Goal: Task Accomplishment & Management: Manage account settings

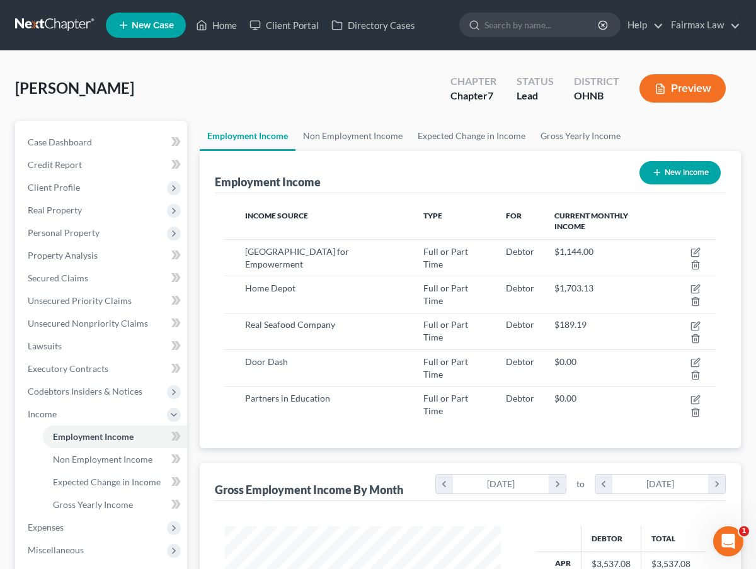
scroll to position [225, 301]
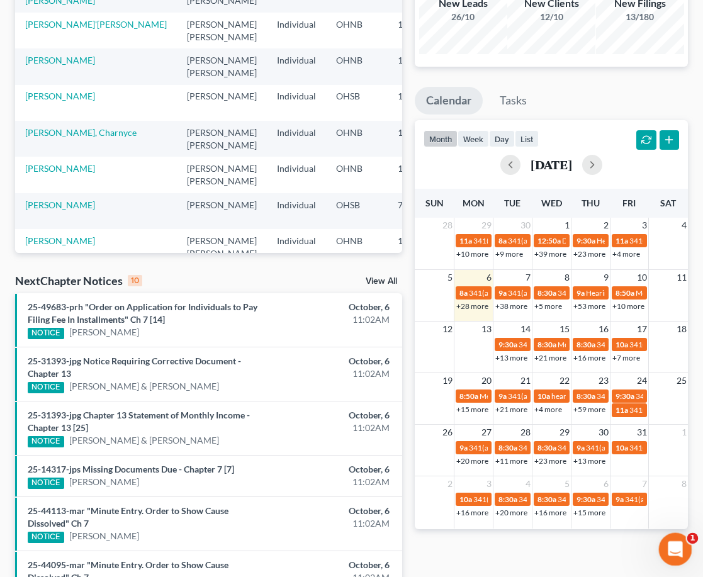
scroll to position [174, 0]
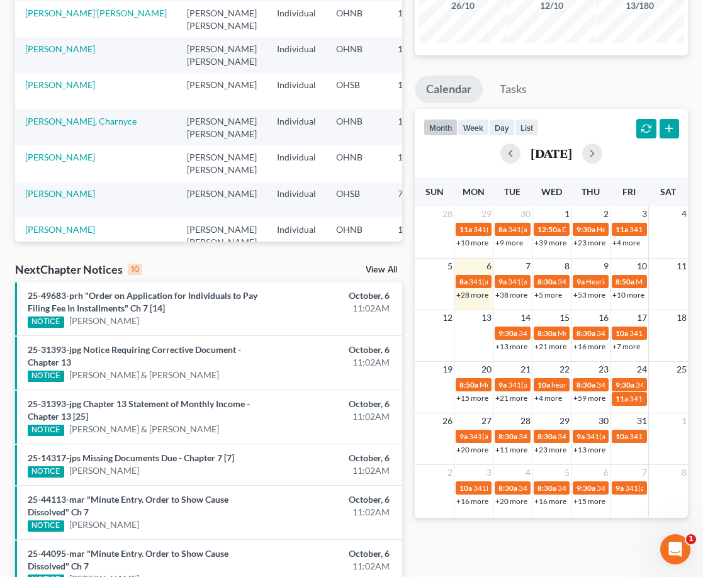
click at [470, 294] on link "+28 more" at bounding box center [473, 294] width 32 height 9
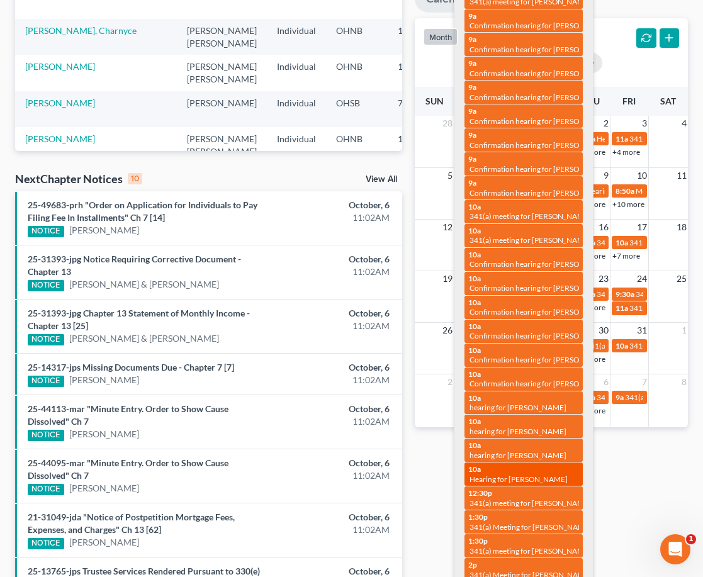
scroll to position [305, 0]
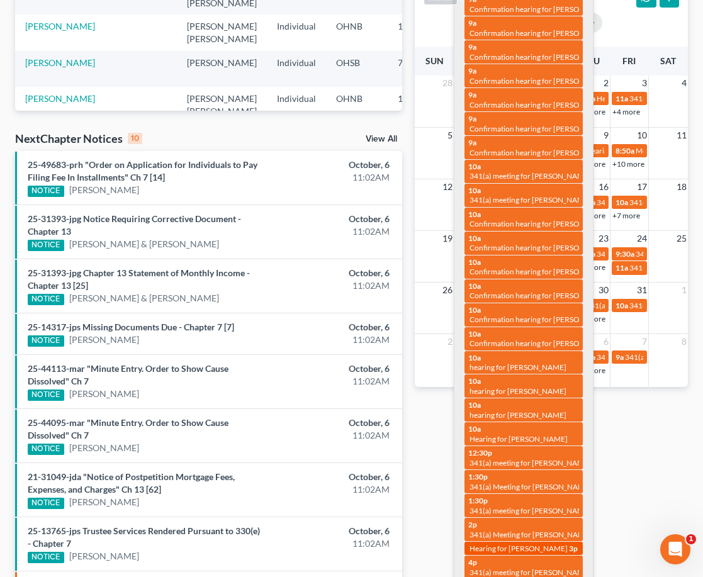
click at [538, 544] on span "Hearing for Alanna Wilson" at bounding box center [519, 548] width 98 height 9
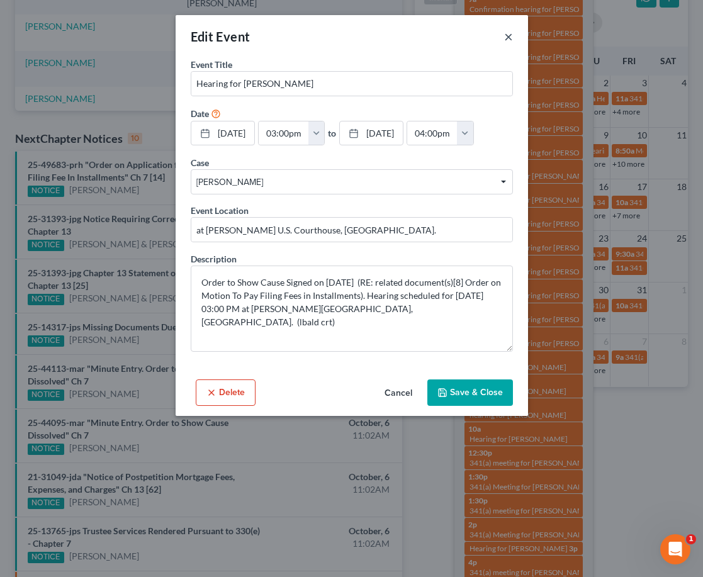
click at [509, 41] on button "×" at bounding box center [508, 36] width 9 height 15
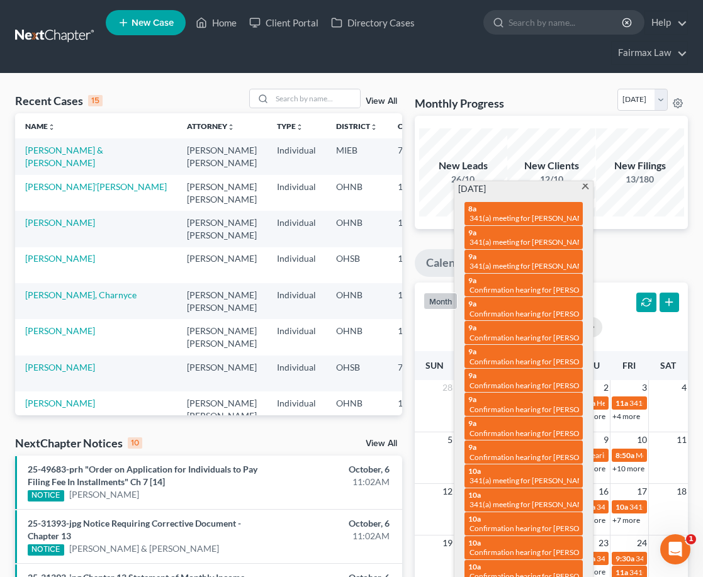
scroll to position [0, 0]
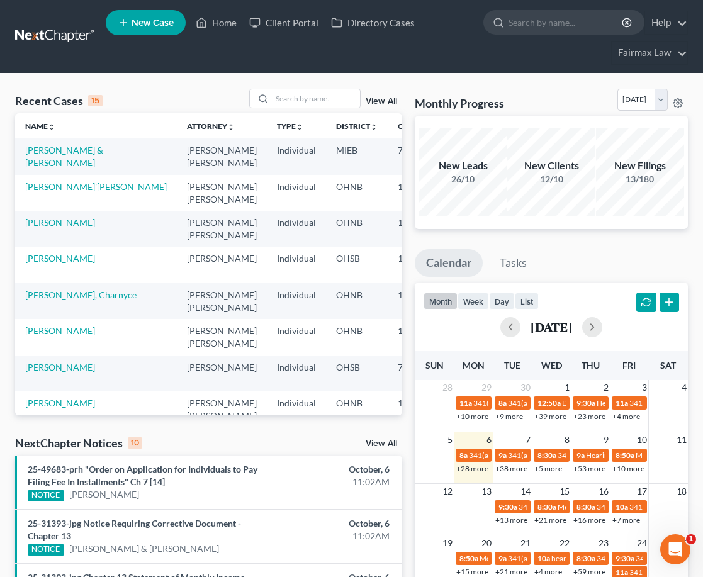
click at [513, 99] on div "Monthly Progress Bankruptcy Bankruptcy October 2025 September 2025 August 2025 …" at bounding box center [551, 102] width 273 height 27
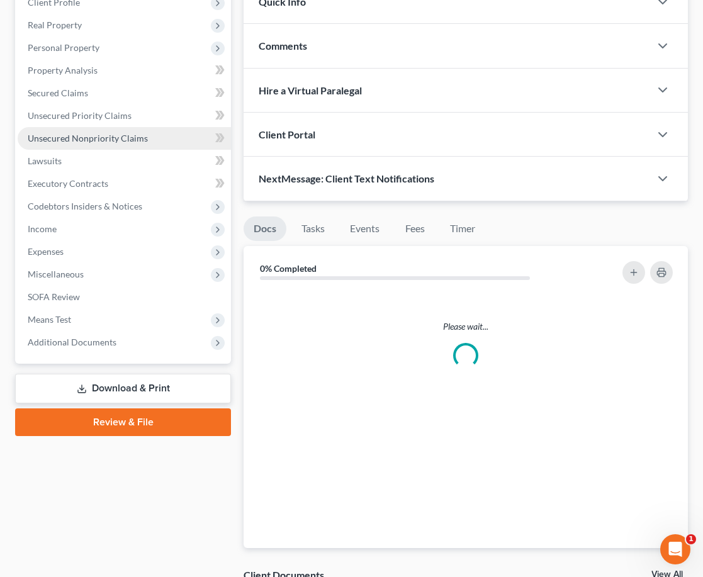
scroll to position [330, 0]
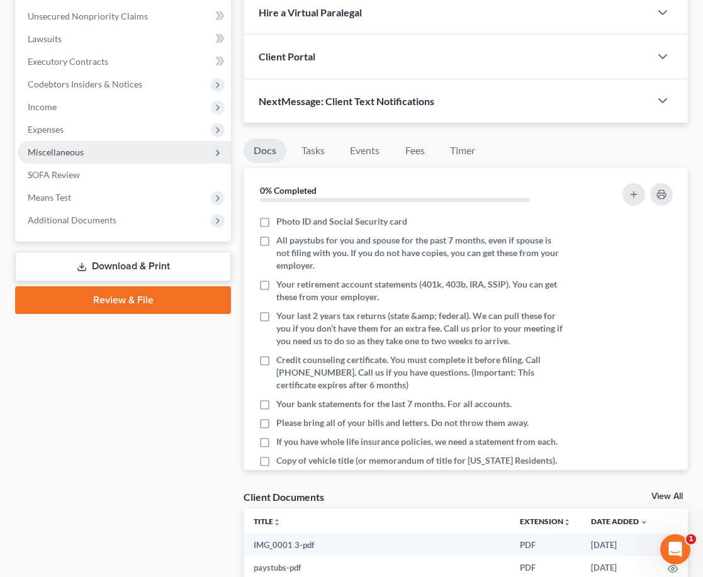
click at [103, 145] on span "Miscellaneous" at bounding box center [124, 152] width 213 height 23
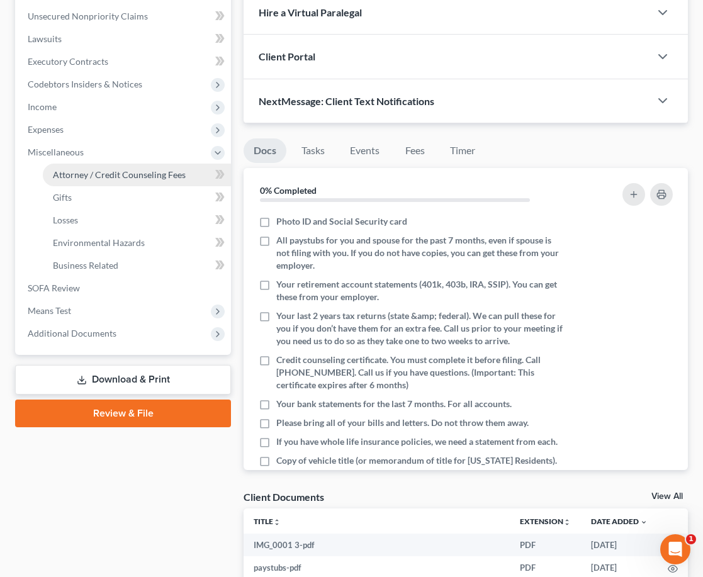
click at [100, 176] on span "Attorney / Credit Counseling Fees" at bounding box center [119, 174] width 133 height 11
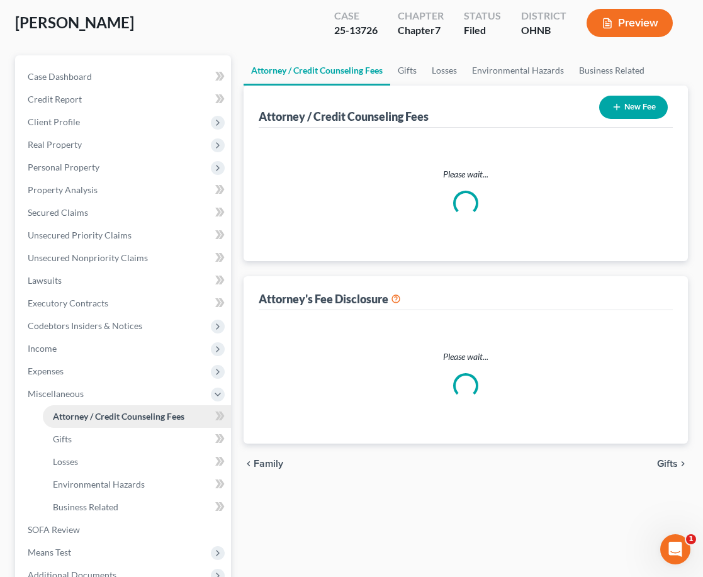
scroll to position [1, 0]
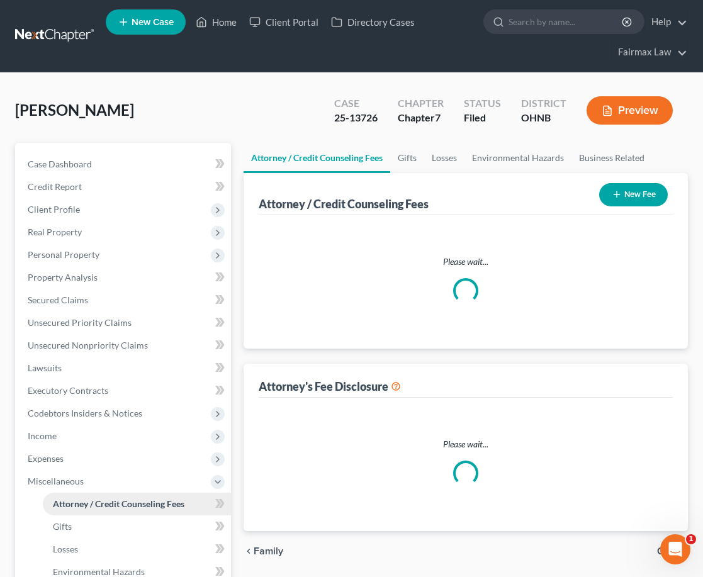
select select "5"
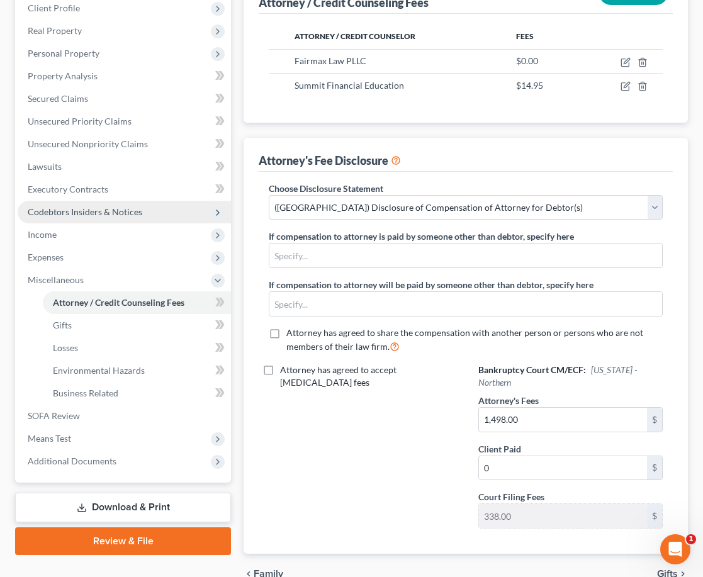
scroll to position [97, 0]
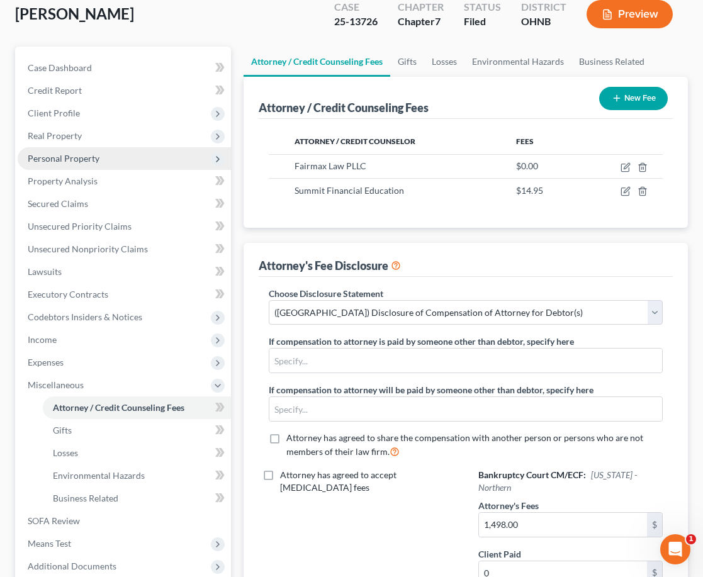
click at [165, 164] on span "Personal Property" at bounding box center [124, 158] width 213 height 23
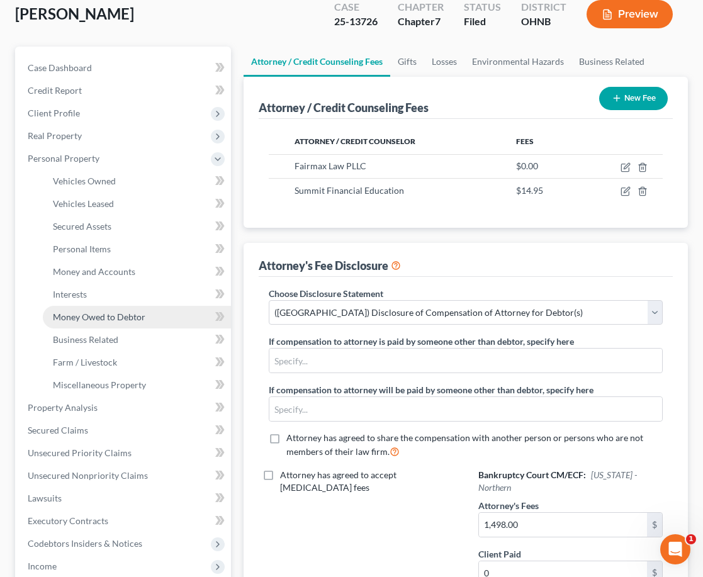
click at [136, 314] on span "Money Owed to Debtor" at bounding box center [99, 317] width 93 height 11
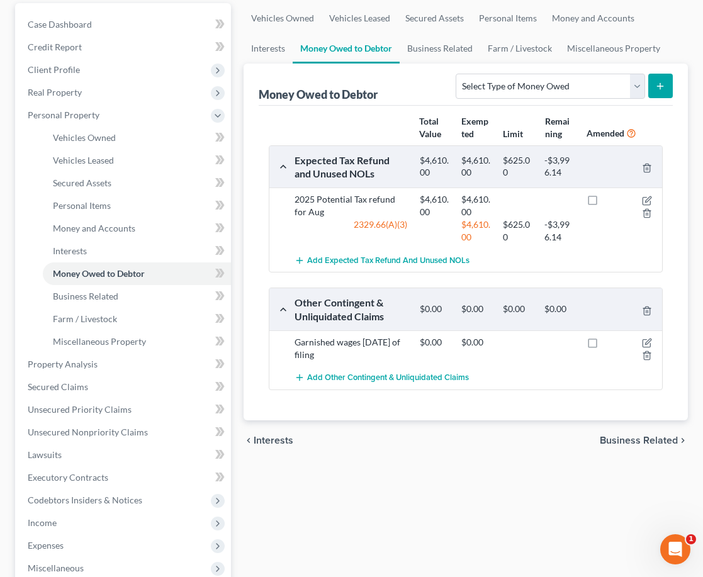
scroll to position [141, 0]
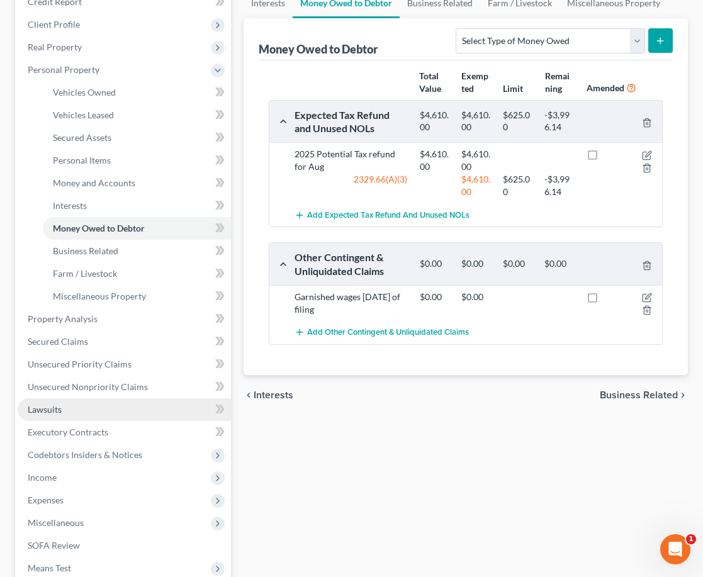
click at [94, 413] on link "Lawsuits" at bounding box center [124, 410] width 213 height 23
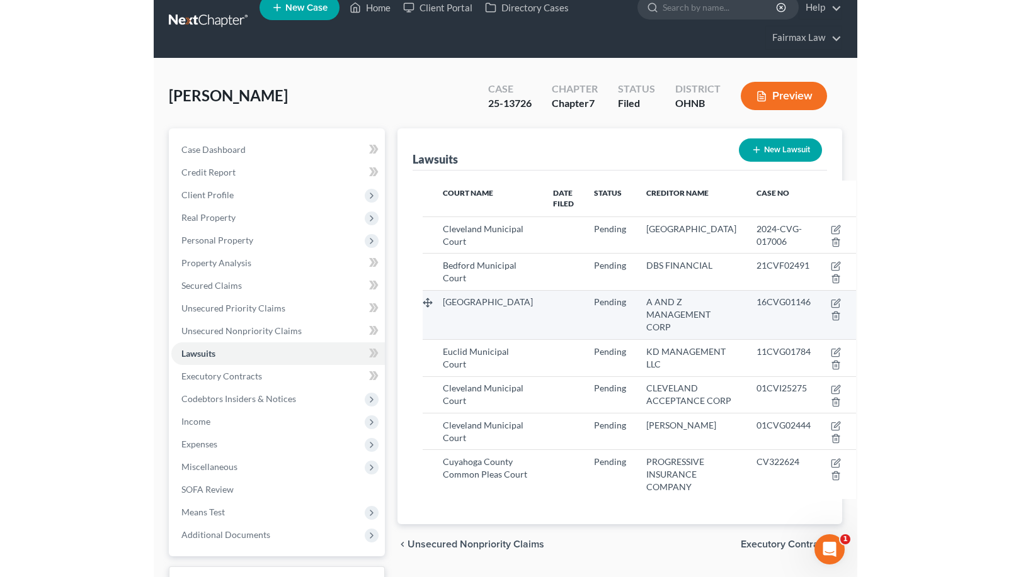
scroll to position [17, 0]
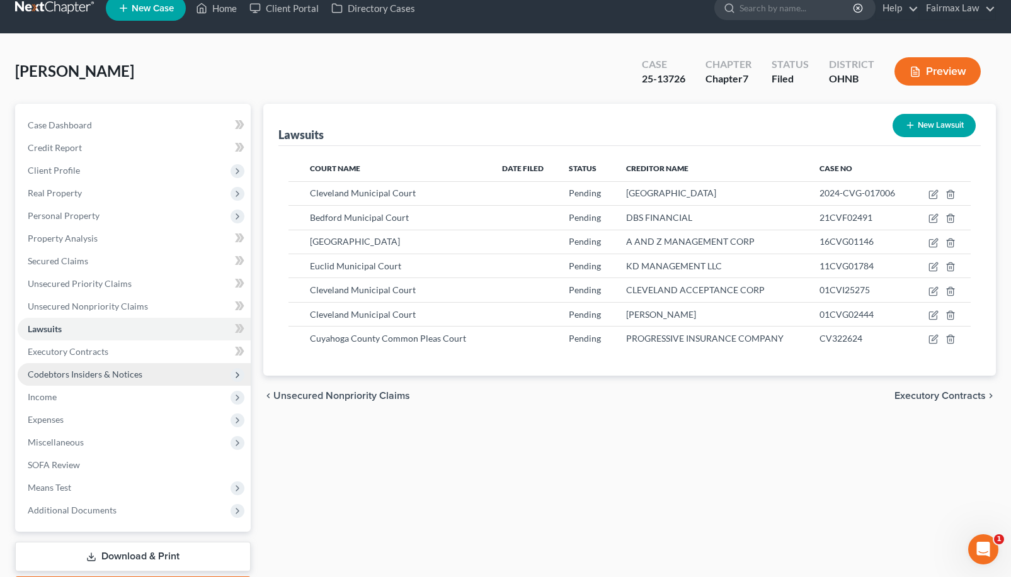
click at [133, 375] on span "Codebtors Insiders & Notices" at bounding box center [85, 374] width 115 height 11
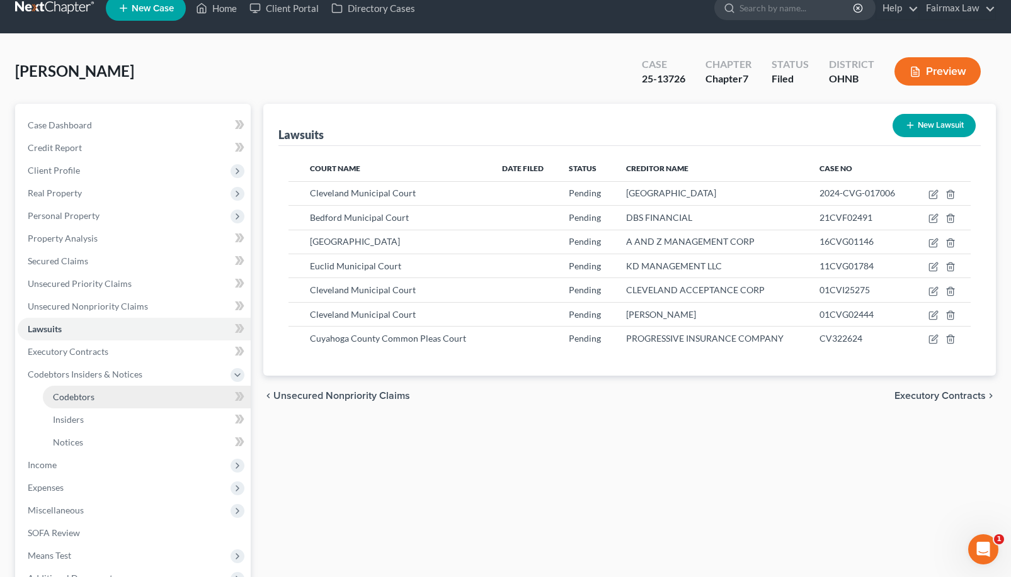
click at [130, 395] on link "Codebtors" at bounding box center [147, 397] width 208 height 23
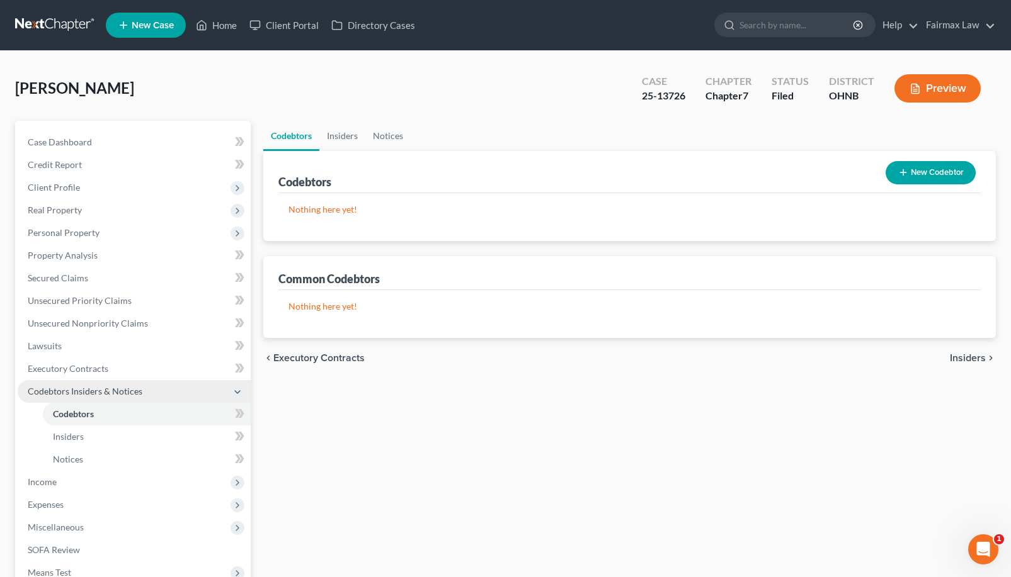
click at [133, 384] on span "Codebtors Insiders & Notices" at bounding box center [134, 391] width 233 height 23
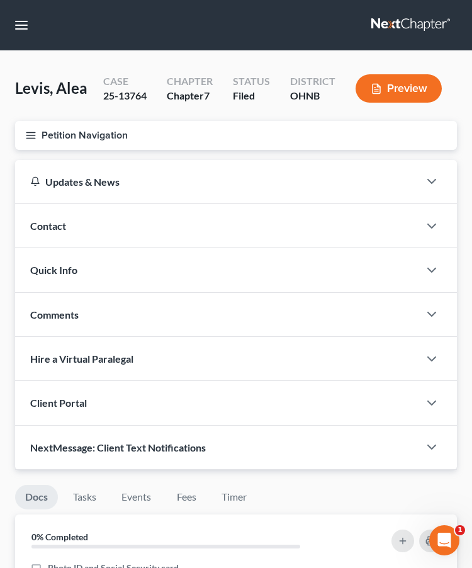
click at [25, 141] on button "Petition Navigation" at bounding box center [236, 135] width 442 height 29
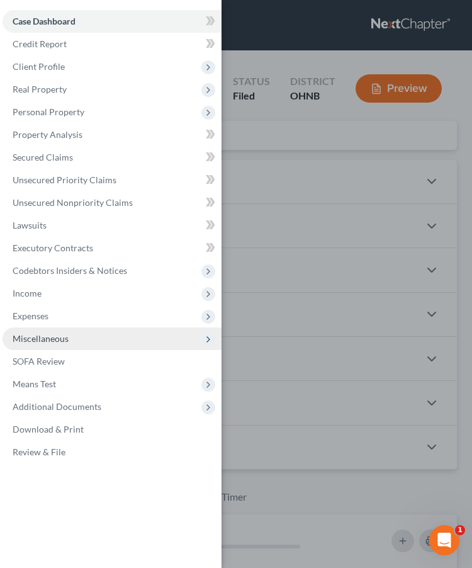
click at [66, 342] on span "Miscellaneous" at bounding box center [41, 338] width 56 height 11
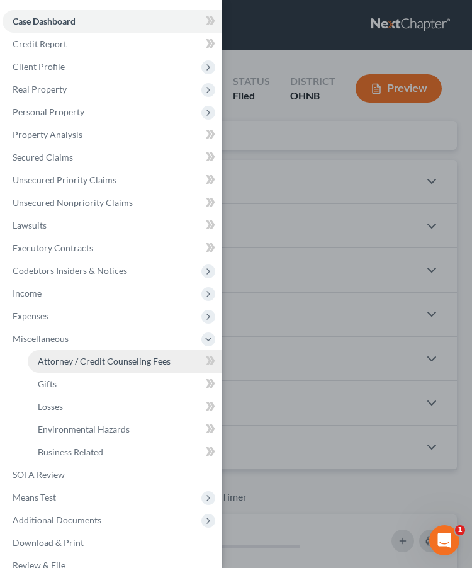
click at [71, 362] on span "Attorney / Credit Counseling Fees" at bounding box center [104, 361] width 133 height 11
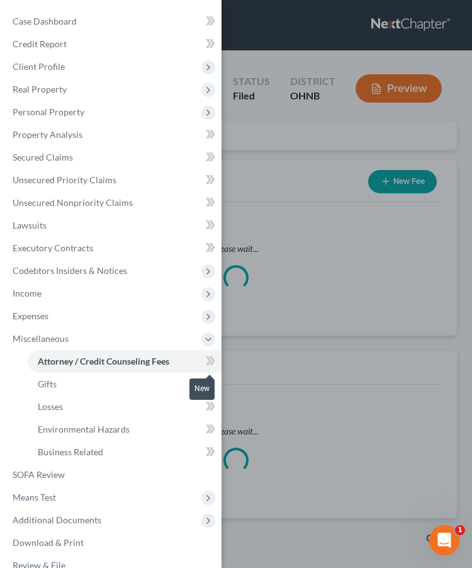
select select "1"
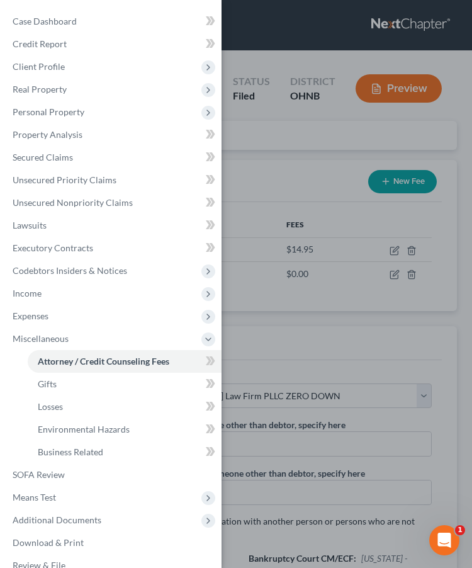
click at [309, 326] on div "Case Dashboard Payments Invoices Payments Payments Credit Report Client Profile" at bounding box center [236, 284] width 472 height 568
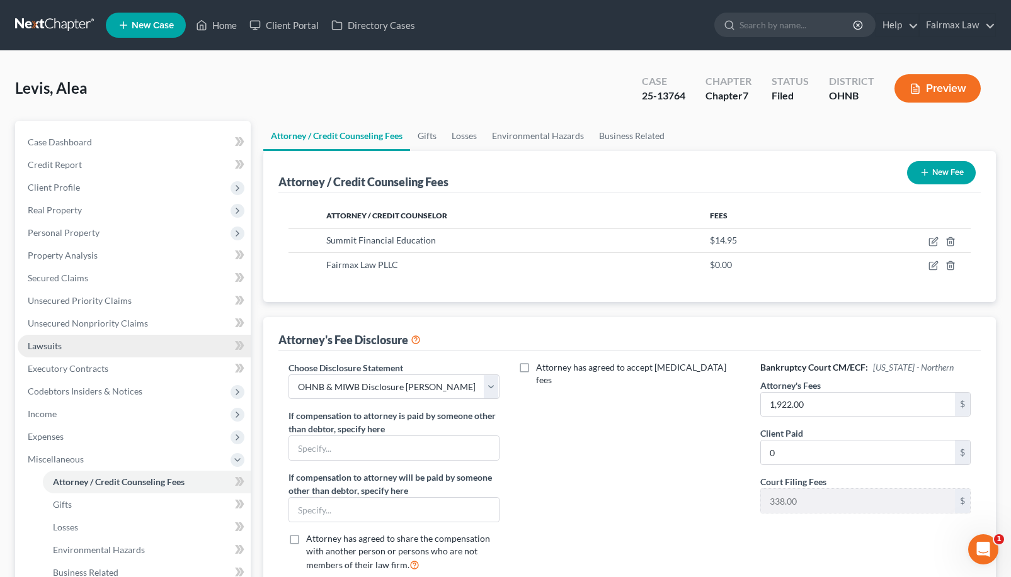
click at [127, 346] on link "Lawsuits" at bounding box center [134, 346] width 233 height 23
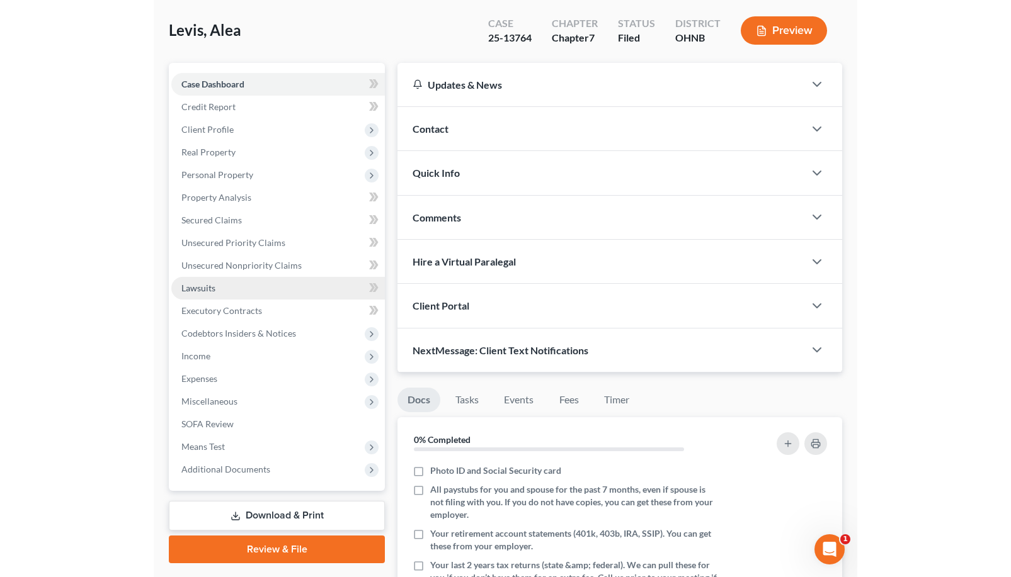
scroll to position [83, 0]
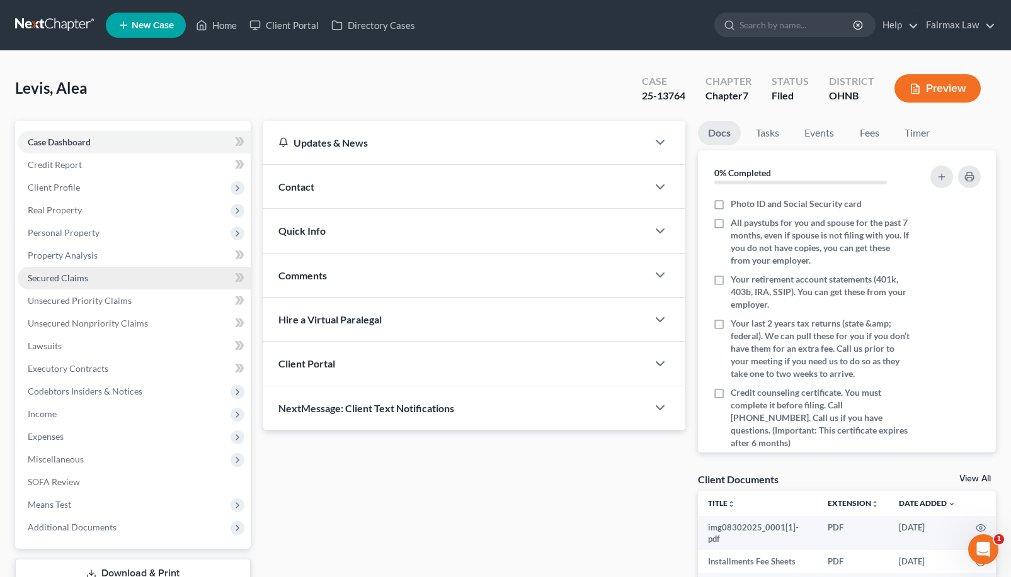
click at [101, 276] on link "Secured Claims" at bounding box center [134, 278] width 233 height 23
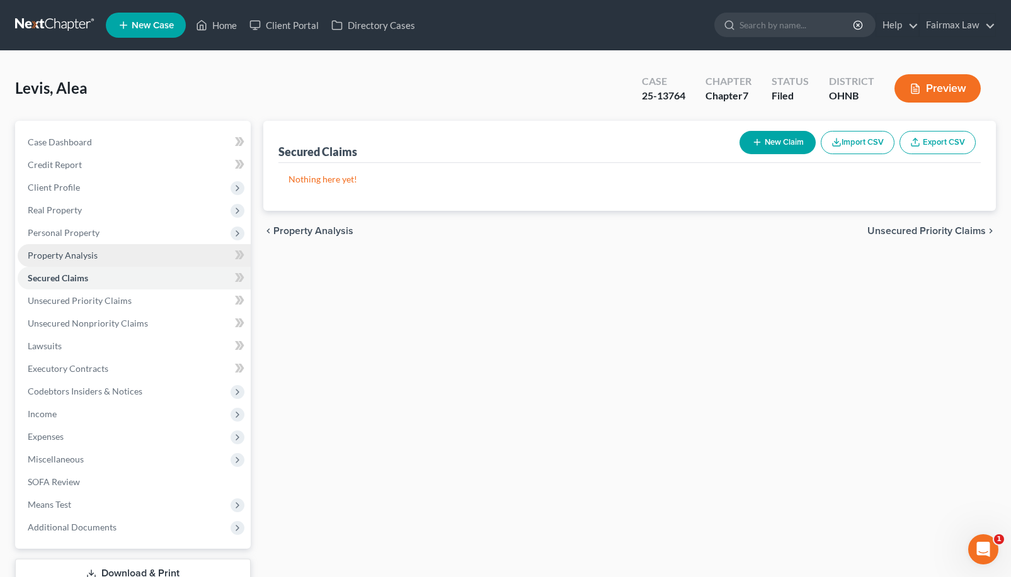
click at [107, 254] on link "Property Analysis" at bounding box center [134, 255] width 233 height 23
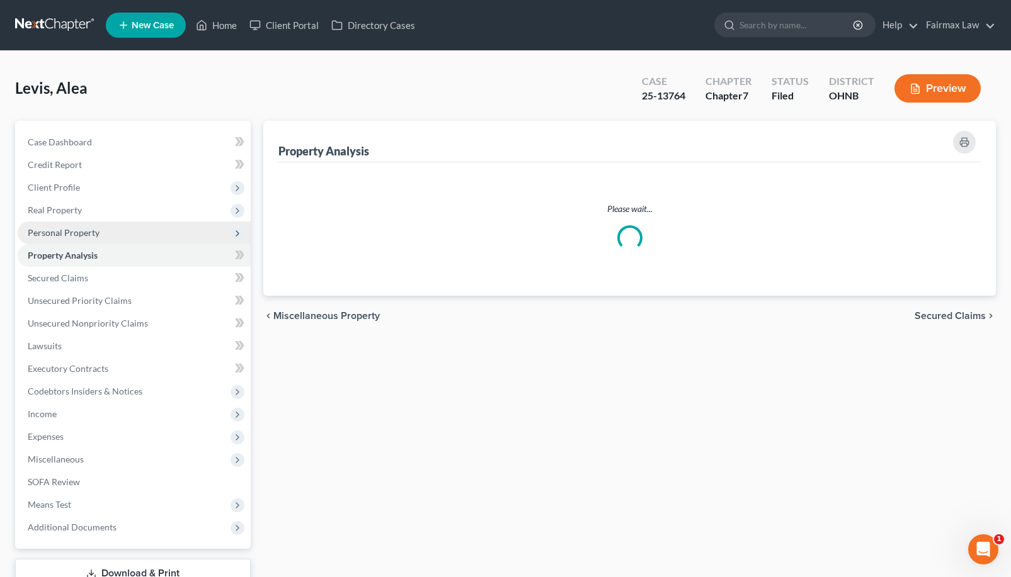
click at [107, 239] on span "Personal Property" at bounding box center [134, 233] width 233 height 23
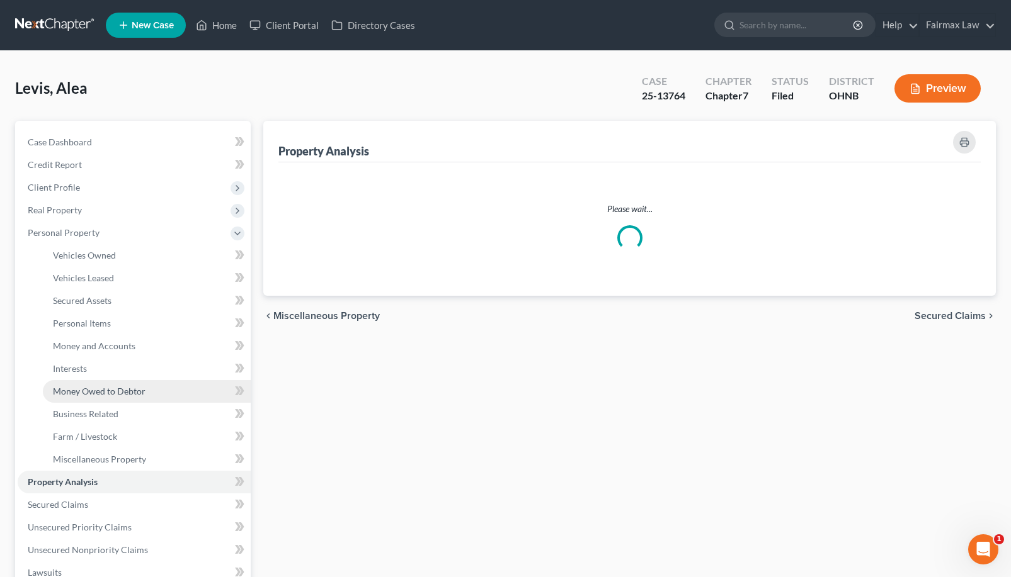
click at [103, 399] on link "Money Owed to Debtor" at bounding box center [147, 391] width 208 height 23
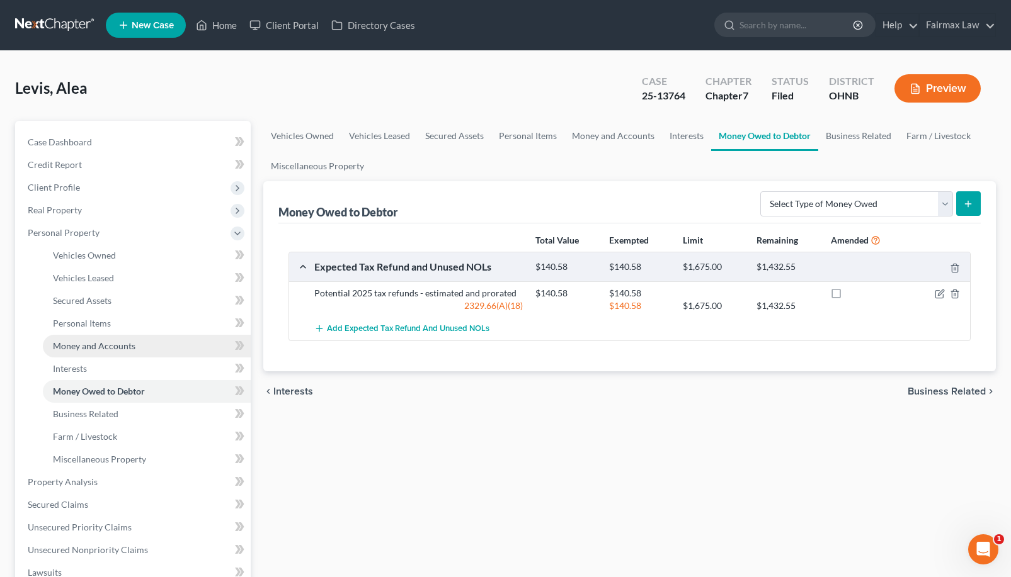
click at [118, 341] on span "Money and Accounts" at bounding box center [94, 346] width 82 height 11
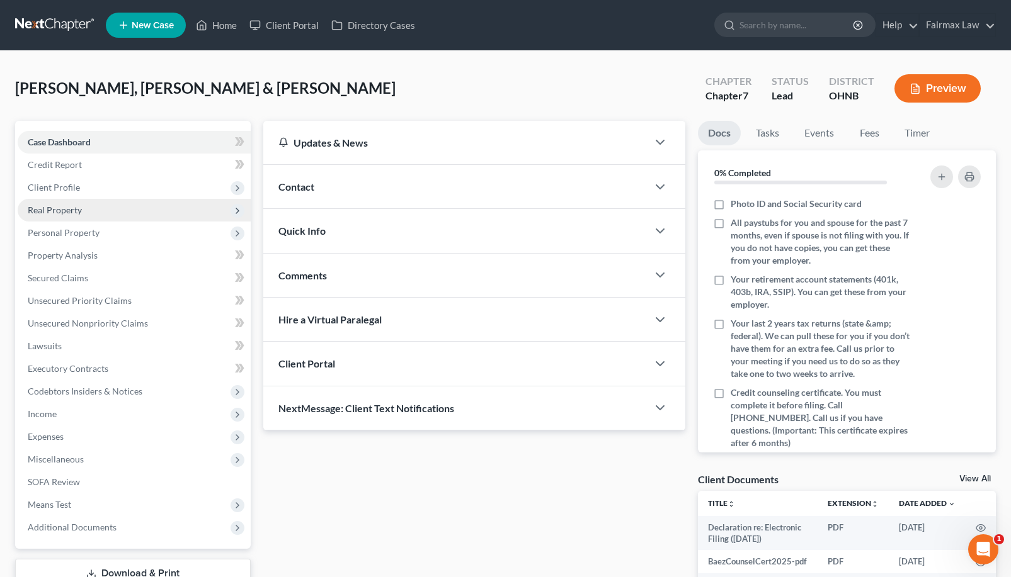
click at [200, 210] on span "Real Property" at bounding box center [134, 210] width 233 height 23
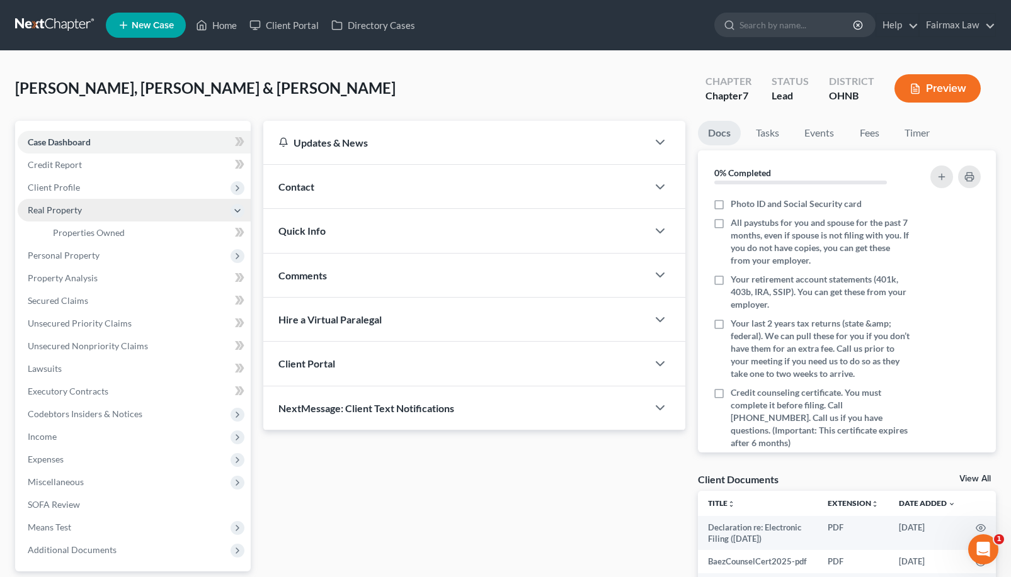
click at [200, 210] on span "Real Property" at bounding box center [134, 210] width 233 height 23
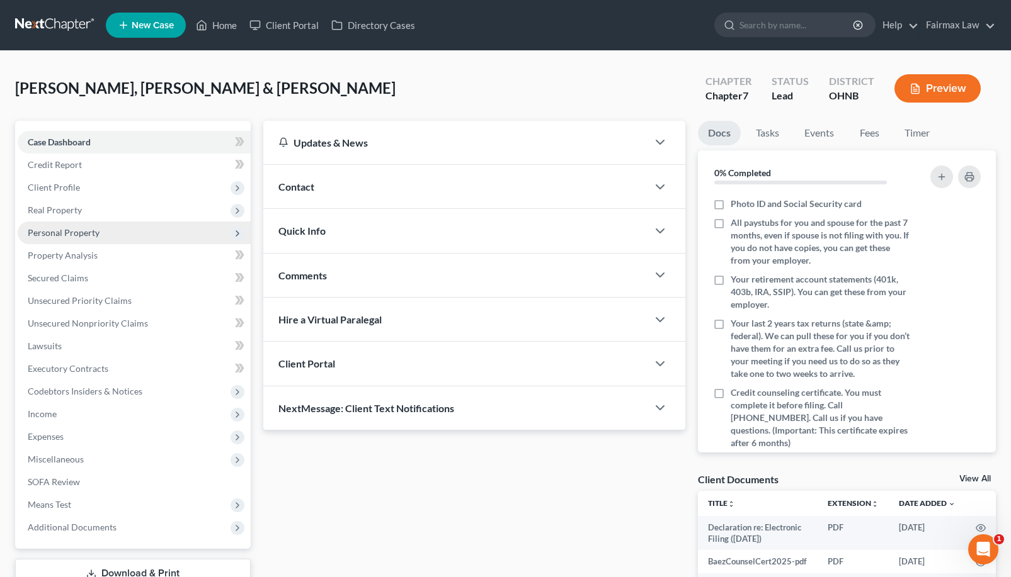
click at [189, 238] on span "Personal Property" at bounding box center [134, 233] width 233 height 23
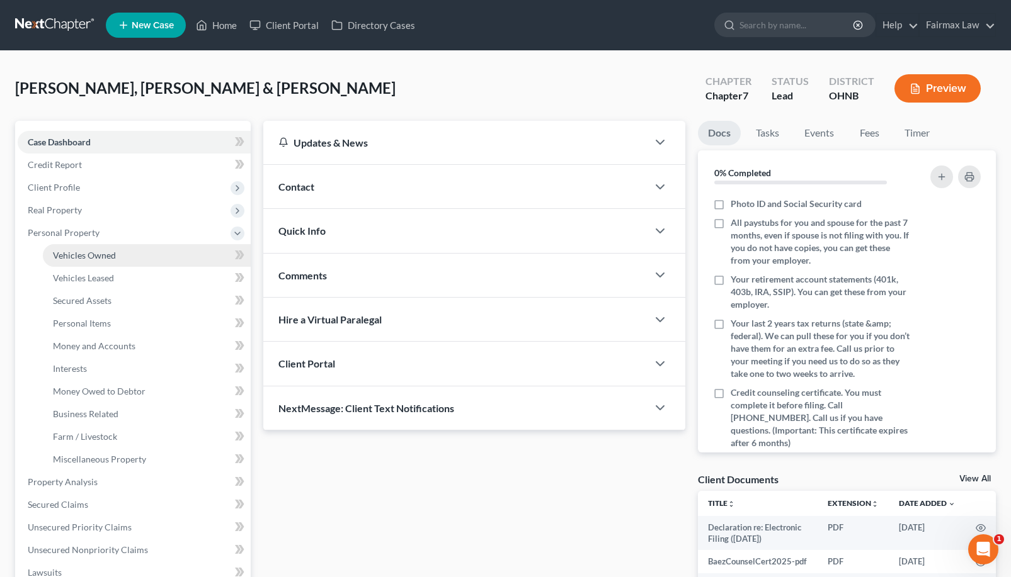
click at [186, 261] on link "Vehicles Owned" at bounding box center [147, 255] width 208 height 23
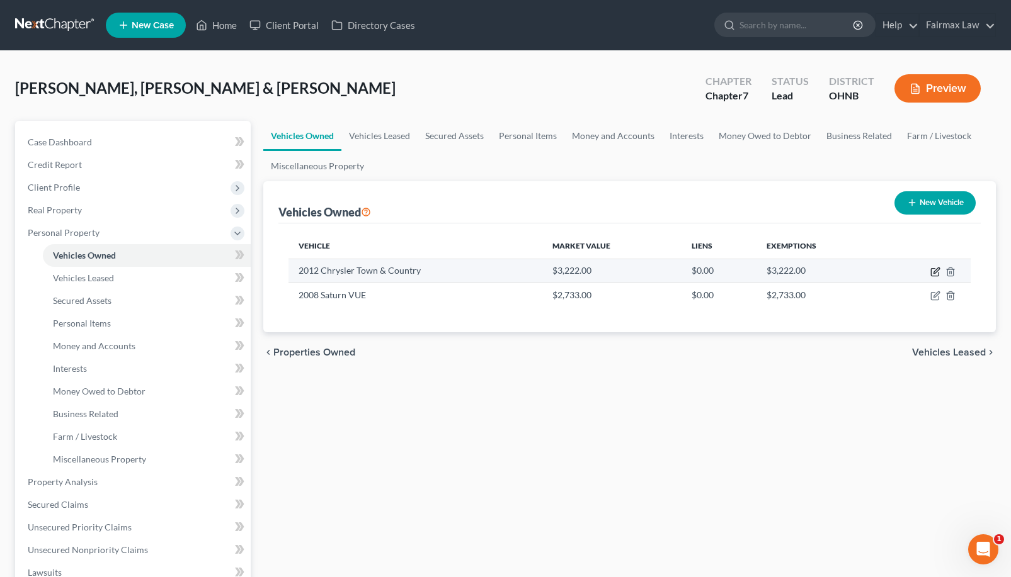
click at [932, 270] on icon "button" at bounding box center [935, 272] width 10 height 10
select select "0"
select select "14"
select select "3"
select select "1"
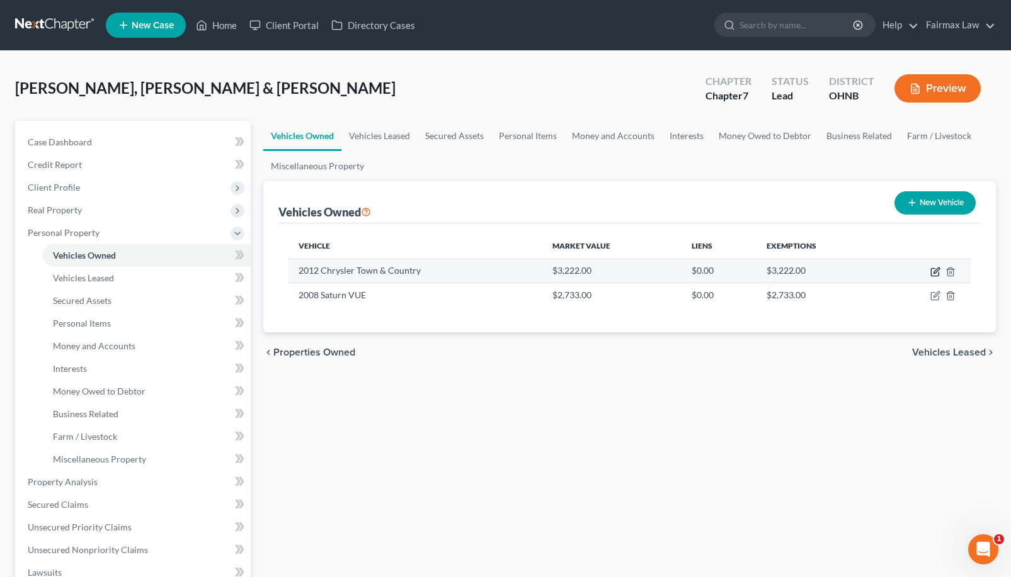
select select "1"
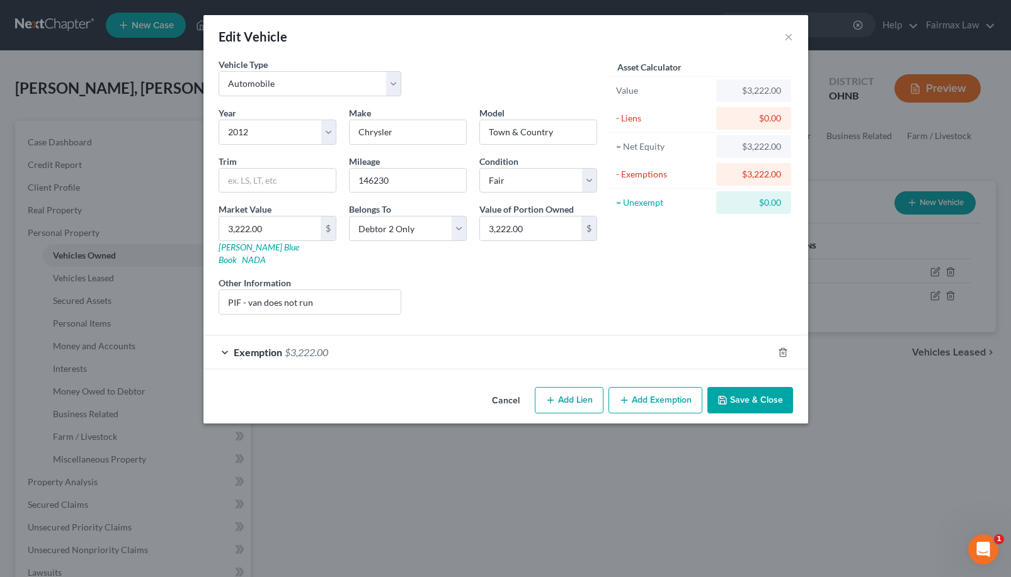
click at [689, 355] on div "Exemption $3,222.00" at bounding box center [487, 352] width 569 height 33
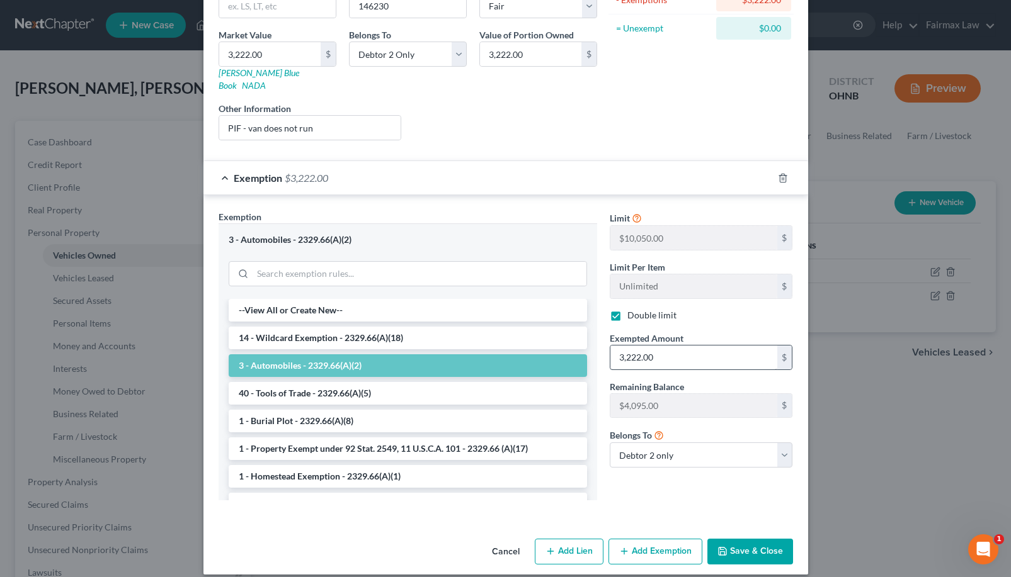
scroll to position [174, 0]
click at [675, 310] on div "Double limit" at bounding box center [701, 316] width 183 height 13
click at [627, 310] on label "Double limit" at bounding box center [651, 316] width 49 height 13
click at [632, 310] on input "Double limit" at bounding box center [636, 314] width 8 height 8
click at [627, 310] on label "Double limit" at bounding box center [651, 316] width 49 height 13
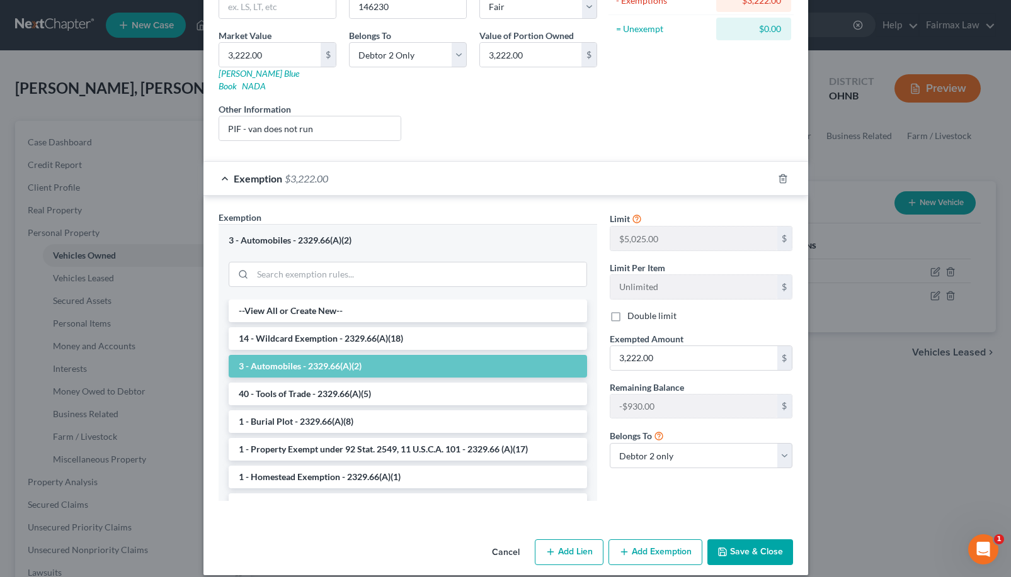
click at [632, 310] on input "Double limit" at bounding box center [636, 314] width 8 height 8
click at [627, 310] on label "Double limit" at bounding box center [651, 316] width 49 height 13
click at [632, 310] on input "Double limit" at bounding box center [636, 314] width 8 height 8
checkbox input "false"
click at [755, 540] on button "Save & Close" at bounding box center [750, 553] width 86 height 26
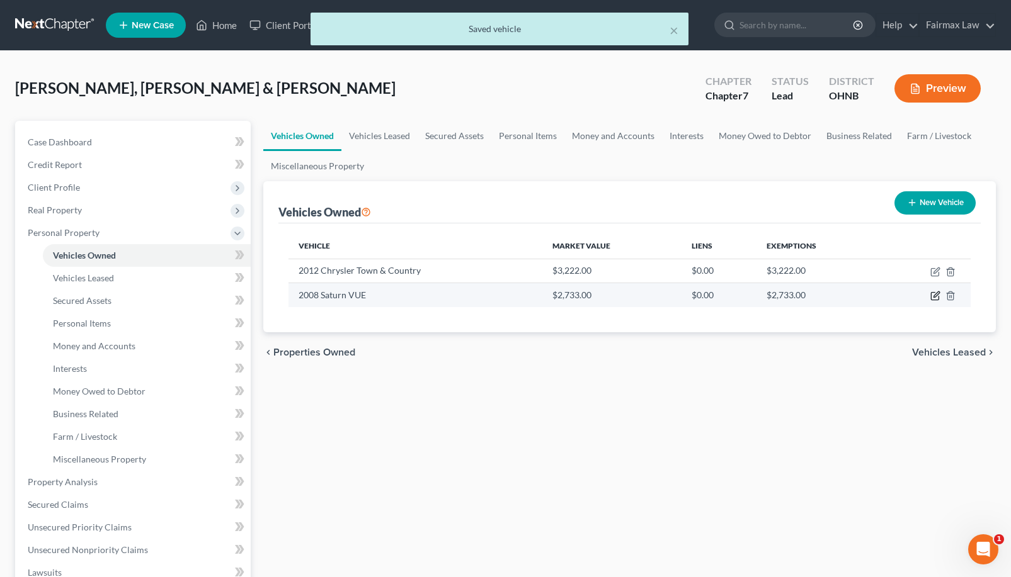
click at [936, 295] on icon "button" at bounding box center [936, 295] width 6 height 6
select select "0"
select select "18"
select select "3"
select select "1"
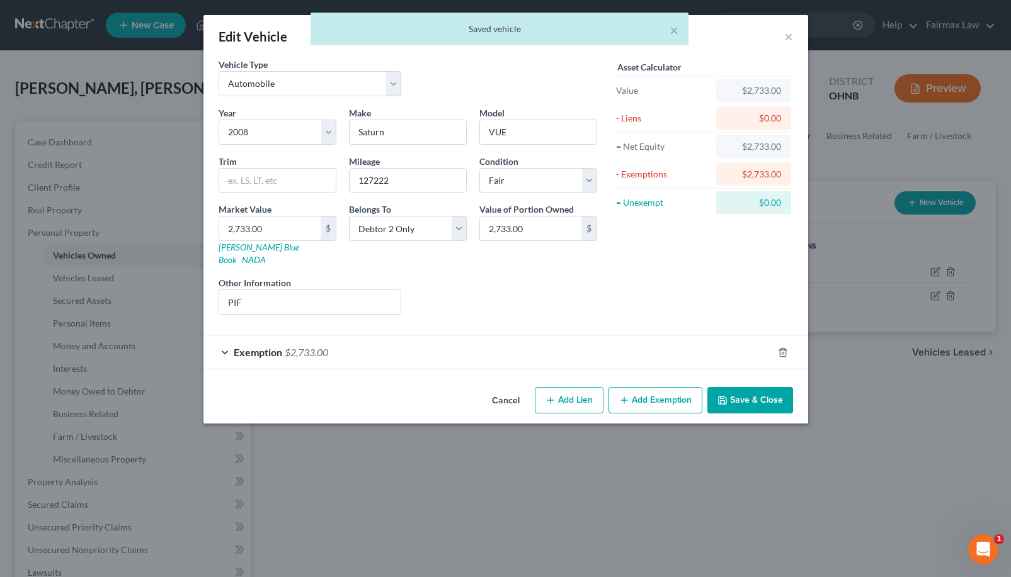
click at [611, 340] on div "Exemption $2,733.00" at bounding box center [487, 352] width 569 height 33
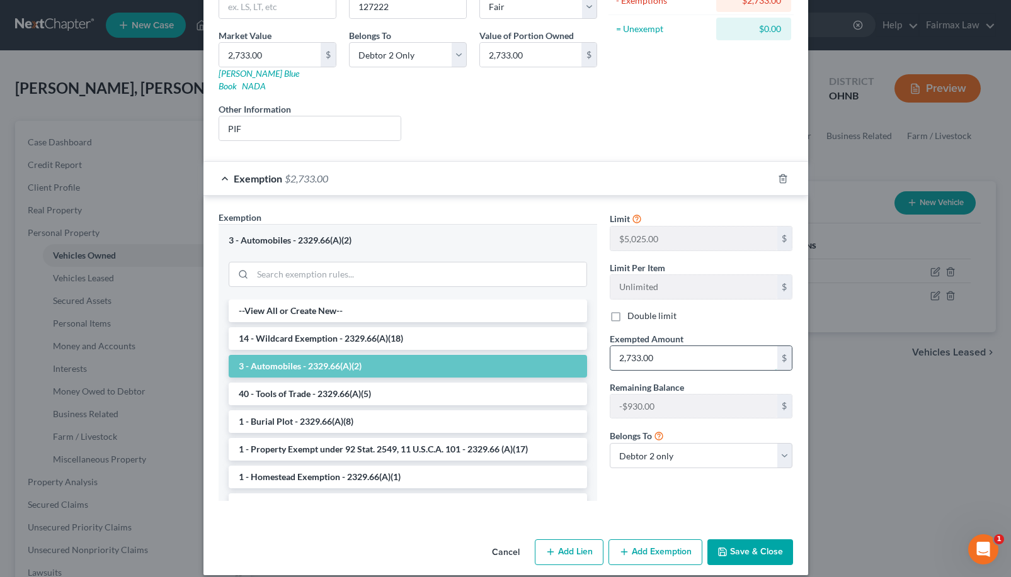
click at [693, 348] on input "2,733.00" at bounding box center [693, 358] width 167 height 24
drag, startPoint x: 693, startPoint y: 348, endPoint x: 552, endPoint y: 345, distance: 140.5
click at [552, 347] on div "Exemption Set must be selected for CA. Exemption * 3 - Automobiles - 2329.66(A)…" at bounding box center [505, 361] width 587 height 300
type input "1,803.00"
click at [733, 540] on button "Save & Close" at bounding box center [750, 553] width 86 height 26
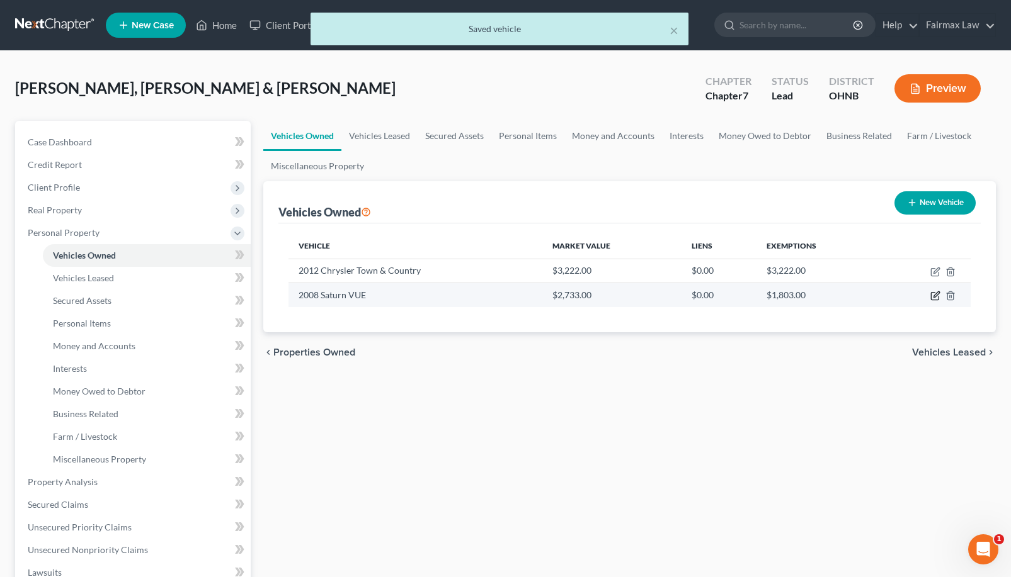
click at [937, 297] on icon "button" at bounding box center [935, 296] width 10 height 10
select select "0"
select select "18"
select select "3"
select select "1"
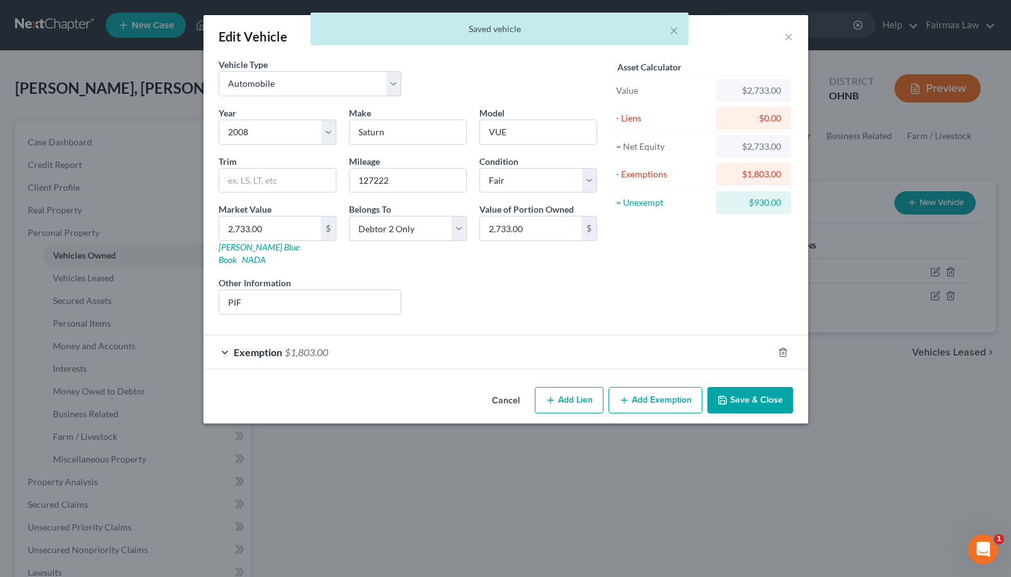
click at [617, 393] on button "Add Exemption" at bounding box center [655, 400] width 94 height 26
select select "2"
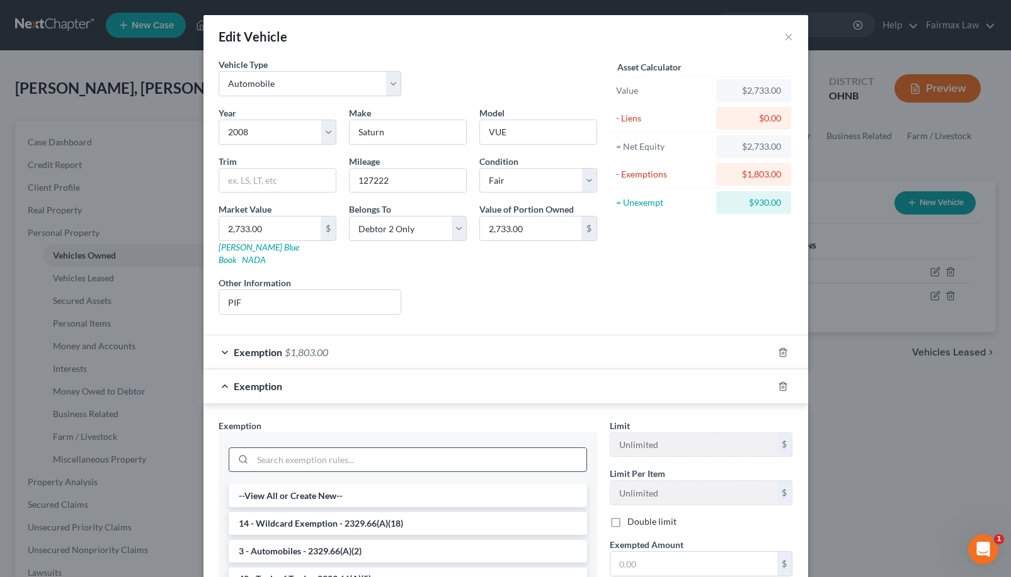
click at [484, 453] on input "search" at bounding box center [419, 460] width 334 height 24
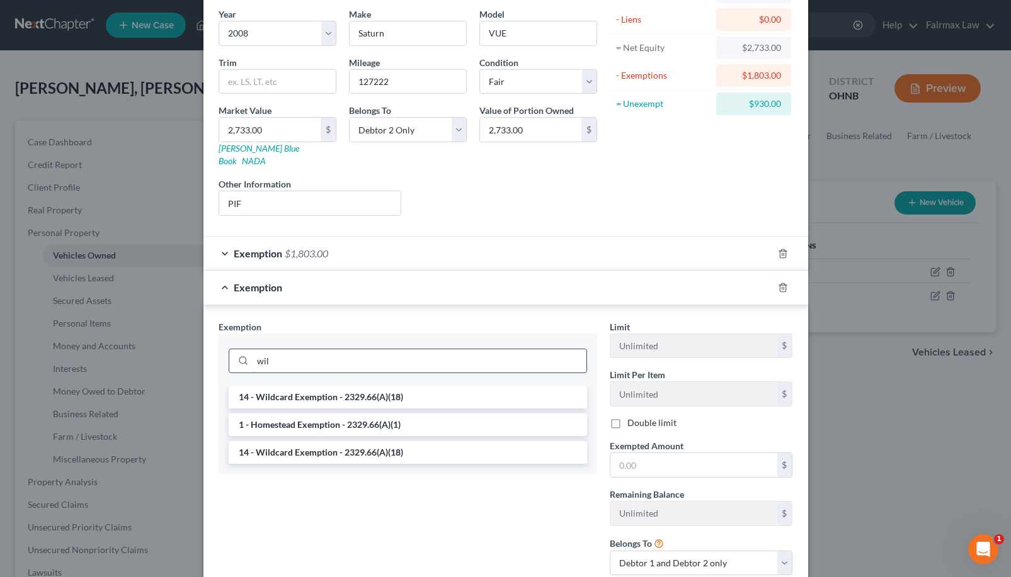
scroll to position [149, 0]
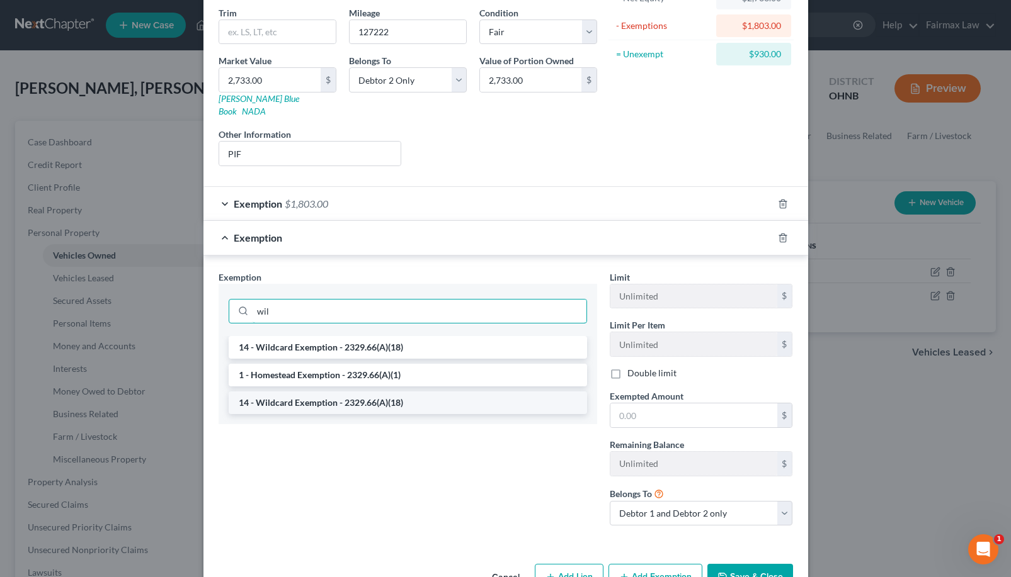
type input "wil"
click at [450, 392] on li "14 - Wildcard Exemption - 2329.66(A)(18)" at bounding box center [408, 403] width 358 height 23
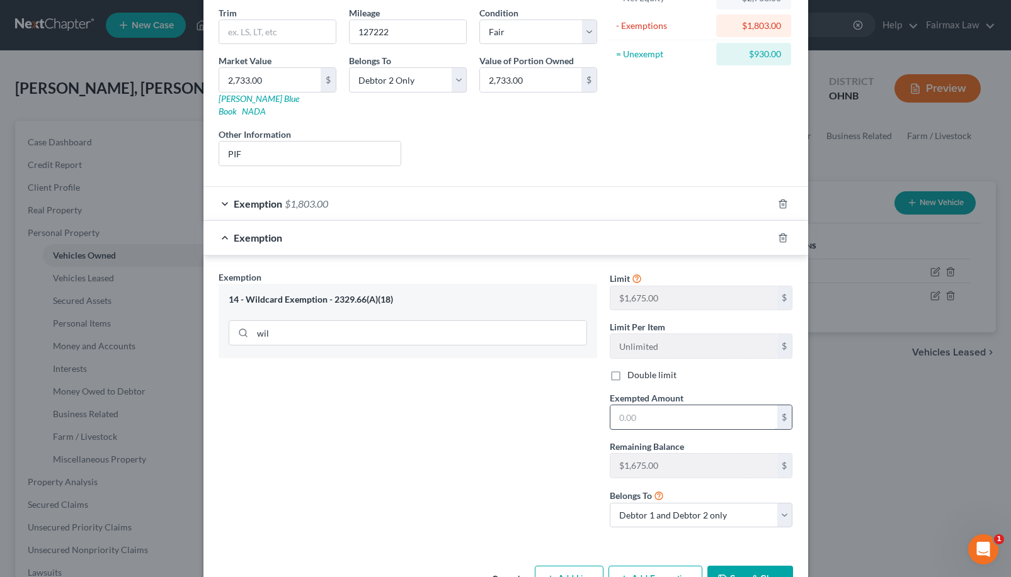
click at [625, 406] on input "text" at bounding box center [693, 418] width 167 height 24
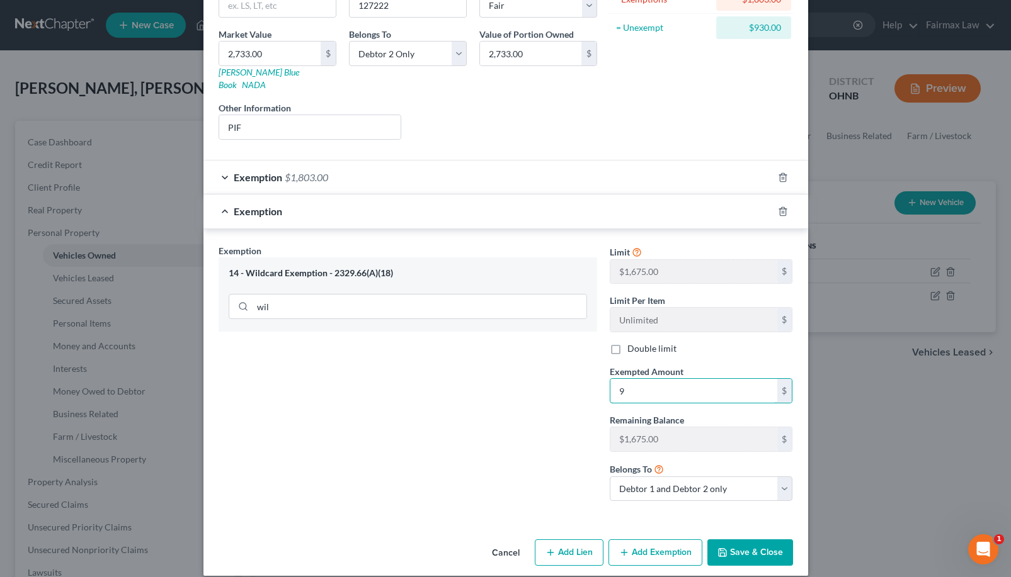
scroll to position [175, 0]
type input "930.00"
click at [768, 540] on button "Save & Close" at bounding box center [750, 553] width 86 height 26
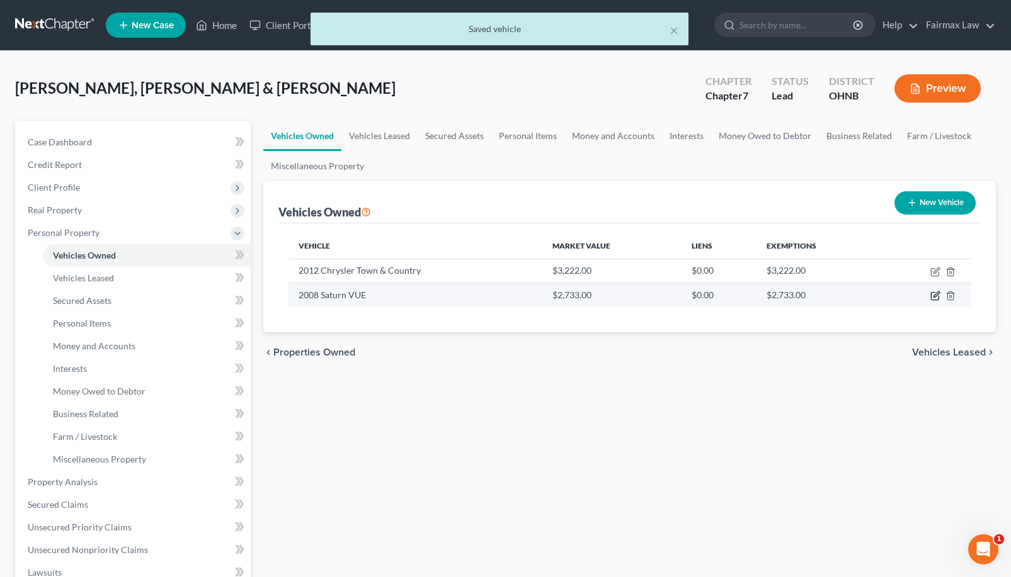
click at [930, 294] on icon "button" at bounding box center [935, 296] width 10 height 10
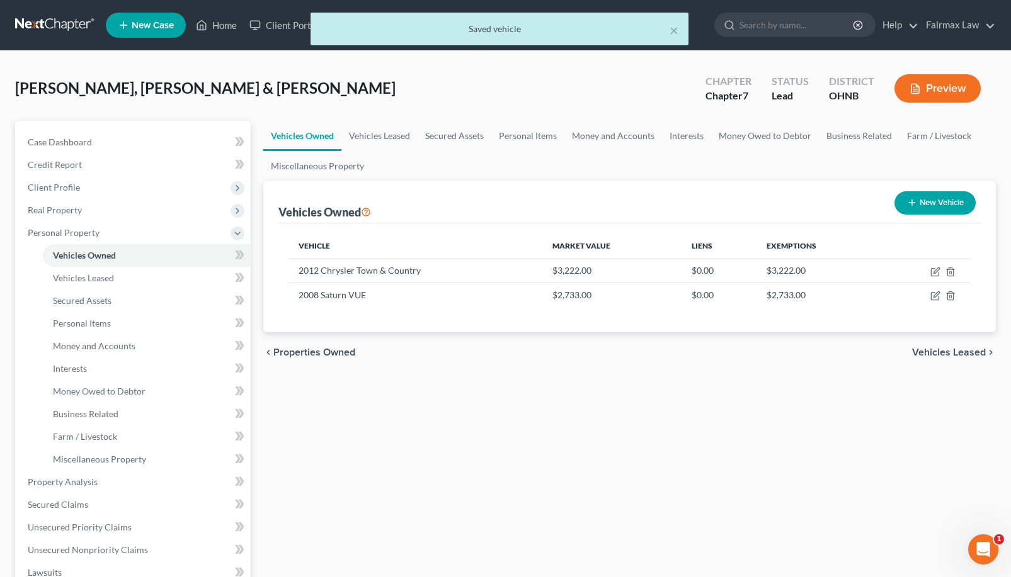
select select "0"
select select "18"
select select "3"
select select "1"
select select "2"
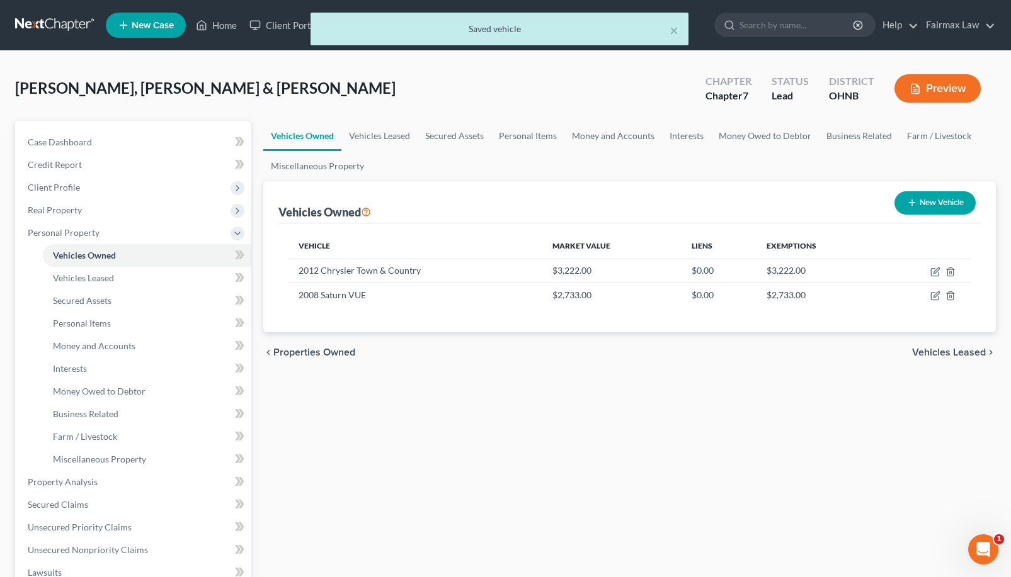
select select "1"
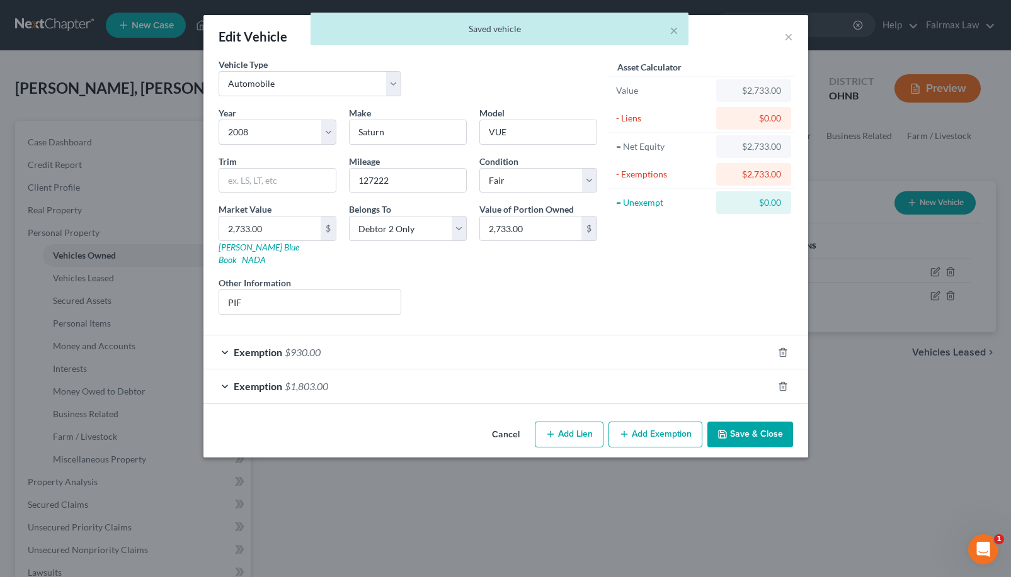
click at [729, 378] on div "Exemption $1,803.00" at bounding box center [487, 386] width 569 height 33
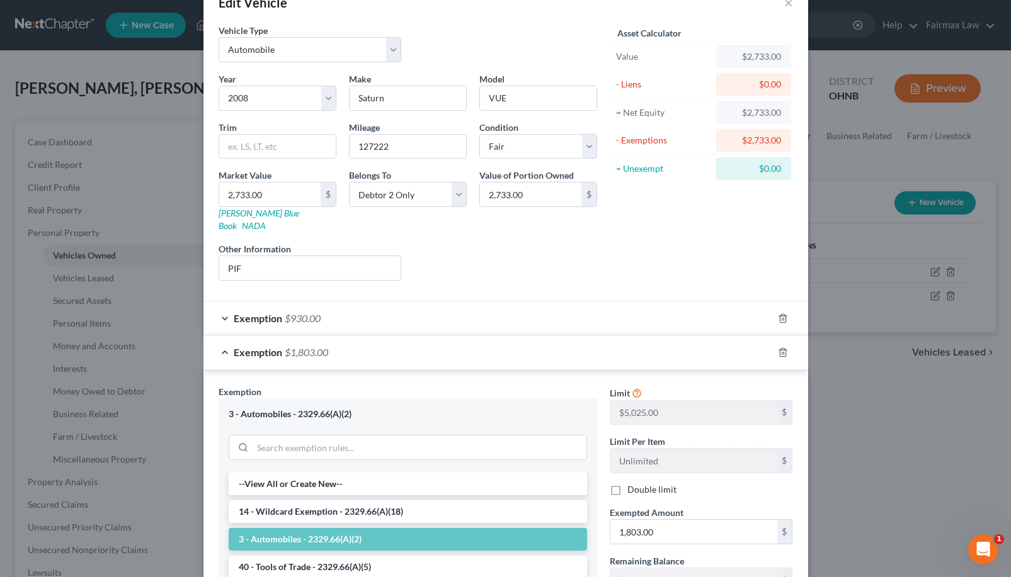
click at [710, 312] on div "Exemption $930.00" at bounding box center [487, 318] width 569 height 33
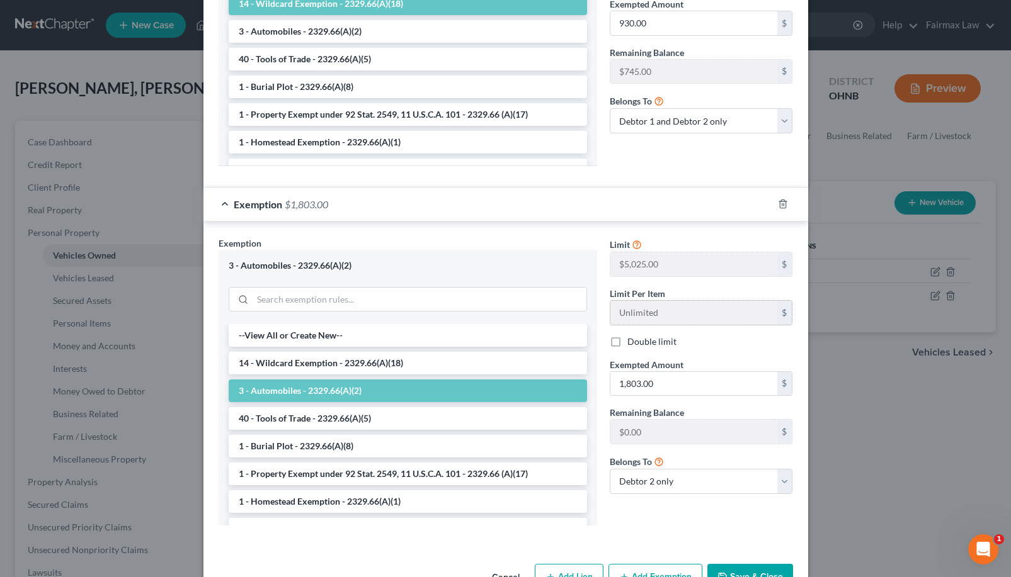
scroll to position [359, 0]
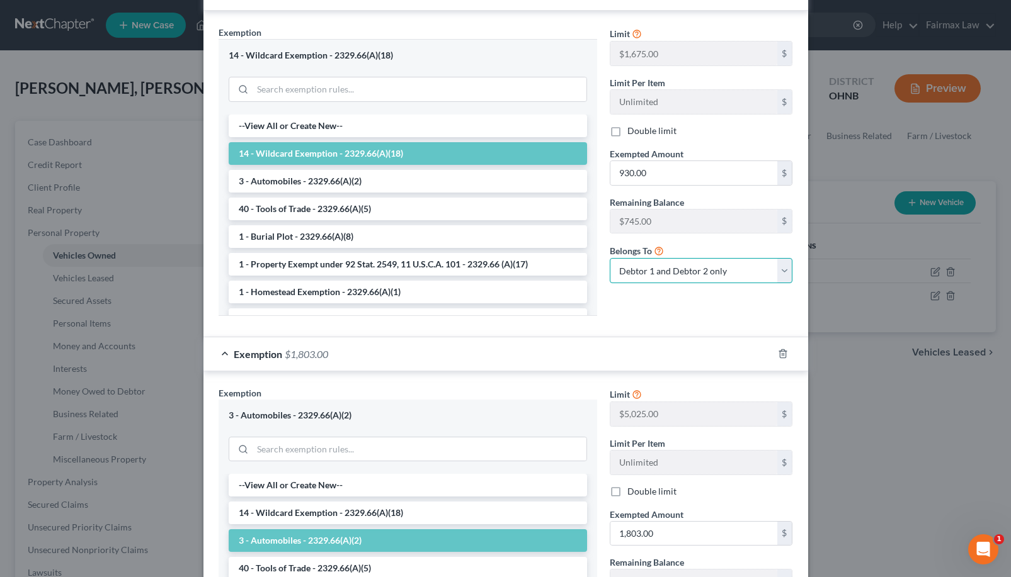
select select "1"
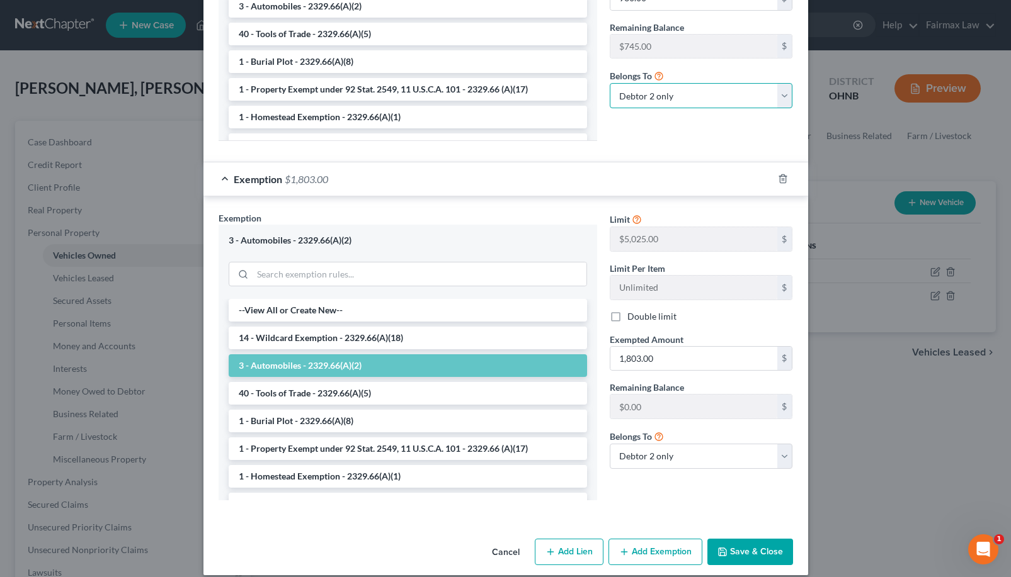
scroll to position [533, 0]
click at [754, 547] on button "Save & Close" at bounding box center [750, 553] width 86 height 26
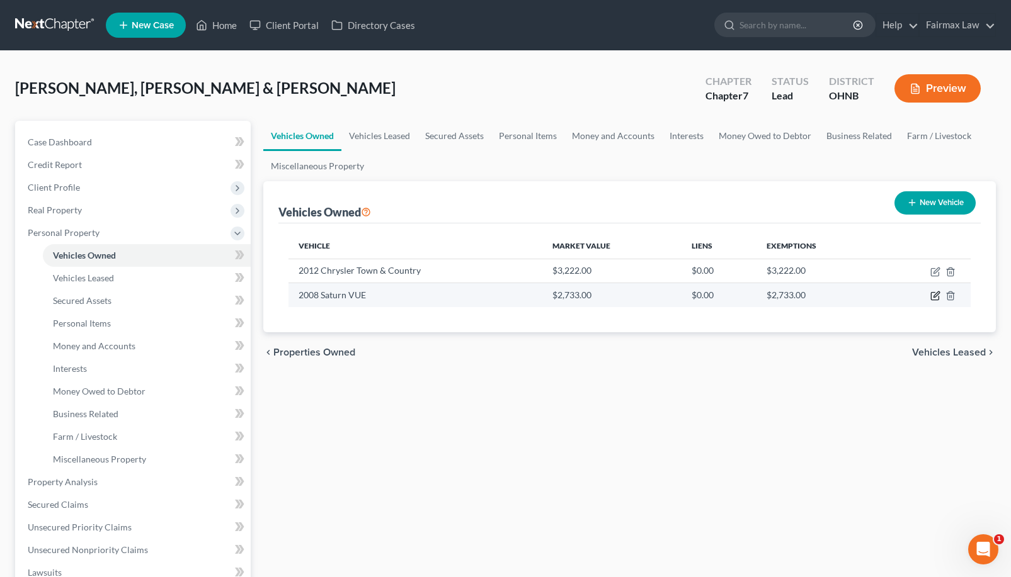
click at [933, 296] on icon "button" at bounding box center [935, 296] width 10 height 10
select select "0"
select select "18"
select select "3"
select select "1"
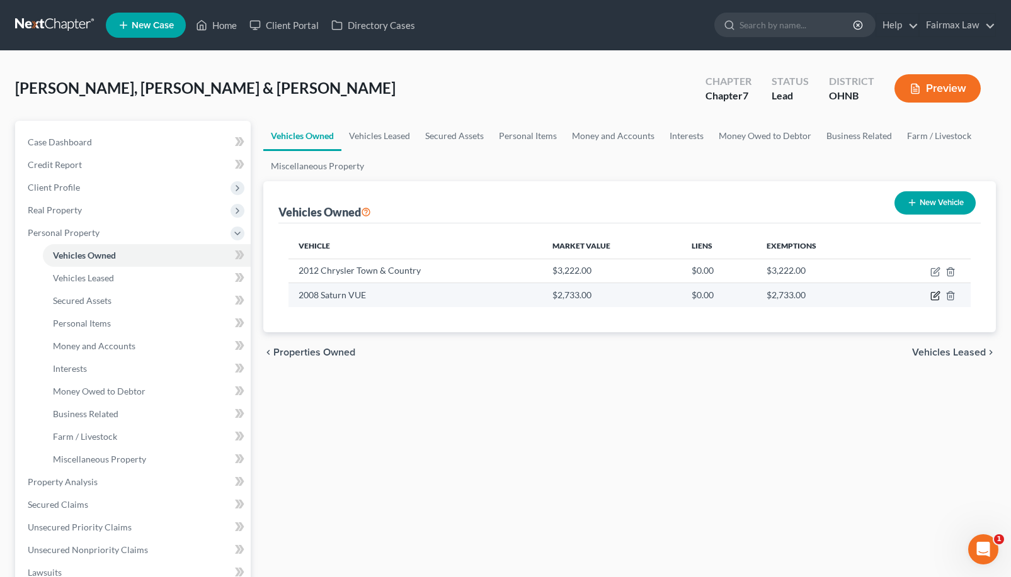
select select "1"
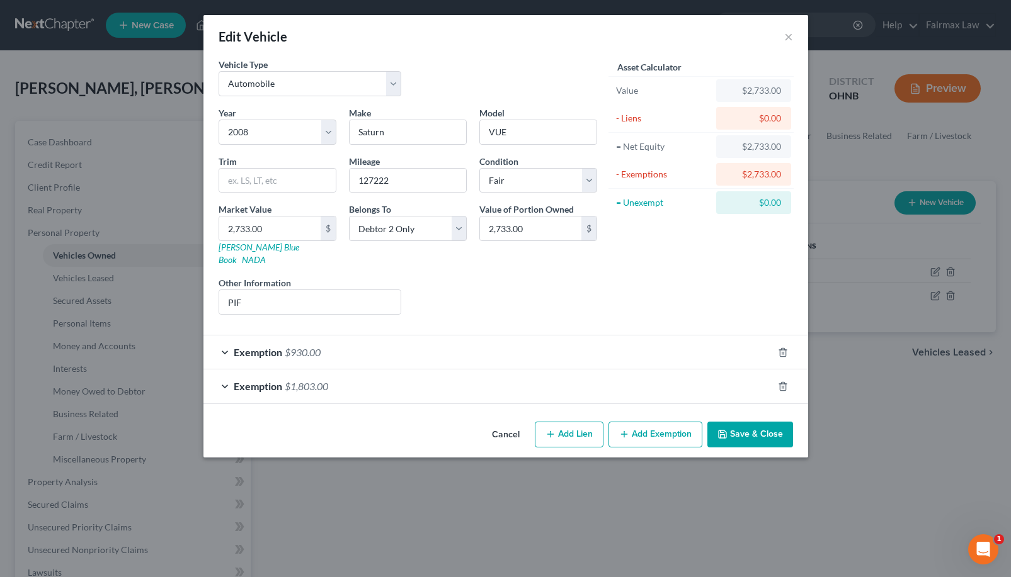
click at [597, 377] on div "Exemption $1,803.00" at bounding box center [487, 386] width 569 height 33
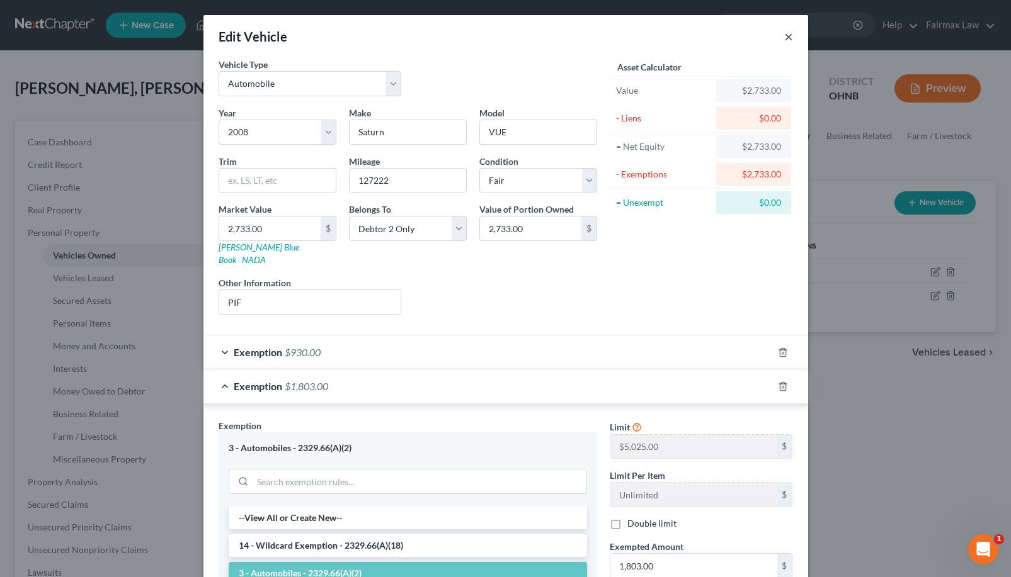
click at [787, 34] on button "×" at bounding box center [788, 36] width 9 height 15
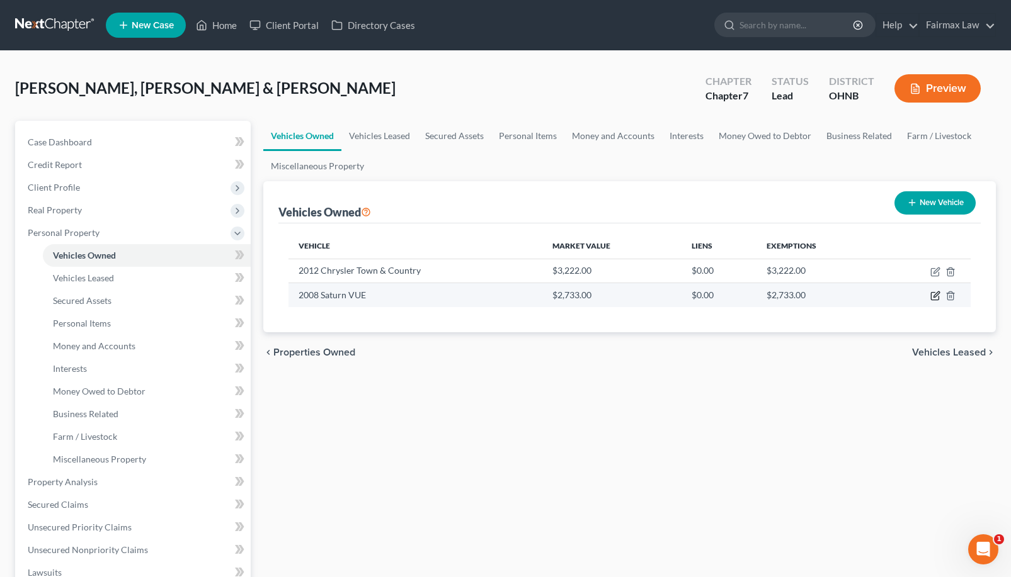
click at [934, 296] on icon "button" at bounding box center [936, 295] width 6 height 6
select select "0"
select select "18"
select select "3"
select select "1"
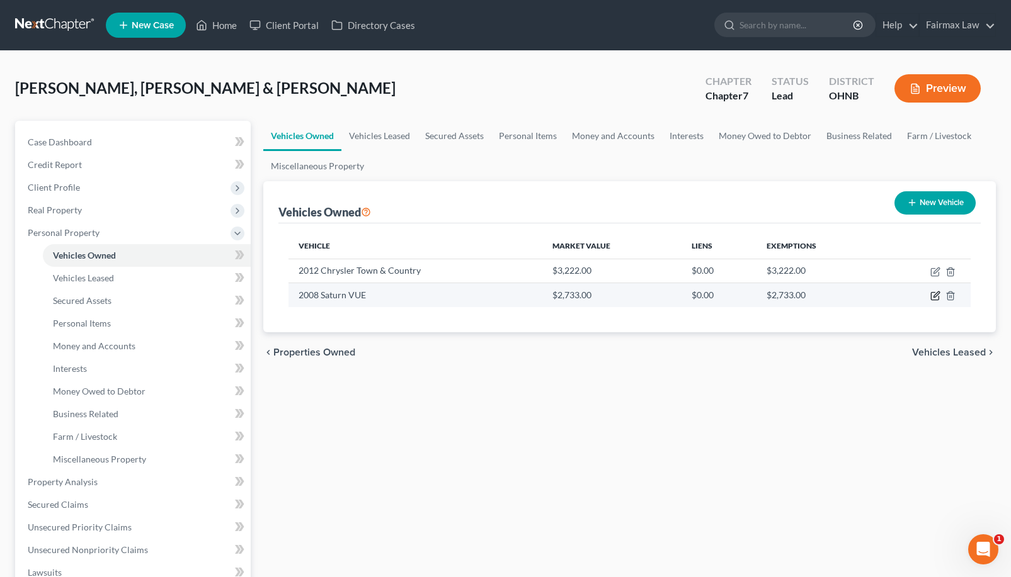
select select "1"
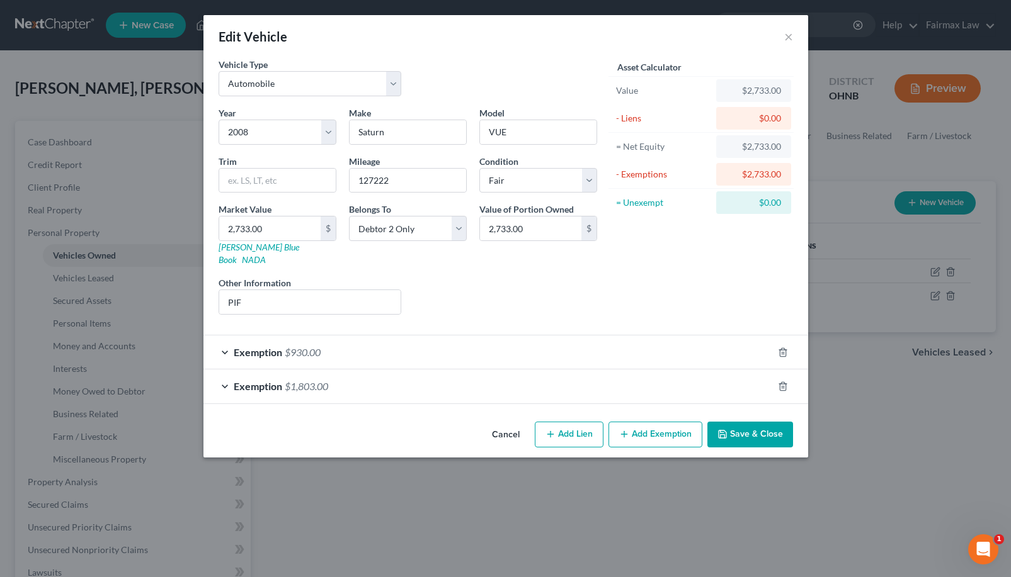
click at [710, 347] on div "Exemption $930.00" at bounding box center [487, 352] width 569 height 33
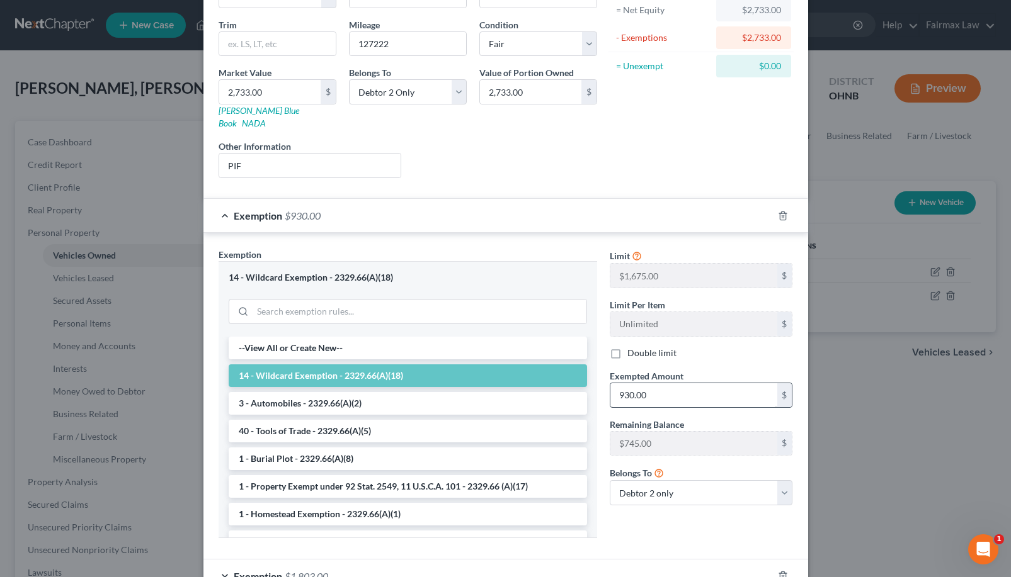
scroll to position [20, 0]
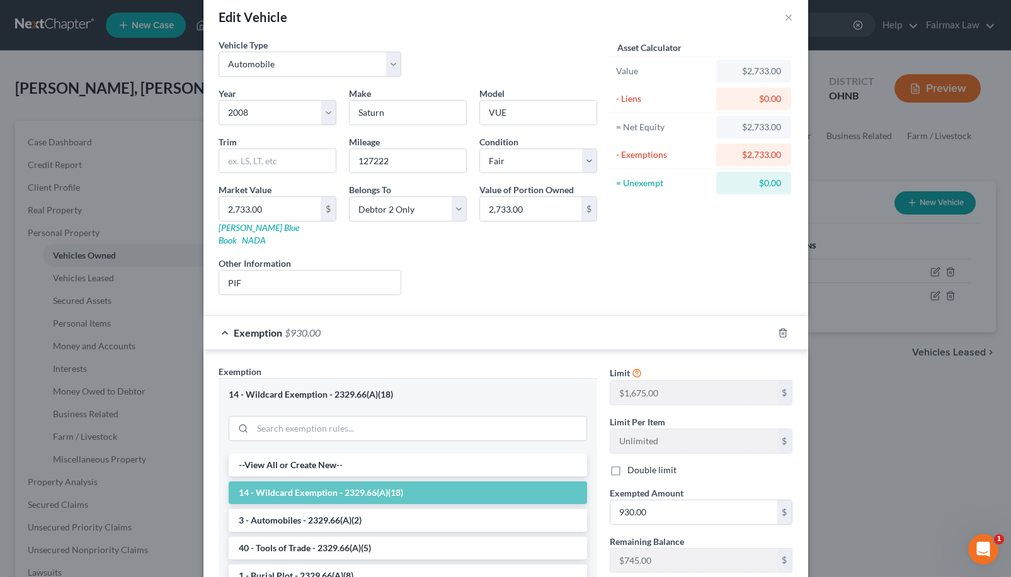
click at [662, 316] on div "Exemption $930.00" at bounding box center [487, 332] width 569 height 33
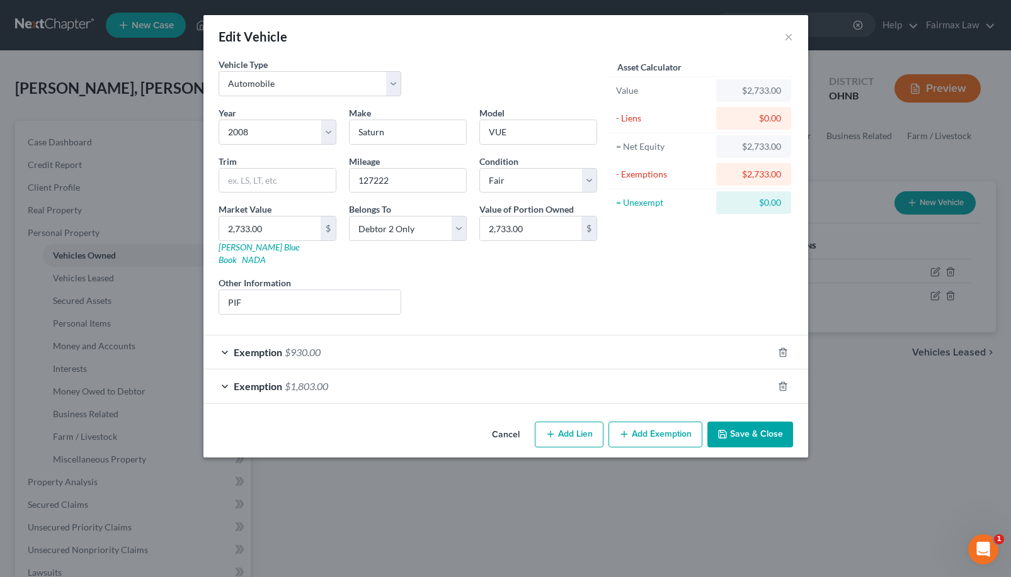
scroll to position [0, 0]
click at [613, 378] on div "Exemption $1,803.00" at bounding box center [487, 386] width 569 height 33
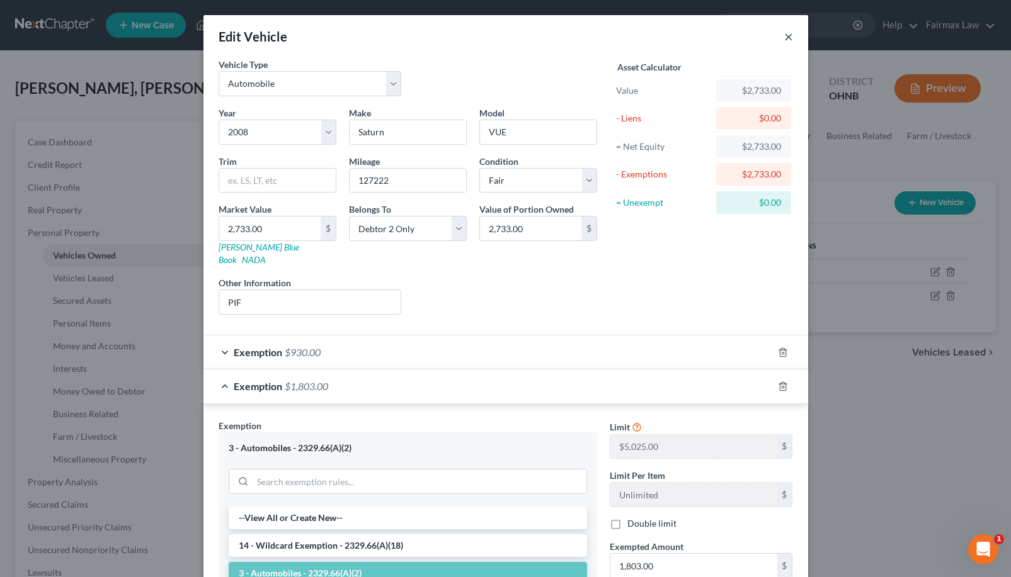
click at [784, 35] on button "×" at bounding box center [788, 36] width 9 height 15
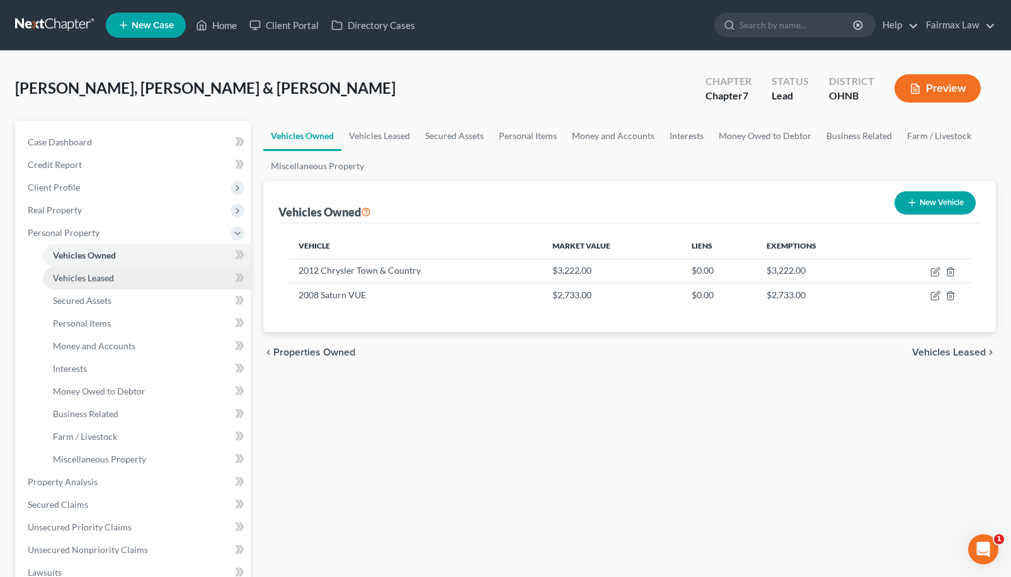
click at [131, 287] on link "Vehicles Leased" at bounding box center [147, 278] width 208 height 23
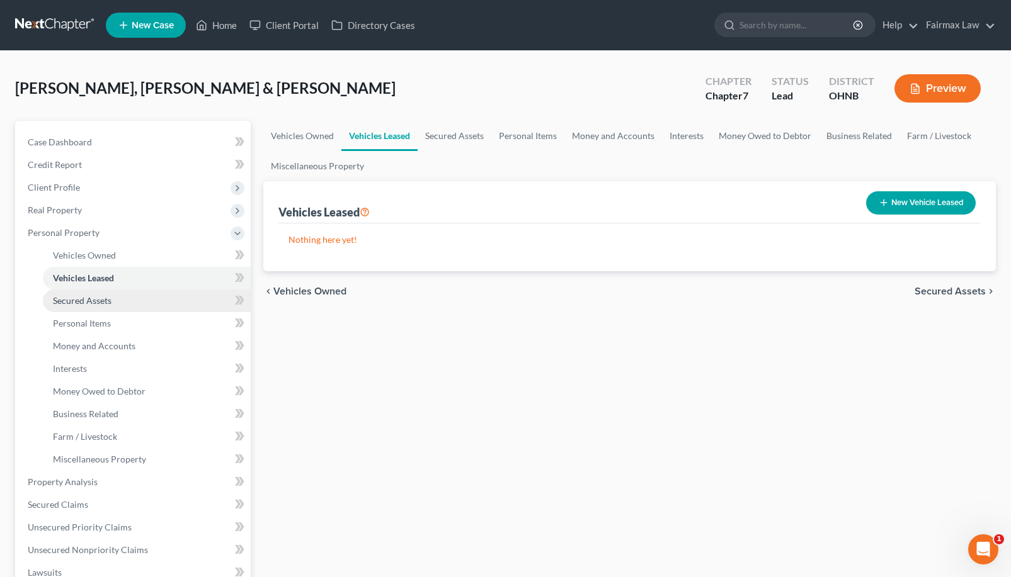
click at [125, 303] on link "Secured Assets" at bounding box center [147, 301] width 208 height 23
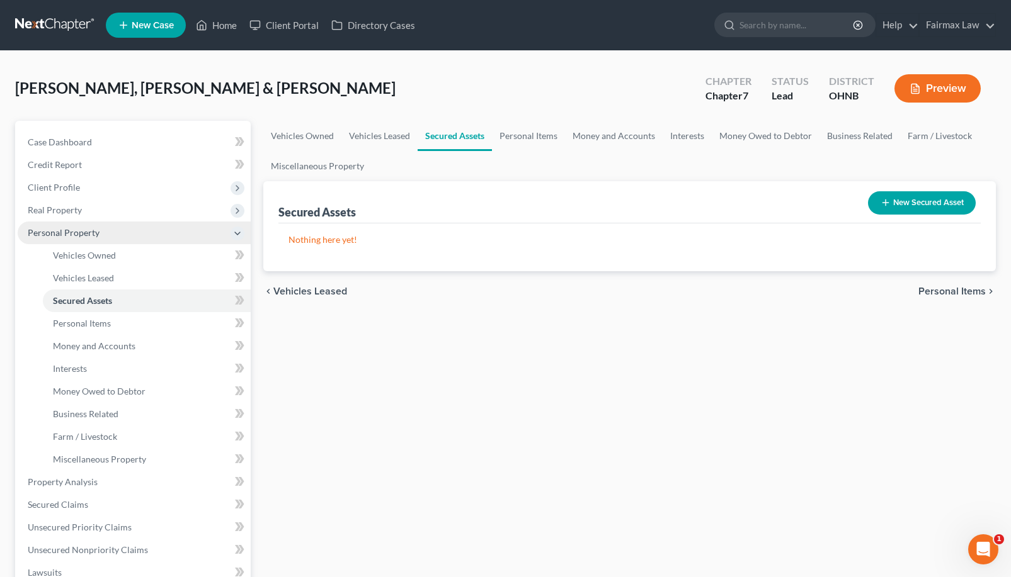
click at [237, 235] on polyline at bounding box center [237, 233] width 5 height 3
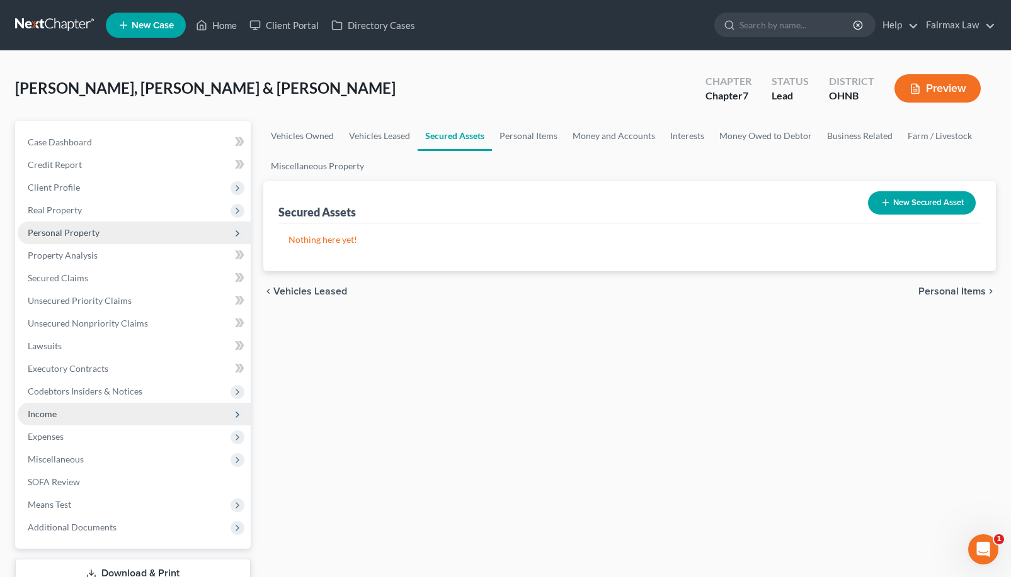
click at [214, 417] on span "Income" at bounding box center [134, 414] width 233 height 23
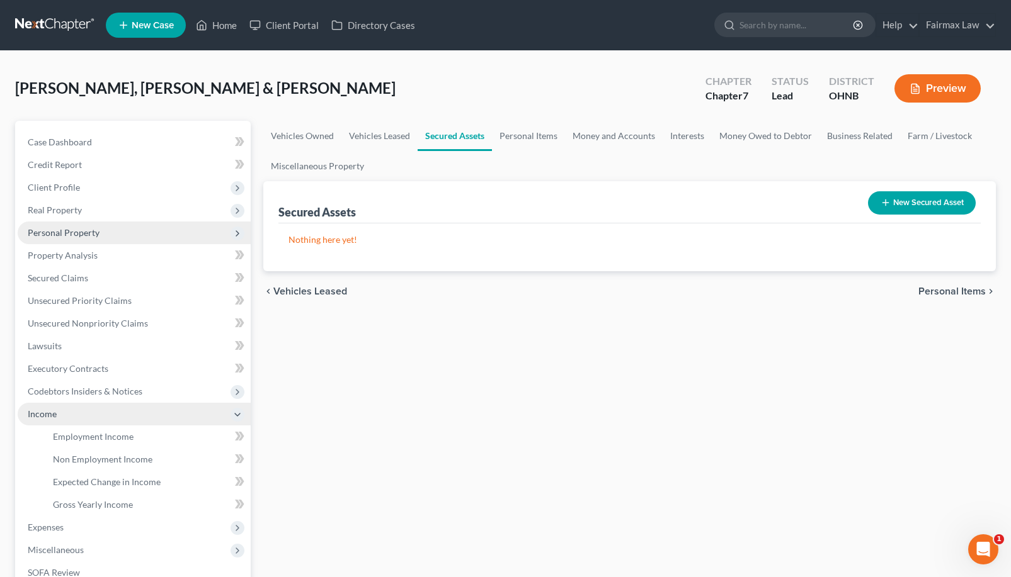
click at [214, 417] on span "Income" at bounding box center [134, 414] width 233 height 23
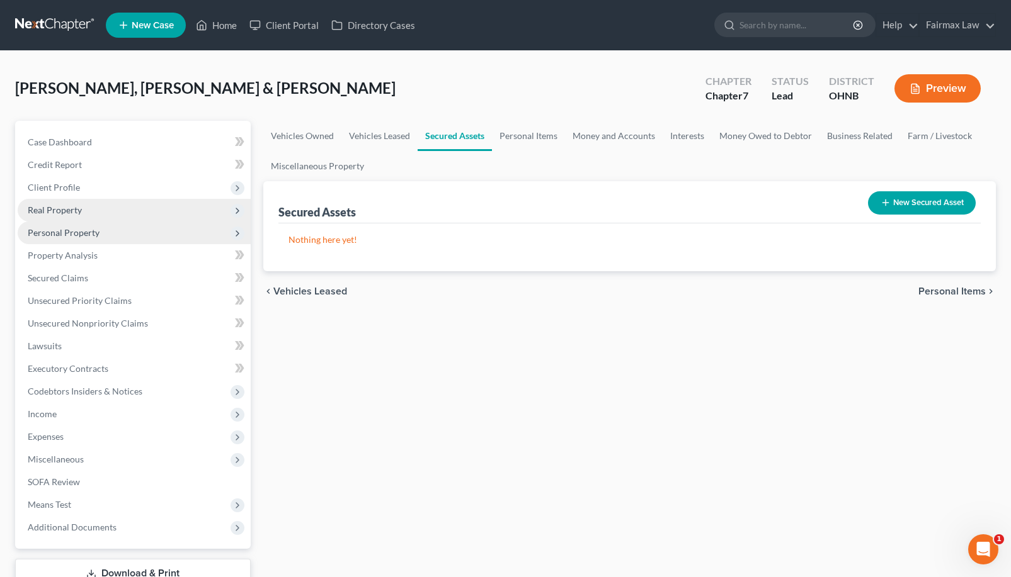
click at [147, 205] on span "Real Property" at bounding box center [134, 210] width 233 height 23
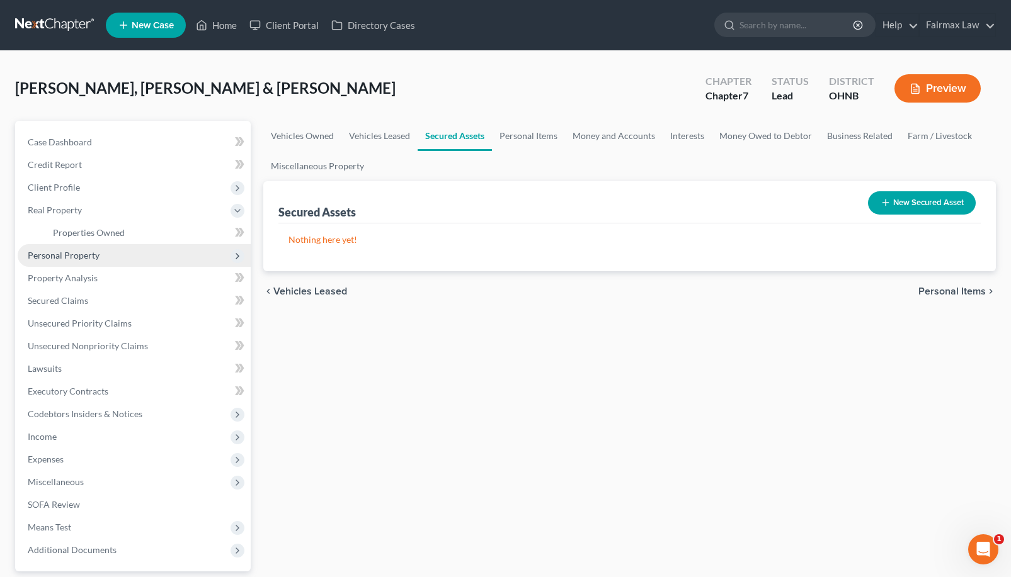
click at [140, 252] on span "Personal Property" at bounding box center [134, 255] width 233 height 23
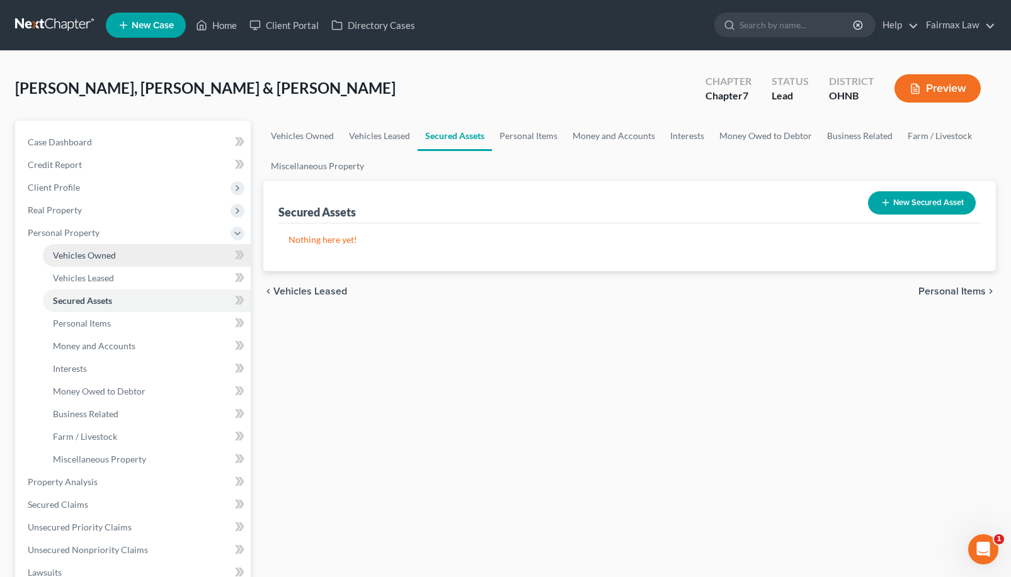
click at [135, 261] on link "Vehicles Owned" at bounding box center [147, 255] width 208 height 23
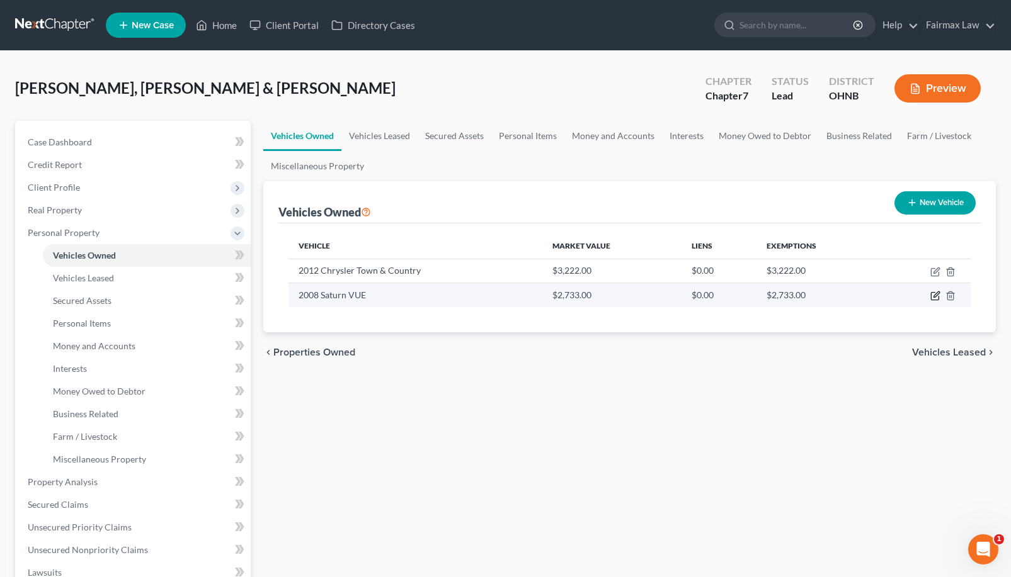
click at [935, 293] on icon "button" at bounding box center [935, 297] width 8 height 8
select select "0"
select select "18"
select select "3"
select select "1"
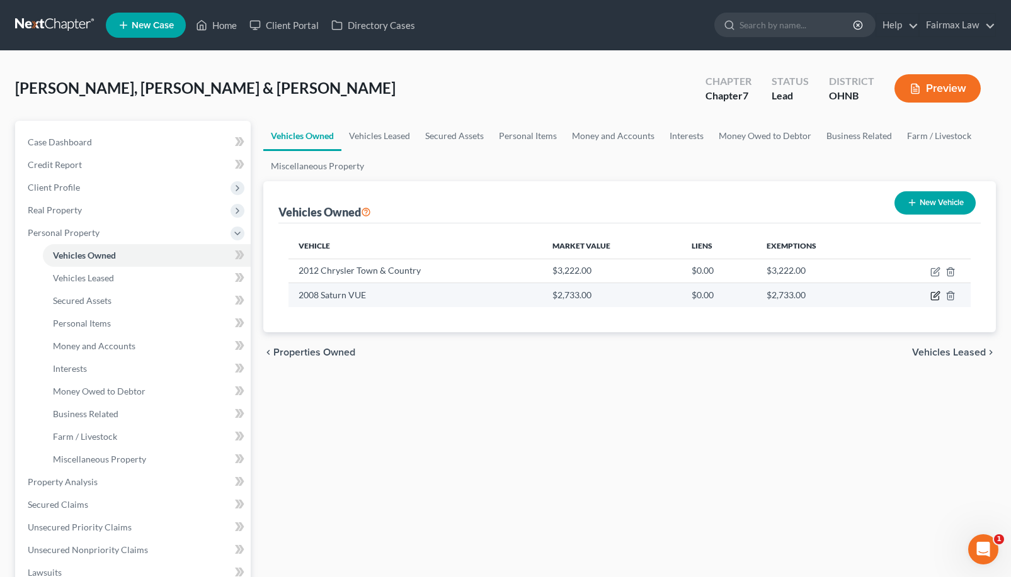
select select "1"
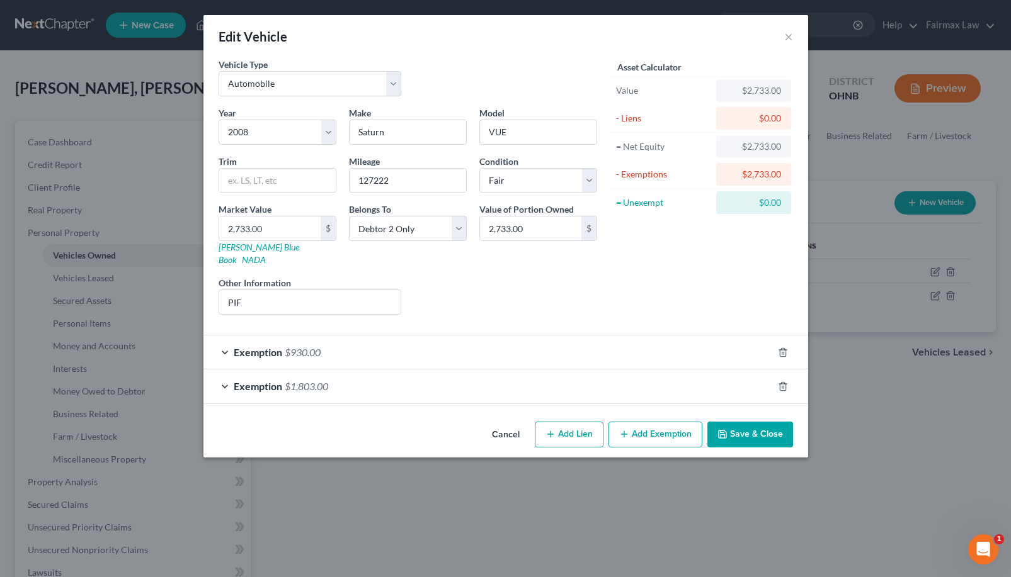
click at [671, 348] on div "Exemption $930.00" at bounding box center [487, 352] width 569 height 33
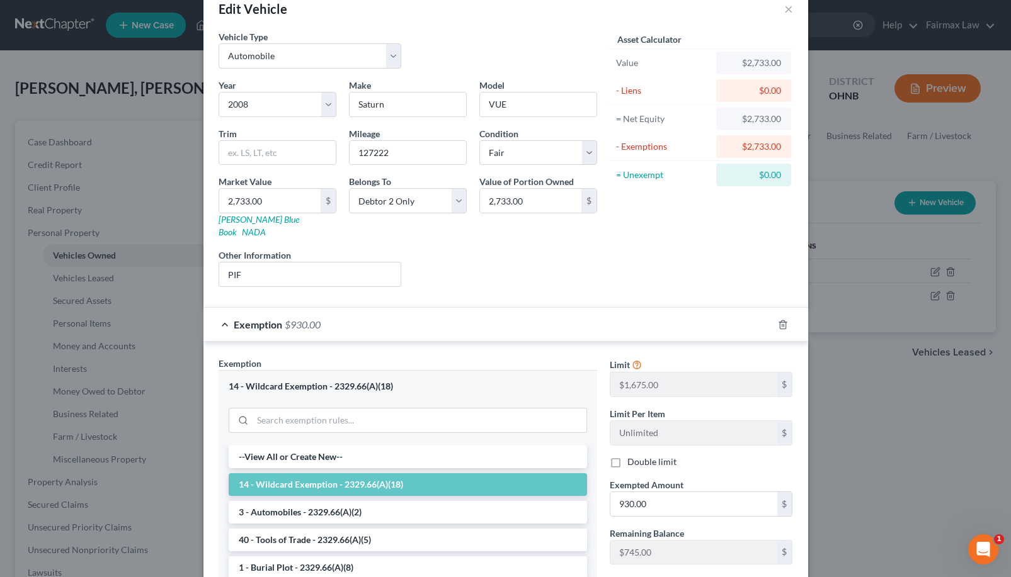
scroll to position [39, 0]
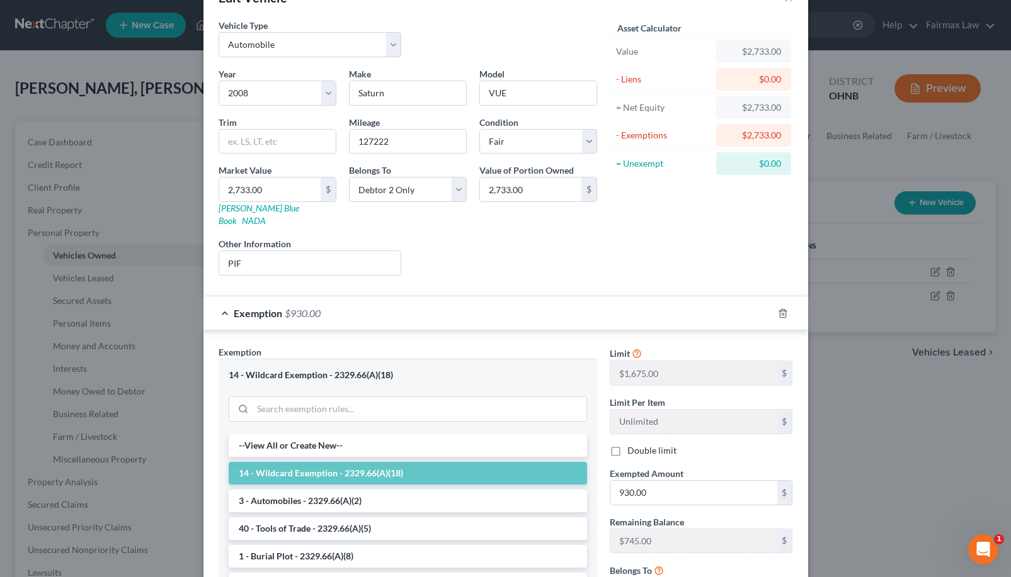
click at [690, 310] on div "Exemption $930.00" at bounding box center [487, 313] width 569 height 33
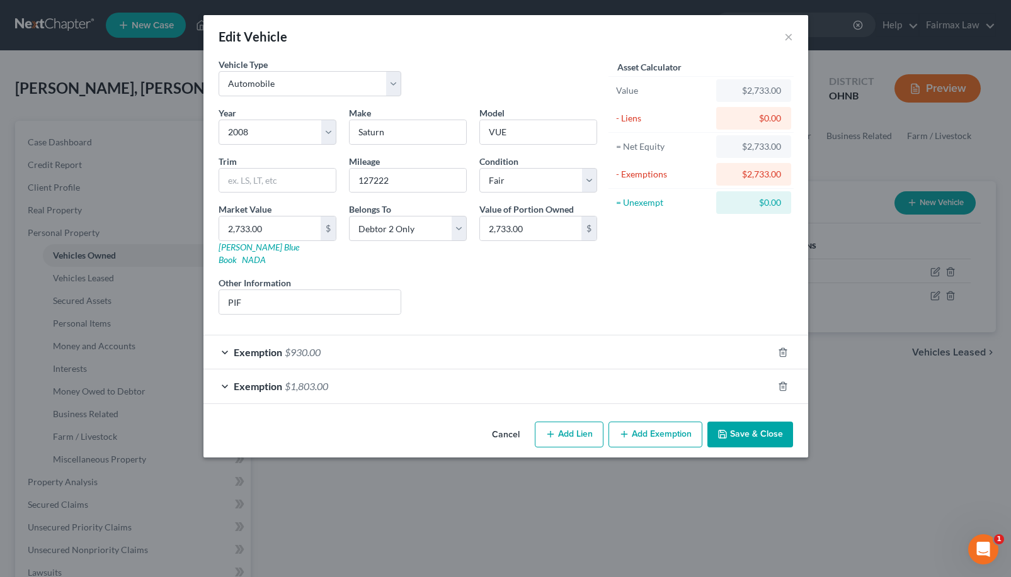
scroll to position [0, 0]
click at [784, 382] on icon "button" at bounding box center [783, 387] width 10 height 10
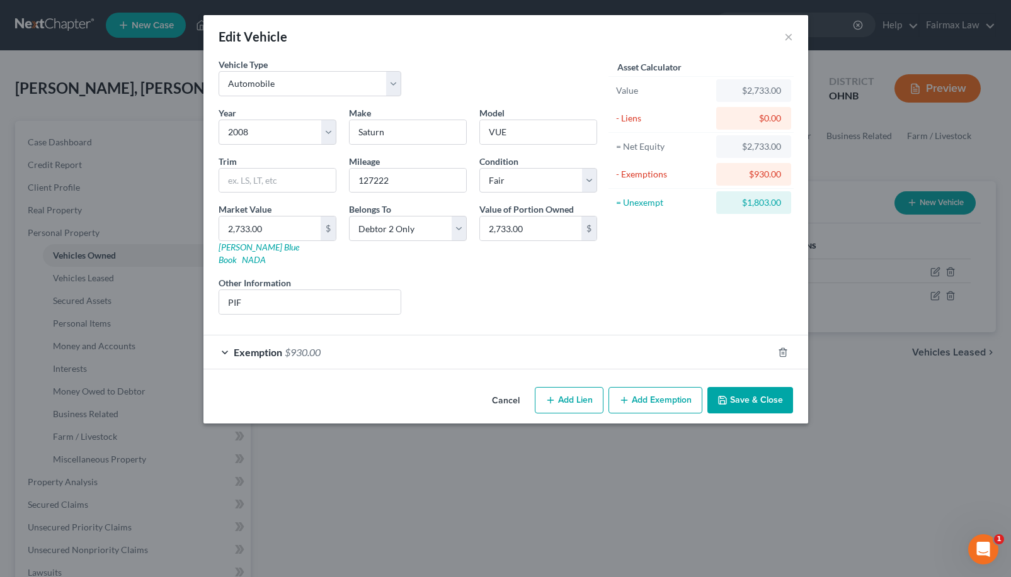
click at [727, 336] on div "Exemption $930.00" at bounding box center [487, 352] width 569 height 33
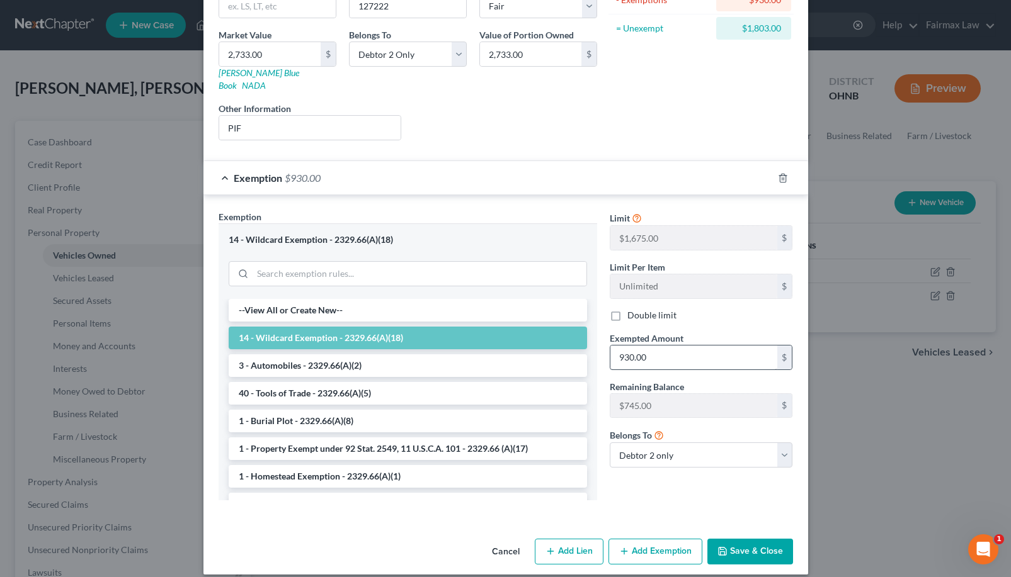
scroll to position [174, 0]
click at [684, 346] on input "930.00" at bounding box center [693, 358] width 167 height 24
drag, startPoint x: 684, startPoint y: 342, endPoint x: 584, endPoint y: 342, distance: 99.5
click at [584, 342] on div "Exemption Set must be selected for CA. Exemption * 14 - Wildcard Exemption - 23…" at bounding box center [505, 361] width 587 height 300
type input "1,675.00"
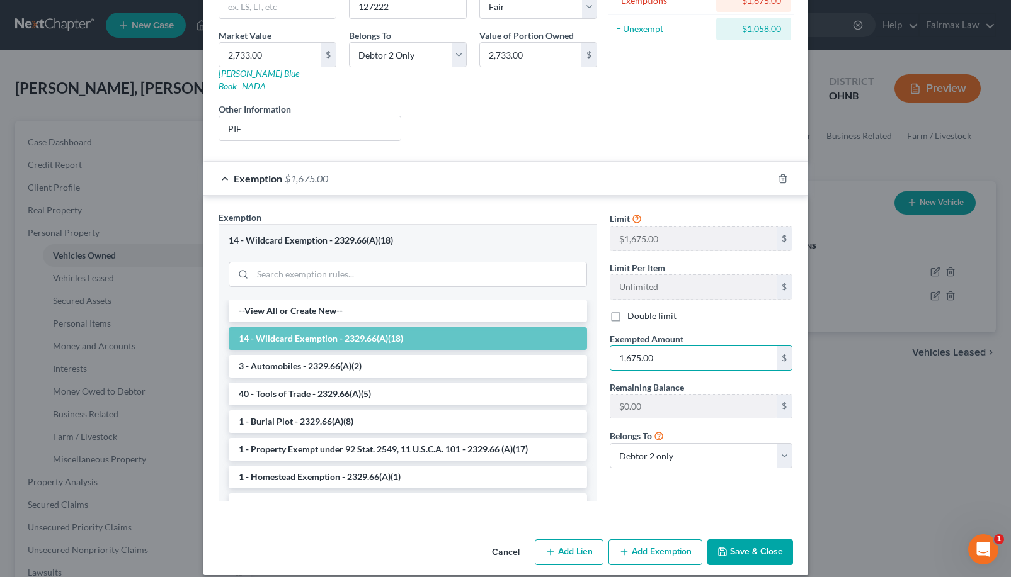
click at [737, 540] on button "Save & Close" at bounding box center [750, 553] width 86 height 26
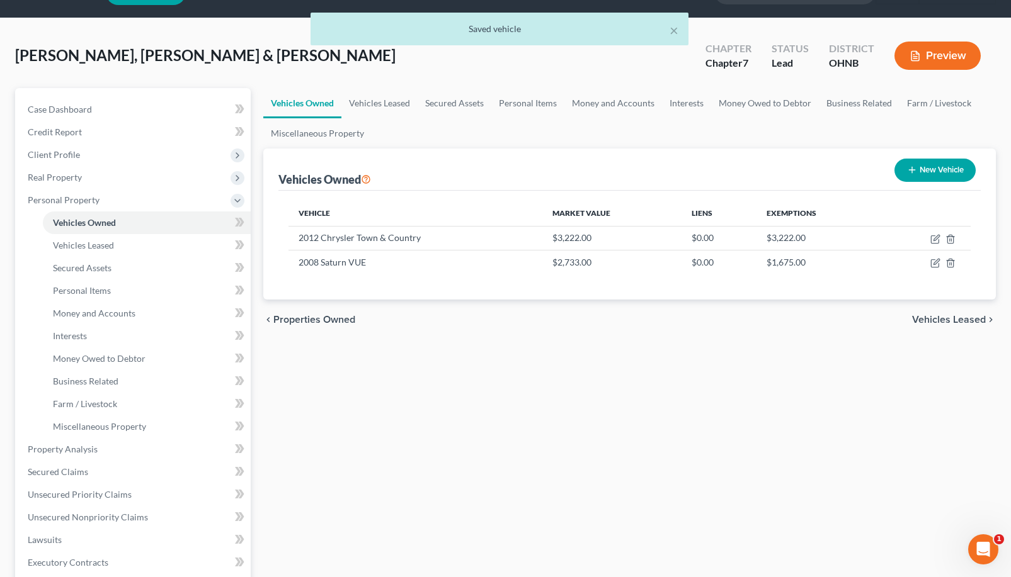
scroll to position [39, 0]
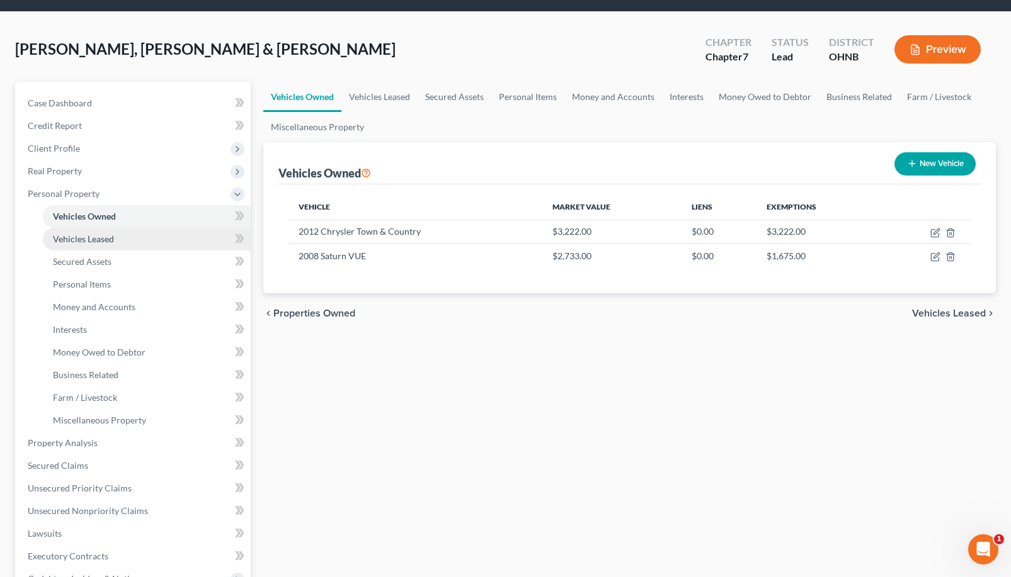
click at [125, 241] on link "Vehicles Leased" at bounding box center [147, 239] width 208 height 23
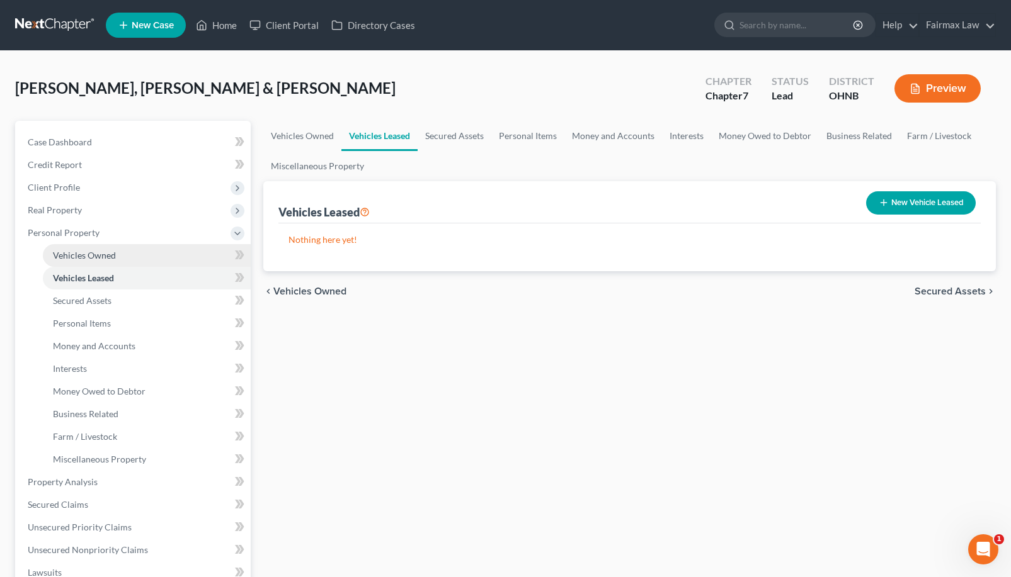
click at [123, 252] on link "Vehicles Owned" at bounding box center [147, 255] width 208 height 23
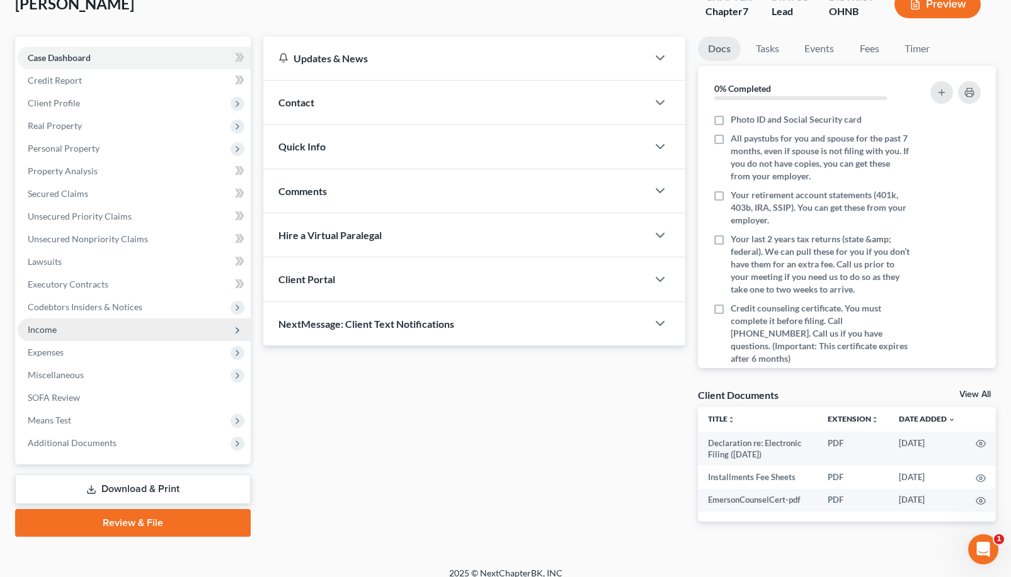
scroll to position [67, 0]
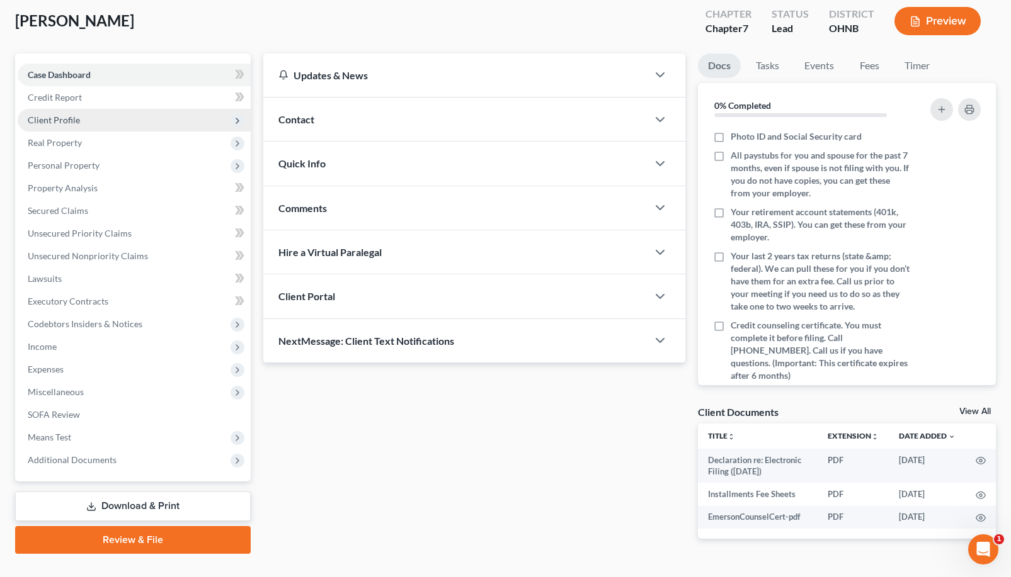
click at [203, 114] on span "Client Profile" at bounding box center [134, 120] width 233 height 23
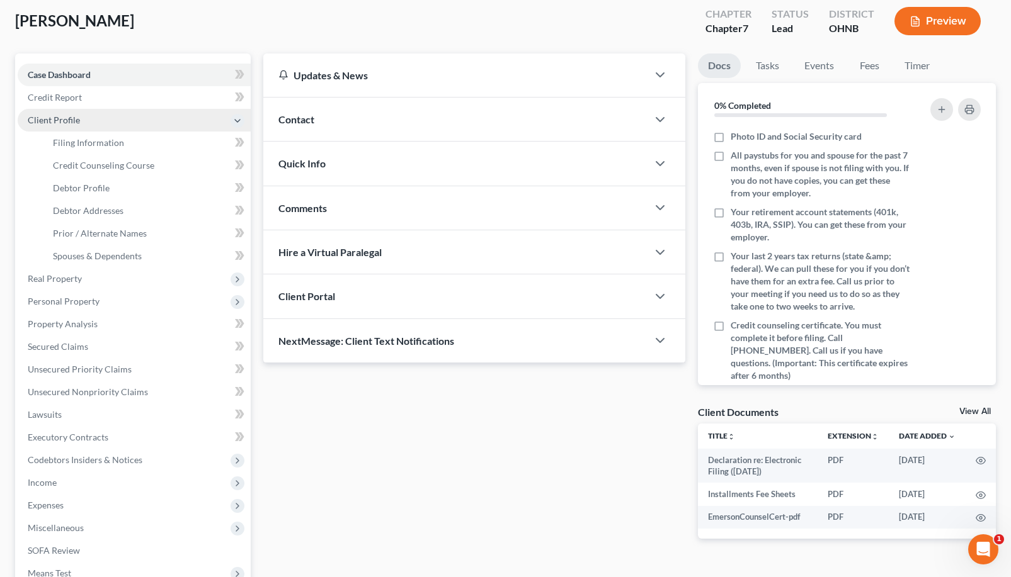
click at [203, 125] on span "Client Profile" at bounding box center [134, 120] width 233 height 23
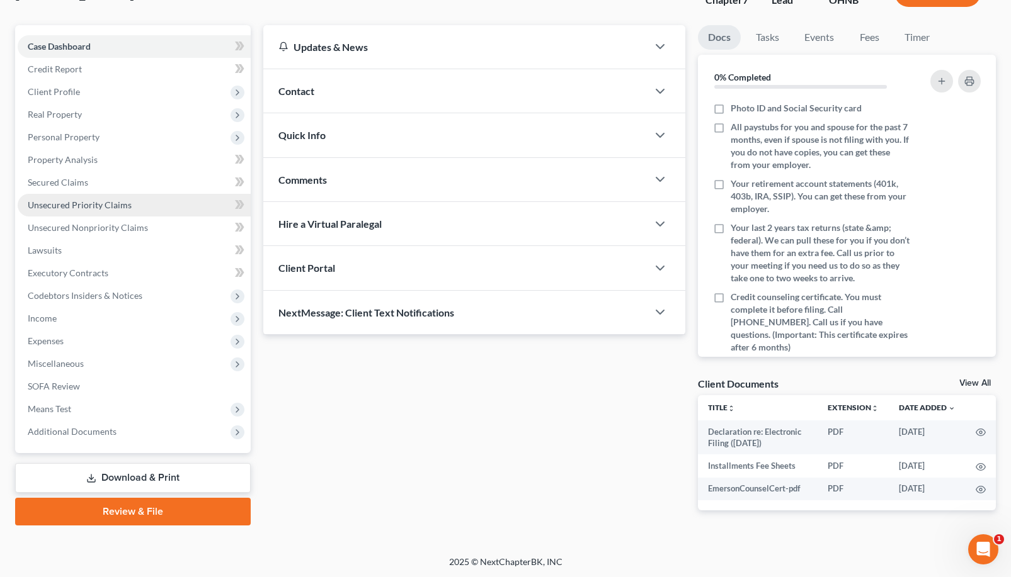
scroll to position [95, 0]
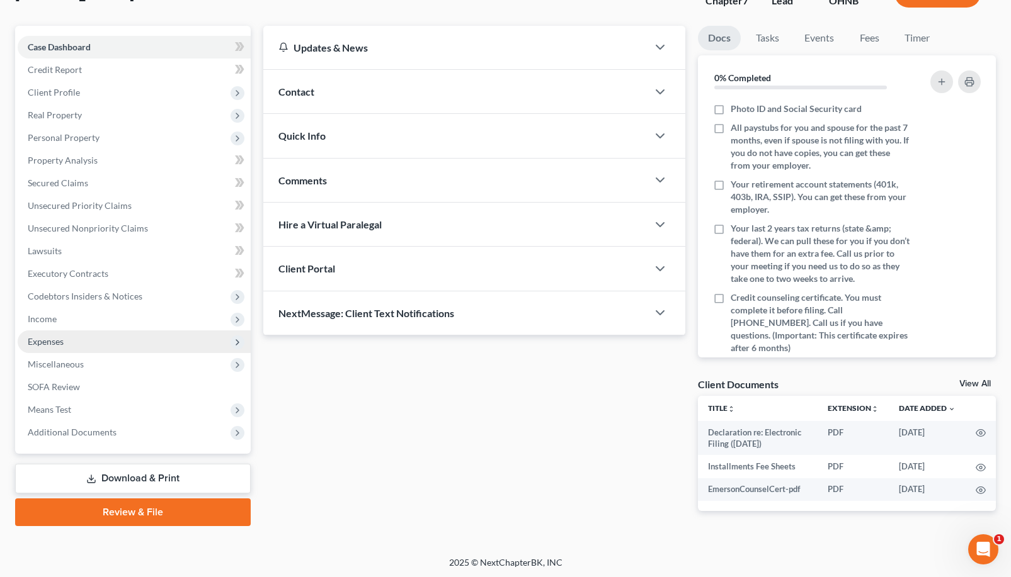
click at [182, 338] on span "Expenses" at bounding box center [134, 342] width 233 height 23
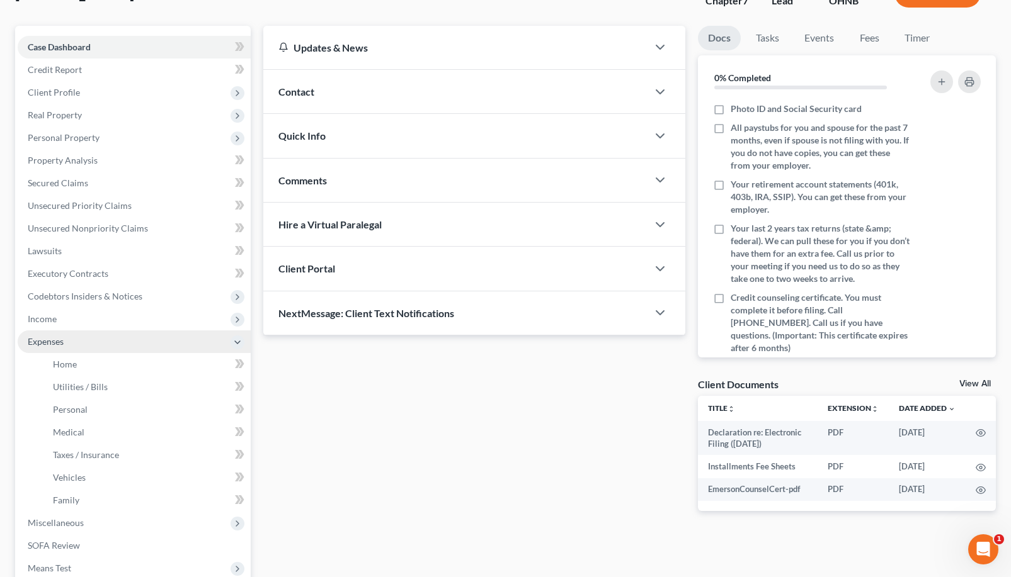
click at [190, 339] on span "Expenses" at bounding box center [134, 342] width 233 height 23
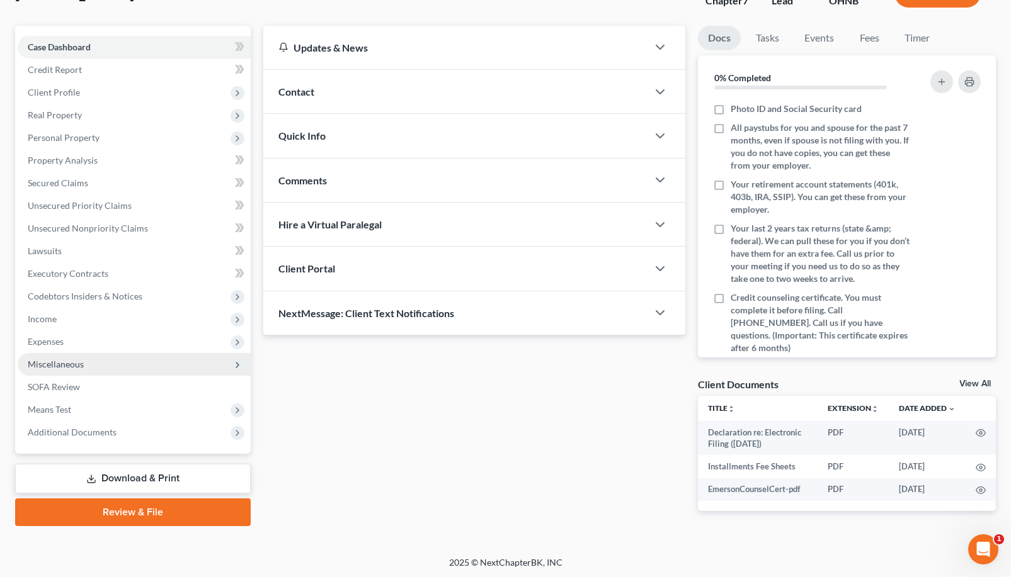
click at [186, 363] on span "Miscellaneous" at bounding box center [134, 364] width 233 height 23
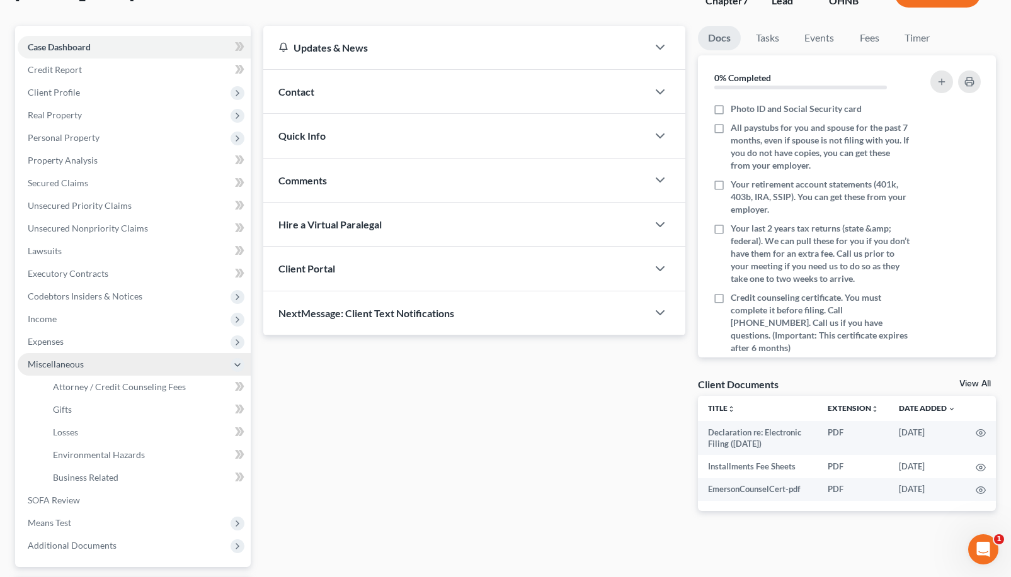
click at [186, 363] on span "Miscellaneous" at bounding box center [134, 364] width 233 height 23
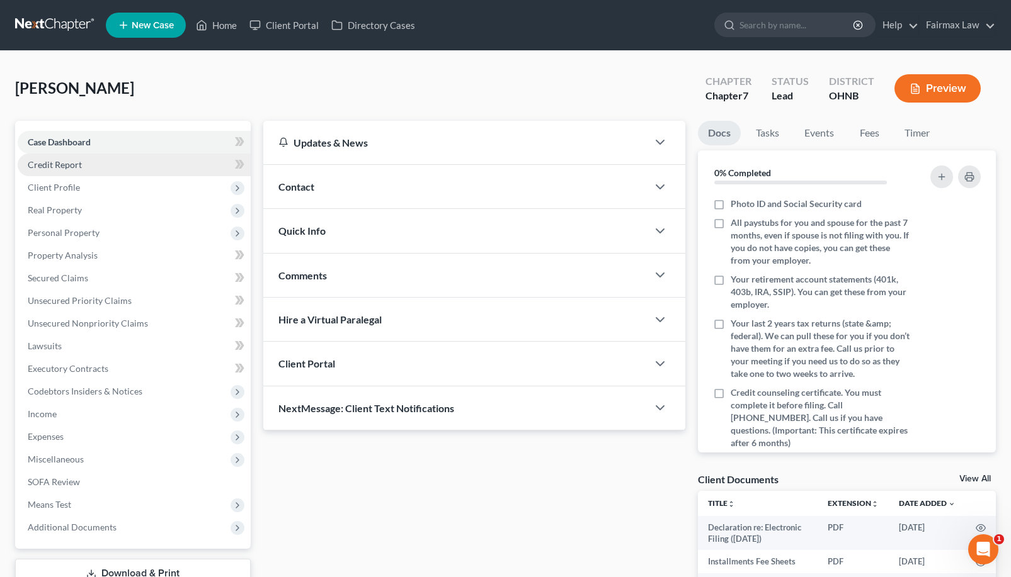
scroll to position [0, 0]
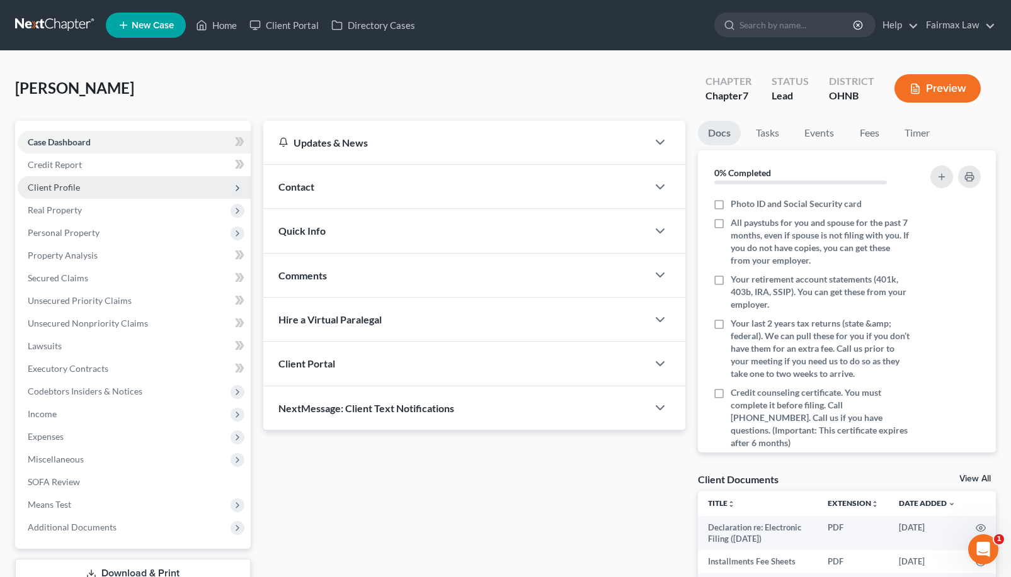
click at [165, 186] on span "Client Profile" at bounding box center [134, 187] width 233 height 23
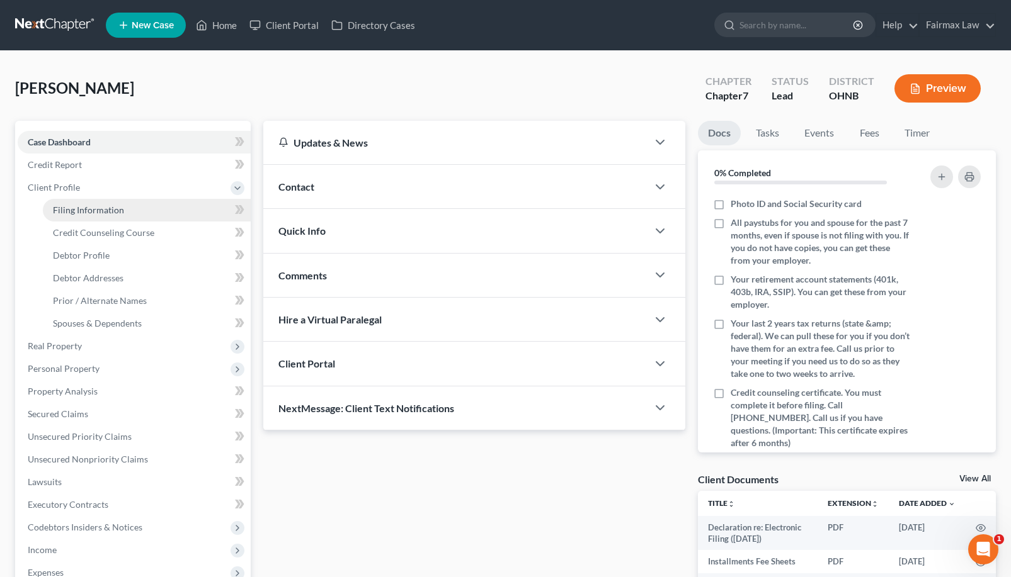
click at [155, 220] on link "Filing Information" at bounding box center [147, 210] width 208 height 23
select select "1"
select select "0"
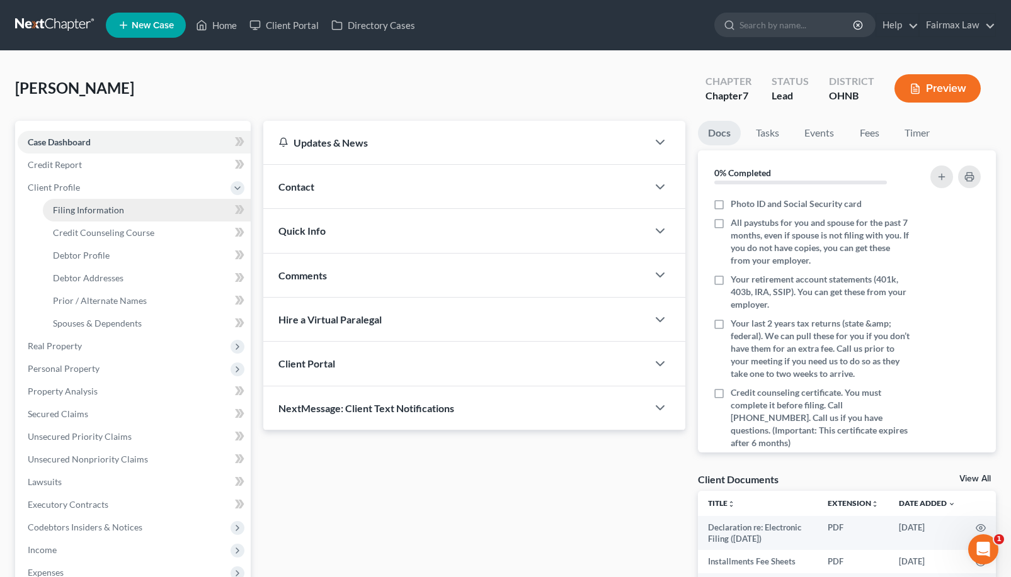
select select "36"
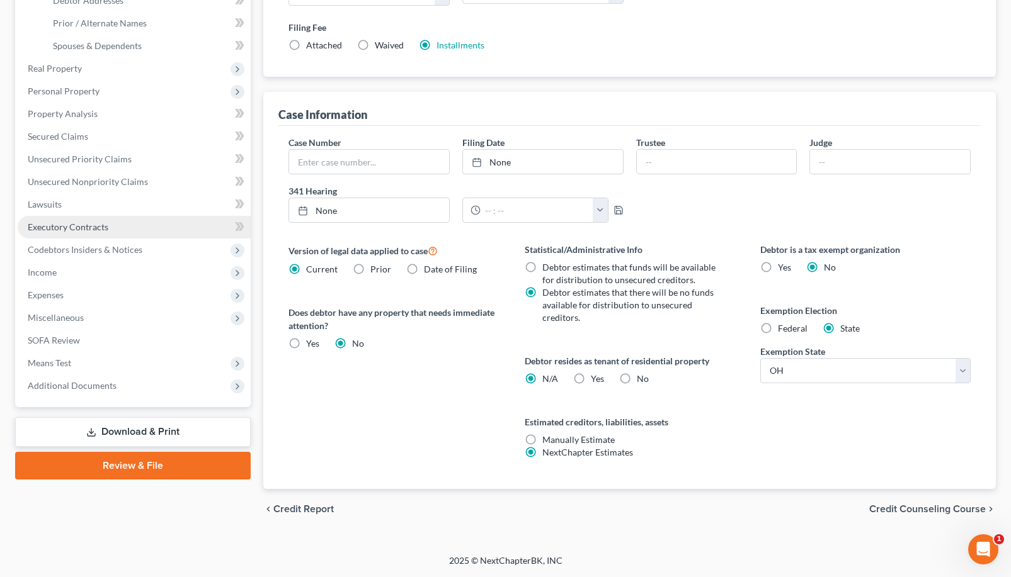
scroll to position [278, 0]
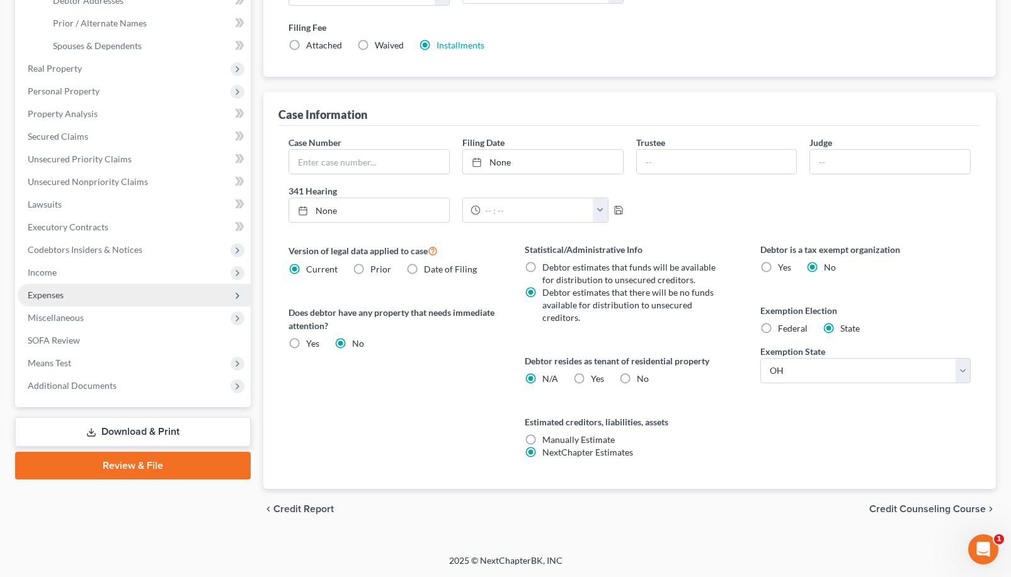
click at [136, 292] on span "Expenses" at bounding box center [134, 295] width 233 height 23
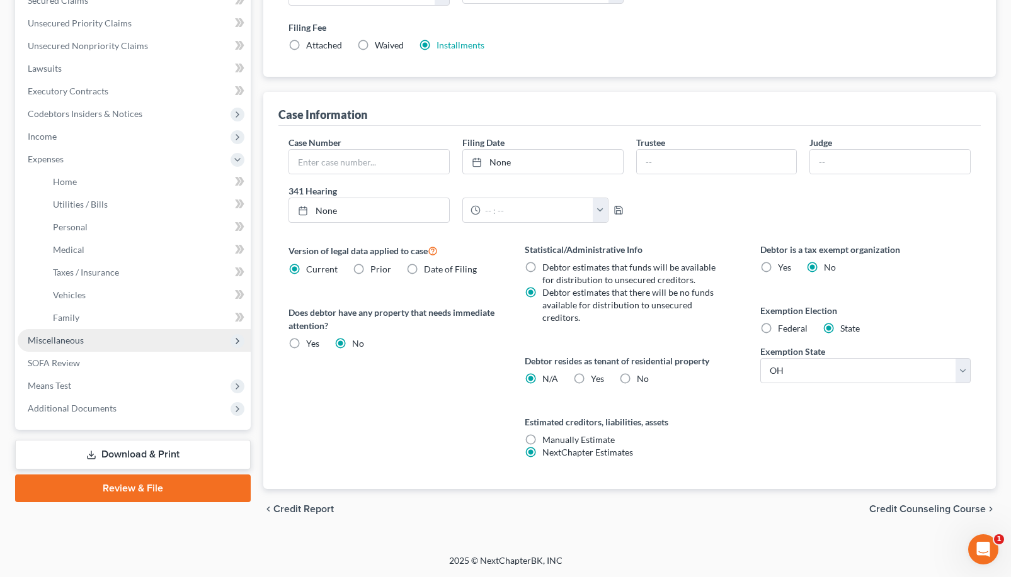
click at [128, 338] on span "Miscellaneous" at bounding box center [134, 340] width 233 height 23
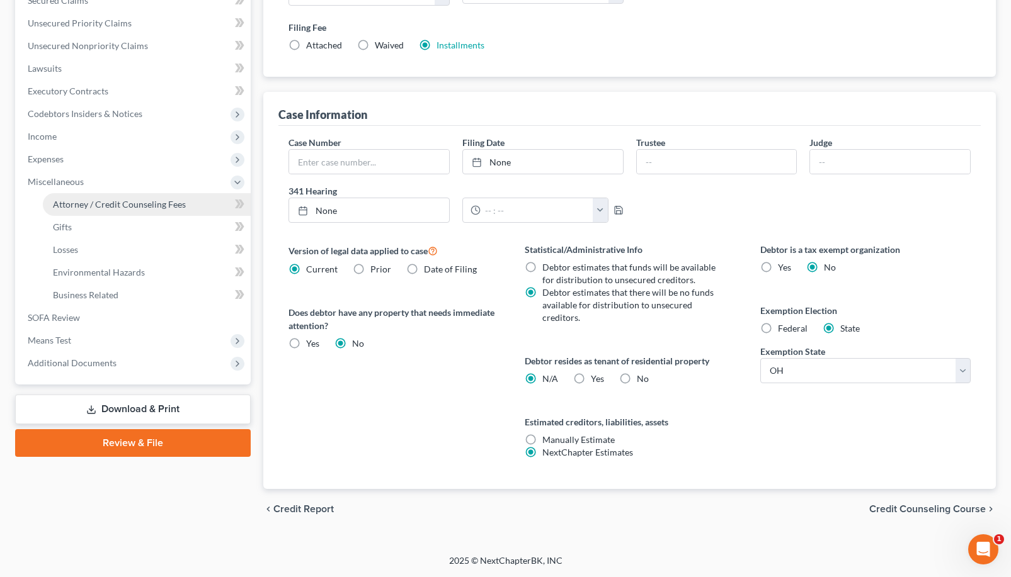
click at [132, 203] on span "Attorney / Credit Counseling Fees" at bounding box center [119, 204] width 133 height 11
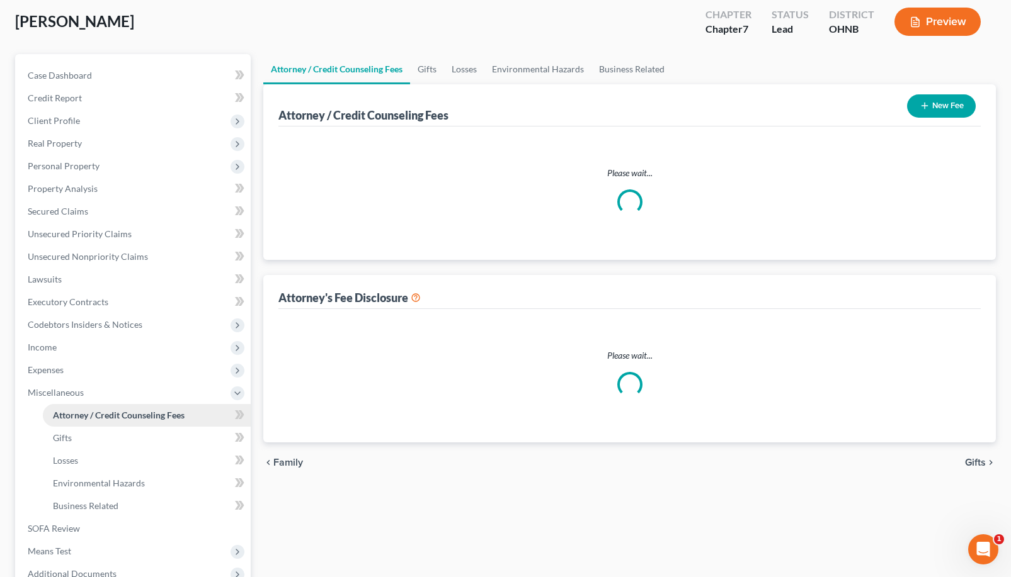
scroll to position [1, 0]
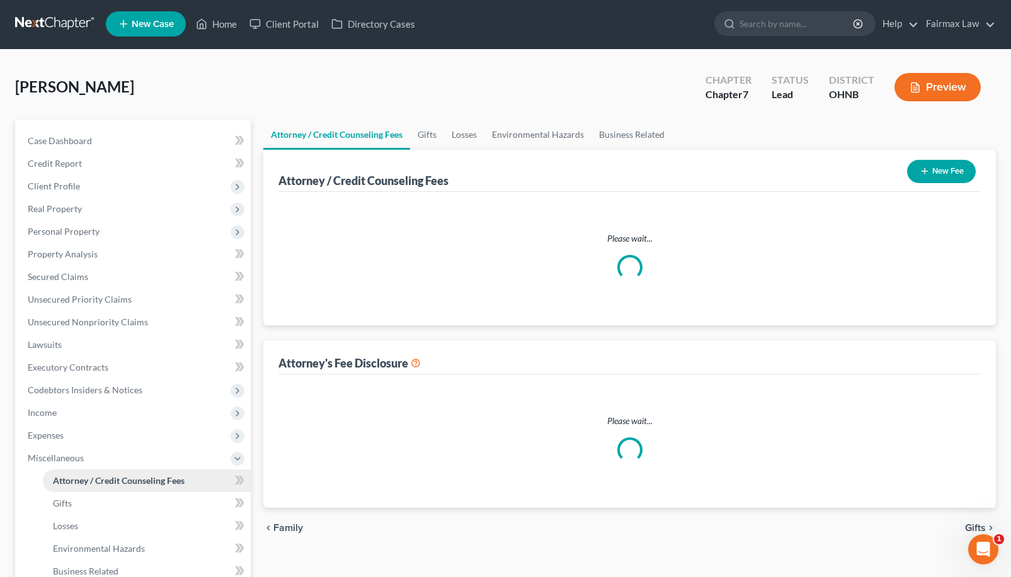
select select "1"
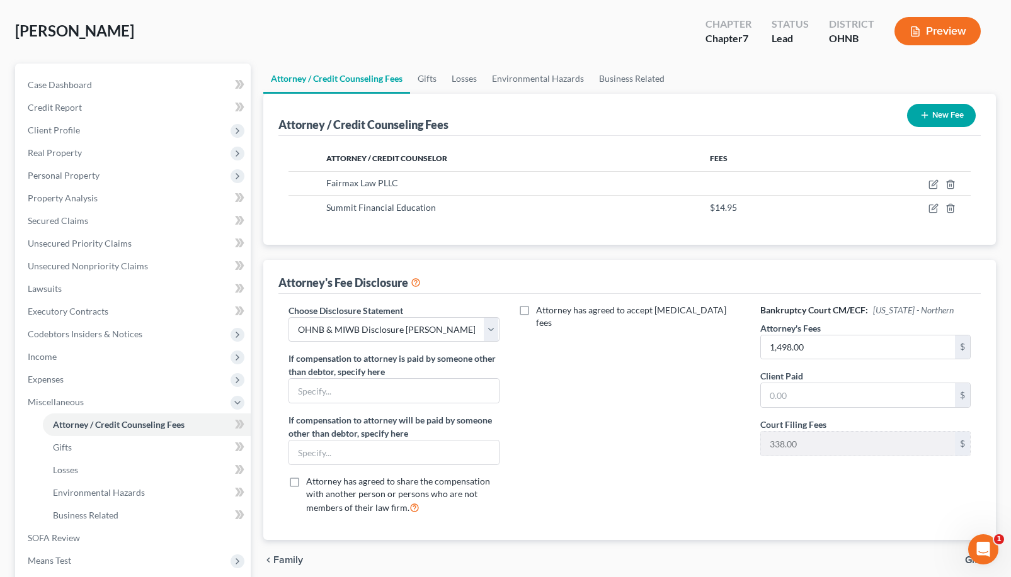
scroll to position [89, 0]
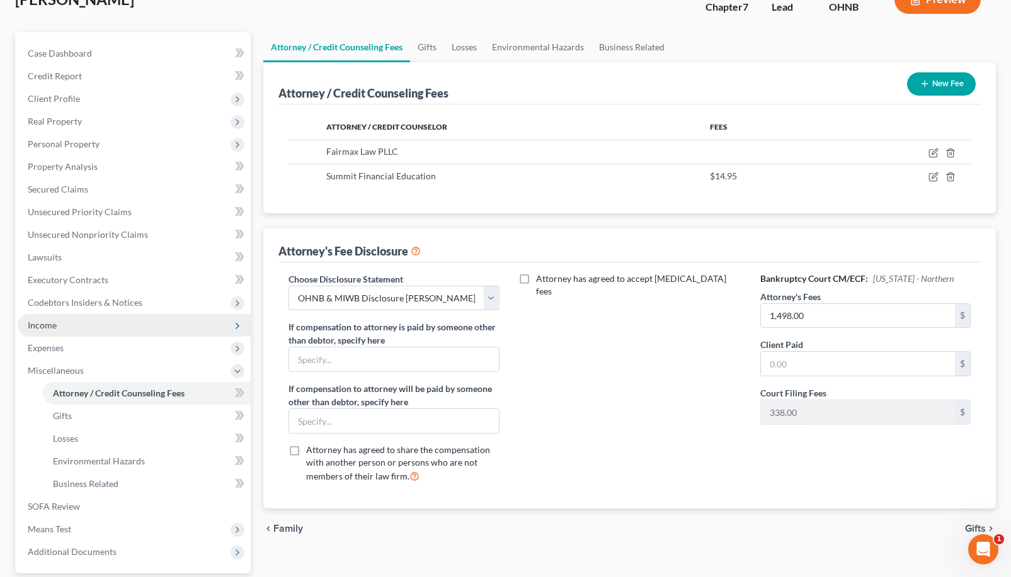
click at [149, 322] on span "Income" at bounding box center [134, 325] width 233 height 23
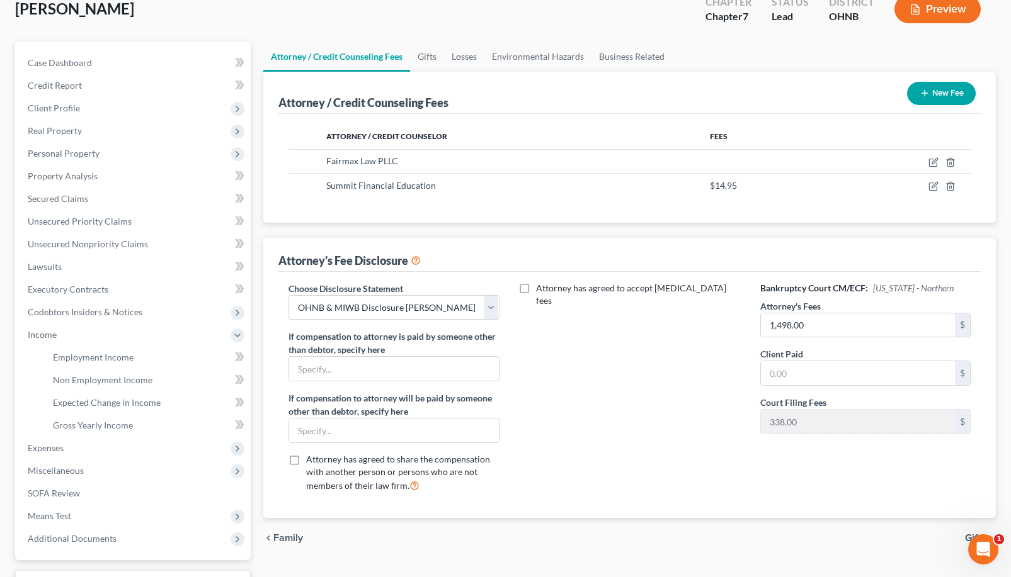
scroll to position [99, 0]
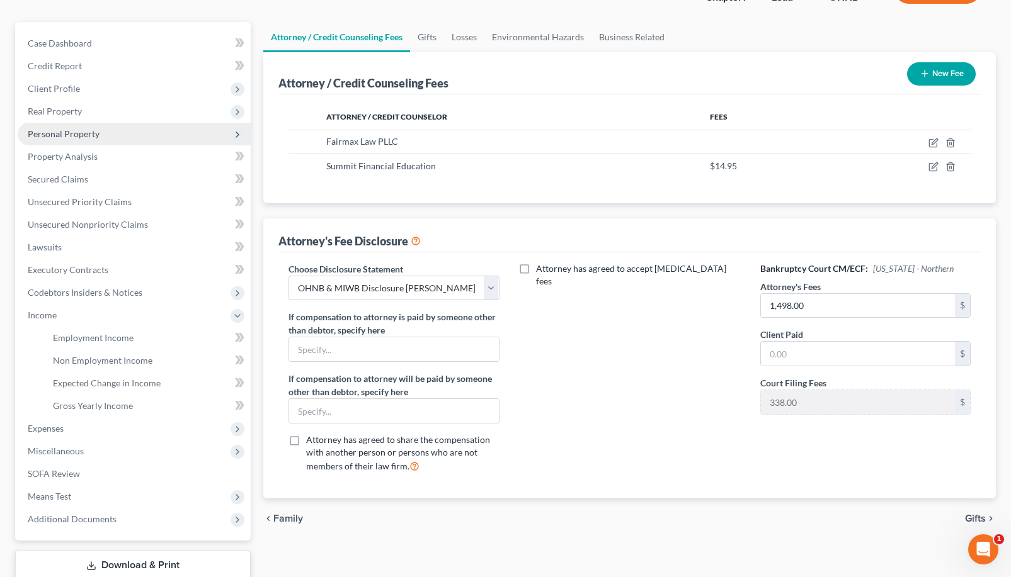
click at [169, 131] on span "Personal Property" at bounding box center [134, 134] width 233 height 23
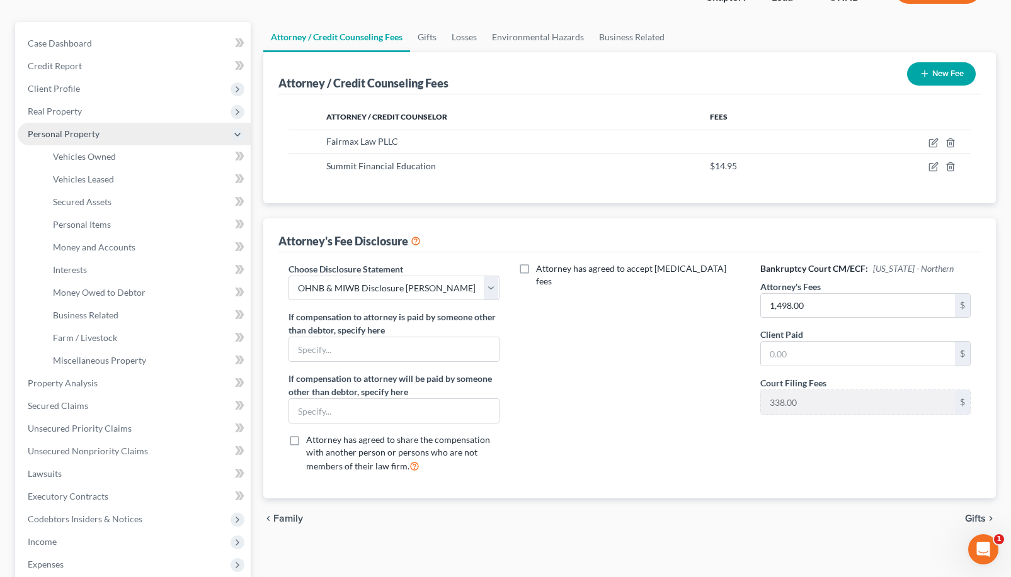
click at [169, 138] on span "Personal Property" at bounding box center [134, 134] width 233 height 23
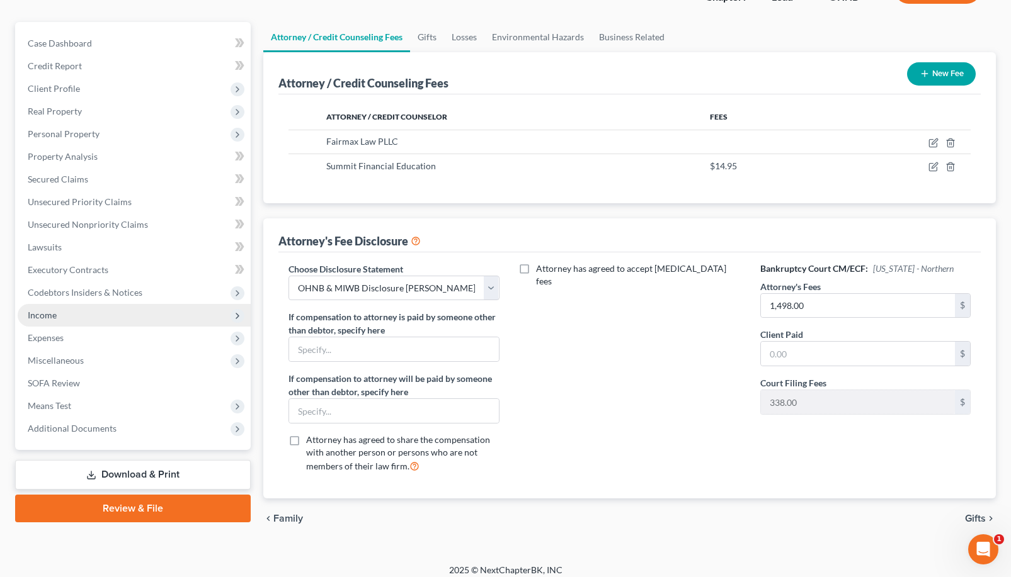
click at [105, 322] on span "Income" at bounding box center [134, 315] width 233 height 23
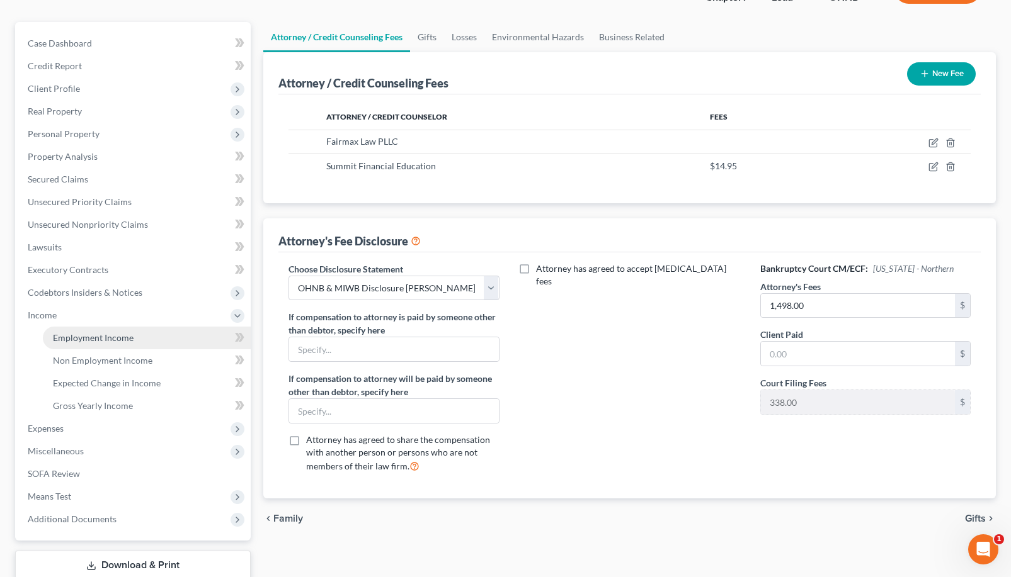
click at [106, 337] on span "Employment Income" at bounding box center [93, 337] width 81 height 11
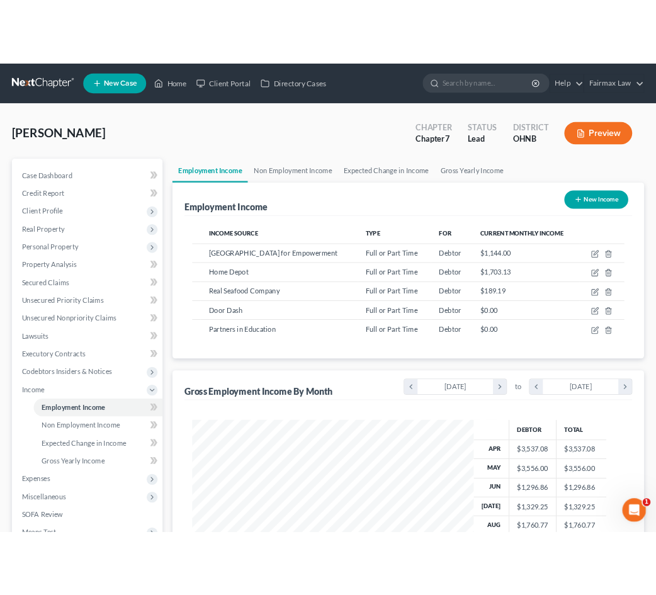
scroll to position [629449, 629339]
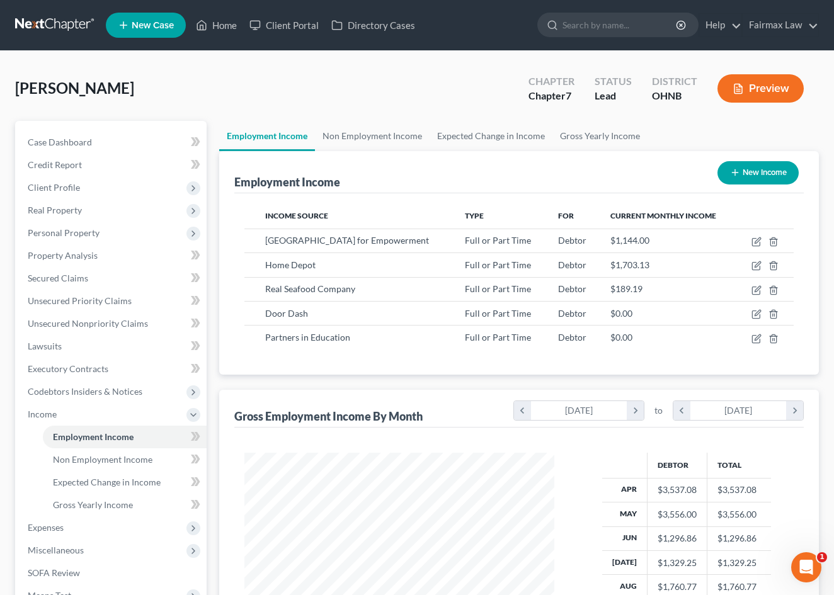
click at [2, 106] on div "Emerson, Elaina Upgraded Chapter Chapter 7 Status Lead District OHNB Preview Pe…" at bounding box center [417, 412] width 834 height 723
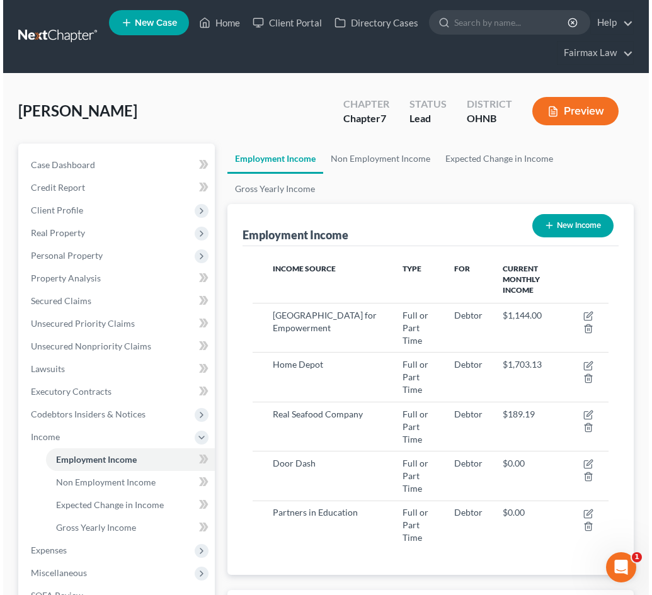
scroll to position [629495, 629290]
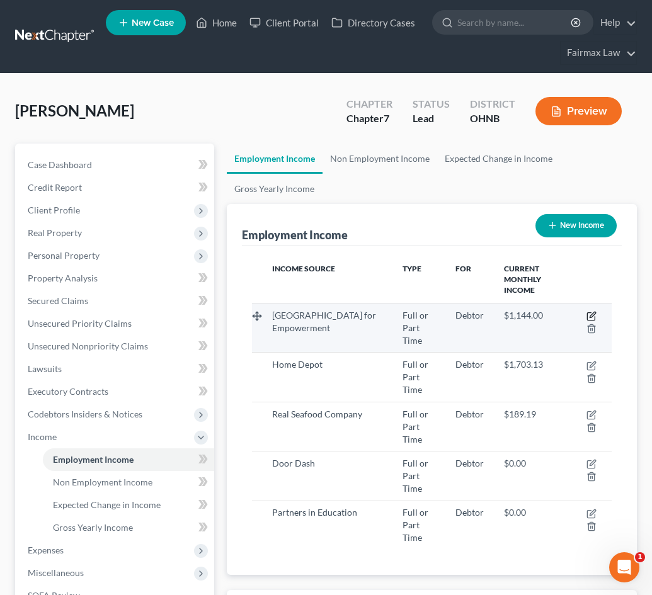
click at [593, 312] on icon "button" at bounding box center [592, 315] width 6 height 6
select select "0"
select select "44"
select select "2"
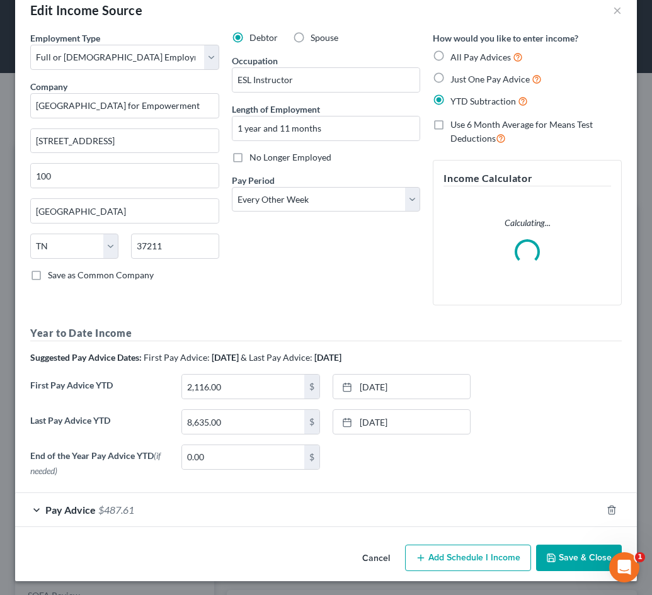
scroll to position [25, 0]
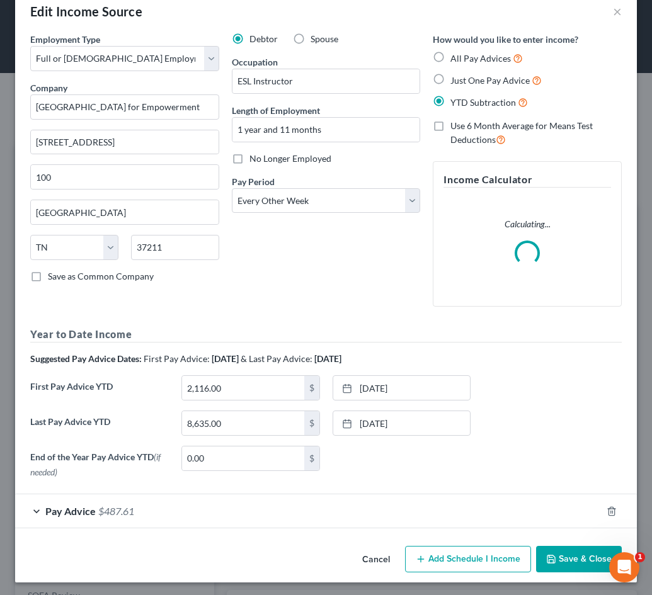
click at [59, 527] on div "Employment Type * Select Full or Part Time Employment Self Employment Company *…" at bounding box center [325, 287] width 621 height 508
click at [60, 512] on span "Pay Advice" at bounding box center [70, 511] width 50 height 12
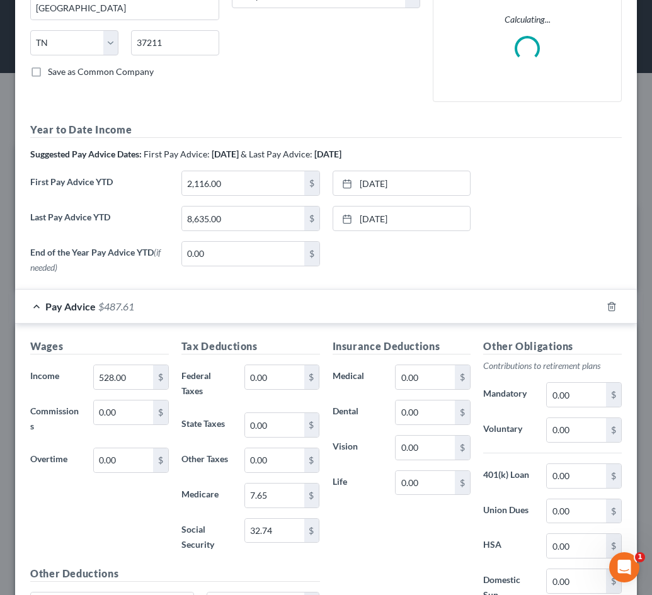
scroll to position [294, 0]
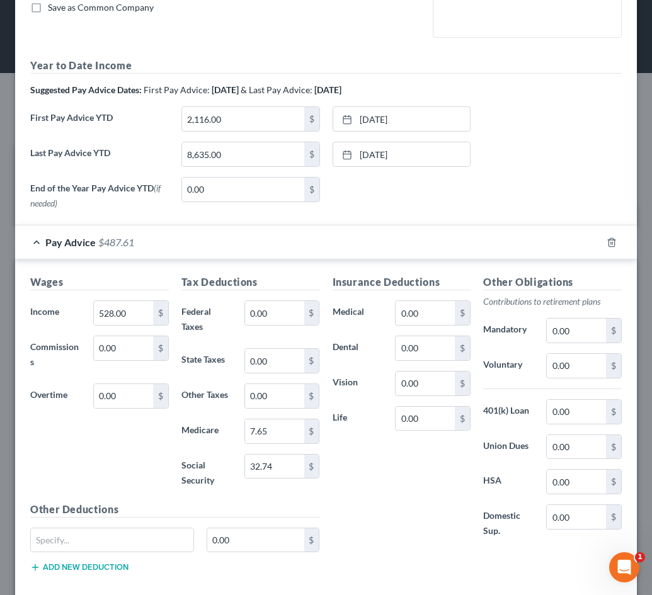
click at [52, 244] on span "Pay Advice" at bounding box center [70, 242] width 50 height 12
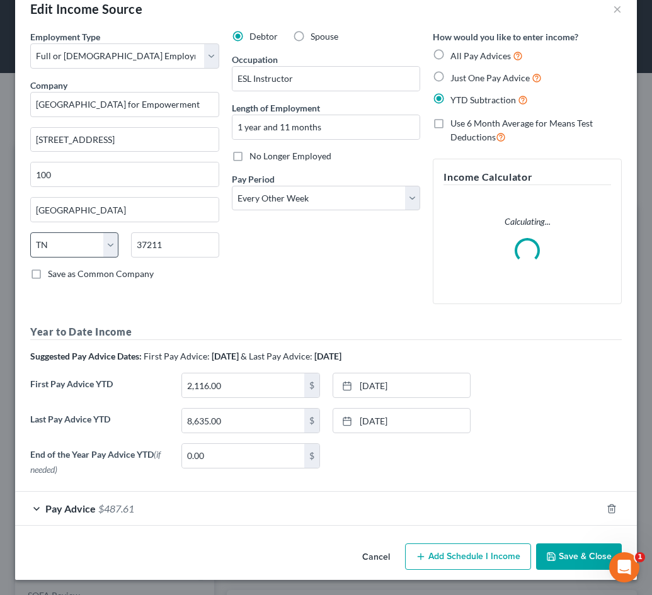
scroll to position [25, 0]
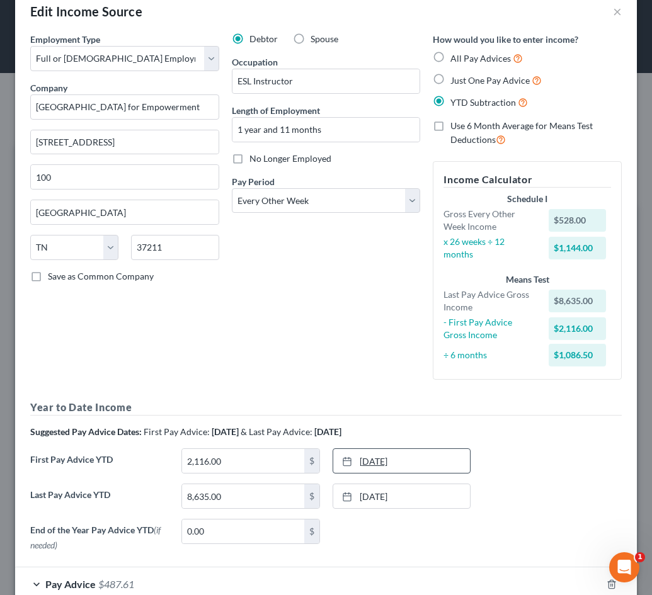
click at [373, 451] on link "2/21/2025" at bounding box center [401, 461] width 137 height 24
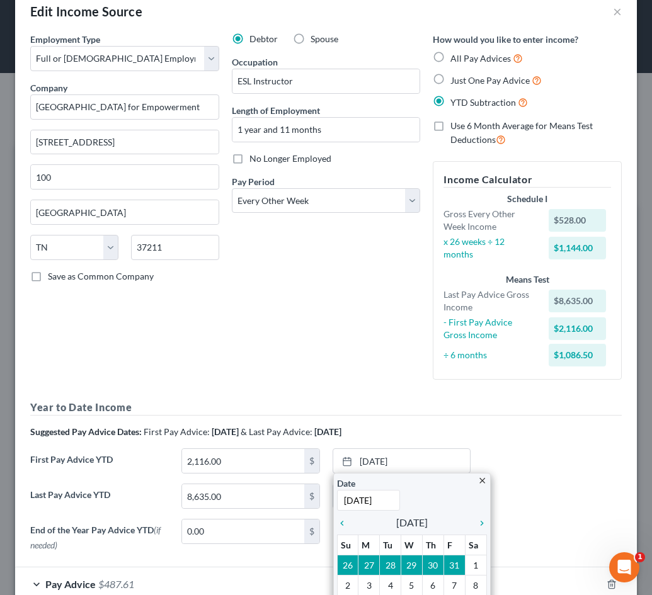
type input "3/14/2025"
click at [378, 389] on div "Employment Type * Select Full or Part Time Employment Self Employment Company *…" at bounding box center [326, 295] width 604 height 524
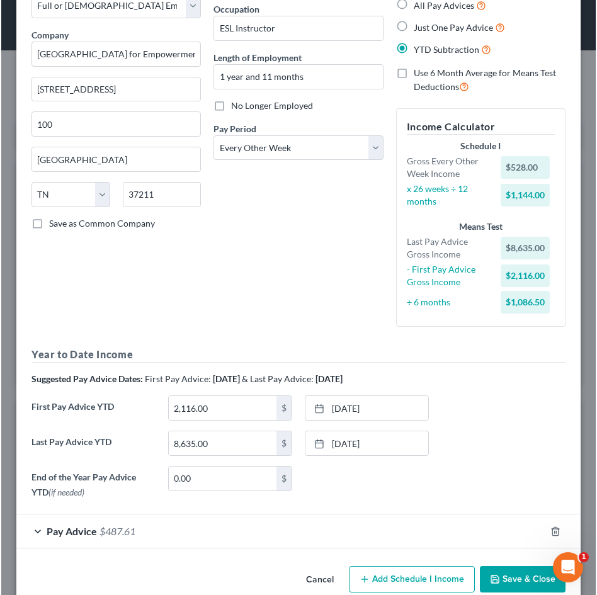
scroll to position [629416, 629133]
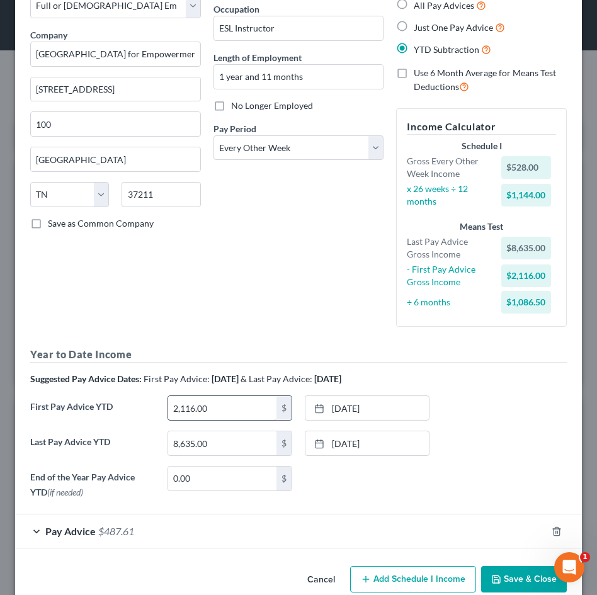
drag, startPoint x: 16, startPoint y: 470, endPoint x: 201, endPoint y: 400, distance: 197.9
click at [201, 400] on input "2,116.00" at bounding box center [222, 408] width 108 height 24
click at [235, 406] on input "2,116.00" at bounding box center [222, 408] width 108 height 24
drag, startPoint x: 171, startPoint y: 406, endPoint x: 139, endPoint y: 405, distance: 32.1
click at [139, 406] on div "First Pay Advice YTD 2,116.00 $ 3/14/2025 close Date 3/14/2025 Time 12:00 AM ch…" at bounding box center [298, 412] width 549 height 35
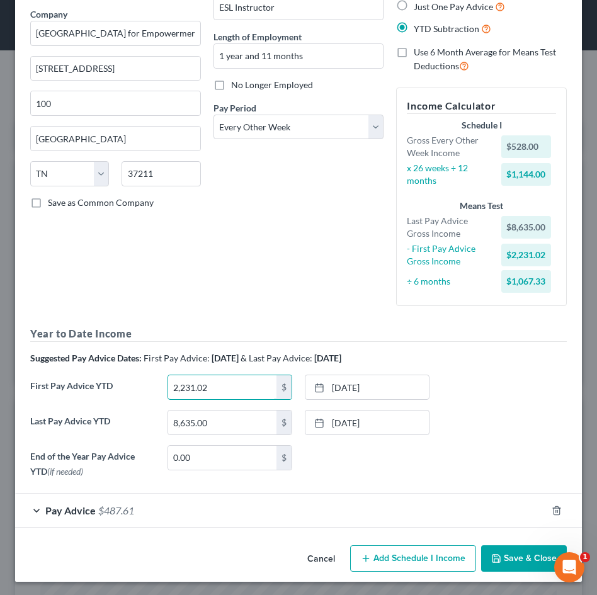
scroll to position [98, 0]
type input "2,231.02"
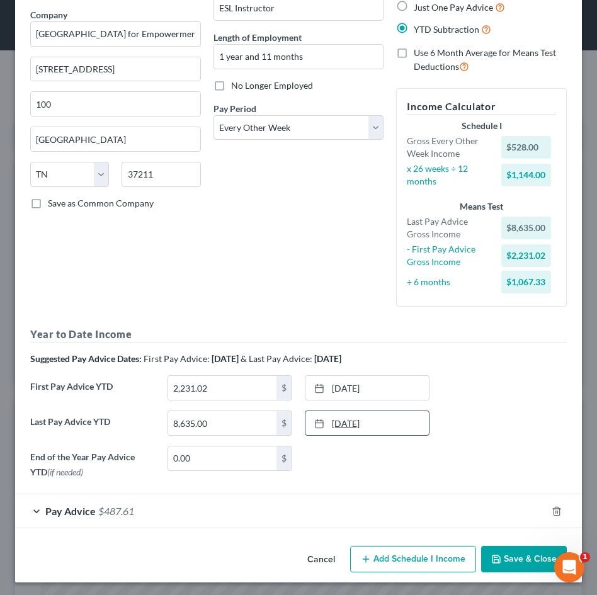
click at [389, 421] on link "8/22/2025" at bounding box center [366, 423] width 123 height 24
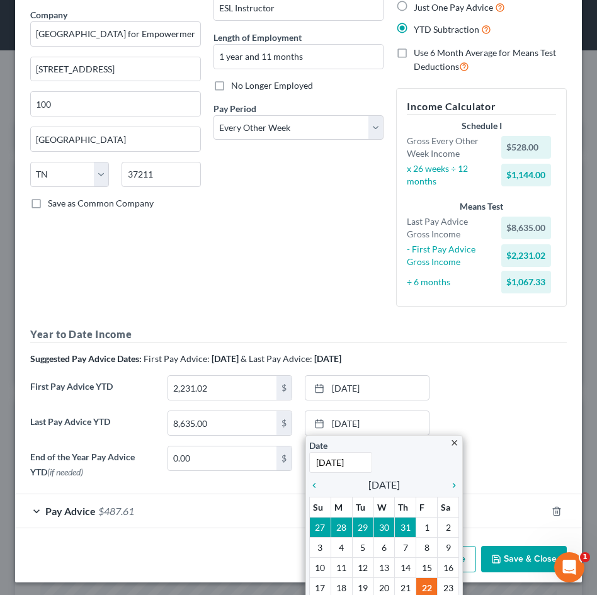
type input "9/19/2025"
click at [234, 497] on div "Pay Advice $487.61" at bounding box center [280, 510] width 531 height 33
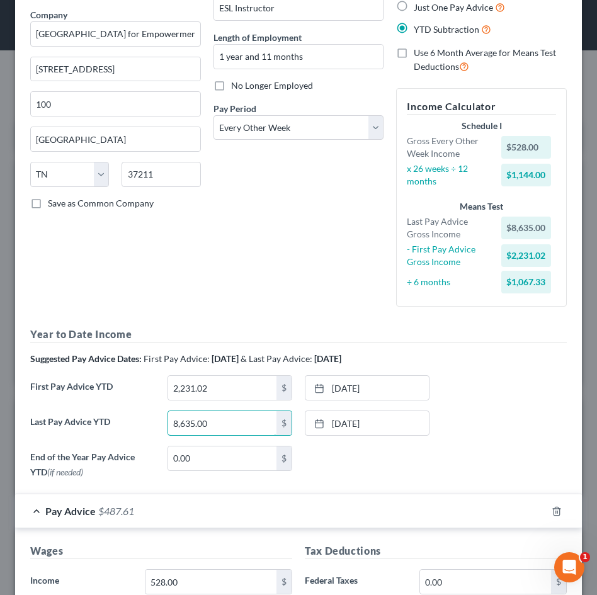
drag, startPoint x: 252, startPoint y: 425, endPoint x: 103, endPoint y: 408, distance: 150.8
click at [232, 421] on input "9,643." at bounding box center [222, 423] width 108 height 24
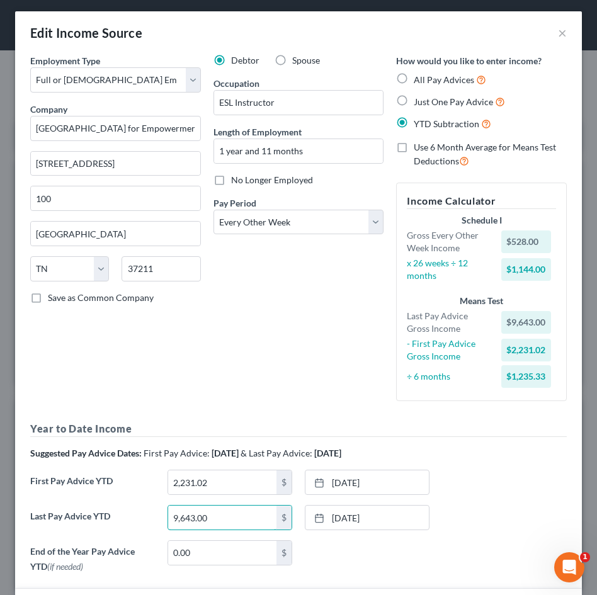
scroll to position [5, 0]
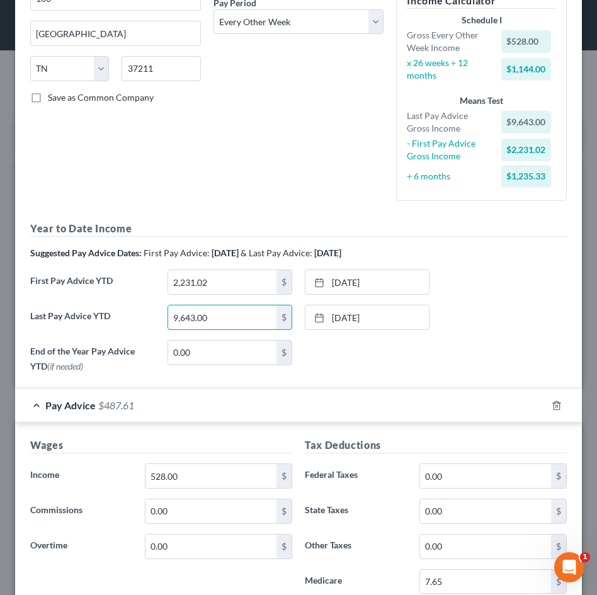
type input "9,643.00"
click at [225, 399] on div "Pay Advice $487.61" at bounding box center [280, 405] width 531 height 33
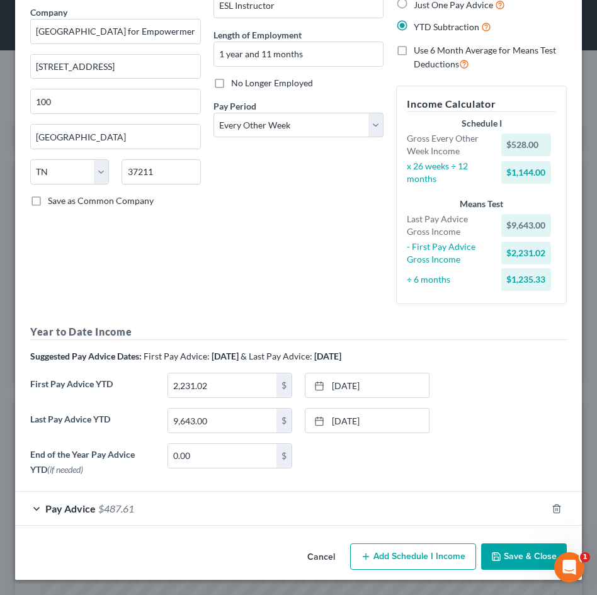
scroll to position [98, 0]
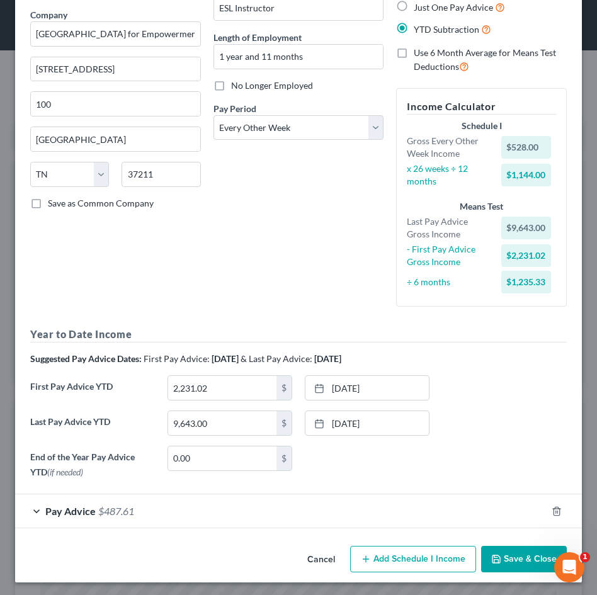
click at [516, 547] on button "Save & Close" at bounding box center [524, 559] width 86 height 26
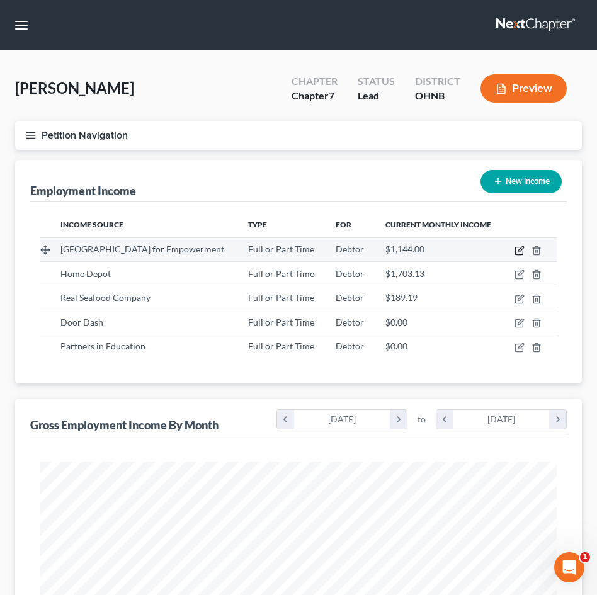
click at [525, 256] on icon "button" at bounding box center [519, 251] width 10 height 10
select select "0"
select select "44"
select select "2"
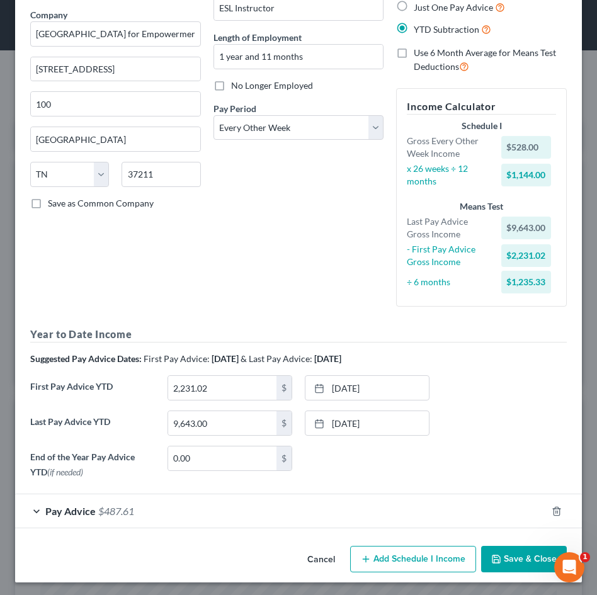
click at [509, 559] on button "Save & Close" at bounding box center [524, 559] width 86 height 26
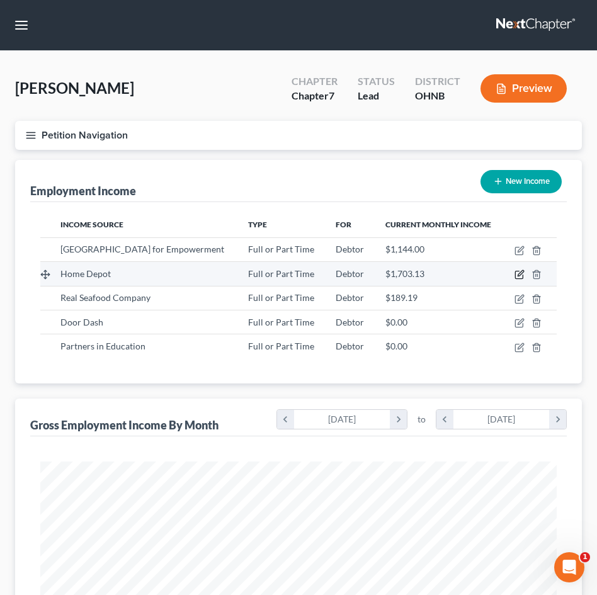
click at [525, 280] on icon "button" at bounding box center [519, 275] width 10 height 10
select select "0"
select select "36"
select select "2"
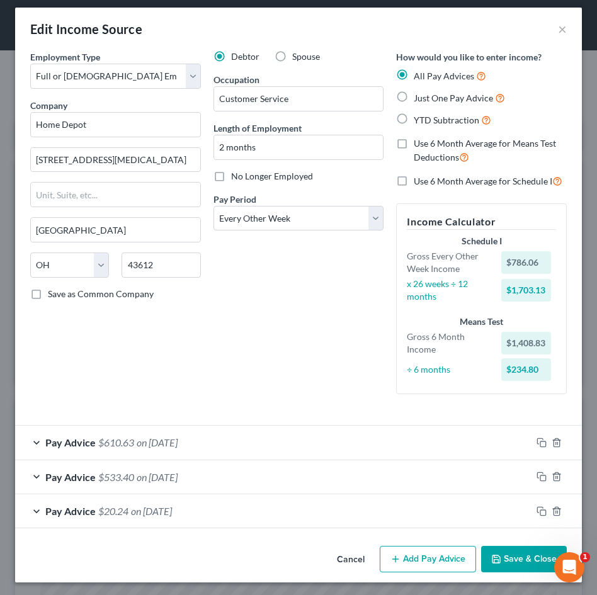
scroll to position [7, 0]
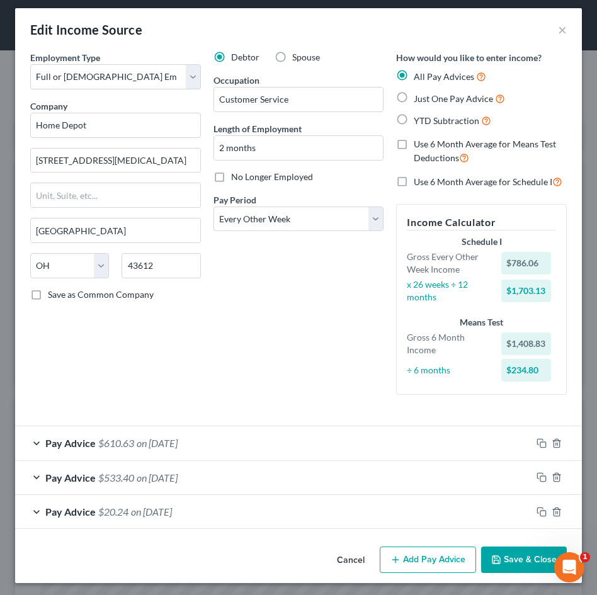
click at [438, 557] on button "Add Pay Advice" at bounding box center [428, 560] width 96 height 26
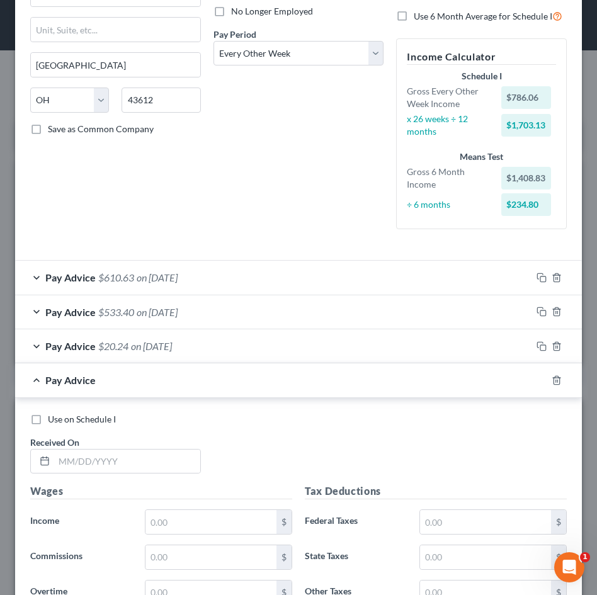
scroll to position [346, 0]
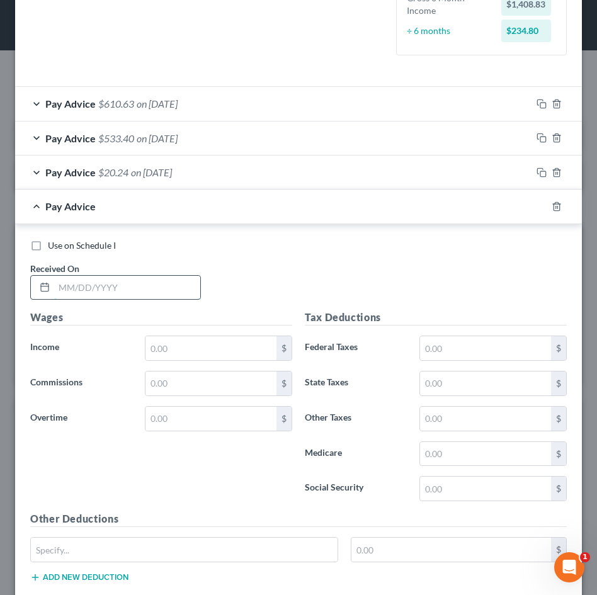
click at [101, 287] on input "text" at bounding box center [127, 288] width 146 height 24
type input "09/226/2025"
click at [159, 341] on input "text" at bounding box center [210, 348] width 131 height 24
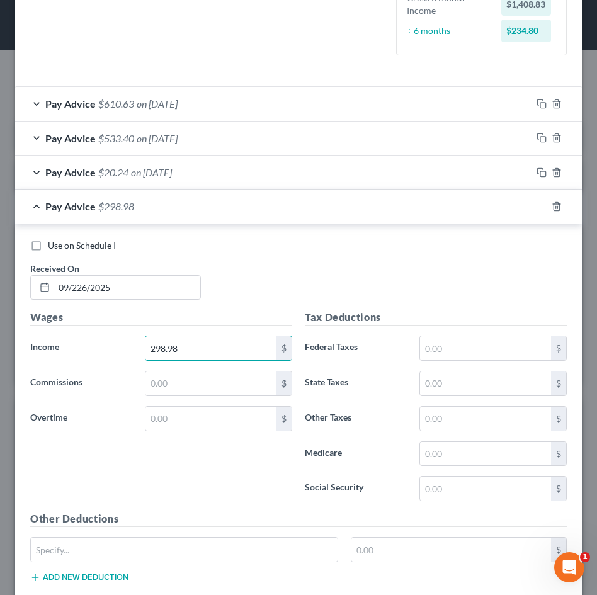
type input "298.98"
click at [104, 476] on div "Wages Income * 298.98 $ Commissions $ Overtime $" at bounding box center [161, 410] width 275 height 201
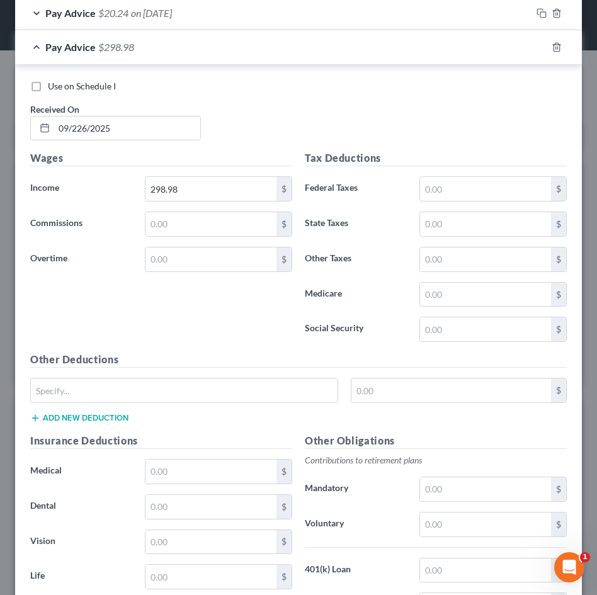
scroll to position [519, 0]
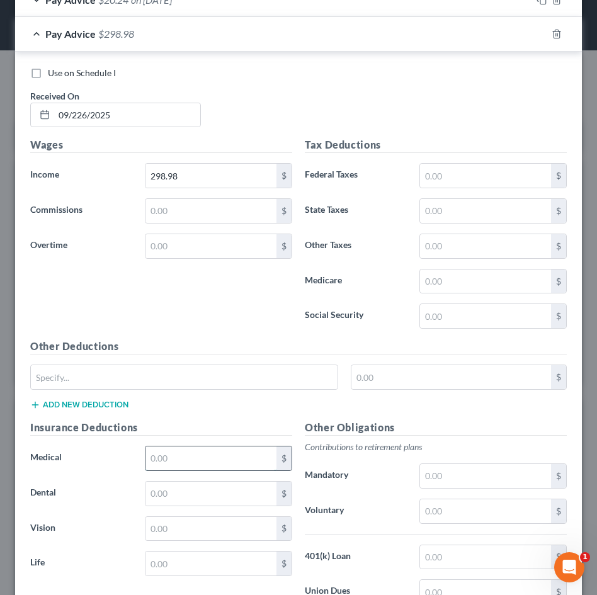
click at [246, 454] on input "text" at bounding box center [210, 458] width 131 height 24
type input "18.43"
click at [228, 501] on input "text" at bounding box center [210, 494] width 131 height 24
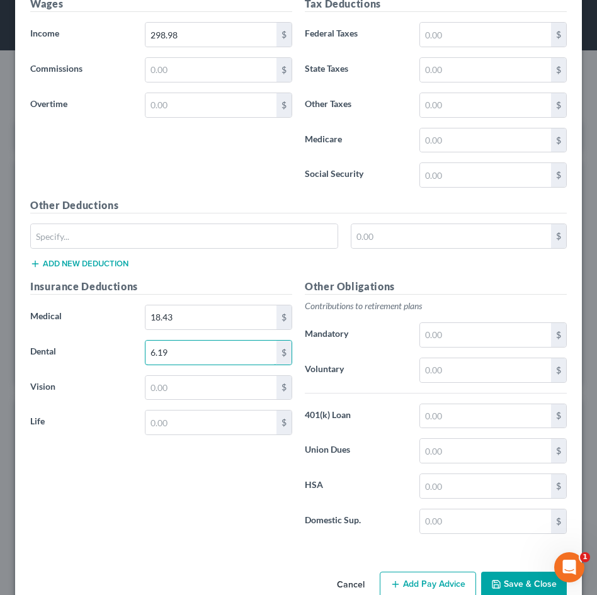
scroll to position [661, 0]
type input "6.19"
type input "Legal Plan"
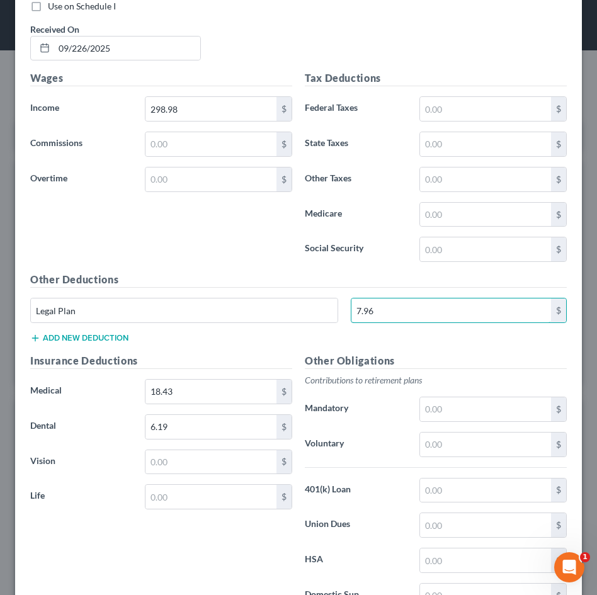
scroll to position [581, 0]
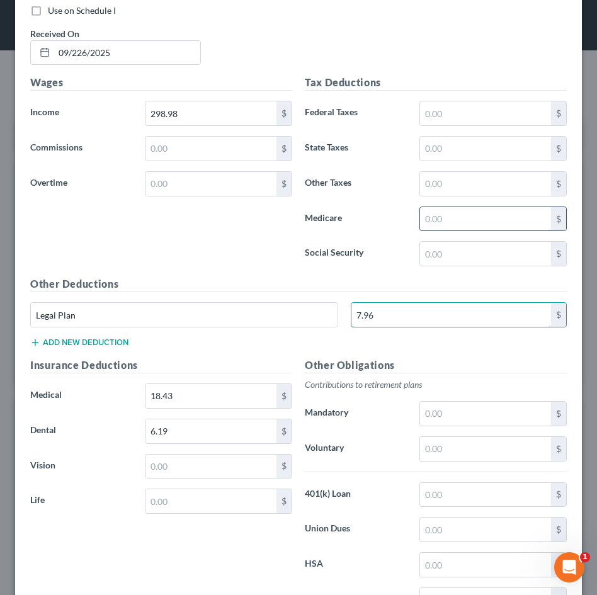
type input "7.96"
click at [448, 213] on input "text" at bounding box center [485, 219] width 131 height 24
type input "17.01"
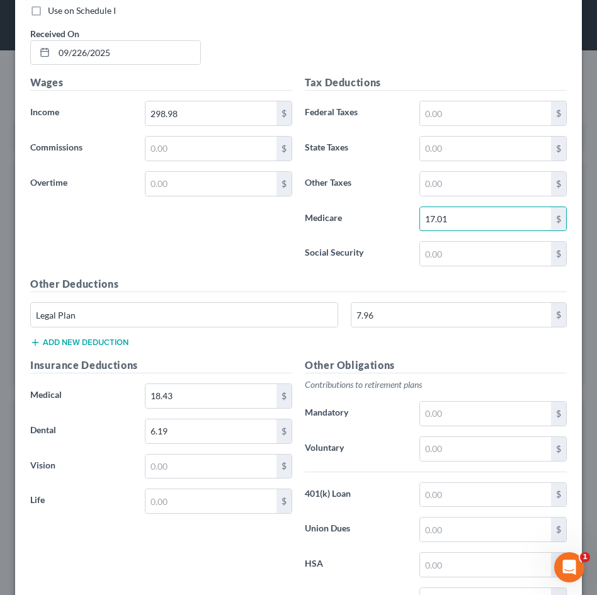
drag, startPoint x: 463, startPoint y: 217, endPoint x: 418, endPoint y: 217, distance: 44.7
click at [418, 217] on div "17.01 $" at bounding box center [493, 219] width 160 height 25
type input "3.97"
click at [457, 258] on input "text" at bounding box center [485, 254] width 131 height 24
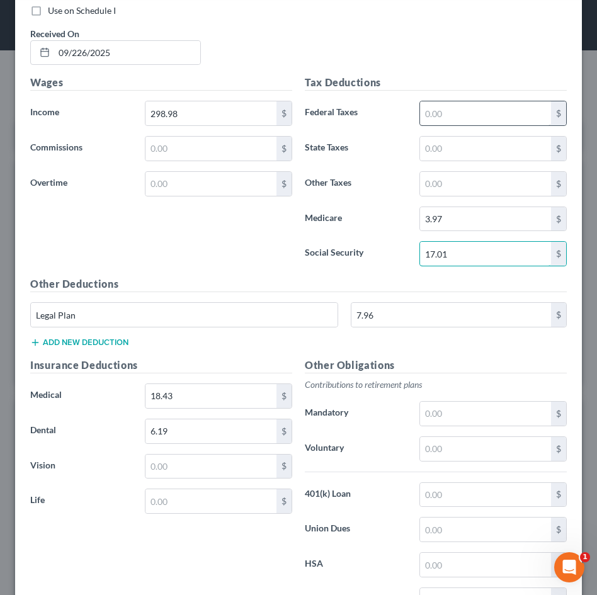
type input "17.01"
click at [487, 110] on input "text" at bounding box center [485, 113] width 131 height 24
type input "32.69"
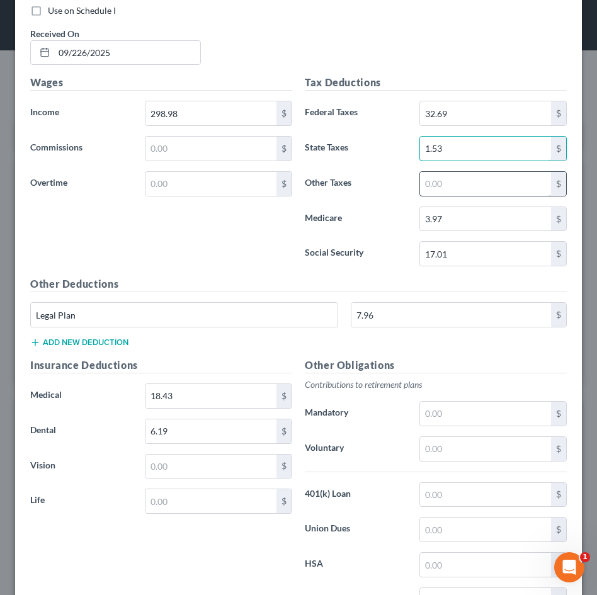
type input "1.53"
click at [462, 184] on input "text" at bounding box center [485, 184] width 131 height 24
drag, startPoint x: 492, startPoint y: 182, endPoint x: 382, endPoint y: 182, distance: 110.2
click at [382, 182] on div "Other Taxes 6.86 $" at bounding box center [435, 183] width 275 height 25
type input "8.11"
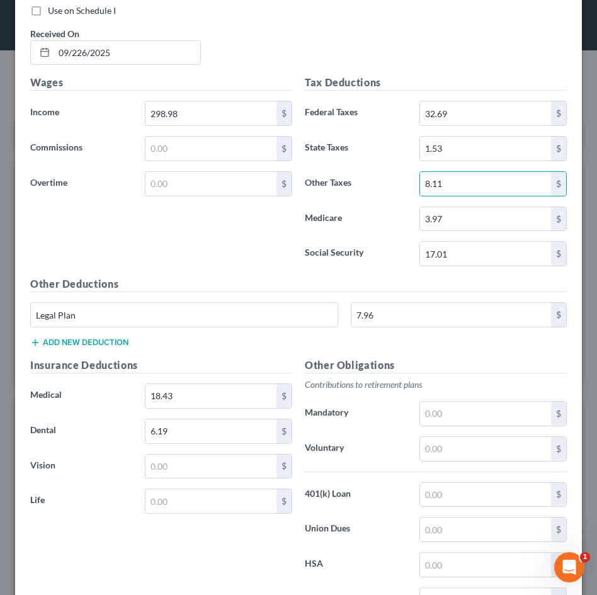
click at [200, 270] on div "Wages Income * 298.98 $ Commissions $ Overtime $" at bounding box center [161, 175] width 275 height 201
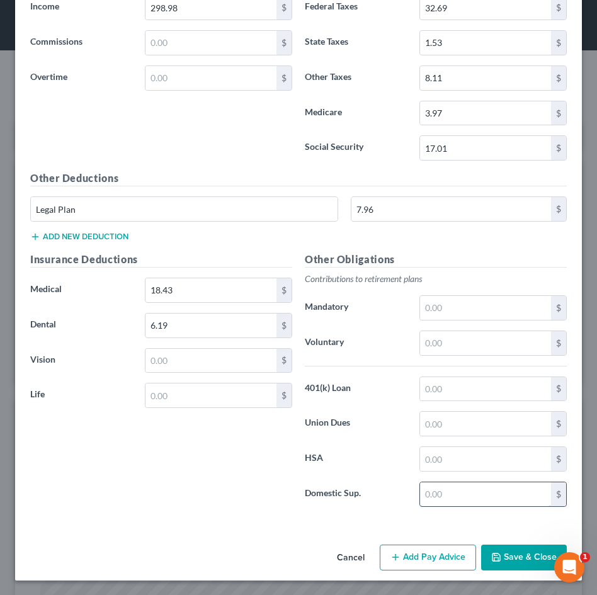
scroll to position [684, 0]
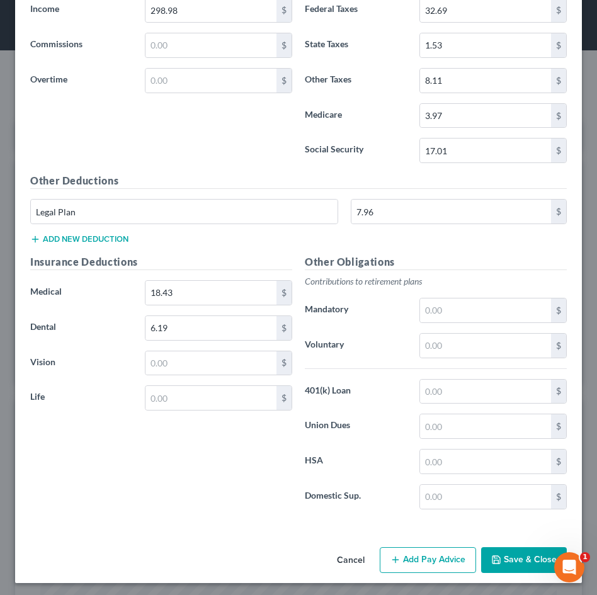
click at [508, 565] on button "Save & Close" at bounding box center [524, 560] width 86 height 26
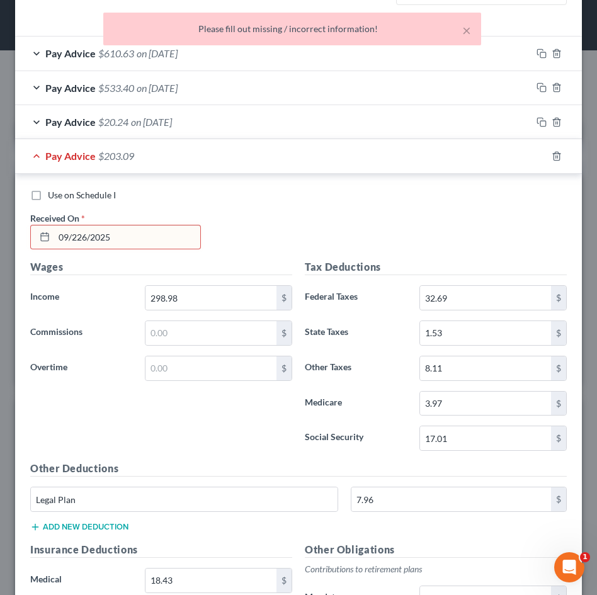
scroll to position [368, 0]
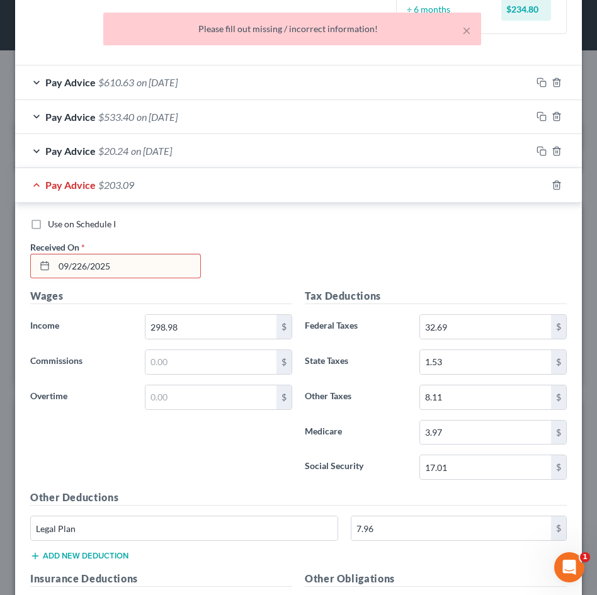
click at [89, 263] on input "09/226/2025" at bounding box center [127, 266] width 146 height 24
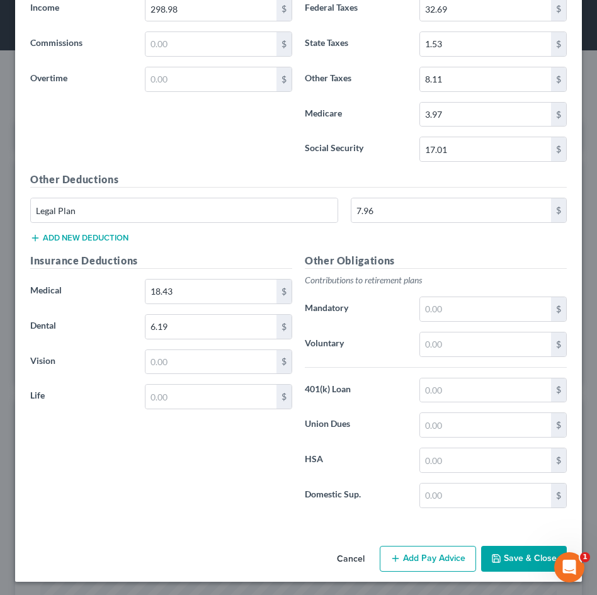
scroll to position [684, 0]
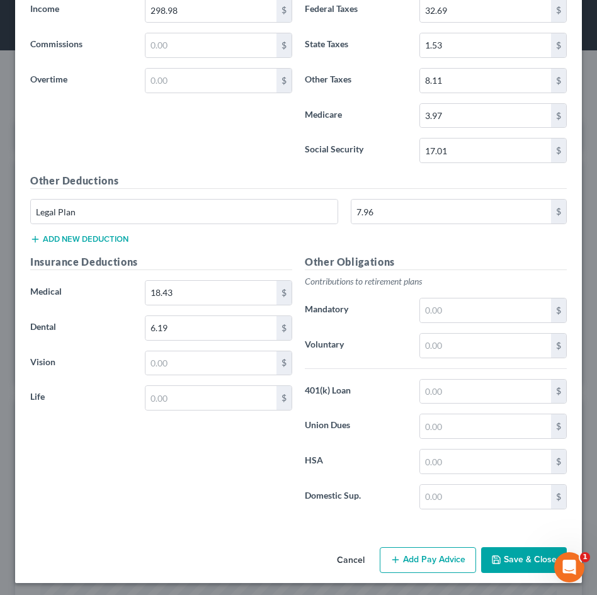
type input "09/22/2025"
click at [505, 562] on button "Save & Close" at bounding box center [524, 560] width 86 height 26
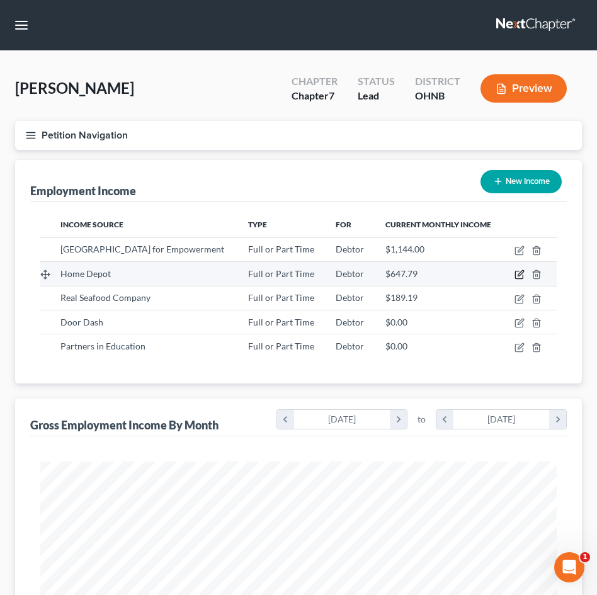
click at [523, 276] on icon "button" at bounding box center [521, 274] width 6 height 6
select select "0"
select select "36"
select select "2"
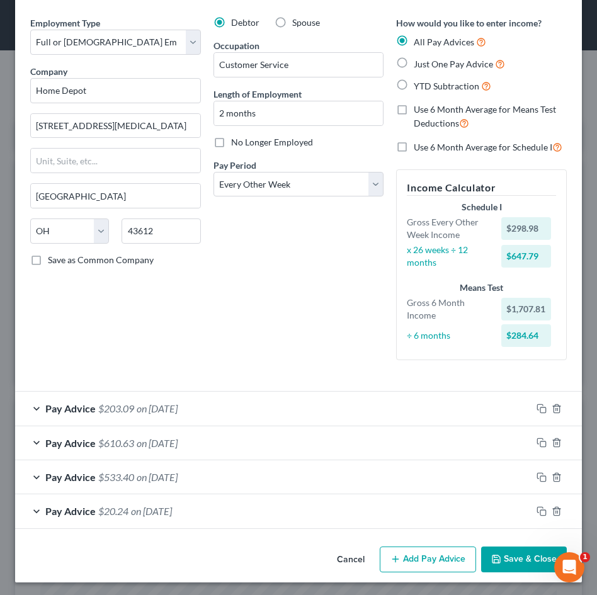
scroll to position [41, 0]
click at [525, 556] on button "Save & Close" at bounding box center [524, 560] width 86 height 26
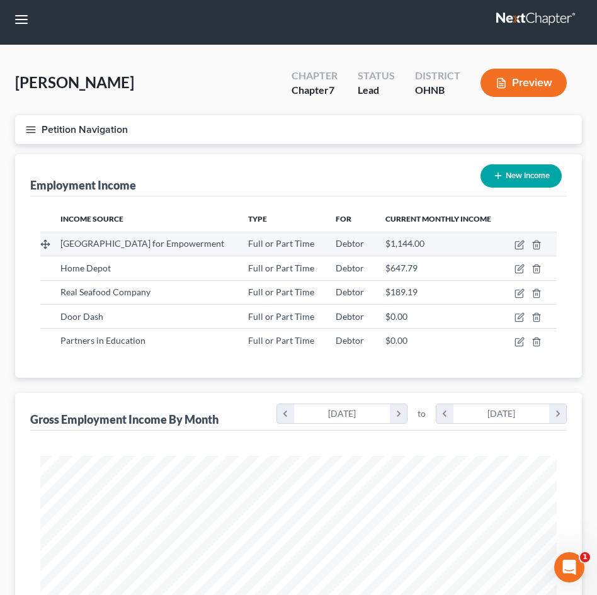
scroll to position [13, 0]
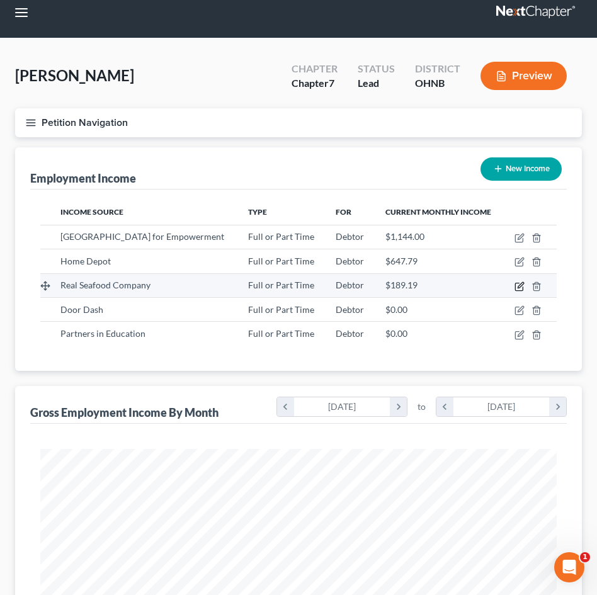
click at [525, 292] on icon "button" at bounding box center [519, 286] width 10 height 10
select select "0"
select select "36"
select select "3"
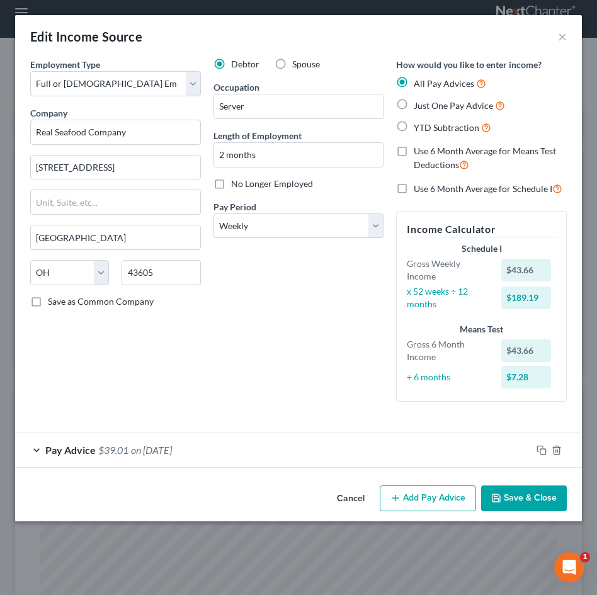
click at [407, 494] on button "Add Pay Advice" at bounding box center [428, 498] width 96 height 26
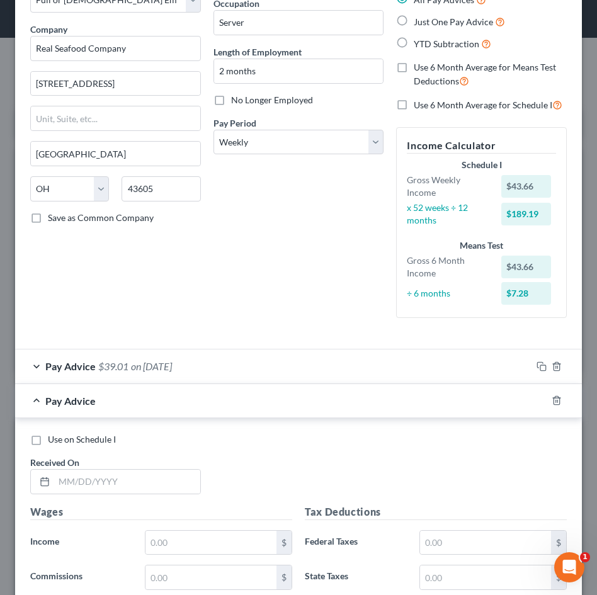
scroll to position [145, 0]
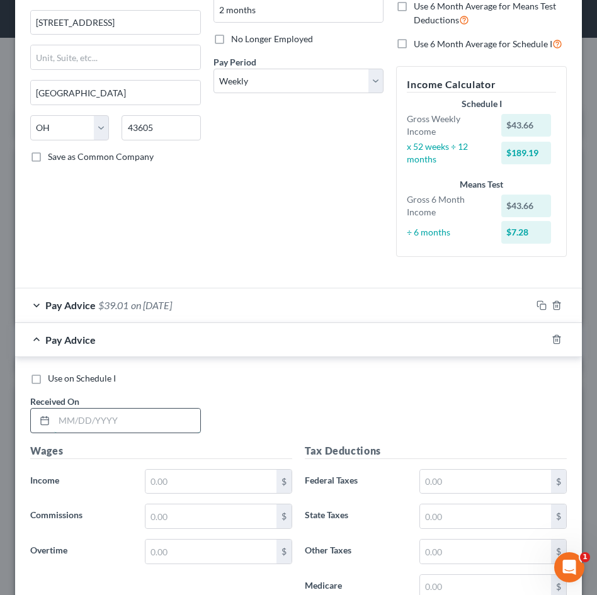
click at [122, 421] on input "text" at bounding box center [127, 421] width 146 height 24
type input "09/09/2025"
click at [173, 474] on input "text" at bounding box center [210, 482] width 131 height 24
click at [94, 299] on span "Pay Advice" at bounding box center [70, 305] width 50 height 12
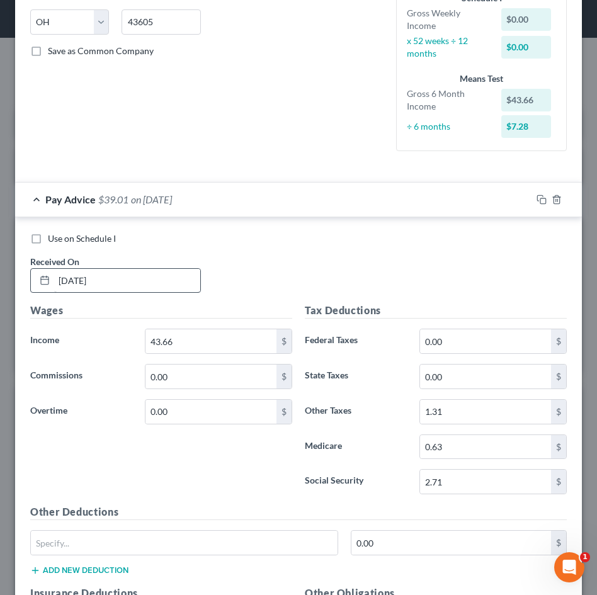
scroll to position [252, 0]
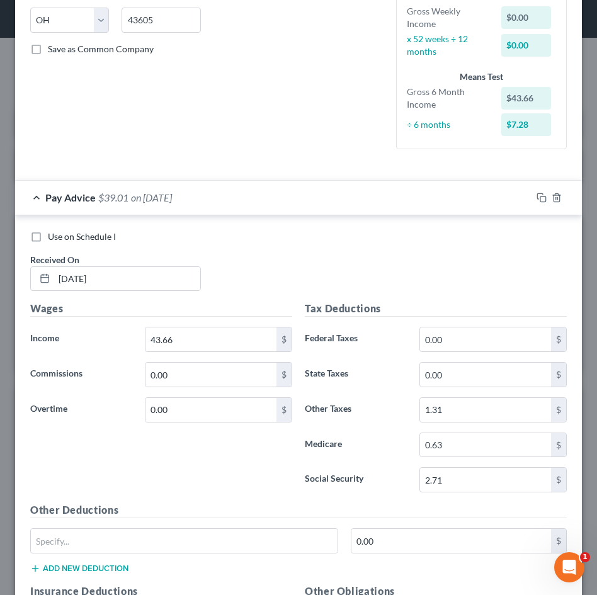
click at [61, 191] on span "Pay Advice" at bounding box center [70, 197] width 50 height 12
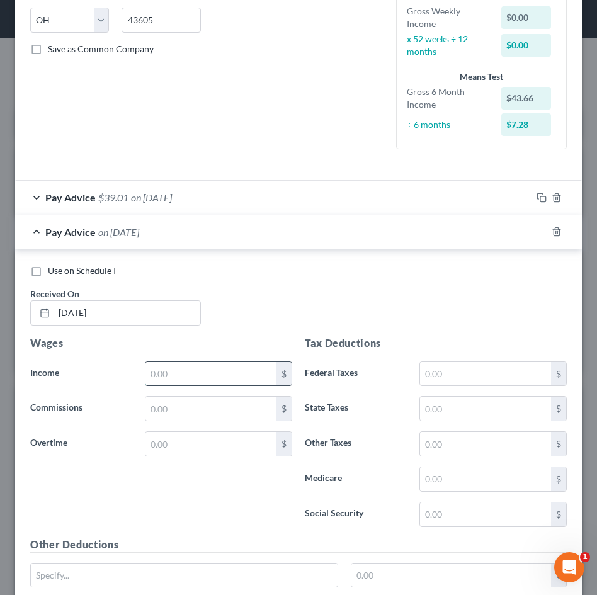
click at [185, 376] on input "text" at bounding box center [210, 374] width 131 height 24
type input "209.19"
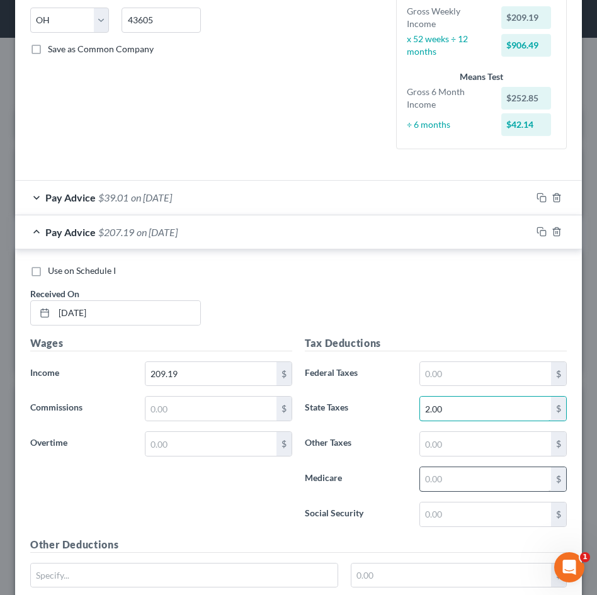
type input "2.00"
click at [457, 476] on input "text" at bounding box center [485, 479] width 131 height 24
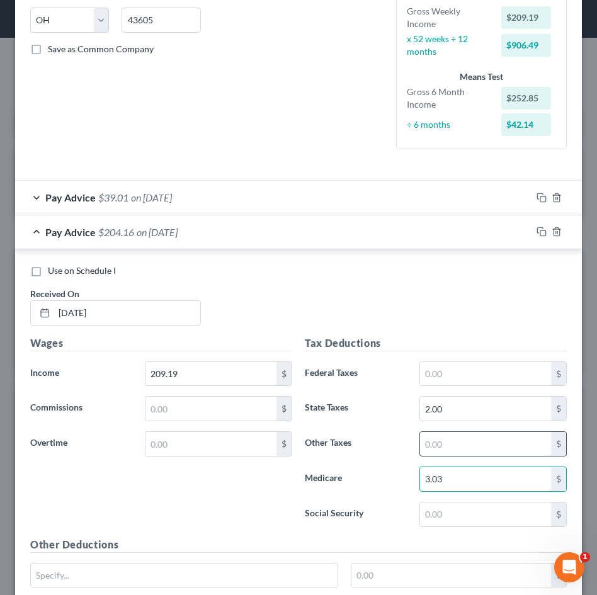
type input "3.03"
click at [455, 443] on input "text" at bounding box center [485, 444] width 131 height 24
click at [459, 519] on input "text" at bounding box center [485, 514] width 131 height 24
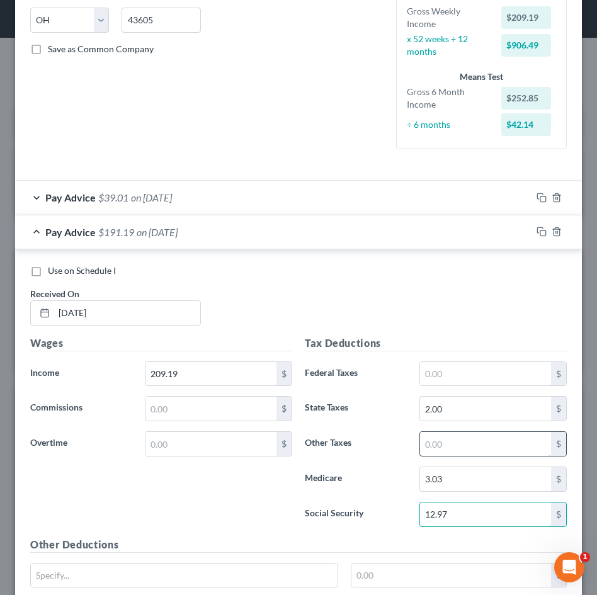
type input "12.97"
click at [486, 433] on input "text" at bounding box center [485, 444] width 131 height 24
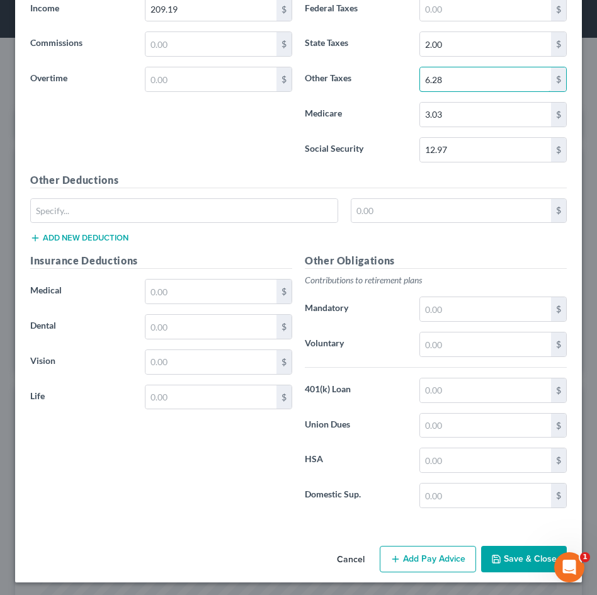
scroll to position [616, 0]
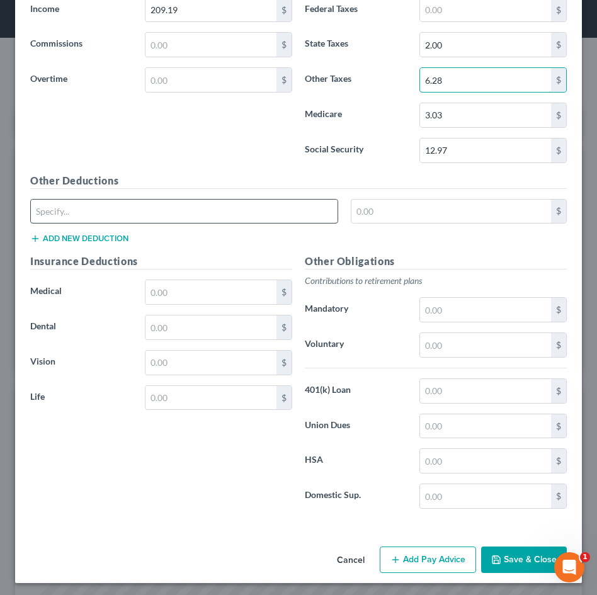
type input "6.28"
type input "09/16/2025"
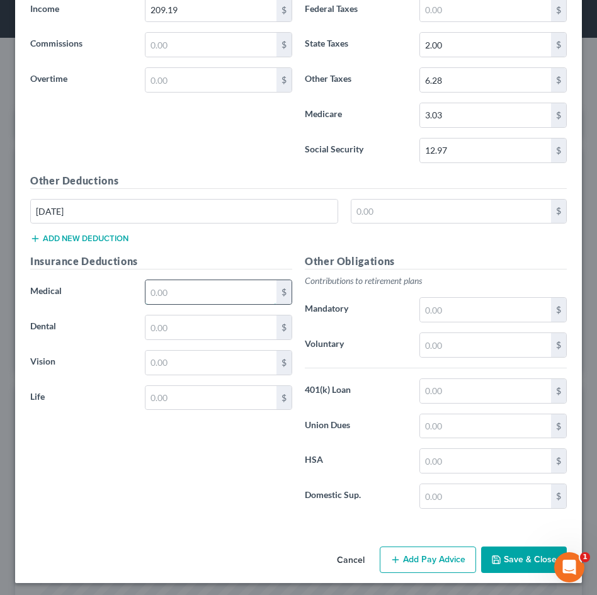
click at [175, 288] on input "text" at bounding box center [210, 292] width 131 height 24
type input "199.02"
drag, startPoint x: 205, startPoint y: 293, endPoint x: 122, endPoint y: 291, distance: 82.5
click at [122, 292] on div "Medical 199.02 $" at bounding box center [161, 292] width 275 height 25
drag, startPoint x: 99, startPoint y: 207, endPoint x: 52, endPoint y: 205, distance: 46.6
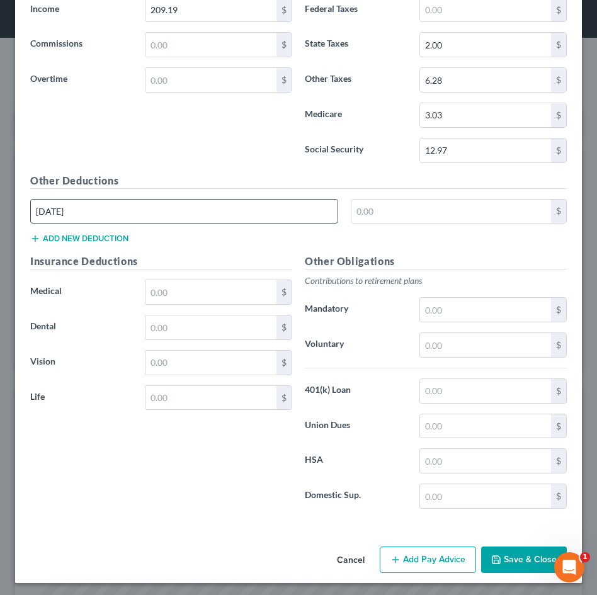
click at [52, 205] on input "09/16/2025" at bounding box center [184, 212] width 307 height 24
type input "0"
click at [442, 563] on button "Add Pay Advice" at bounding box center [428, 560] width 96 height 26
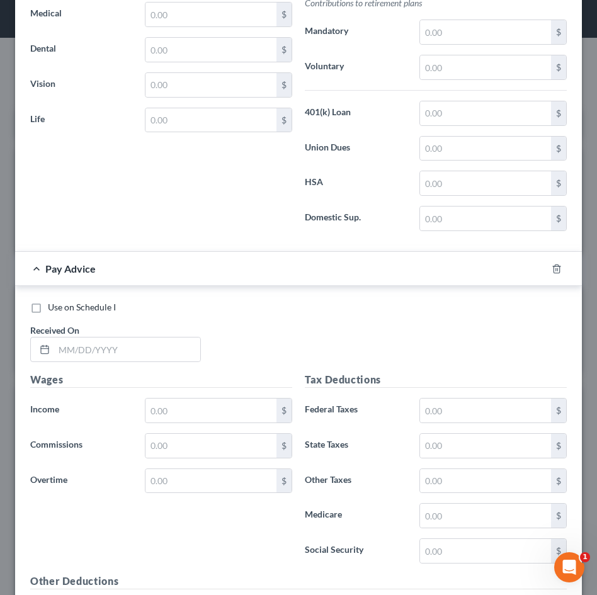
scroll to position [1009, 0]
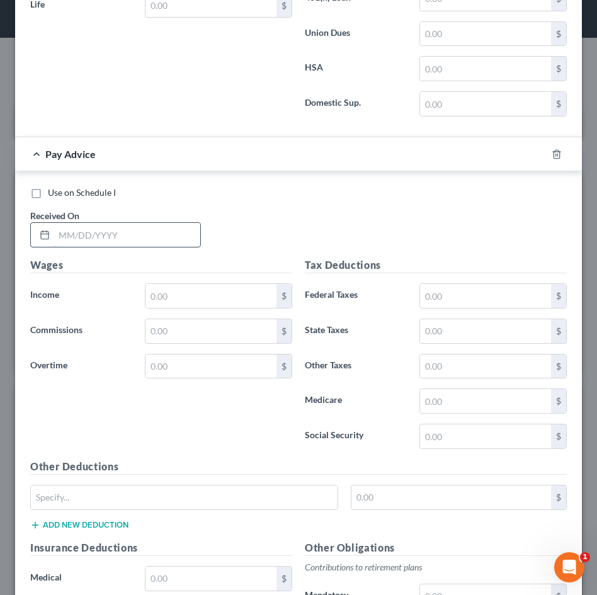
click at [96, 234] on input "text" at bounding box center [127, 235] width 146 height 24
type input "09/16/2025"
click at [190, 288] on input "text" at bounding box center [210, 296] width 131 height 24
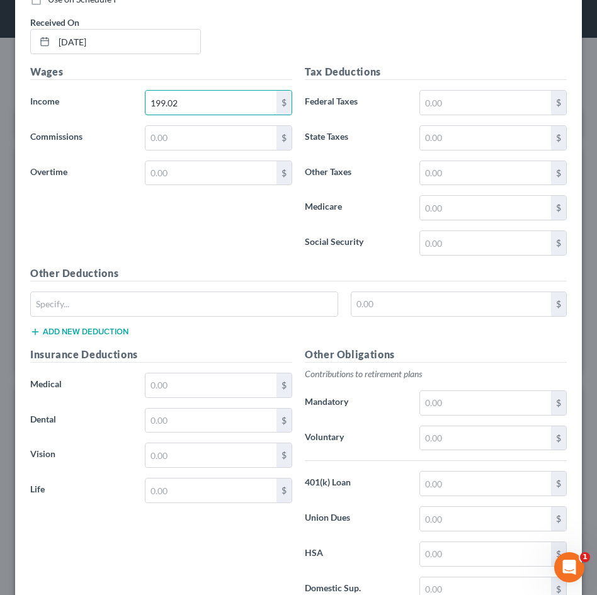
scroll to position [1197, 0]
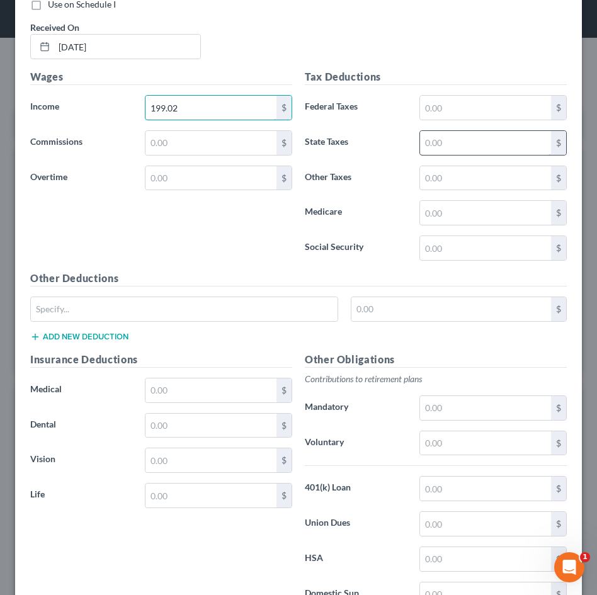
type input "199.02"
type input "2.00"
click at [460, 201] on input "text" at bounding box center [485, 213] width 131 height 24
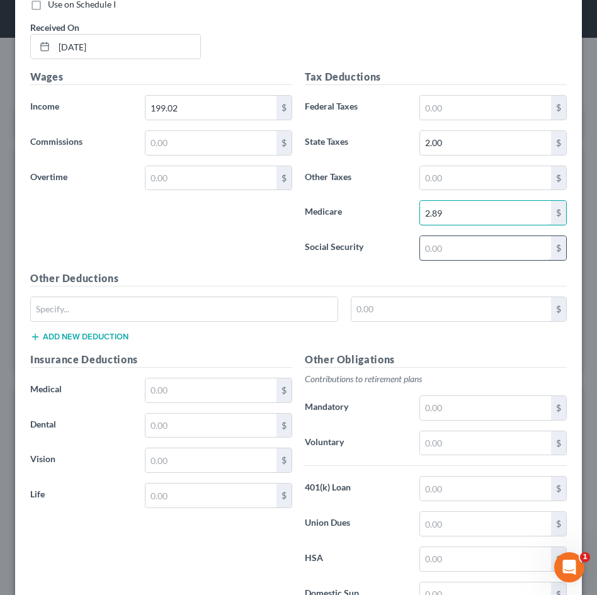
type input "2.89"
click at [453, 244] on input "text" at bounding box center [485, 248] width 131 height 24
type input "2"
type input "12.34"
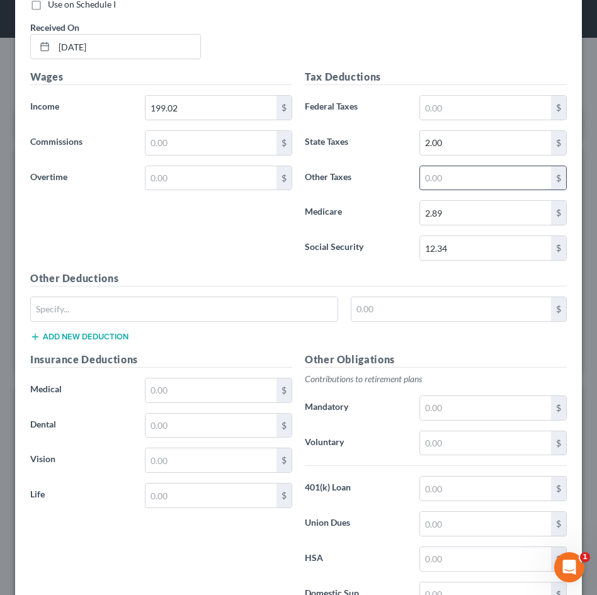
click at [436, 173] on input "text" at bounding box center [485, 178] width 131 height 24
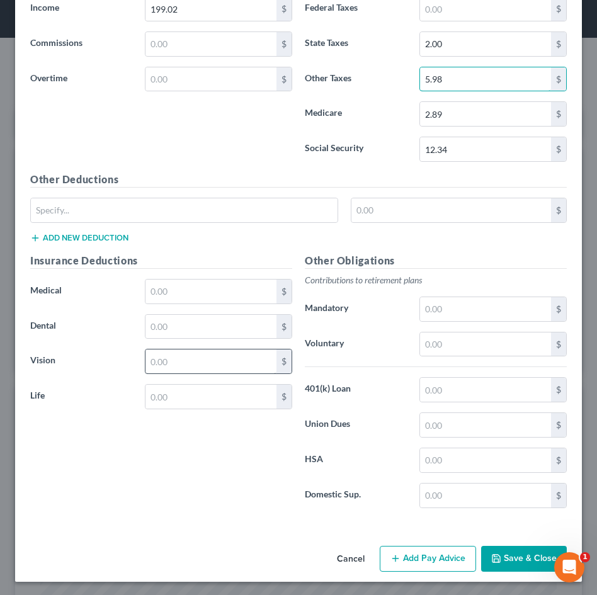
scroll to position [1295, 0]
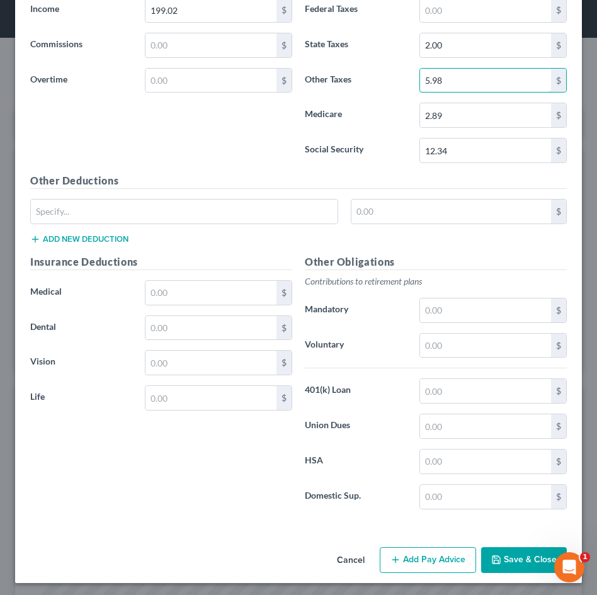
type input "5.98"
click at [446, 566] on button "Add Pay Advice" at bounding box center [428, 560] width 96 height 26
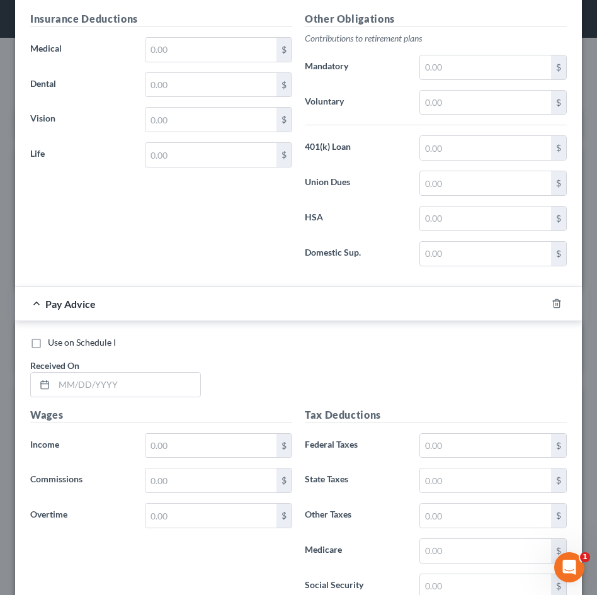
scroll to position [1557, 0]
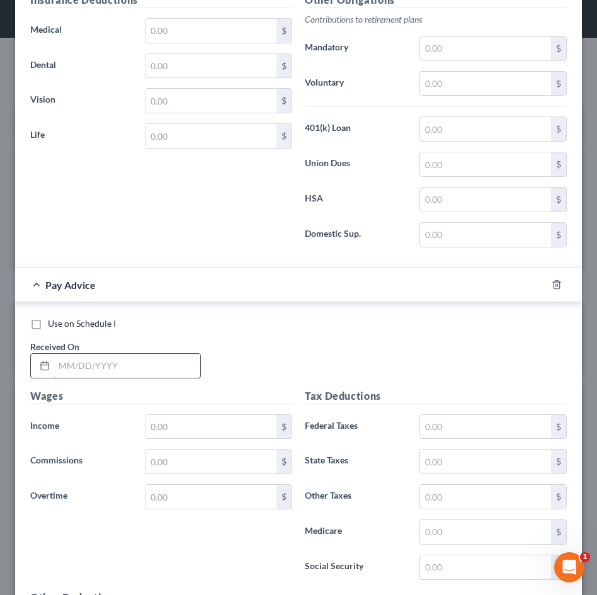
click at [122, 357] on input "text" at bounding box center [127, 366] width 146 height 24
type input "09/23/2025"
click at [190, 420] on input "text" at bounding box center [210, 427] width 131 height 24
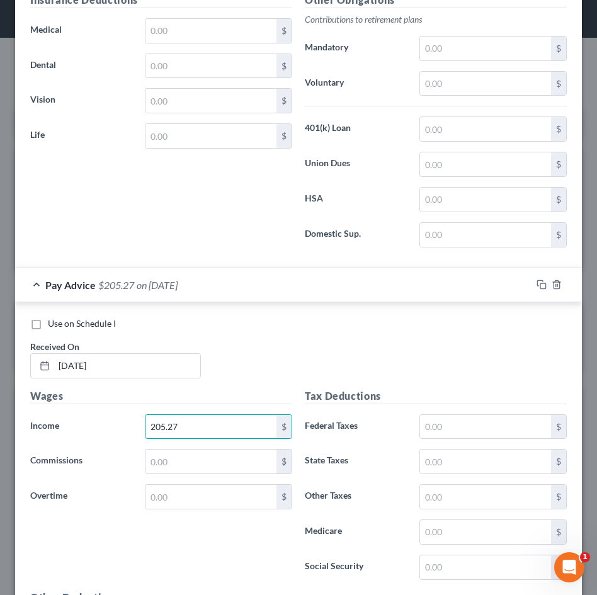
type input "205.27"
click at [315, 325] on div "Use on Schedule I" at bounding box center [298, 323] width 536 height 13
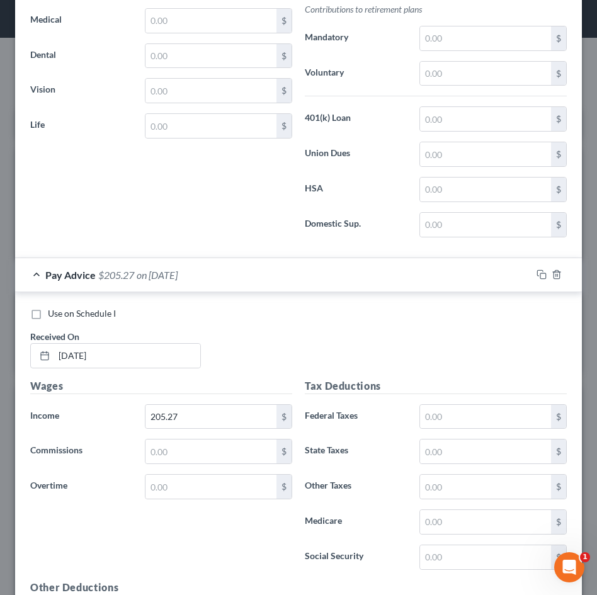
scroll to position [1571, 0]
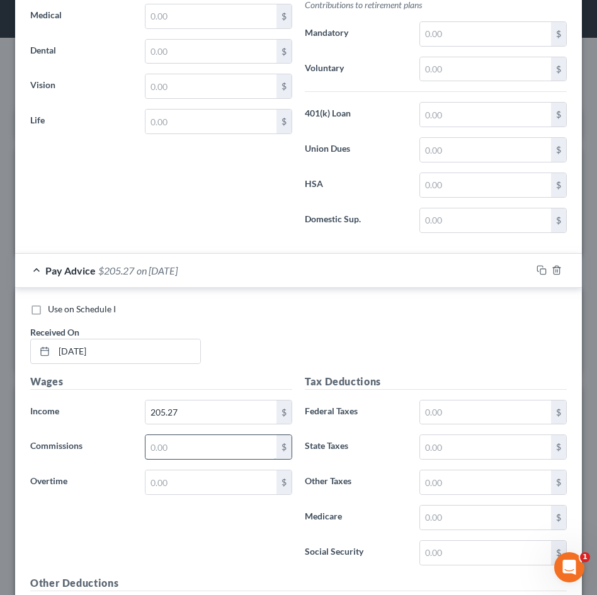
click at [202, 440] on input "text" at bounding box center [210, 447] width 131 height 24
type input "7"
type input "128.72"
drag, startPoint x: 232, startPoint y: 407, endPoint x: 92, endPoint y: 400, distance: 140.0
click at [92, 400] on div "Income * 205.27 $" at bounding box center [161, 412] width 275 height 25
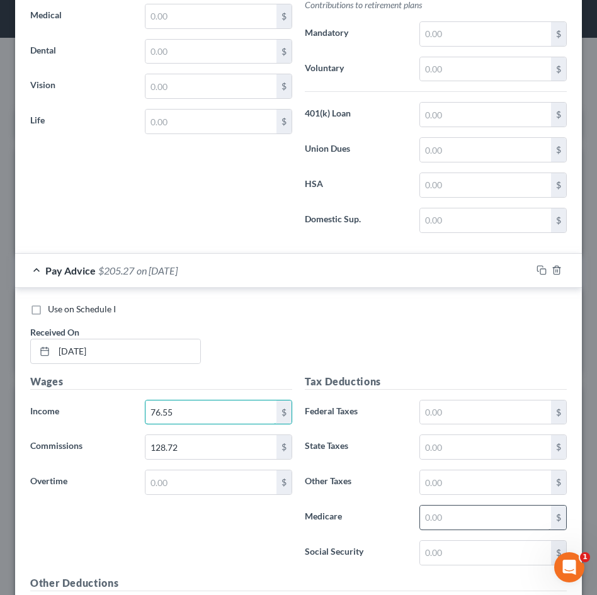
type input "76.55"
click at [450, 516] on input "text" at bounding box center [485, 518] width 131 height 24
type input "2.98"
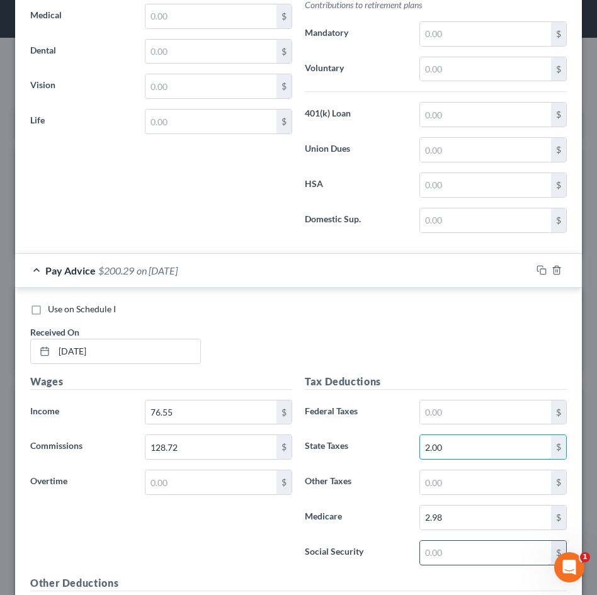
type input "2.00"
click at [461, 553] on input "text" at bounding box center [485, 553] width 131 height 24
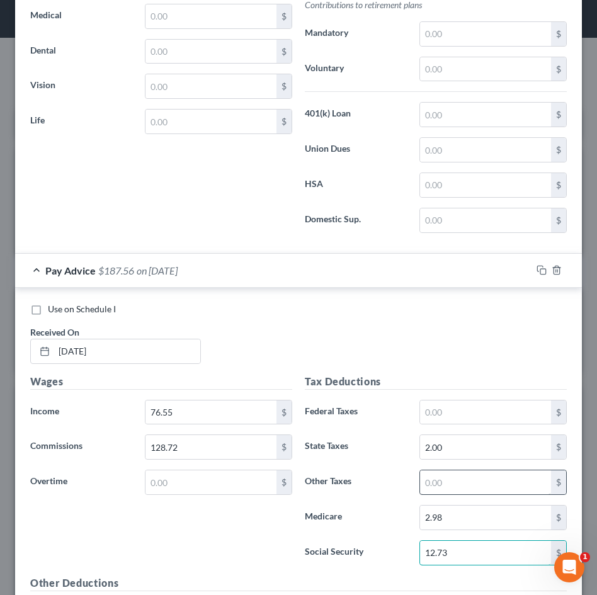
type input "12.73"
click at [474, 487] on input "text" at bounding box center [485, 482] width 131 height 24
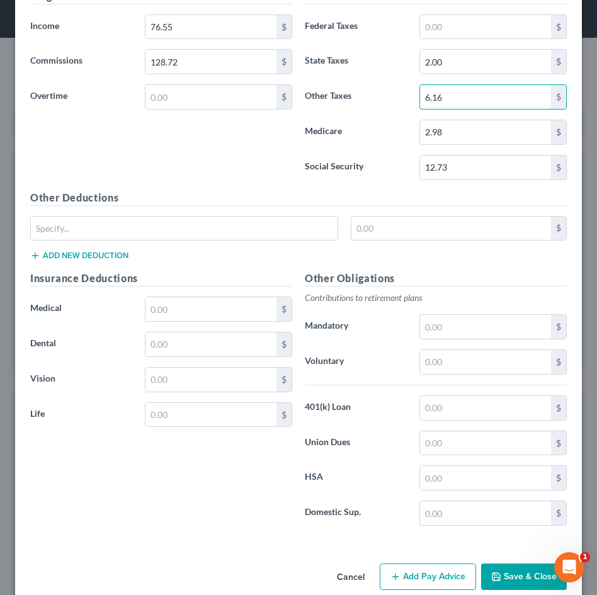
scroll to position [1973, 0]
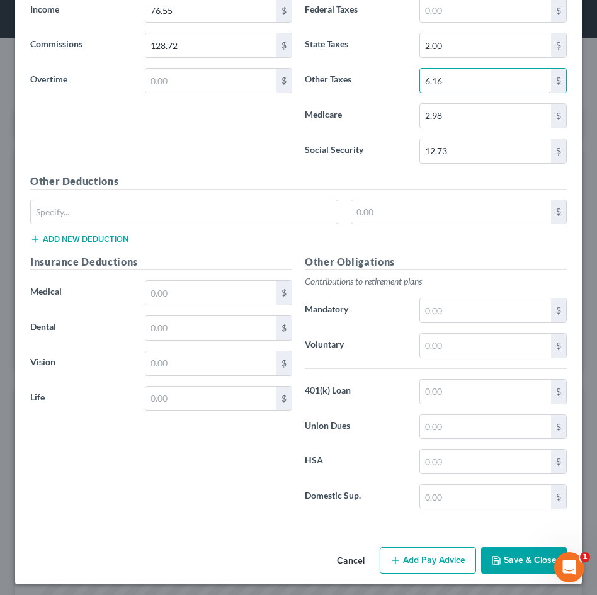
type input "6.16"
click at [443, 562] on button "Add Pay Advice" at bounding box center [428, 560] width 96 height 26
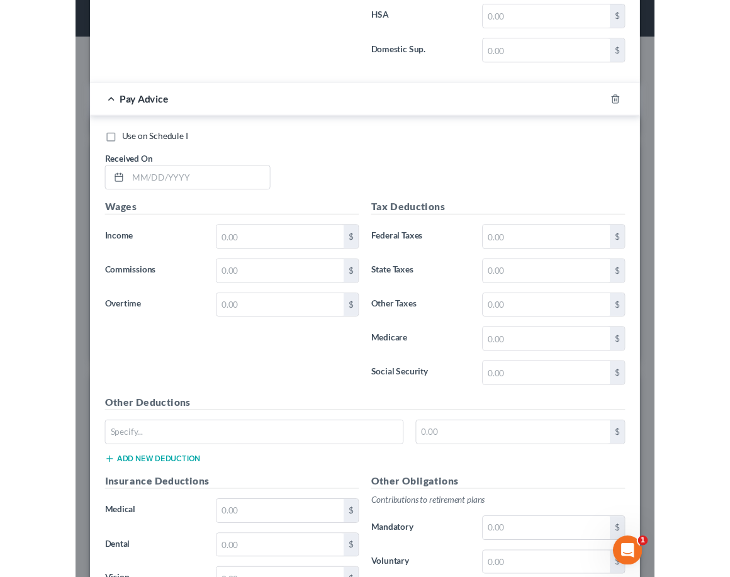
scroll to position [2454, 0]
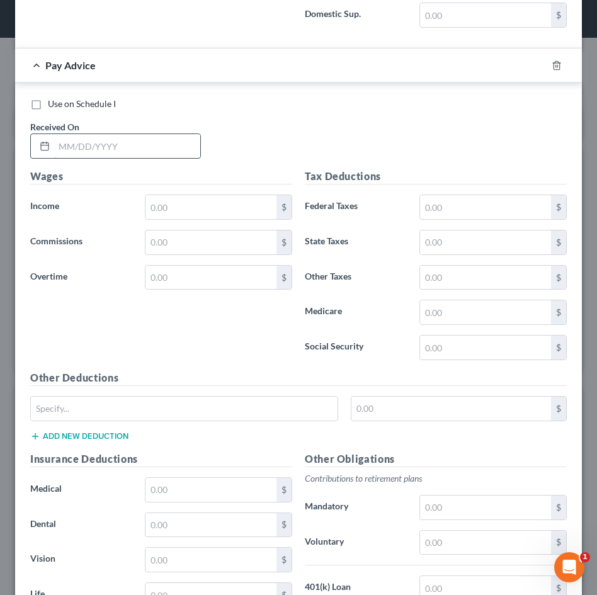
click at [124, 149] on input "text" at bounding box center [127, 146] width 146 height 24
type input "09/30/2025"
click at [186, 234] on input "text" at bounding box center [210, 242] width 131 height 24
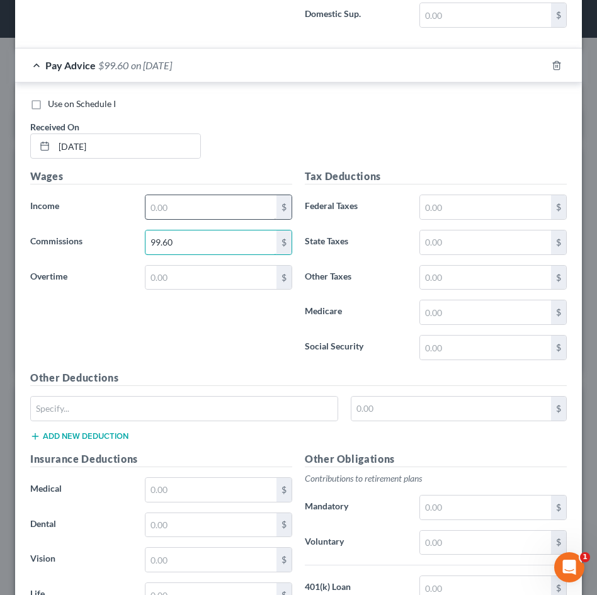
type input "99.60"
click at [215, 208] on input "text" at bounding box center [210, 207] width 131 height 24
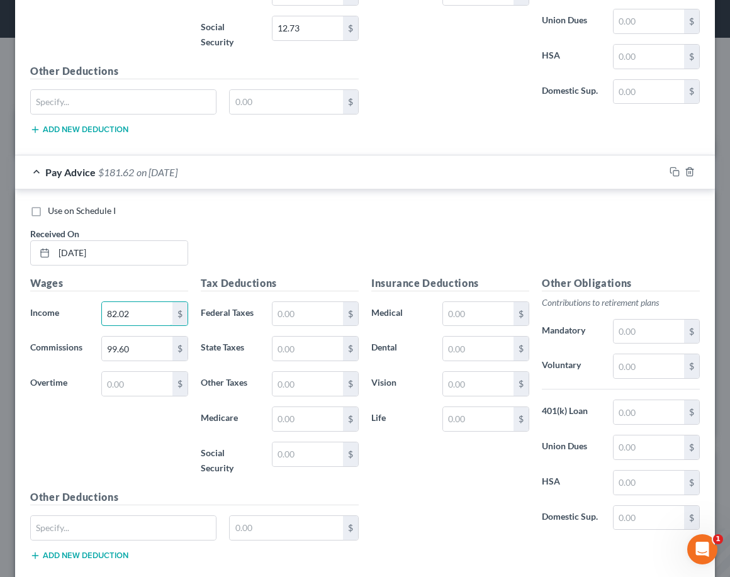
scroll to position [629469, 629237]
type input "82.02"
click at [293, 220] on div "Use on Schedule I Received On * 09/30/2025" at bounding box center [365, 240] width 683 height 71
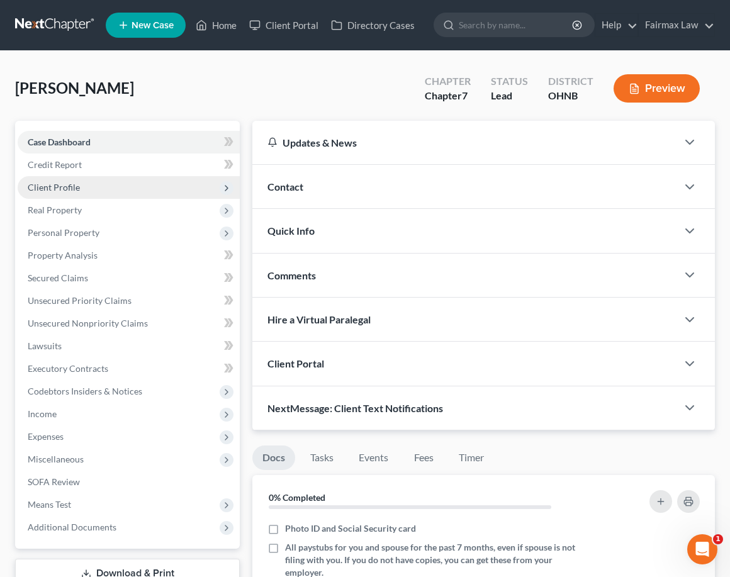
click at [76, 192] on span "Client Profile" at bounding box center [54, 187] width 52 height 11
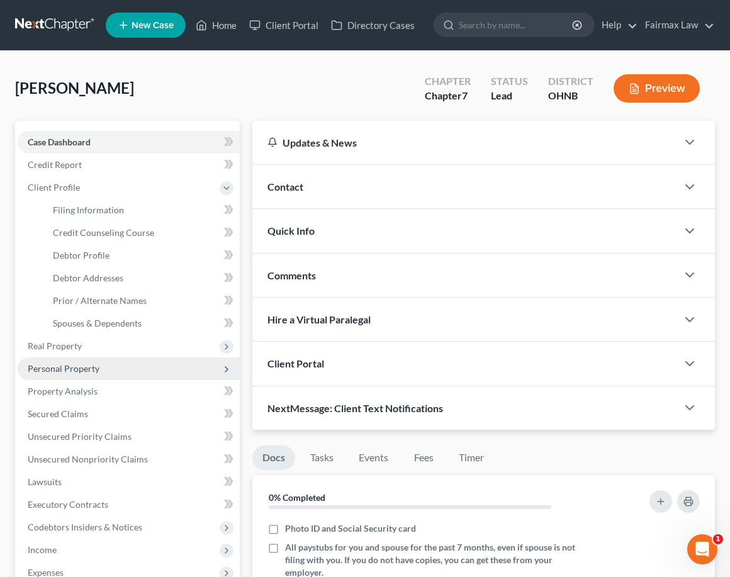
click at [64, 375] on span "Personal Property" at bounding box center [129, 369] width 222 height 23
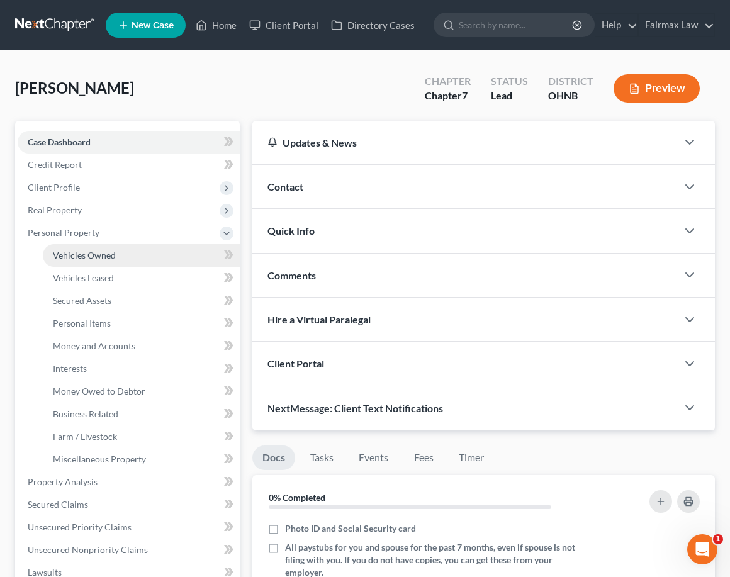
click at [98, 254] on span "Vehicles Owned" at bounding box center [84, 255] width 63 height 11
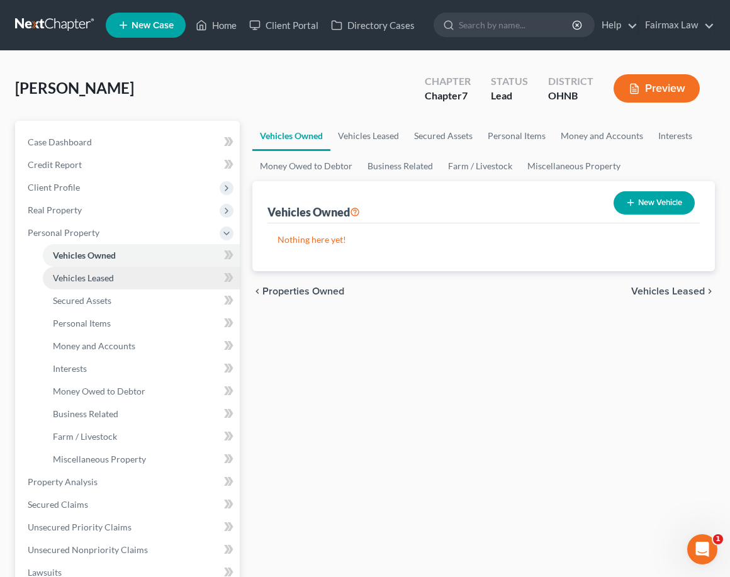
click at [96, 282] on span "Vehicles Leased" at bounding box center [83, 278] width 61 height 11
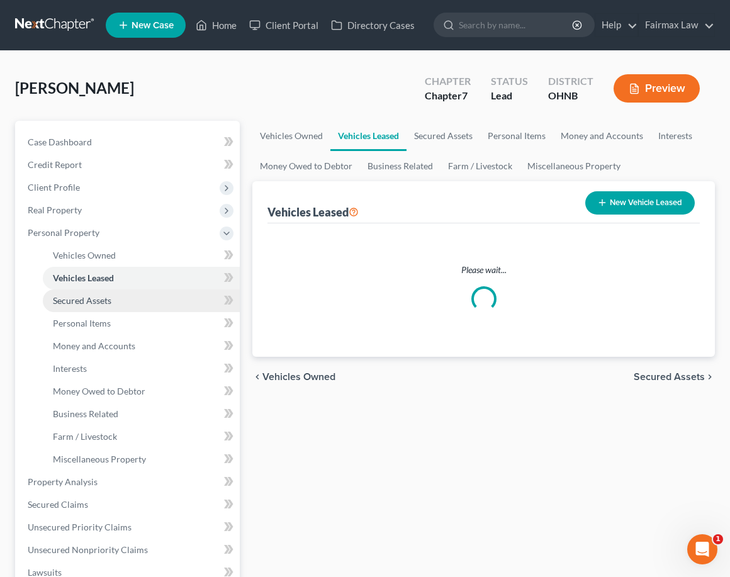
click at [94, 298] on span "Secured Assets" at bounding box center [82, 300] width 59 height 11
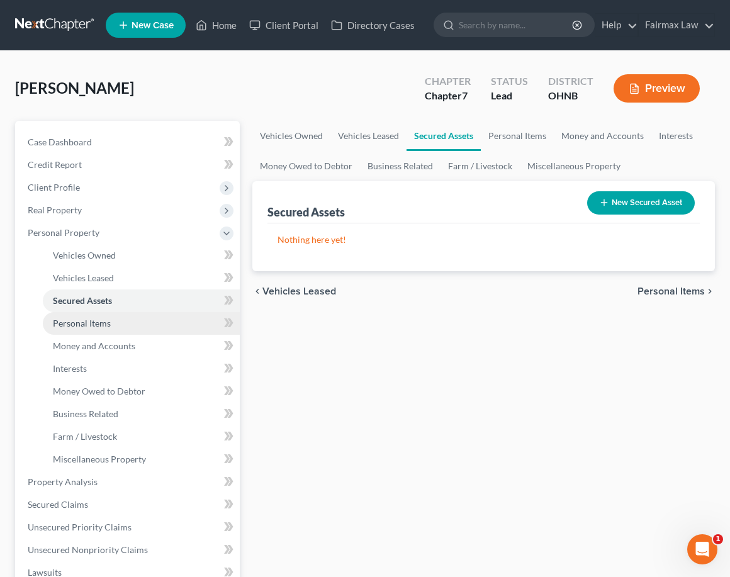
click at [89, 333] on link "Personal Items" at bounding box center [141, 323] width 197 height 23
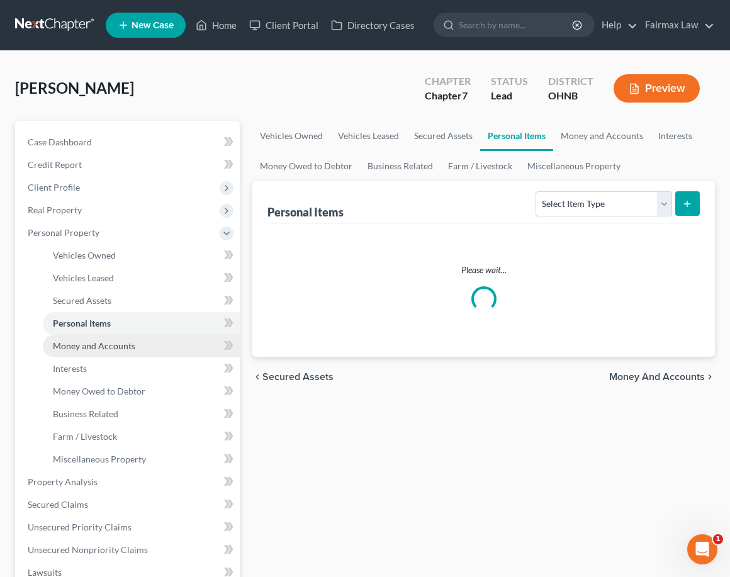
click at [89, 347] on span "Money and Accounts" at bounding box center [94, 346] width 82 height 11
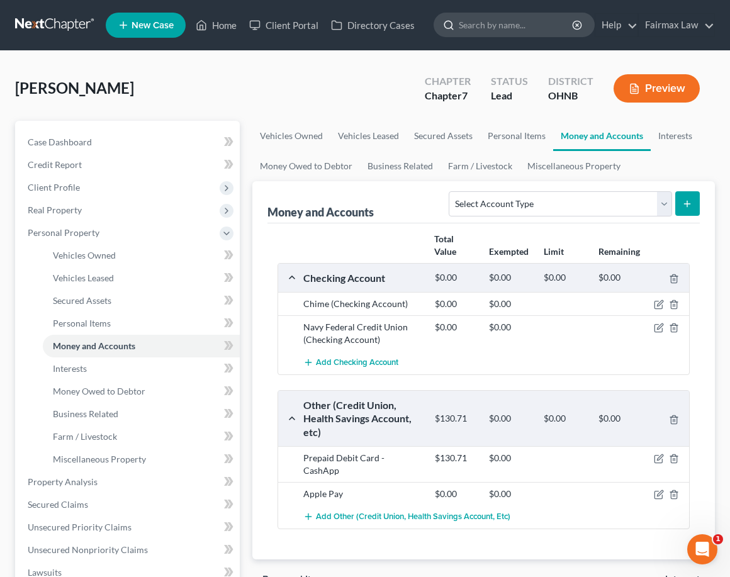
click at [472, 30] on input "search" at bounding box center [516, 24] width 115 height 23
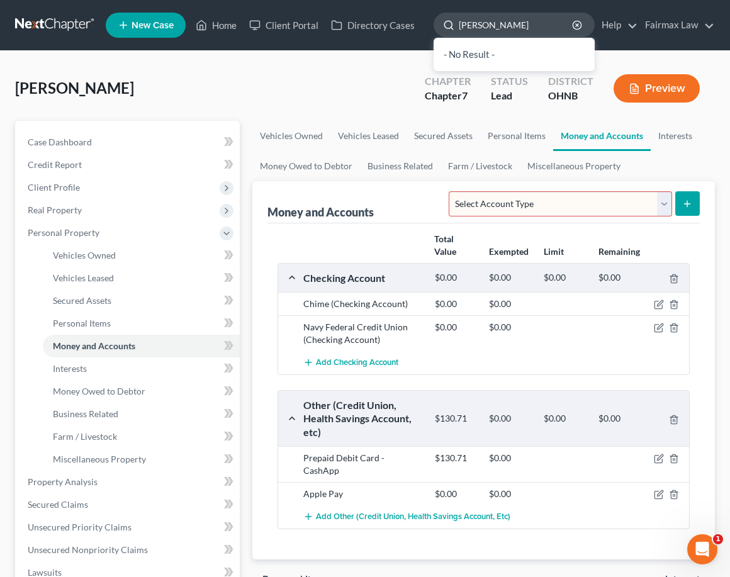
type input "Katie good"
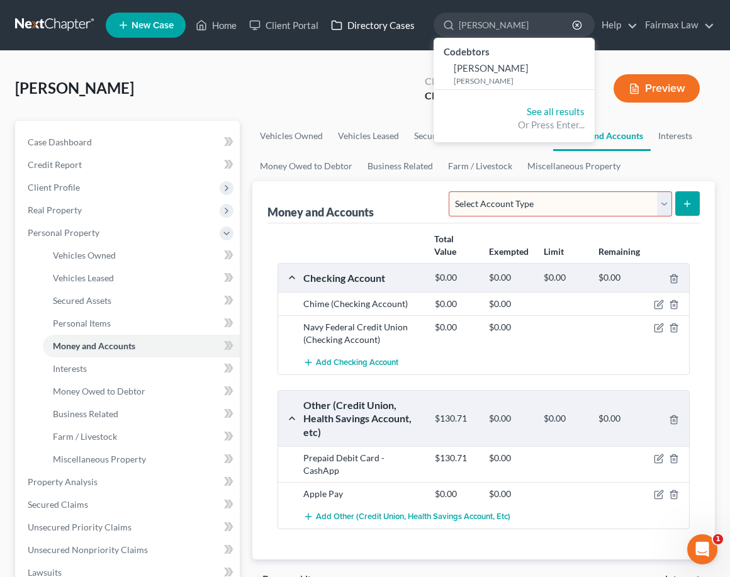
drag, startPoint x: 518, startPoint y: 28, endPoint x: 373, endPoint y: 26, distance: 144.8
click at [373, 28] on ul "New Case Home Client Portal Directory Cases Katie good - No Result - Codebtors …" at bounding box center [411, 25] width 610 height 33
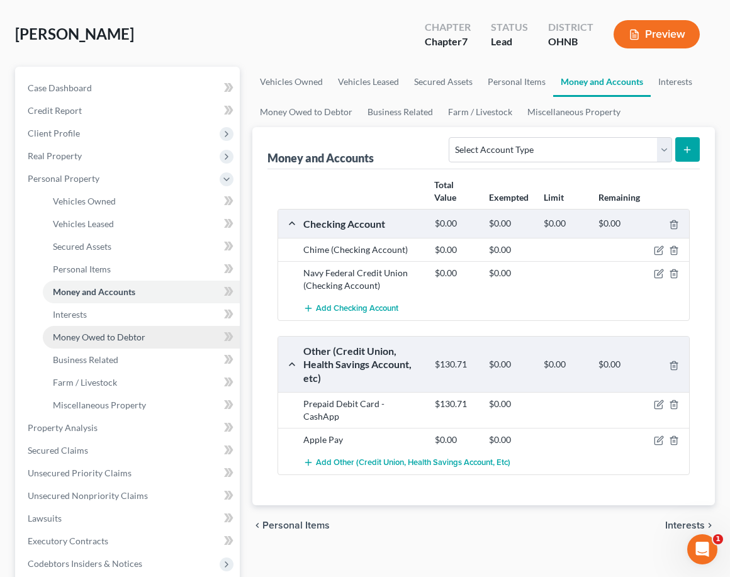
click at [127, 326] on link "Money Owed to Debtor" at bounding box center [141, 337] width 197 height 23
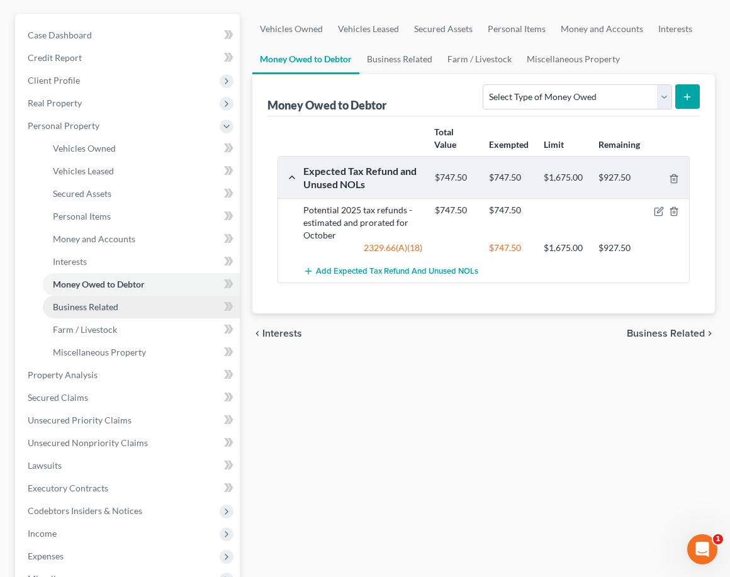
scroll to position [108, 0]
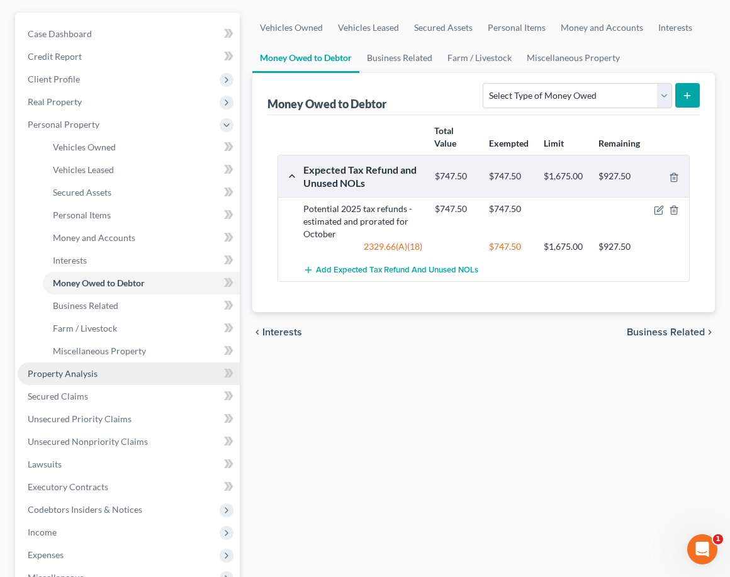
click at [103, 375] on link "Property Analysis" at bounding box center [129, 374] width 222 height 23
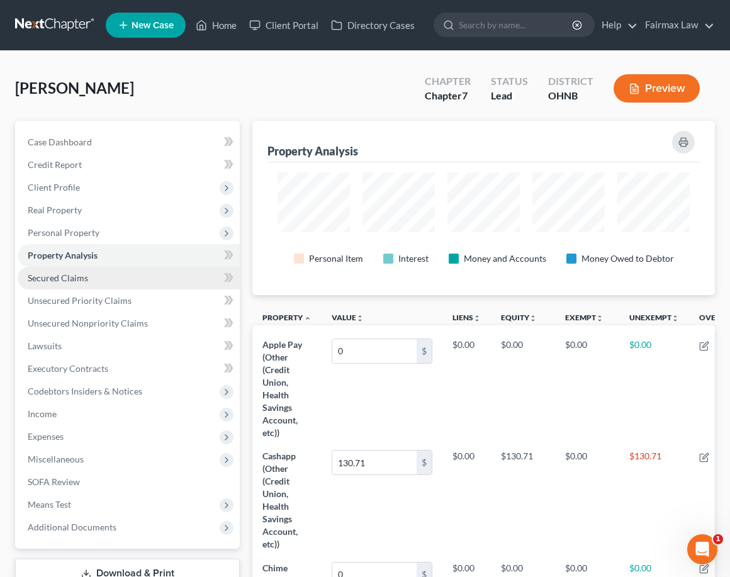
click at [104, 275] on link "Secured Claims" at bounding box center [129, 278] width 222 height 23
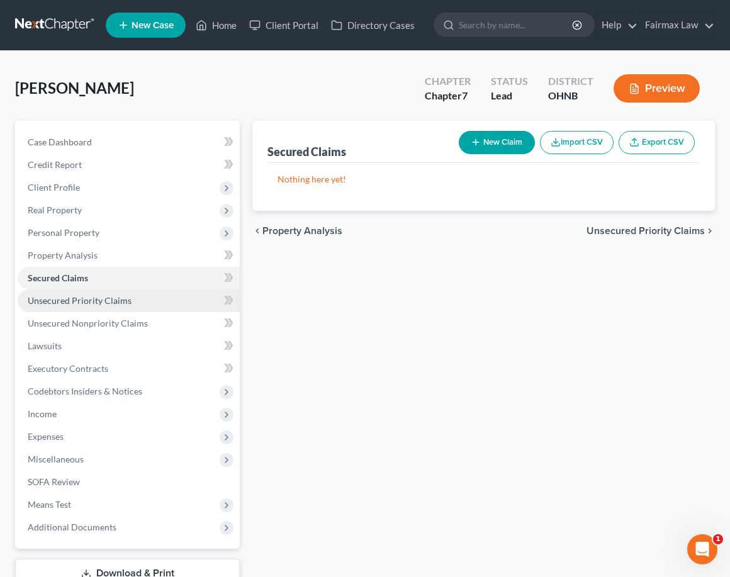
click at [103, 296] on span "Unsecured Priority Claims" at bounding box center [80, 300] width 104 height 11
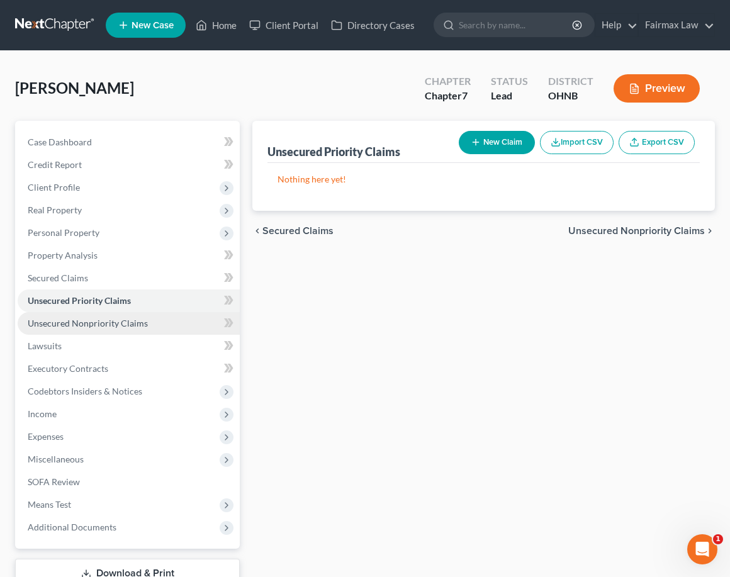
click at [110, 322] on span "Unsecured Nonpriority Claims" at bounding box center [88, 323] width 120 height 11
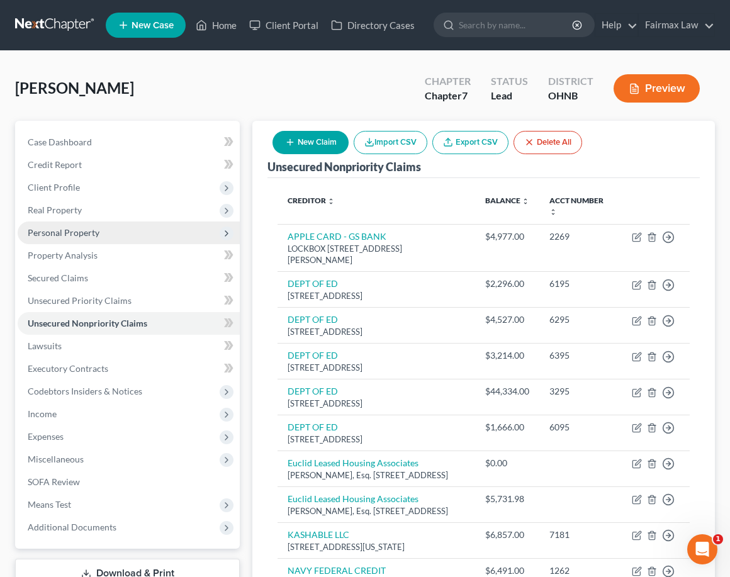
click at [110, 229] on span "Personal Property" at bounding box center [129, 233] width 222 height 23
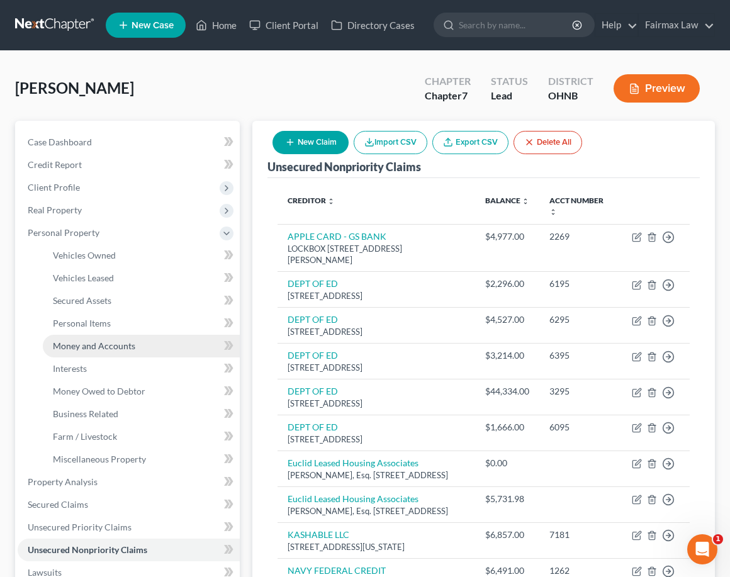
click at [127, 351] on span "Money and Accounts" at bounding box center [94, 346] width 82 height 11
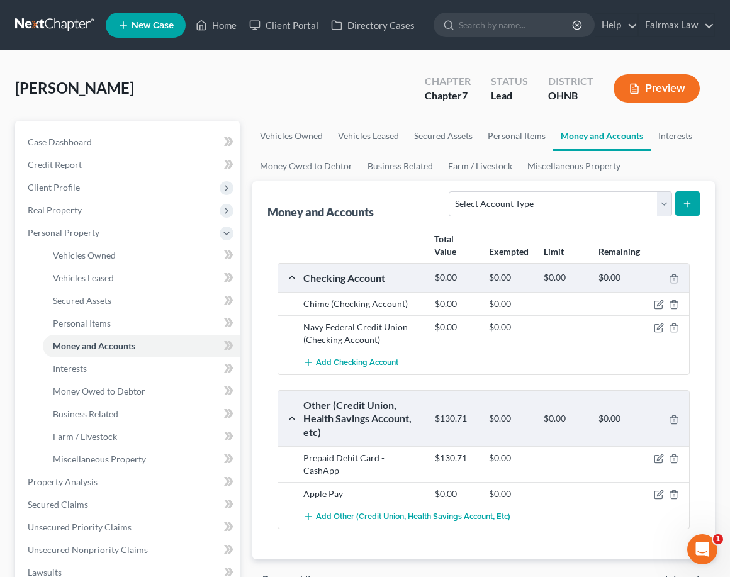
scroll to position [1, 0]
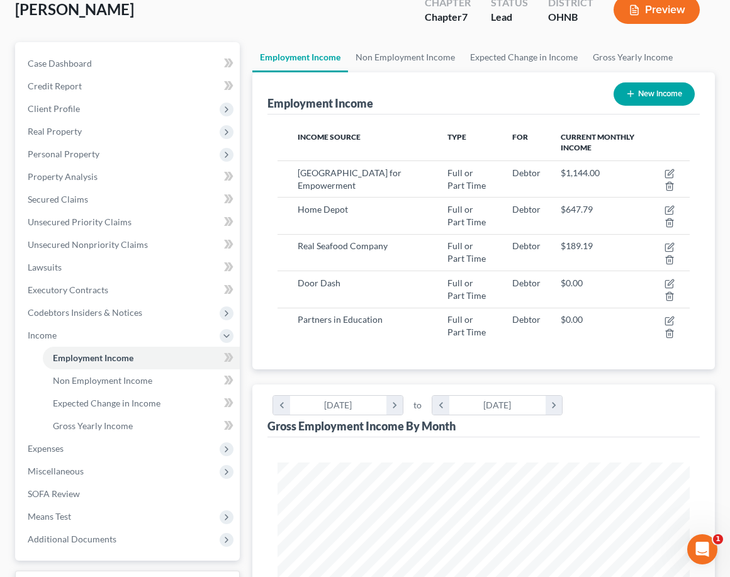
scroll to position [81, 0]
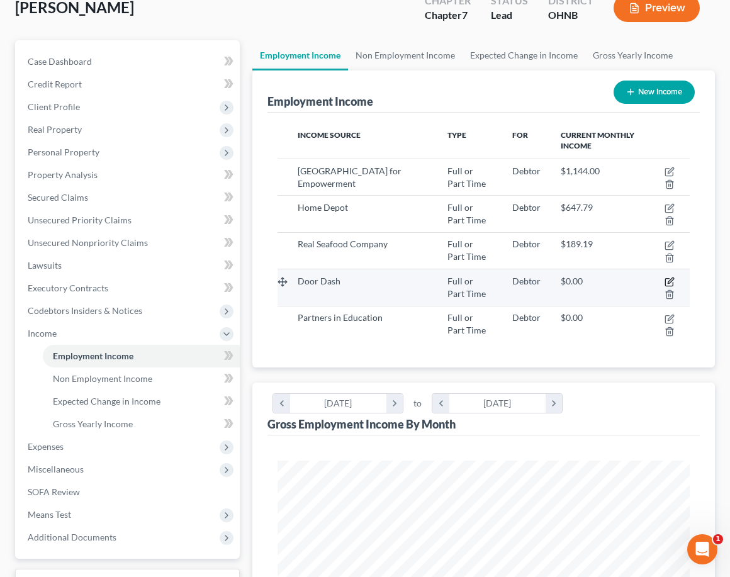
click at [666, 283] on icon "button" at bounding box center [670, 283] width 8 height 8
select select "0"
select select "4"
select select "3"
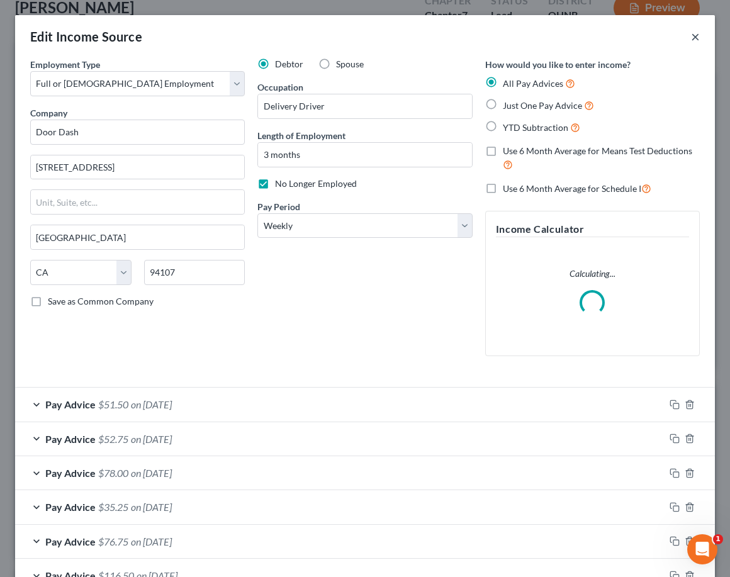
click at [698, 32] on button "×" at bounding box center [695, 36] width 9 height 15
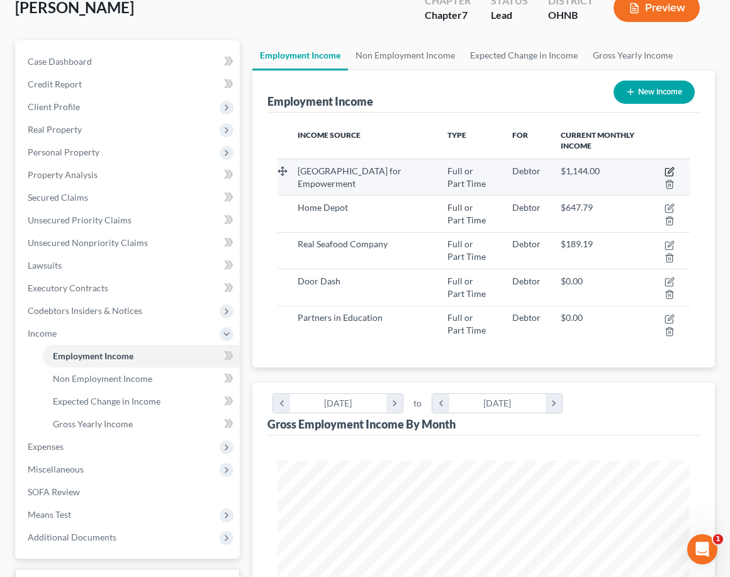
click at [673, 171] on icon "button" at bounding box center [670, 172] width 10 height 10
select select "0"
select select "44"
select select "2"
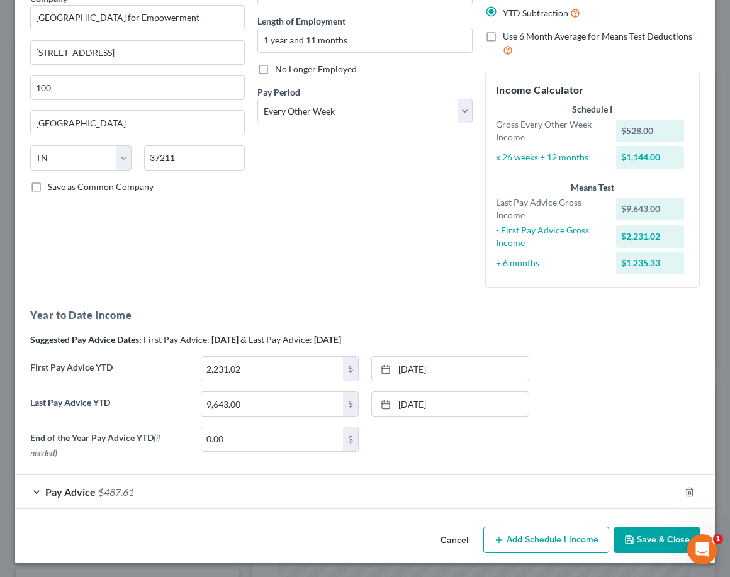
scroll to position [113, 0]
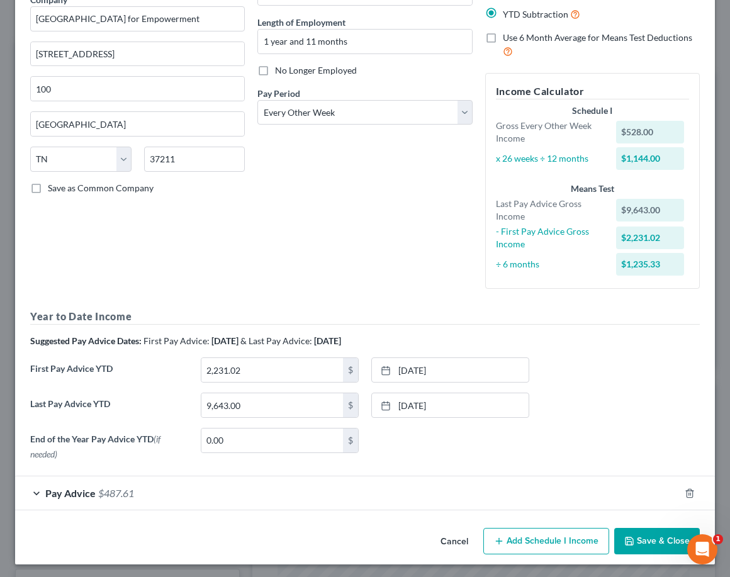
click at [441, 530] on button "Cancel" at bounding box center [455, 542] width 48 height 25
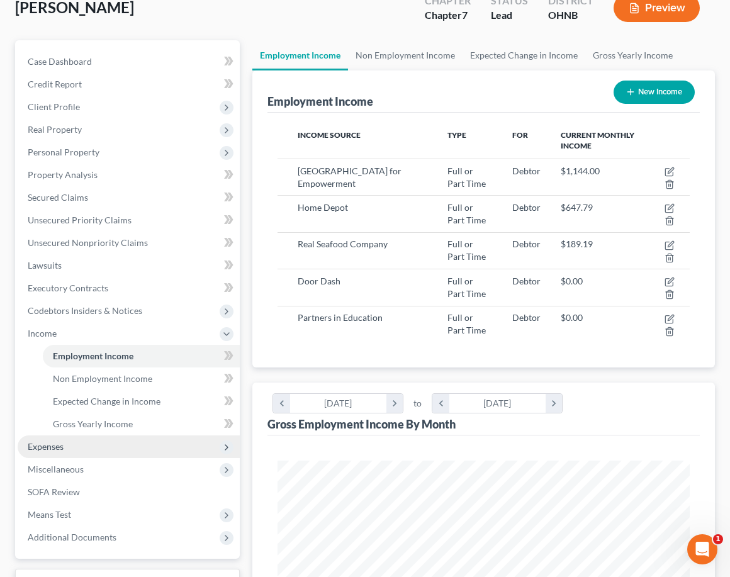
click at [86, 450] on span "Expenses" at bounding box center [129, 447] width 222 height 23
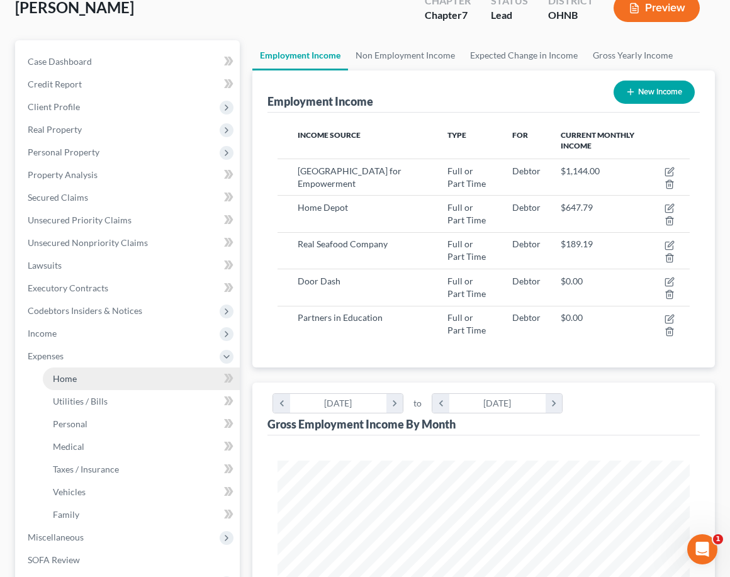
click at [98, 389] on link "Home" at bounding box center [141, 379] width 197 height 23
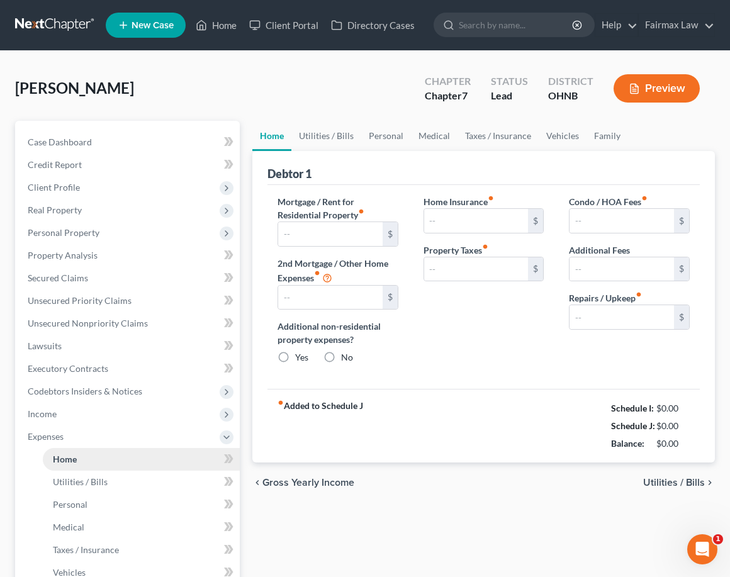
type input "500.00"
type input "0.00"
radio input "true"
type input "0.00"
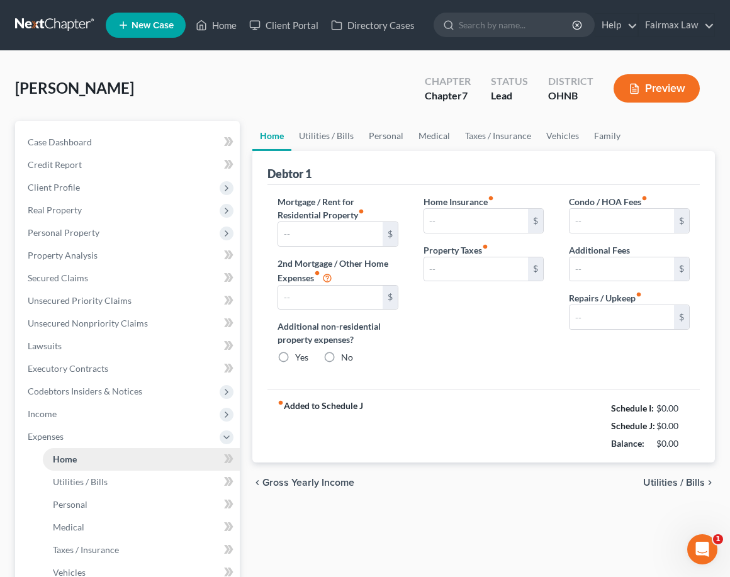
type input "0.00"
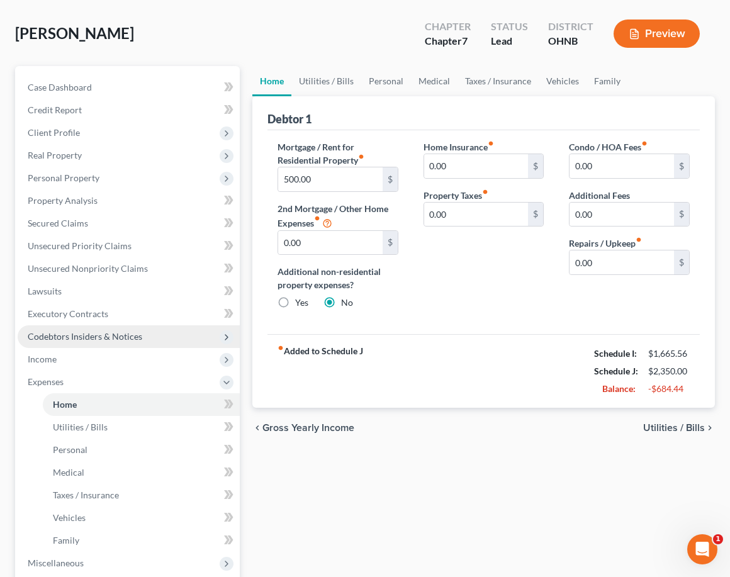
scroll to position [57, 0]
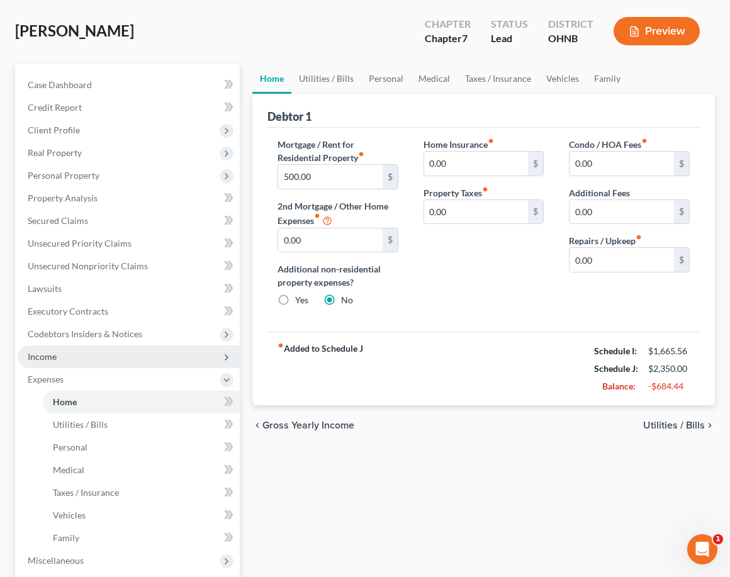
click at [90, 361] on span "Income" at bounding box center [129, 357] width 222 height 23
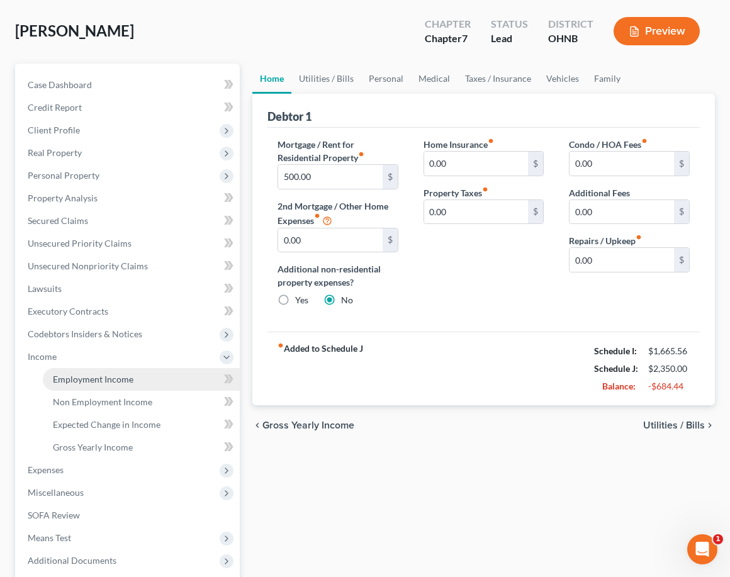
click at [108, 386] on link "Employment Income" at bounding box center [141, 379] width 197 height 23
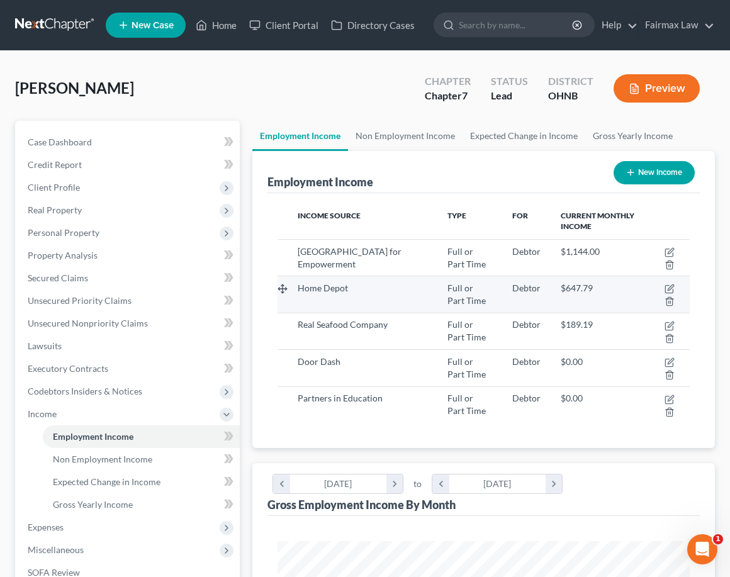
scroll to position [206, 437]
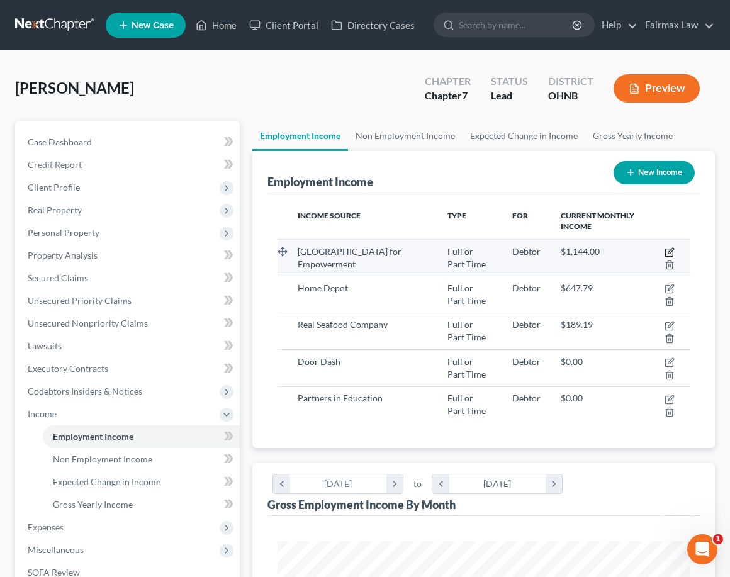
click at [671, 250] on icon "button" at bounding box center [671, 251] width 6 height 6
select select "0"
select select "44"
select select "2"
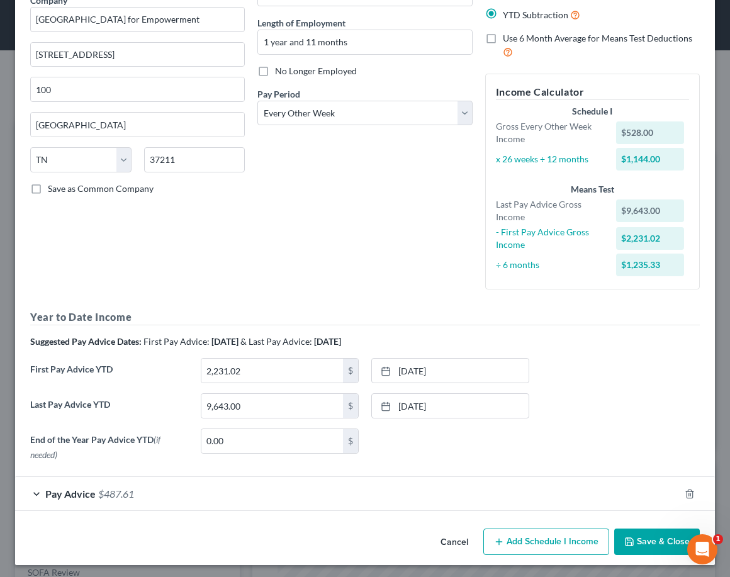
scroll to position [0, 0]
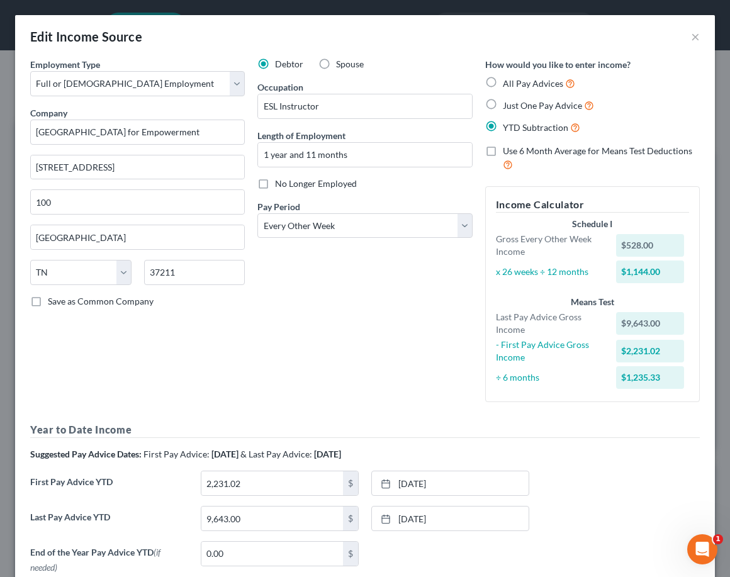
click at [367, 3] on div "Edit Income Source × Employment Type * Select Full or Part Time Employment Self…" at bounding box center [365, 288] width 730 height 577
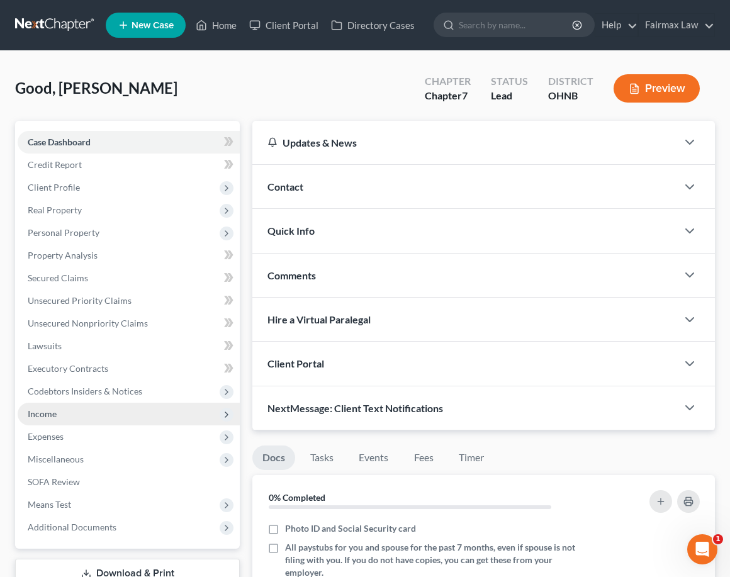
click at [107, 419] on span "Income" at bounding box center [129, 414] width 222 height 23
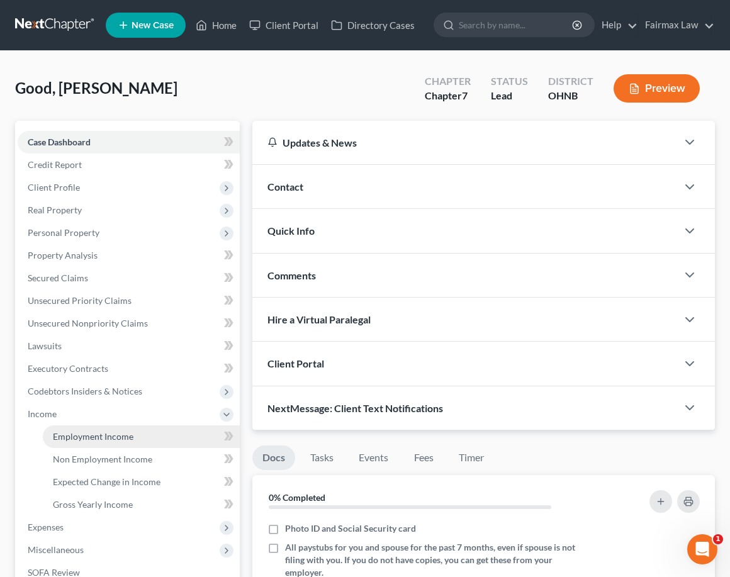
click at [106, 431] on span "Employment Income" at bounding box center [93, 436] width 81 height 11
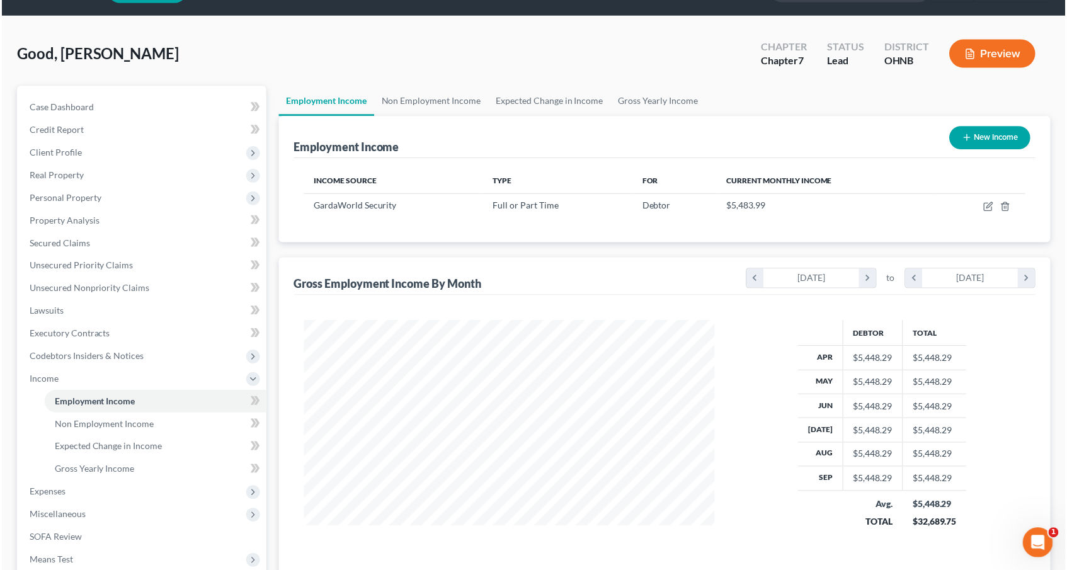
scroll to position [225, 437]
click at [159, 55] on div "Good, Katie Upgraded Chapter Chapter 7 Status Lead District OHNB Preview" at bounding box center [533, 58] width 1036 height 55
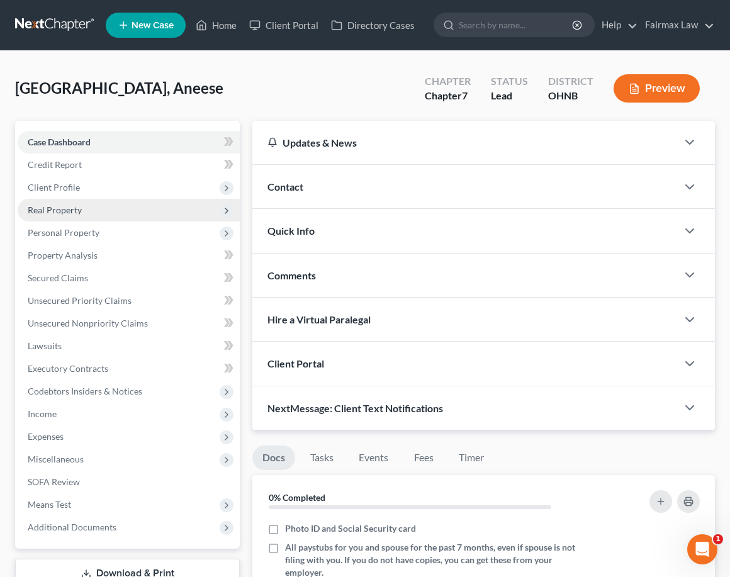
click at [123, 199] on span "Real Property" at bounding box center [129, 210] width 222 height 23
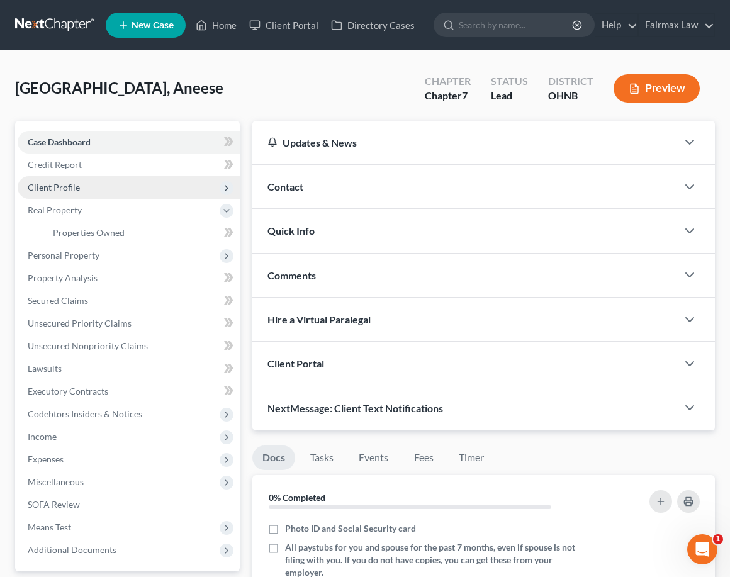
click at [123, 186] on span "Client Profile" at bounding box center [129, 187] width 222 height 23
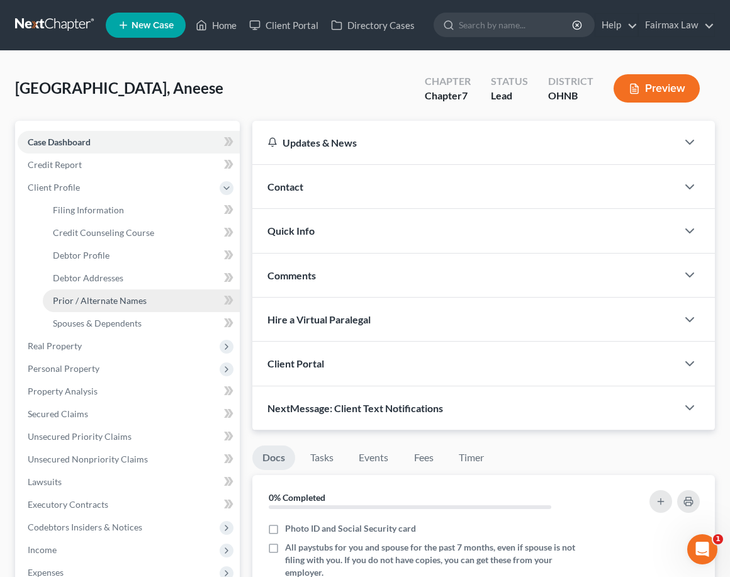
click at [124, 311] on link "Prior / Alternate Names" at bounding box center [141, 301] width 197 height 23
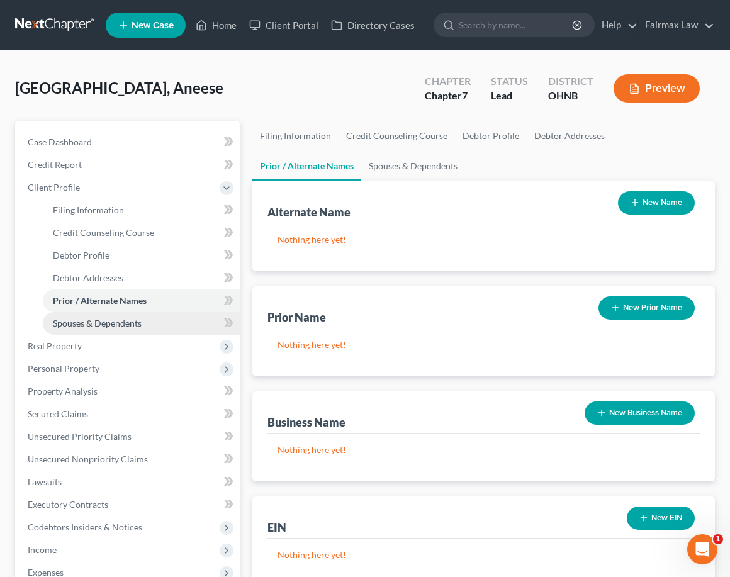
click at [125, 326] on span "Spouses & Dependents" at bounding box center [97, 323] width 89 height 11
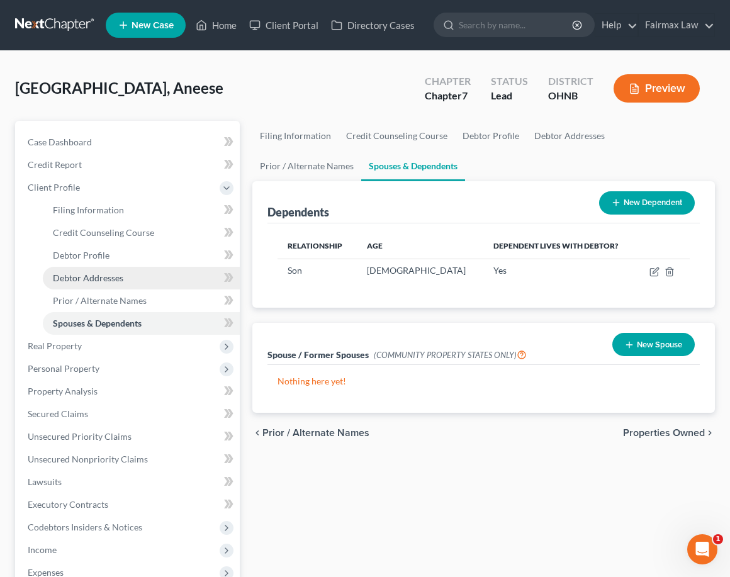
click at [121, 275] on span "Debtor Addresses" at bounding box center [88, 278] width 71 height 11
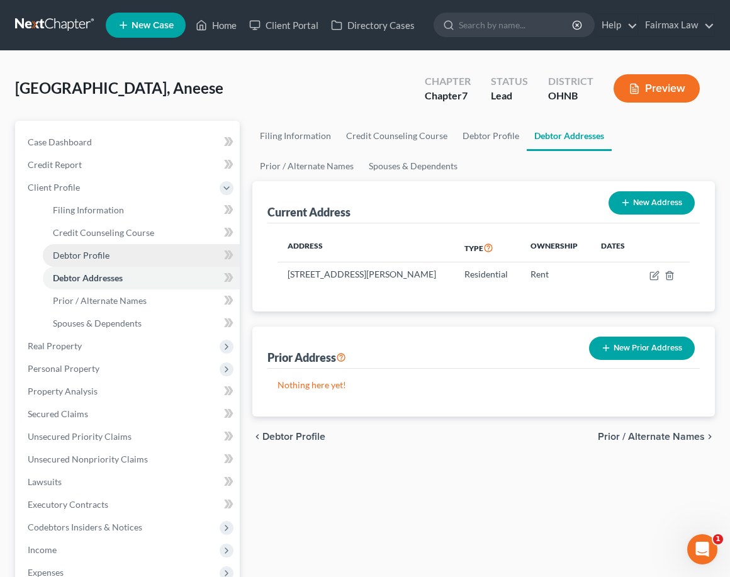
click at [122, 254] on link "Debtor Profile" at bounding box center [141, 255] width 197 height 23
select select "0"
select select "1"
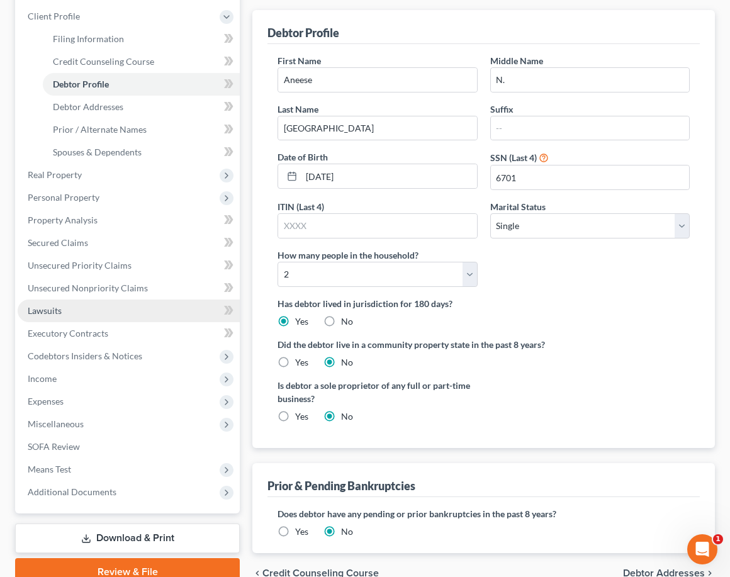
scroll to position [52, 0]
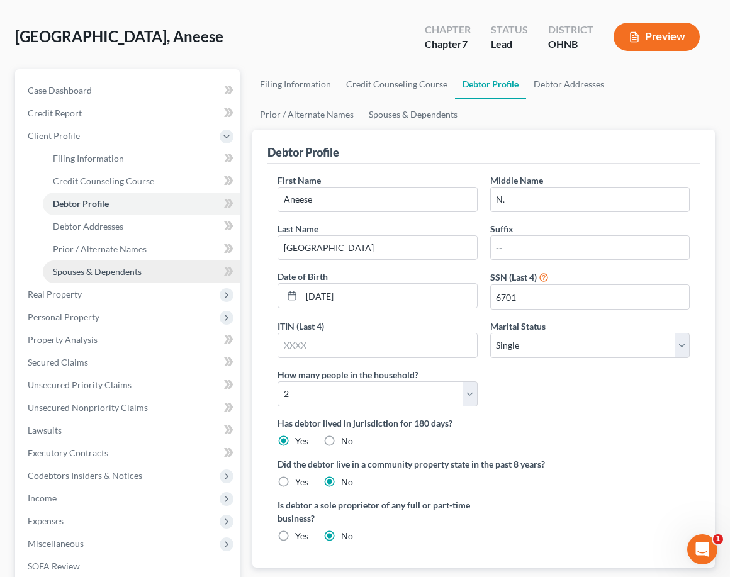
click at [104, 274] on span "Spouses & Dependents" at bounding box center [97, 271] width 89 height 11
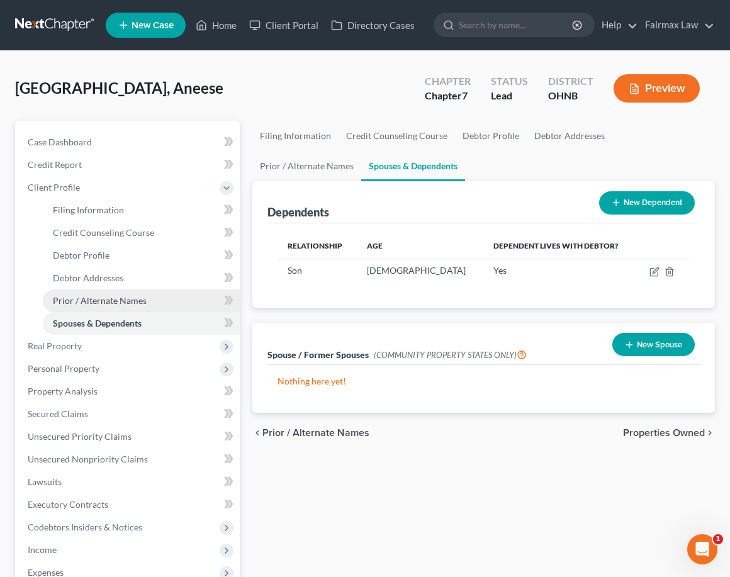
click at [108, 310] on link "Prior / Alternate Names" at bounding box center [141, 301] width 197 height 23
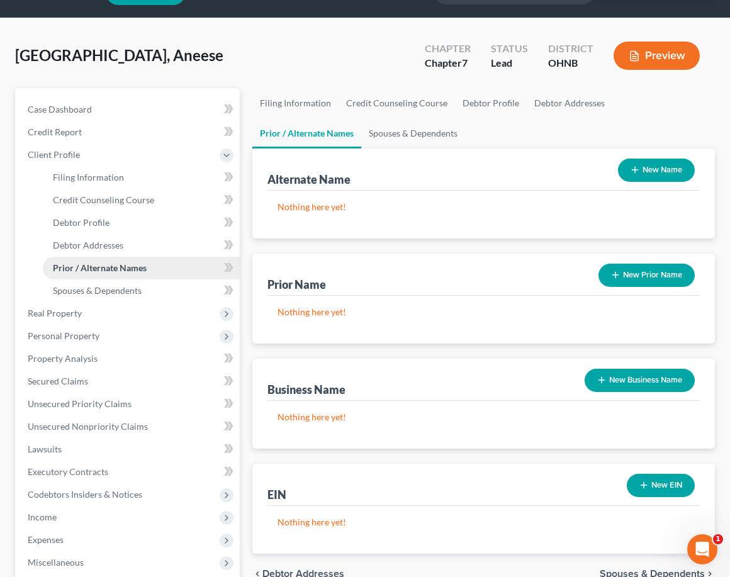
scroll to position [32, 0]
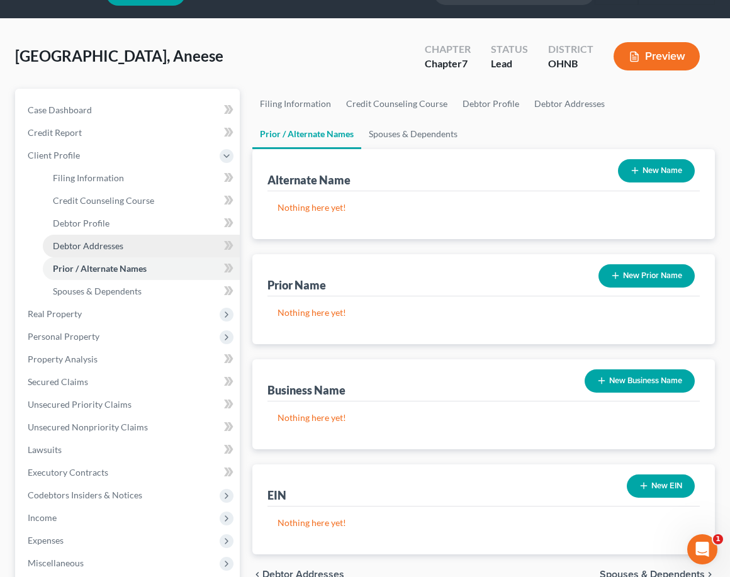
click at [108, 247] on span "Debtor Addresses" at bounding box center [88, 246] width 71 height 11
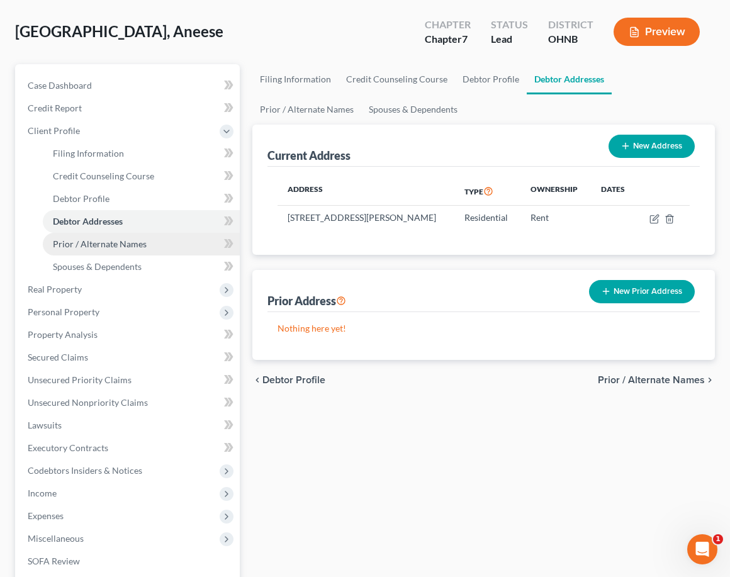
scroll to position [57, 0]
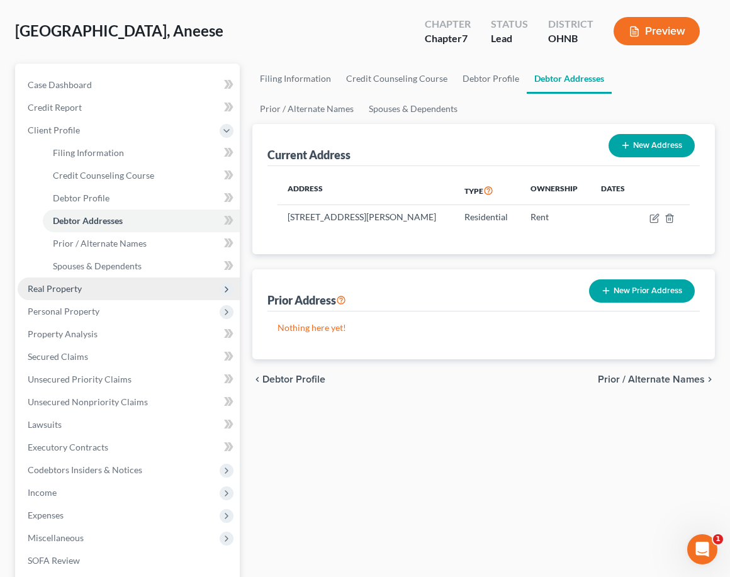
click at [101, 287] on span "Real Property" at bounding box center [129, 289] width 222 height 23
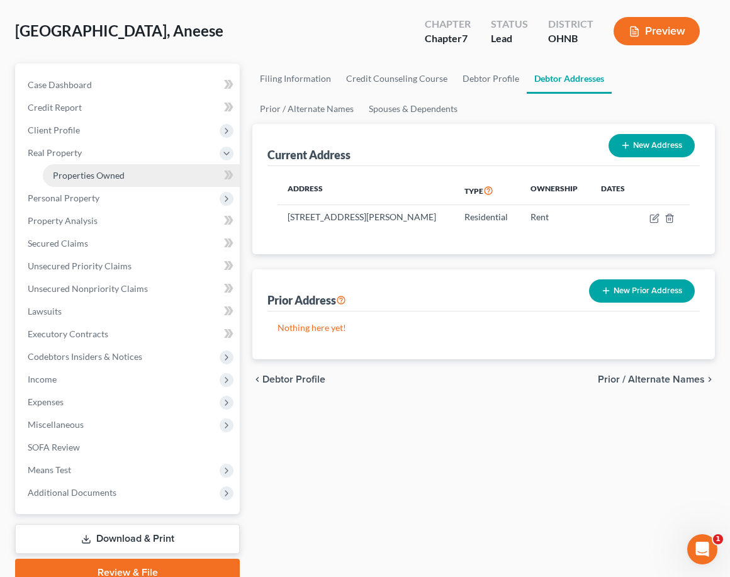
click at [106, 181] on link "Properties Owned" at bounding box center [141, 175] width 197 height 23
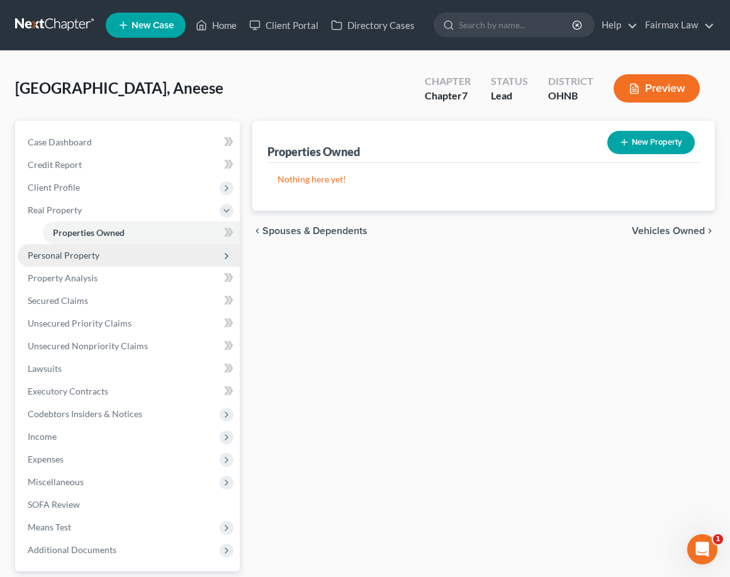
click at [108, 261] on span "Personal Property" at bounding box center [129, 255] width 222 height 23
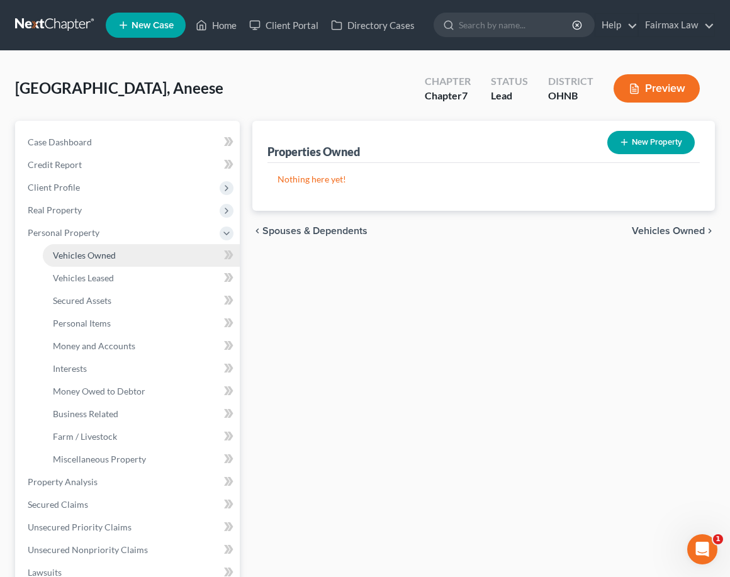
click at [108, 259] on span "Vehicles Owned" at bounding box center [84, 255] width 63 height 11
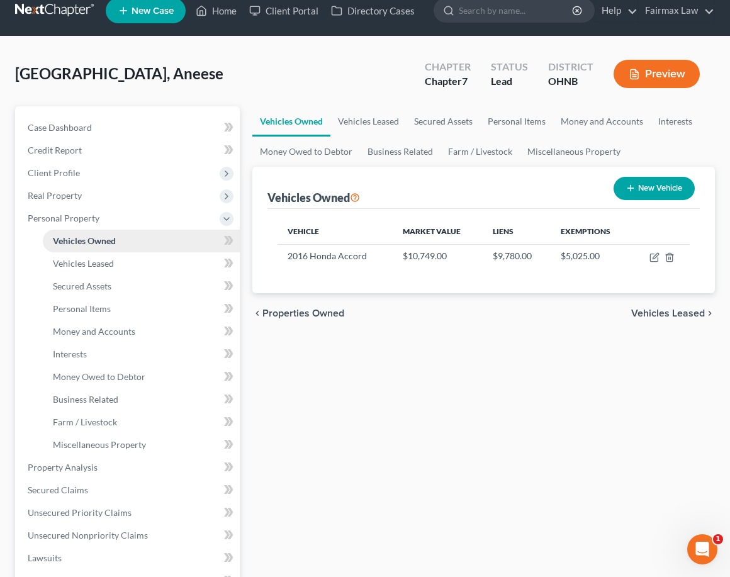
scroll to position [16, 0]
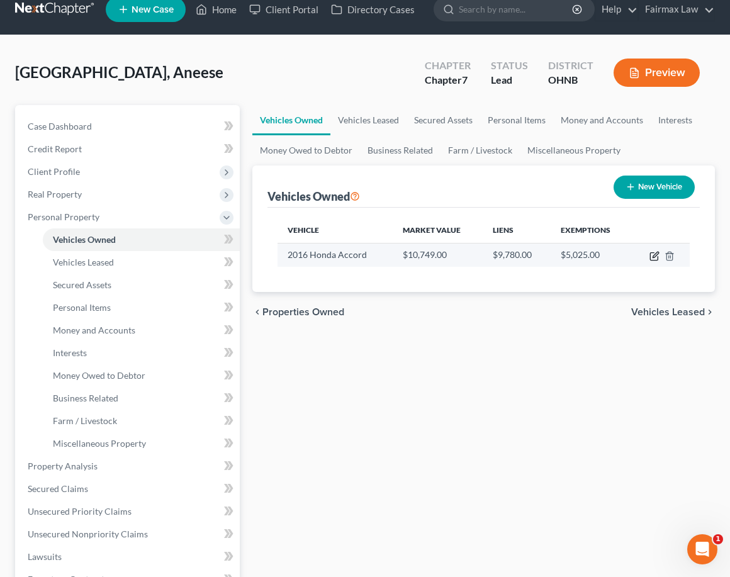
click at [656, 256] on icon "button" at bounding box center [656, 255] width 6 height 6
select select "0"
select select "10"
select select "2"
select select "0"
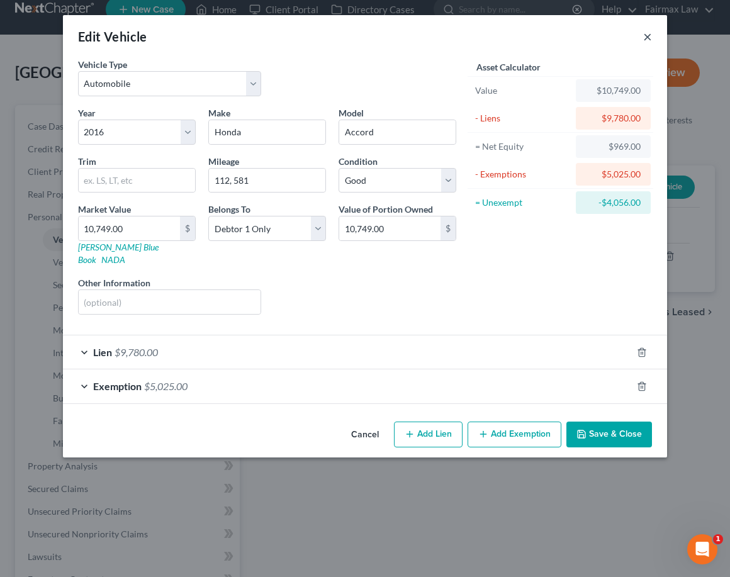
click at [647, 38] on button "×" at bounding box center [648, 36] width 9 height 15
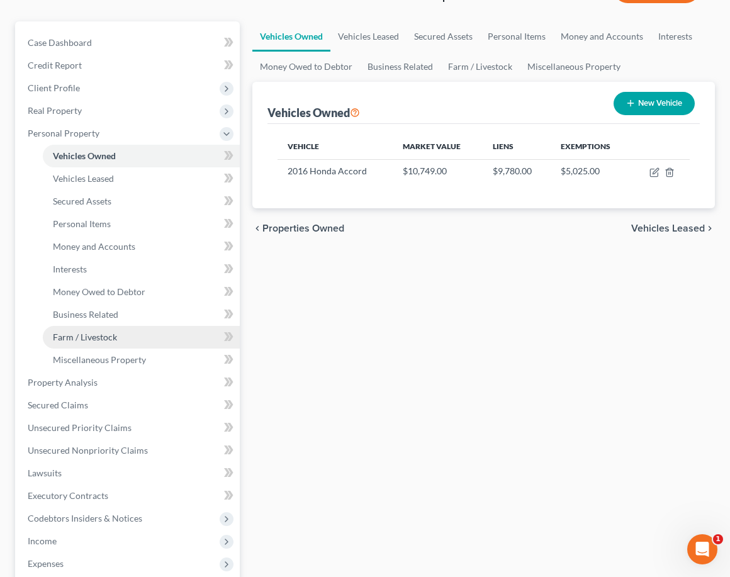
scroll to position [108, 0]
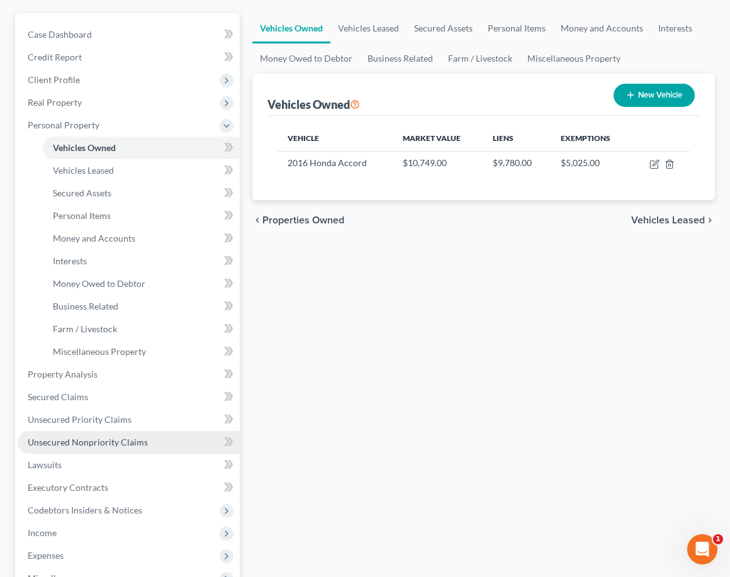
click at [157, 438] on link "Unsecured Nonpriority Claims" at bounding box center [129, 442] width 222 height 23
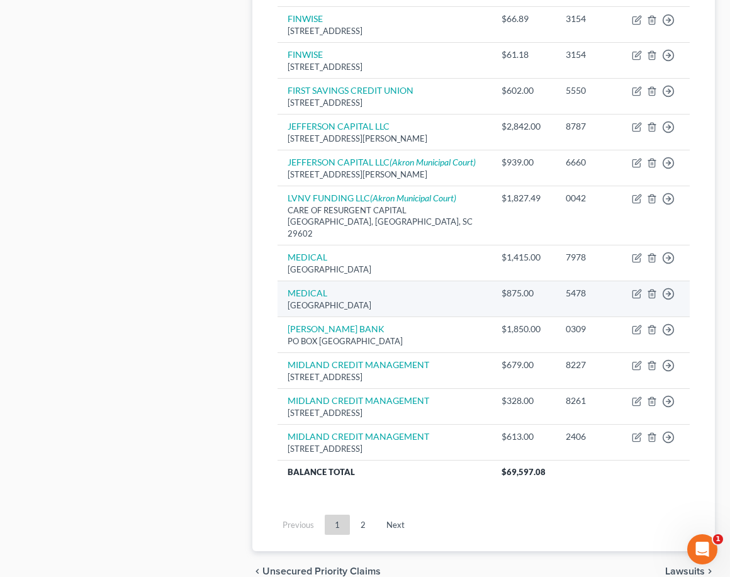
scroll to position [872, 1]
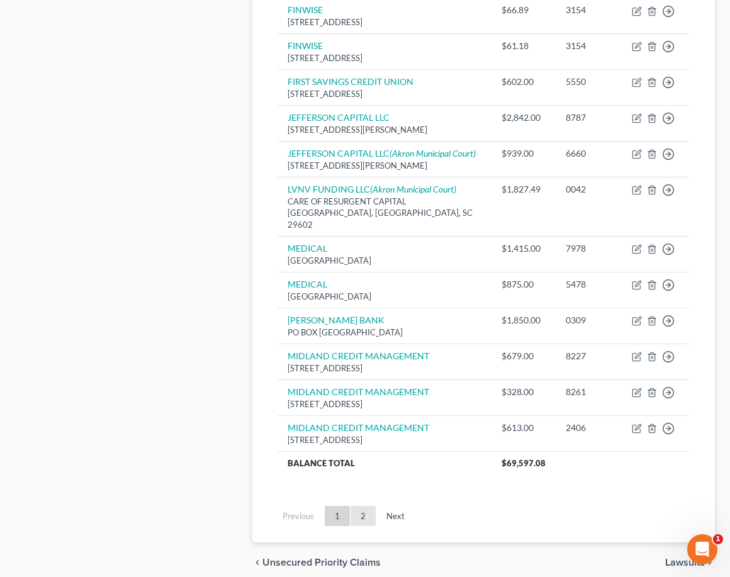
click at [361, 526] on link "2" at bounding box center [363, 516] width 25 height 20
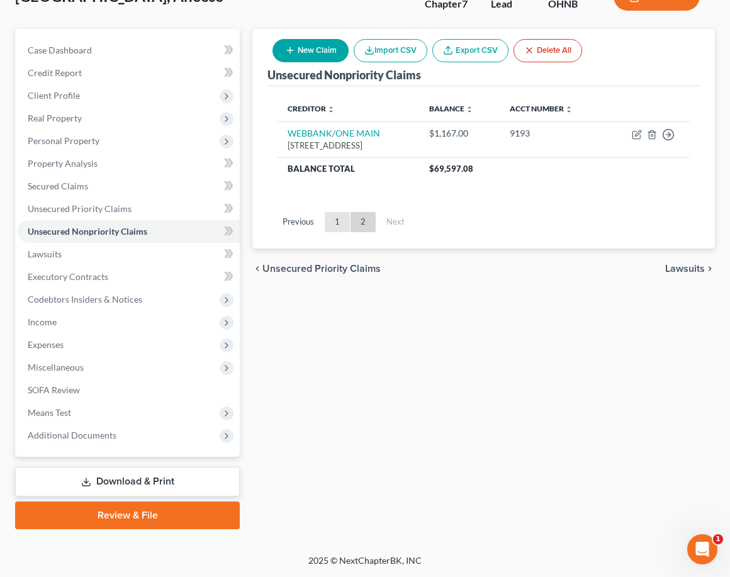
click at [336, 222] on link "1" at bounding box center [337, 222] width 25 height 20
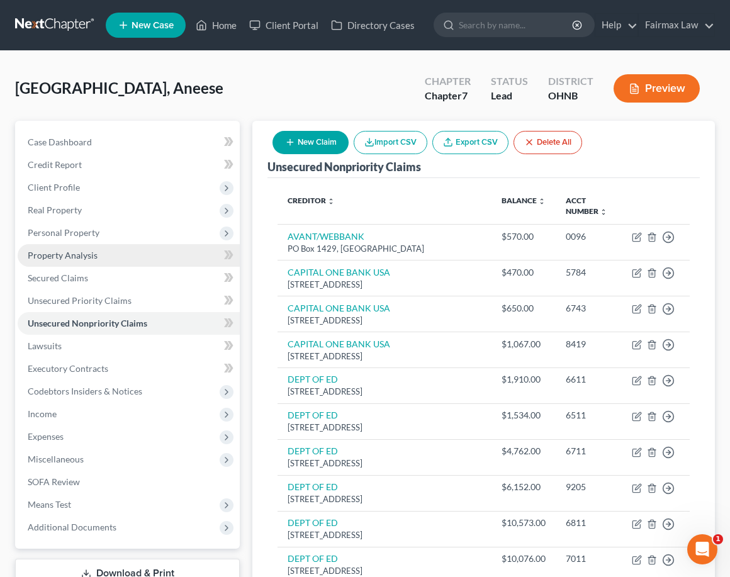
scroll to position [0, 0]
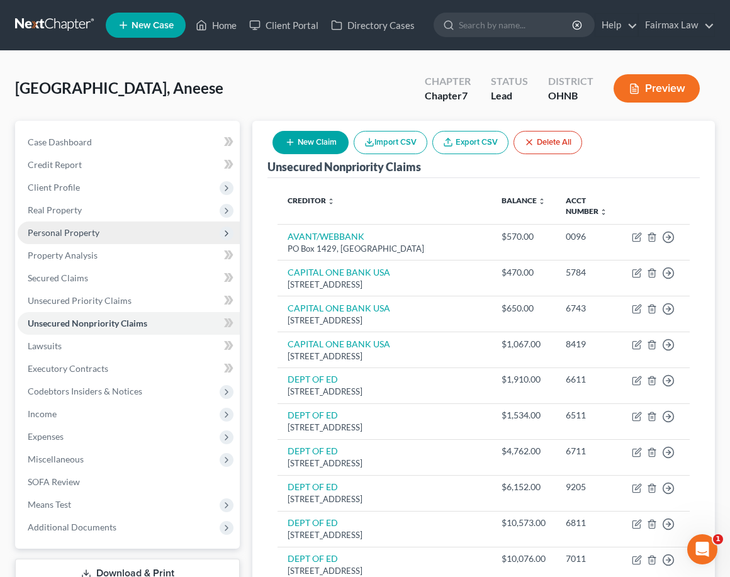
click at [138, 236] on span "Personal Property" at bounding box center [129, 233] width 222 height 23
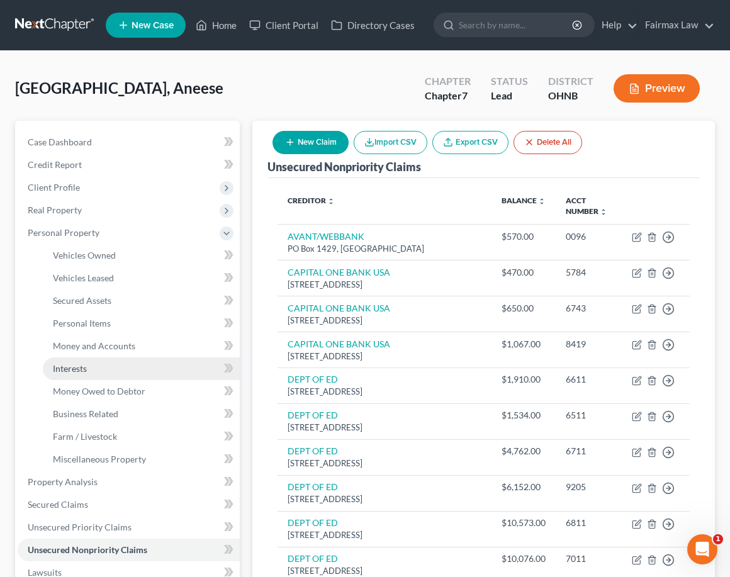
click at [102, 370] on link "Interests" at bounding box center [141, 369] width 197 height 23
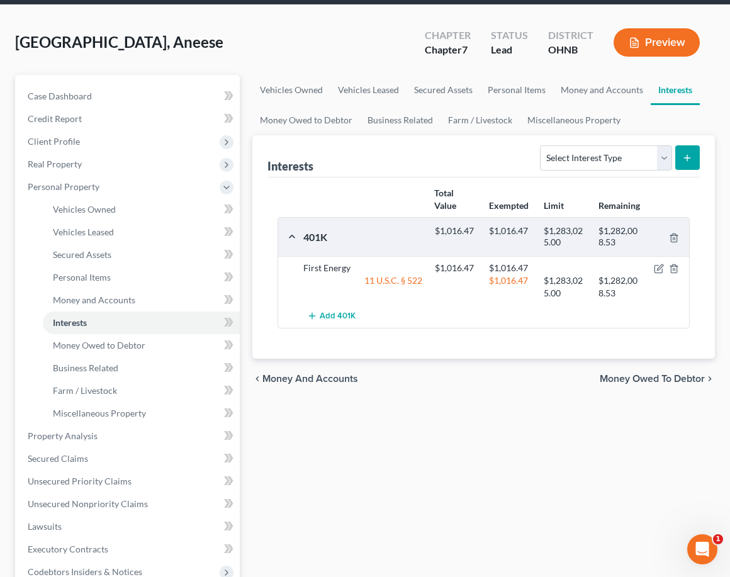
scroll to position [60, 0]
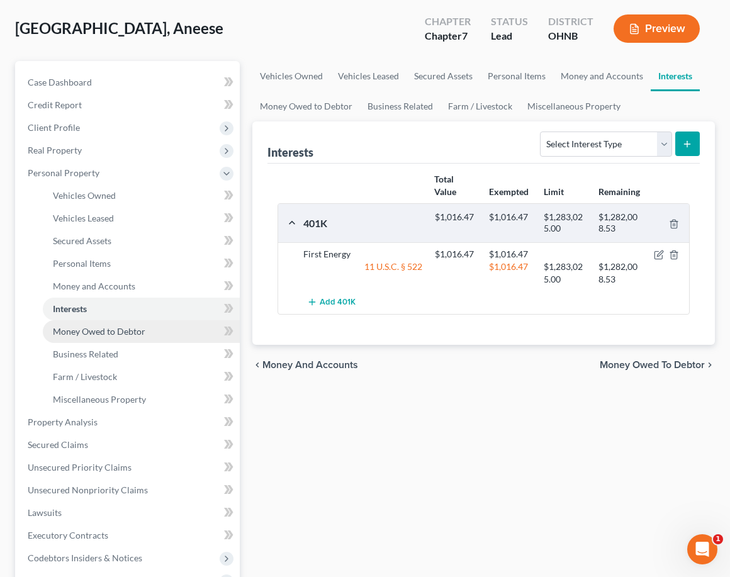
click at [169, 332] on link "Money Owed to Debtor" at bounding box center [141, 332] width 197 height 23
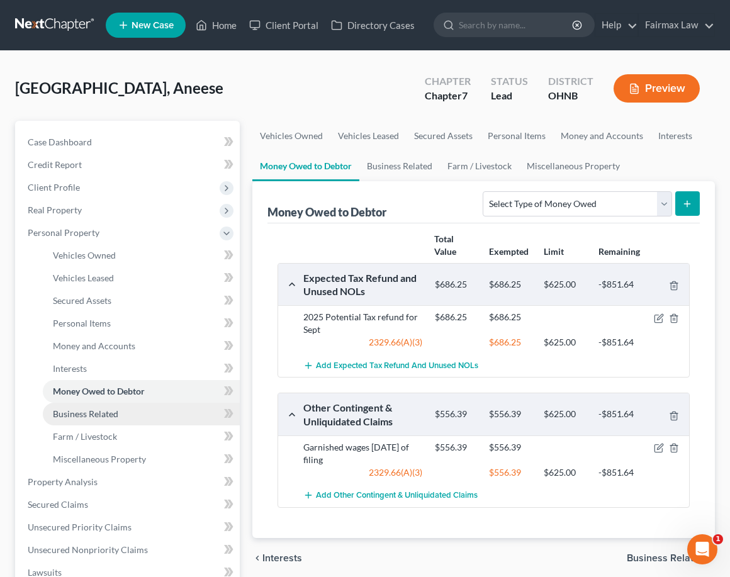
click at [138, 416] on link "Business Related" at bounding box center [141, 414] width 197 height 23
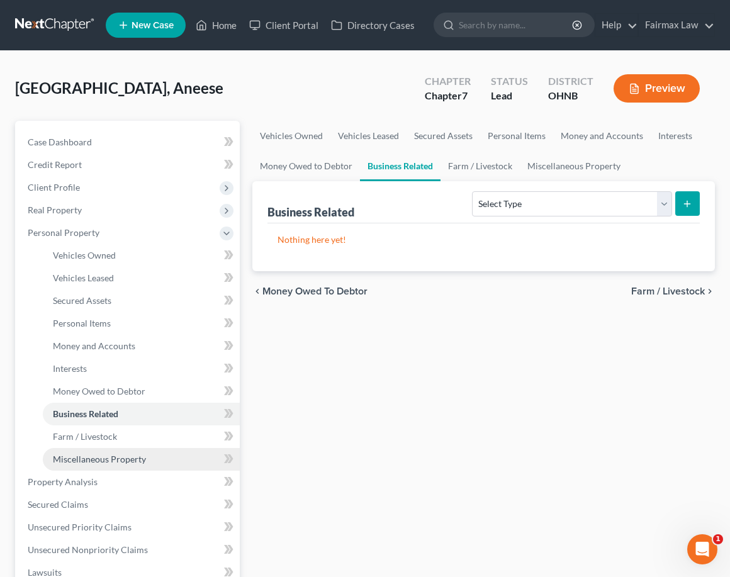
click at [124, 467] on link "Miscellaneous Property" at bounding box center [141, 459] width 197 height 23
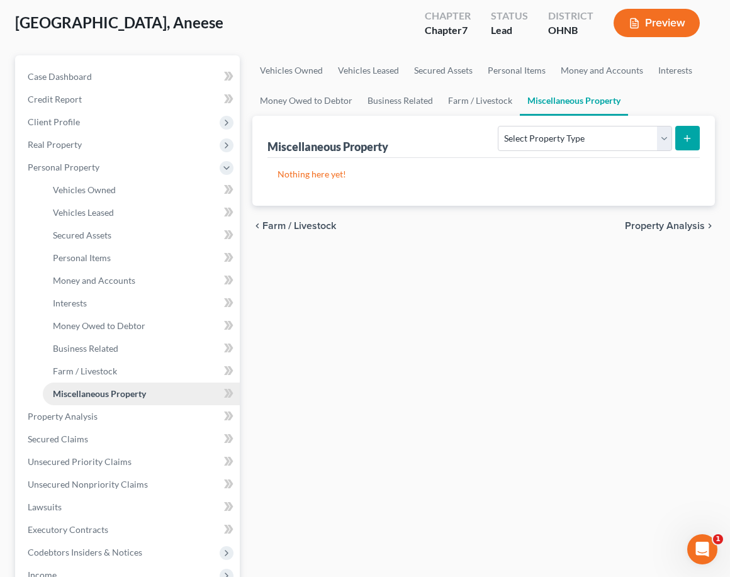
scroll to position [84, 0]
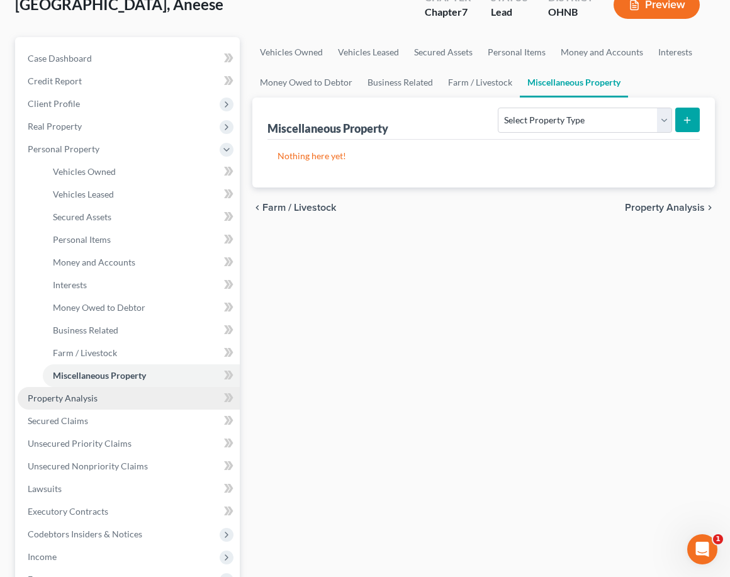
click at [147, 400] on link "Property Analysis" at bounding box center [129, 398] width 222 height 23
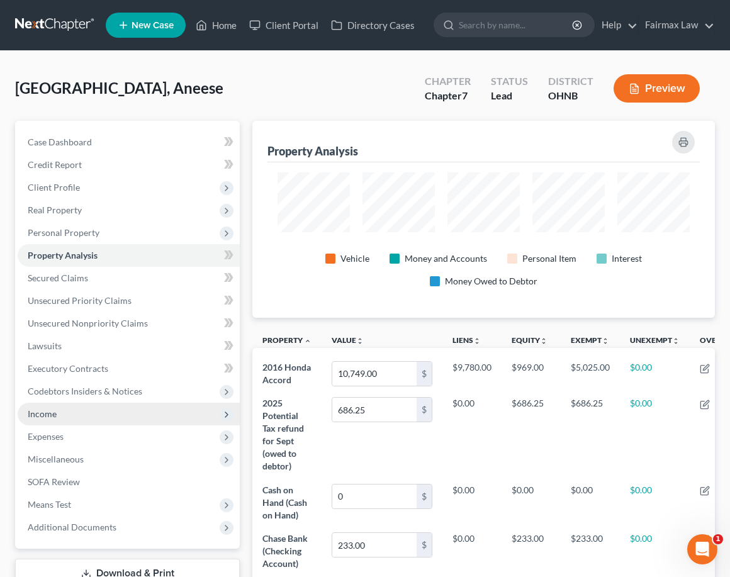
click at [79, 415] on span "Income" at bounding box center [129, 414] width 222 height 23
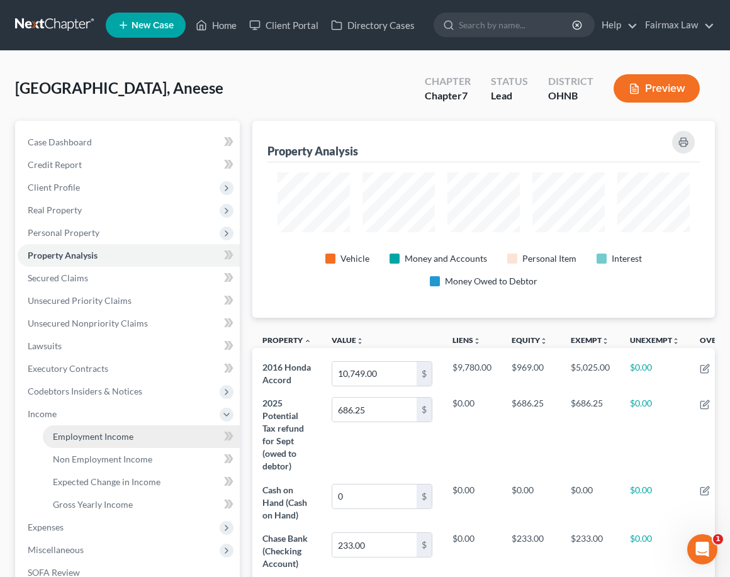
click at [166, 433] on link "Employment Income" at bounding box center [141, 437] width 197 height 23
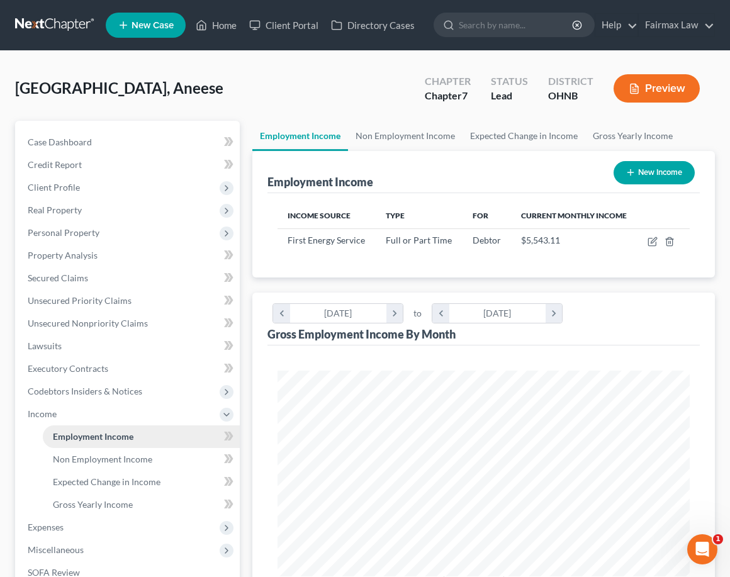
scroll to position [206, 437]
click at [654, 235] on td at bounding box center [664, 241] width 52 height 24
click at [654, 239] on icon "button" at bounding box center [653, 242] width 10 height 10
select select "0"
select select "36"
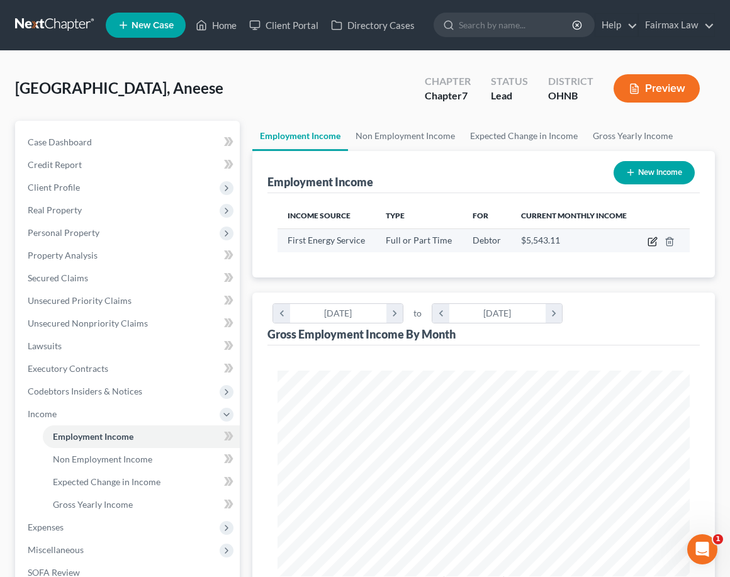
select select "2"
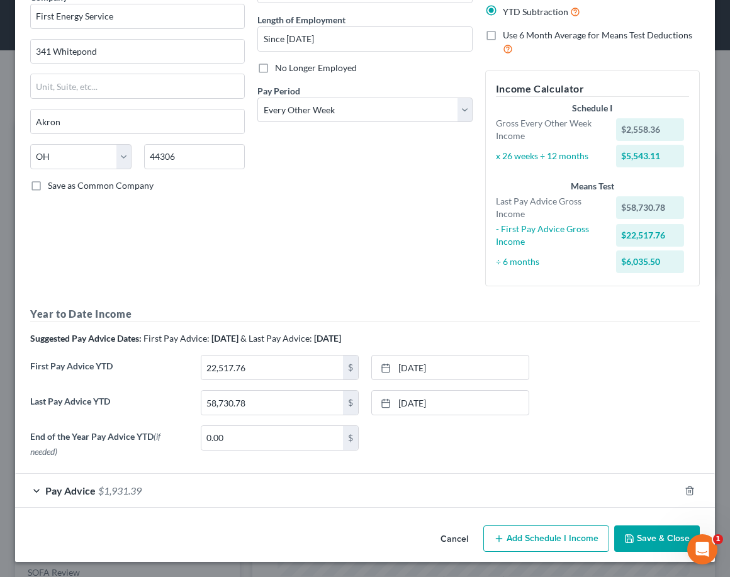
scroll to position [120, 0]
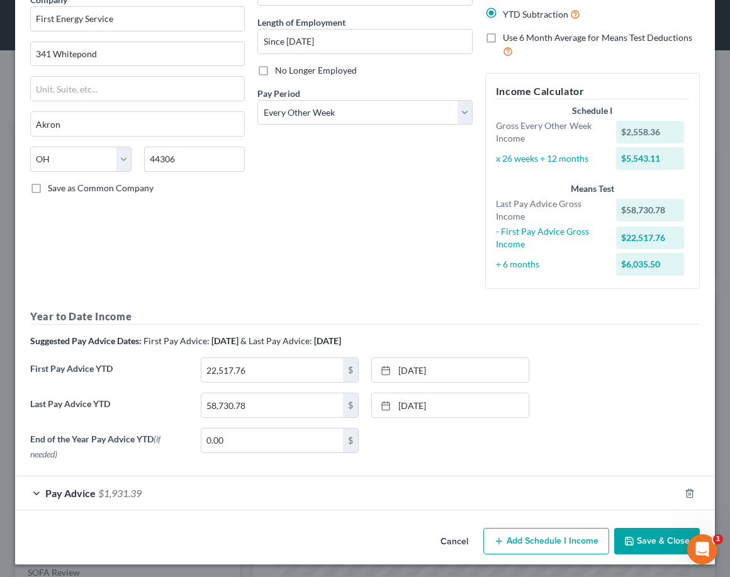
click at [311, 491] on div "Pay Advice $1,931.39" at bounding box center [347, 493] width 665 height 33
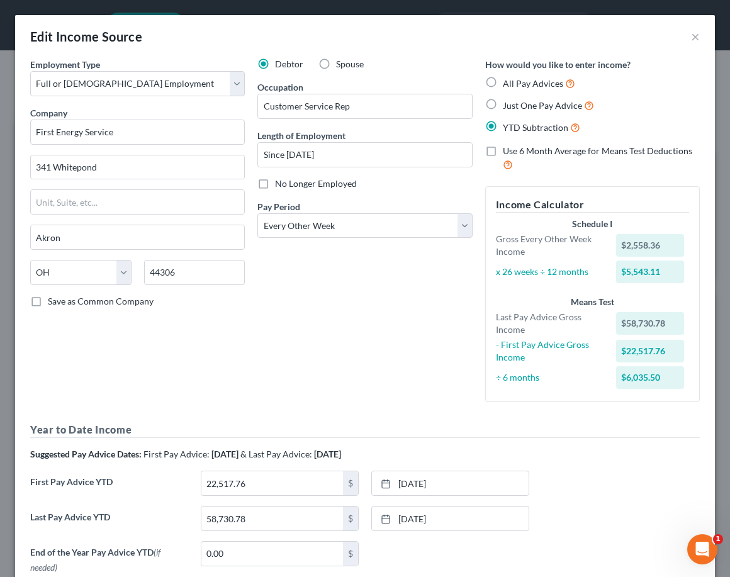
scroll to position [0, 0]
click at [701, 37] on div "Edit Income Source ×" at bounding box center [365, 36] width 700 height 43
click at [693, 37] on button "×" at bounding box center [695, 36] width 9 height 15
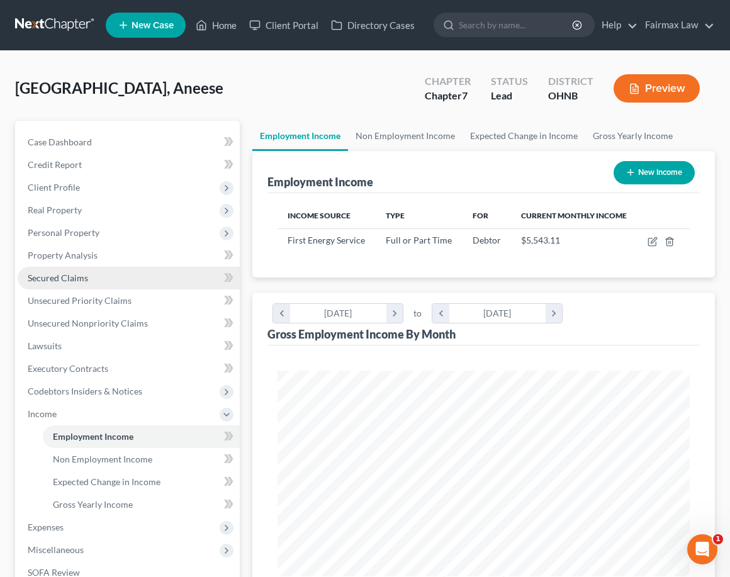
click at [64, 280] on span "Secured Claims" at bounding box center [58, 278] width 60 height 11
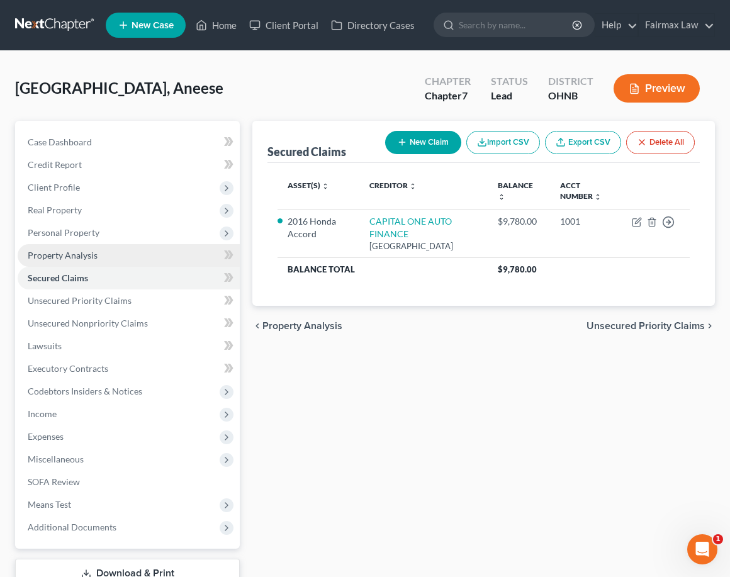
click at [66, 256] on span "Property Analysis" at bounding box center [63, 255] width 70 height 11
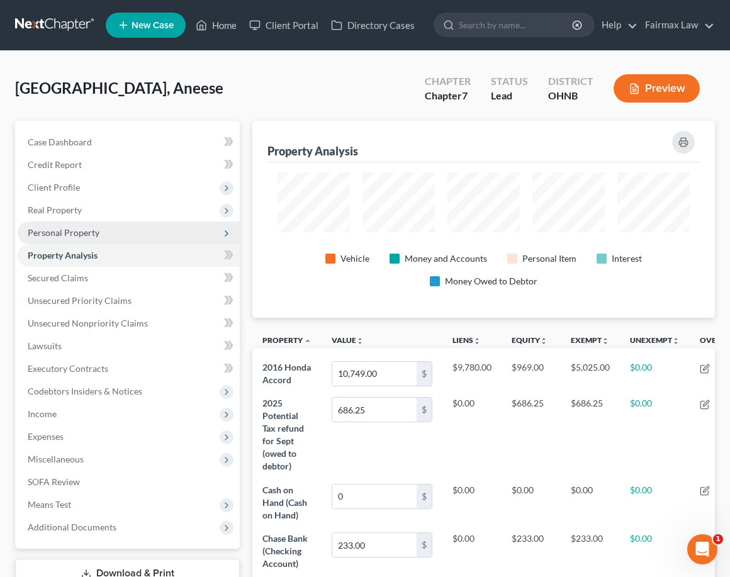
click at [71, 230] on span "Personal Property" at bounding box center [64, 232] width 72 height 11
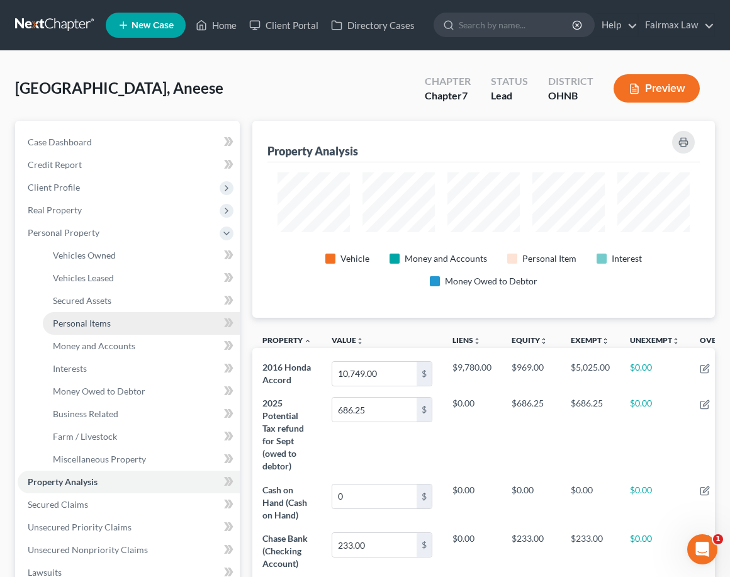
scroll to position [197, 462]
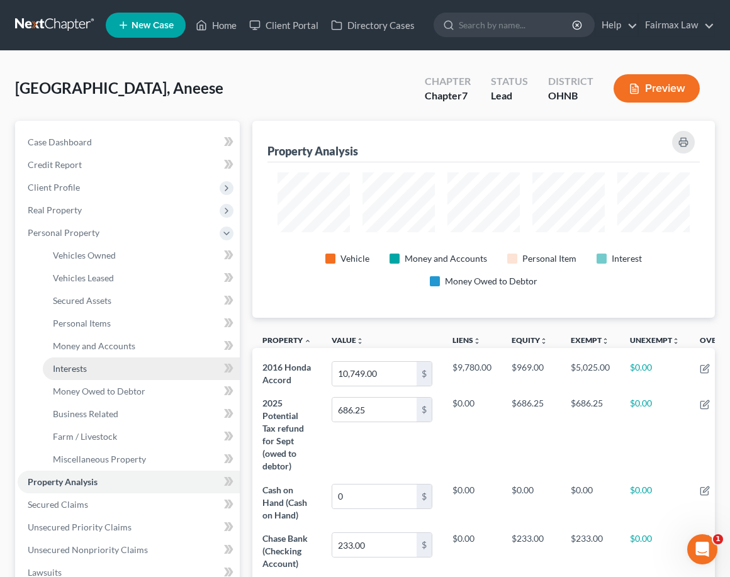
click at [88, 360] on link "Interests" at bounding box center [141, 369] width 197 height 23
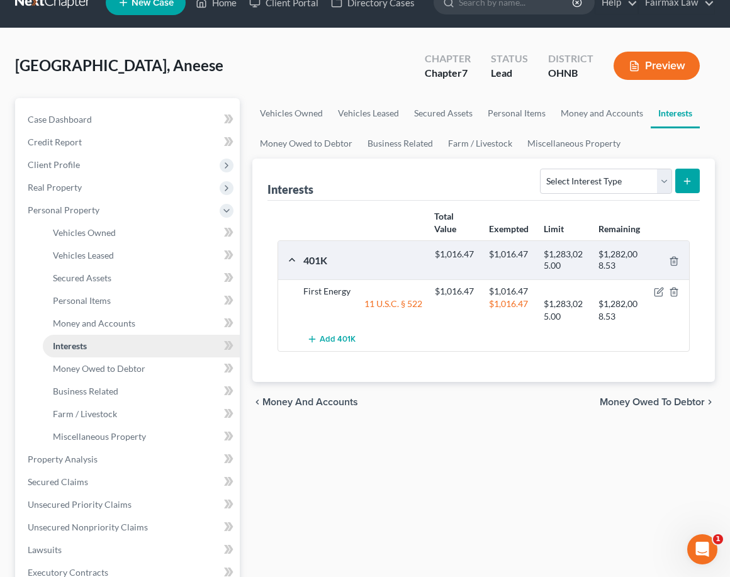
scroll to position [23, 0]
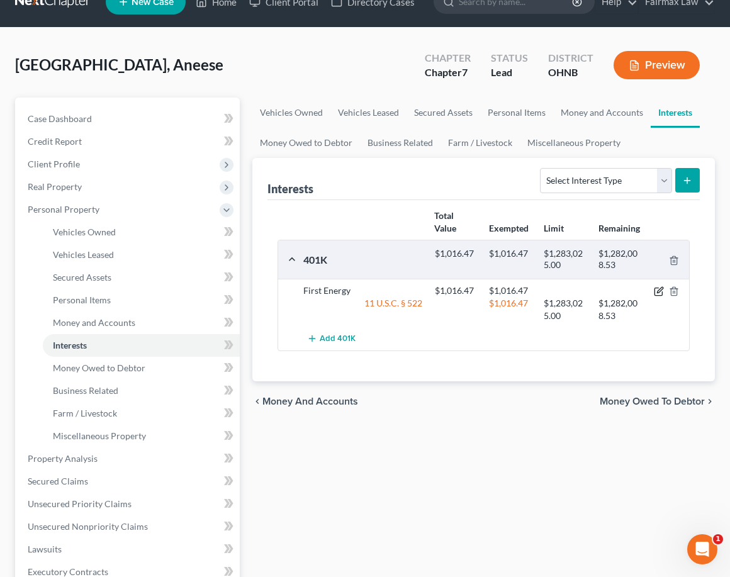
click at [658, 294] on icon "button" at bounding box center [659, 292] width 10 height 10
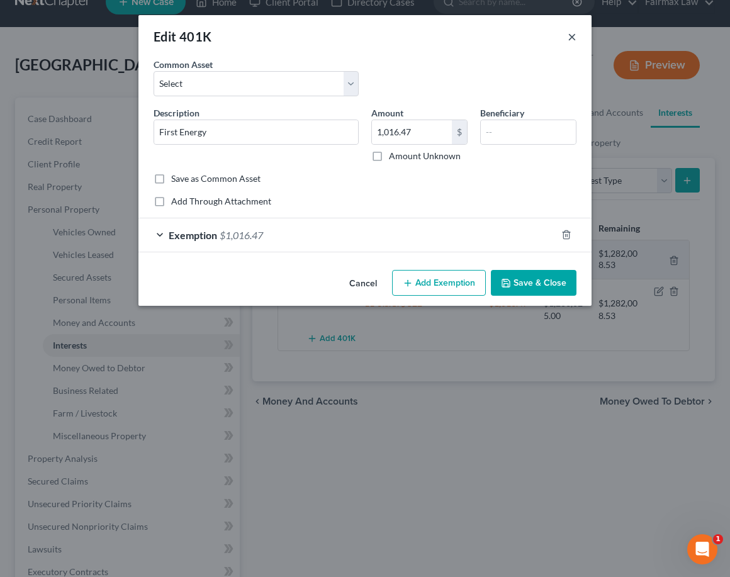
click at [569, 43] on button "×" at bounding box center [572, 36] width 9 height 15
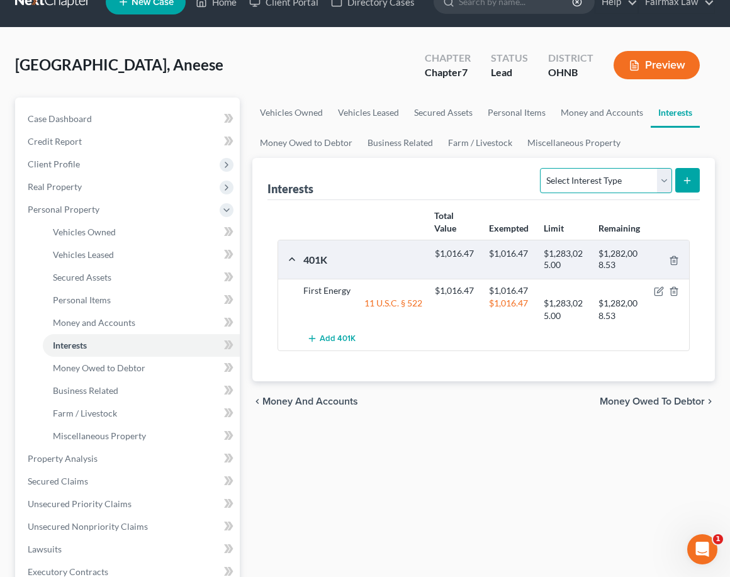
select select "term_life_insurance"
click at [684, 188] on button "submit" at bounding box center [688, 180] width 25 height 25
click at [683, 179] on icon "submit" at bounding box center [688, 181] width 10 height 10
click at [688, 179] on line "submit" at bounding box center [688, 181] width 0 height 6
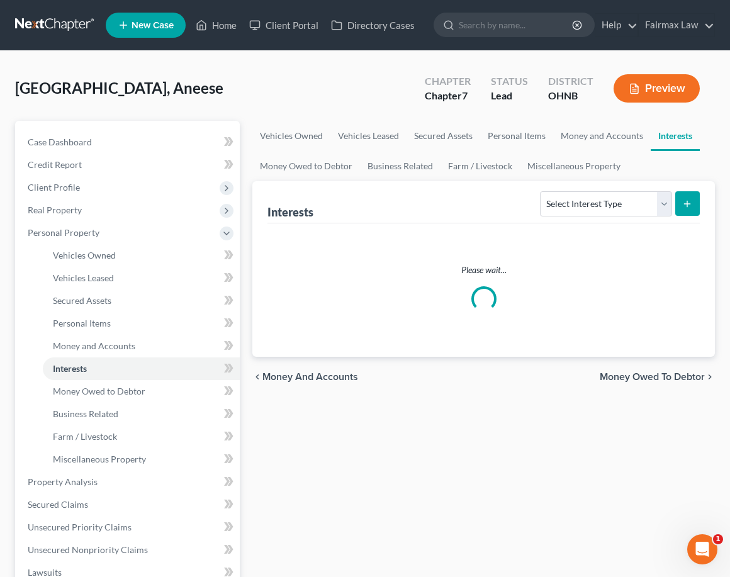
scroll to position [6, 0]
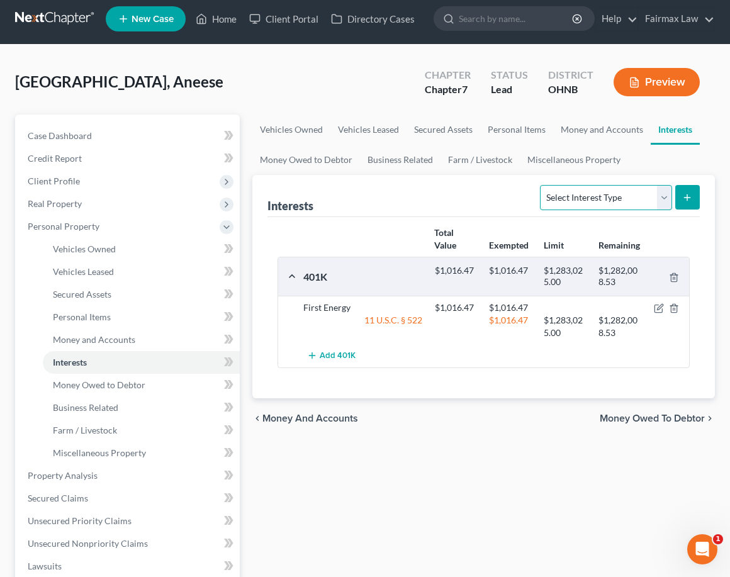
select select "term_life_insurance"
click at [688, 198] on line "submit" at bounding box center [688, 198] width 6 height 0
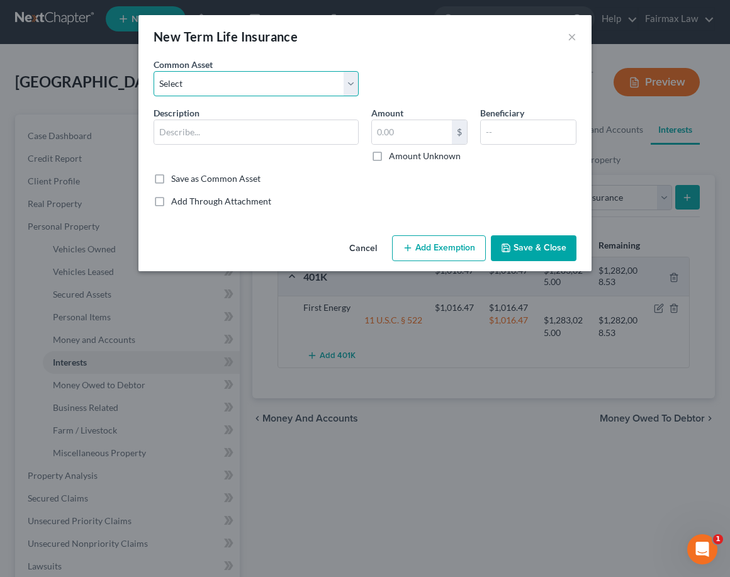
select select "3"
type input "Group life insurance (through employer). This term policy holds no value."
type input "0"
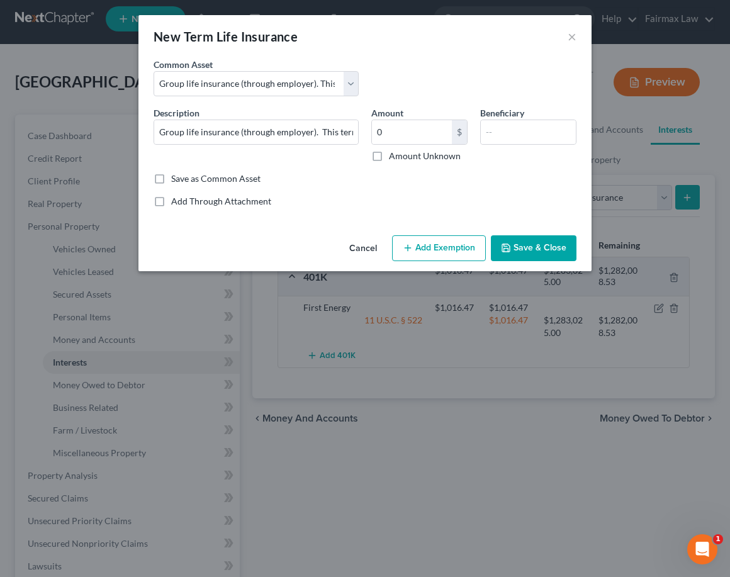
click at [557, 252] on button "Save & Close" at bounding box center [534, 248] width 86 height 26
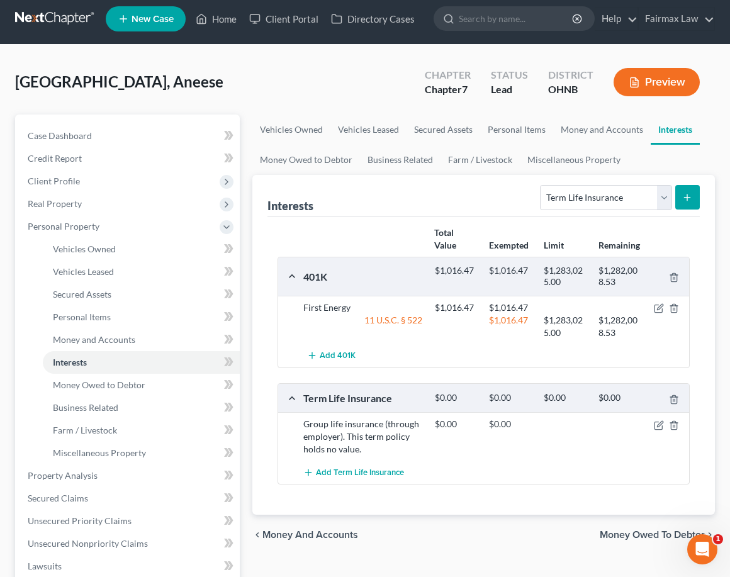
click at [705, 334] on div "Interests Select Interest Type 401K Annuity Bond Education IRA Government Bond …" at bounding box center [483, 345] width 463 height 340
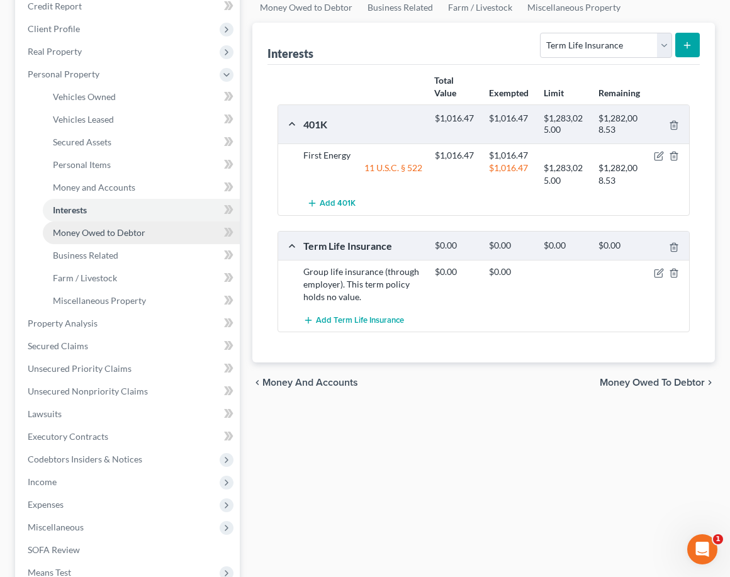
click at [108, 236] on span "Money Owed to Debtor" at bounding box center [99, 232] width 93 height 11
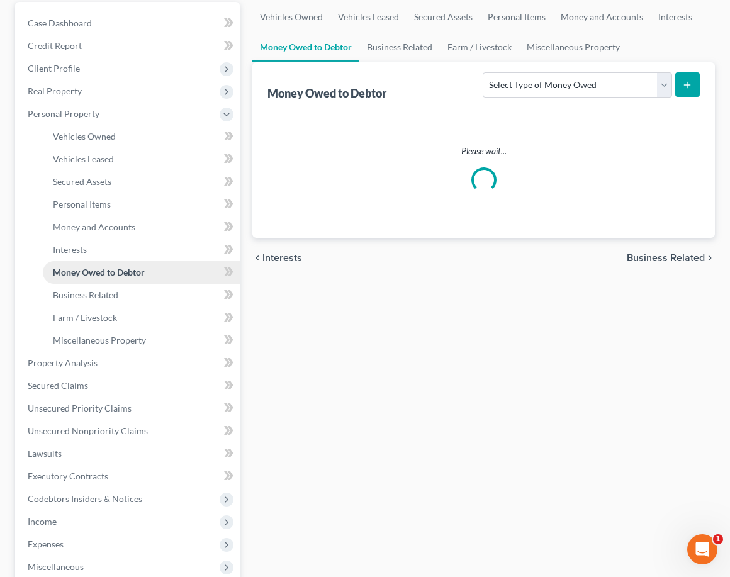
scroll to position [139, 0]
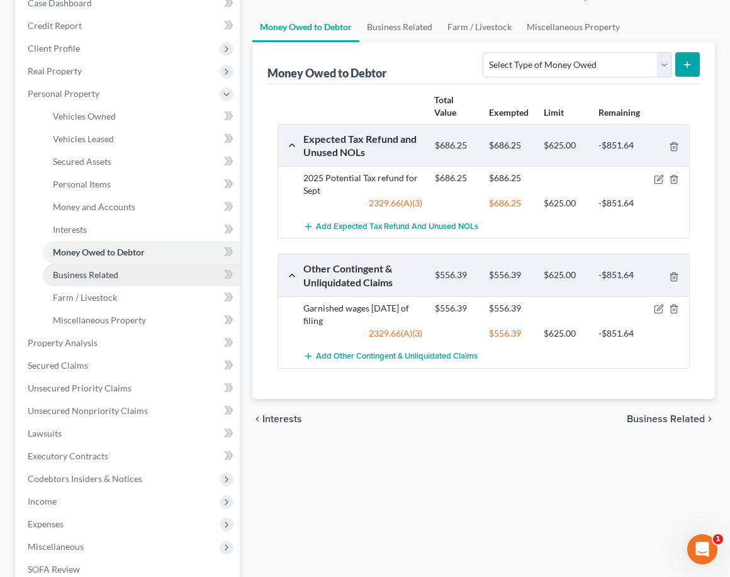
click at [125, 283] on link "Business Related" at bounding box center [141, 275] width 197 height 23
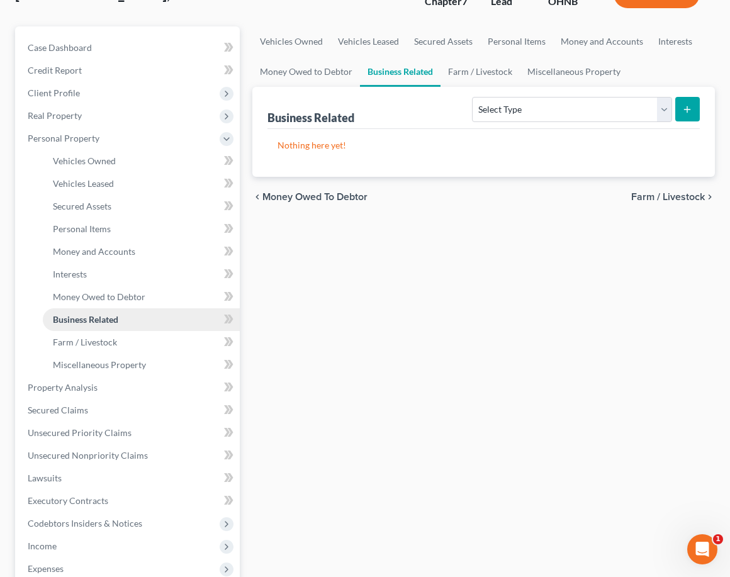
scroll to position [94, 0]
click at [103, 342] on span "Farm / Livestock" at bounding box center [85, 342] width 64 height 11
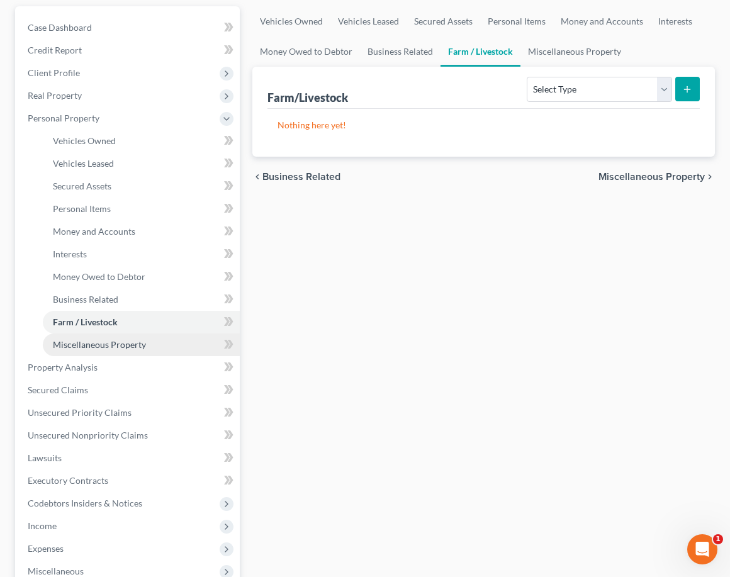
click at [103, 344] on span "Miscellaneous Property" at bounding box center [99, 344] width 93 height 11
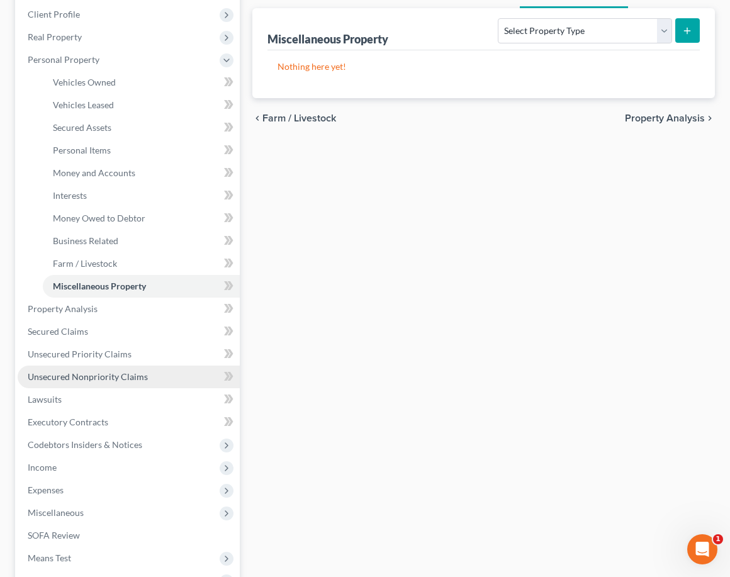
click at [124, 375] on span "Unsecured Nonpriority Claims" at bounding box center [88, 377] width 120 height 11
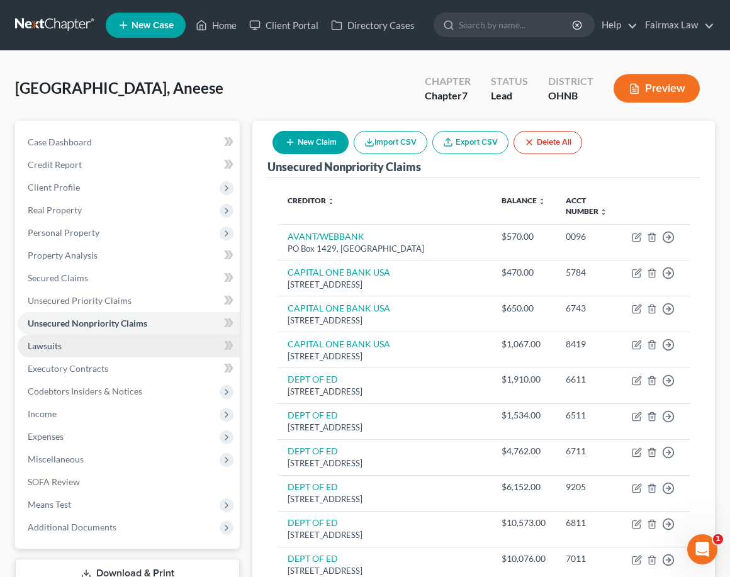
click at [72, 348] on link "Lawsuits" at bounding box center [129, 346] width 222 height 23
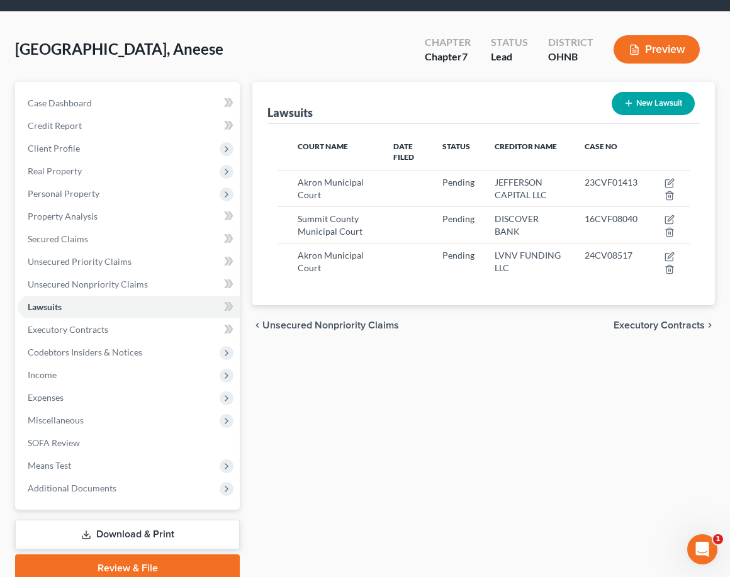
scroll to position [48, 0]
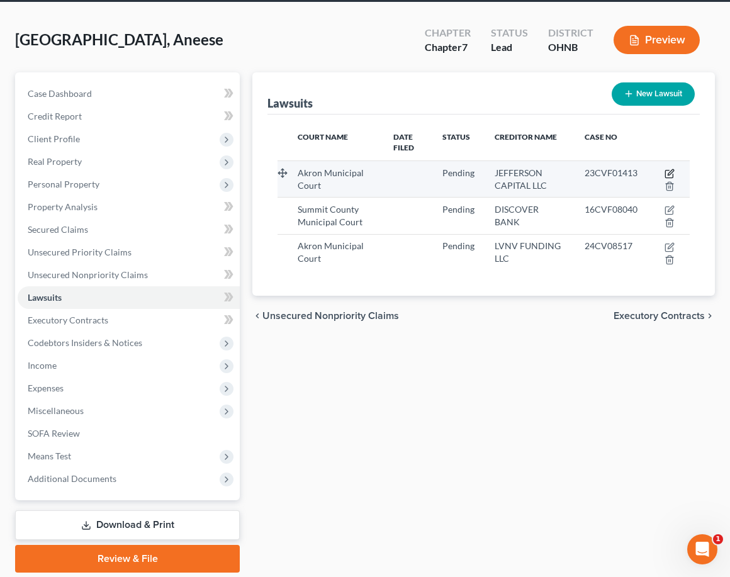
click at [672, 170] on icon "button" at bounding box center [671, 172] width 6 height 6
select select "36"
select select "0"
select select "3"
select select "24"
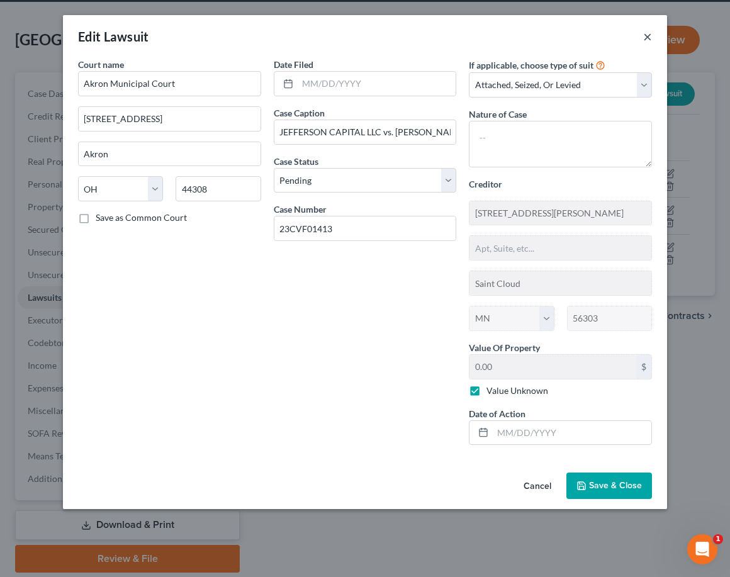
click at [649, 37] on button "×" at bounding box center [648, 36] width 9 height 15
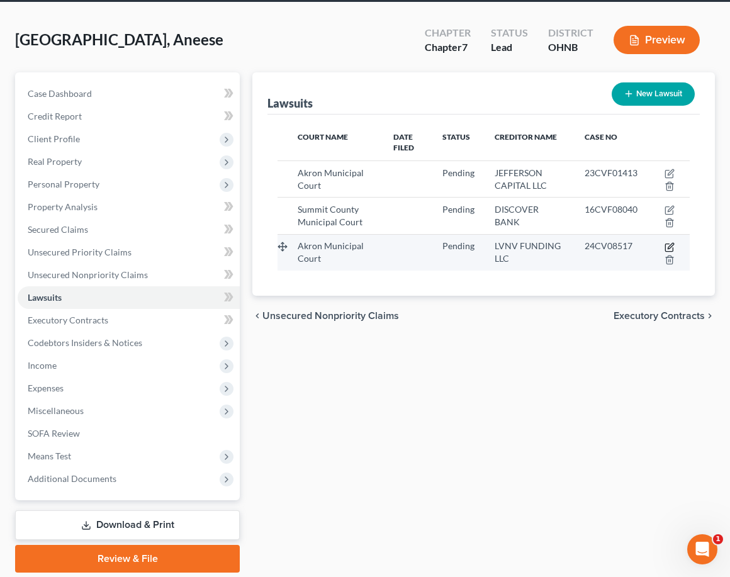
click at [672, 247] on icon "button" at bounding box center [670, 247] width 10 height 10
select select "36"
select select "0"
select select "1"
select select "42"
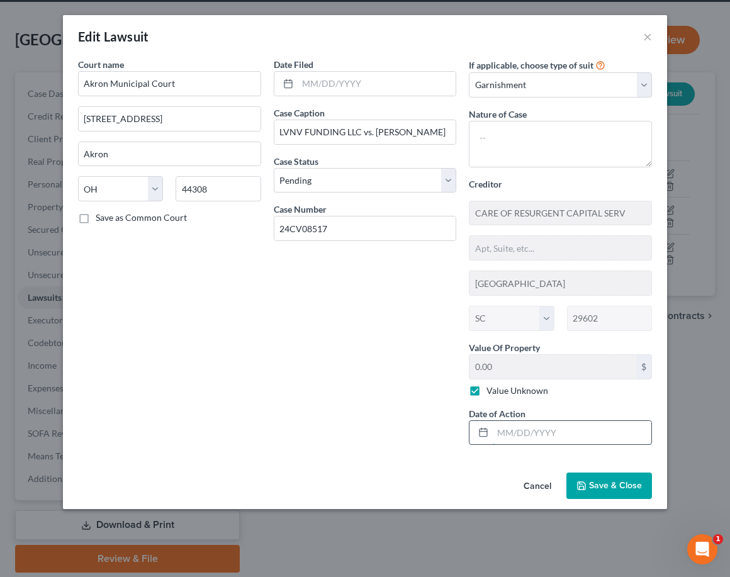
click at [543, 421] on input "text" at bounding box center [572, 433] width 159 height 24
type input "[DATE]"
click at [565, 135] on textarea at bounding box center [560, 144] width 183 height 47
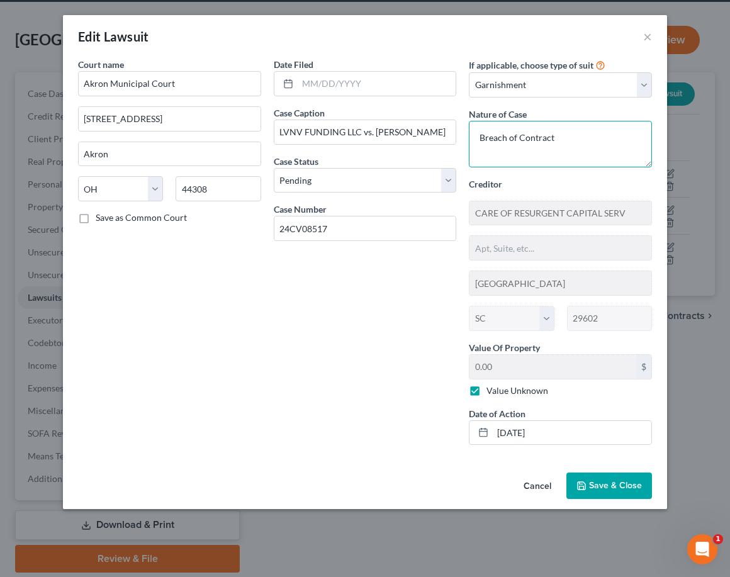
type textarea "Breach of Contract"
click at [602, 493] on button "Save & Close" at bounding box center [610, 486] width 86 height 26
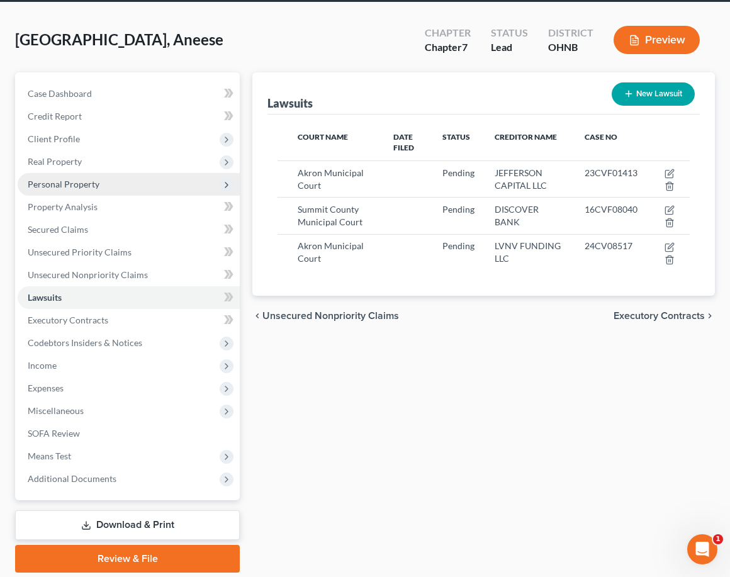
click at [131, 181] on span "Personal Property" at bounding box center [129, 184] width 222 height 23
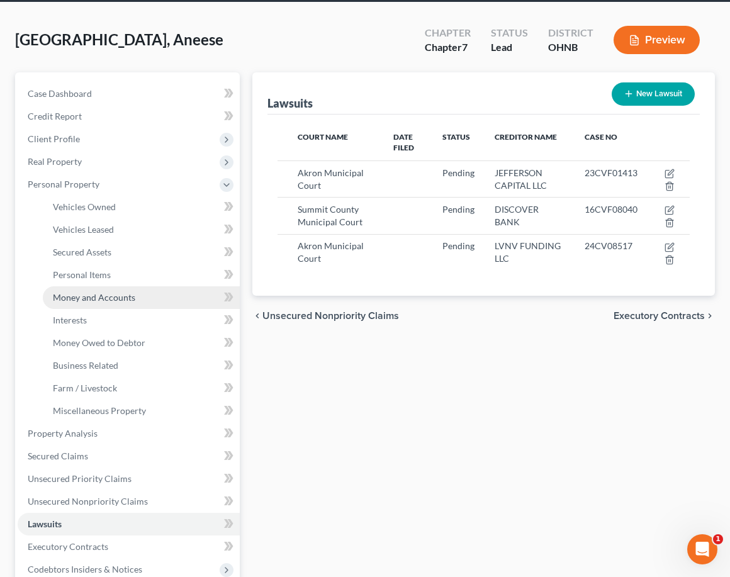
click at [123, 298] on span "Money and Accounts" at bounding box center [94, 297] width 82 height 11
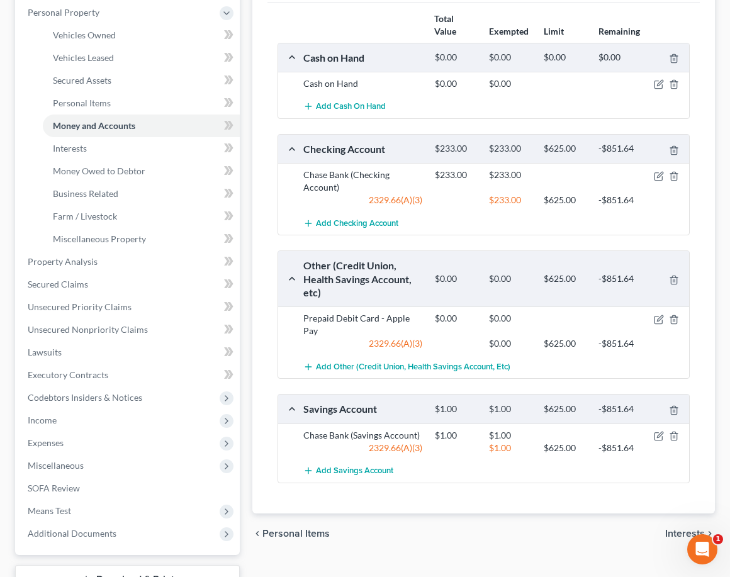
scroll to position [215, 0]
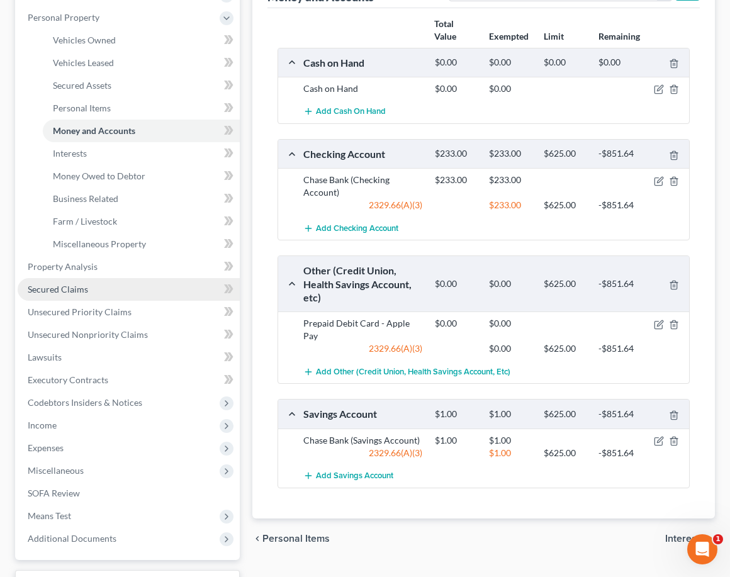
click at [175, 281] on link "Secured Claims" at bounding box center [129, 289] width 222 height 23
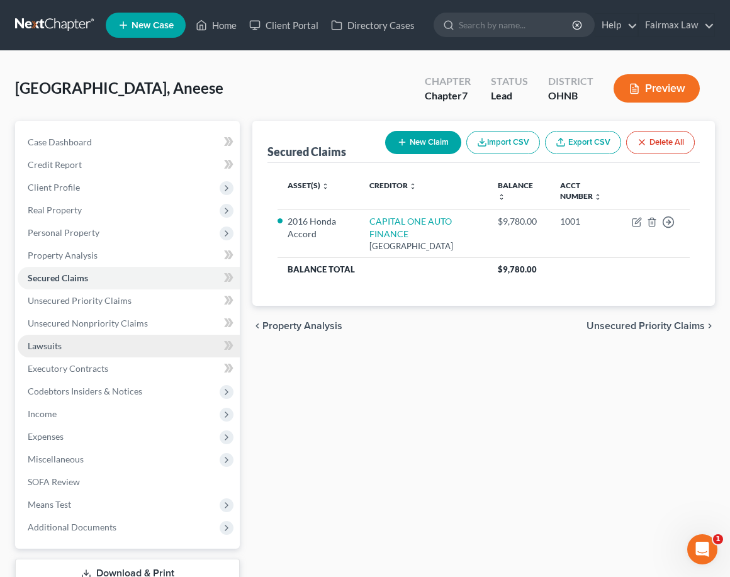
click at [154, 345] on link "Lawsuits" at bounding box center [129, 346] width 222 height 23
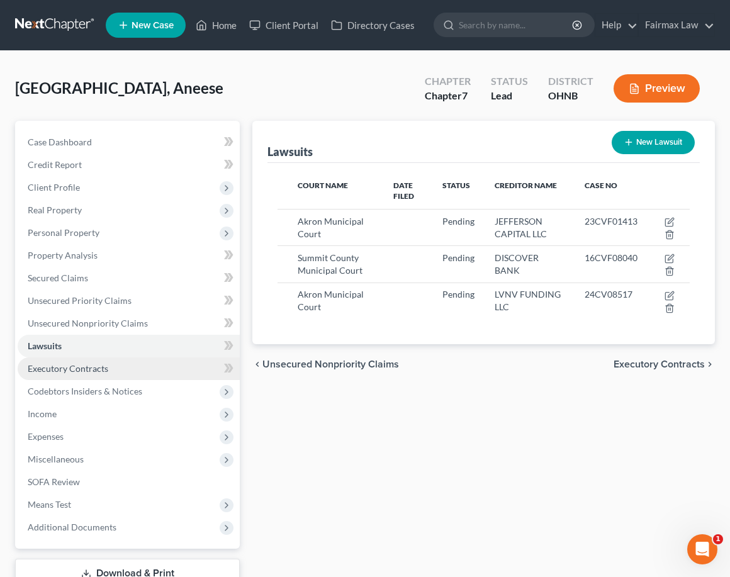
click at [152, 372] on link "Executory Contracts" at bounding box center [129, 369] width 222 height 23
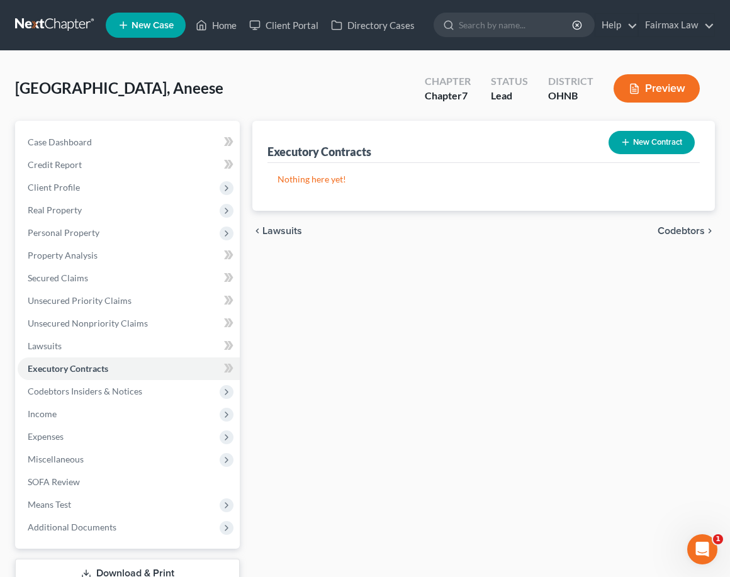
click at [659, 145] on button "New Contract" at bounding box center [652, 142] width 86 height 23
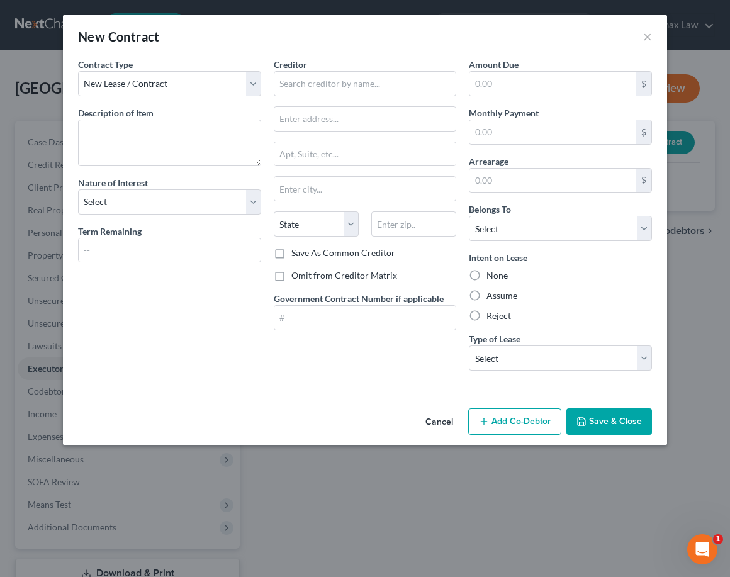
click at [446, 422] on button "Cancel" at bounding box center [440, 422] width 48 height 25
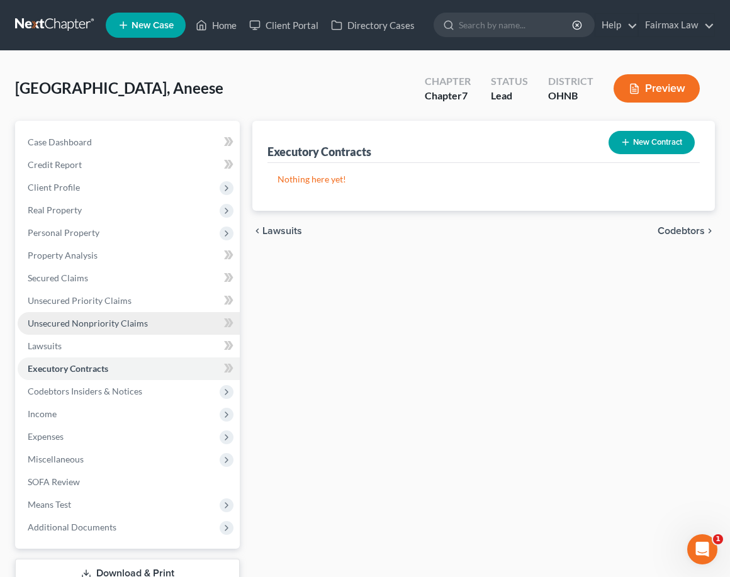
click at [134, 325] on span "Unsecured Nonpriority Claims" at bounding box center [88, 323] width 120 height 11
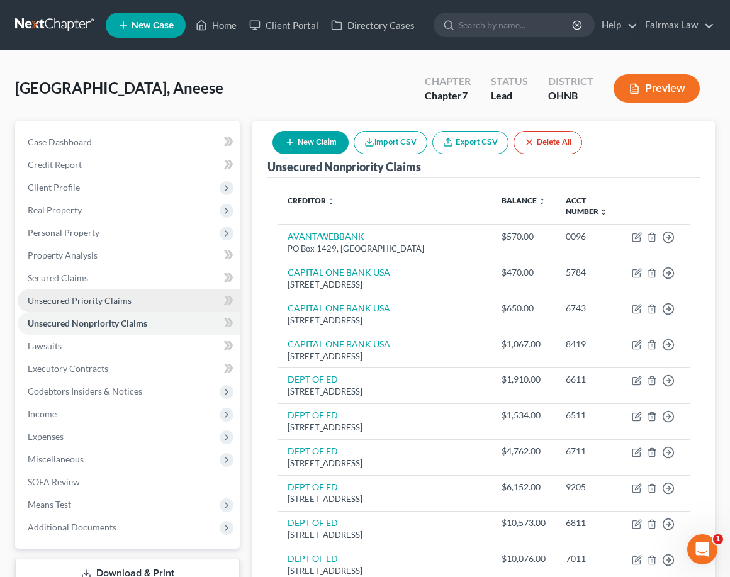
click at [125, 309] on link "Unsecured Priority Claims" at bounding box center [129, 301] width 222 height 23
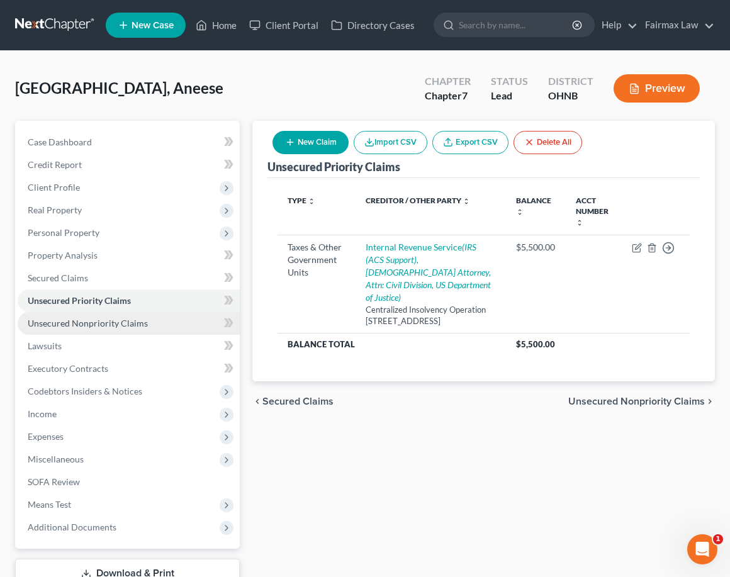
click at [126, 321] on span "Unsecured Nonpriority Claims" at bounding box center [88, 323] width 120 height 11
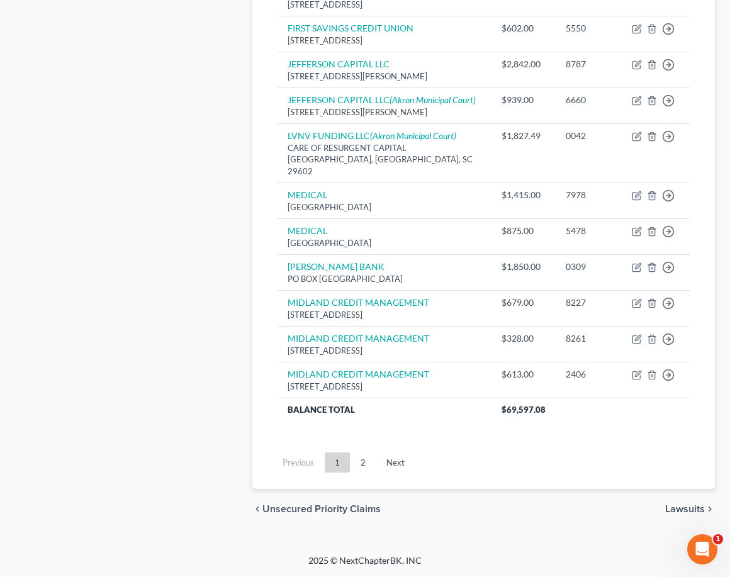
scroll to position [950, 0]
click at [363, 462] on link "2" at bounding box center [363, 463] width 25 height 20
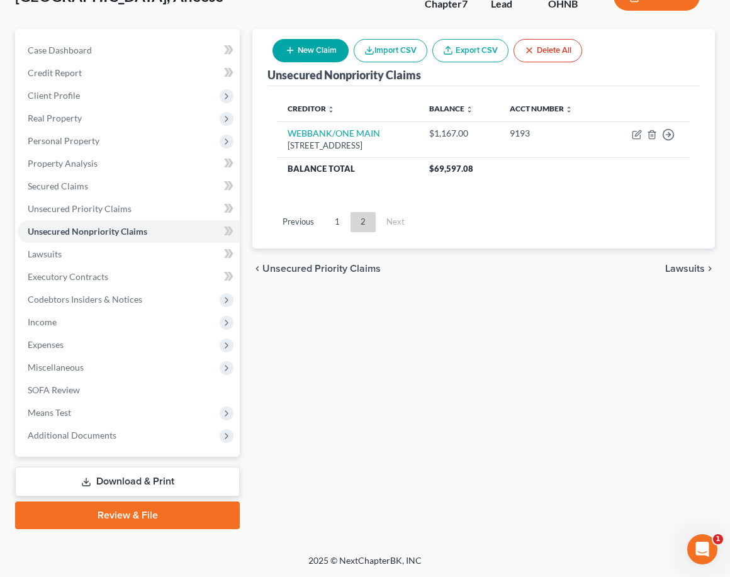
scroll to position [92, 0]
click at [337, 227] on link "1" at bounding box center [337, 222] width 25 height 20
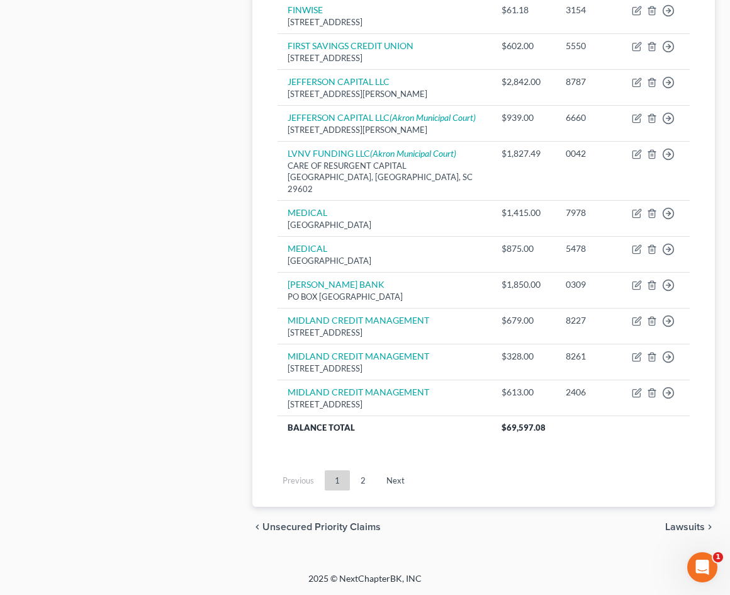
scroll to position [933, 0]
click at [366, 484] on link "2" at bounding box center [363, 480] width 25 height 20
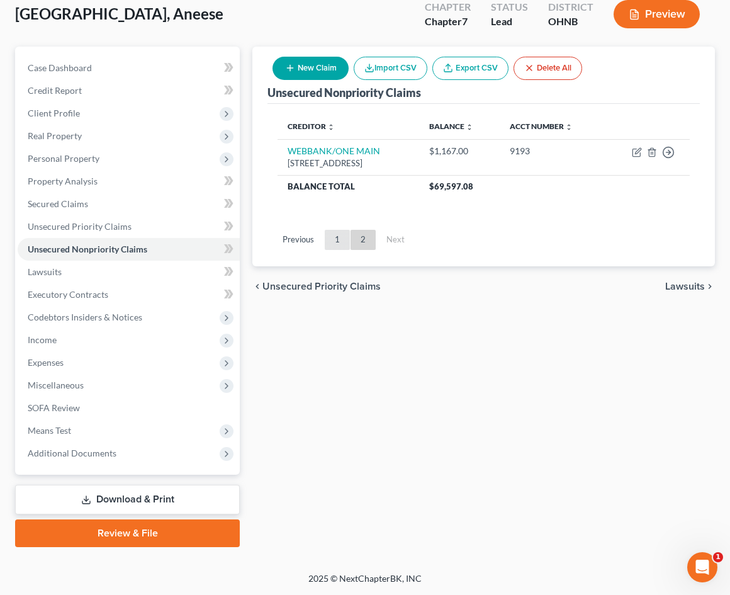
click at [332, 236] on link "1" at bounding box center [337, 240] width 25 height 20
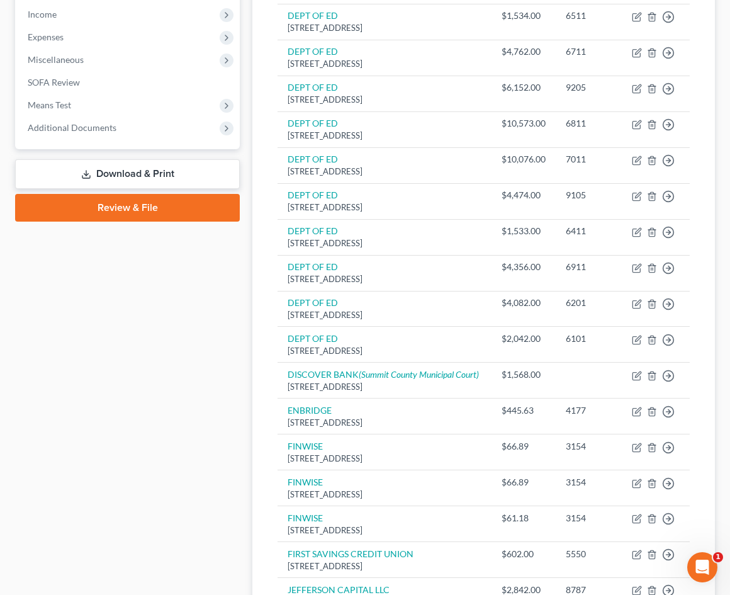
scroll to position [392, 0]
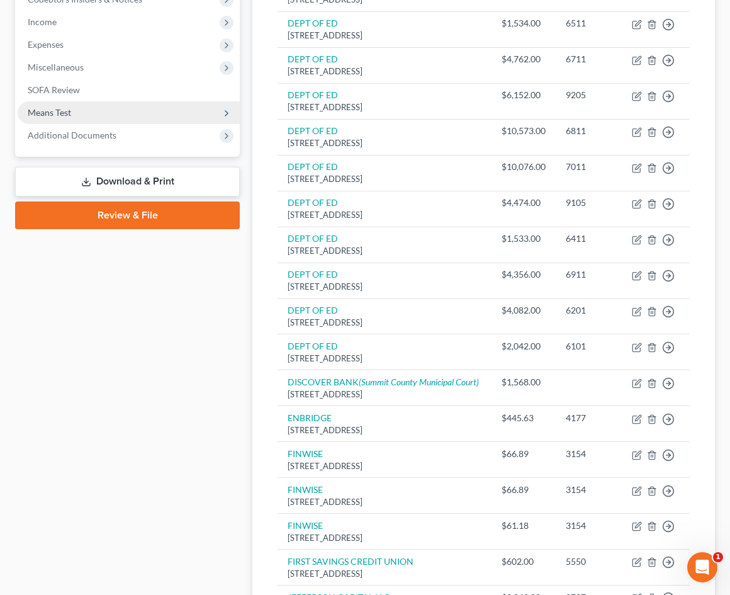
click at [89, 109] on span "Means Test" at bounding box center [129, 112] width 222 height 23
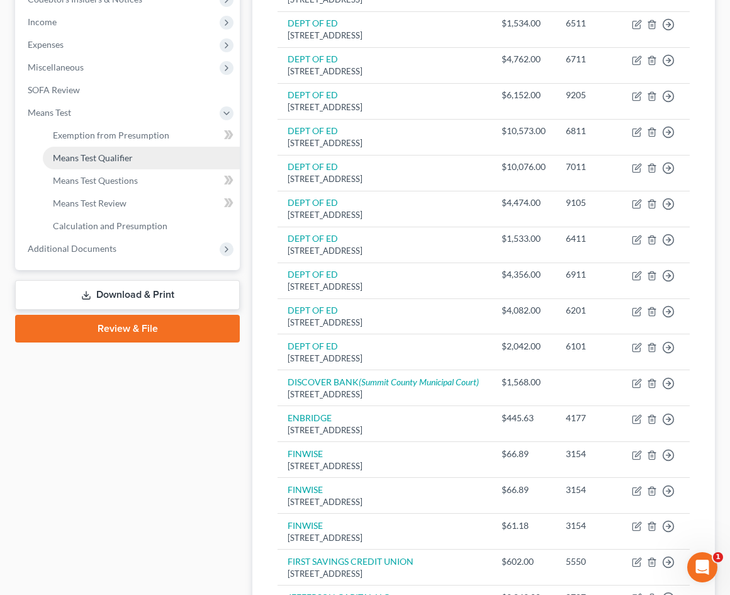
click at [89, 157] on span "Means Test Qualifier" at bounding box center [93, 157] width 80 height 11
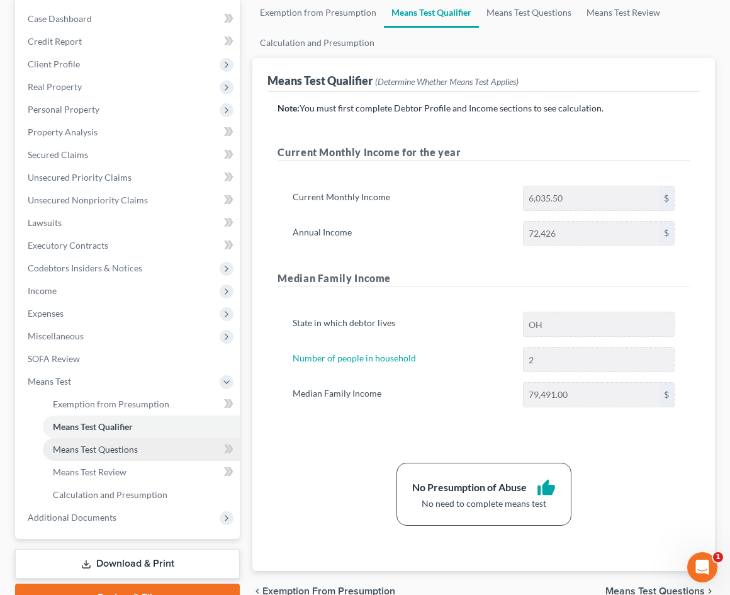
scroll to position [57, 0]
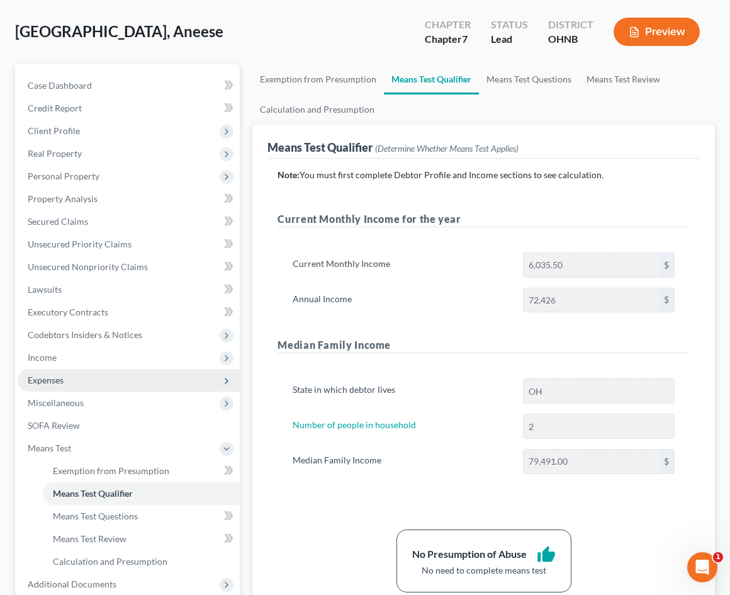
click at [159, 378] on span "Expenses" at bounding box center [129, 380] width 222 height 23
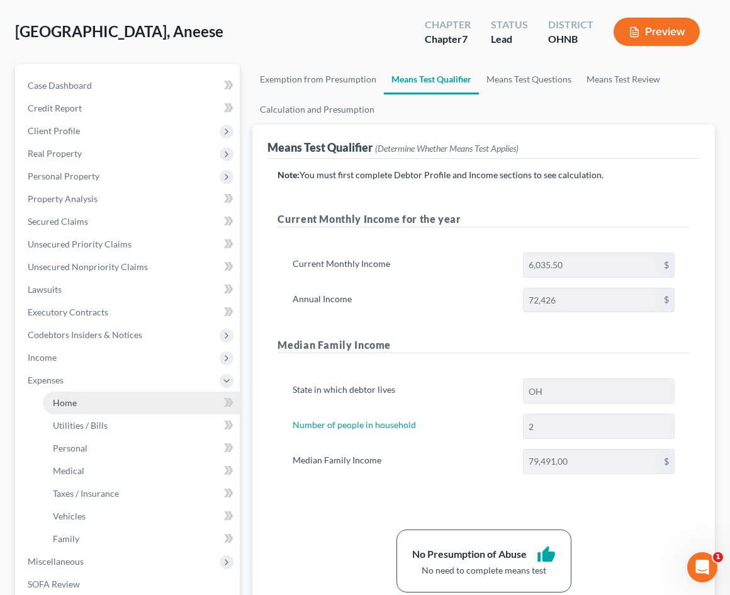
click at [150, 403] on link "Home" at bounding box center [141, 403] width 197 height 23
click at [121, 404] on link "Home" at bounding box center [141, 403] width 197 height 23
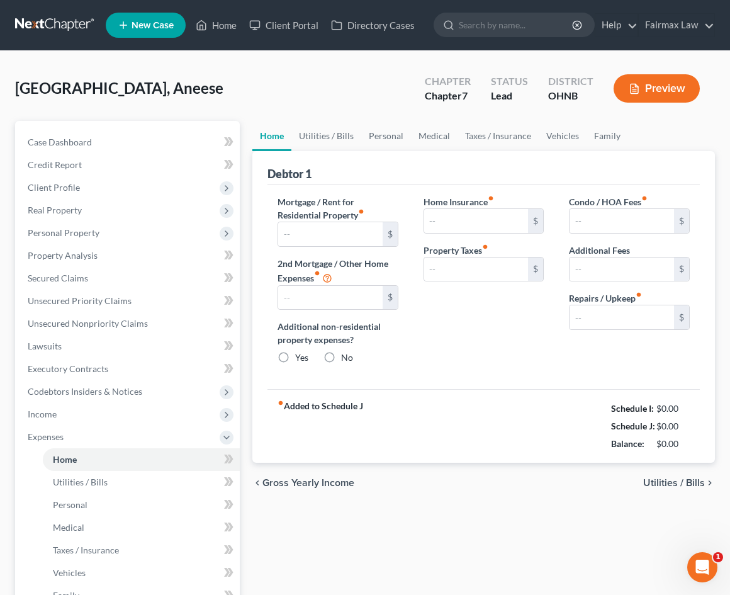
type input "700.00"
type input "0.00"
radio input "true"
type input "0.00"
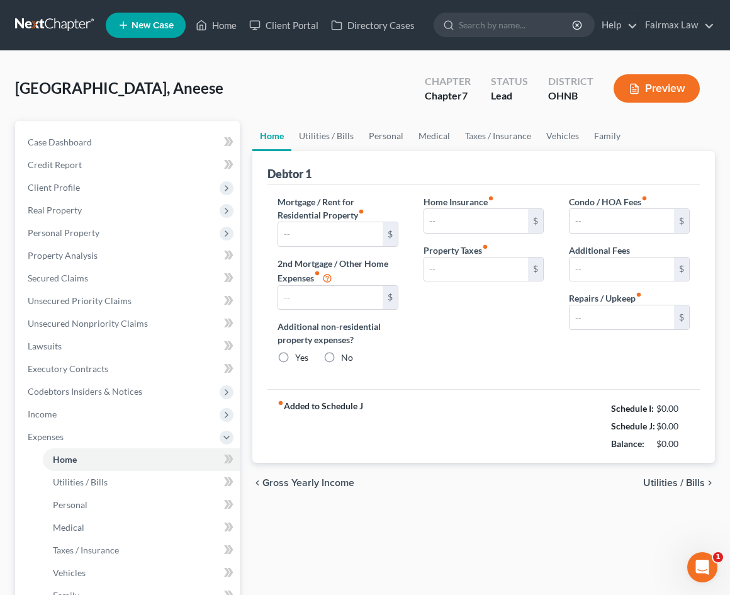
type input "0.00"
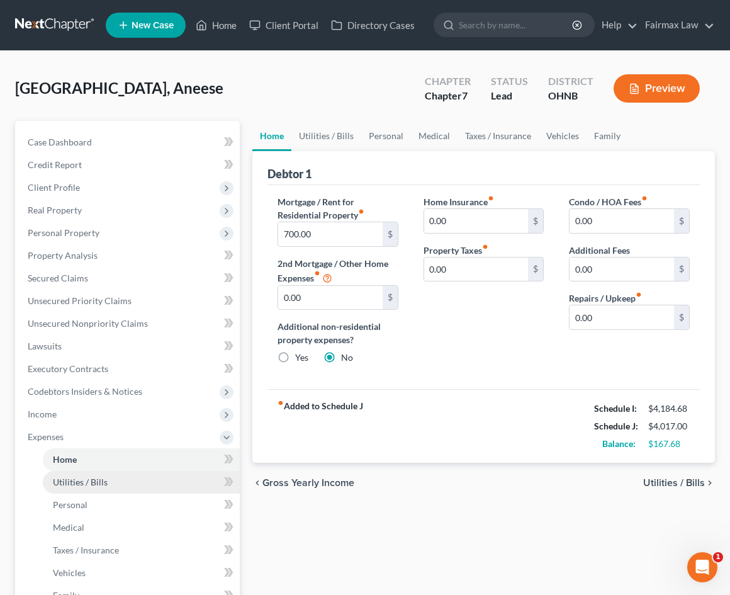
click at [146, 482] on link "Utilities / Bills" at bounding box center [141, 482] width 197 height 23
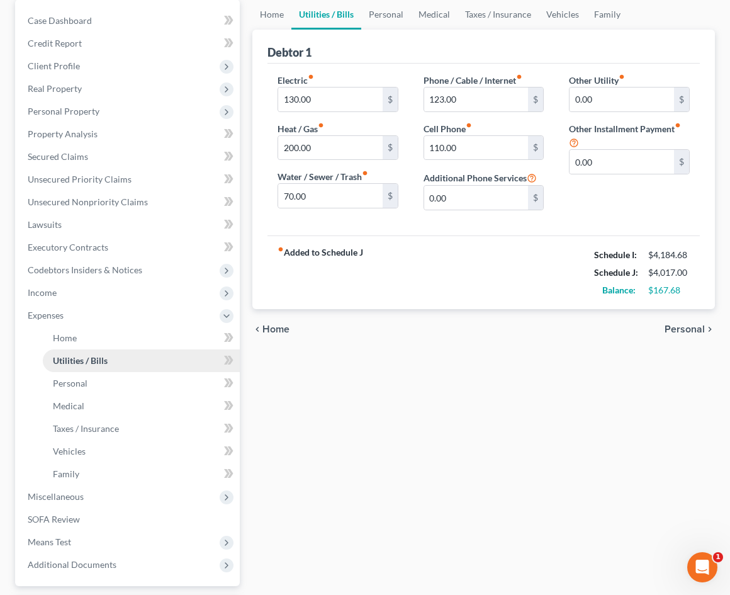
scroll to position [123, 0]
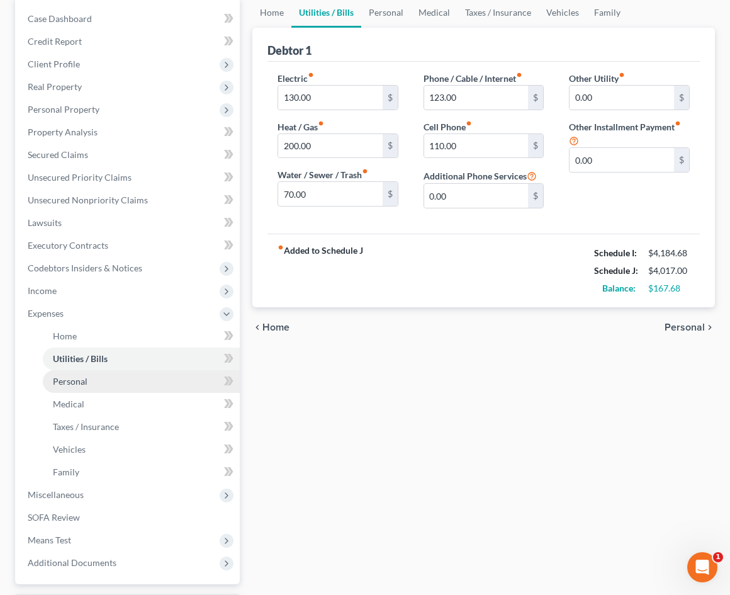
click at [118, 387] on link "Personal" at bounding box center [141, 381] width 197 height 23
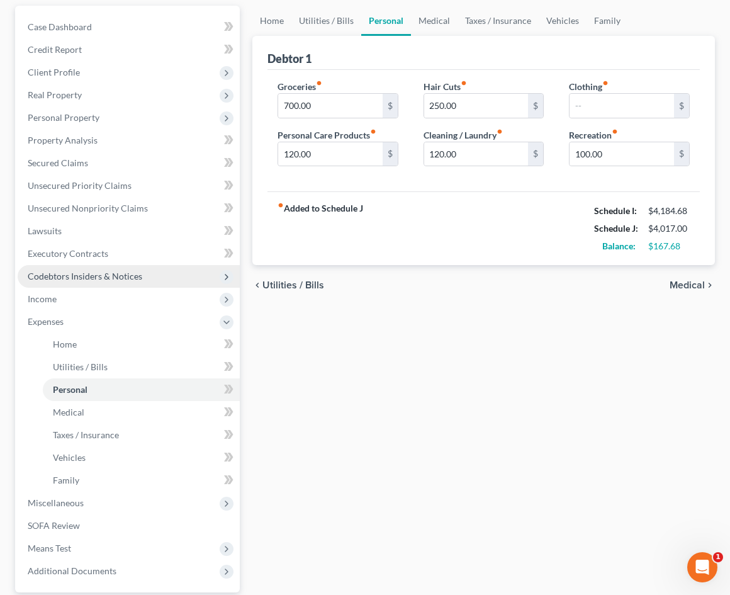
scroll to position [116, 0]
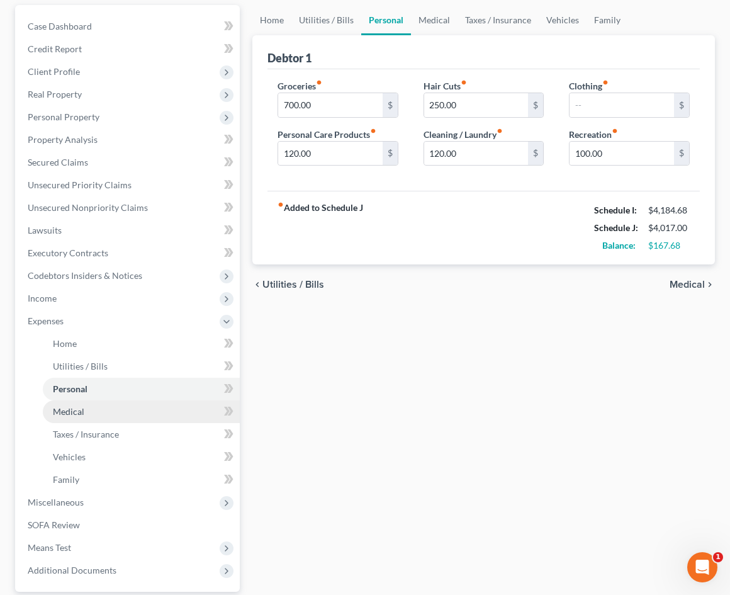
click at [105, 411] on link "Medical" at bounding box center [141, 411] width 197 height 23
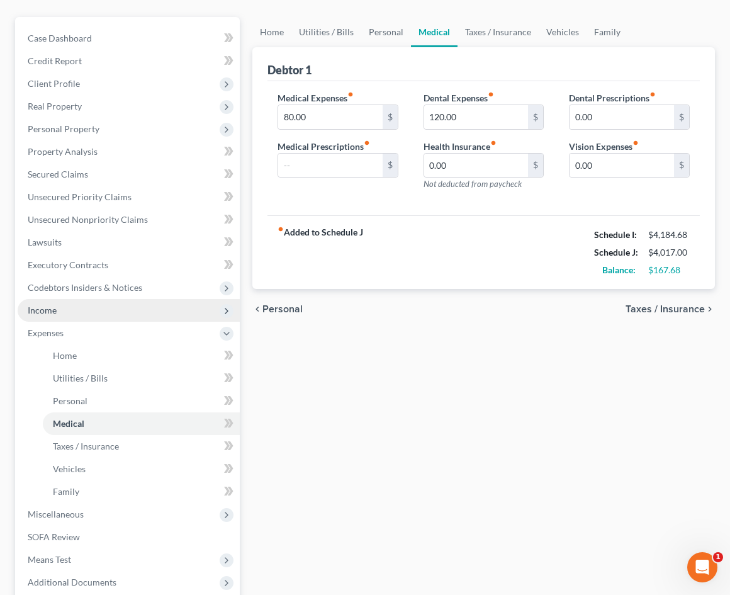
scroll to position [105, 0]
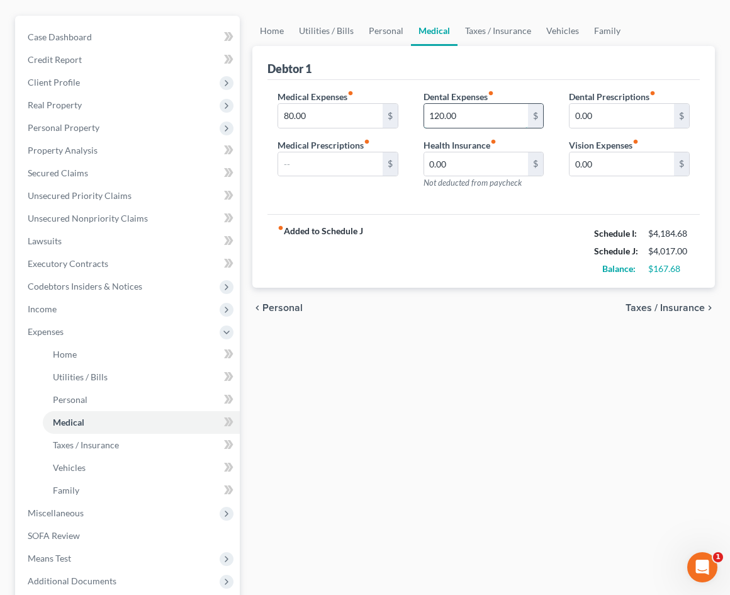
click at [443, 111] on input "120.00" at bounding box center [476, 116] width 105 height 24
type input "0.00"
click at [423, 424] on div "Home Utilities / Bills Personal Medical Taxes / Insurance Vehicles Family Debto…" at bounding box center [483, 345] width 475 height 659
click at [137, 445] on link "Taxes / Insurance" at bounding box center [141, 445] width 197 height 23
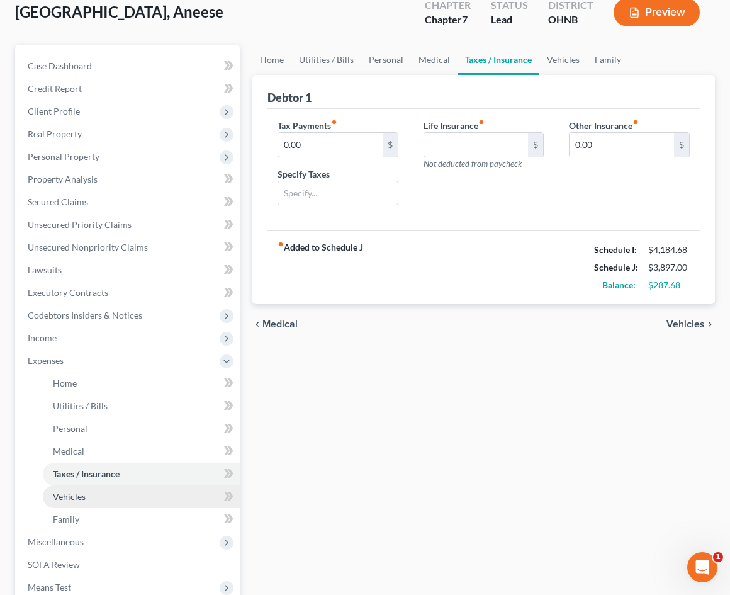
click at [122, 498] on link "Vehicles" at bounding box center [141, 496] width 197 height 23
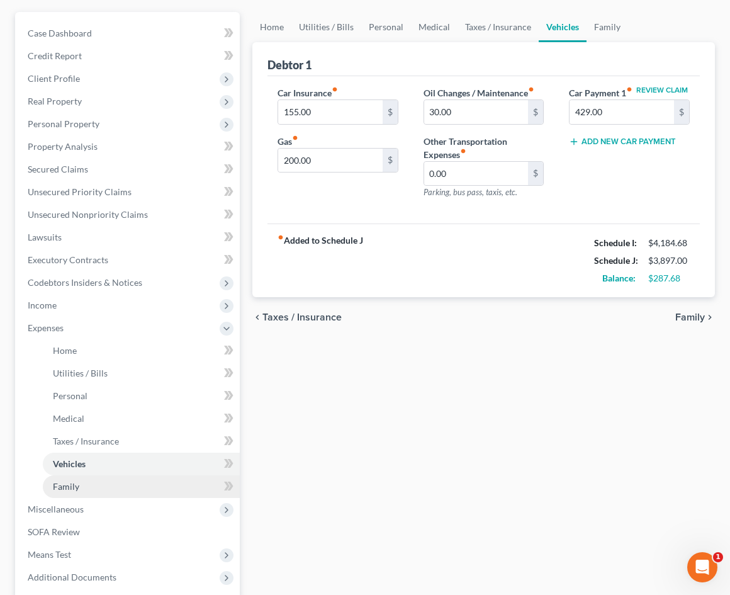
scroll to position [118, 0]
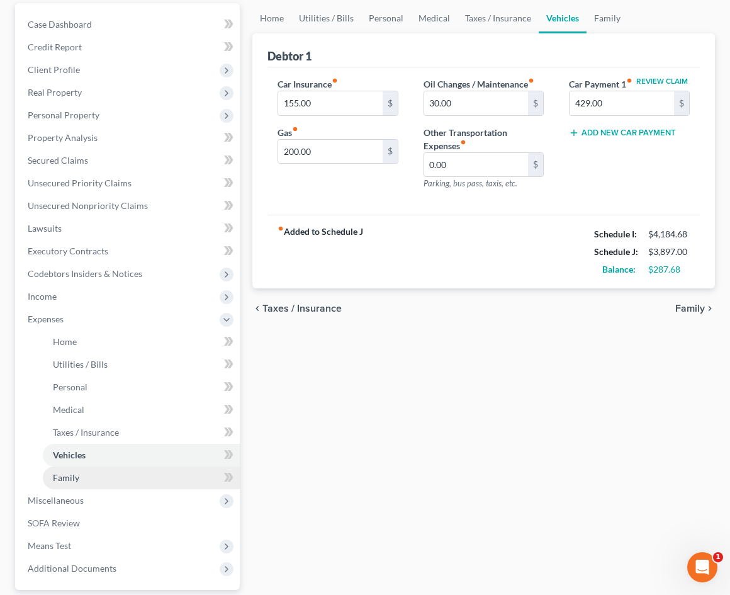
click at [112, 479] on link "Family" at bounding box center [141, 478] width 197 height 23
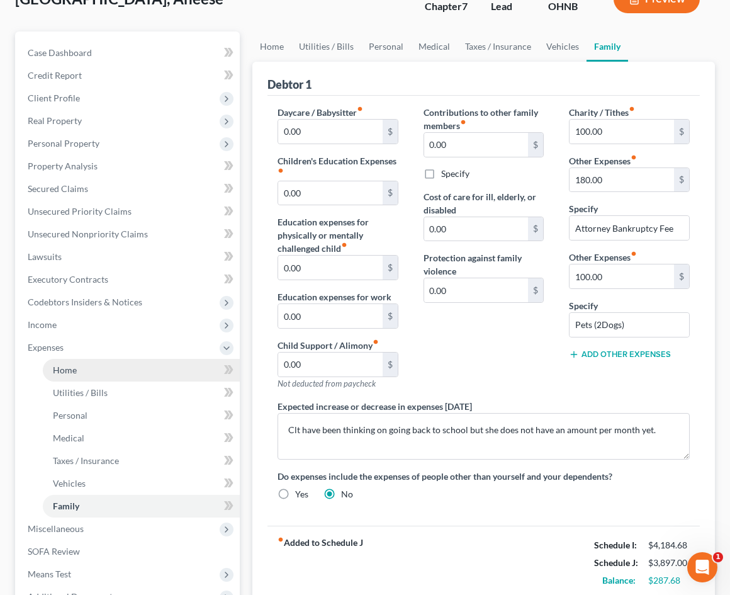
scroll to position [91, 0]
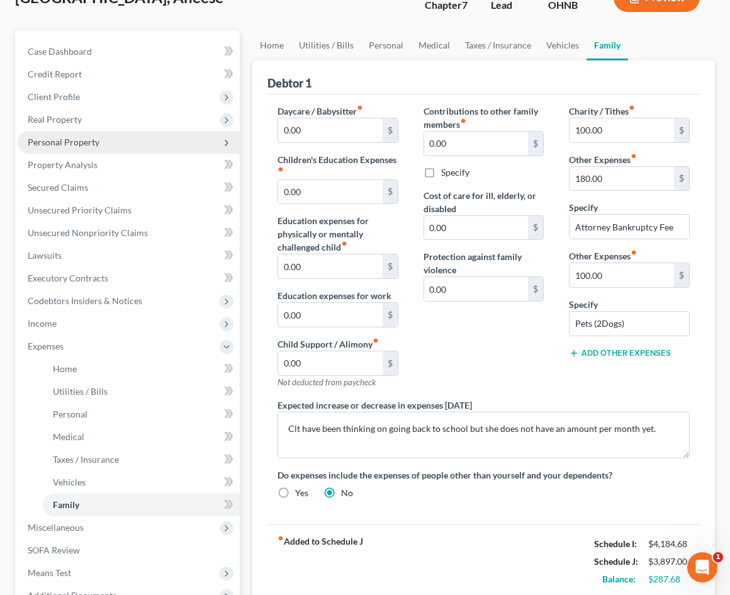
click at [133, 147] on span "Personal Property" at bounding box center [129, 142] width 222 height 23
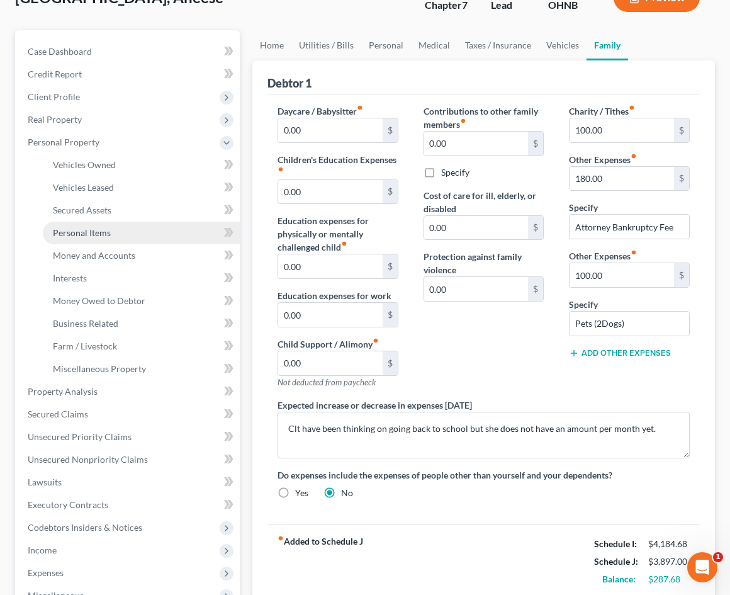
click at [127, 235] on link "Personal Items" at bounding box center [141, 233] width 197 height 23
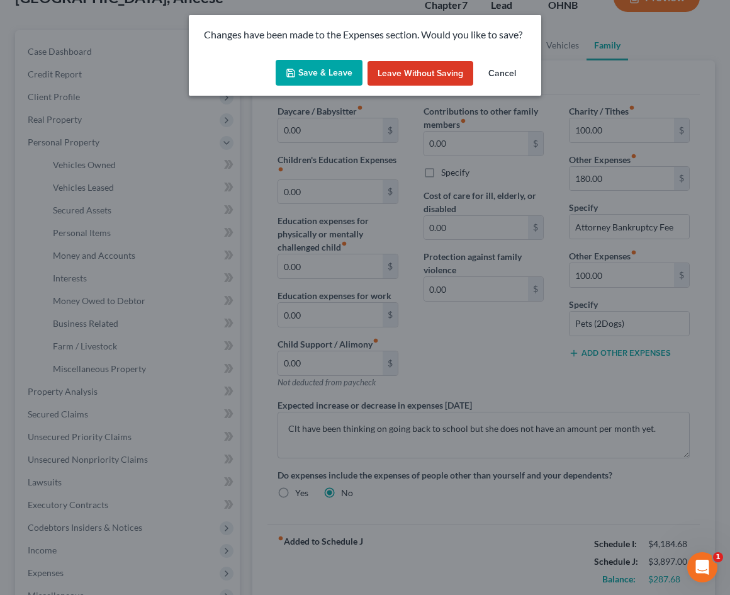
click at [309, 72] on button "Save & Leave" at bounding box center [319, 73] width 87 height 26
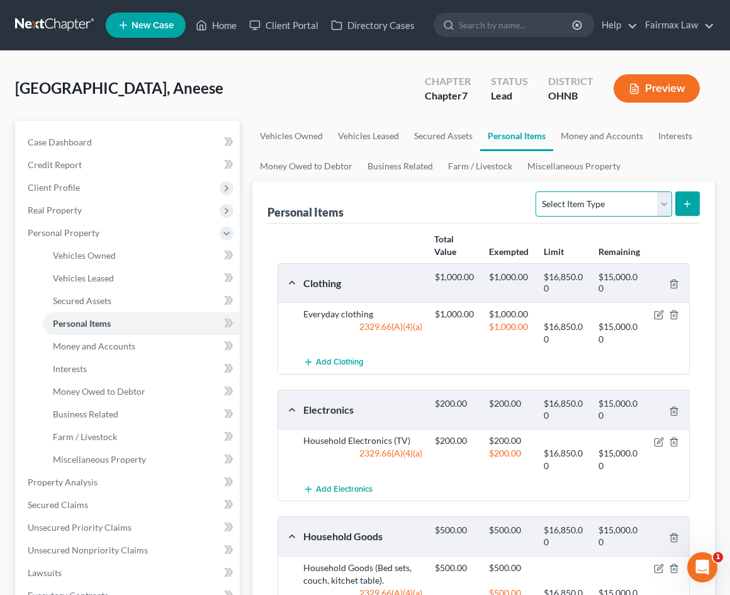
select select "pets"
click at [693, 207] on button "submit" at bounding box center [688, 203] width 25 height 25
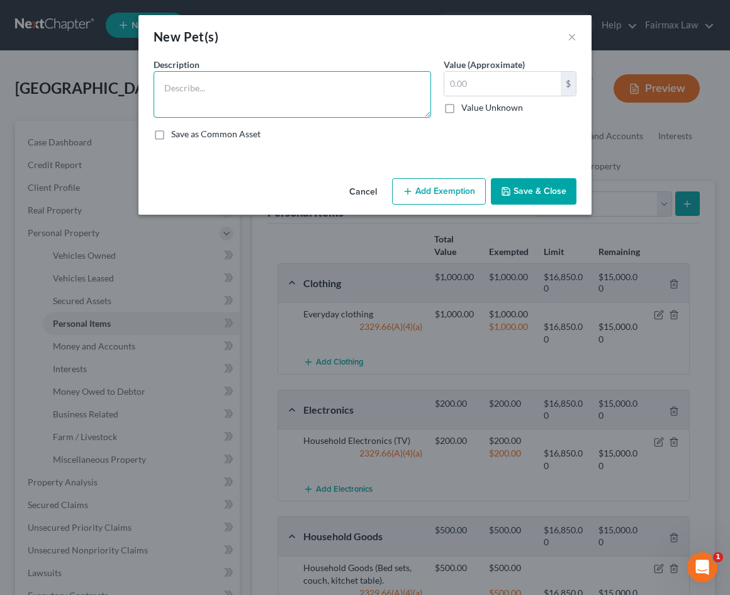
click at [293, 108] on textarea at bounding box center [293, 94] width 278 height 47
type textarea "@"
type textarea "2 Dogs (adopted)"
click at [543, 202] on button "Save & Close" at bounding box center [534, 191] width 86 height 26
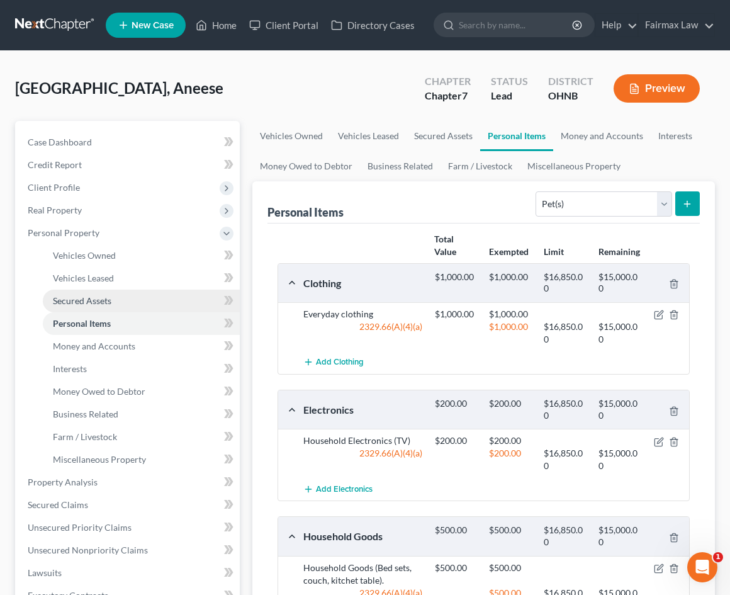
click at [136, 300] on link "Secured Assets" at bounding box center [141, 301] width 197 height 23
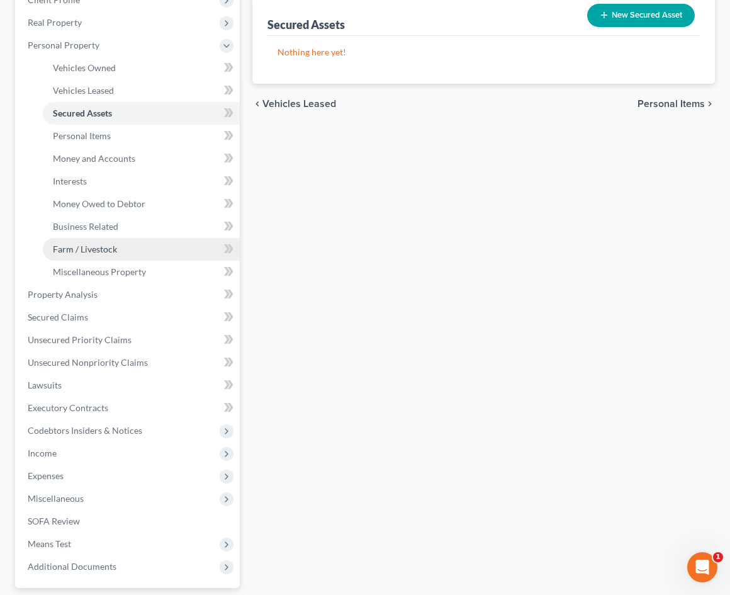
scroll to position [192, 0]
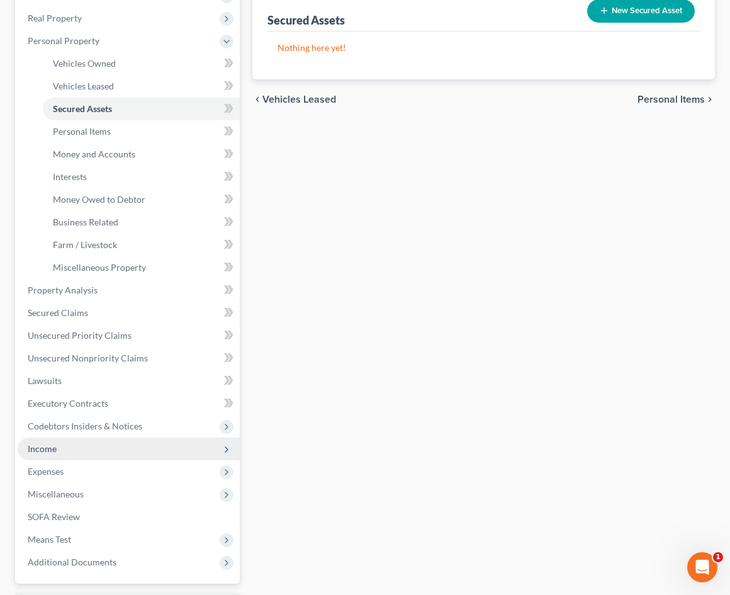
click at [106, 453] on span "Income" at bounding box center [129, 449] width 222 height 23
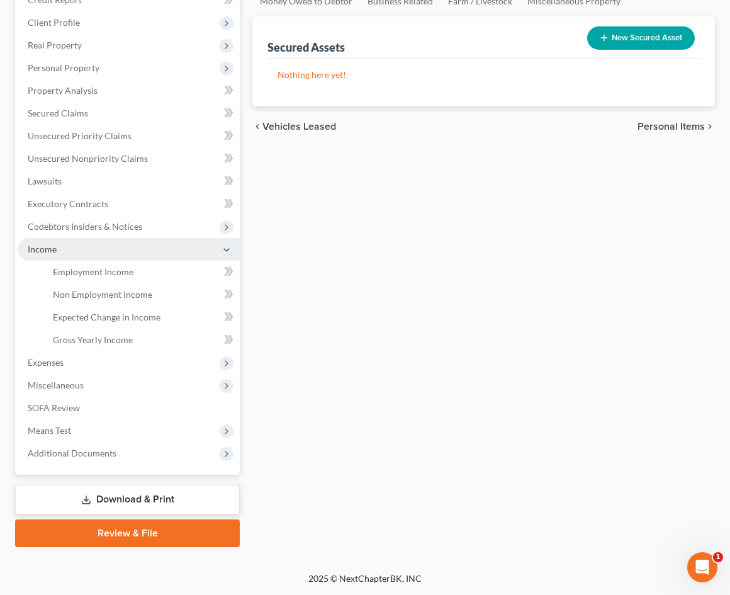
scroll to position [165, 0]
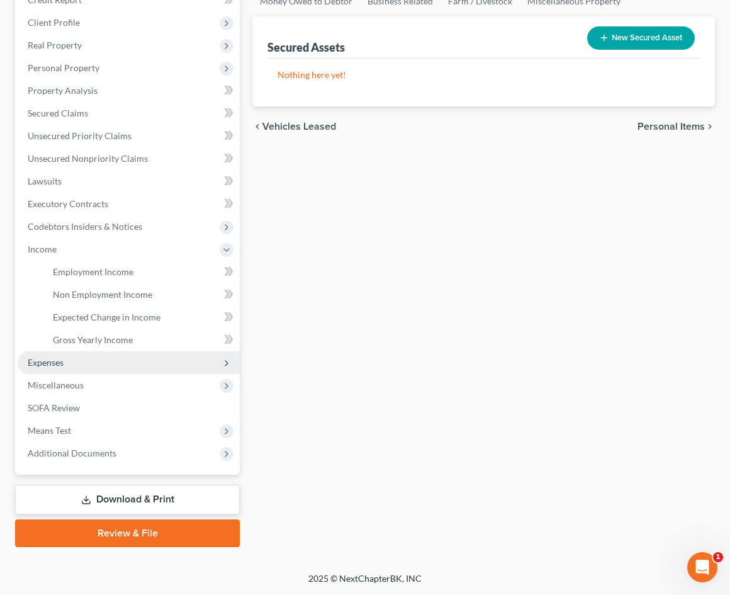
click at [87, 366] on span "Expenses" at bounding box center [129, 362] width 222 height 23
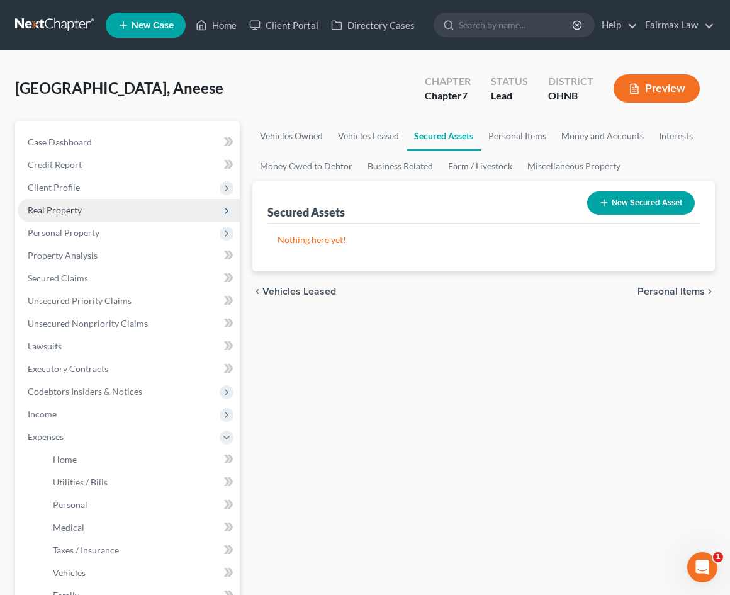
scroll to position [0, 0]
click at [101, 213] on span "Real Property" at bounding box center [129, 210] width 222 height 23
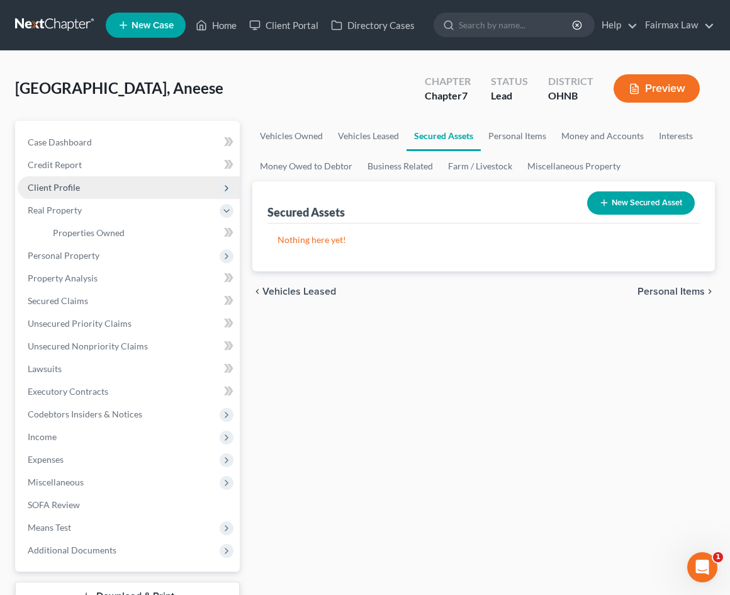
click at [109, 184] on span "Client Profile" at bounding box center [129, 187] width 222 height 23
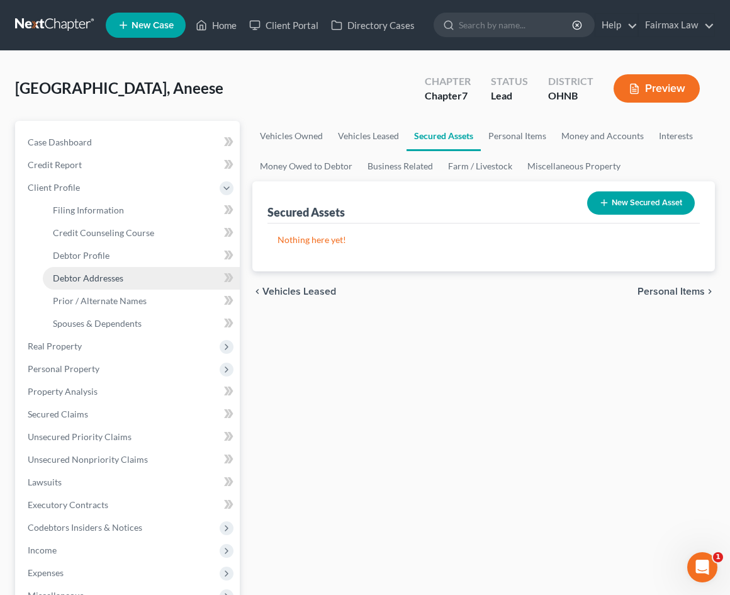
click at [108, 275] on span "Debtor Addresses" at bounding box center [88, 278] width 71 height 11
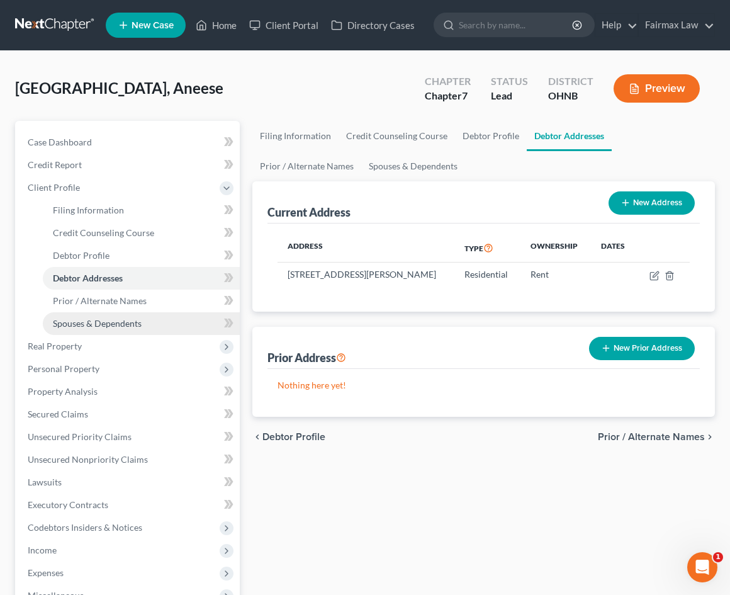
click at [112, 327] on span "Spouses & Dependents" at bounding box center [97, 323] width 89 height 11
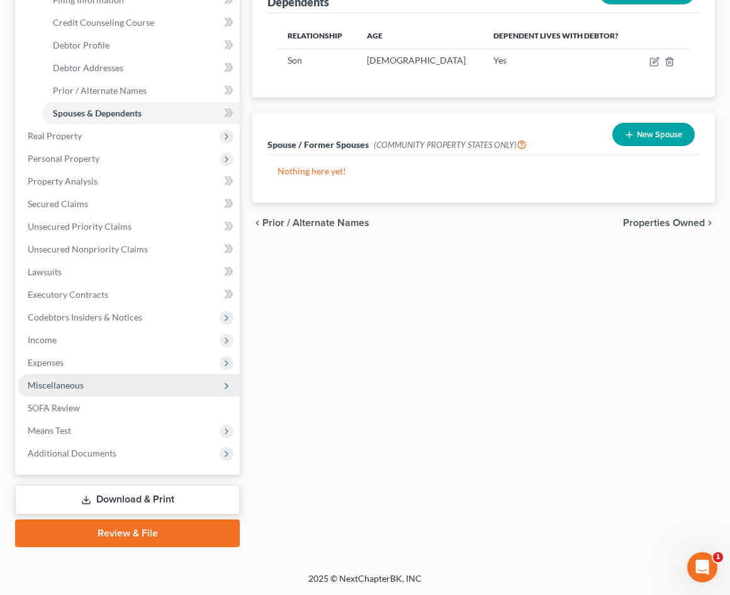
scroll to position [210, 0]
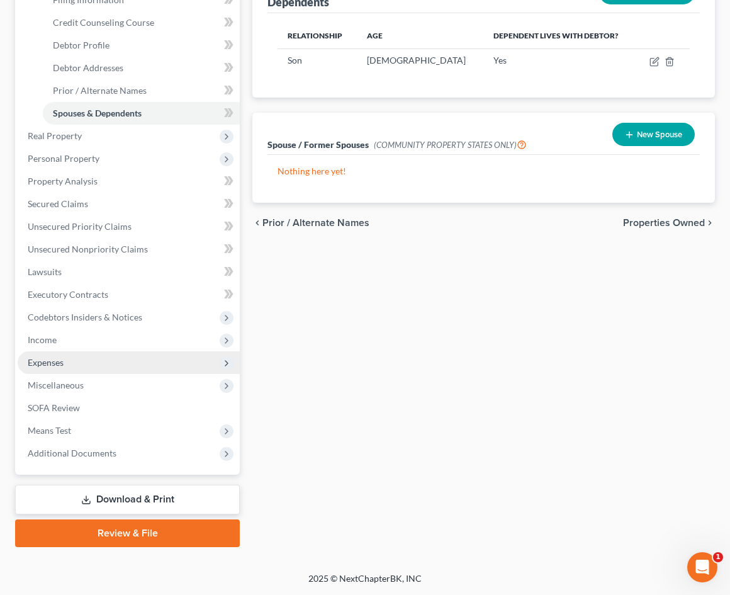
click at [121, 354] on span "Expenses" at bounding box center [129, 362] width 222 height 23
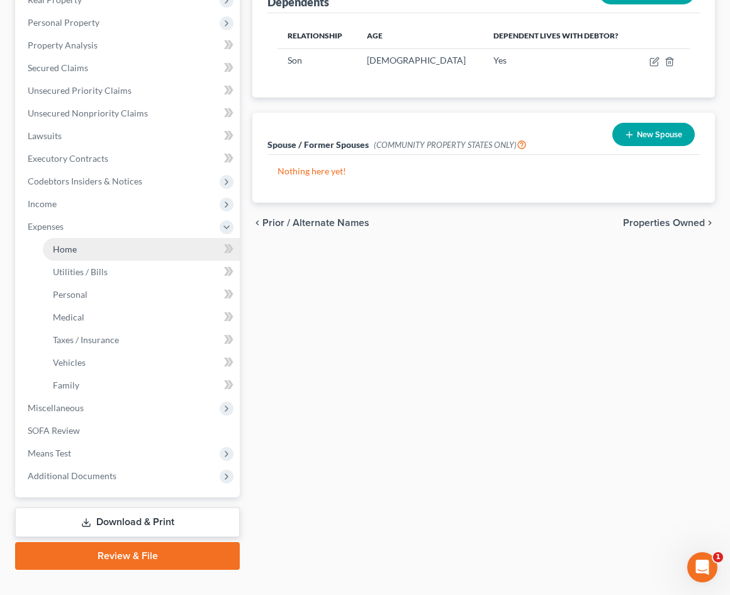
click at [122, 256] on link "Home" at bounding box center [141, 249] width 197 height 23
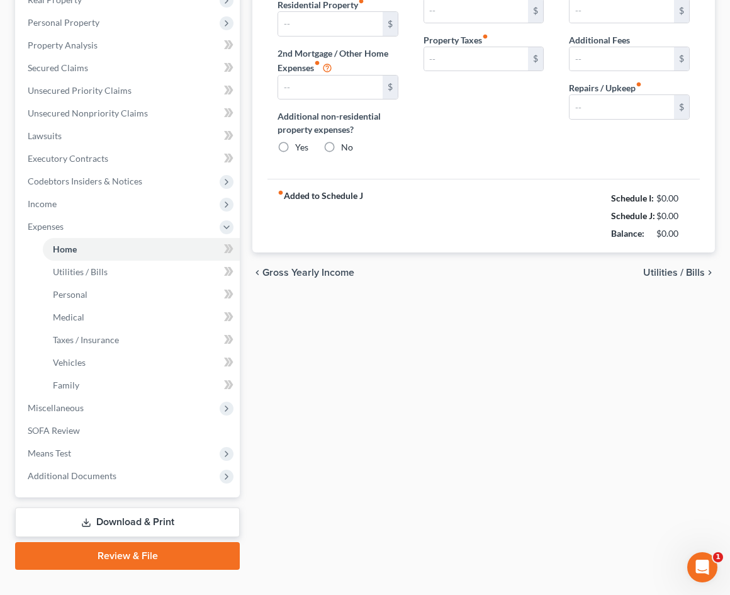
scroll to position [27, 0]
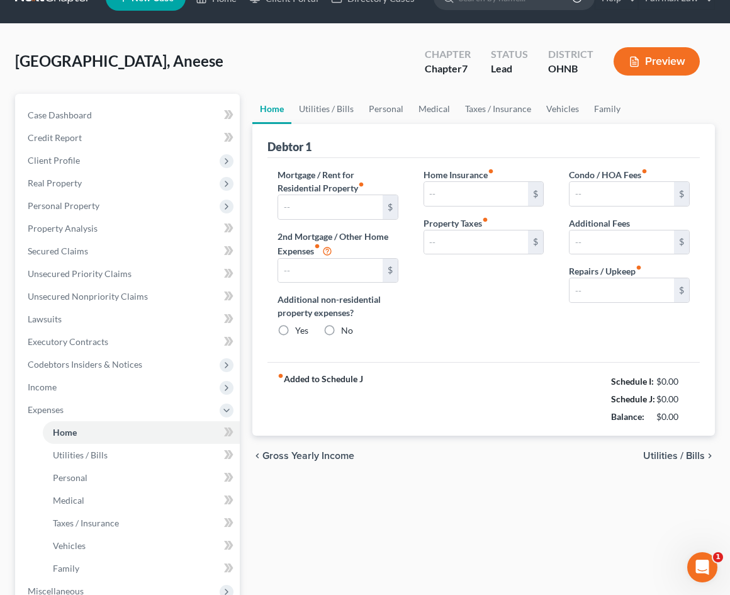
type input "700.00"
type input "0.00"
radio input "true"
type input "0.00"
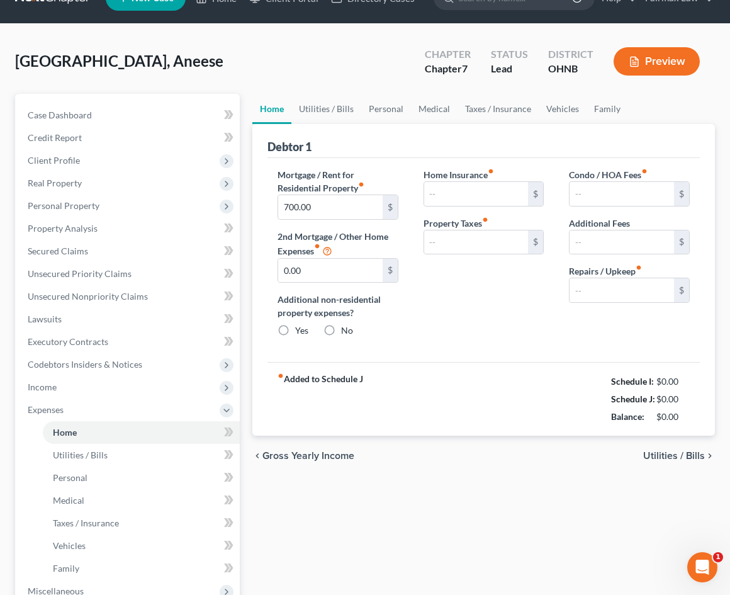
type input "0.00"
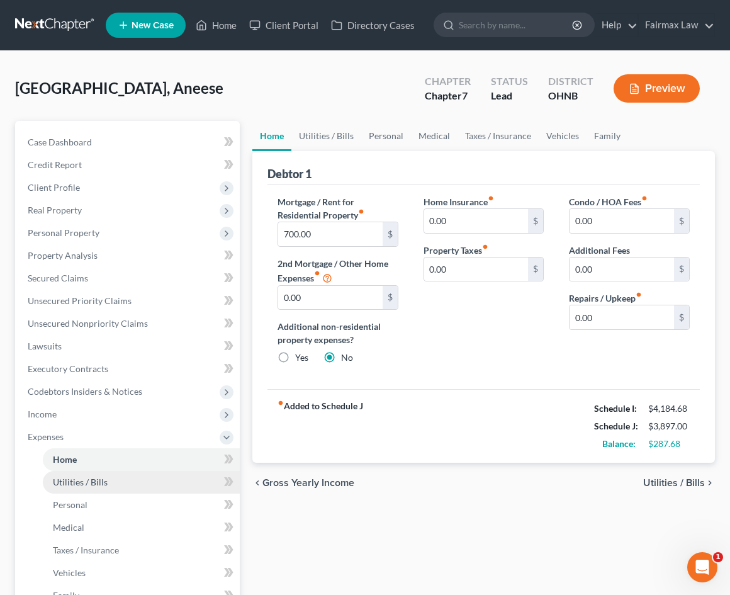
click at [135, 487] on link "Utilities / Bills" at bounding box center [141, 482] width 197 height 23
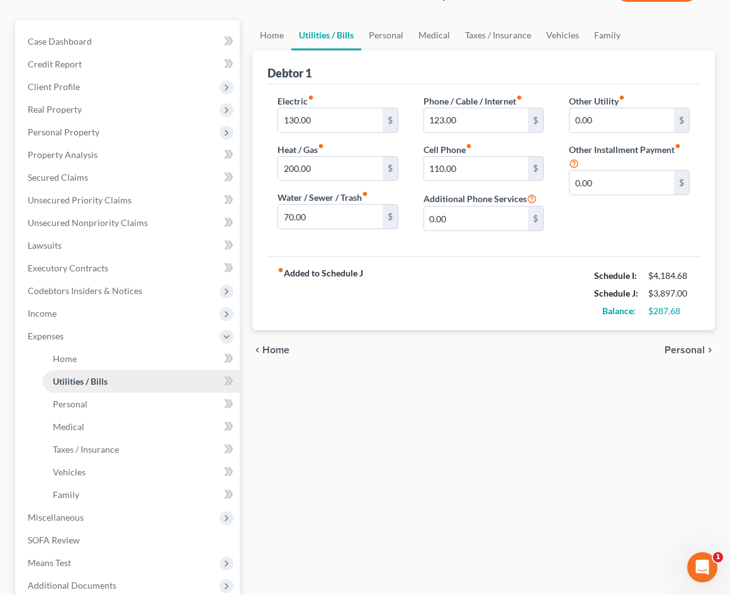
scroll to position [100, 0]
click at [112, 489] on link "Family" at bounding box center [141, 495] width 197 height 23
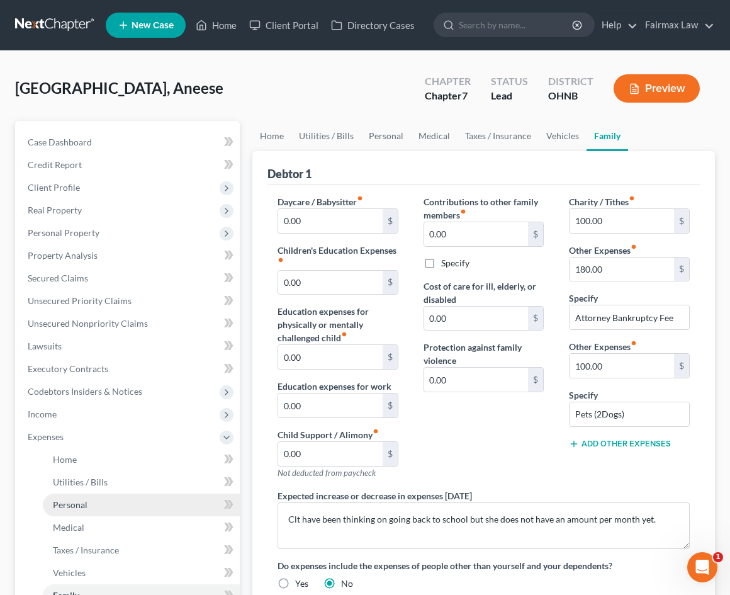
click at [111, 508] on link "Personal" at bounding box center [141, 505] width 197 height 23
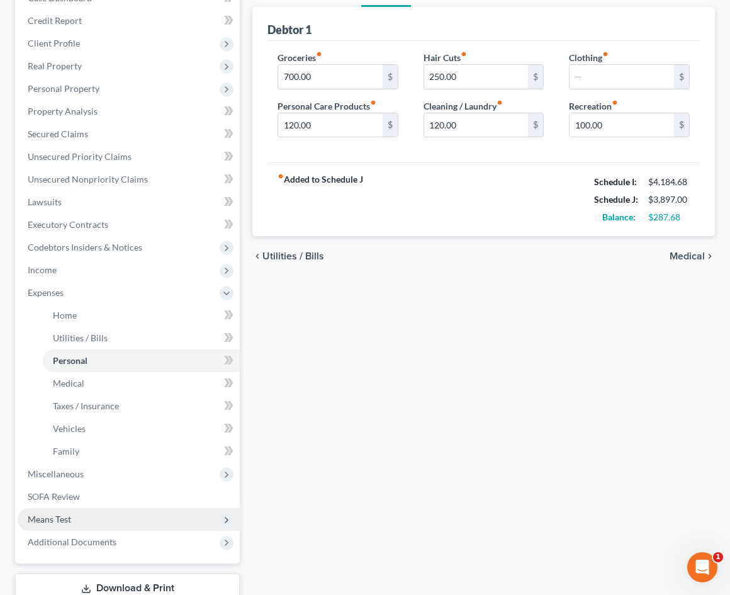
scroll to position [147, 0]
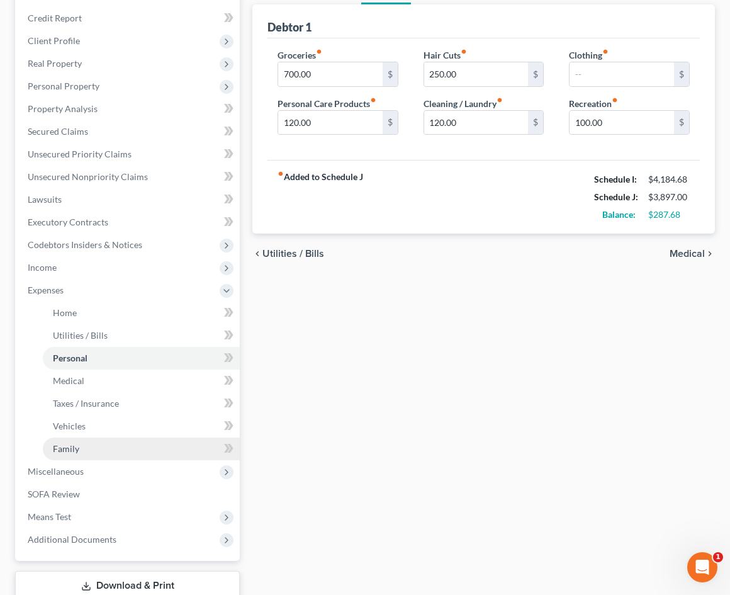
click at [102, 449] on link "Family" at bounding box center [141, 449] width 197 height 23
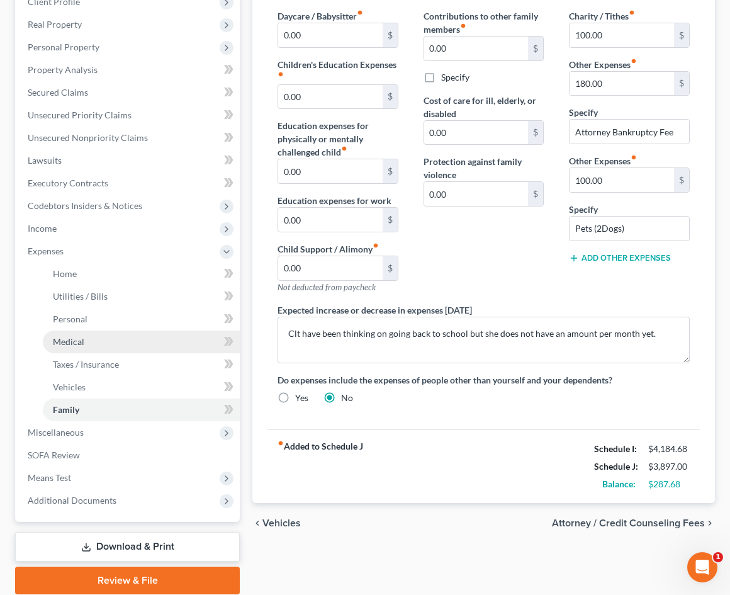
scroll to position [183, 0]
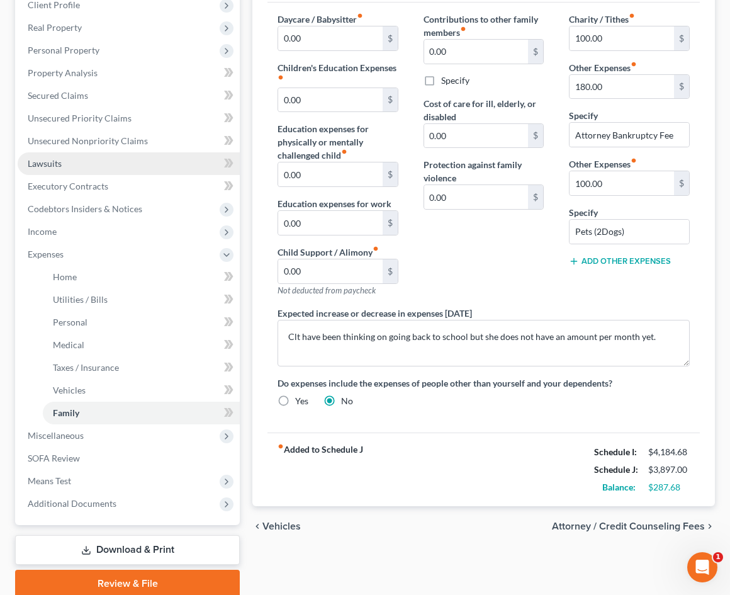
click at [131, 165] on link "Lawsuits" at bounding box center [129, 163] width 222 height 23
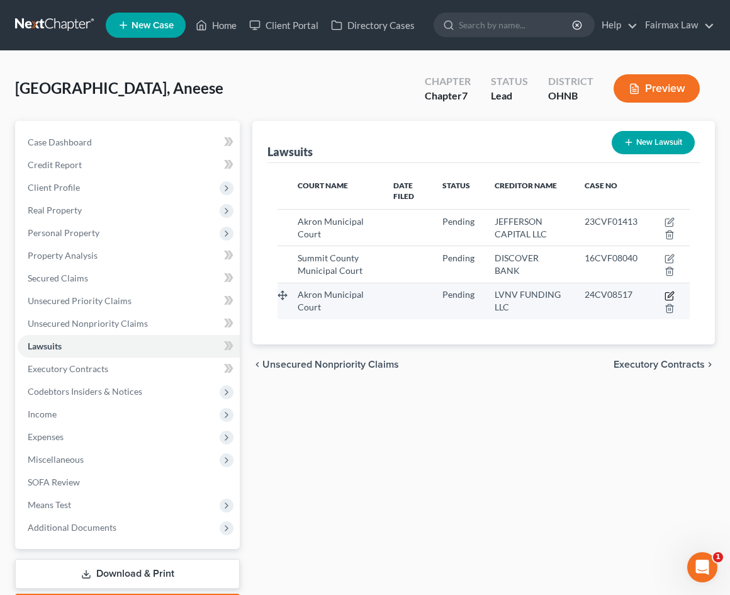
click at [669, 298] on icon "button" at bounding box center [670, 296] width 10 height 10
select select "36"
select select "0"
select select "1"
select select "42"
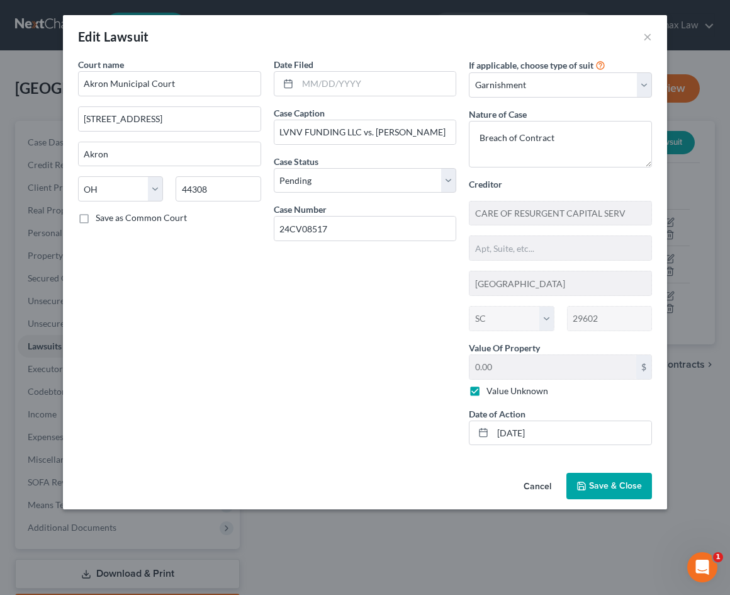
click at [600, 490] on span "Save & Close" at bounding box center [615, 485] width 53 height 11
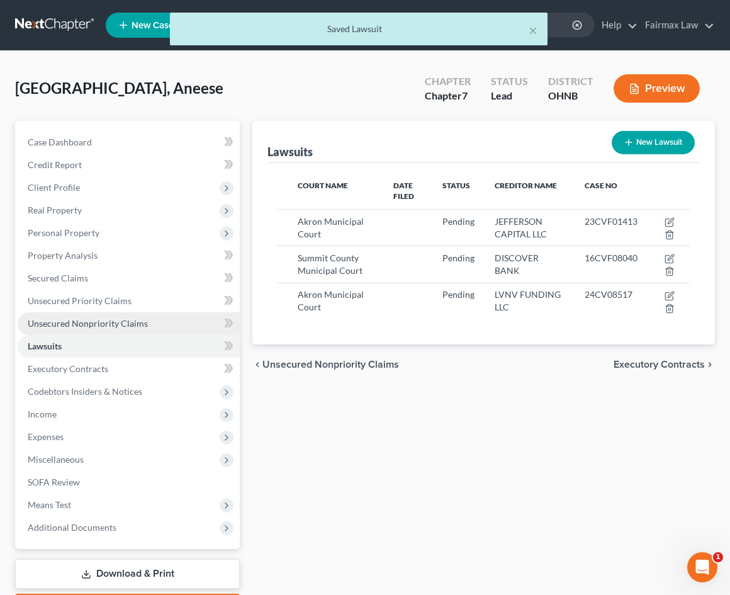
click at [113, 324] on span "Unsecured Nonpriority Claims" at bounding box center [88, 323] width 120 height 11
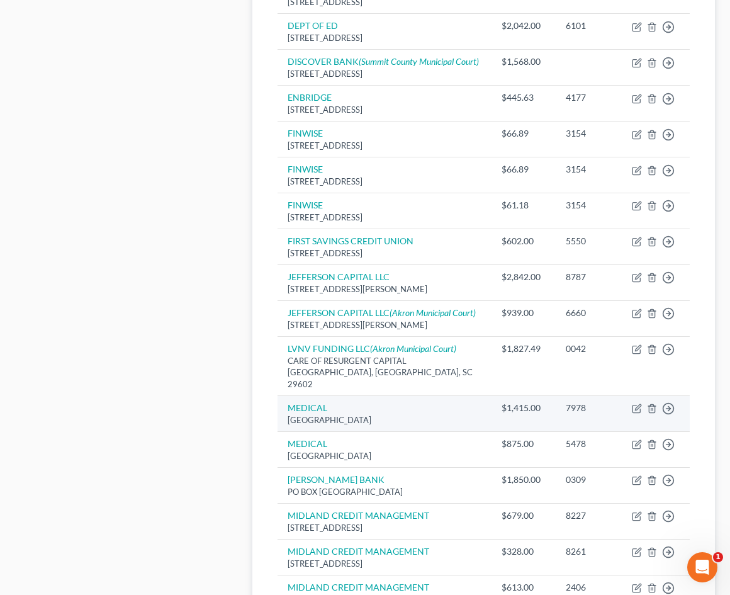
scroll to position [715, 0]
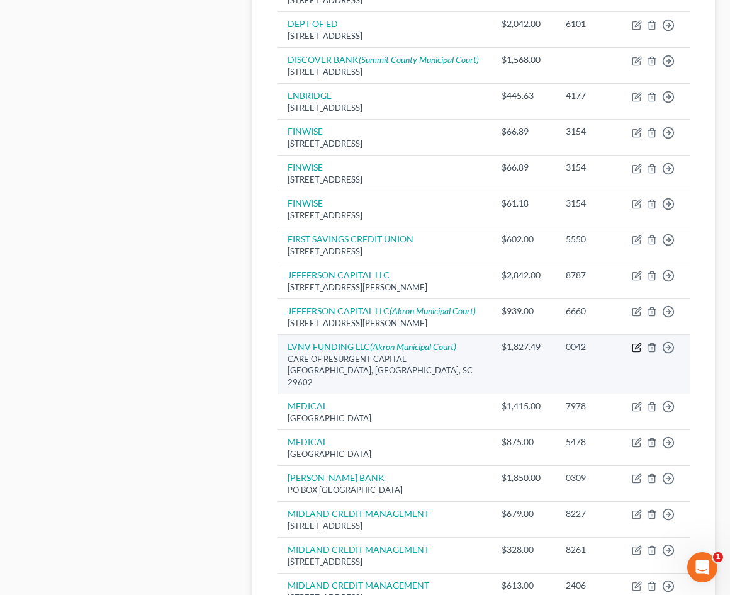
click at [635, 353] on icon "button" at bounding box center [637, 348] width 10 height 10
select select "42"
select select "2"
select select "0"
select select "1"
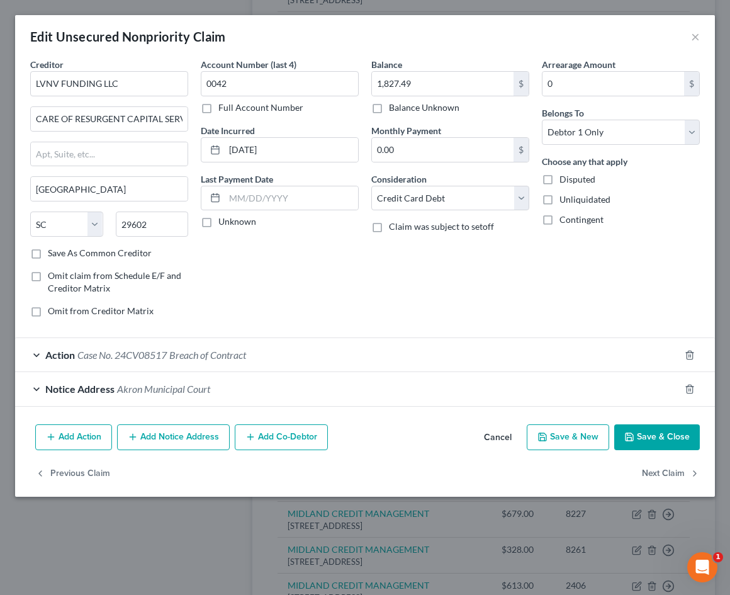
click at [279, 361] on div "Action Case No. 24CV08517 Breach of Contract" at bounding box center [347, 354] width 665 height 33
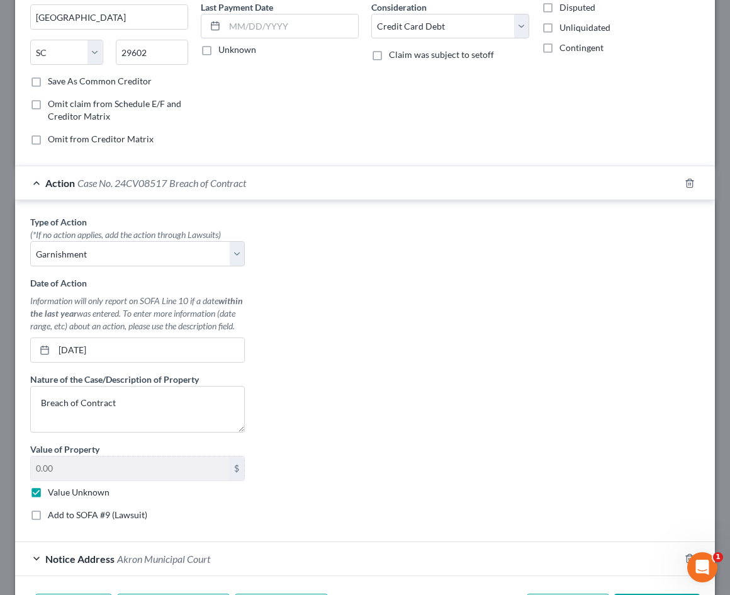
scroll to position [246, 0]
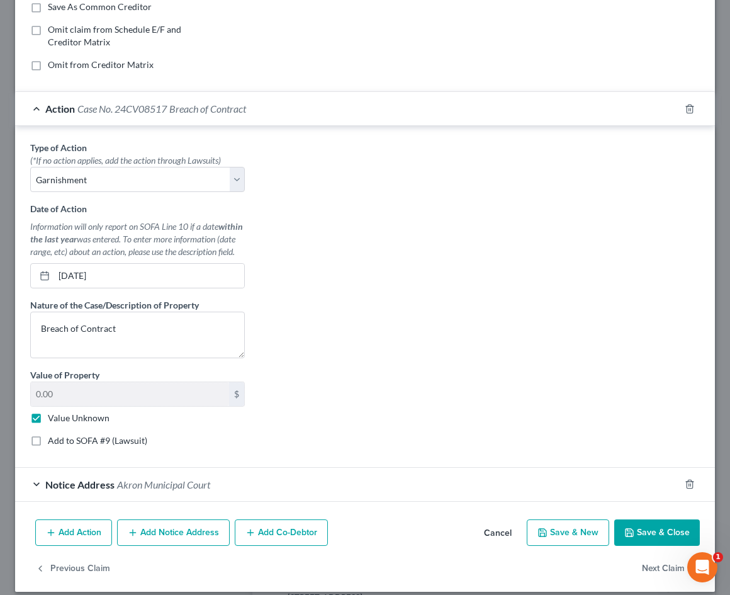
click at [657, 542] on button "Save & Close" at bounding box center [658, 532] width 86 height 26
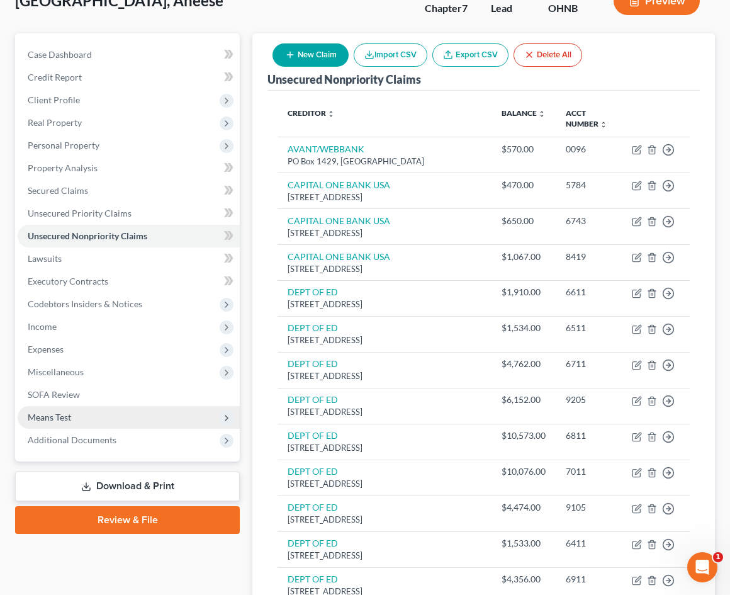
scroll to position [88, 0]
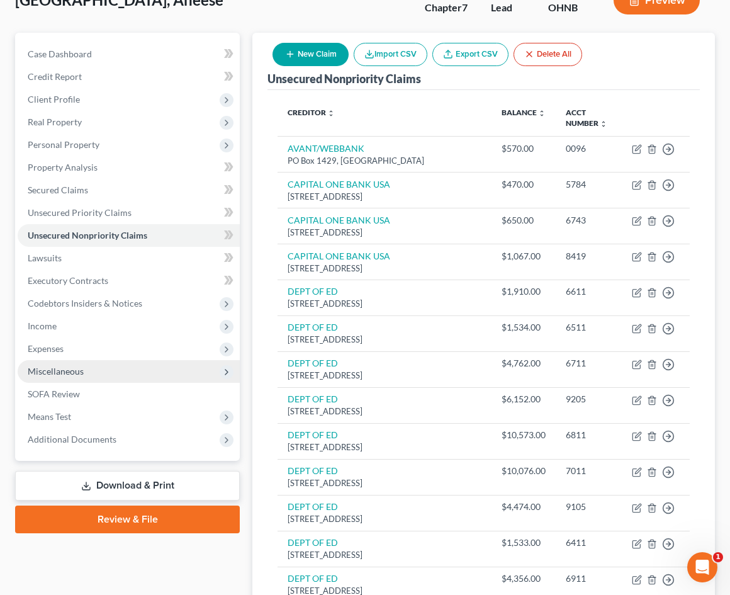
click at [113, 380] on span "Miscellaneous" at bounding box center [129, 371] width 222 height 23
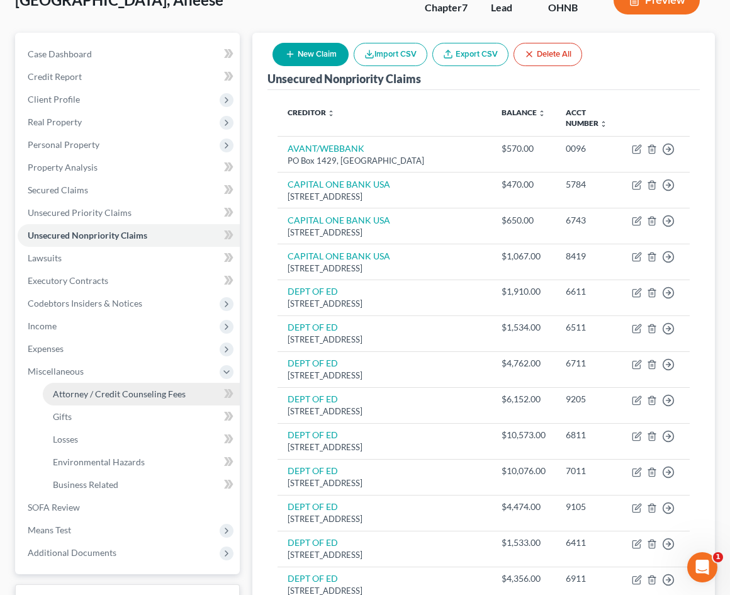
click at [115, 393] on span "Attorney / Credit Counseling Fees" at bounding box center [119, 394] width 133 height 11
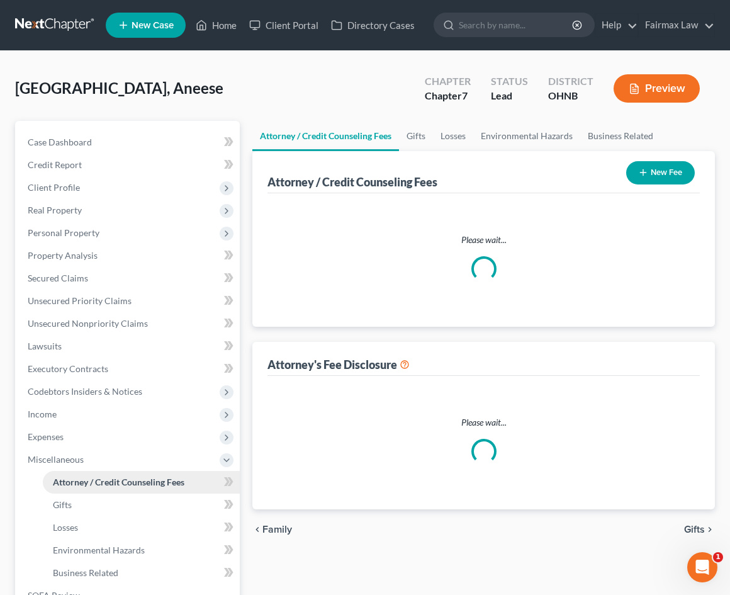
select select "5"
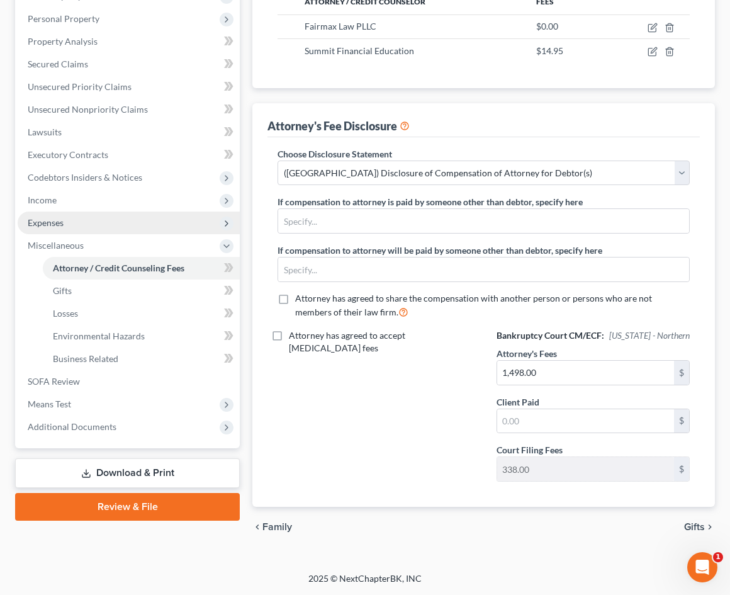
scroll to position [213, 0]
click at [79, 220] on span "Expenses" at bounding box center [129, 223] width 222 height 23
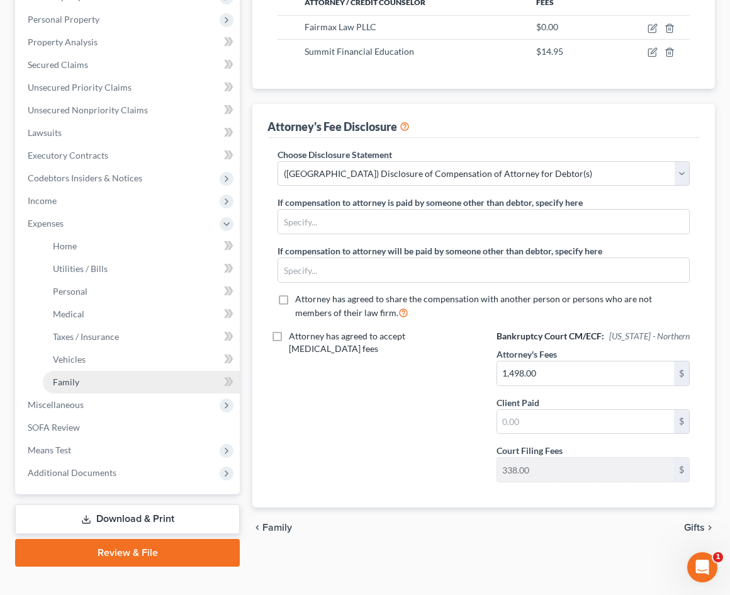
click at [105, 383] on link "Family" at bounding box center [141, 382] width 197 height 23
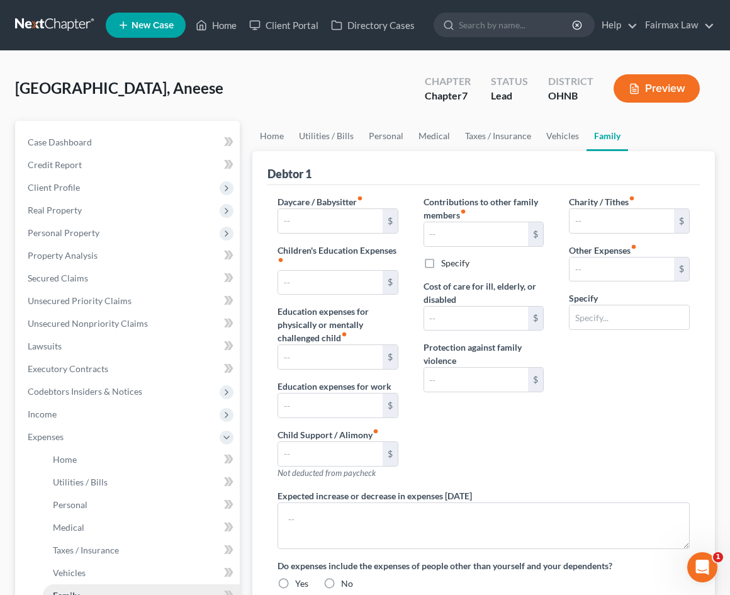
type input "0.00"
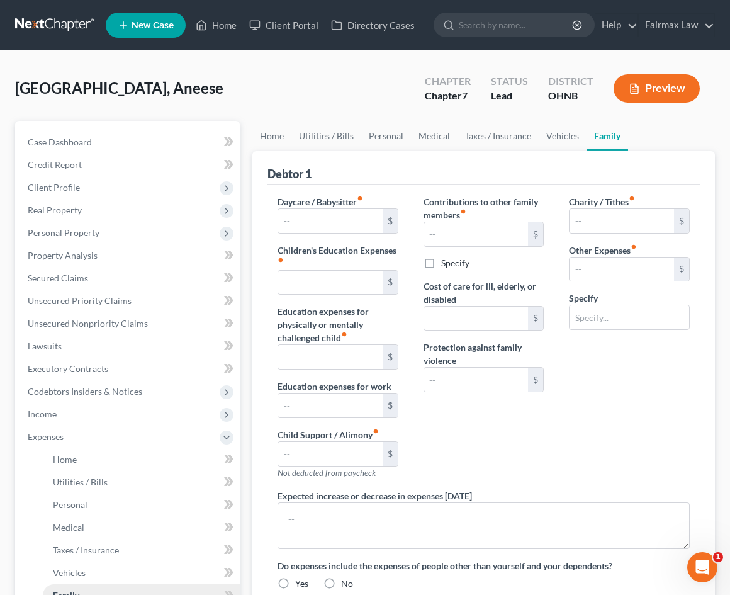
type input "0.00"
type input "100.00"
type input "180.00"
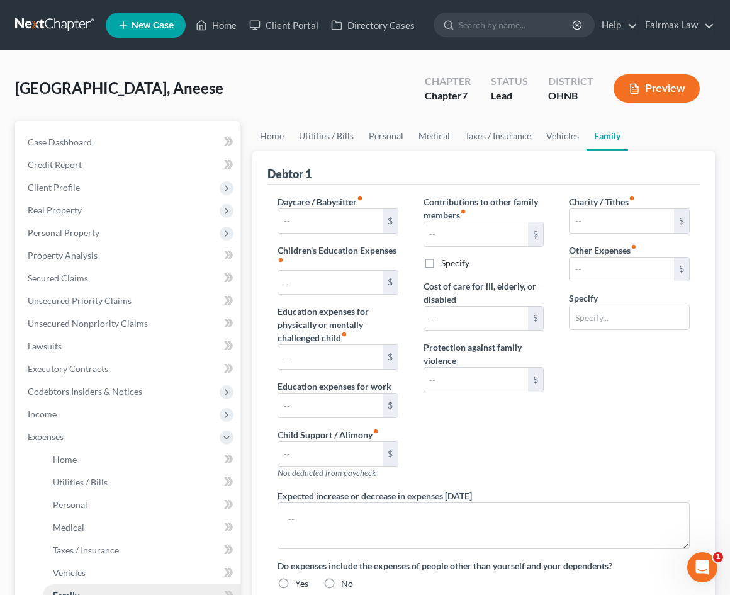
type input "Attorney Bankruptcy Fee"
type textarea "Clt have been thinking on going back to school but she does not have an amount …"
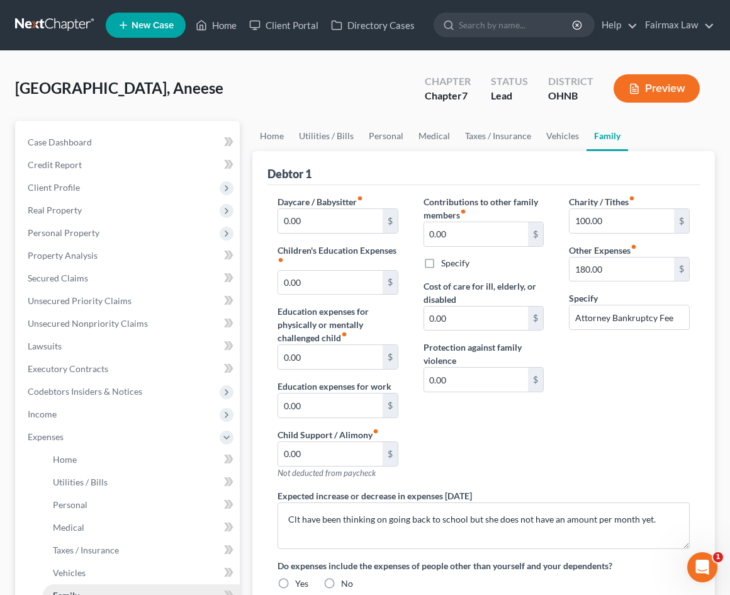
radio input "true"
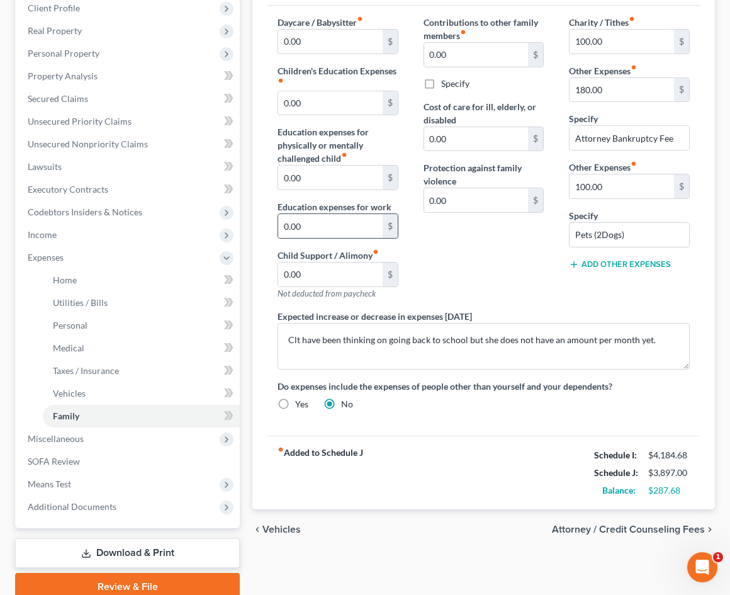
scroll to position [180, 0]
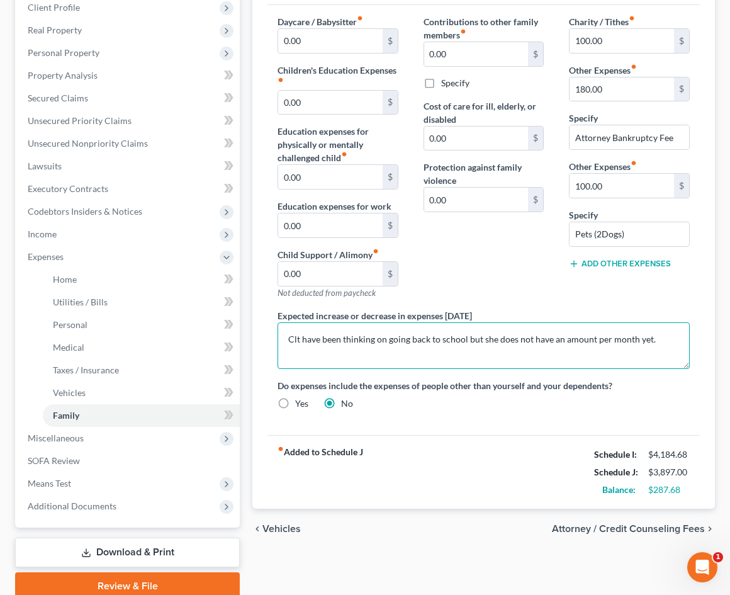
drag, startPoint x: 288, startPoint y: 339, endPoint x: 667, endPoint y: 346, distance: 379.8
click at [667, 346] on textarea "Clt have been thinking on going back to school but she does not have an amount …" at bounding box center [484, 345] width 412 height 47
click at [669, 348] on textarea "Clt have been thinking on going back to school but she does not have an amount …" at bounding box center [484, 345] width 412 height 47
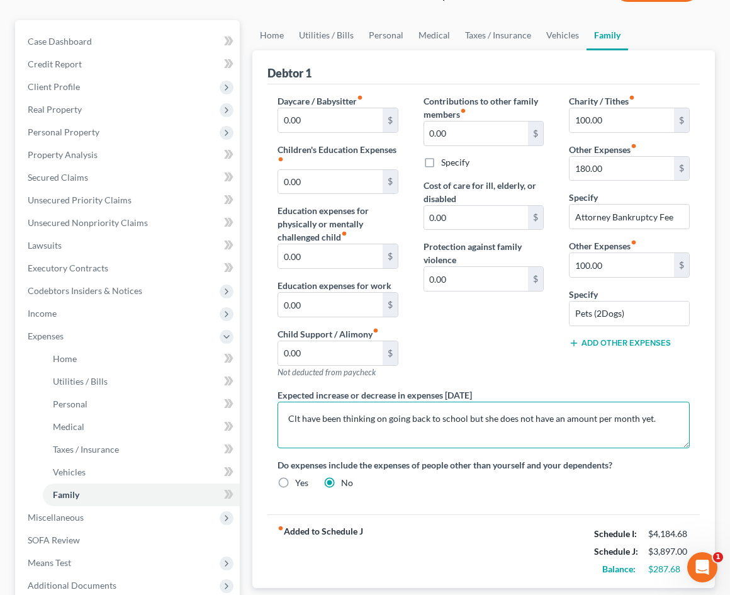
scroll to position [115, 0]
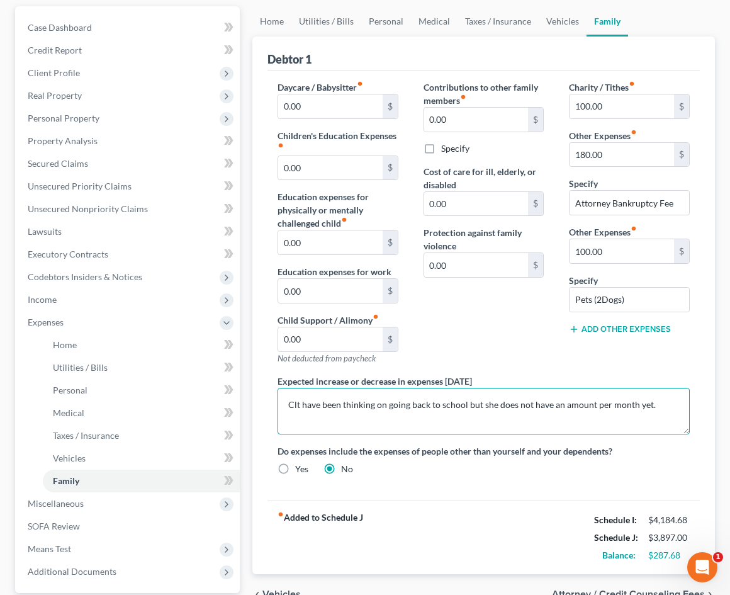
drag, startPoint x: 348, startPoint y: 435, endPoint x: 290, endPoint y: 407, distance: 63.6
click at [290, 407] on textarea "Clt have been thinking on going back to school but she does not have an amount …" at bounding box center [484, 411] width 412 height 47
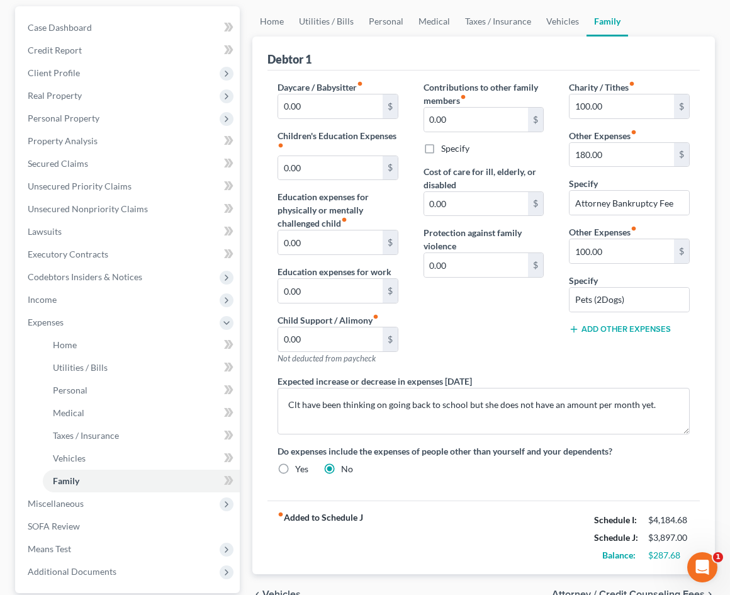
click at [359, 497] on div "Daycare / Babysitter fiber_manual_record 0.00 $ Children's Education Expenses f…" at bounding box center [484, 286] width 433 height 430
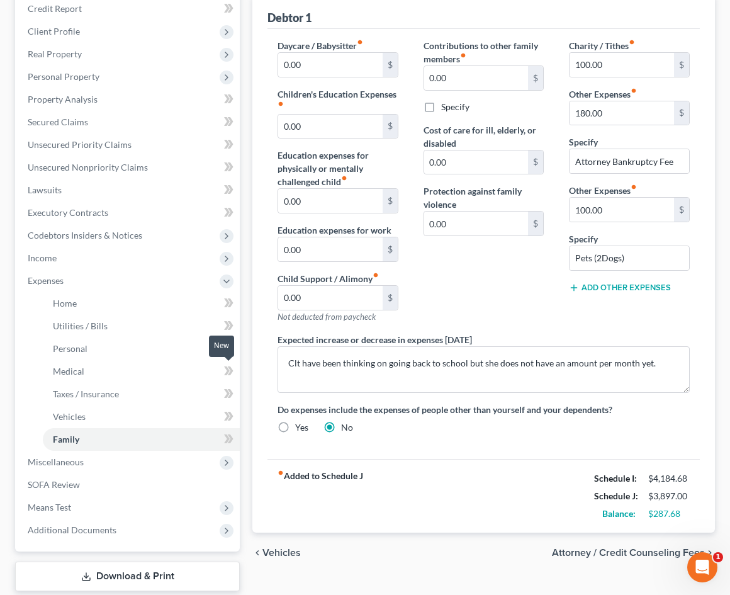
scroll to position [157, 0]
click at [119, 314] on link "Utilities / Bills" at bounding box center [141, 325] width 197 height 23
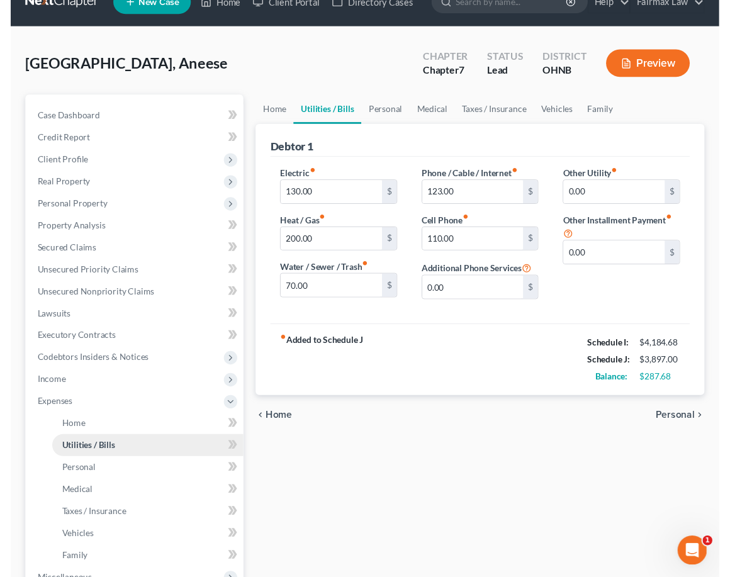
scroll to position [26, 0]
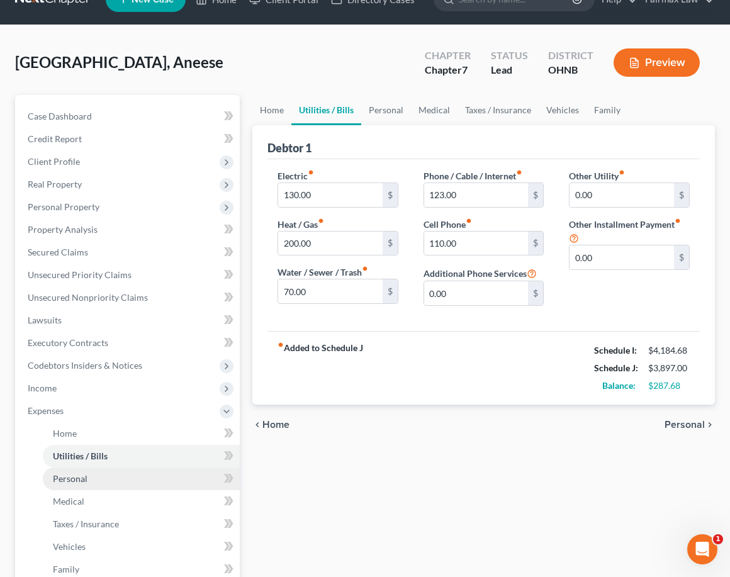
click at [125, 468] on link "Personal" at bounding box center [141, 479] width 197 height 23
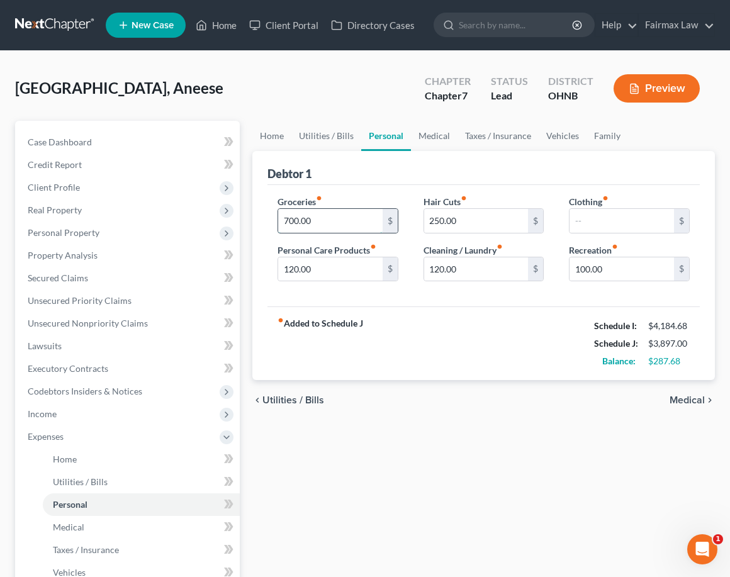
click at [289, 222] on input "700.00" at bounding box center [330, 221] width 105 height 24
type input "800.00"
click at [436, 423] on div "Home Utilities / Bills Personal Medical Taxes / Insurance Vehicles Family Debto…" at bounding box center [483, 450] width 475 height 659
click at [472, 225] on input "250.00" at bounding box center [476, 221] width 105 height 24
drag, startPoint x: 490, startPoint y: 226, endPoint x: 300, endPoint y: 200, distance: 191.9
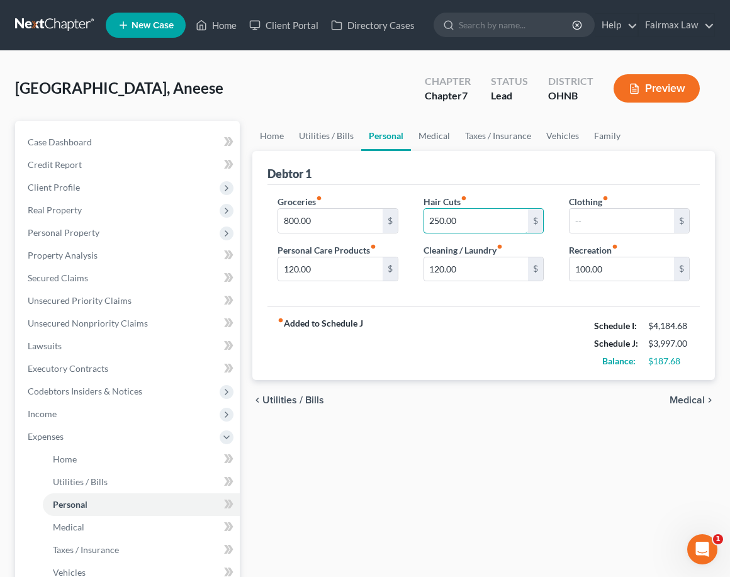
click at [300, 205] on div "Groceries fiber_manual_record 800.00 $ Personal Care Products fiber_manual_reco…" at bounding box center [484, 243] width 438 height 97
click at [295, 269] on input "120.00" at bounding box center [330, 270] width 105 height 24
type input "250.00"
click at [411, 468] on div "Home Utilities / Bills Personal Medical Taxes / Insurance Vehicles Family Debto…" at bounding box center [483, 450] width 475 height 659
click at [596, 224] on input "text" at bounding box center [622, 221] width 105 height 24
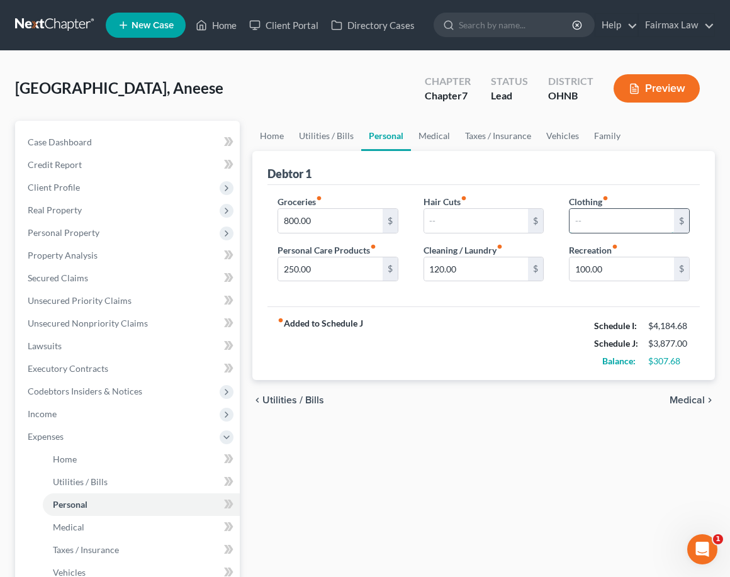
click at [596, 224] on input "text" at bounding box center [622, 221] width 105 height 24
type input "150.00"
click at [586, 268] on input "100.00" at bounding box center [622, 270] width 105 height 24
type input "150.00"
click at [535, 341] on div "fiber_manual_record Added to Schedule J Schedule I: $4,184.68 Schedule J: $4,07…" at bounding box center [484, 344] width 433 height 74
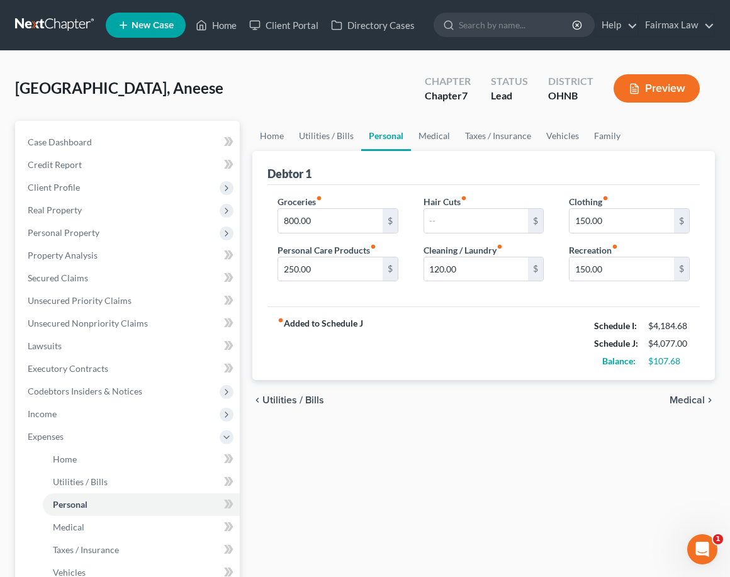
click at [505, 424] on div "Home Utilities / Bills Personal Medical Taxes / Insurance Vehicles Family Debto…" at bounding box center [483, 450] width 475 height 659
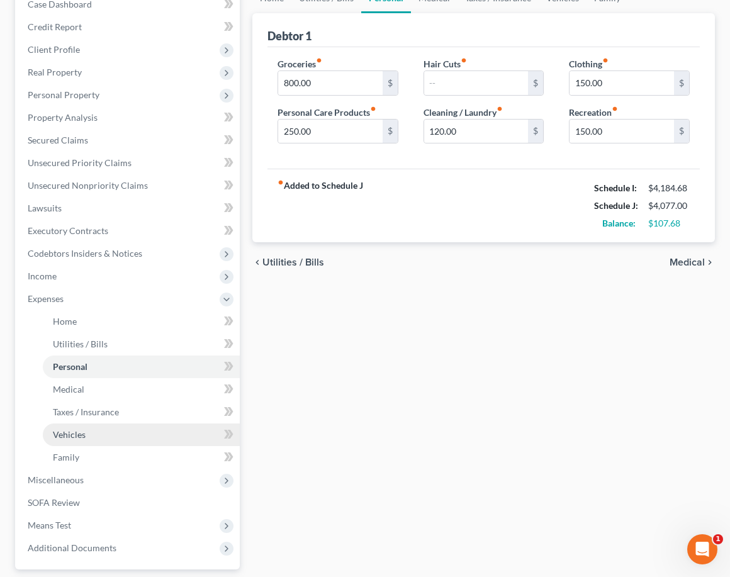
scroll to position [139, 0]
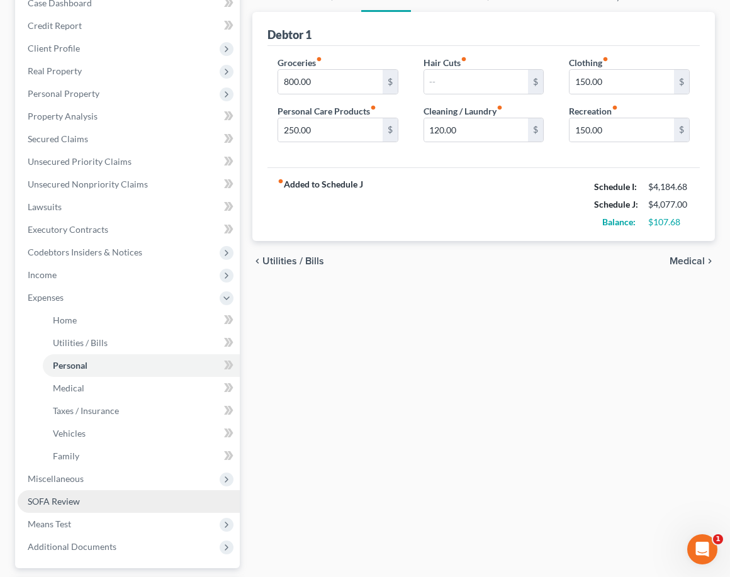
click at [177, 508] on link "SOFA Review" at bounding box center [129, 502] width 222 height 23
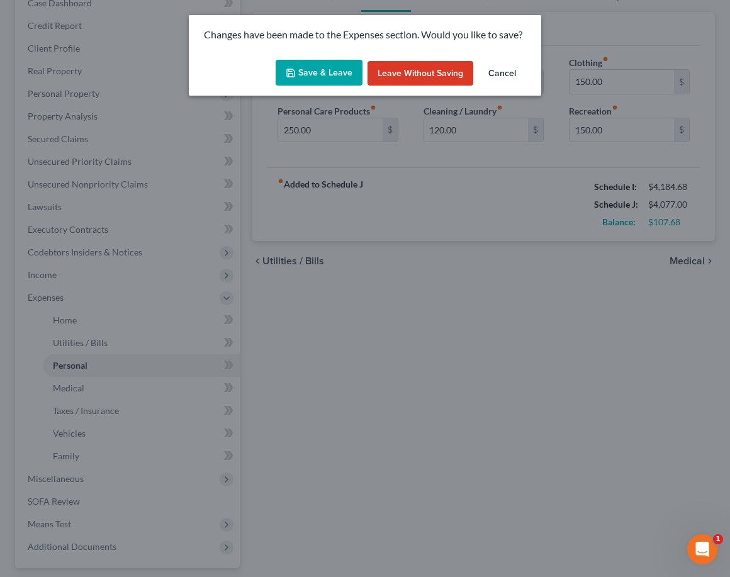
click at [344, 68] on button "Save & Leave" at bounding box center [319, 73] width 87 height 26
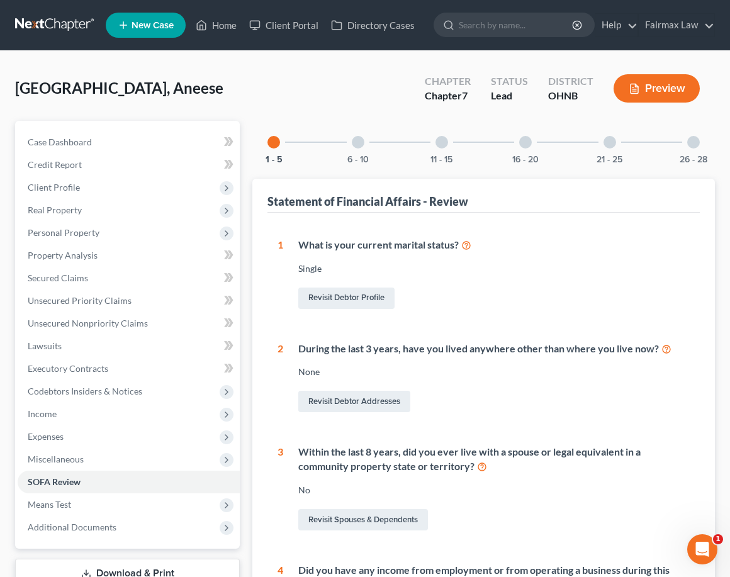
click at [360, 140] on div at bounding box center [358, 142] width 13 height 13
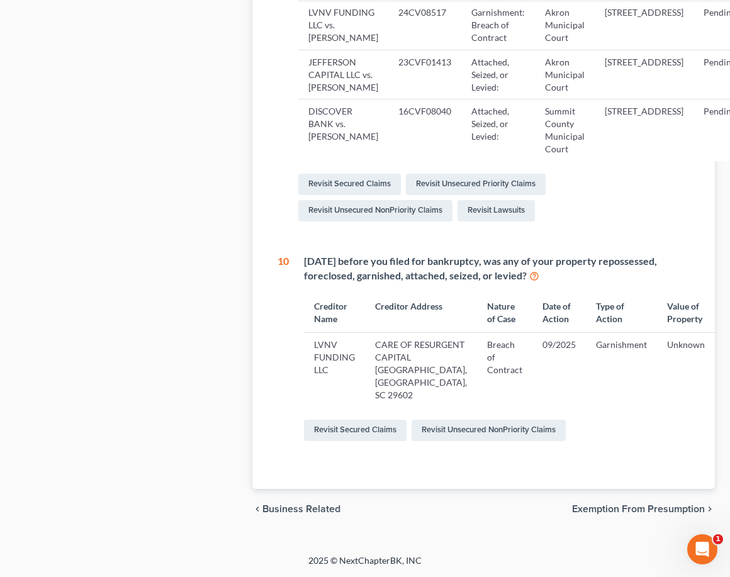
scroll to position [764, 0]
click at [473, 433] on link "Revisit Unsecured NonPriority Claims" at bounding box center [489, 430] width 154 height 21
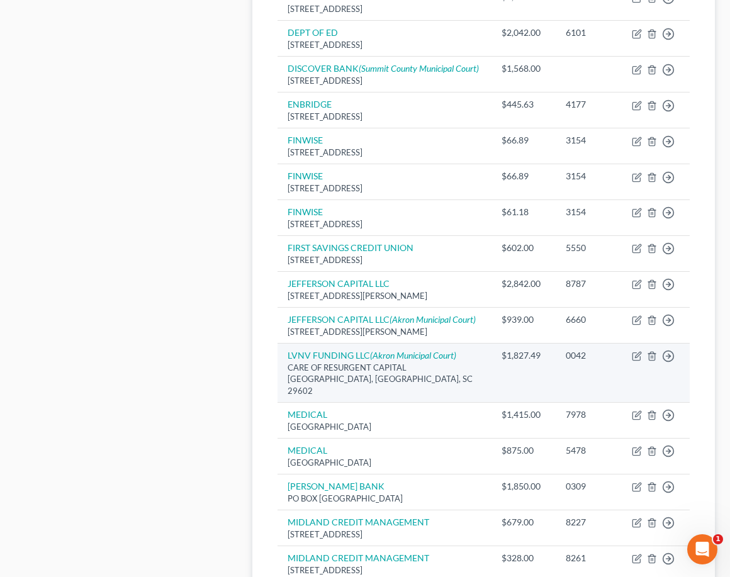
scroll to position [707, 0]
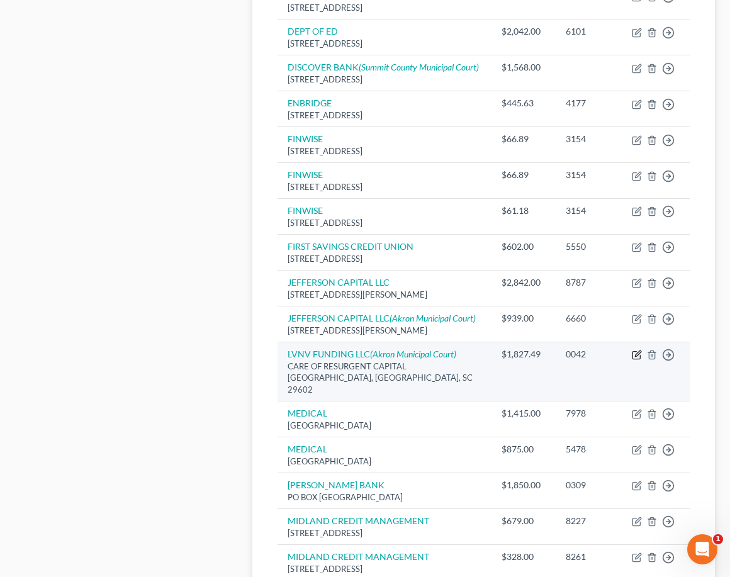
click at [635, 360] on icon "button" at bounding box center [637, 355] width 10 height 10
select select "42"
select select "2"
select select "0"
select select "1"
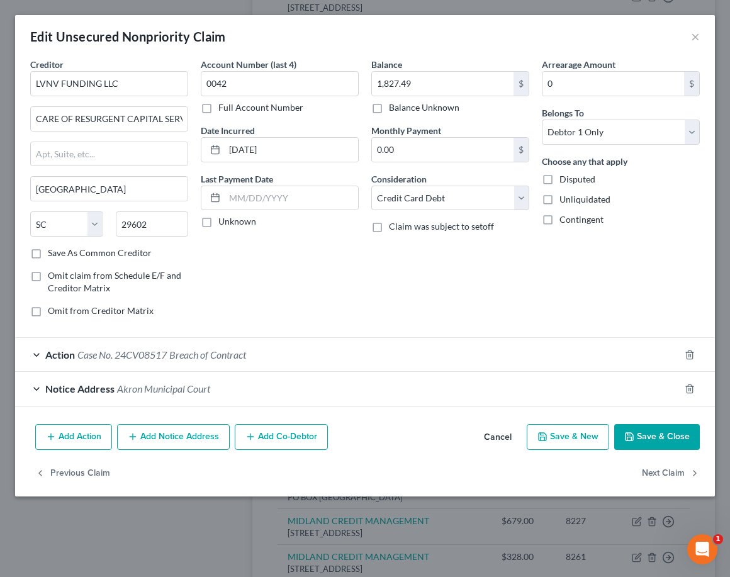
click at [89, 358] on span "Case No. 24CV08517" at bounding box center [121, 355] width 89 height 12
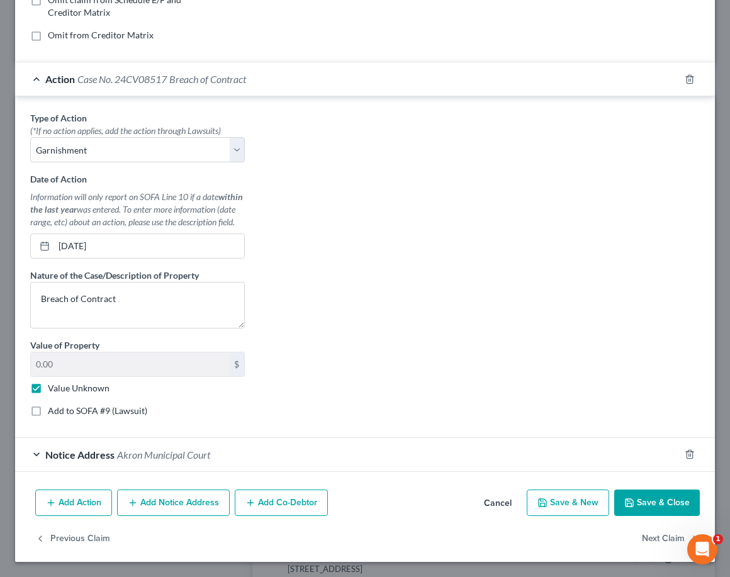
scroll to position [288, 0]
drag, startPoint x: 127, startPoint y: 239, endPoint x: 142, endPoint y: 247, distance: 16.6
click at [434, 278] on div "Type of Action * (*If no action applies, add the action through Lawsuits) Selec…" at bounding box center [365, 268] width 683 height 315
click at [654, 500] on button "Save & Close" at bounding box center [658, 503] width 86 height 26
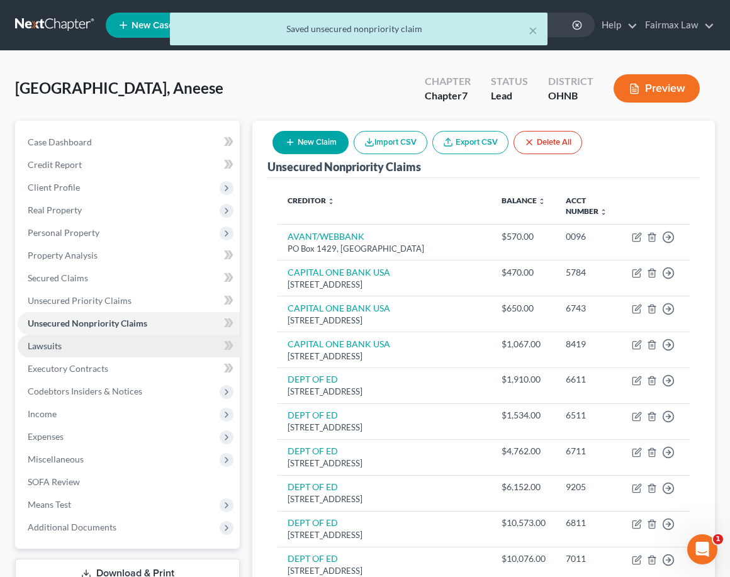
scroll to position [0, 0]
click at [55, 351] on link "Lawsuits" at bounding box center [129, 346] width 222 height 23
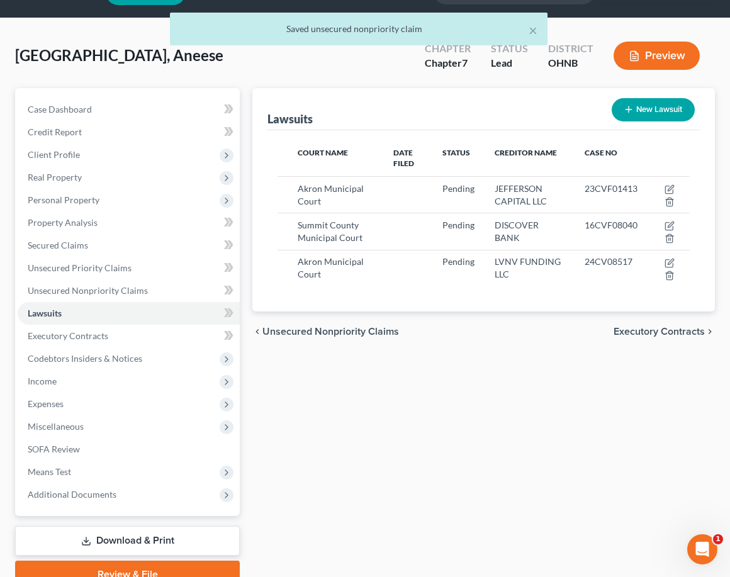
scroll to position [35, 0]
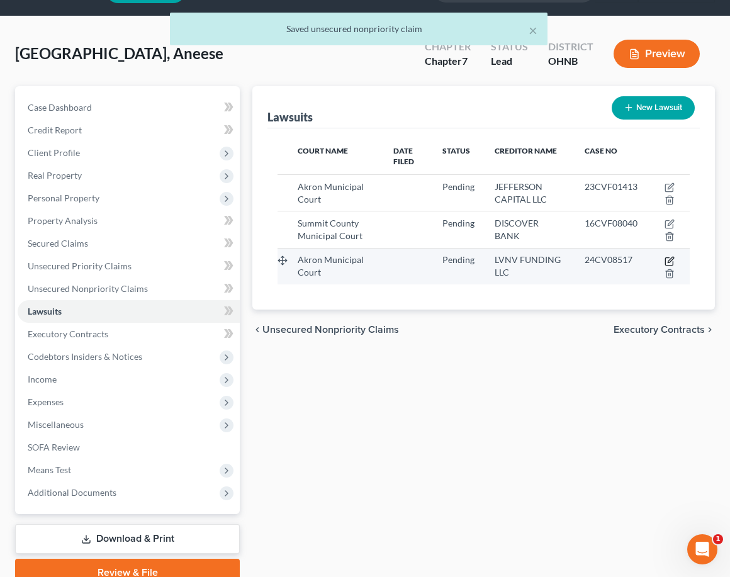
click at [666, 263] on icon "button" at bounding box center [670, 262] width 8 height 8
select select "36"
select select "0"
select select "1"
select select "42"
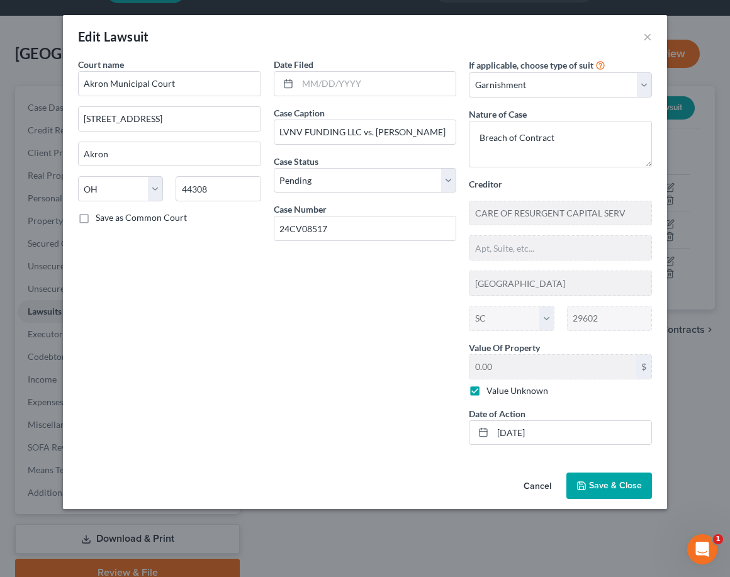
click at [621, 484] on span "Save & Close" at bounding box center [615, 485] width 53 height 11
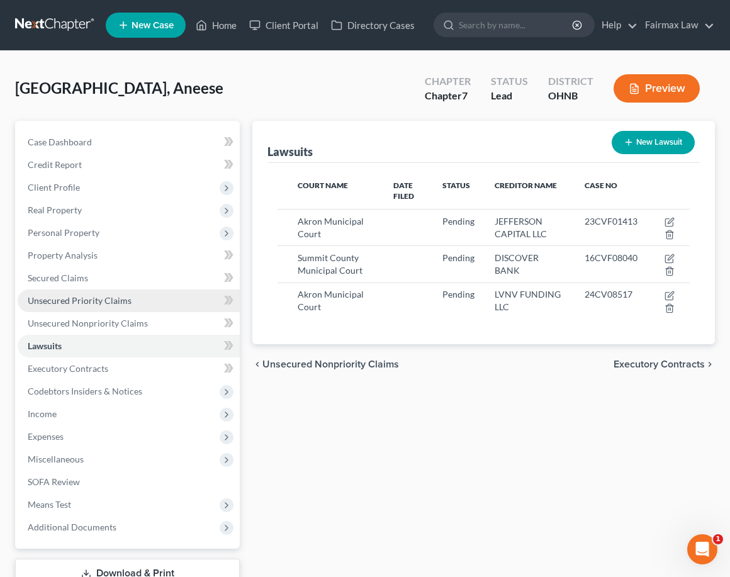
scroll to position [0, 0]
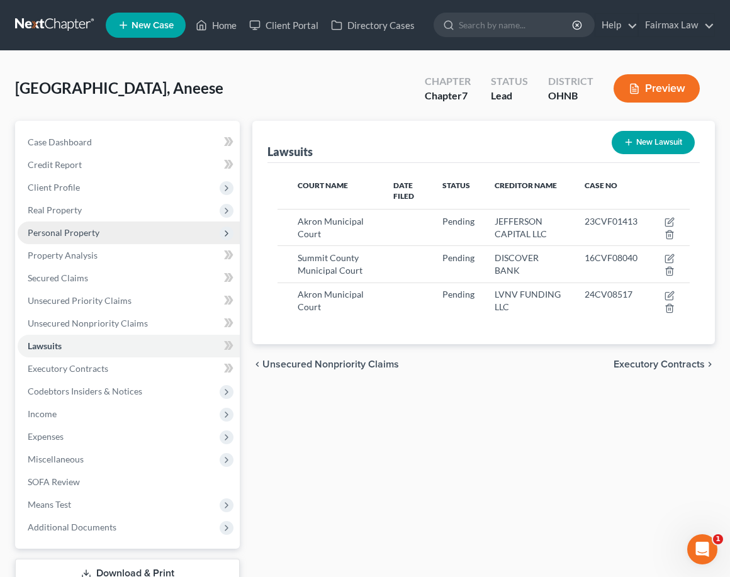
click at [137, 230] on span "Personal Property" at bounding box center [129, 233] width 222 height 23
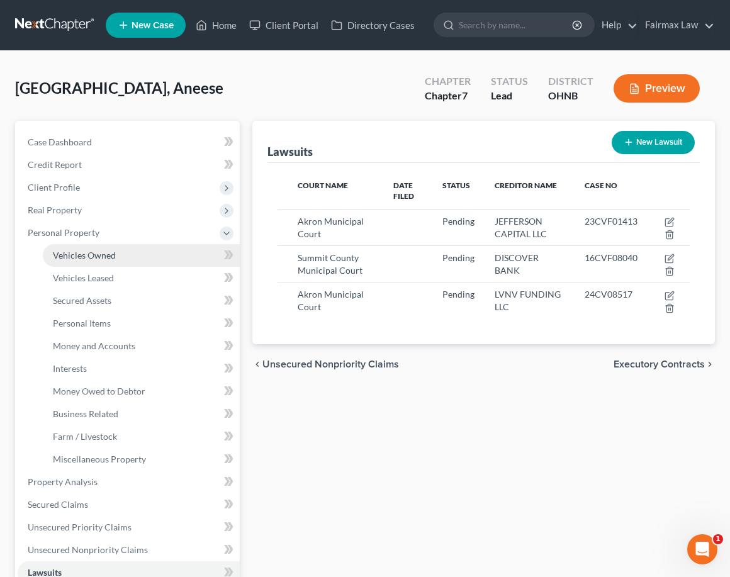
click at [132, 251] on link "Vehicles Owned" at bounding box center [141, 255] width 197 height 23
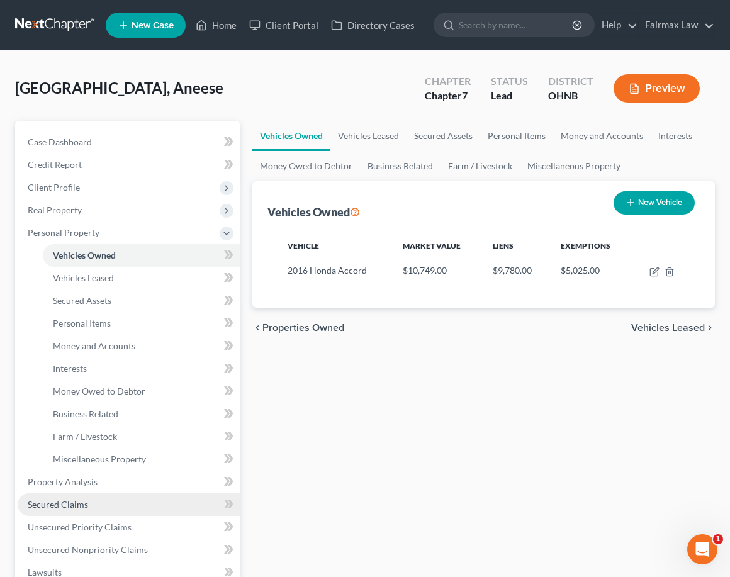
click at [95, 508] on link "Secured Claims" at bounding box center [129, 505] width 222 height 23
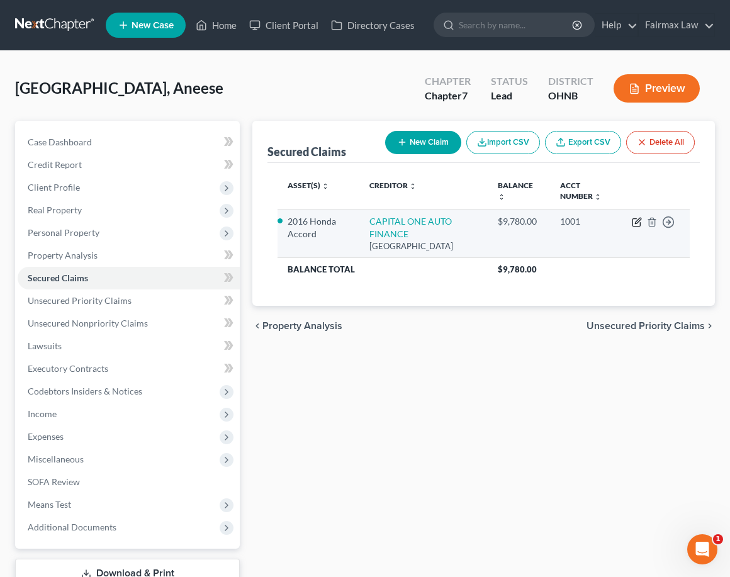
click at [634, 221] on icon "button" at bounding box center [637, 222] width 10 height 10
select select "4"
select select "2"
select select "0"
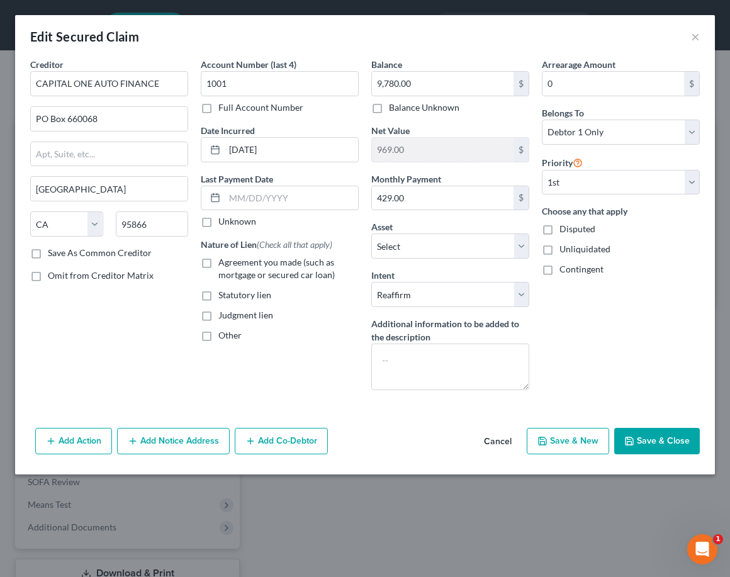
click at [509, 440] on button "Cancel" at bounding box center [498, 441] width 48 height 25
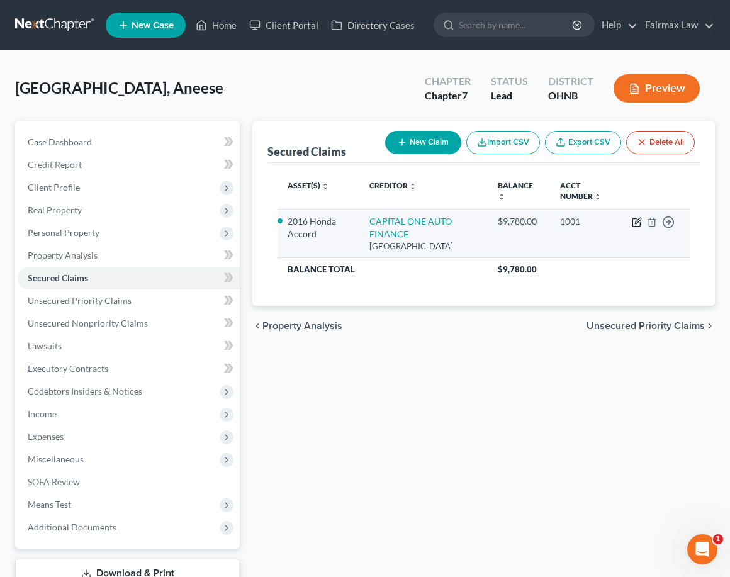
click at [634, 222] on icon "button" at bounding box center [637, 222] width 10 height 10
select select "4"
select select "2"
select select "0"
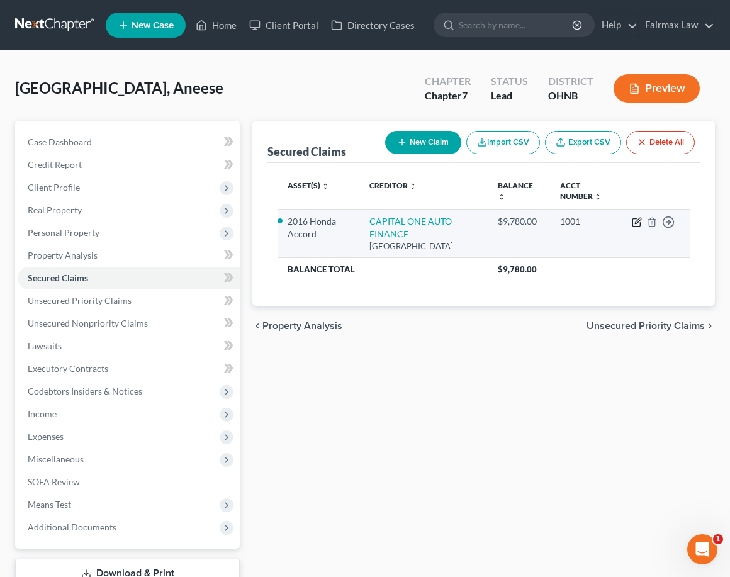
select select "0"
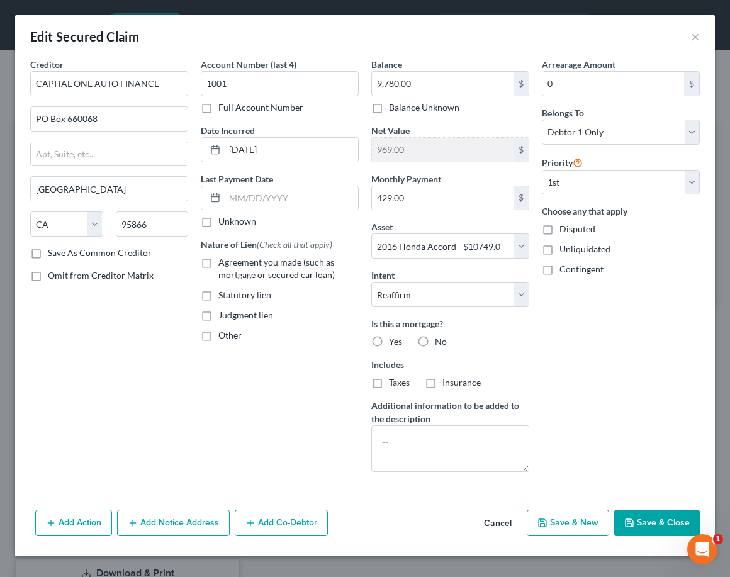
click at [218, 266] on label "Agreement you made (such as mortgage or secured car loan)" at bounding box center [288, 268] width 140 height 25
click at [224, 264] on input "Agreement you made (such as mortgage or secured car loan)" at bounding box center [228, 260] width 8 height 8
checkbox input "true"
click at [637, 528] on button "Save & Close" at bounding box center [658, 523] width 86 height 26
select select
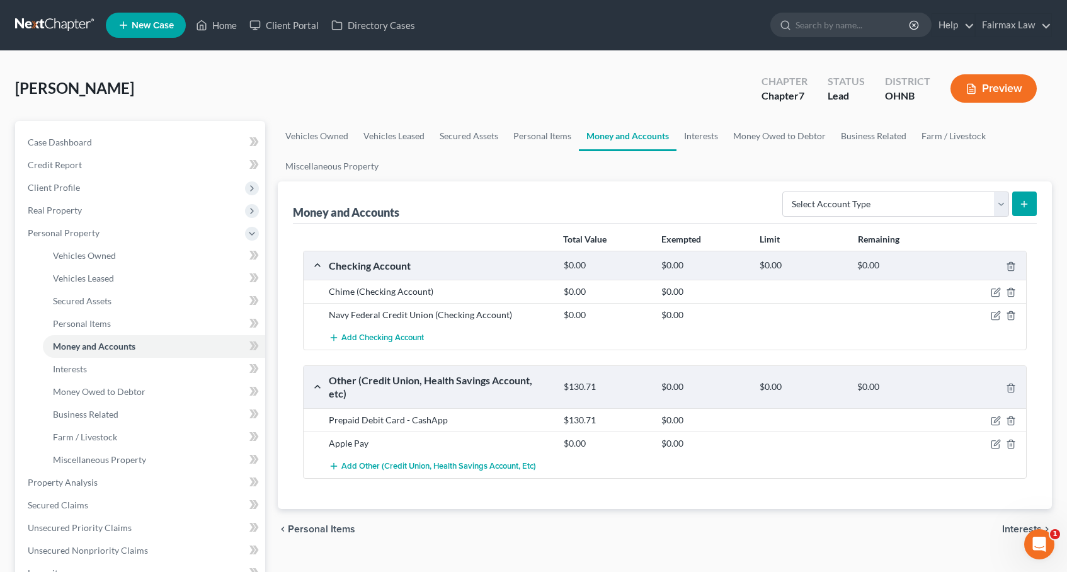
click at [730, 0] on nav "Home New Case Client Portal Directory Cases Fairmax Law [EMAIL_ADDRESS][DOMAIN_…" at bounding box center [533, 25] width 1067 height 50
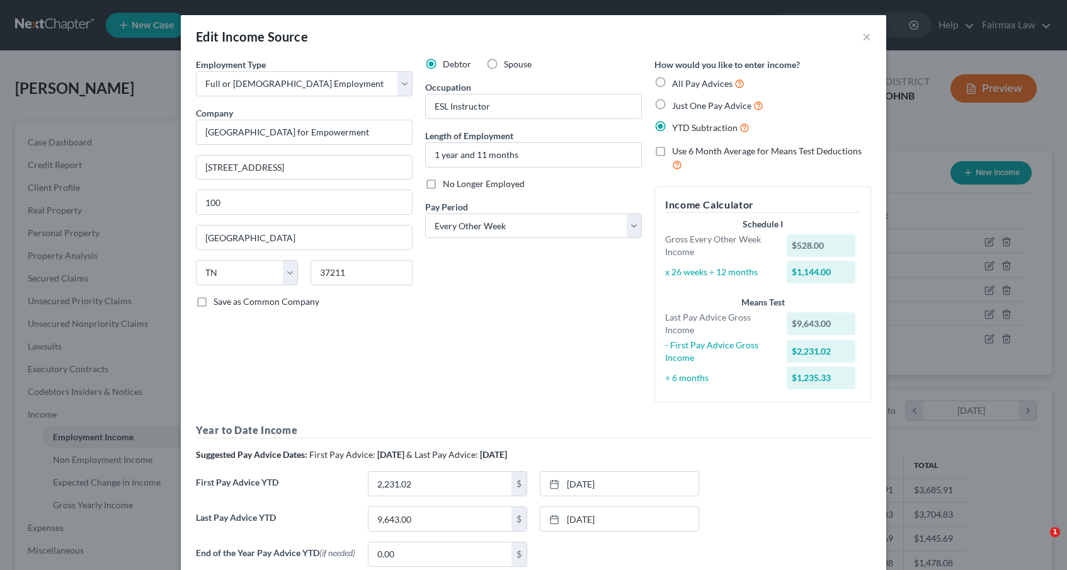
select select "0"
select select "44"
select select "2"
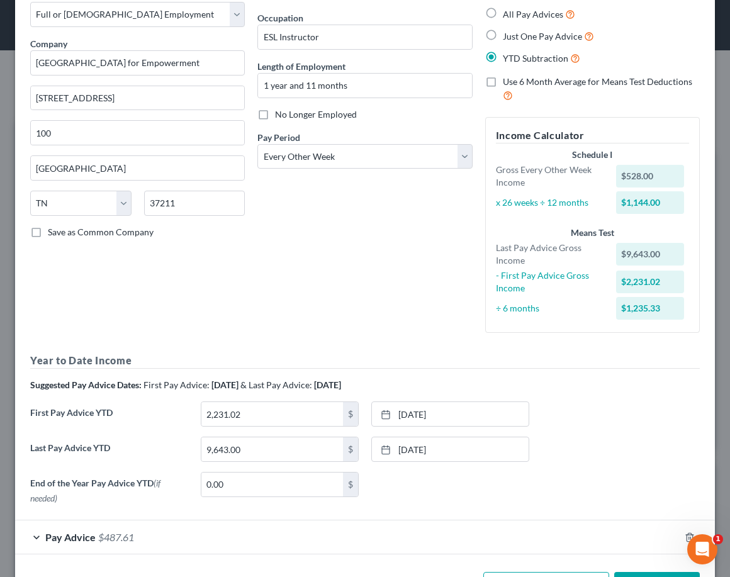
scroll to position [69, 0]
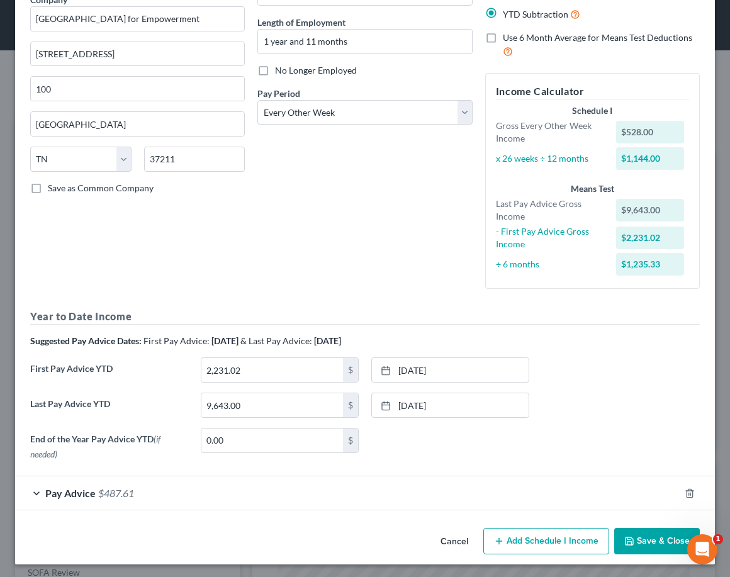
click at [103, 503] on div "Pay Advice $487.61" at bounding box center [347, 493] width 665 height 33
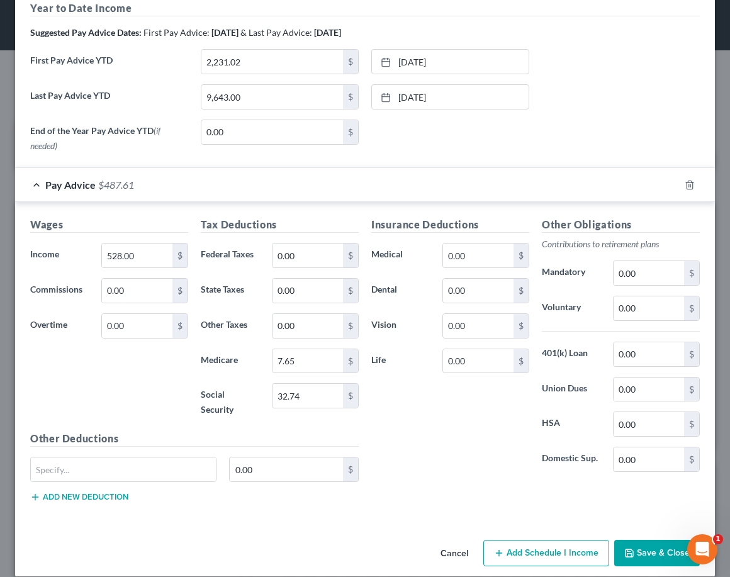
scroll to position [421, 0]
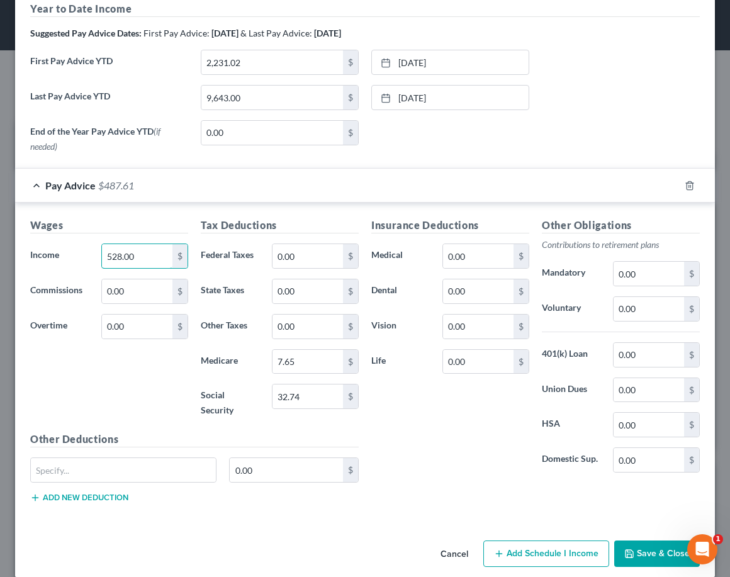
drag, startPoint x: 151, startPoint y: 253, endPoint x: 58, endPoint y: 253, distance: 93.2
click at [58, 253] on div "Income * 528.00 $" at bounding box center [109, 256] width 171 height 25
type input "768.00"
click at [178, 219] on h5 "Wages" at bounding box center [109, 226] width 158 height 16
click at [161, 254] on input "768.00" at bounding box center [137, 256] width 71 height 24
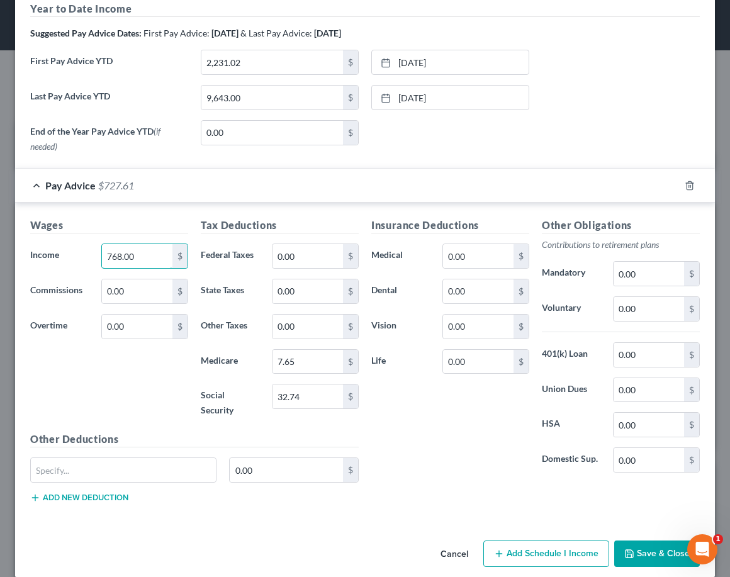
drag, startPoint x: 161, startPoint y: 254, endPoint x: 33, endPoint y: 246, distance: 128.0
click at [33, 247] on div "Income * 768.00 $" at bounding box center [109, 256] width 171 height 25
type input "720"
click at [323, 256] on input "0.00" at bounding box center [308, 256] width 71 height 24
type input "14.31"
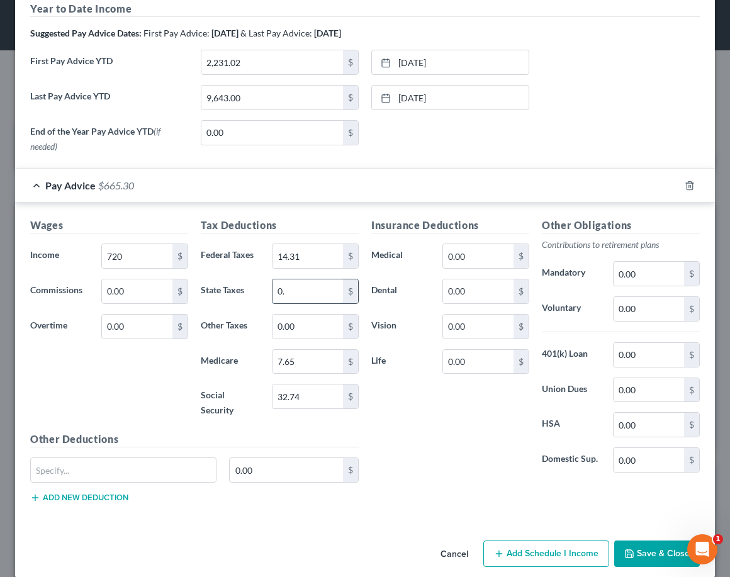
type input "0"
click at [319, 324] on input "0.00" at bounding box center [308, 327] width 71 height 24
click at [316, 366] on input "7.65" at bounding box center [308, 362] width 71 height 24
type input "7"
type input "10.44"
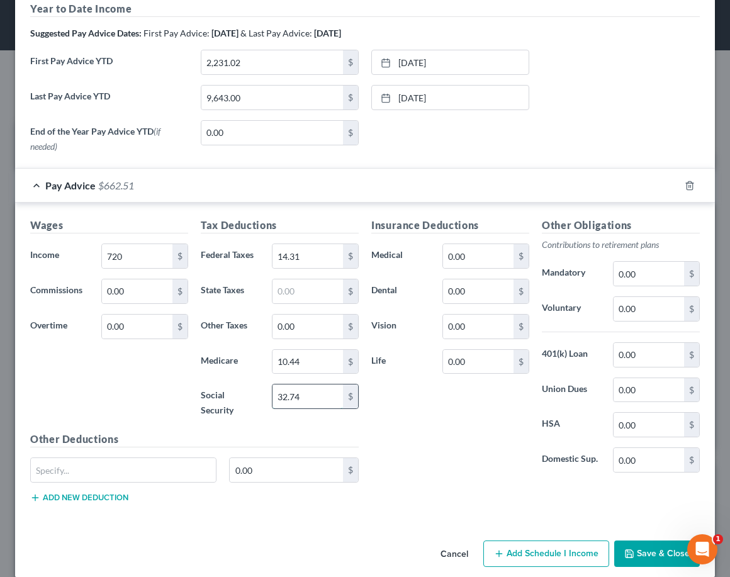
click at [322, 396] on input "32.74" at bounding box center [308, 397] width 71 height 24
type input "3"
type input "44.64"
click at [368, 422] on div "Insurance Deductions Medical 0.00 $ Dental 0.00 $ Vision 0.00 $ Life 0.00 $" at bounding box center [450, 350] width 171 height 265
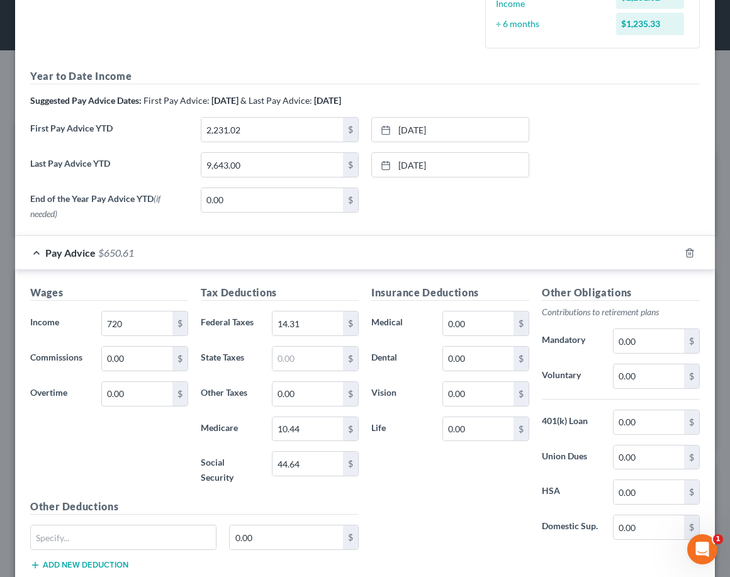
scroll to position [407, 0]
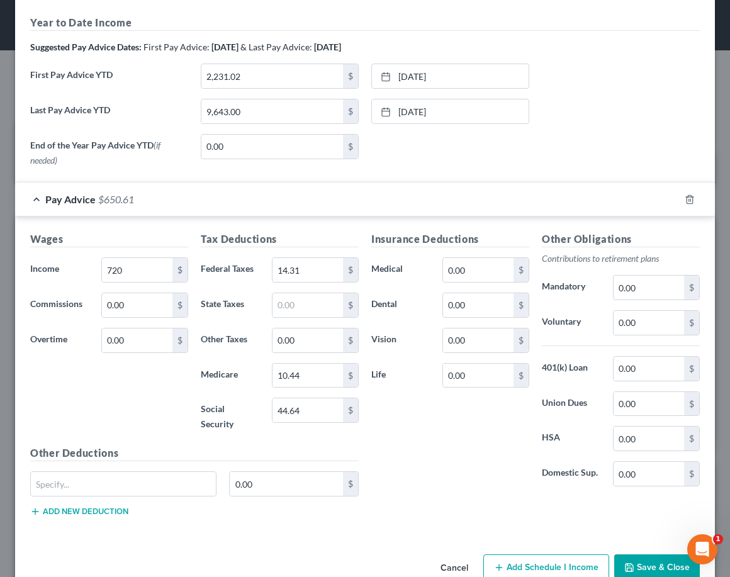
click at [647, 555] on button "Save & Close" at bounding box center [658, 568] width 86 height 26
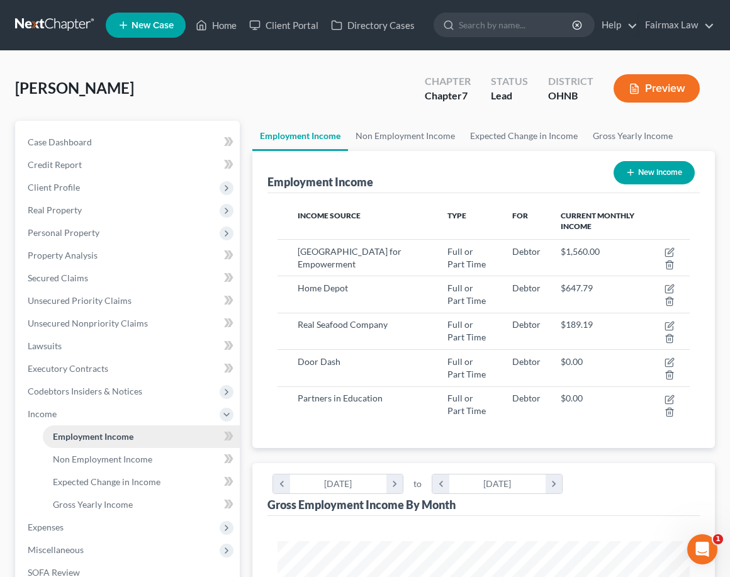
scroll to position [202, 0]
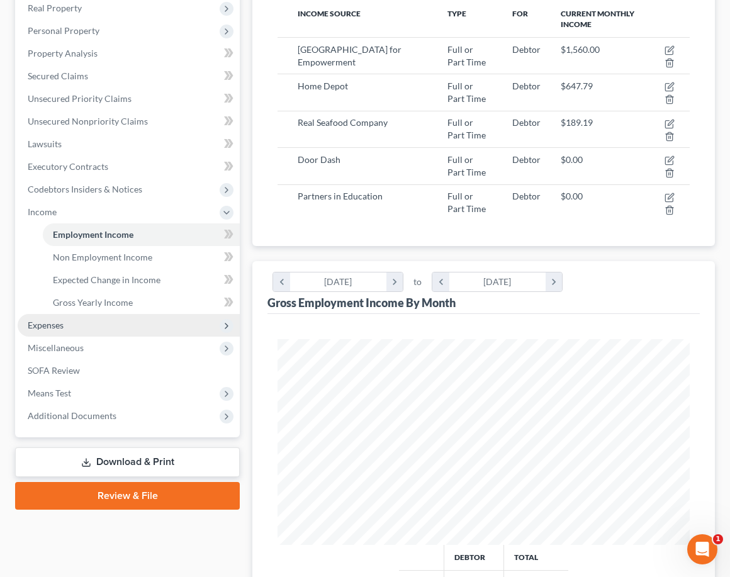
click at [69, 324] on span "Expenses" at bounding box center [129, 325] width 222 height 23
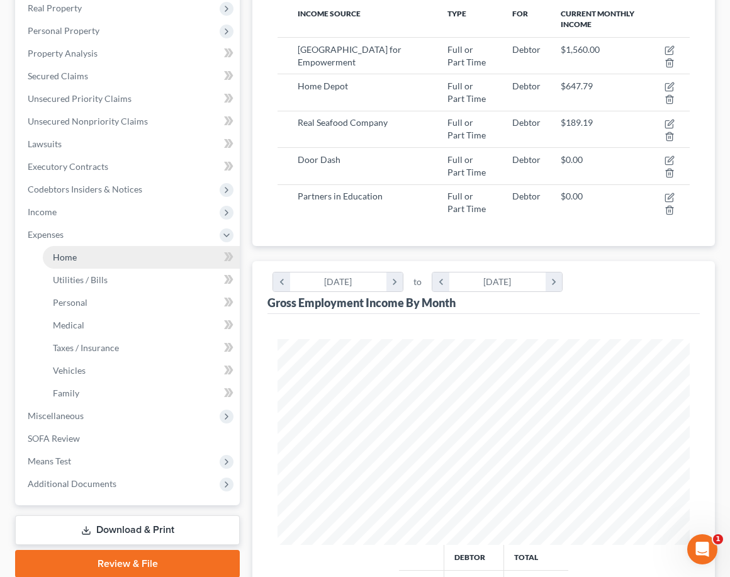
click at [117, 262] on link "Home" at bounding box center [141, 257] width 197 height 23
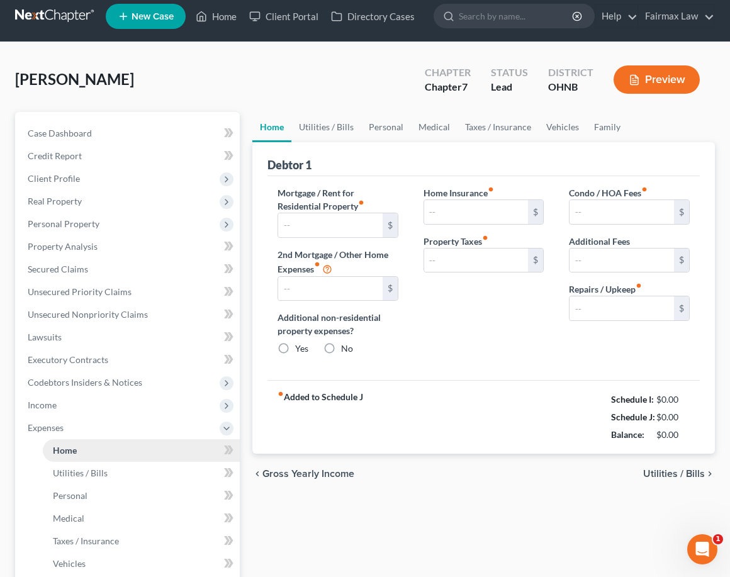
type input "500.00"
type input "0.00"
radio input "true"
type input "0.00"
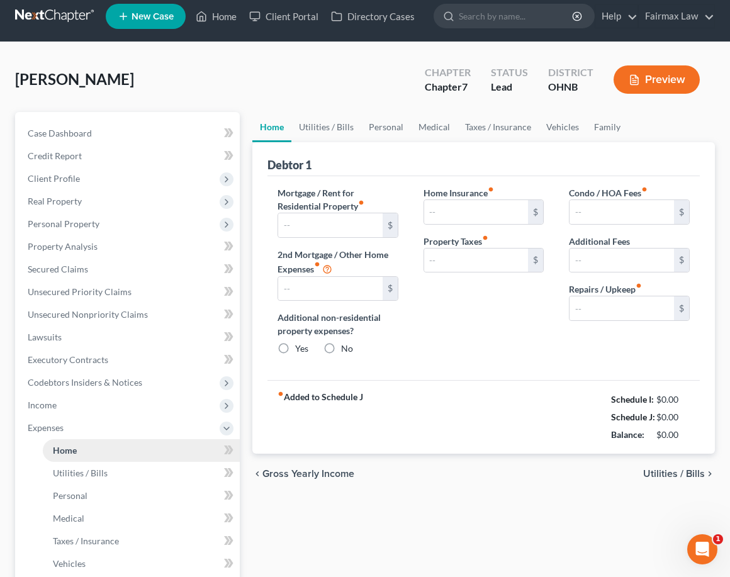
type input "0.00"
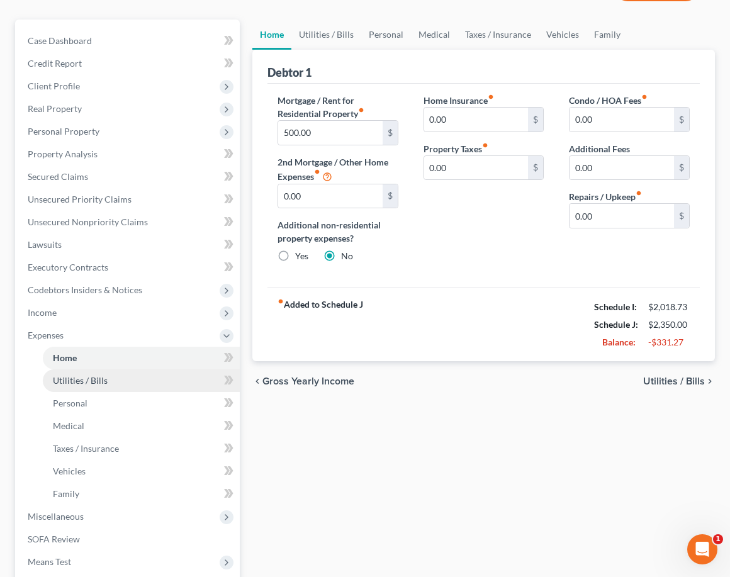
click at [98, 387] on link "Utilities / Bills" at bounding box center [141, 381] width 197 height 23
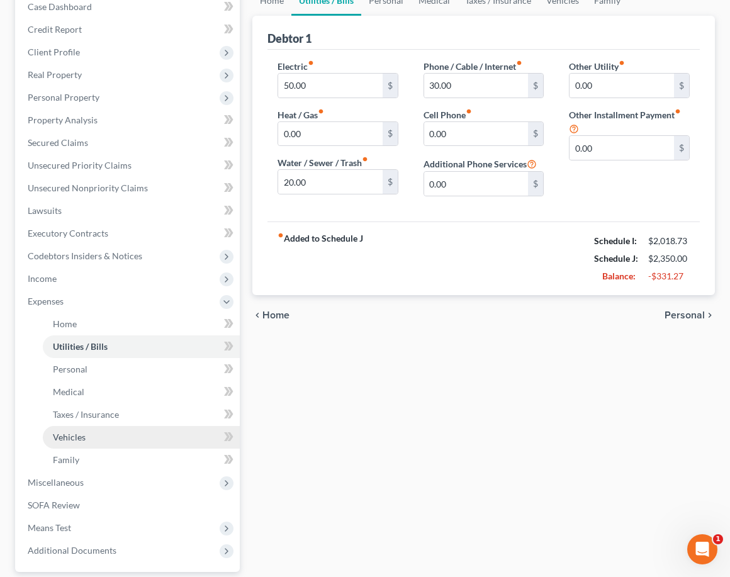
scroll to position [122, 0]
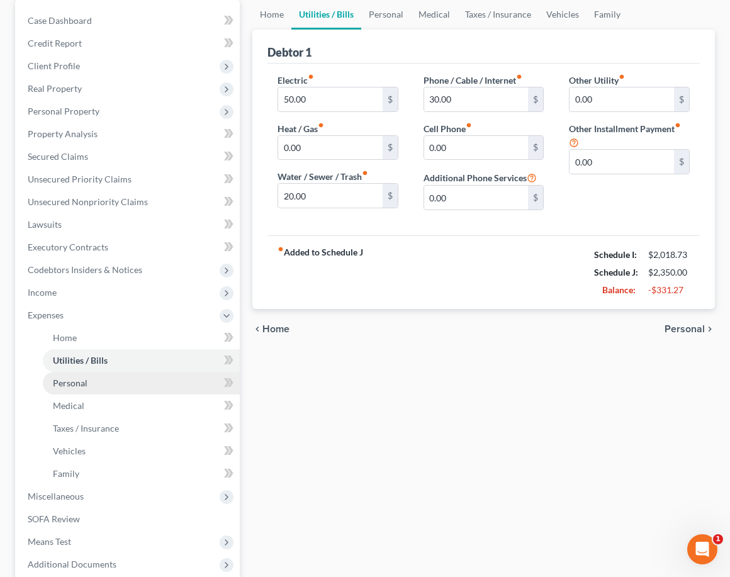
click at [98, 392] on link "Personal" at bounding box center [141, 383] width 197 height 23
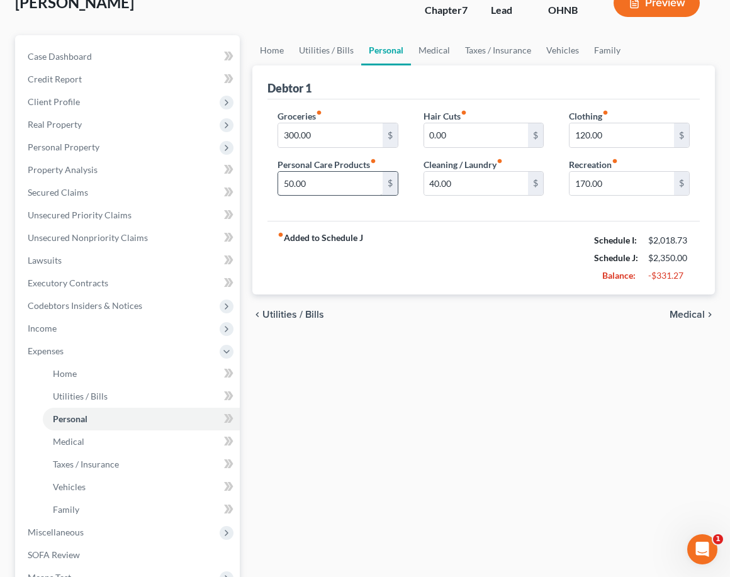
scroll to position [74, 0]
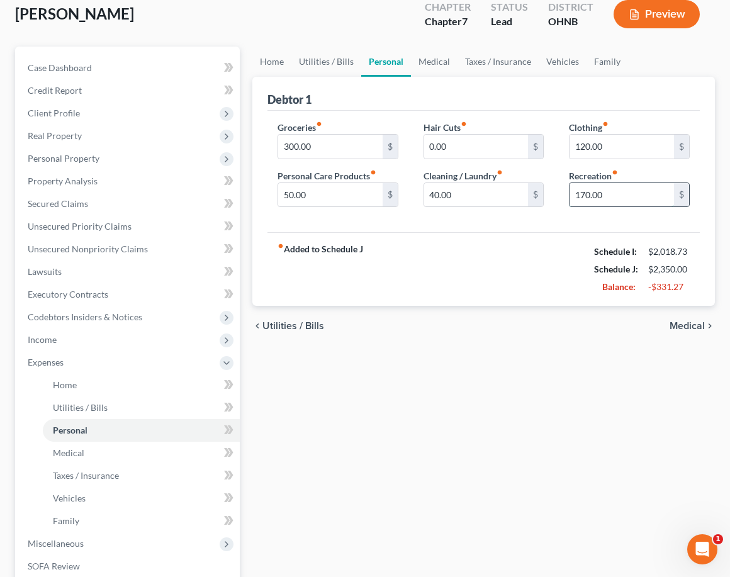
click at [586, 198] on input "170.00" at bounding box center [622, 195] width 105 height 24
click at [586, 148] on input "120.00" at bounding box center [622, 147] width 105 height 24
click at [585, 195] on input "100.00" at bounding box center [622, 195] width 105 height 24
type input "70.00"
click at [460, 368] on div "Home Utilities / Bills Personal Medical Taxes / Insurance Vehicles Family Debto…" at bounding box center [483, 376] width 475 height 659
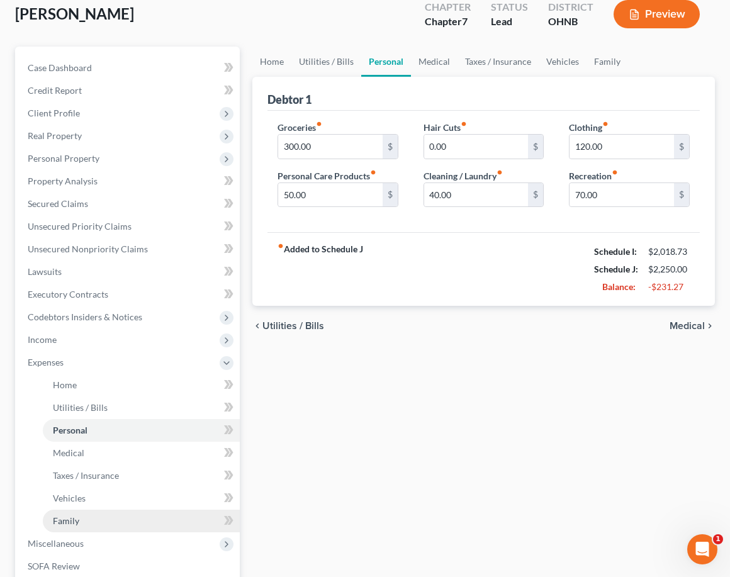
click at [82, 512] on link "Family" at bounding box center [141, 521] width 197 height 23
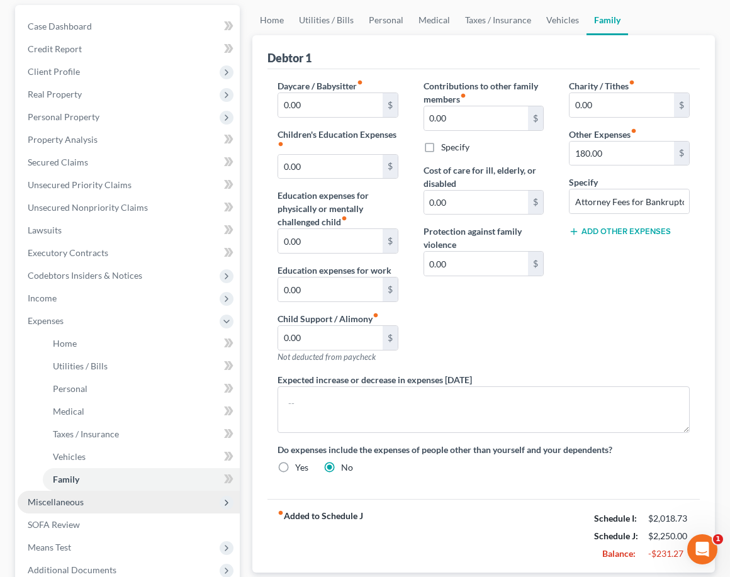
scroll to position [118, 0]
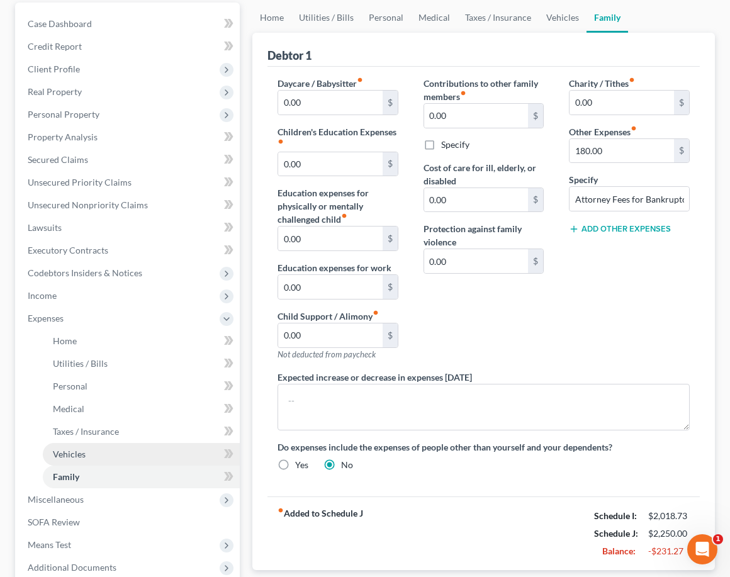
click at [80, 457] on span "Vehicles" at bounding box center [69, 454] width 33 height 11
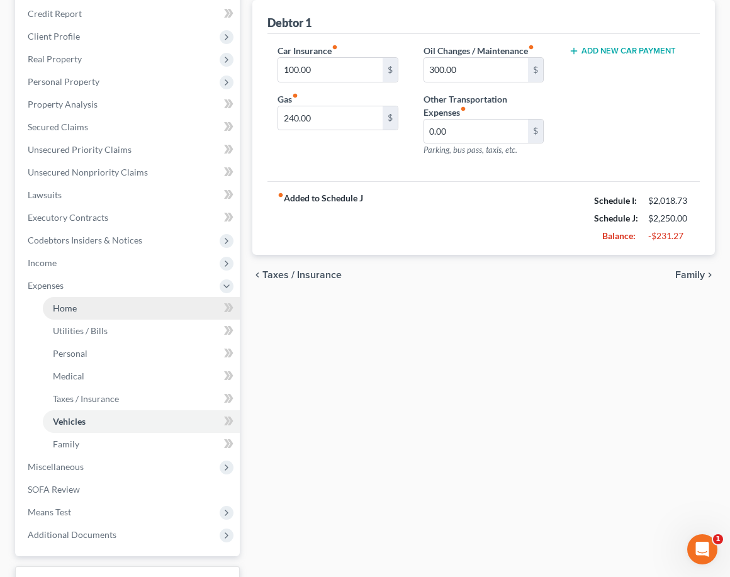
scroll to position [154, 0]
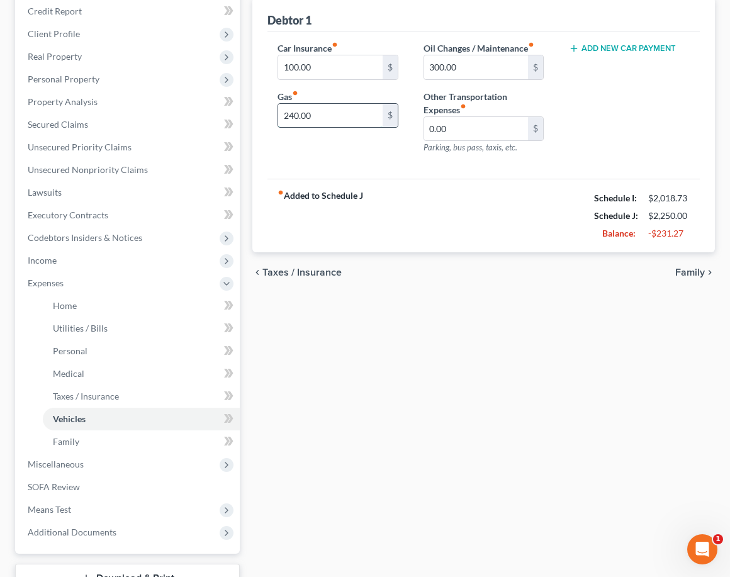
click at [295, 114] on input "240.00" at bounding box center [330, 116] width 105 height 24
type input "200.00"
click at [336, 227] on strong "fiber_manual_record Added to Schedule J" at bounding box center [321, 216] width 86 height 53
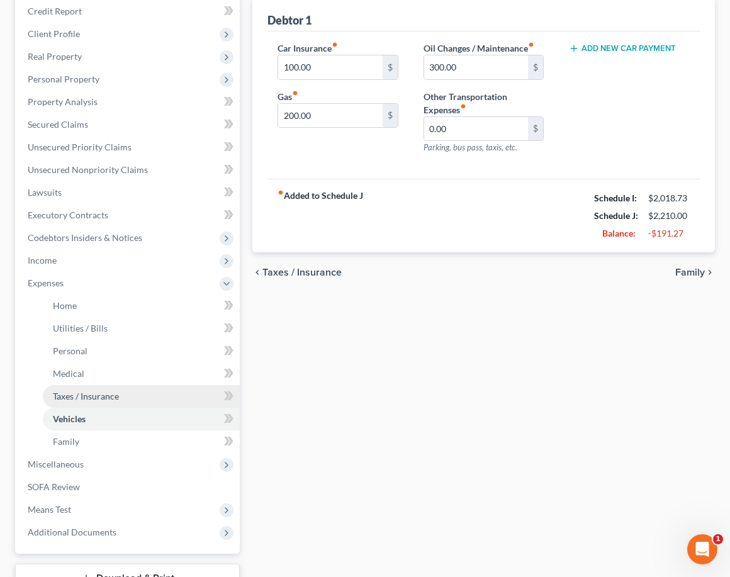
click at [91, 395] on span "Taxes / Insurance" at bounding box center [86, 396] width 66 height 11
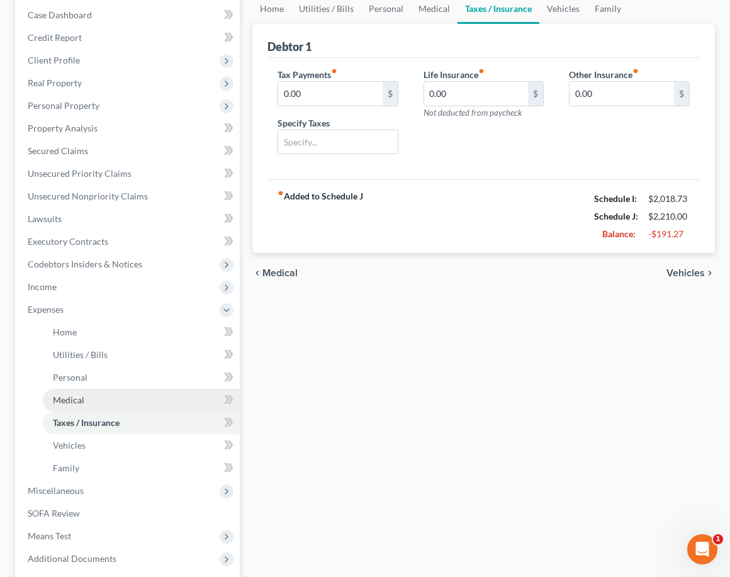
click at [87, 402] on link "Medical" at bounding box center [141, 400] width 197 height 23
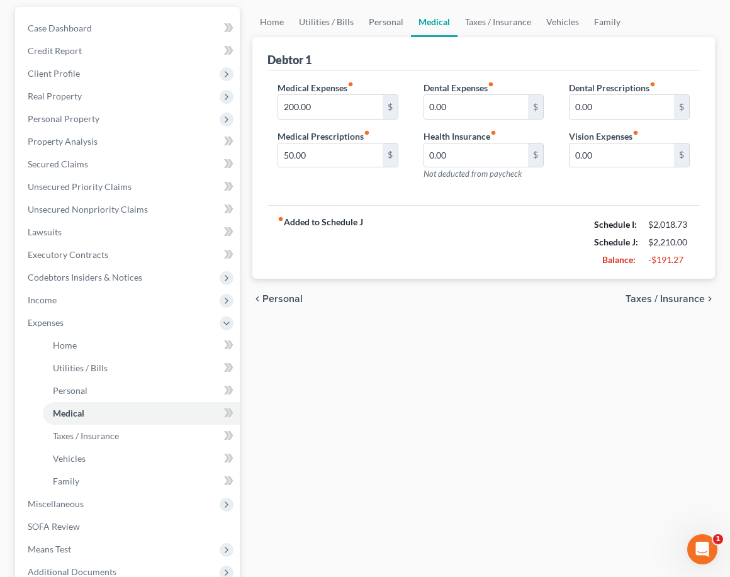
scroll to position [113, 0]
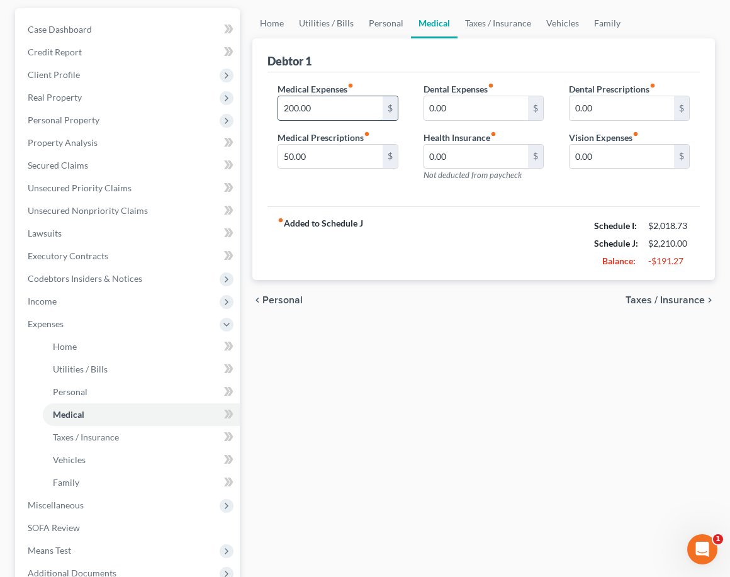
click at [287, 108] on input "200.00" at bounding box center [330, 108] width 105 height 24
type input "0.00"
click at [385, 218] on div "fiber_manual_record Added to Schedule J Schedule I: $2,018.73 Schedule J: $2,01…" at bounding box center [484, 244] width 433 height 74
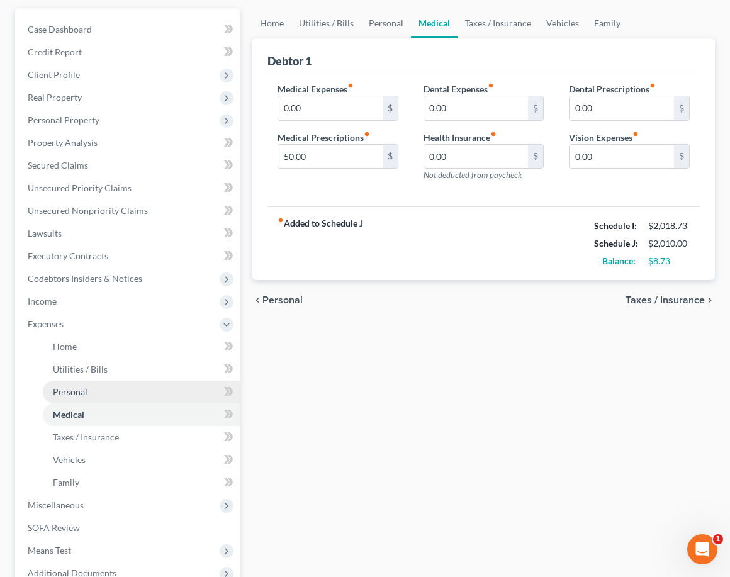
click at [76, 393] on span "Personal" at bounding box center [70, 392] width 35 height 11
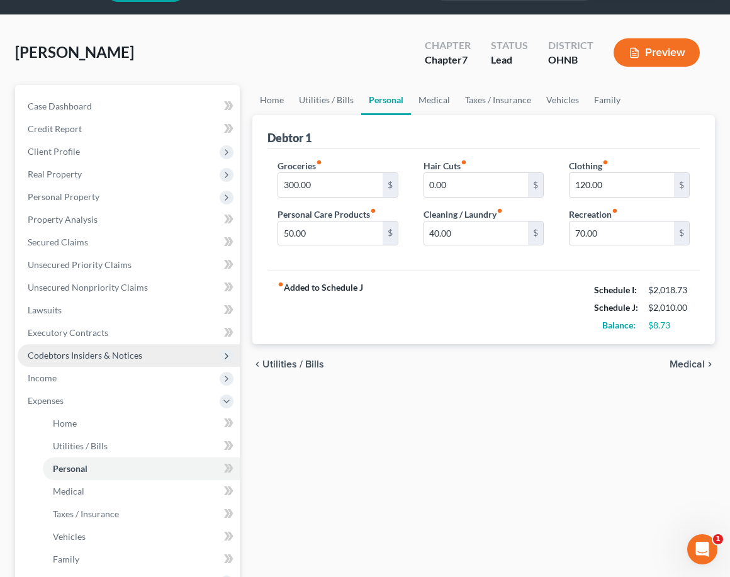
scroll to position [42, 0]
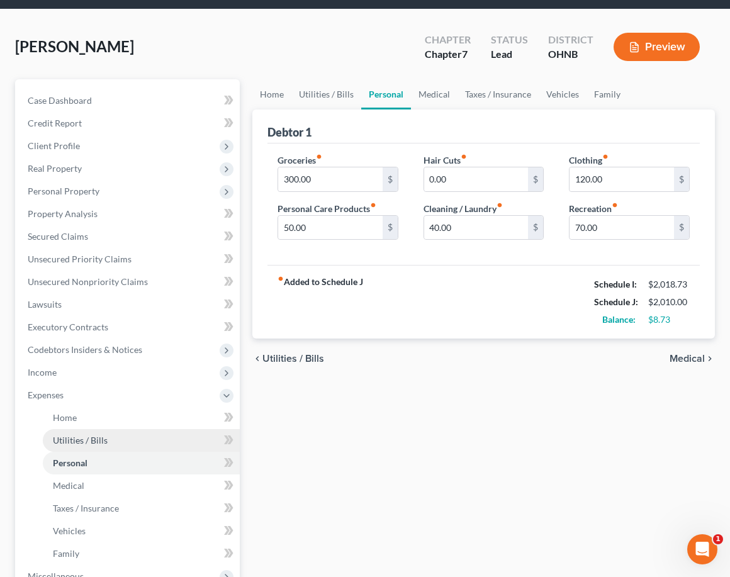
click at [80, 433] on link "Utilities / Bills" at bounding box center [141, 440] width 197 height 23
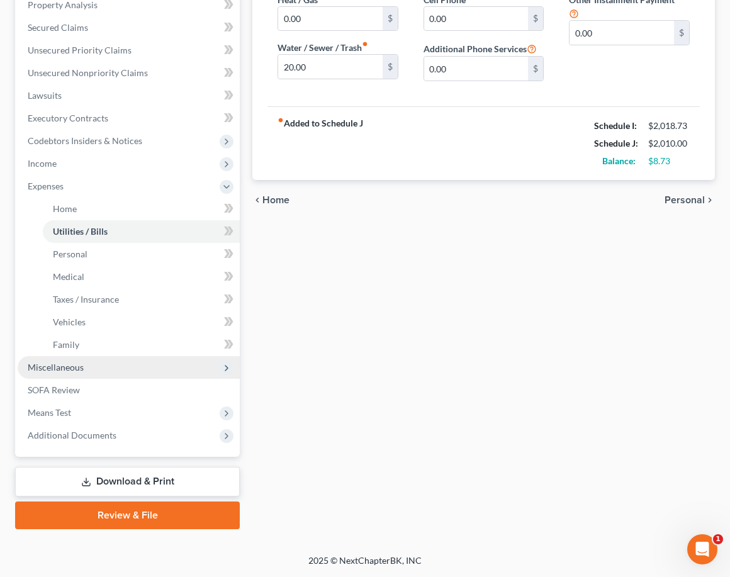
click at [96, 368] on span "Miscellaneous" at bounding box center [129, 367] width 222 height 23
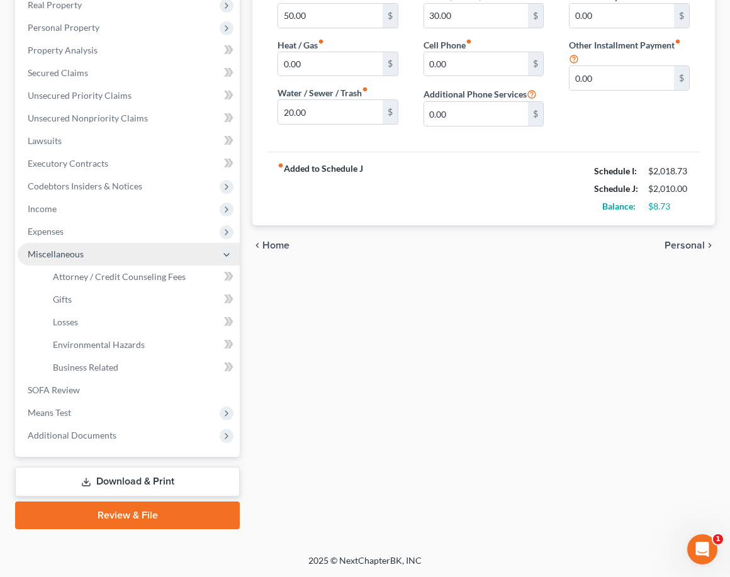
scroll to position [205, 0]
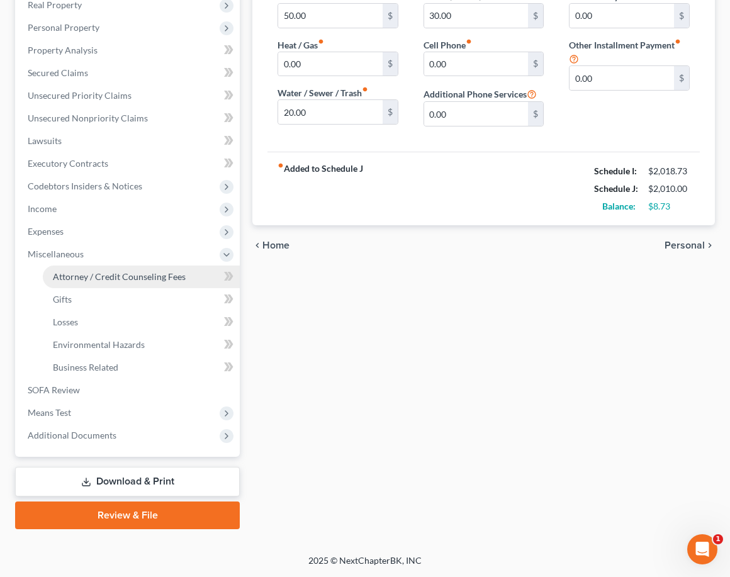
click at [93, 281] on span "Attorney / Credit Counseling Fees" at bounding box center [119, 276] width 133 height 11
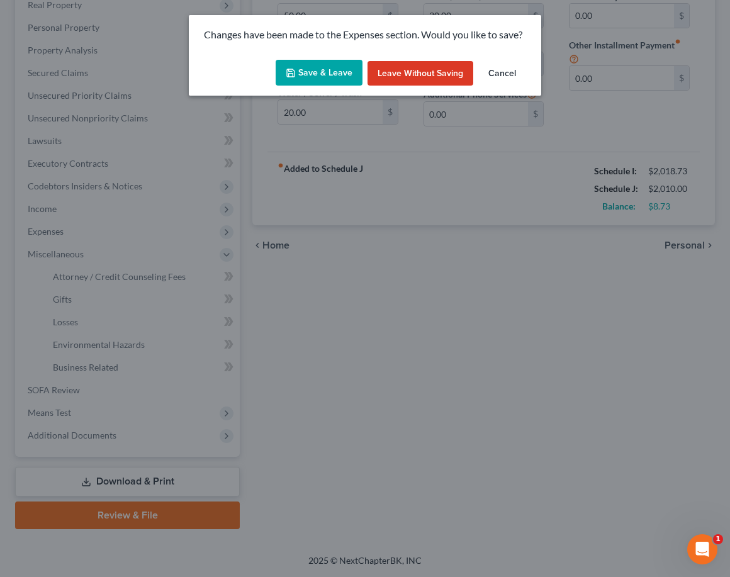
click at [325, 79] on button "Save & Leave" at bounding box center [319, 73] width 87 height 26
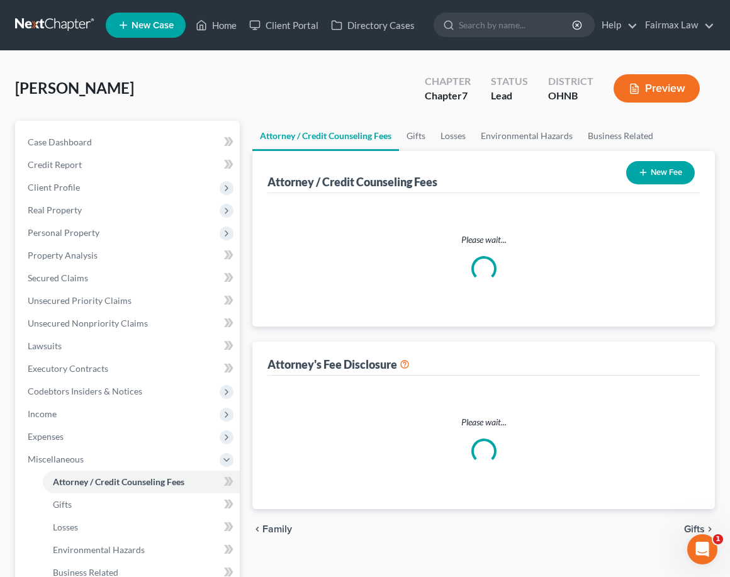
select select "1"
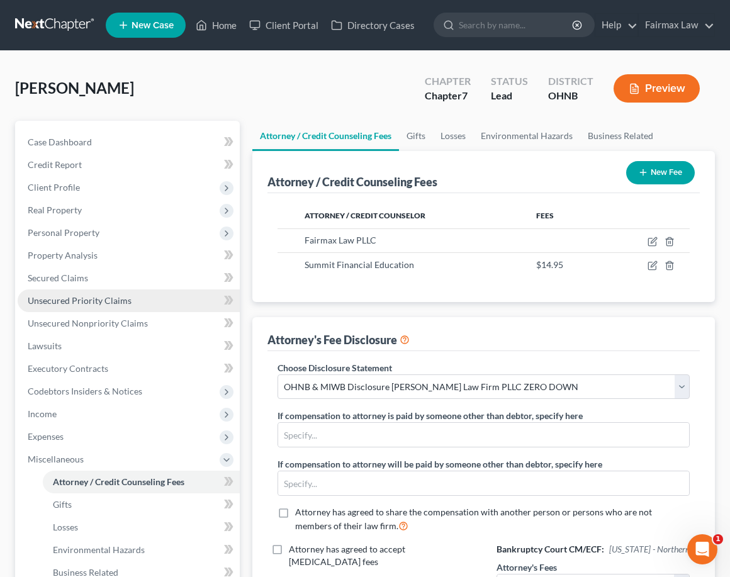
click at [160, 295] on link "Unsecured Priority Claims" at bounding box center [129, 301] width 222 height 23
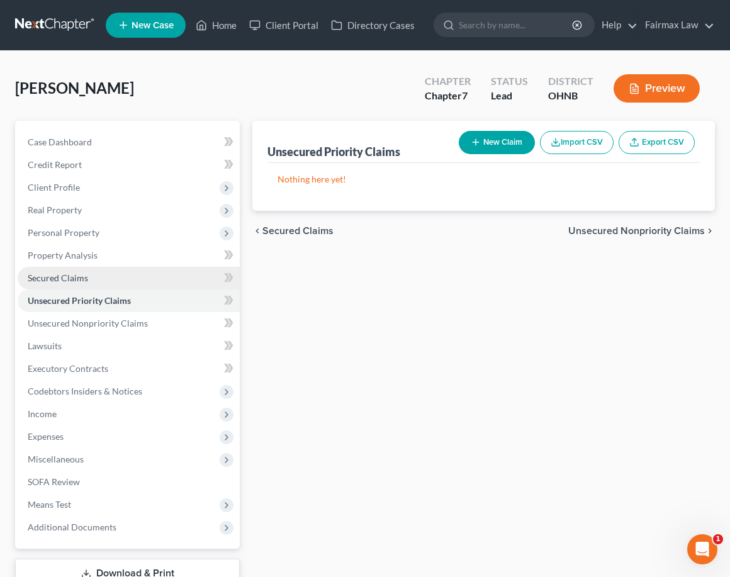
click at [160, 281] on link "Secured Claims" at bounding box center [129, 278] width 222 height 23
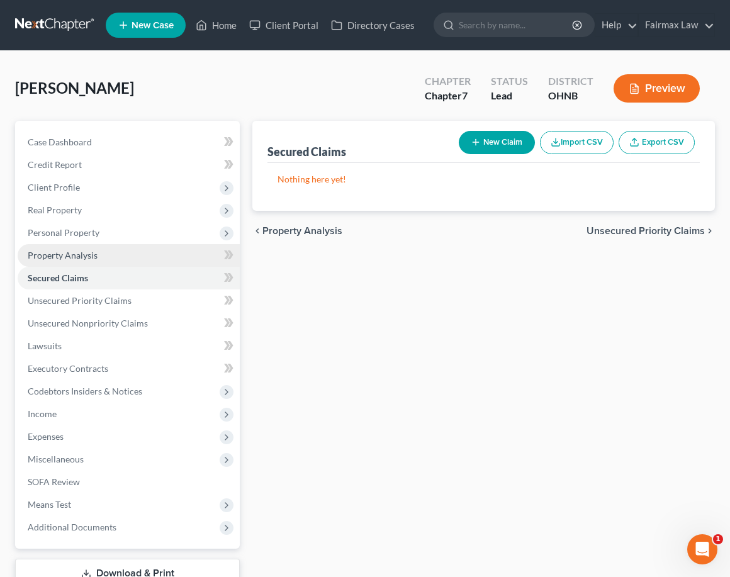
click at [142, 258] on link "Property Analysis" at bounding box center [129, 255] width 222 height 23
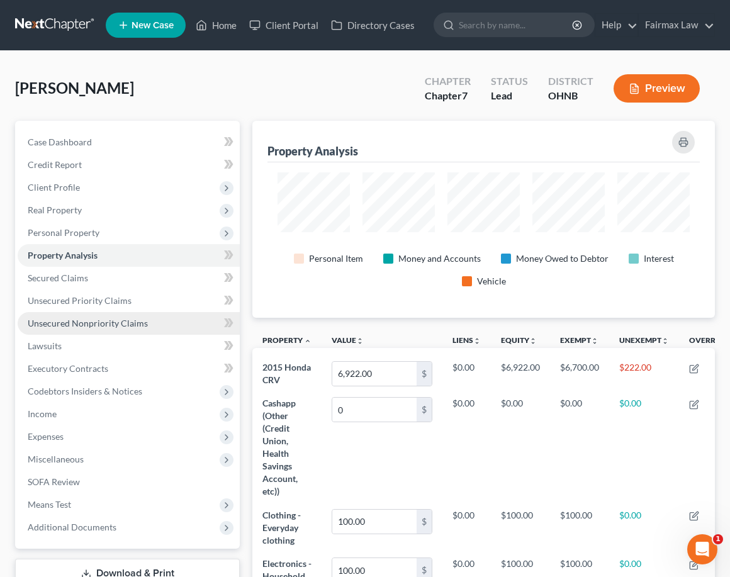
click at [107, 321] on span "Unsecured Nonpriority Claims" at bounding box center [88, 323] width 120 height 11
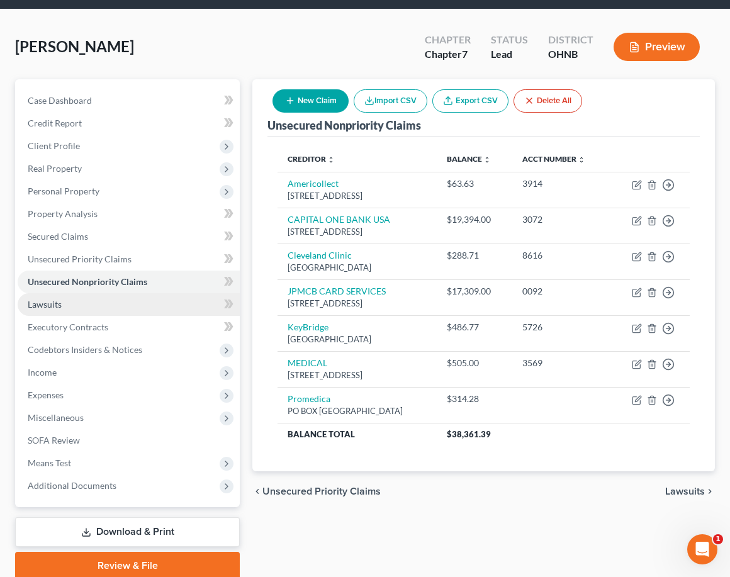
click at [158, 307] on link "Lawsuits" at bounding box center [129, 304] width 222 height 23
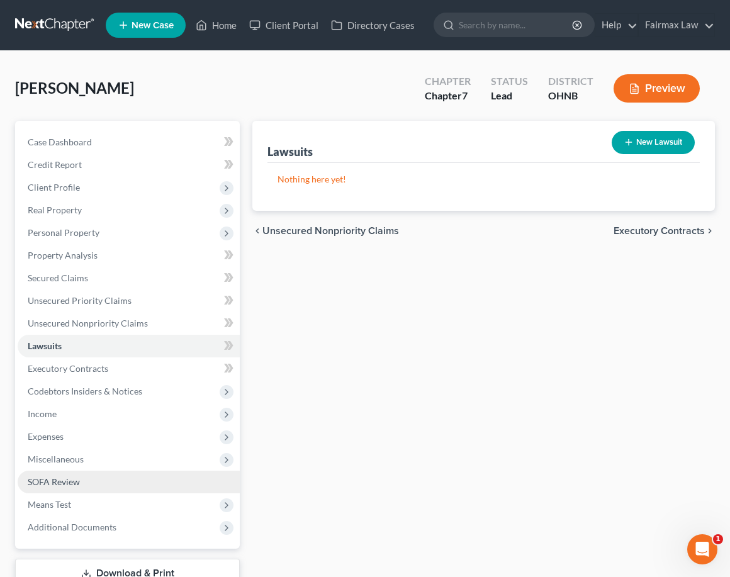
click at [116, 479] on link "SOFA Review" at bounding box center [129, 482] width 222 height 23
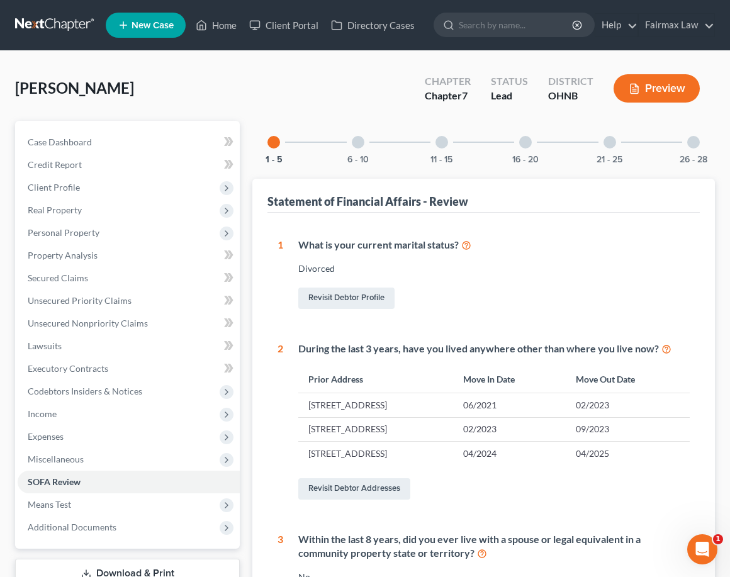
click at [370, 157] on div "6 - 10" at bounding box center [358, 142] width 43 height 43
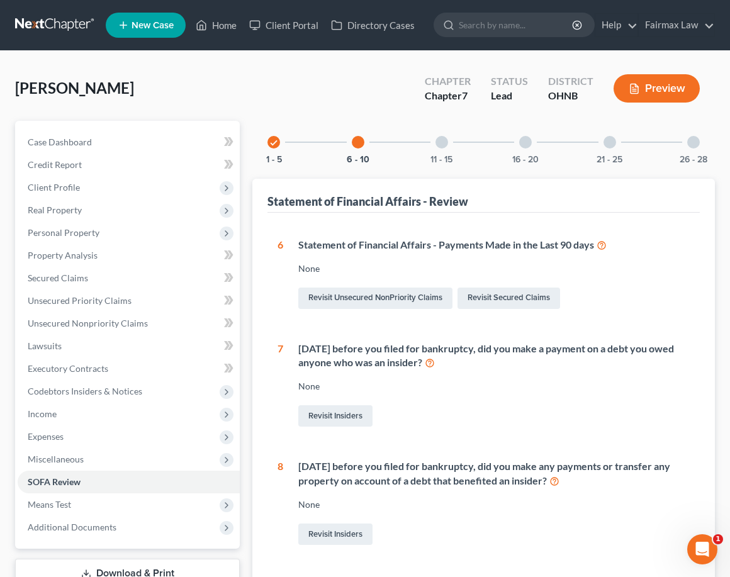
click at [435, 165] on div "check 1 - 5 6 - 10 11 - 15 16 - 20 21 - 25 26 - 28 Statement of Financial Affai…" at bounding box center [483, 488] width 463 height 735
click at [435, 160] on button "11 - 15" at bounding box center [442, 160] width 22 height 9
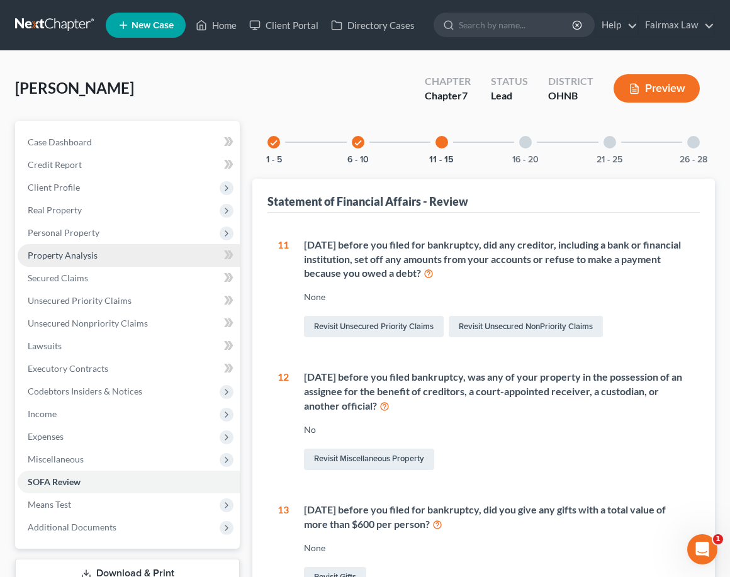
click at [104, 266] on link "Property Analysis" at bounding box center [129, 255] width 222 height 23
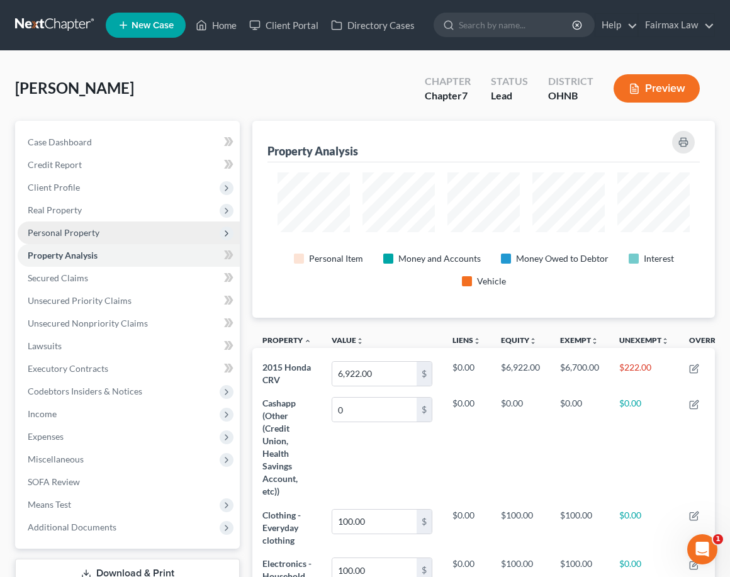
click at [101, 235] on span "Personal Property" at bounding box center [129, 233] width 222 height 23
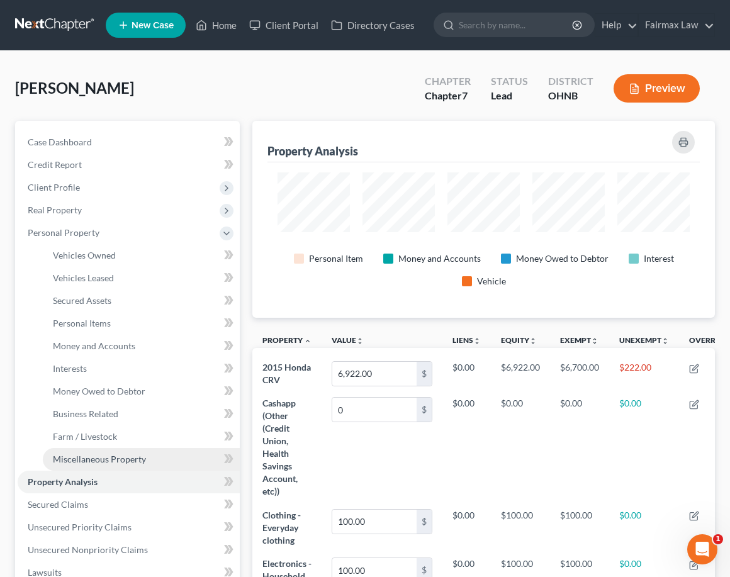
click at [112, 453] on link "Miscellaneous Property" at bounding box center [141, 459] width 197 height 23
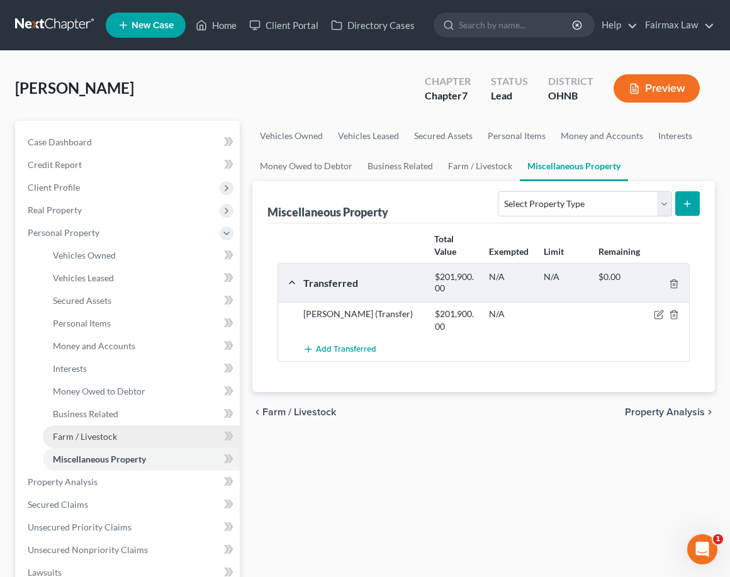
click at [91, 441] on span "Farm / Livestock" at bounding box center [85, 436] width 64 height 11
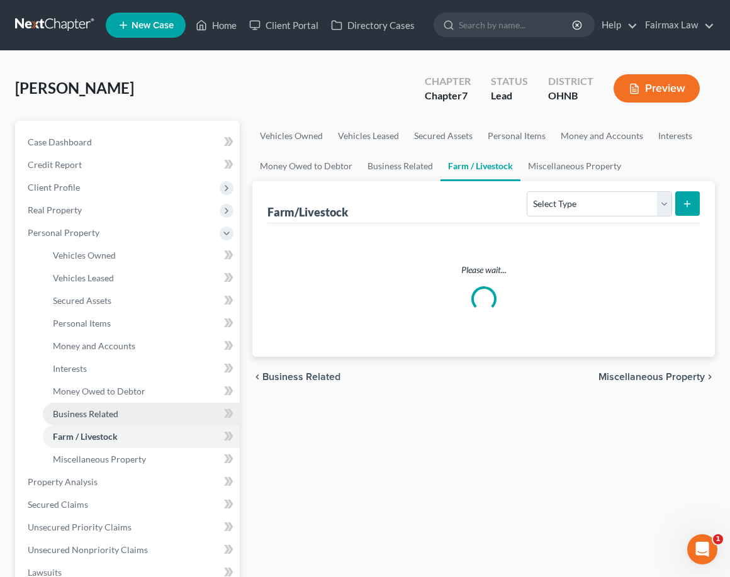
click at [101, 411] on span "Business Related" at bounding box center [85, 414] width 65 height 11
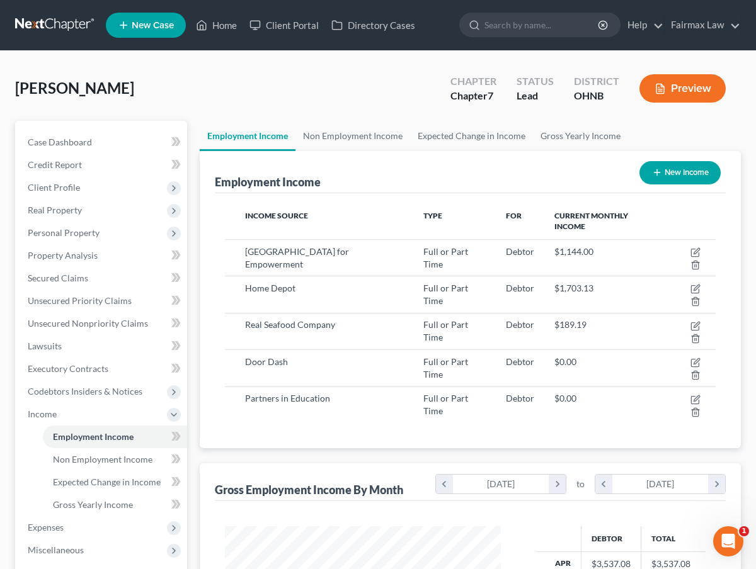
scroll to position [225, 301]
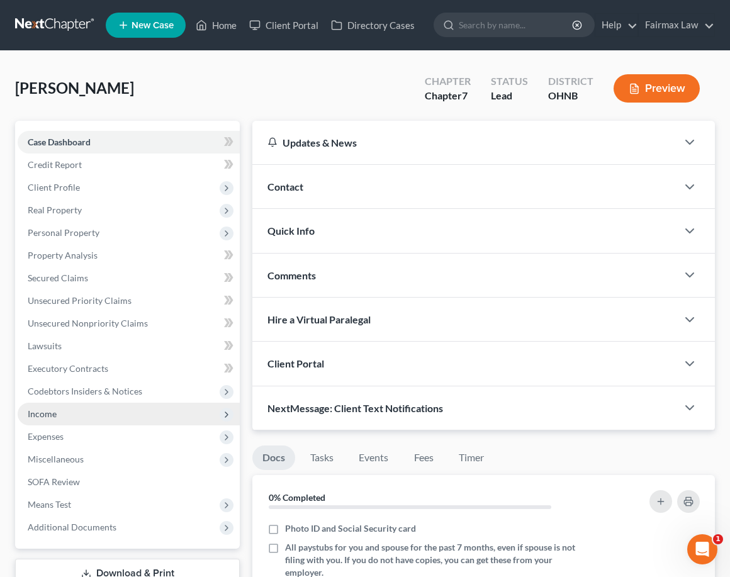
click at [98, 424] on span "Income" at bounding box center [129, 414] width 222 height 23
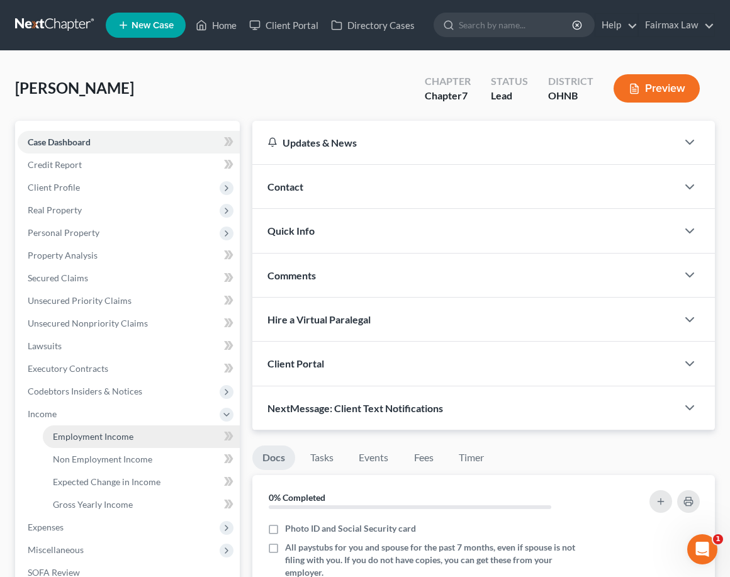
click at [91, 438] on span "Employment Income" at bounding box center [93, 436] width 81 height 11
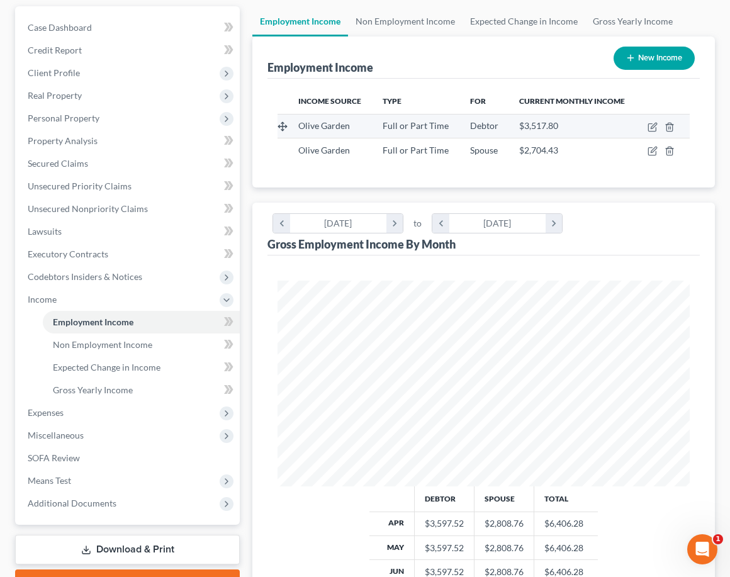
scroll to position [102, 0]
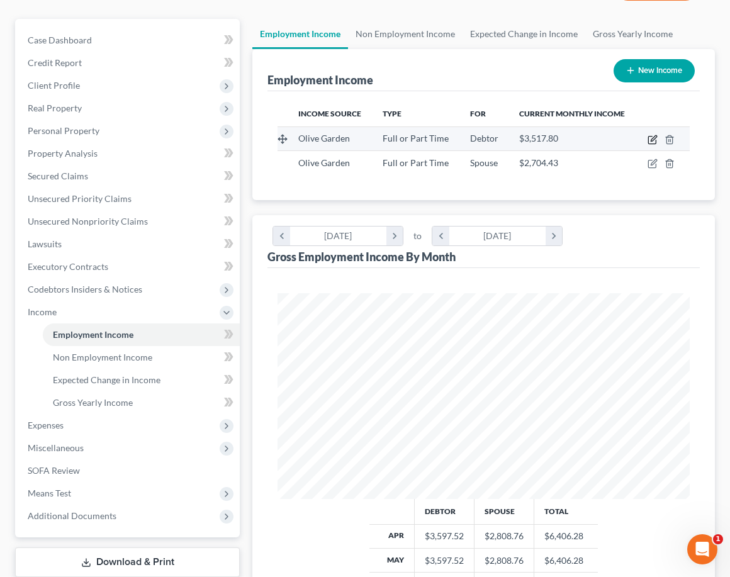
click at [649, 139] on icon "button" at bounding box center [653, 141] width 8 height 8
select select "0"
select select "9"
select select "3"
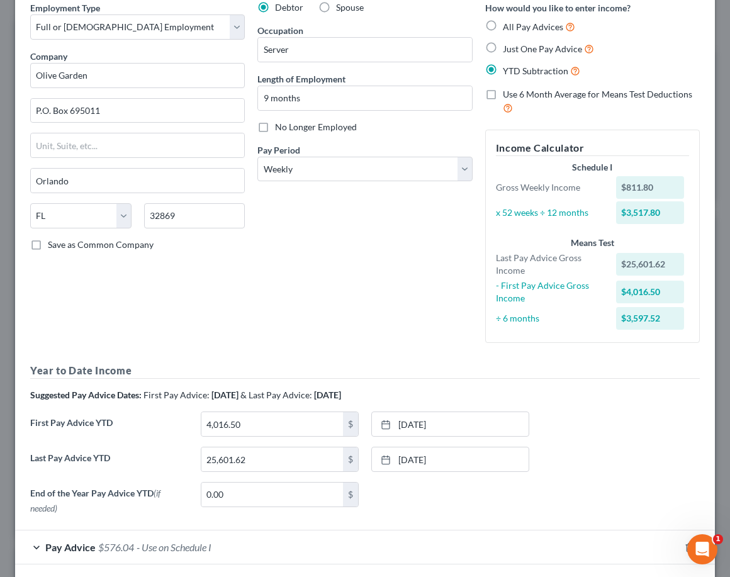
scroll to position [0, 0]
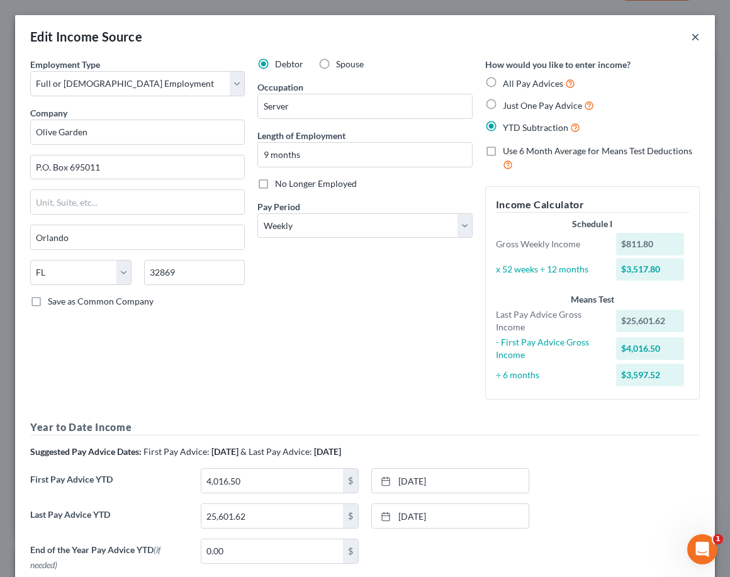
click at [691, 37] on button "×" at bounding box center [695, 36] width 9 height 15
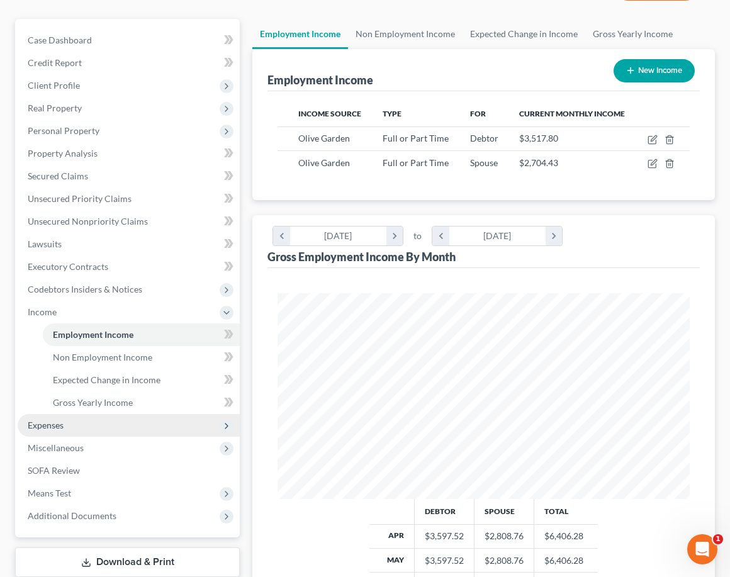
click at [90, 429] on span "Expenses" at bounding box center [129, 425] width 222 height 23
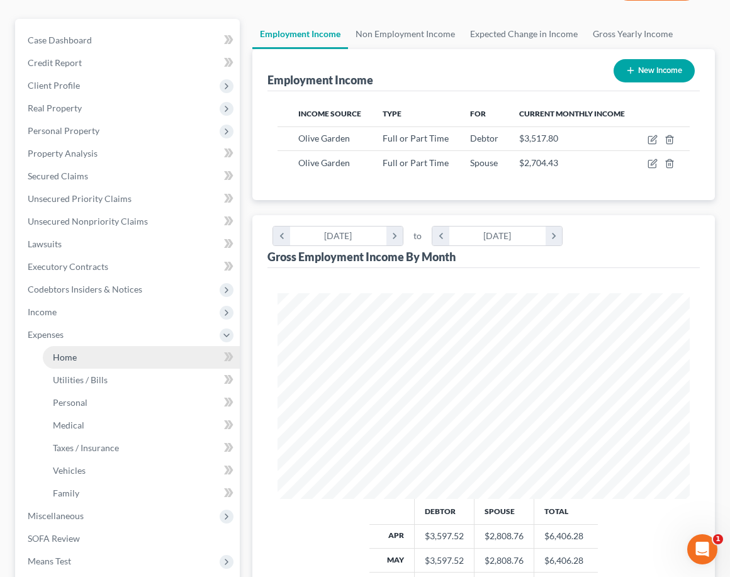
click at [82, 361] on link "Home" at bounding box center [141, 357] width 197 height 23
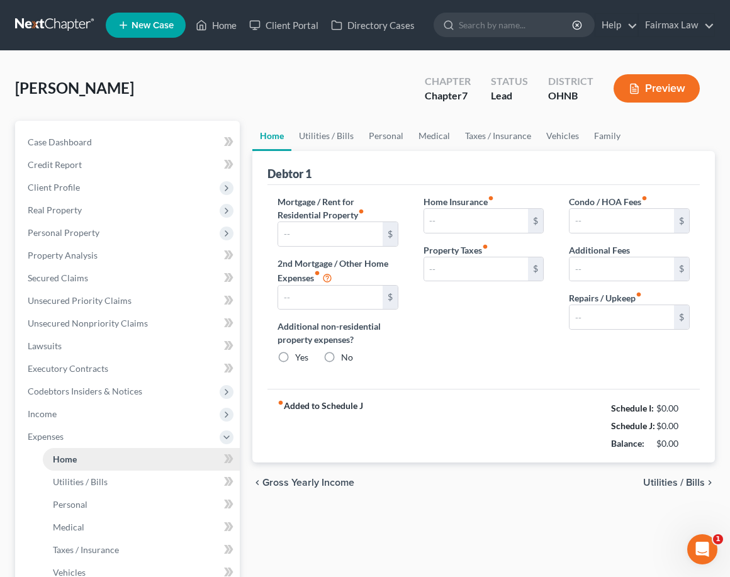
type input "775.00"
type input "0.00"
radio input "true"
type input "30.00"
type input "0.00"
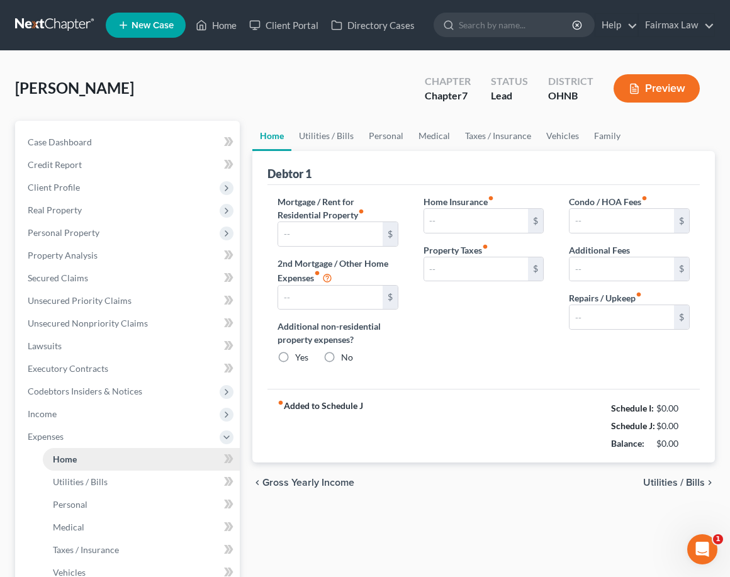
type input "0.00"
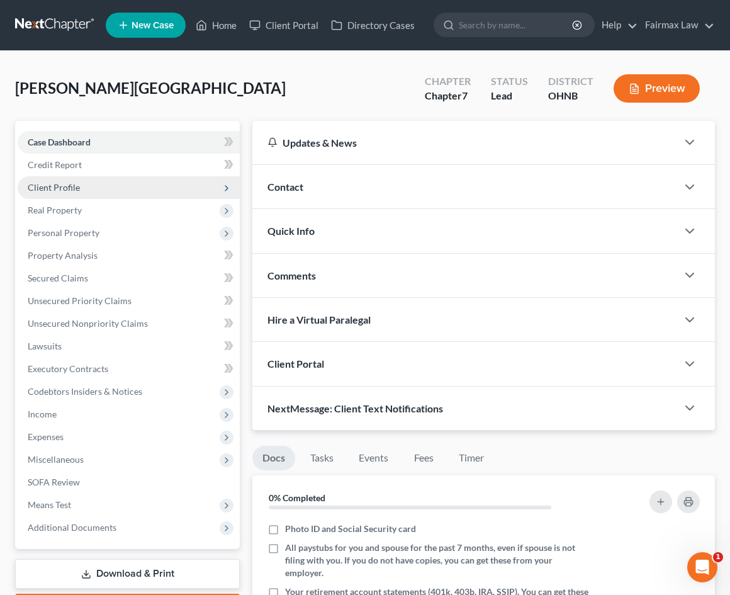
click at [129, 176] on span "Client Profile" at bounding box center [129, 187] width 222 height 23
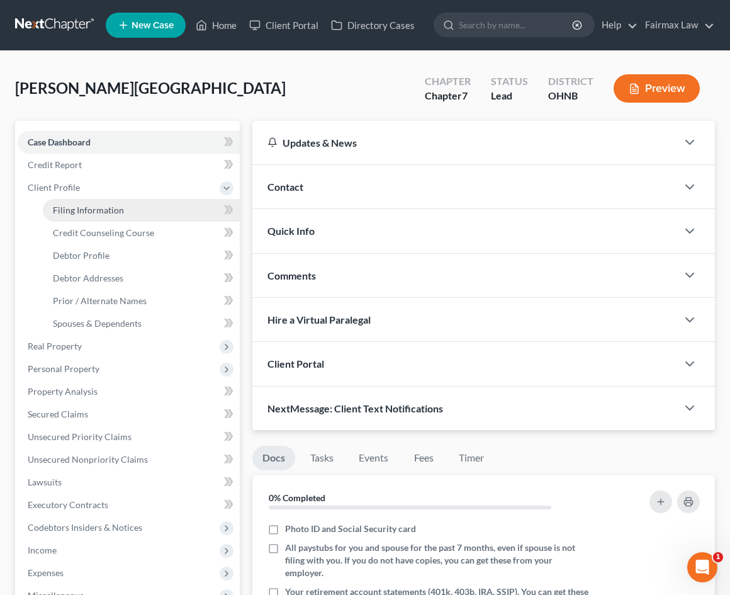
click at [126, 207] on link "Filing Information" at bounding box center [141, 210] width 197 height 23
select select "1"
select select "0"
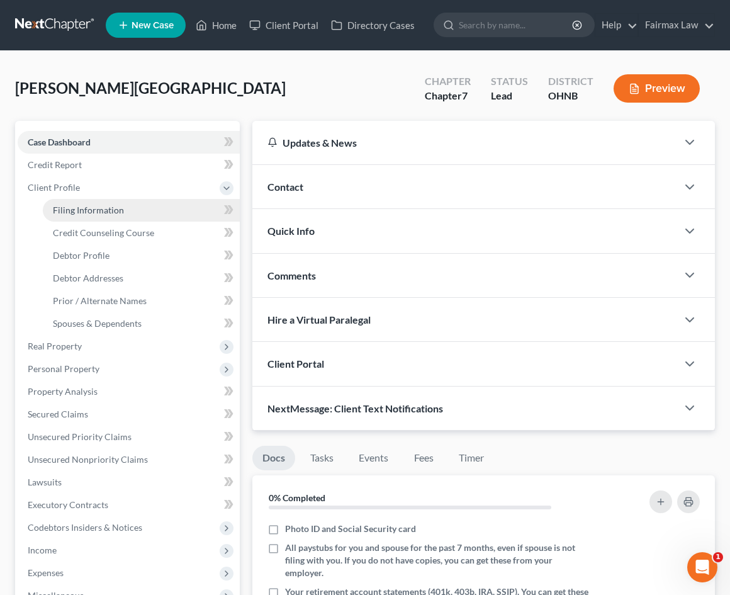
select select "36"
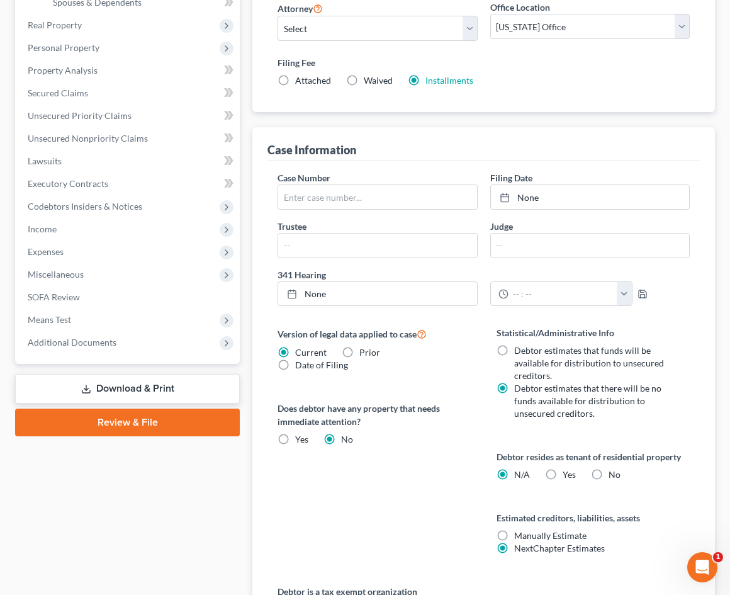
scroll to position [353, 0]
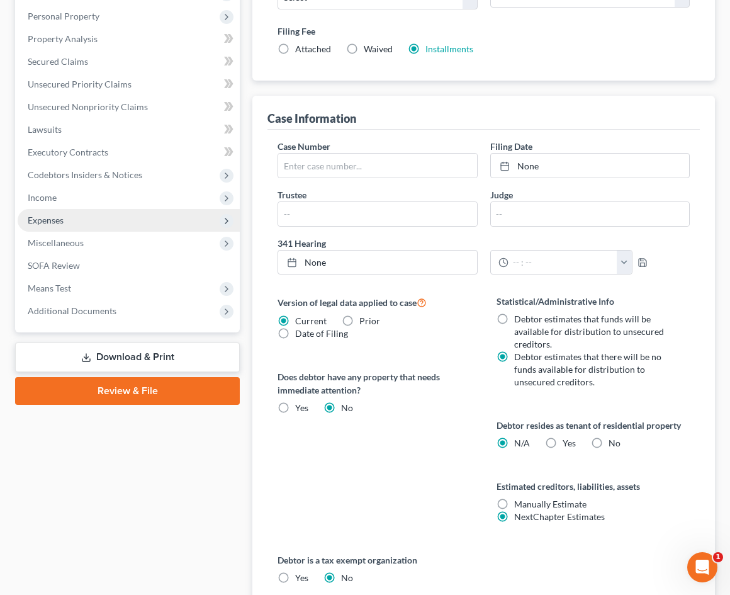
click at [115, 227] on span "Expenses" at bounding box center [129, 220] width 222 height 23
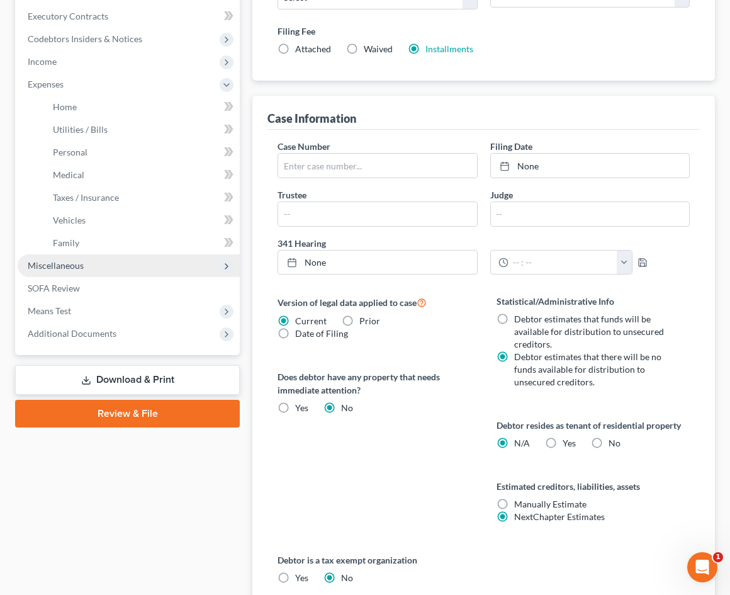
click at [98, 268] on span "Miscellaneous" at bounding box center [129, 265] width 222 height 23
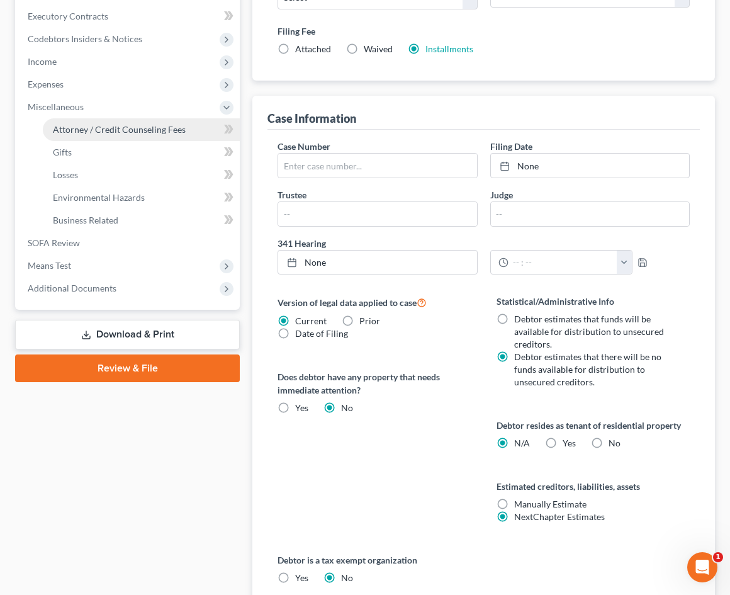
click at [106, 133] on span "Attorney / Credit Counseling Fees" at bounding box center [119, 129] width 133 height 11
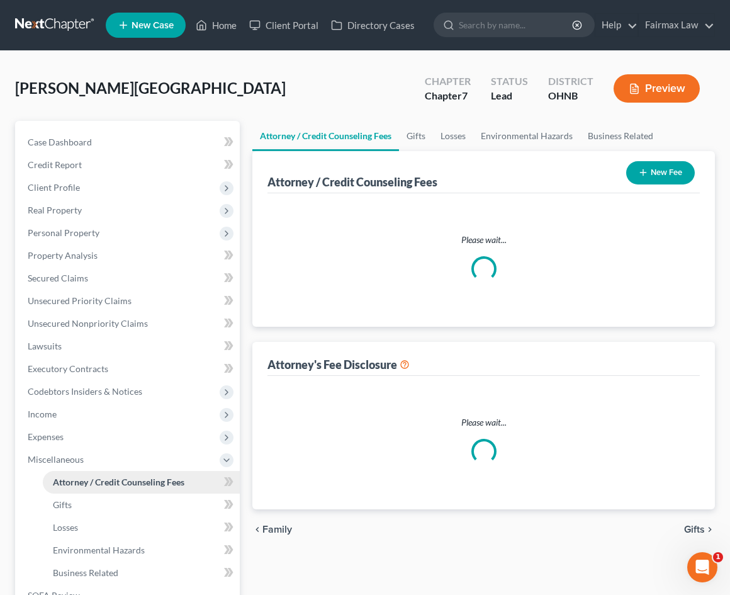
select select "1"
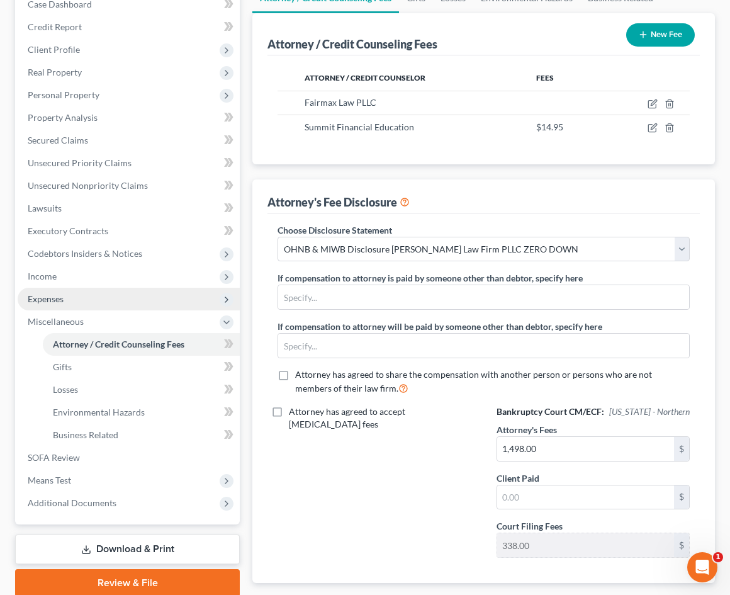
scroll to position [147, 0]
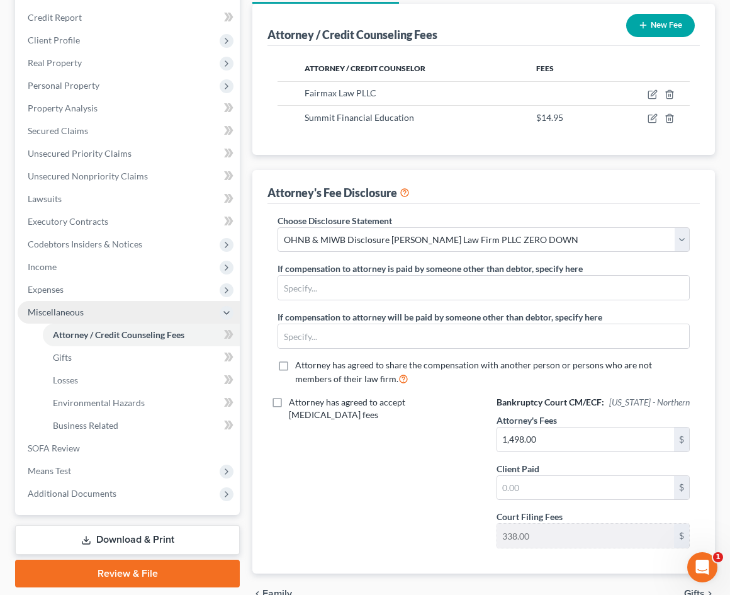
click at [224, 312] on icon at bounding box center [227, 313] width 10 height 10
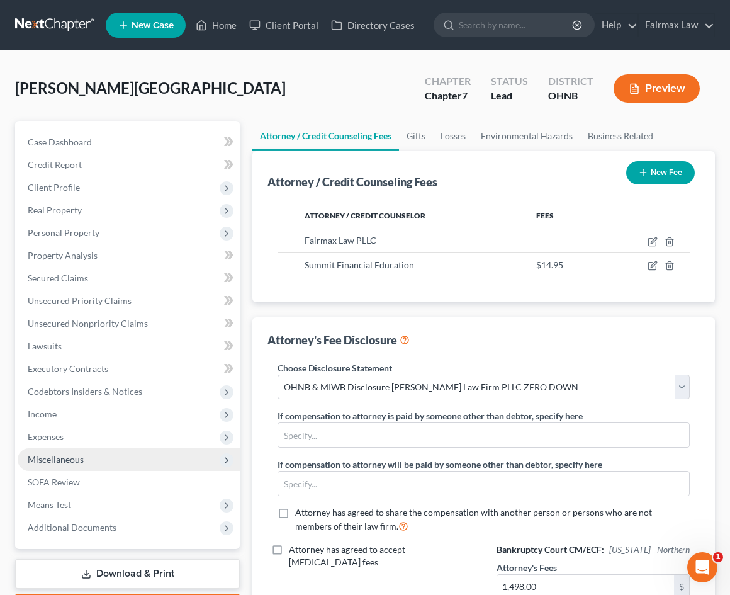
scroll to position [0, 0]
click at [212, 186] on span "Client Profile" at bounding box center [129, 187] width 222 height 23
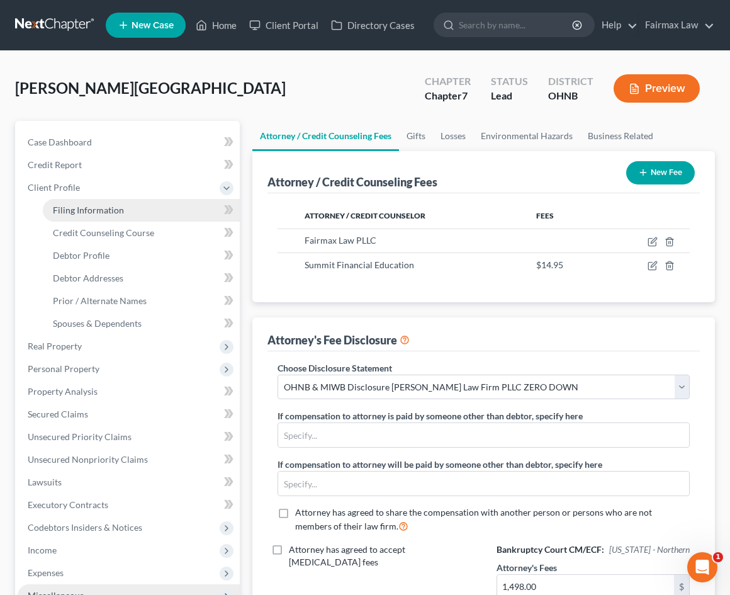
click at [209, 216] on link "Filing Information" at bounding box center [141, 210] width 197 height 23
select select "1"
select select "0"
select select "61"
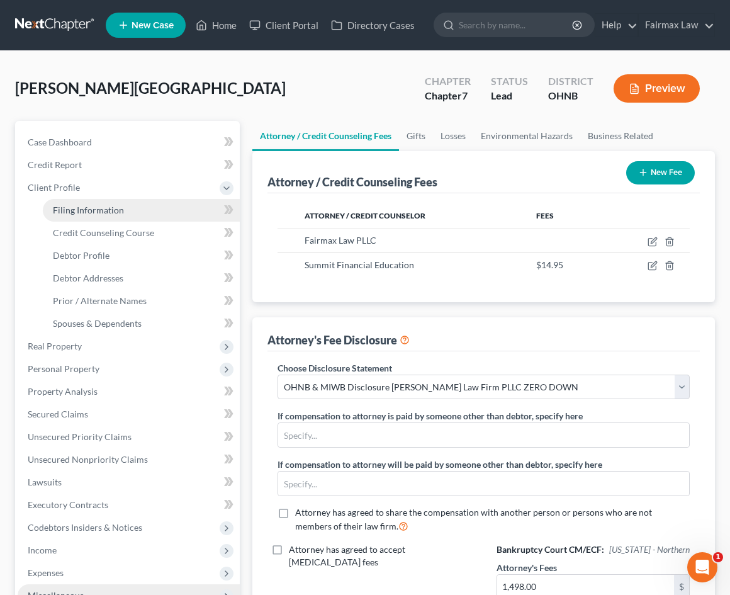
select select "12"
select select "0"
select select "36"
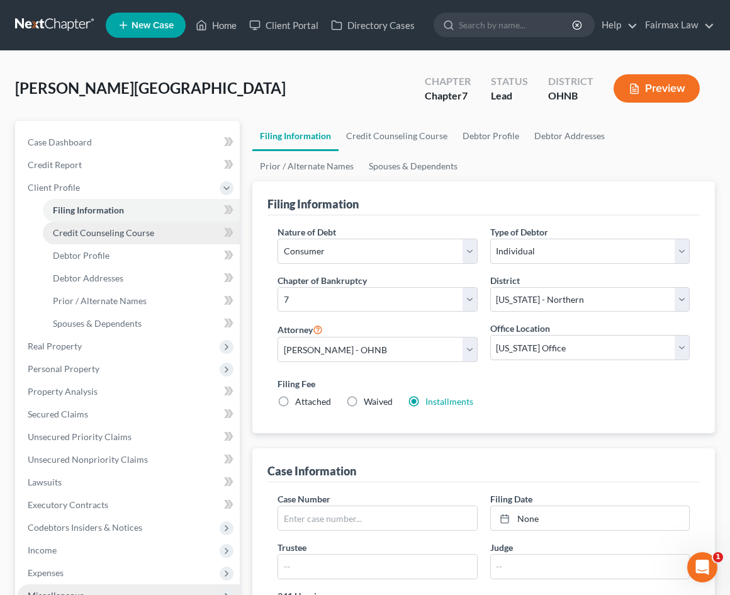
click at [193, 242] on link "Credit Counseling Course" at bounding box center [141, 233] width 197 height 23
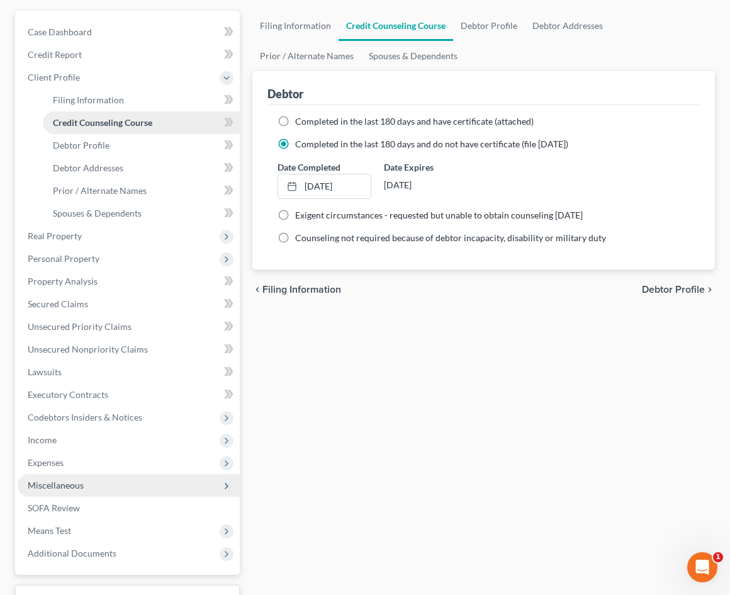
scroll to position [115, 0]
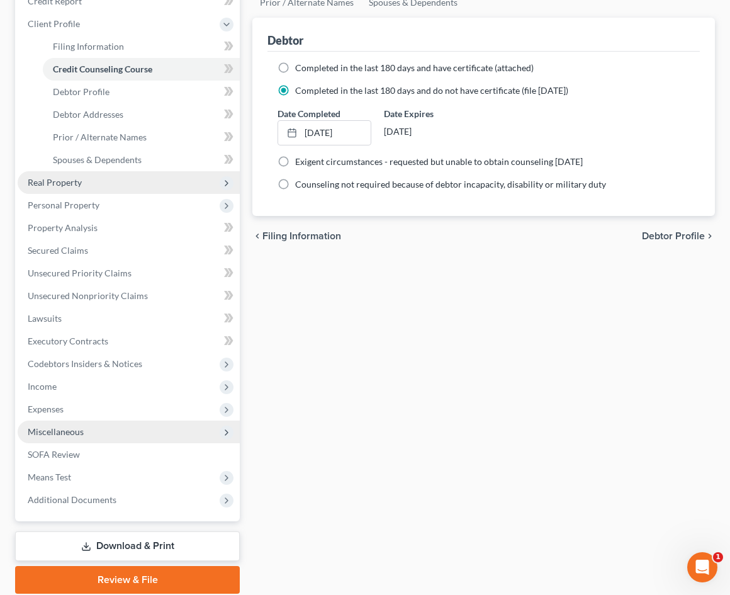
click at [142, 186] on span "Real Property" at bounding box center [129, 182] width 222 height 23
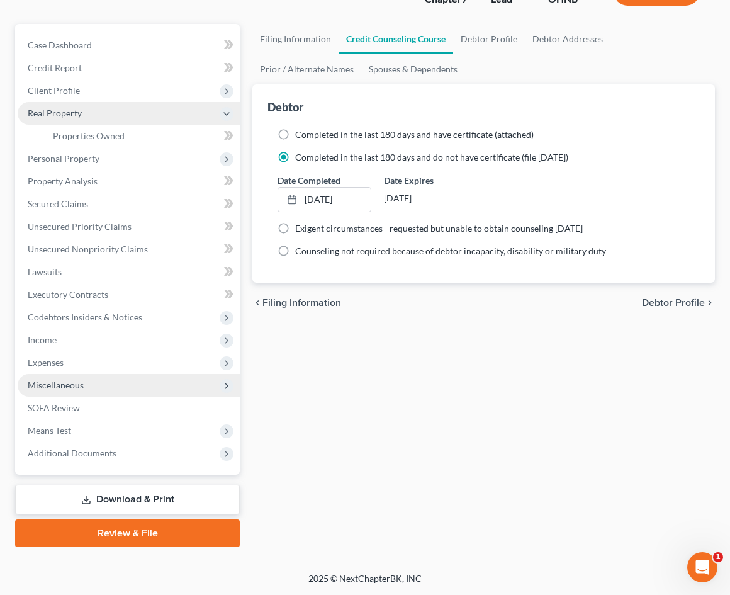
scroll to position [97, 0]
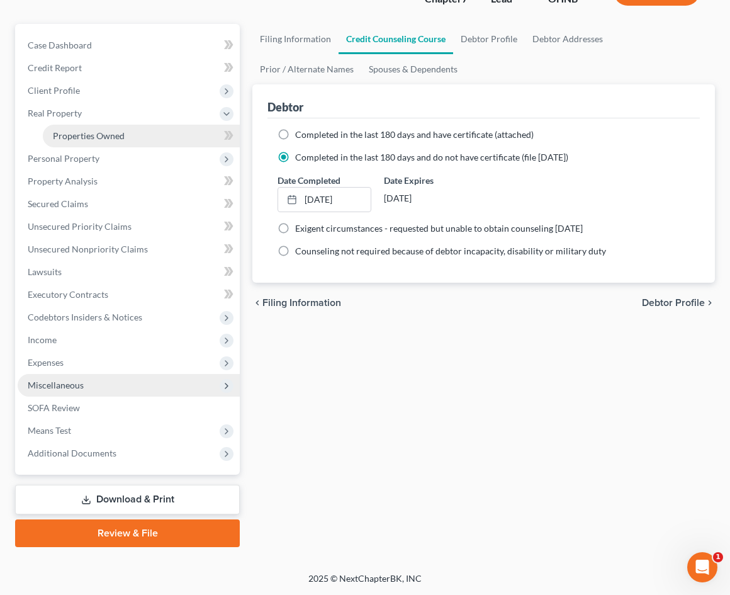
click at [125, 144] on link "Properties Owned" at bounding box center [141, 136] width 197 height 23
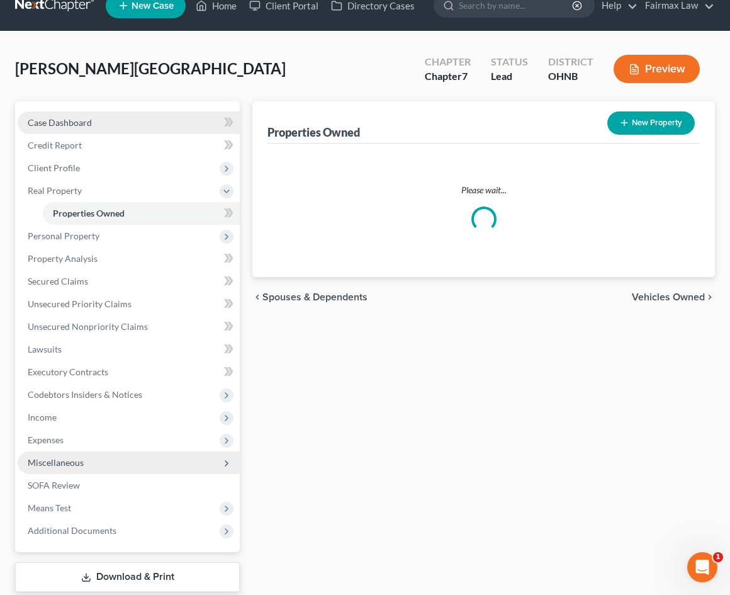
scroll to position [23, 0]
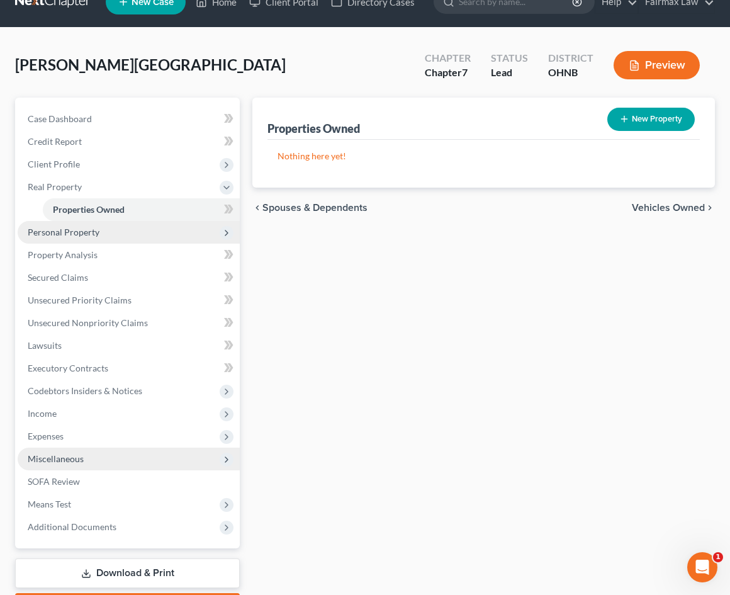
click at [149, 238] on span "Personal Property" at bounding box center [129, 232] width 222 height 23
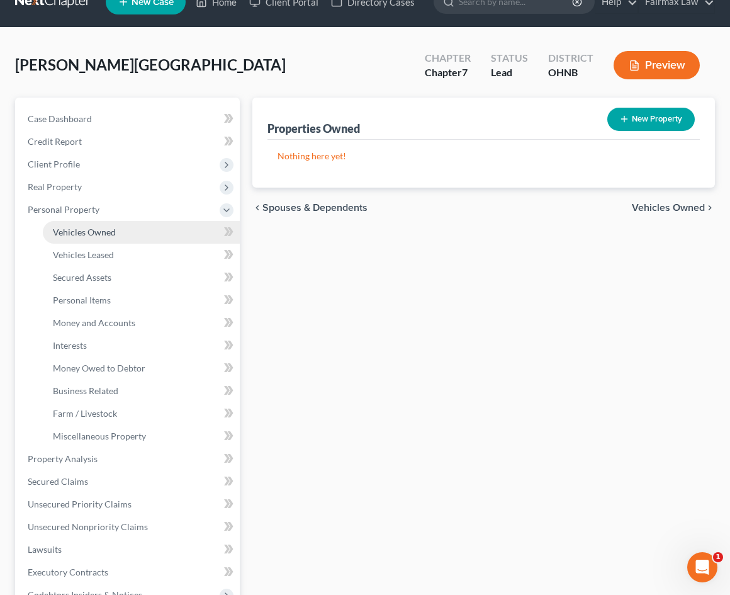
click at [127, 230] on link "Vehicles Owned" at bounding box center [141, 232] width 197 height 23
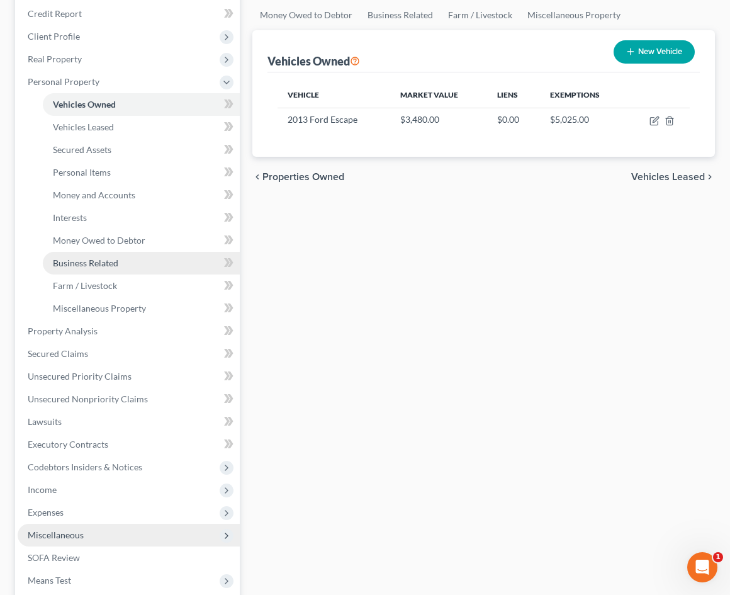
scroll to position [149, 0]
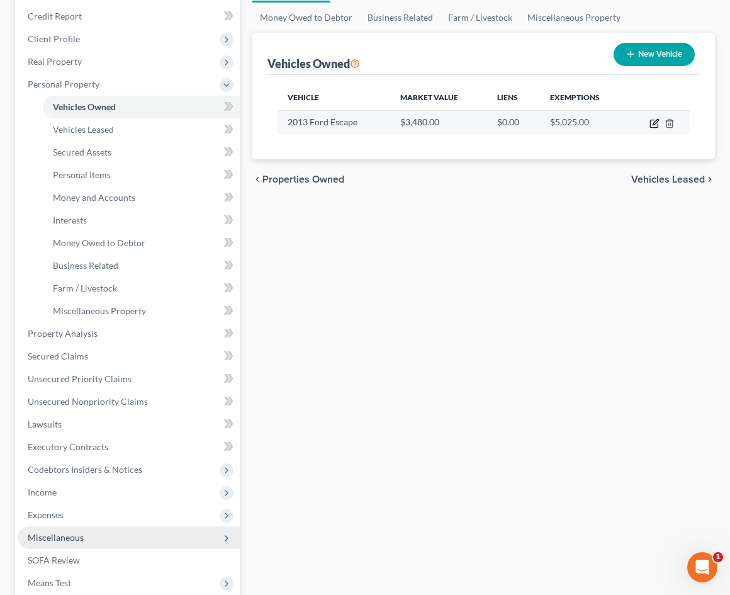
click at [652, 122] on icon "button" at bounding box center [655, 123] width 10 height 10
select select "0"
select select "13"
select select "3"
select select "0"
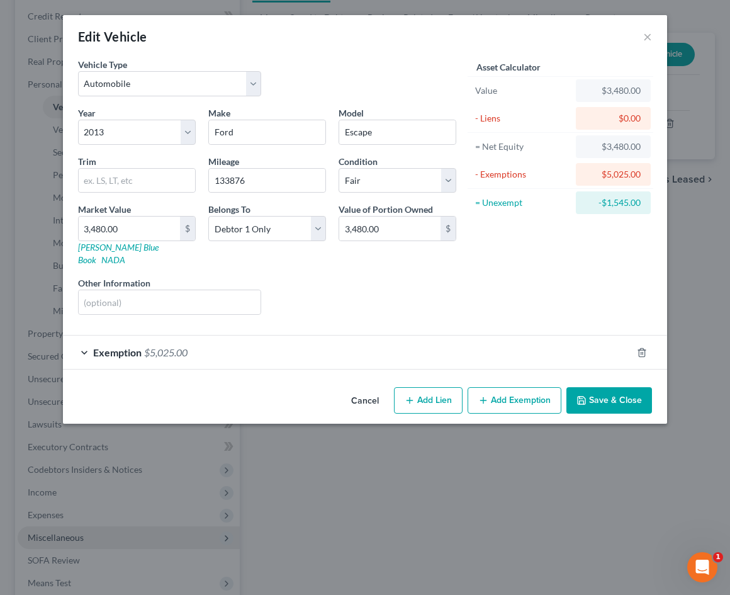
click at [332, 338] on div "Exemption $5,025.00" at bounding box center [347, 352] width 569 height 33
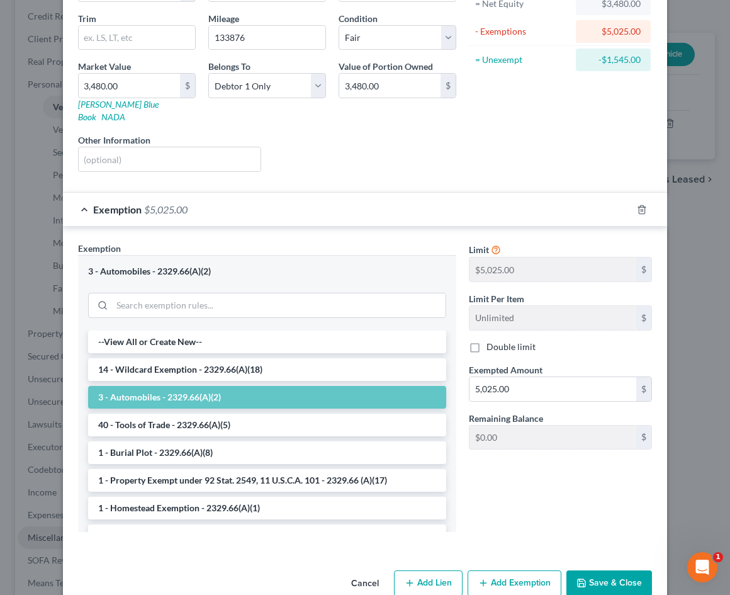
scroll to position [155, 0]
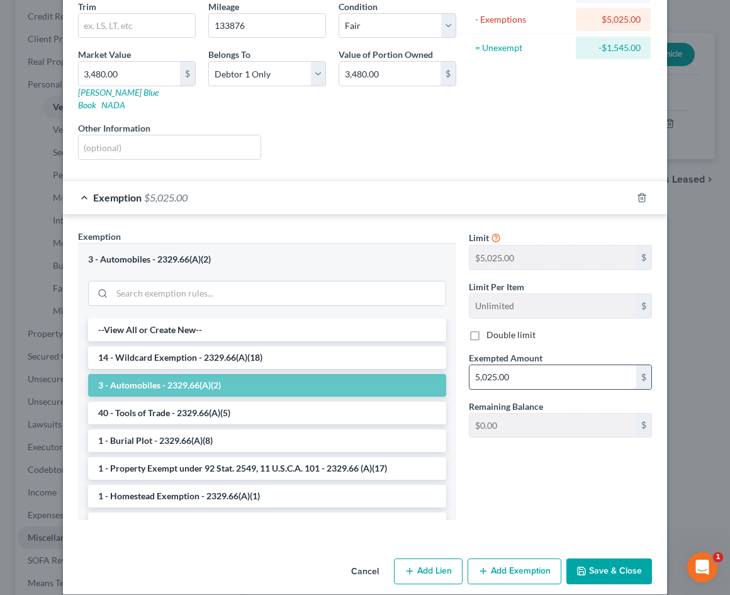
click at [542, 365] on input "5,025.00" at bounding box center [553, 377] width 167 height 24
drag, startPoint x: 542, startPoint y: 364, endPoint x: 402, endPoint y: 369, distance: 140.5
click at [402, 369] on div "Exemption Set must be selected for CA. Exemption * 3 - Automobiles - 2329.66(A)…" at bounding box center [365, 380] width 587 height 300
type input "3,480.00"
click at [599, 559] on button "Save & Close" at bounding box center [610, 572] width 86 height 26
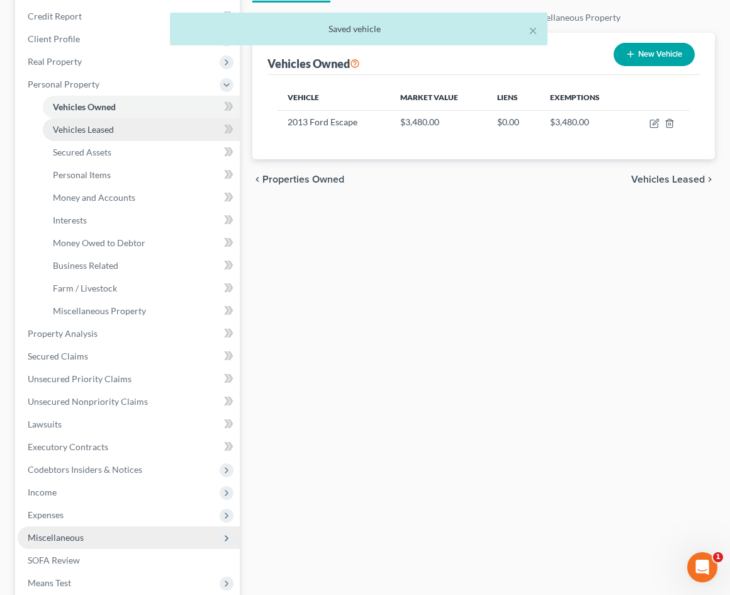
click at [68, 136] on link "Vehicles Leased" at bounding box center [141, 129] width 197 height 23
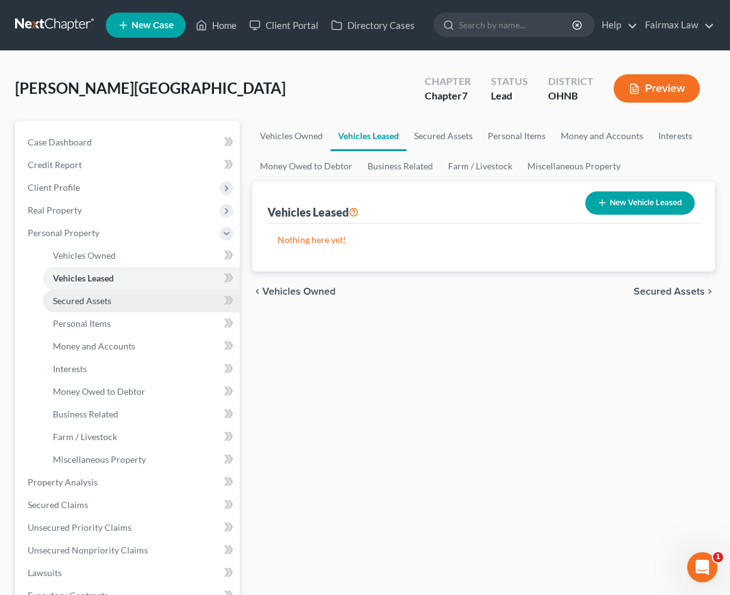
click at [106, 298] on span "Secured Assets" at bounding box center [82, 300] width 59 height 11
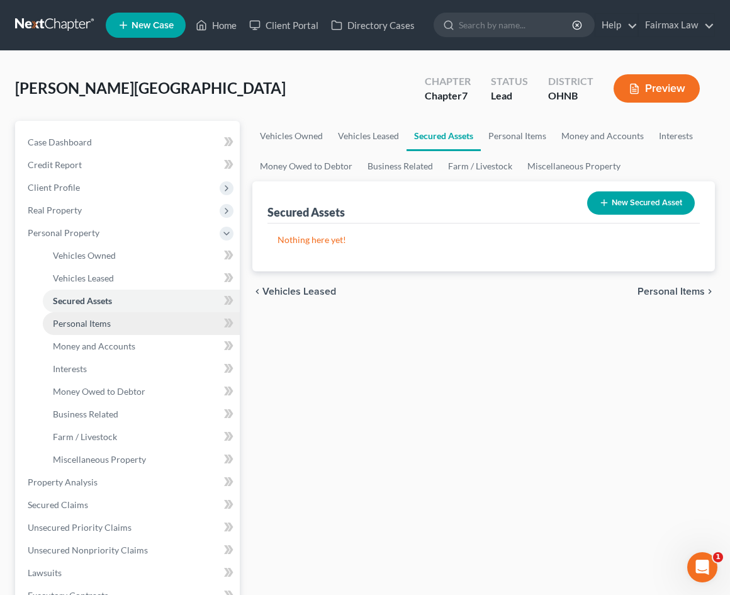
click at [115, 329] on link "Personal Items" at bounding box center [141, 323] width 197 height 23
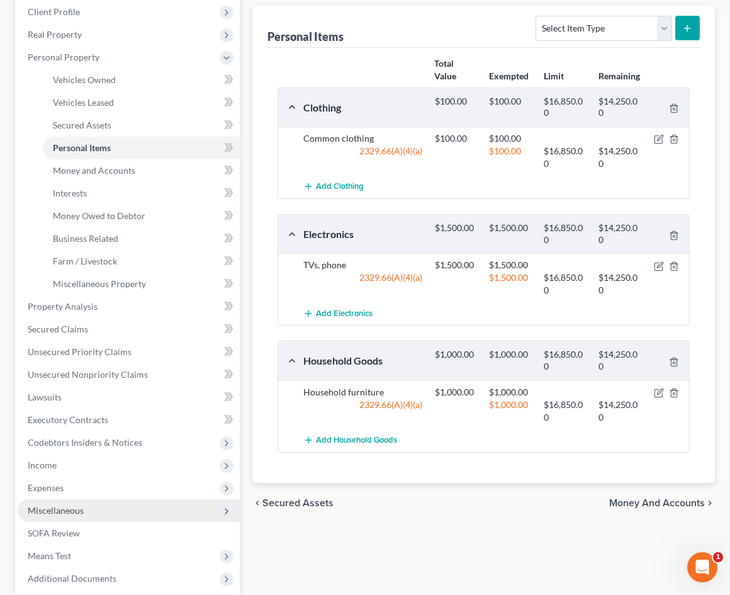
scroll to position [29, 0]
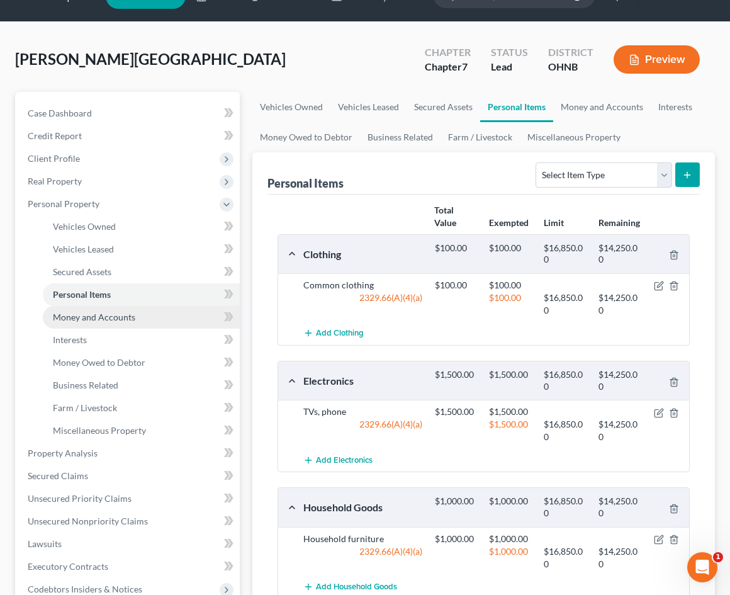
click at [164, 321] on link "Money and Accounts" at bounding box center [141, 317] width 197 height 23
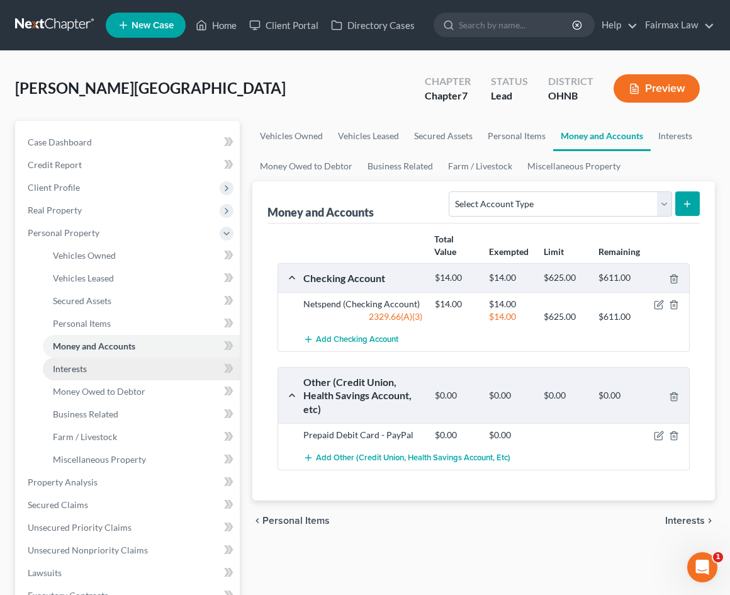
click at [125, 376] on link "Interests" at bounding box center [141, 369] width 197 height 23
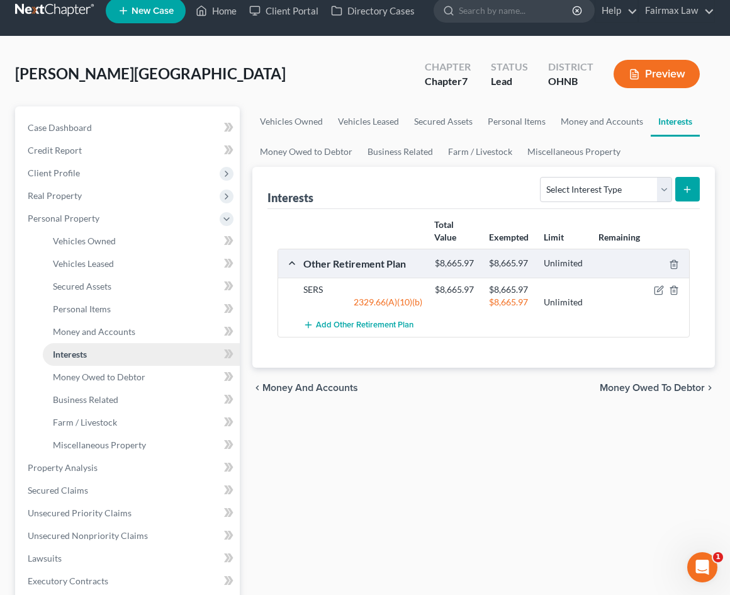
scroll to position [16, 0]
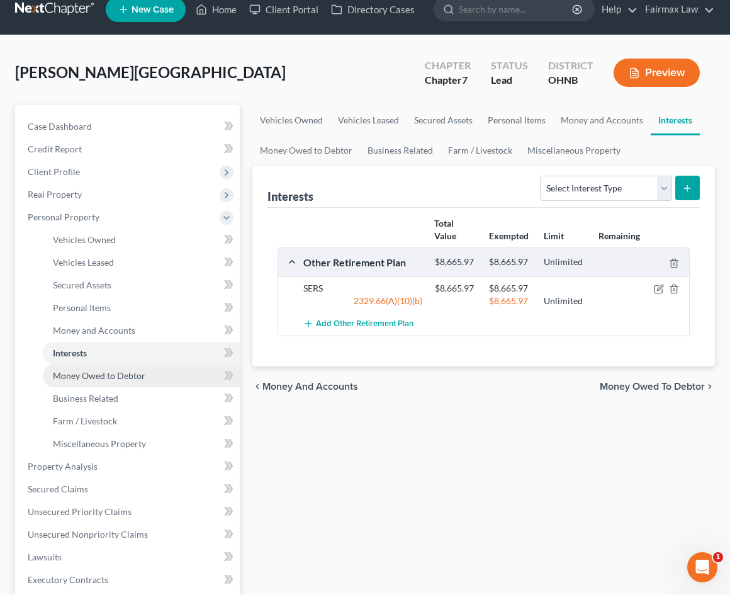
click at [169, 372] on link "Money Owed to Debtor" at bounding box center [141, 376] width 197 height 23
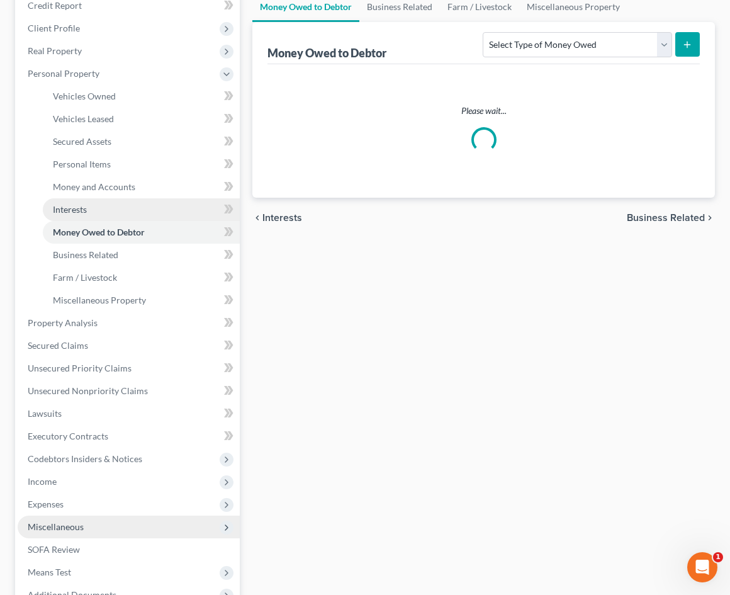
scroll to position [162, 0]
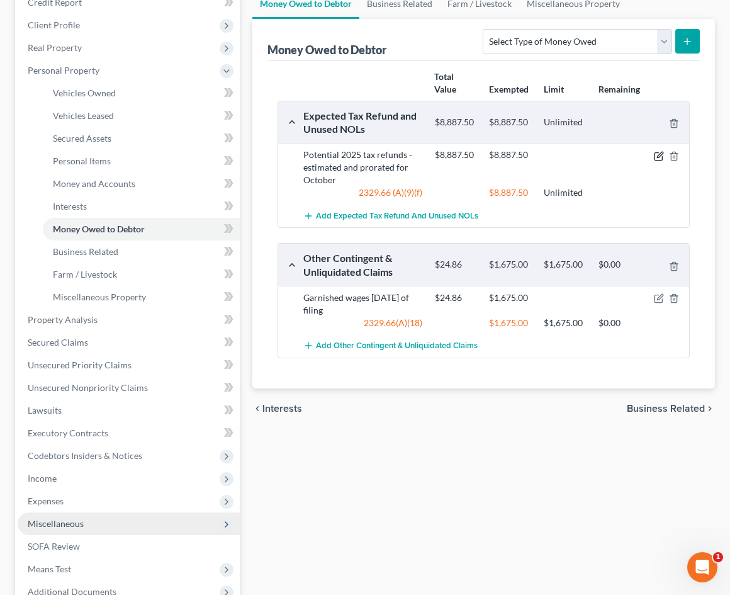
click at [659, 154] on icon "button" at bounding box center [660, 155] width 6 height 6
select select "0"
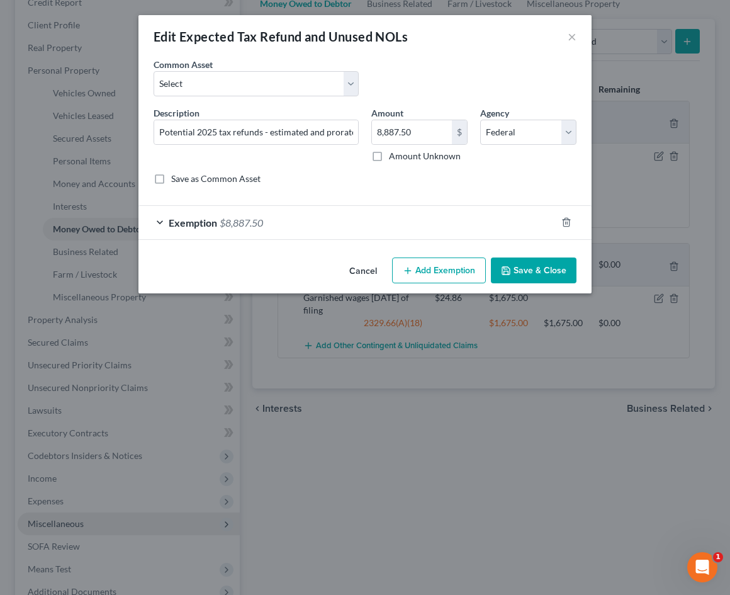
click at [344, 223] on div "Exemption $8,887.50" at bounding box center [348, 222] width 418 height 33
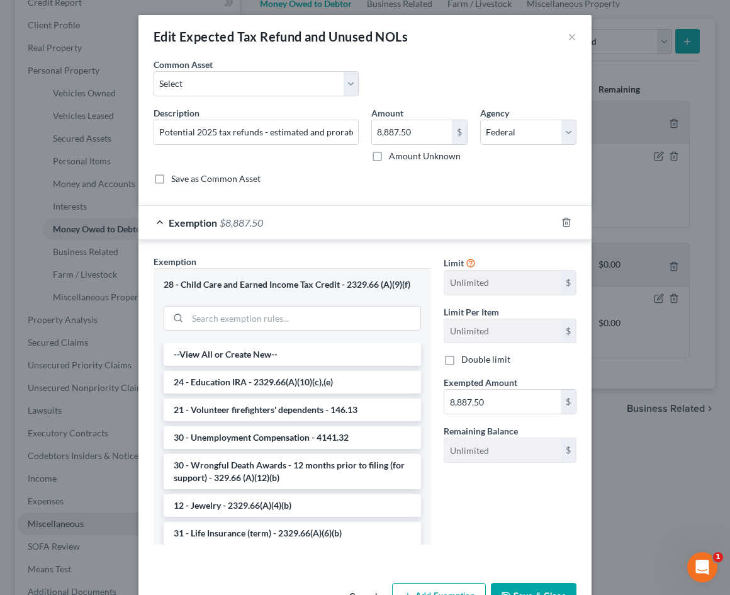
click at [343, 224] on div "Exemption $8,887.50" at bounding box center [348, 222] width 418 height 33
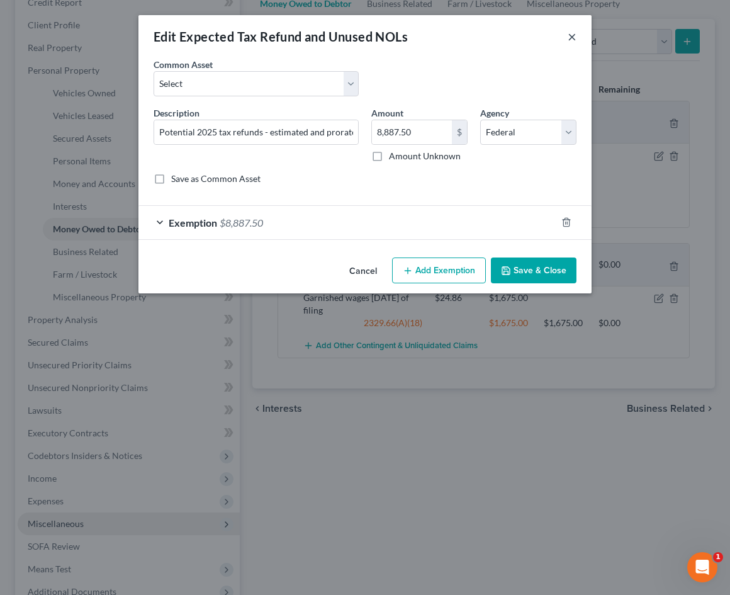
click at [572, 38] on button "×" at bounding box center [572, 36] width 9 height 15
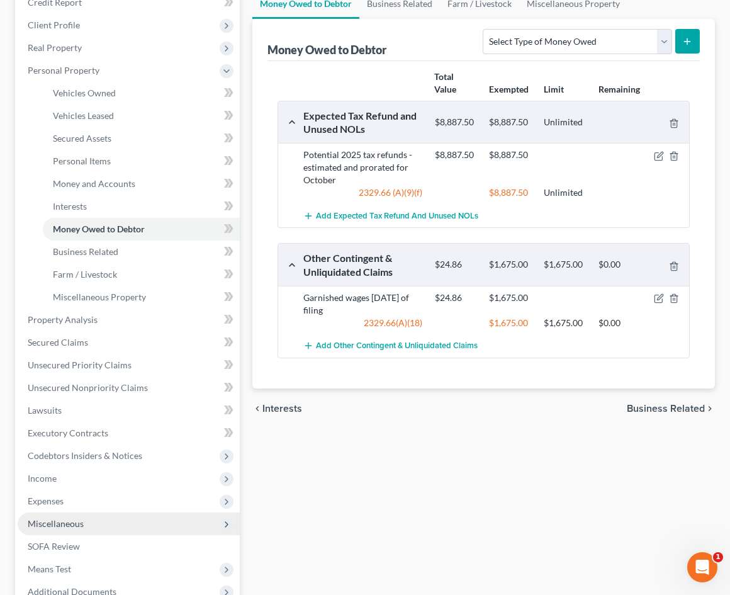
scroll to position [217, 0]
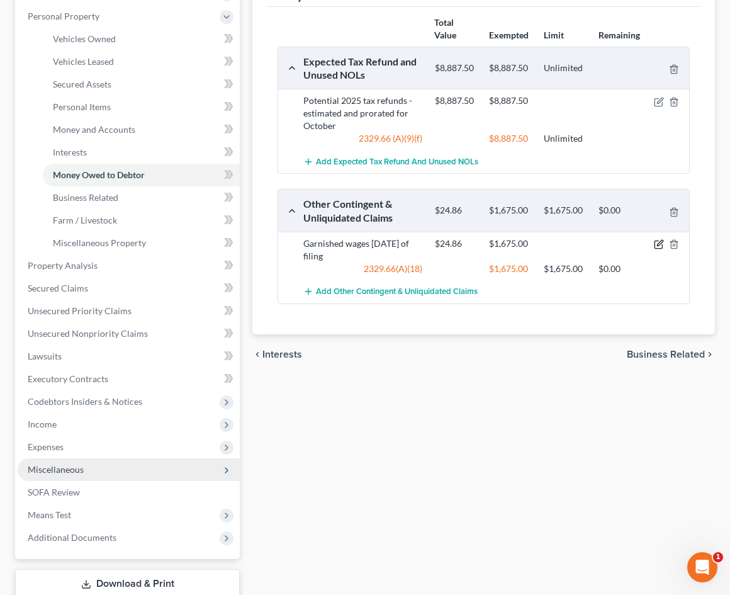
click at [657, 244] on icon "button" at bounding box center [659, 244] width 10 height 10
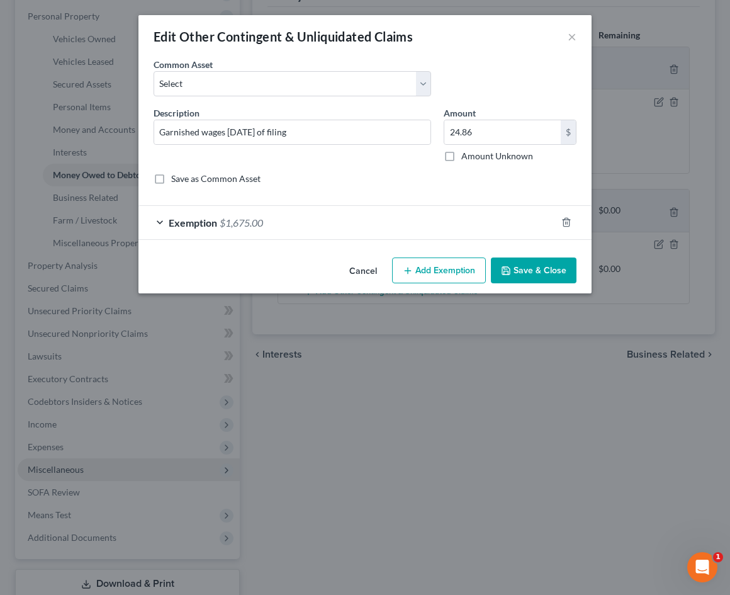
click at [380, 234] on div "Exemption $1,675.00" at bounding box center [348, 222] width 418 height 33
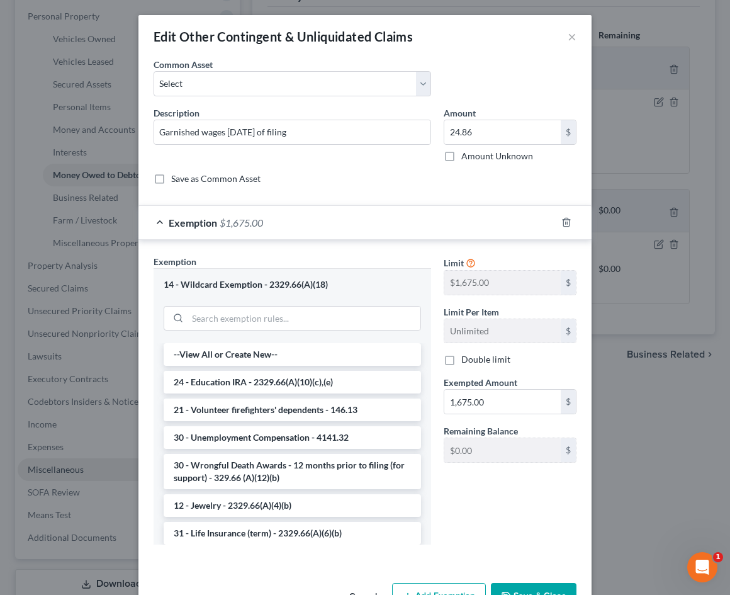
click at [380, 234] on div "Exemption $1,675.00" at bounding box center [348, 222] width 418 height 33
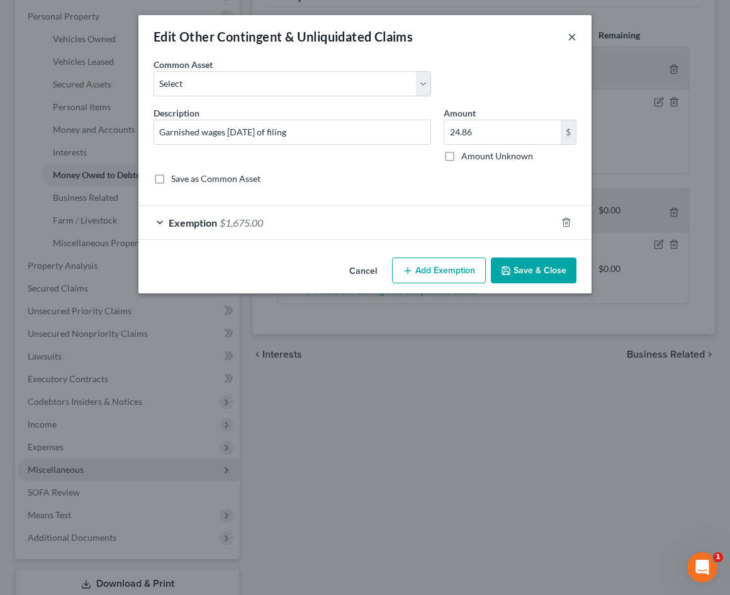
click at [572, 40] on button "×" at bounding box center [572, 36] width 9 height 15
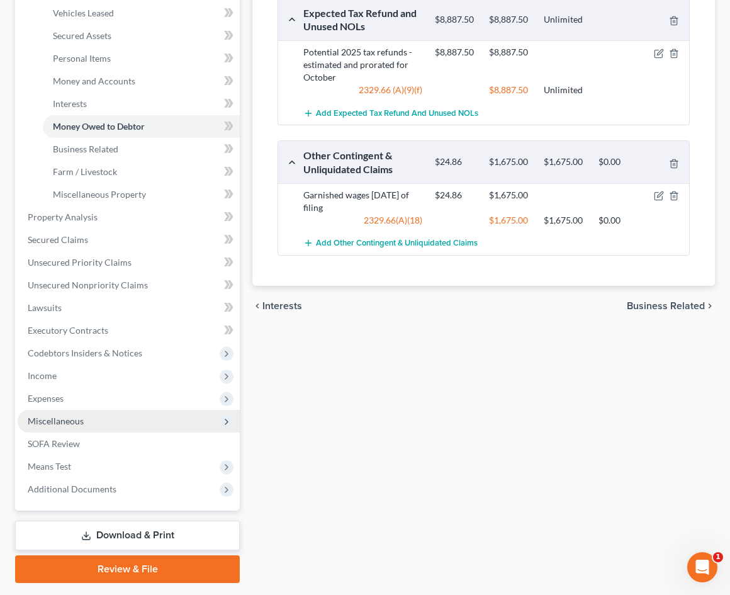
scroll to position [266, 0]
click at [658, 196] on icon "button" at bounding box center [660, 194] width 6 height 6
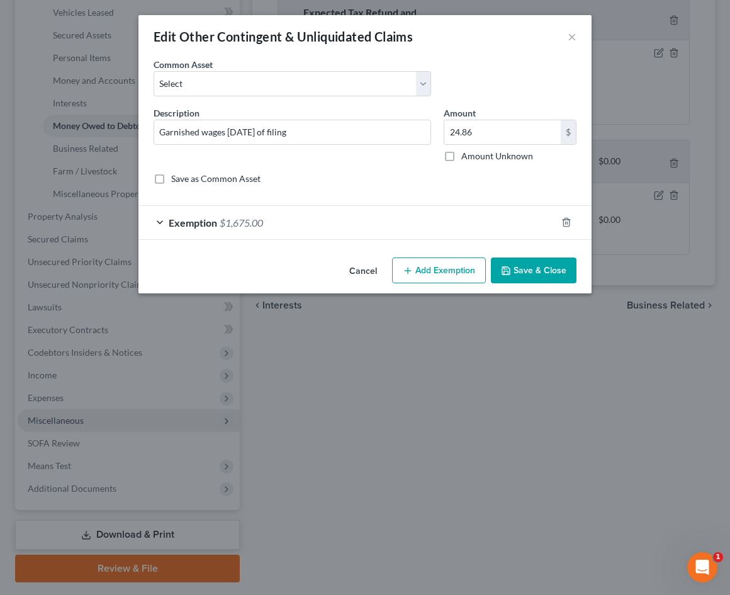
click at [346, 232] on div "Exemption $1,675.00" at bounding box center [348, 222] width 418 height 33
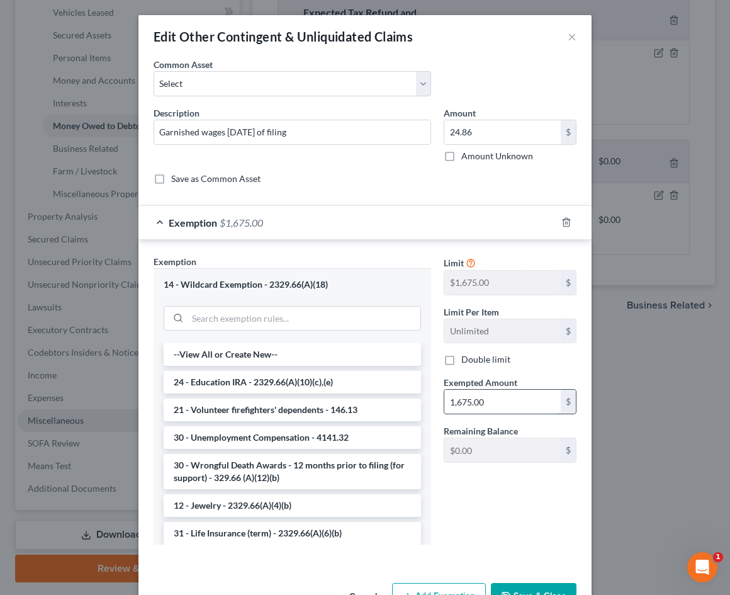
click at [496, 395] on input "1,675.00" at bounding box center [503, 402] width 116 height 24
drag, startPoint x: 496, startPoint y: 397, endPoint x: 414, endPoint y: 394, distance: 81.3
click at [414, 394] on div "Exemption Set must be selected for CA. Exemption * 14 - Wildcard Exemption - 23…" at bounding box center [365, 405] width 436 height 300
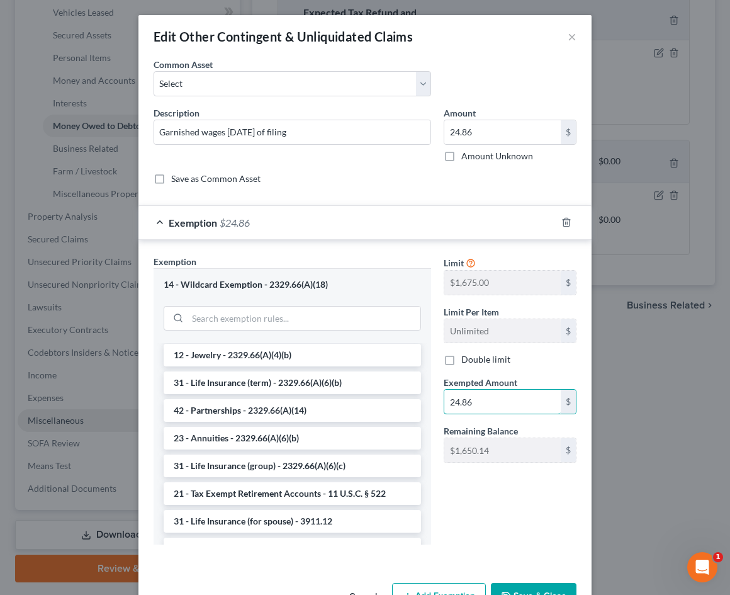
scroll to position [304, 0]
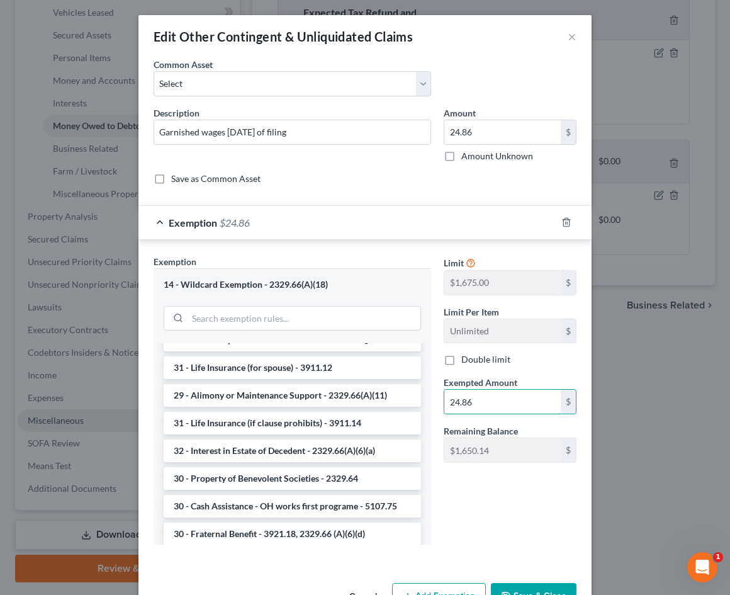
type input "24.86"
click at [542, 577] on button "Save & Close" at bounding box center [534, 596] width 86 height 26
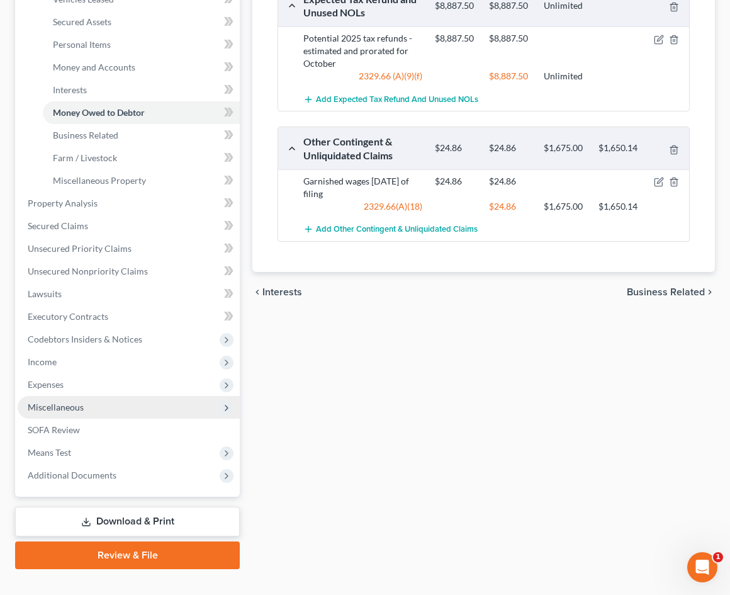
scroll to position [281, 0]
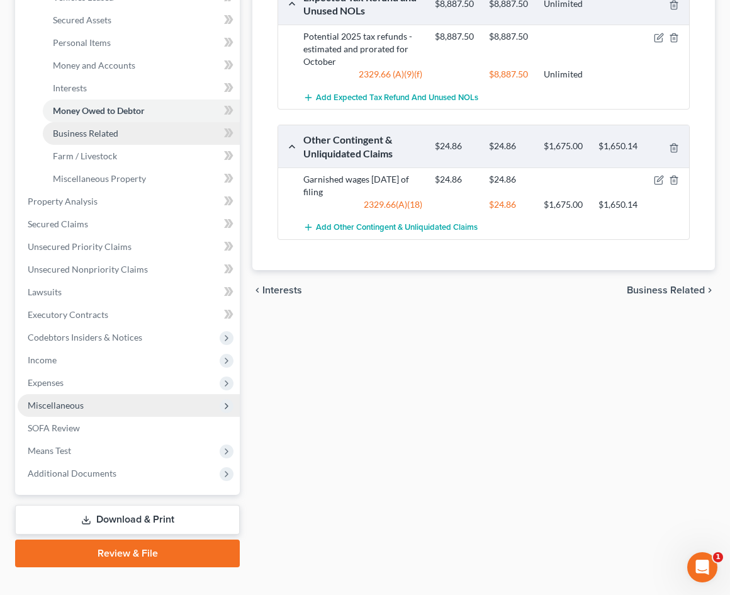
click at [150, 134] on link "Business Related" at bounding box center [141, 133] width 197 height 23
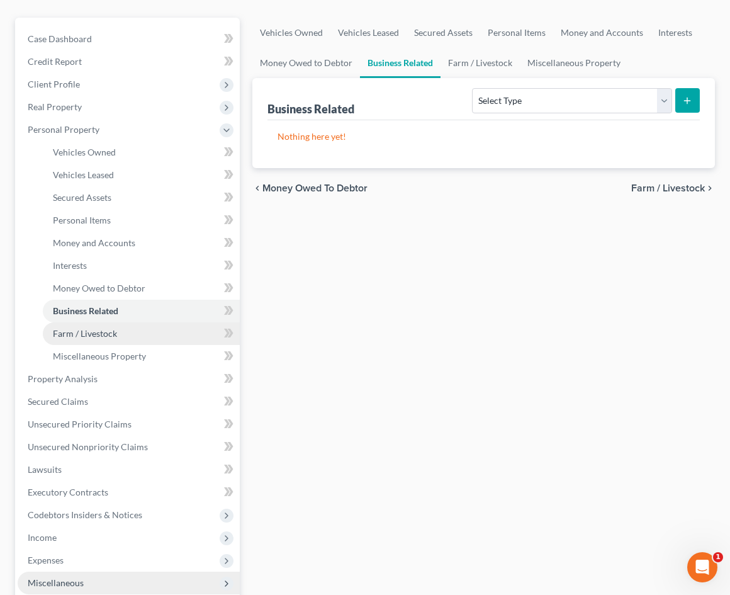
click at [110, 328] on span "Farm / Livestock" at bounding box center [85, 333] width 64 height 11
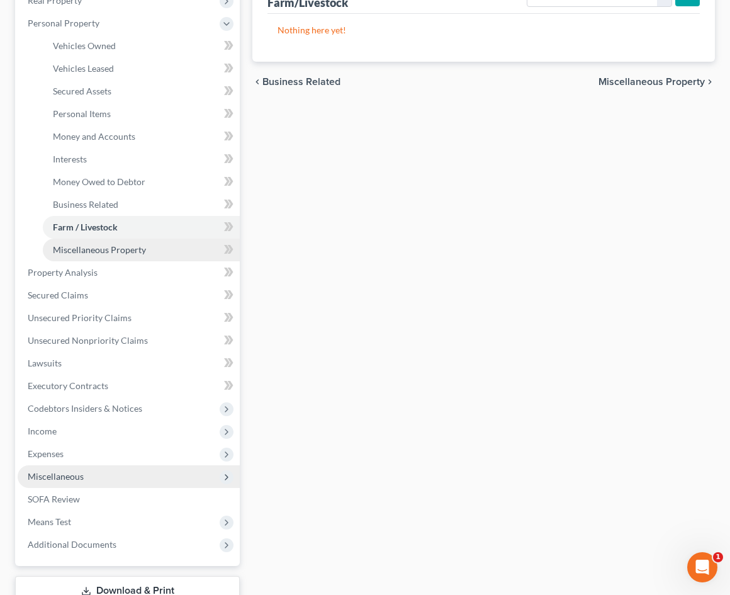
click at [135, 256] on link "Miscellaneous Property" at bounding box center [141, 250] width 197 height 23
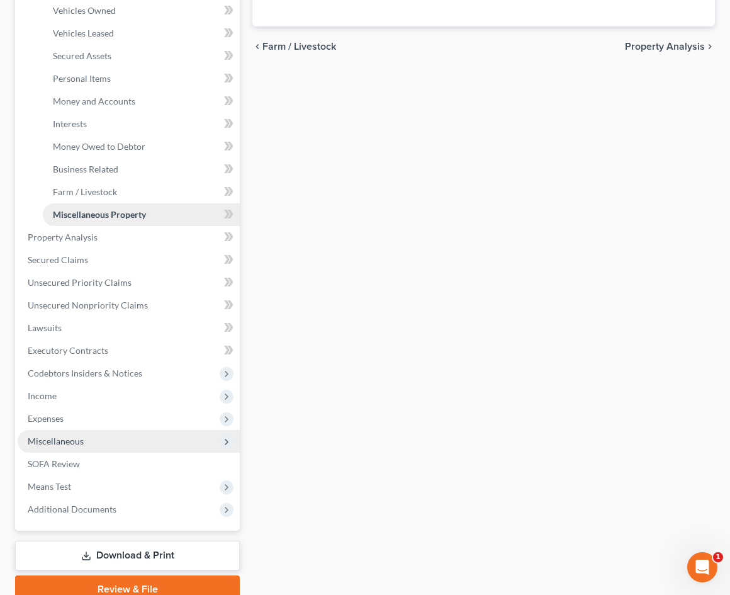
scroll to position [252, 0]
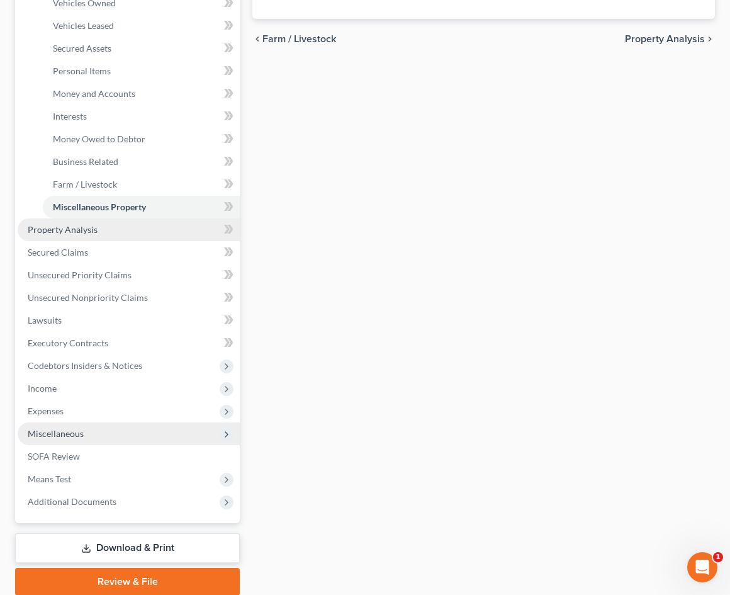
click at [104, 224] on link "Property Analysis" at bounding box center [129, 229] width 222 height 23
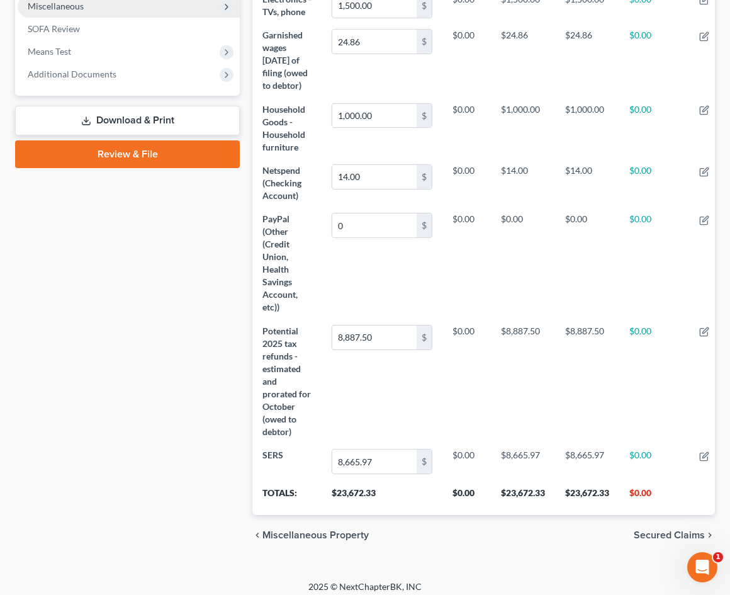
scroll to position [144, 0]
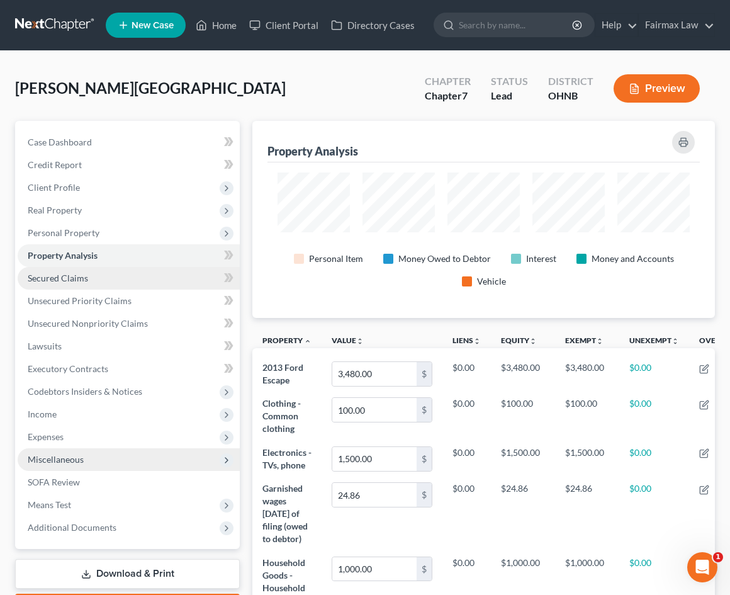
click at [158, 286] on link "Secured Claims" at bounding box center [129, 278] width 222 height 23
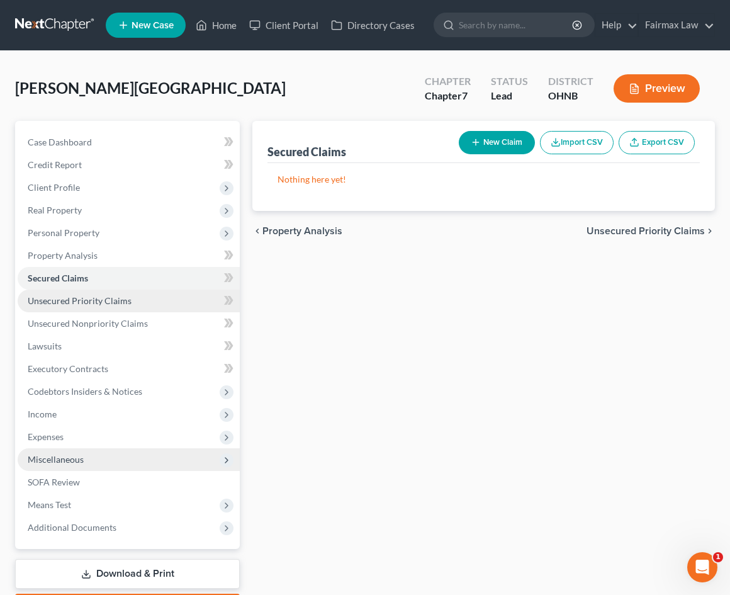
click at [154, 301] on link "Unsecured Priority Claims" at bounding box center [129, 301] width 222 height 23
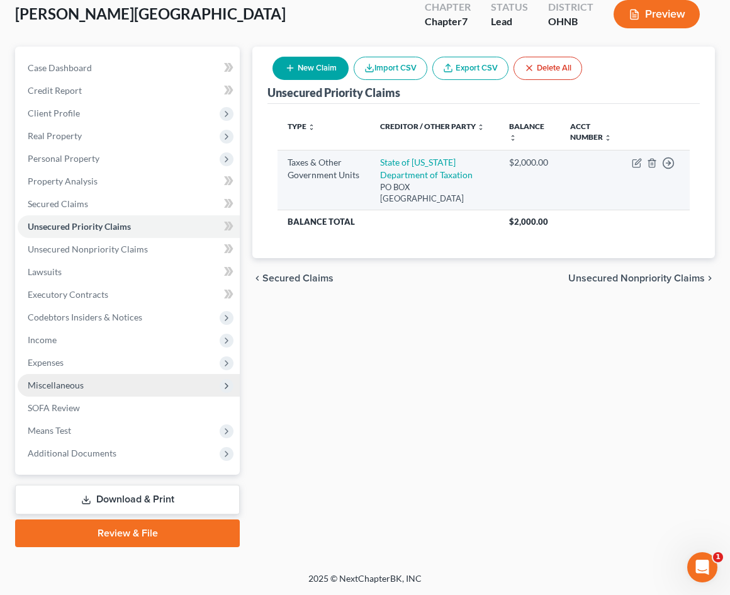
click at [631, 173] on td "Move to D Move to F Move to G Move to Notice Only" at bounding box center [656, 180] width 68 height 60
click at [636, 164] on icon "button" at bounding box center [638, 162] width 6 height 6
select select "2"
select select "36"
select select "0"
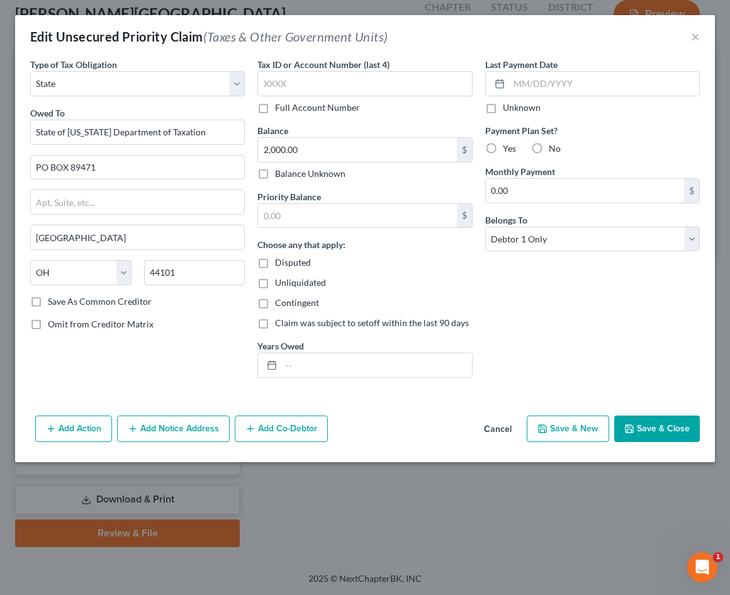
click at [652, 427] on button "Save & Close" at bounding box center [658, 429] width 86 height 26
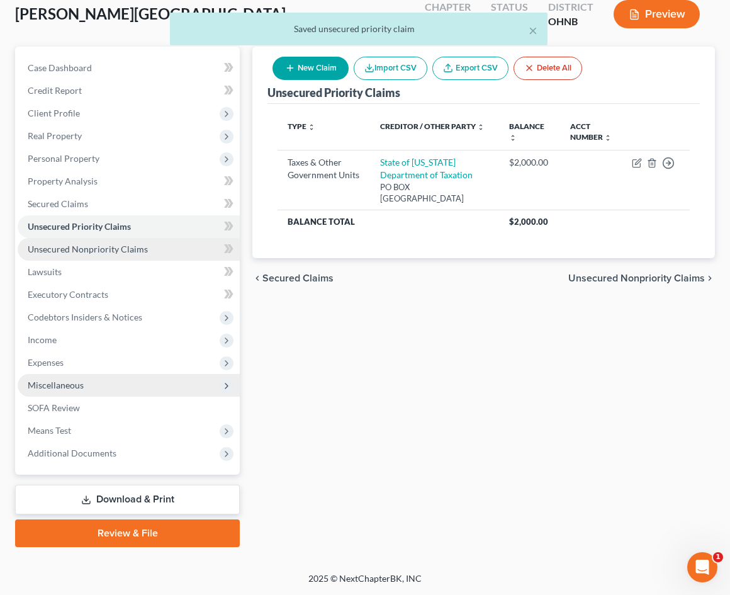
click at [143, 241] on link "Unsecured Nonpriority Claims" at bounding box center [129, 249] width 222 height 23
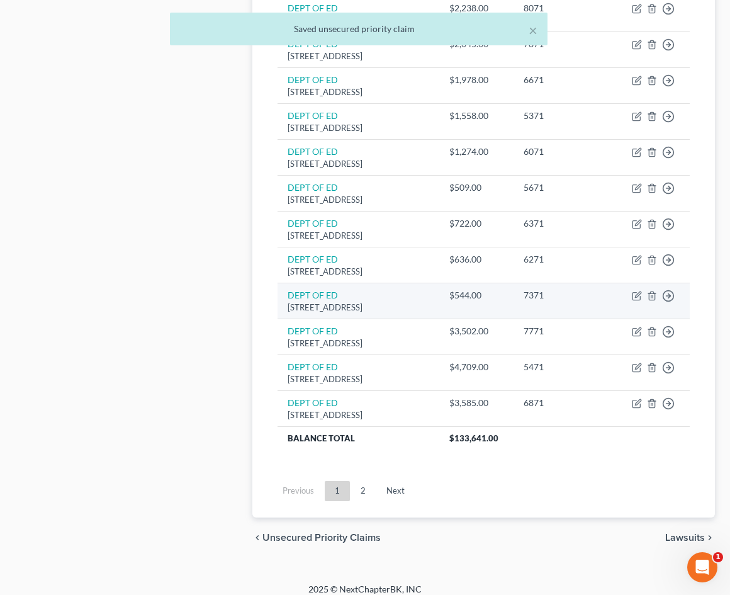
scroll to position [863, 0]
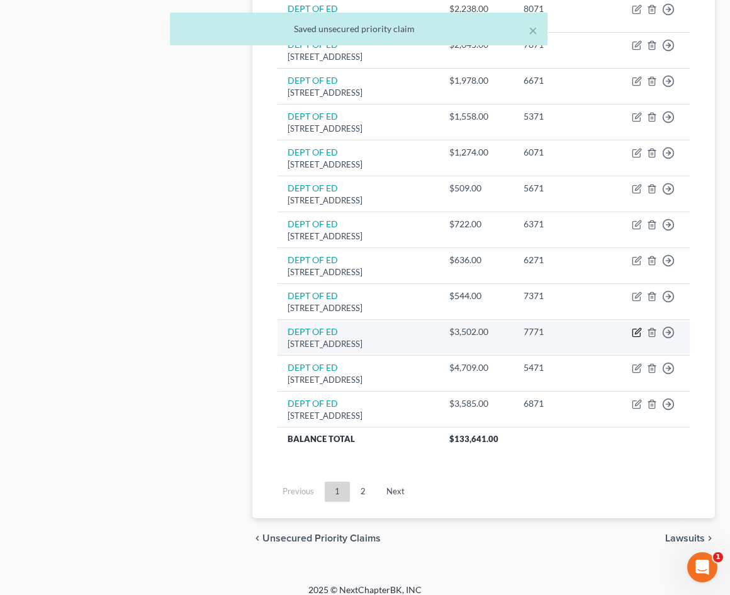
click at [633, 329] on icon "button" at bounding box center [637, 333] width 8 height 8
select select "30"
select select "17"
select select "0"
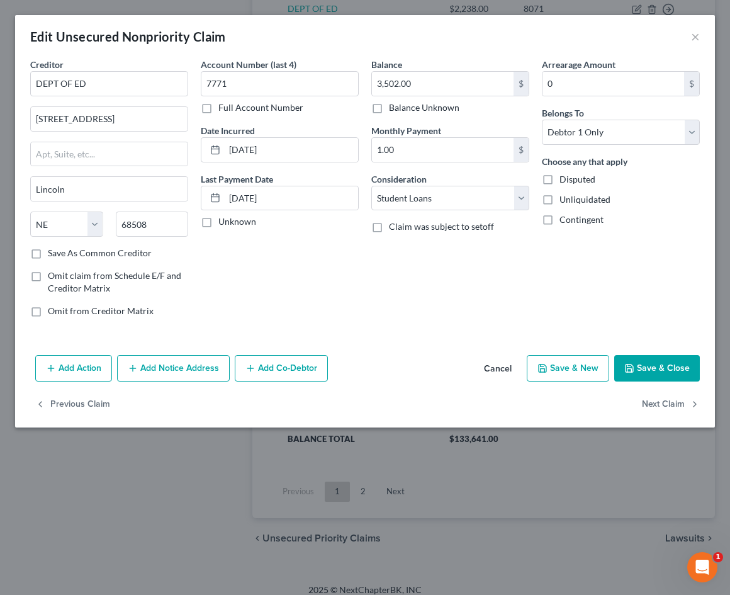
click at [635, 358] on button "Save & Close" at bounding box center [658, 368] width 86 height 26
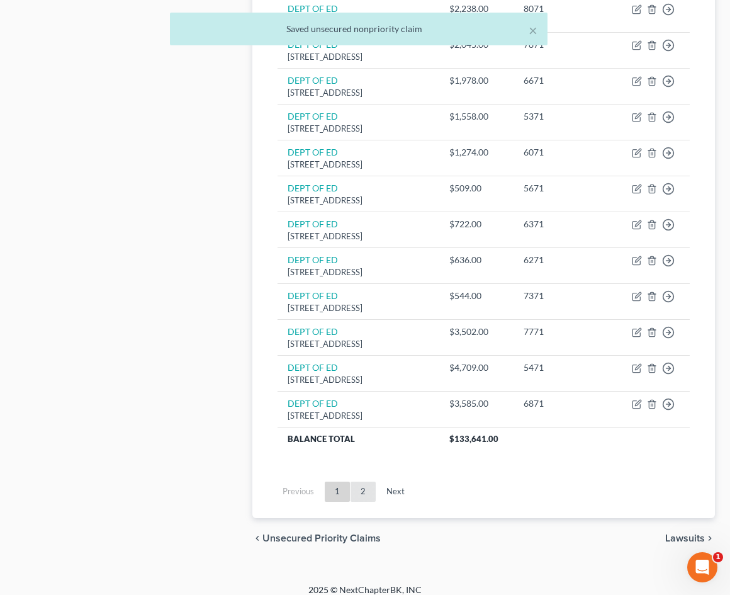
click at [359, 485] on link "2" at bounding box center [363, 492] width 25 height 20
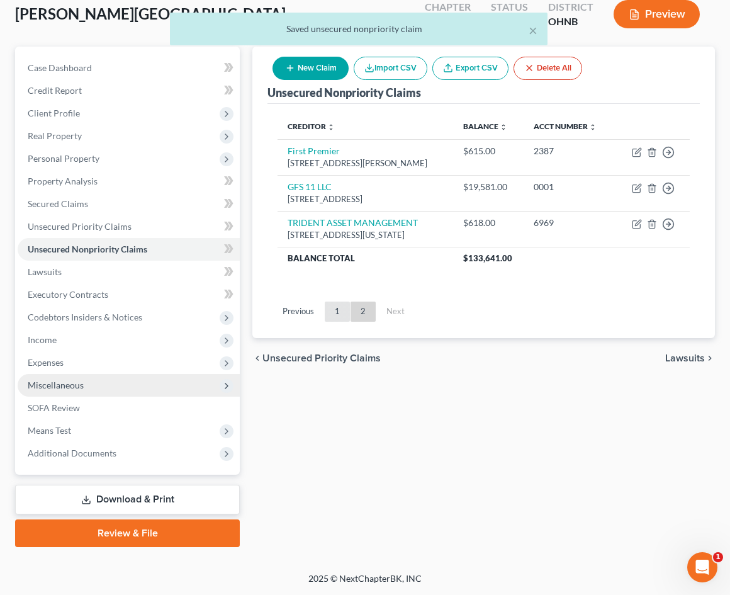
click at [328, 322] on link "1" at bounding box center [337, 312] width 25 height 20
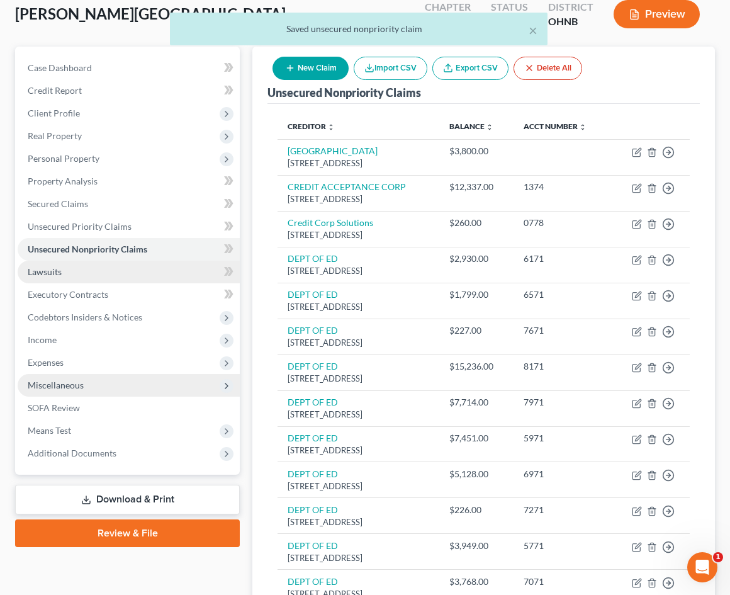
click at [108, 272] on link "Lawsuits" at bounding box center [129, 272] width 222 height 23
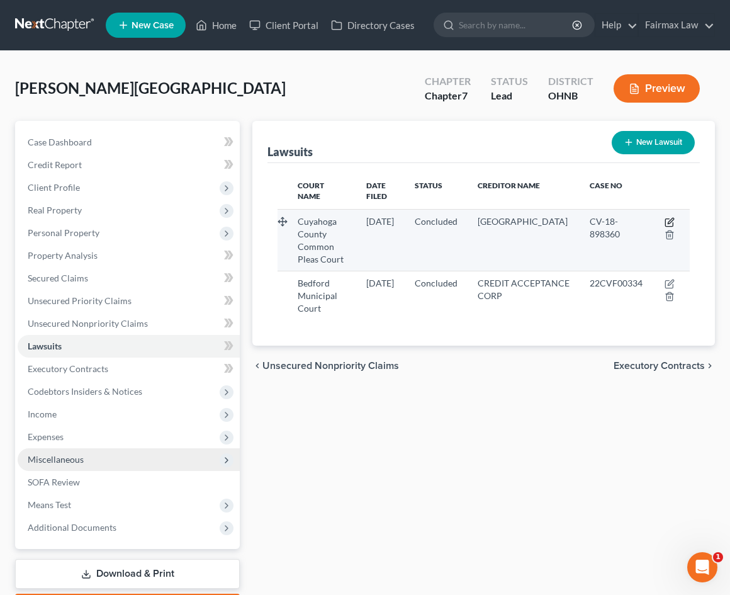
click at [669, 221] on icon "button" at bounding box center [670, 222] width 10 height 10
select select "36"
select select "2"
select select "1"
select select "36"
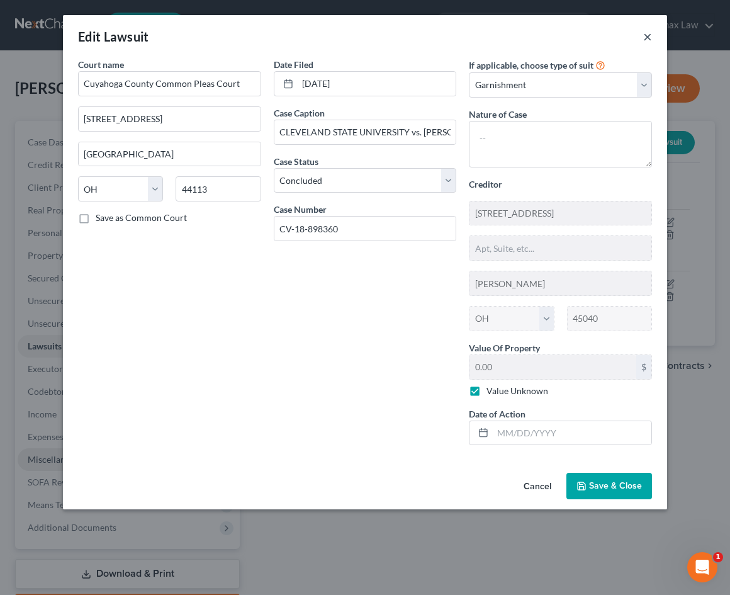
click at [645, 38] on button "×" at bounding box center [648, 36] width 9 height 15
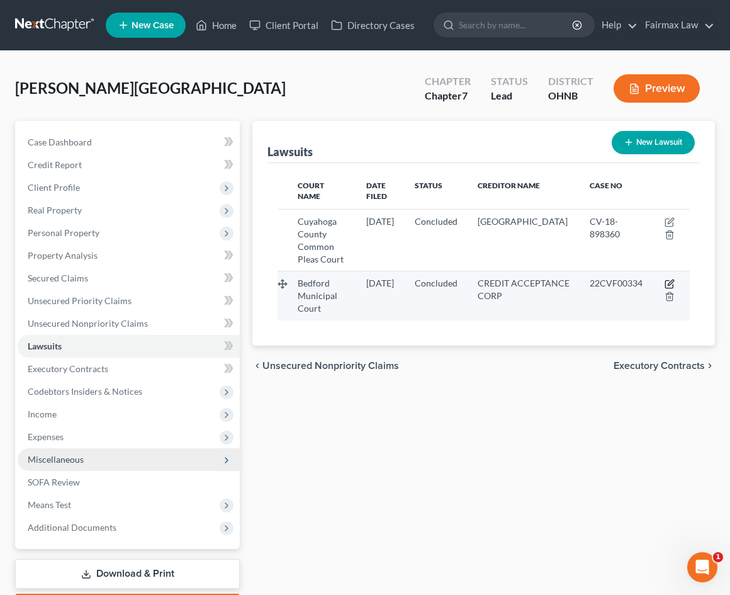
click at [671, 280] on icon "button" at bounding box center [671, 283] width 6 height 6
select select "36"
select select "2"
select select "0"
select select "23"
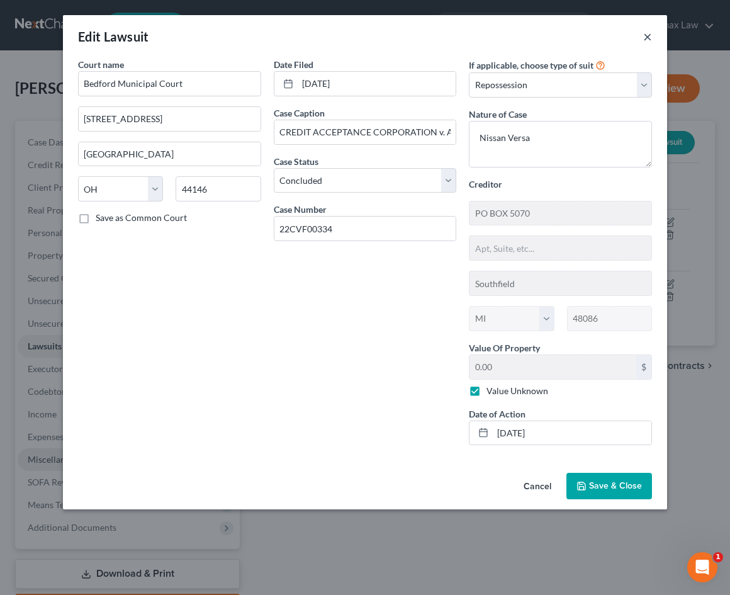
click at [652, 35] on button "×" at bounding box center [648, 36] width 9 height 15
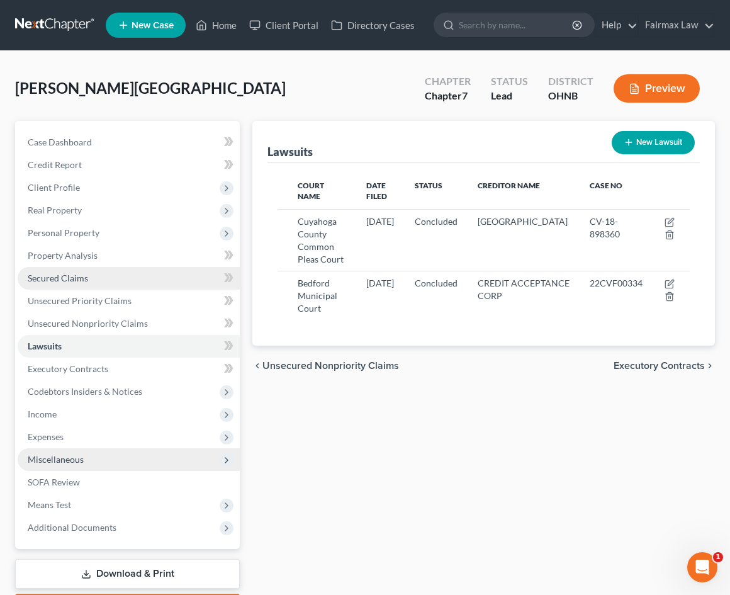
click at [149, 287] on link "Secured Claims" at bounding box center [129, 278] width 222 height 23
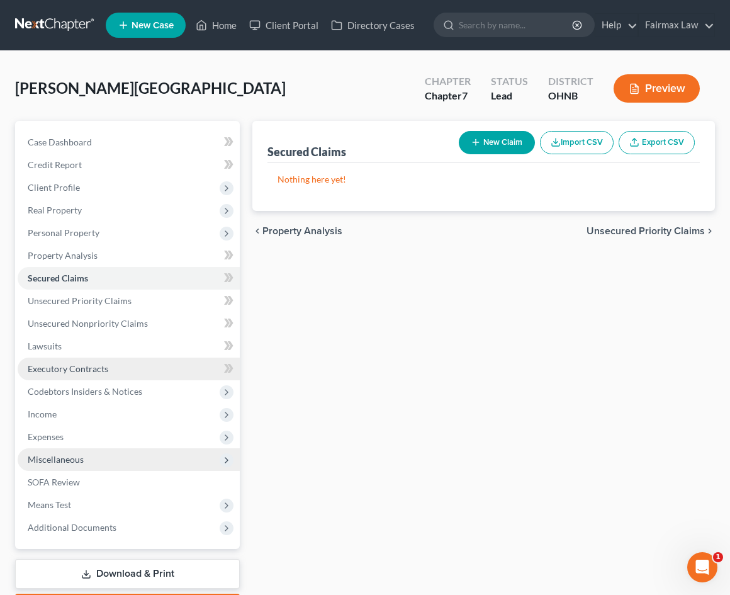
click at [118, 370] on link "Executory Contracts" at bounding box center [129, 369] width 222 height 23
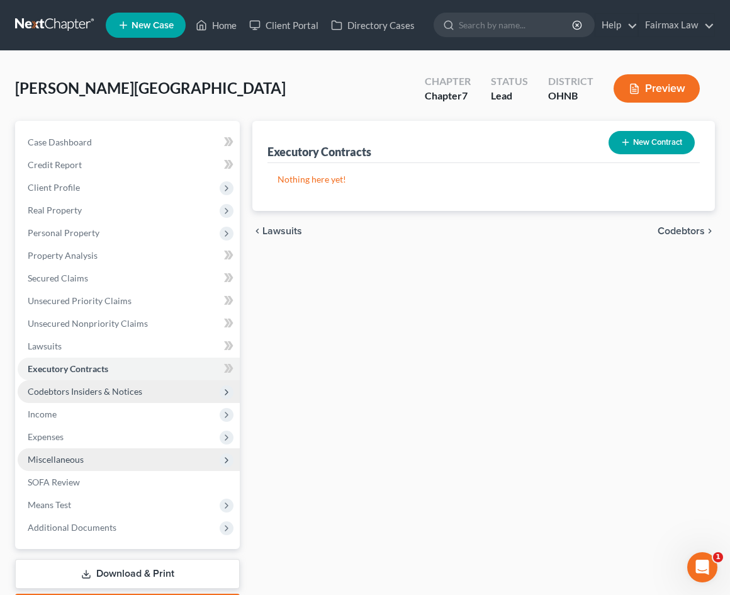
click at [121, 390] on span "Codebtors Insiders & Notices" at bounding box center [85, 391] width 115 height 11
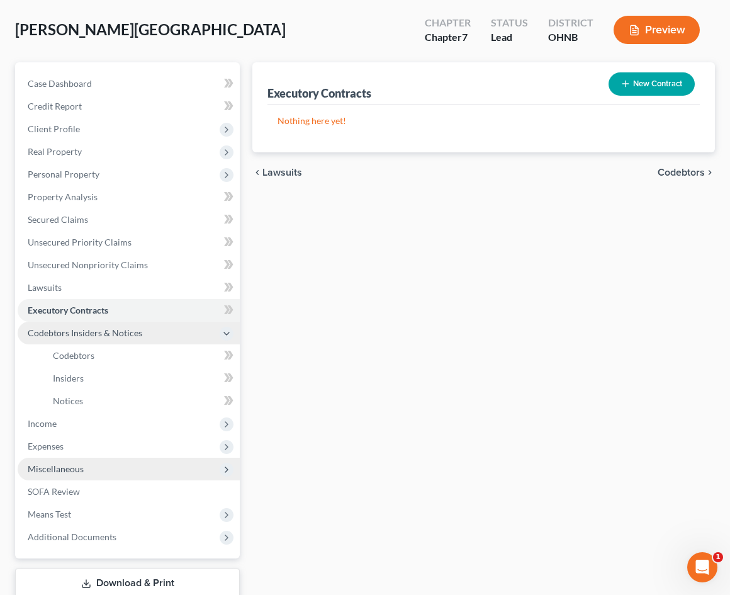
scroll to position [69, 0]
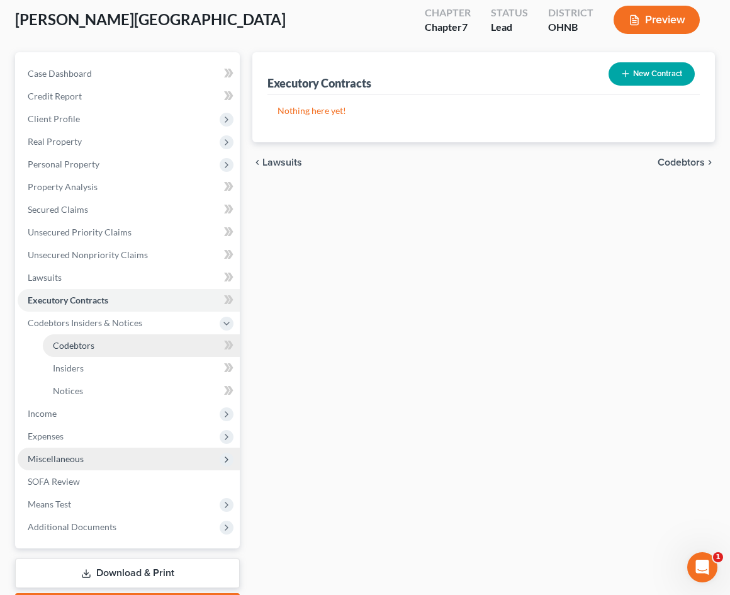
click at [117, 341] on link "Codebtors" at bounding box center [141, 345] width 197 height 23
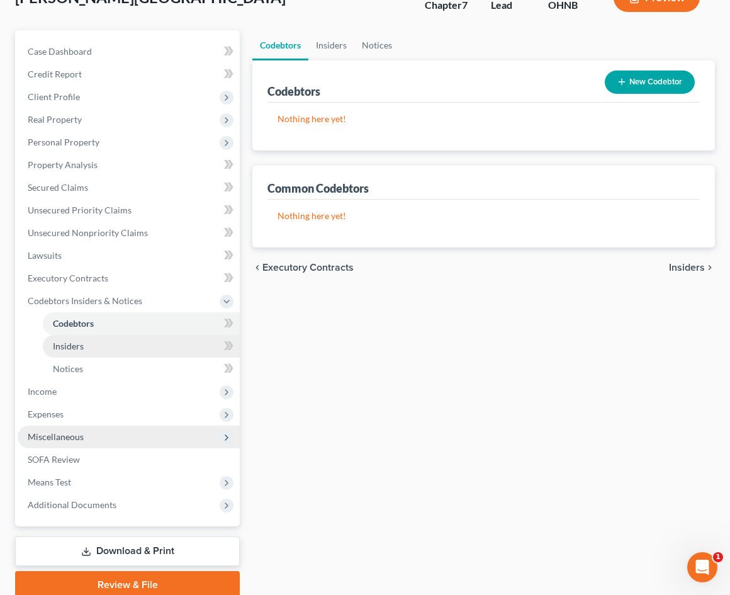
scroll to position [92, 0]
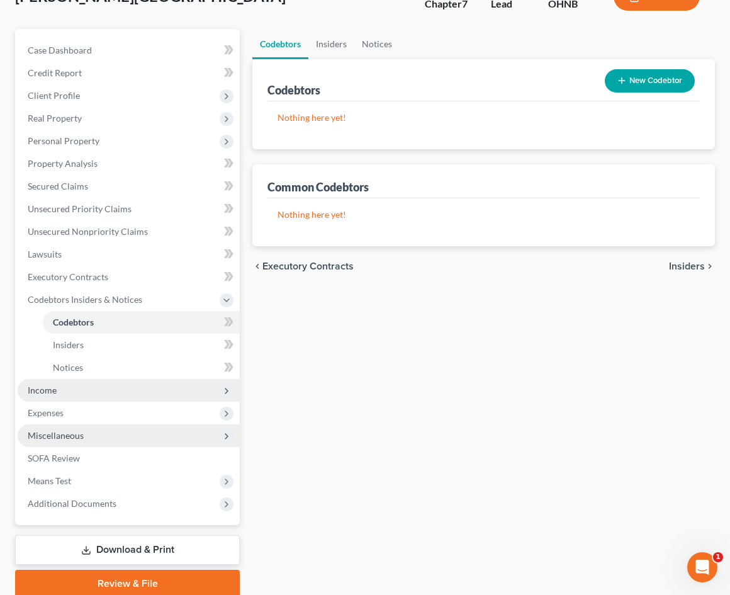
click at [97, 392] on span "Income" at bounding box center [129, 390] width 222 height 23
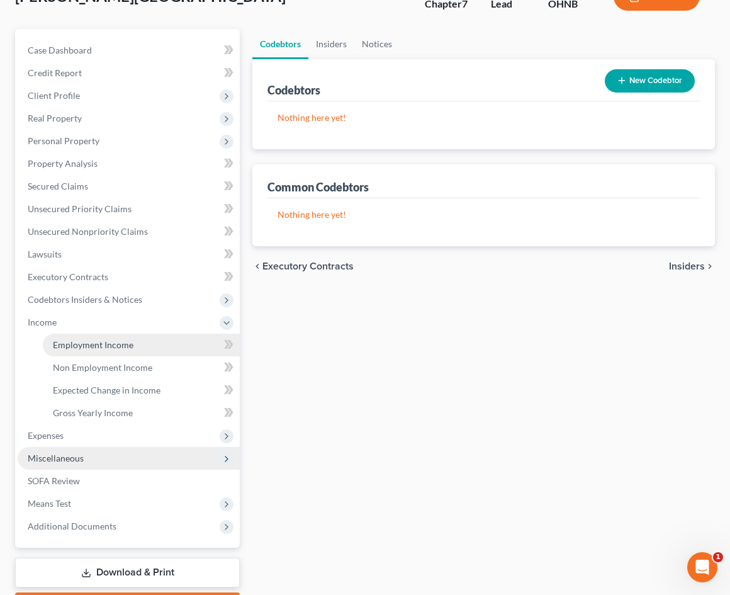
click at [100, 343] on span "Employment Income" at bounding box center [93, 344] width 81 height 11
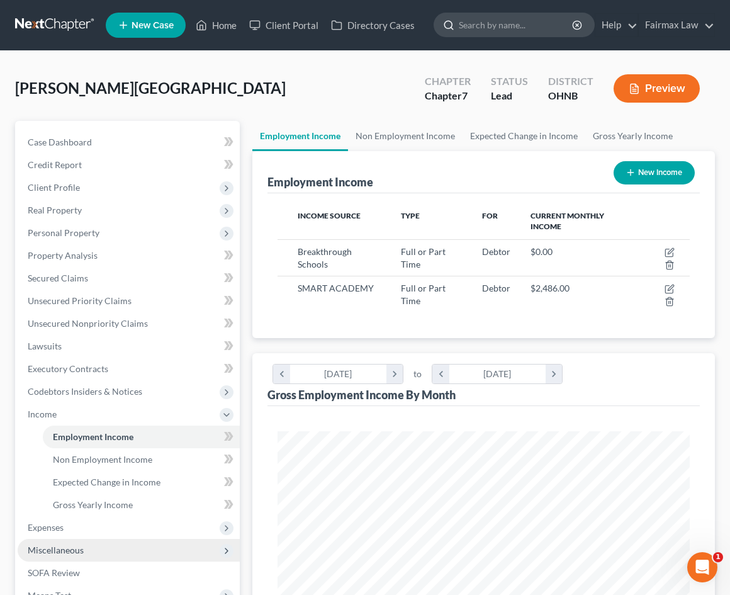
scroll to position [206, 437]
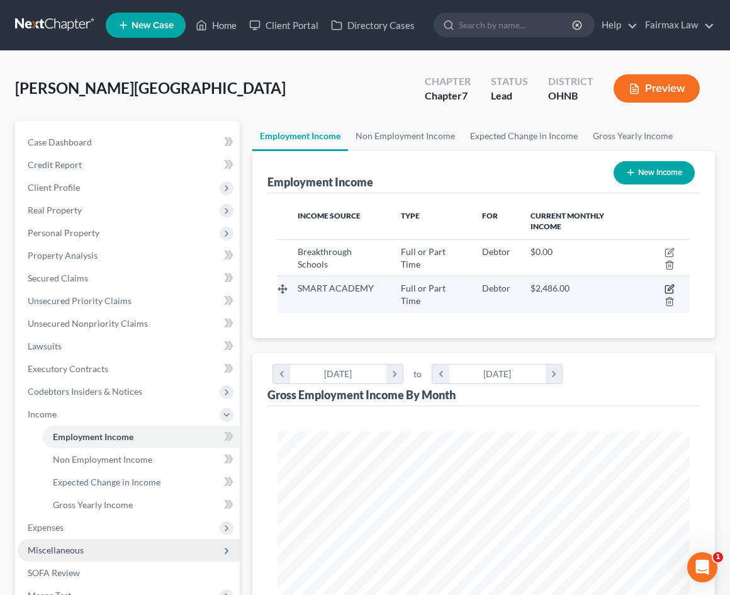
click at [669, 290] on icon "button" at bounding box center [671, 288] width 6 height 6
select select "0"
select select "36"
select select "1"
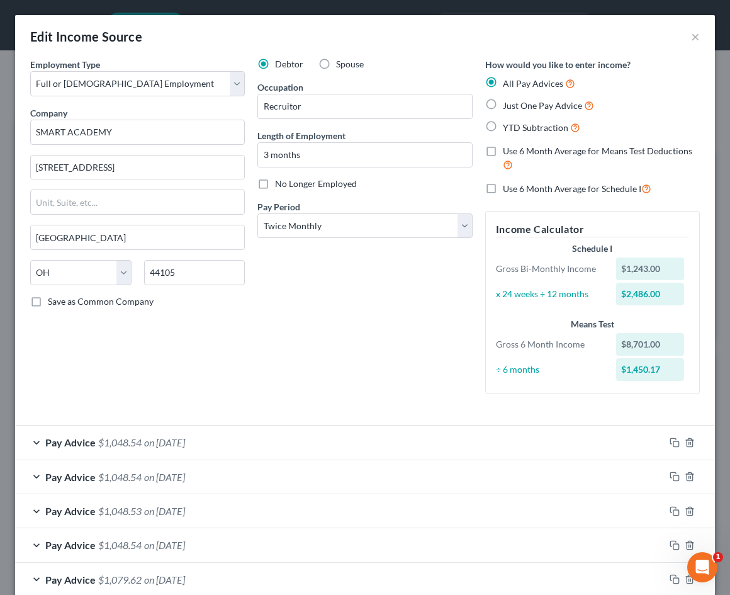
scroll to position [0, 0]
click at [697, 33] on button "×" at bounding box center [695, 36] width 9 height 15
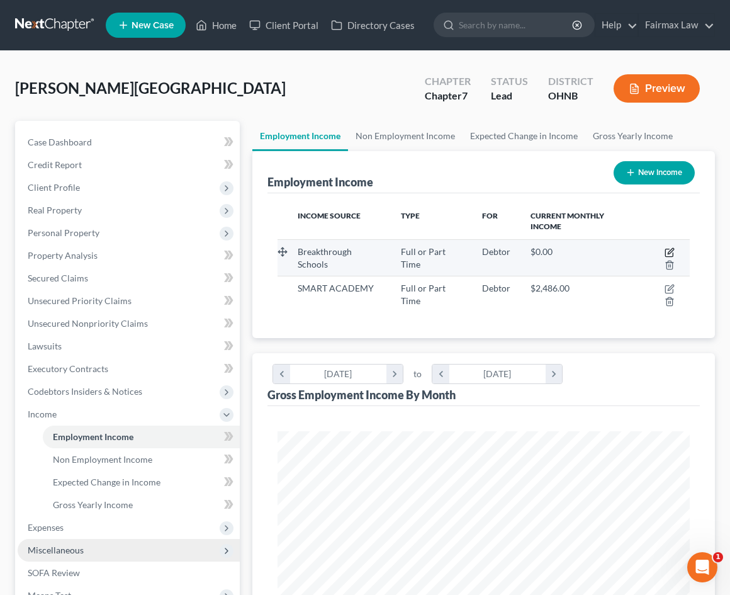
click at [671, 248] on icon "button" at bounding box center [670, 252] width 10 height 10
select select "0"
select select "36"
select select "1"
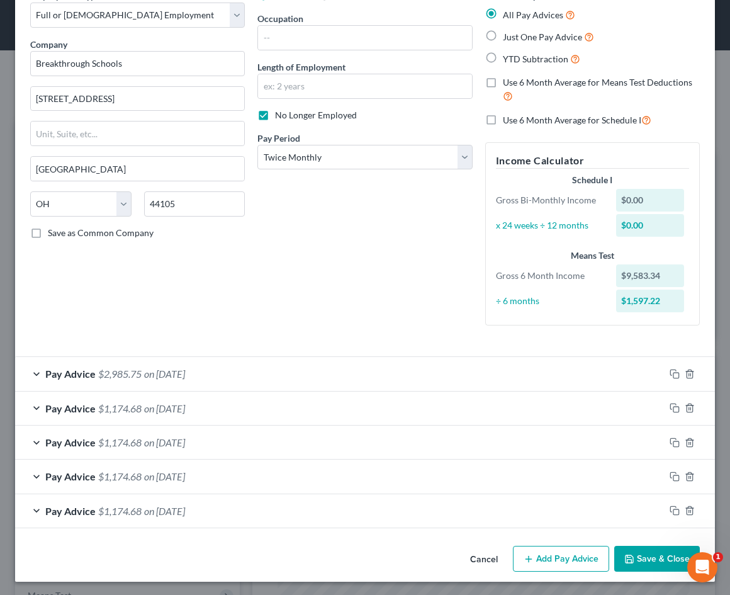
scroll to position [67, 0]
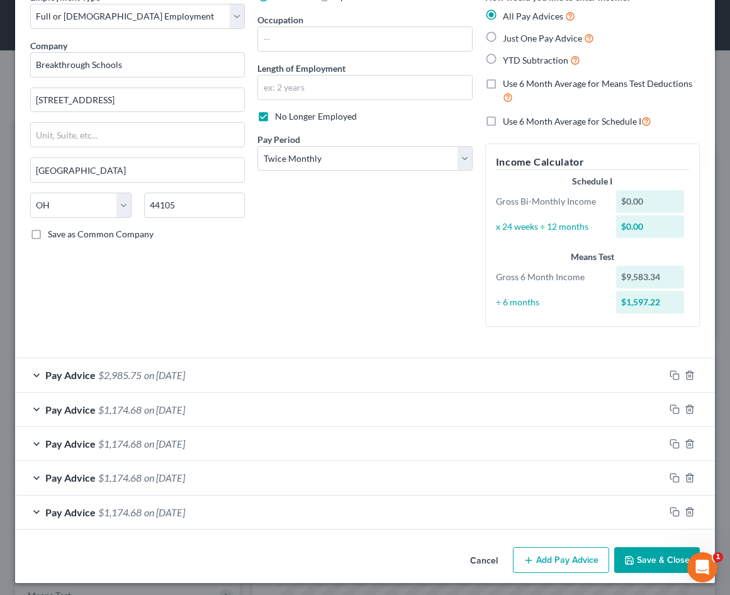
click at [636, 562] on button "Save & Close" at bounding box center [658, 560] width 86 height 26
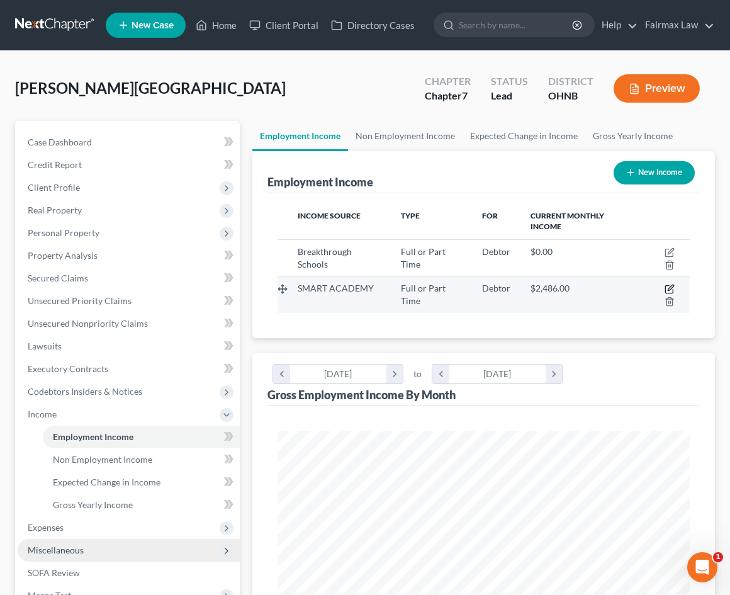
click at [669, 289] on icon "button" at bounding box center [671, 288] width 6 height 6
select select "0"
select select "36"
select select "1"
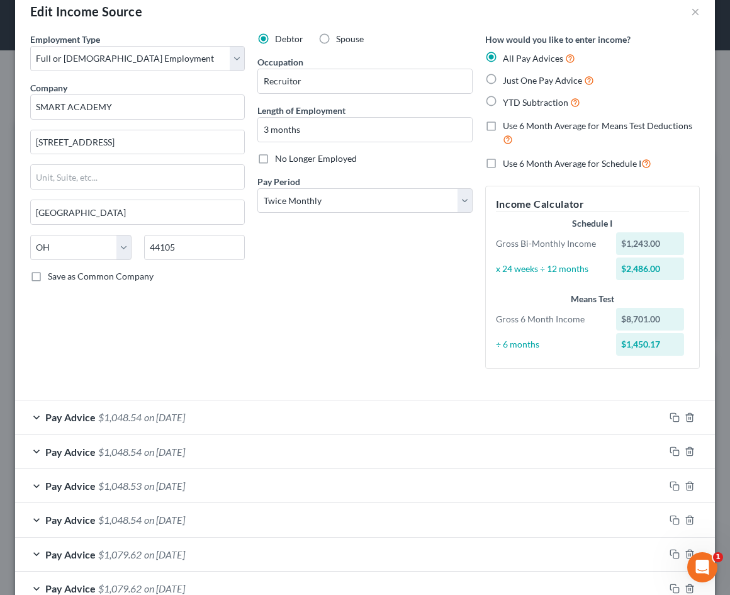
scroll to position [20, 0]
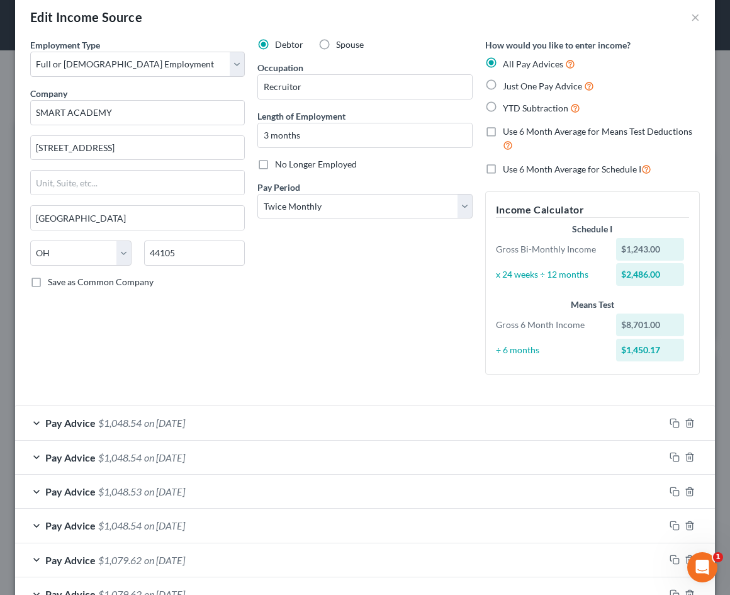
click at [601, 426] on div "Pay Advice $1,048.54 on 09/30/2025" at bounding box center [340, 422] width 650 height 33
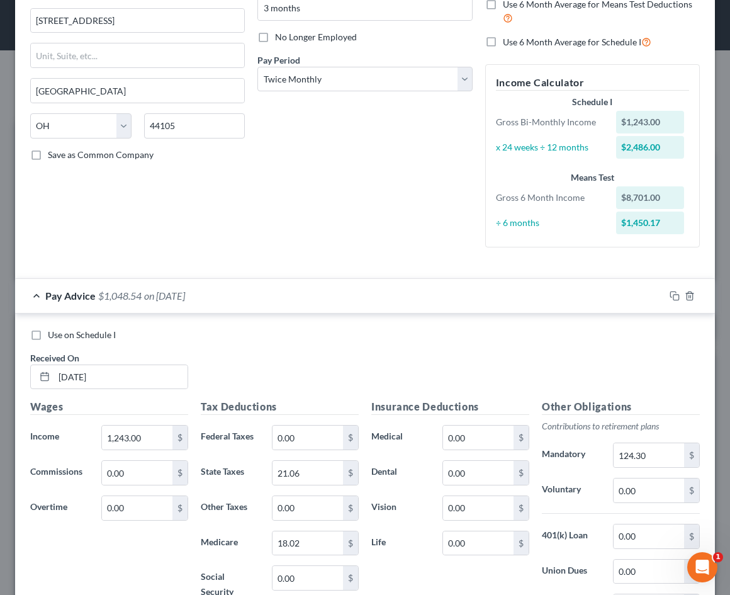
scroll to position [74, 0]
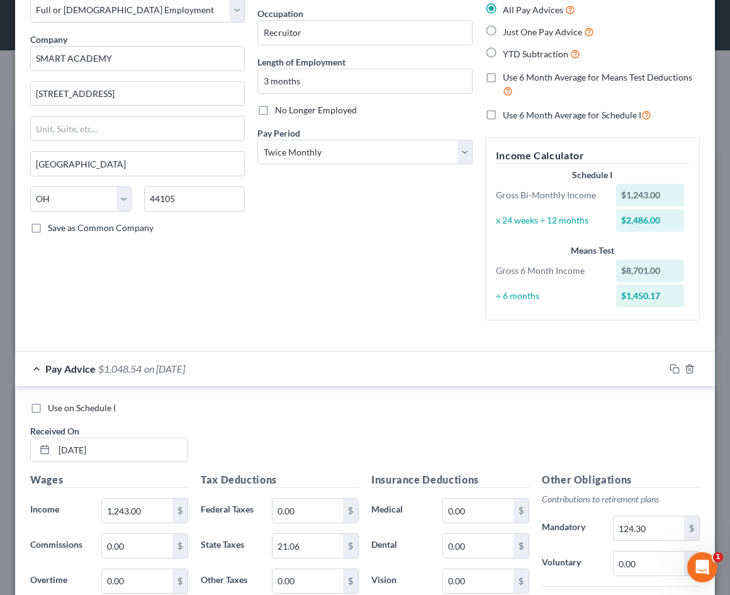
click at [581, 373] on div "Pay Advice $1,048.54 on 09/30/2025" at bounding box center [340, 368] width 650 height 33
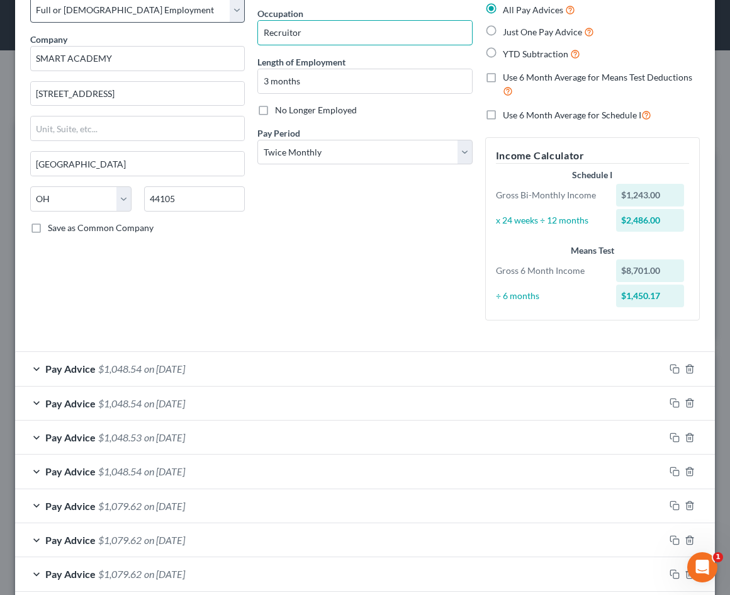
drag, startPoint x: 338, startPoint y: 30, endPoint x: 188, endPoint y: 9, distance: 151.3
click at [188, 11] on div "Employment Type * Select Full or Part Time Employment Self Employment Company *…" at bounding box center [365, 162] width 683 height 357
type input "Recruiter"
click at [188, 269] on div "Employment Type * Select Full or Part Time Employment Self Employment Company *…" at bounding box center [137, 157] width 227 height 346
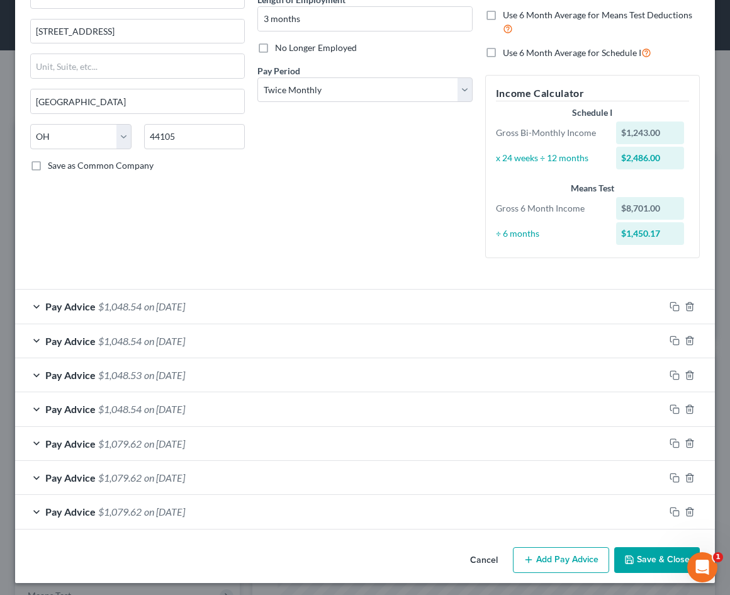
scroll to position [135, 0]
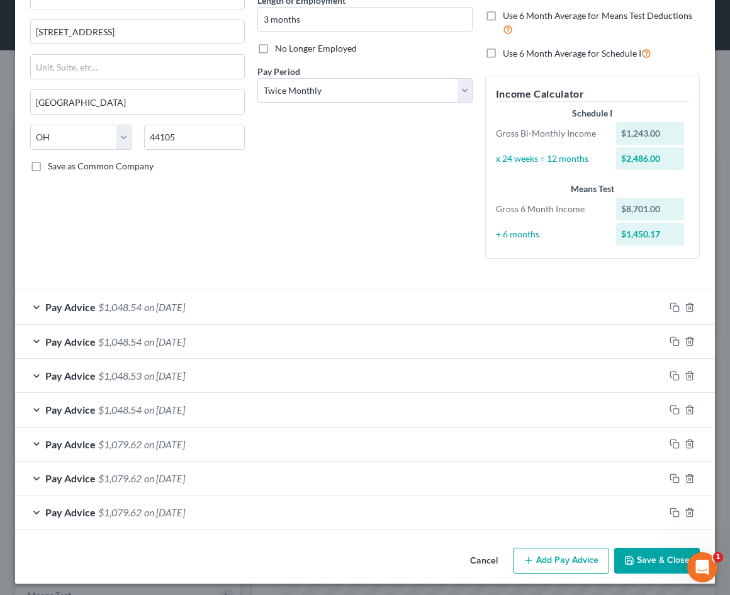
click at [185, 304] on span "on 09/30/2025" at bounding box center [164, 307] width 41 height 12
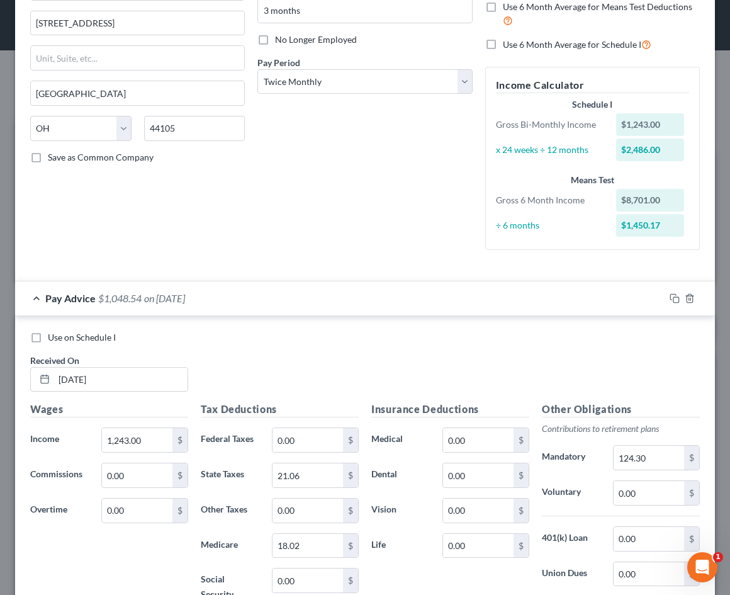
scroll to position [147, 0]
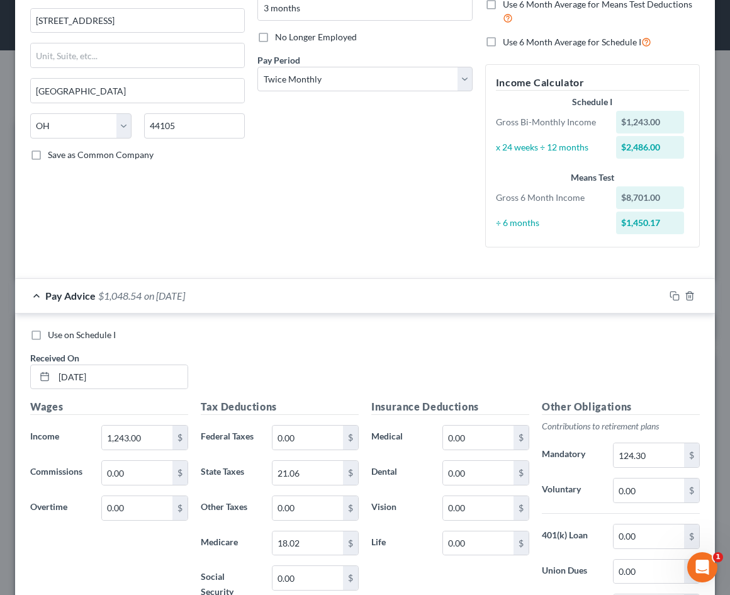
click at [185, 293] on span "on 09/30/2025" at bounding box center [164, 296] width 41 height 12
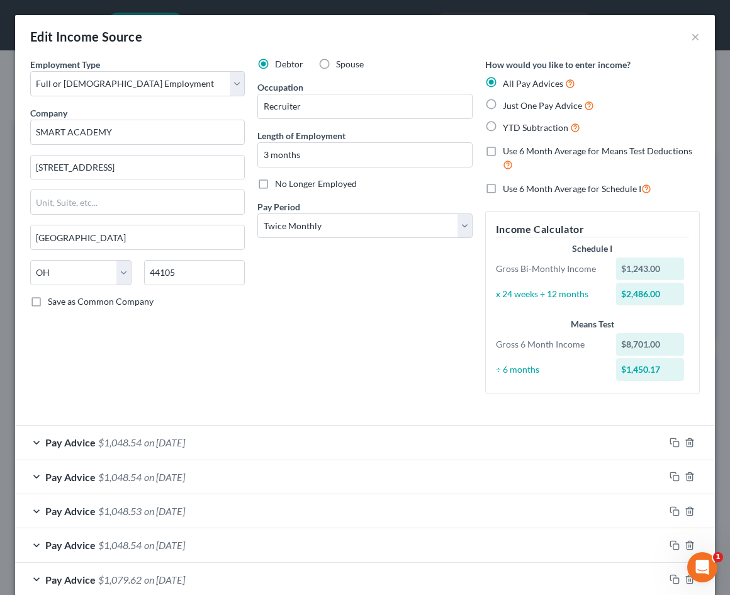
scroll to position [0, 0]
click at [529, 128] on span "YTD Subtraction" at bounding box center [535, 127] width 65 height 11
click at [516, 128] on input "YTD Subtraction" at bounding box center [512, 124] width 8 height 8
radio input "true"
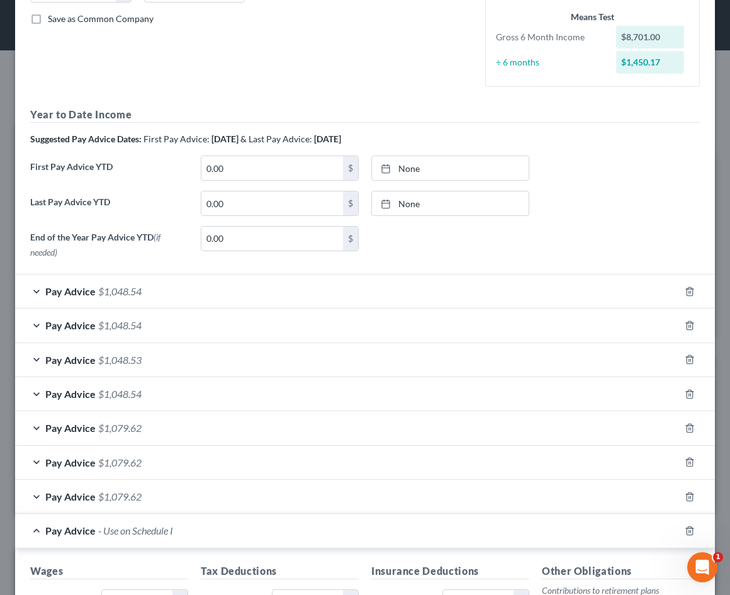
scroll to position [361, 0]
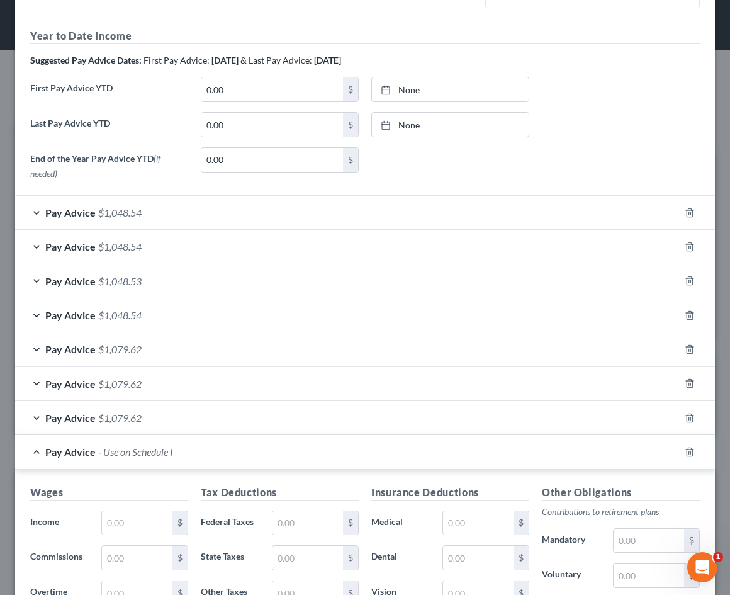
click at [382, 423] on div "Pay Advice $1,079.62" at bounding box center [347, 417] width 665 height 33
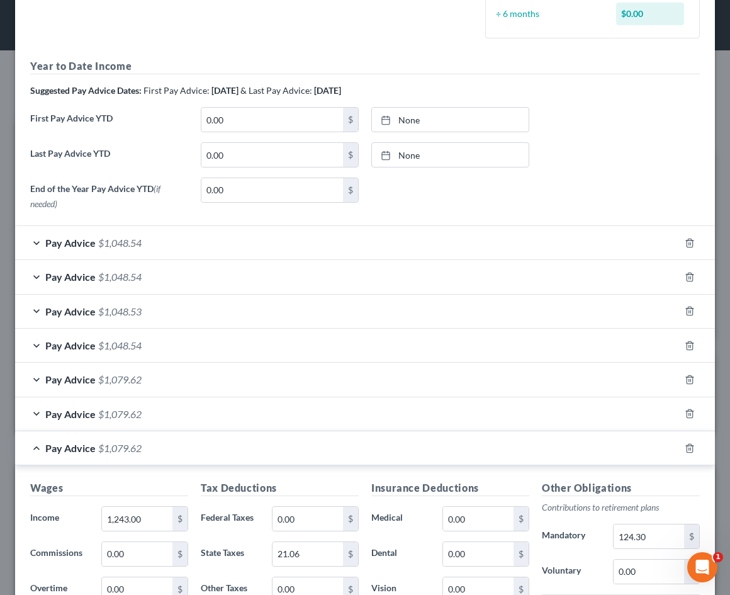
click at [336, 450] on div "Pay Advice $1,079.62" at bounding box center [347, 447] width 665 height 33
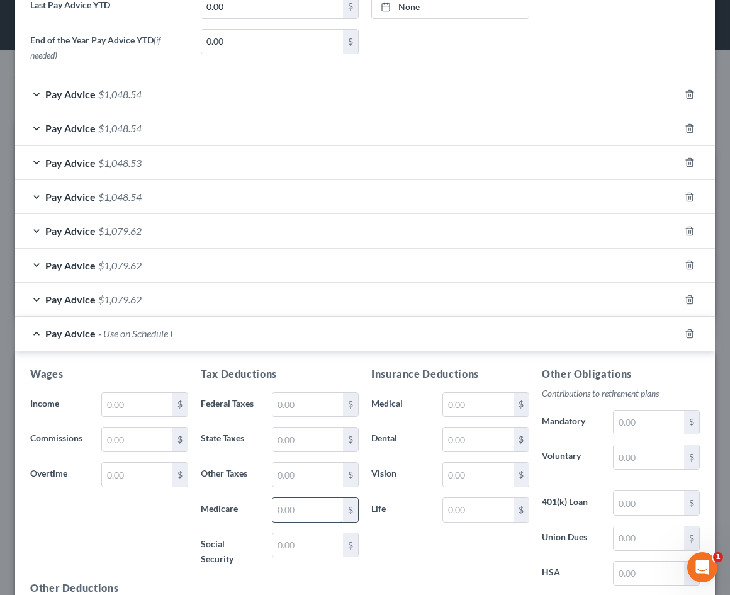
scroll to position [572, 0]
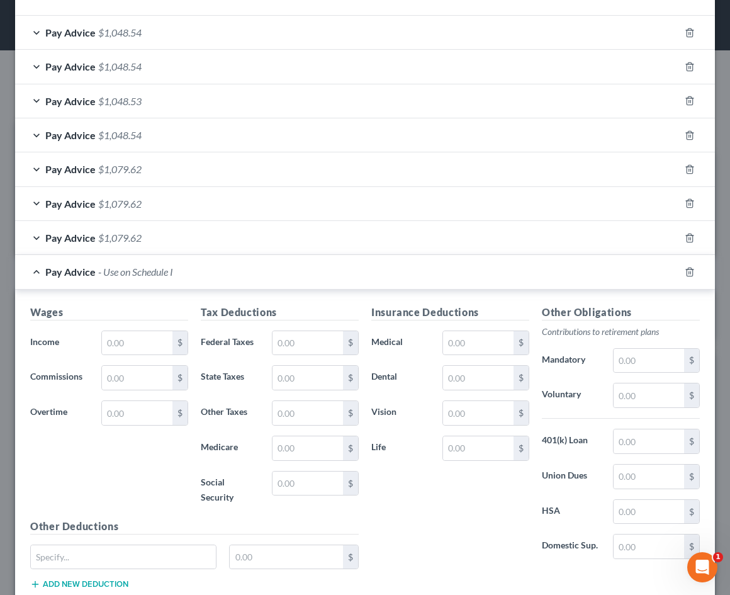
click at [45, 271] on div "Pay Advice - Use on Schedule I" at bounding box center [347, 271] width 665 height 33
click at [38, 265] on div "Pay Advice - Use on Schedule I" at bounding box center [347, 271] width 665 height 33
click at [691, 267] on icon "button" at bounding box center [690, 272] width 10 height 10
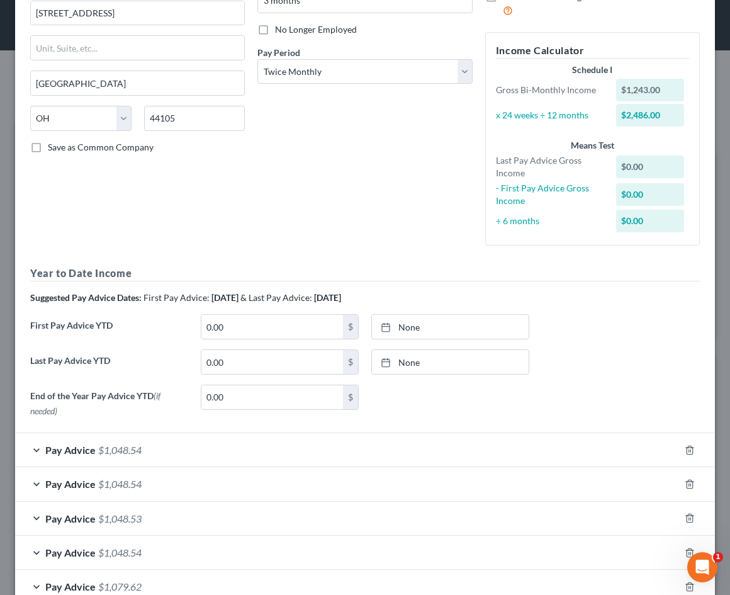
scroll to position [31, 0]
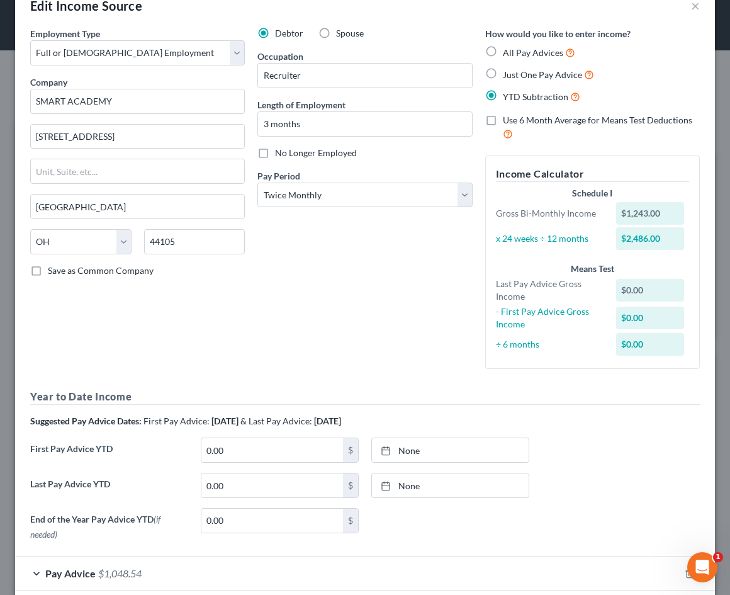
click at [543, 57] on span "All Pay Advices" at bounding box center [533, 52] width 60 height 11
click at [516, 54] on input "All Pay Advices" at bounding box center [512, 49] width 8 height 8
radio input "true"
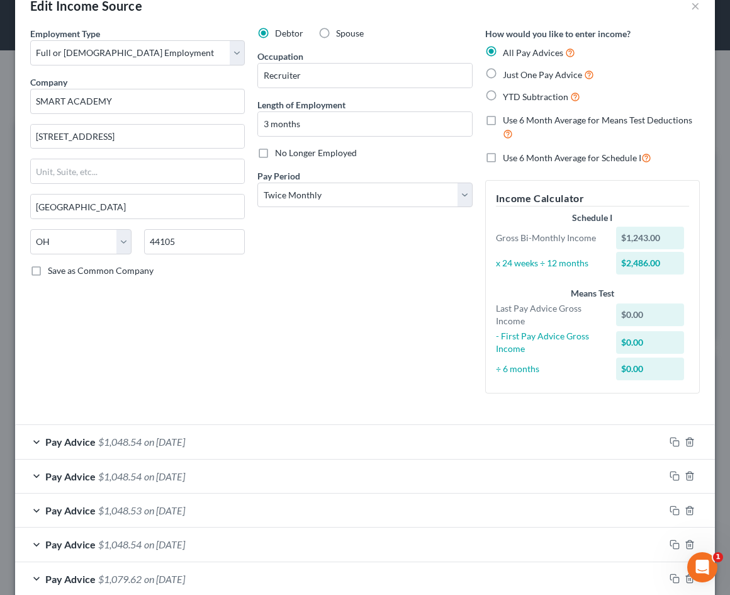
click at [601, 116] on span "Use 6 Month Average for Means Test Deductions" at bounding box center [598, 120] width 190 height 11
click at [516, 116] on input "Use 6 Month Average for Means Test Deductions" at bounding box center [512, 118] width 8 height 8
checkbox input "true"
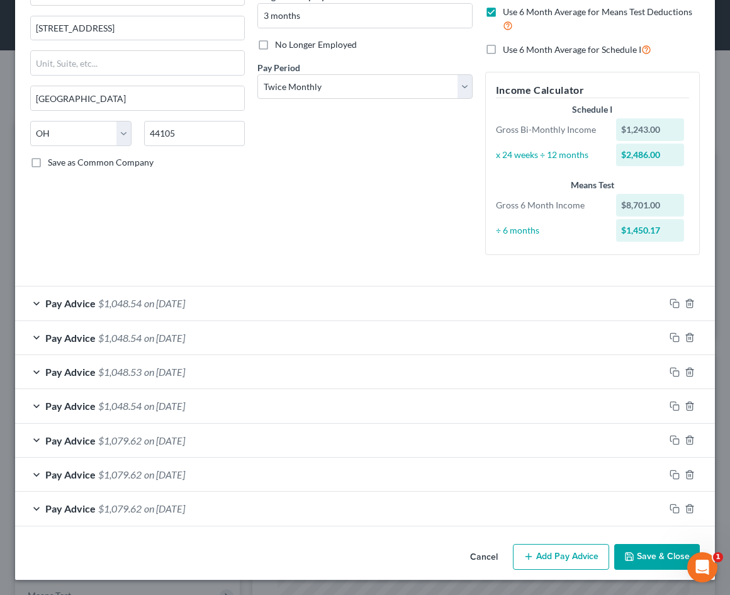
scroll to position [135, 0]
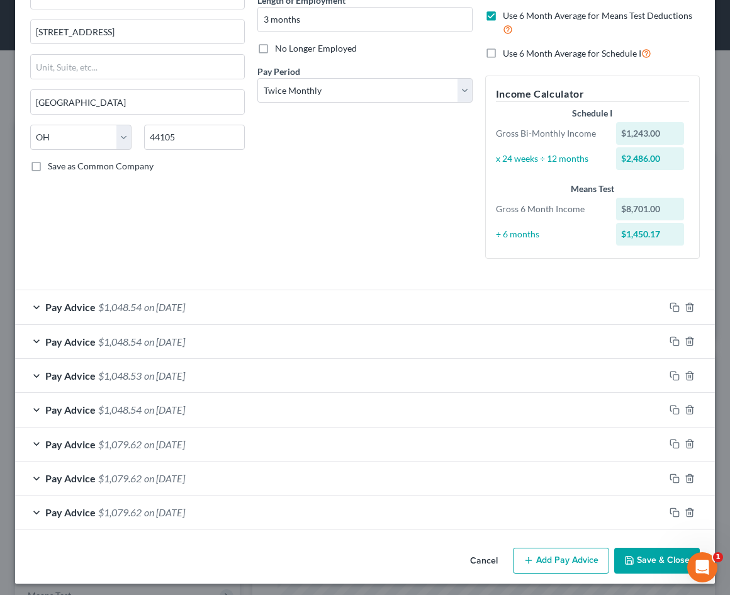
click at [222, 508] on div "Pay Advice $1,079.62 on 06/30/2025" at bounding box center [340, 512] width 650 height 33
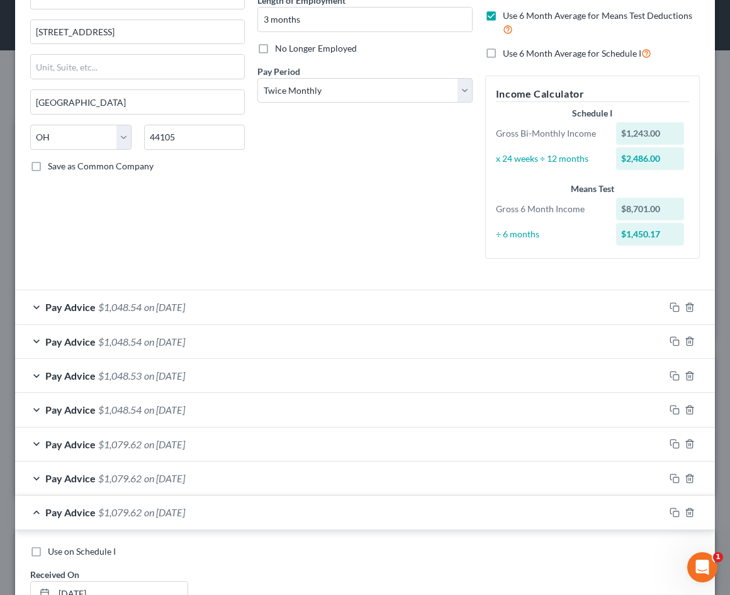
click at [222, 508] on div "Pay Advice $1,079.62 on 06/30/2025" at bounding box center [340, 512] width 650 height 33
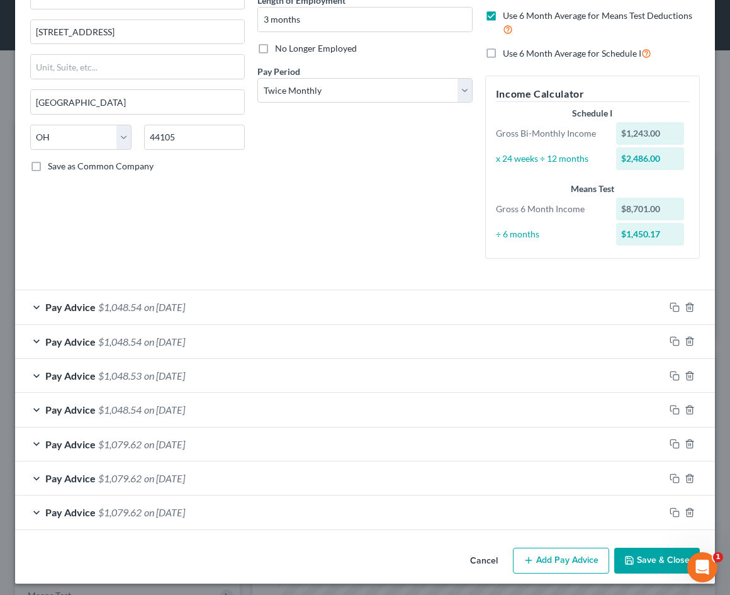
click at [230, 408] on div "Pay Advice $1,048.54 on 08/15/2025" at bounding box center [340, 409] width 650 height 33
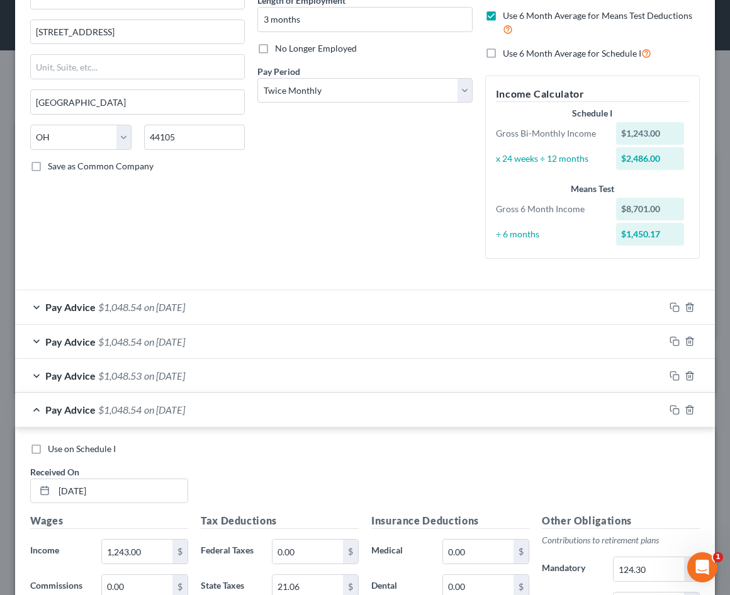
click at [55, 447] on span "Use on Schedule I" at bounding box center [82, 448] width 68 height 11
click at [55, 447] on input "Use on Schedule I" at bounding box center [57, 447] width 8 height 8
checkbox input "true"
click at [32, 411] on div "Pay Advice $1,048.54 on 08/15/2025 - Use on Schedule I" at bounding box center [340, 409] width 650 height 33
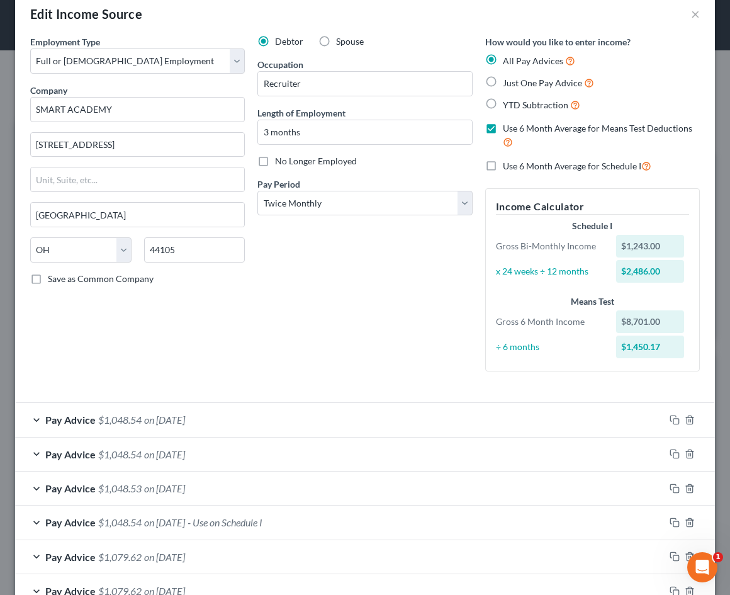
scroll to position [15, 0]
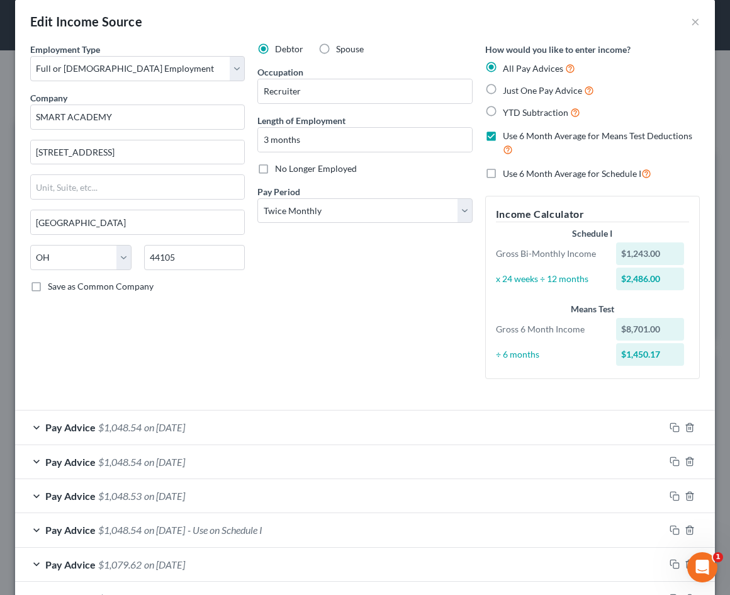
click at [503, 135] on label "Use 6 Month Average for Means Test Deductions" at bounding box center [601, 143] width 197 height 27
click at [508, 135] on input "Use 6 Month Average for Means Test Deductions" at bounding box center [512, 134] width 8 height 8
click at [503, 135] on label "Use 6 Month Average for Means Test Deductions" at bounding box center [601, 143] width 197 height 27
click at [508, 135] on input "Use 6 Month Average for Means Test Deductions" at bounding box center [512, 134] width 8 height 8
checkbox input "true"
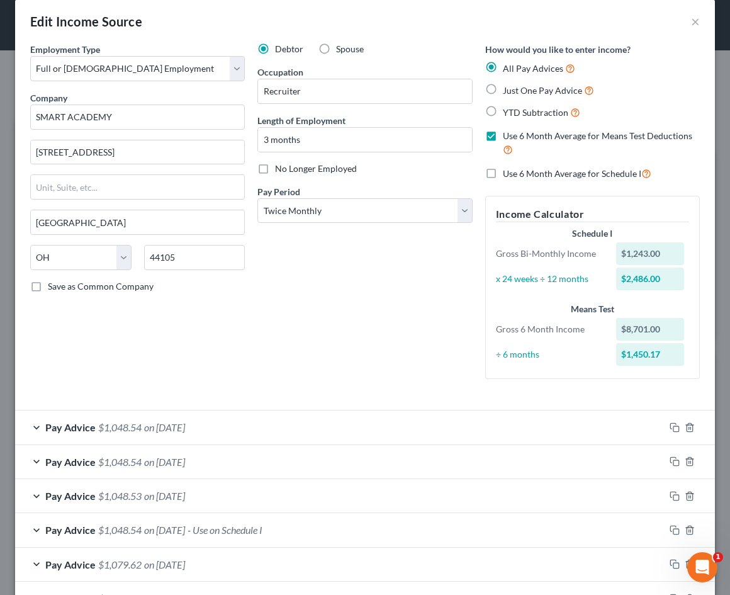
click at [503, 93] on label "Just One Pay Advice" at bounding box center [548, 90] width 91 height 14
click at [508, 91] on input "Just One Pay Advice" at bounding box center [512, 87] width 8 height 8
radio input "true"
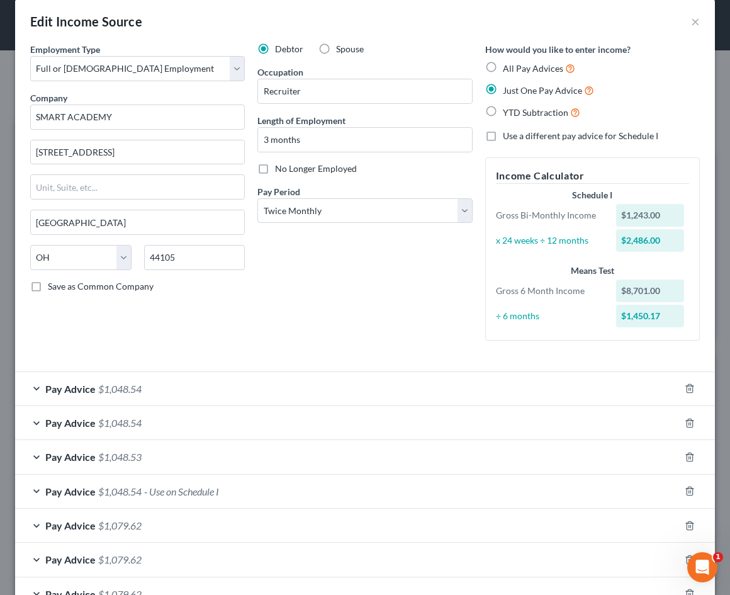
click at [503, 67] on label "All Pay Advices" at bounding box center [539, 68] width 72 height 14
click at [508, 67] on input "All Pay Advices" at bounding box center [512, 65] width 8 height 8
radio input "true"
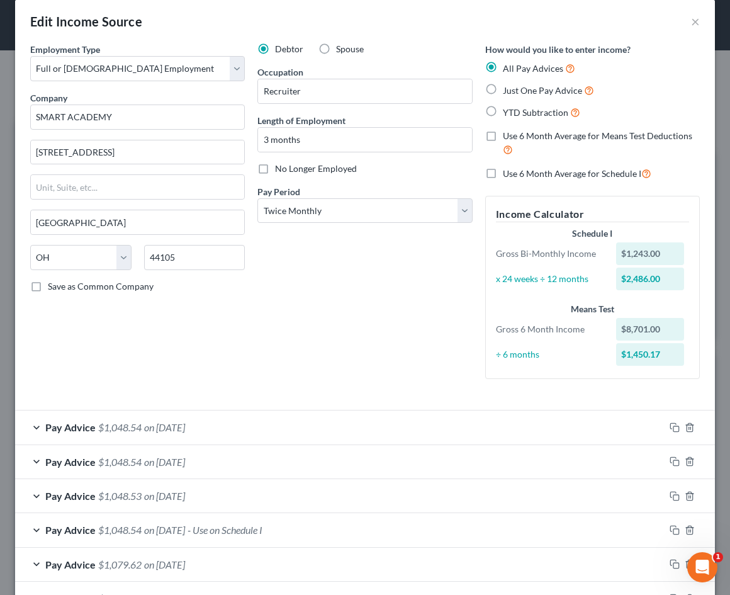
click at [503, 139] on label "Use 6 Month Average for Means Test Deductions" at bounding box center [601, 143] width 197 height 27
click at [508, 138] on input "Use 6 Month Average for Means Test Deductions" at bounding box center [512, 134] width 8 height 8
click at [503, 139] on label "Use 6 Month Average for Means Test Deductions" at bounding box center [601, 143] width 197 height 27
click at [508, 138] on input "Use 6 Month Average for Means Test Deductions" at bounding box center [512, 134] width 8 height 8
click at [503, 139] on label "Use 6 Month Average for Means Test Deductions" at bounding box center [601, 143] width 197 height 27
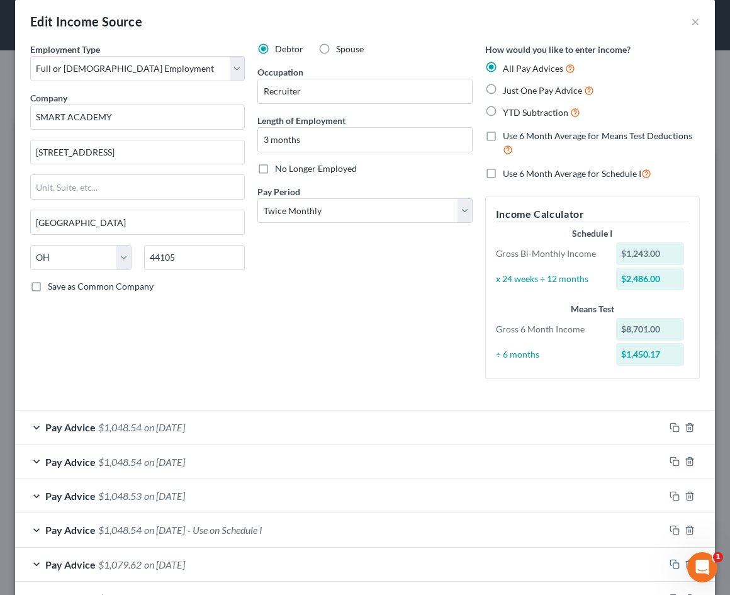
click at [508, 138] on input "Use 6 Month Average for Means Test Deductions" at bounding box center [512, 134] width 8 height 8
checkbox input "true"
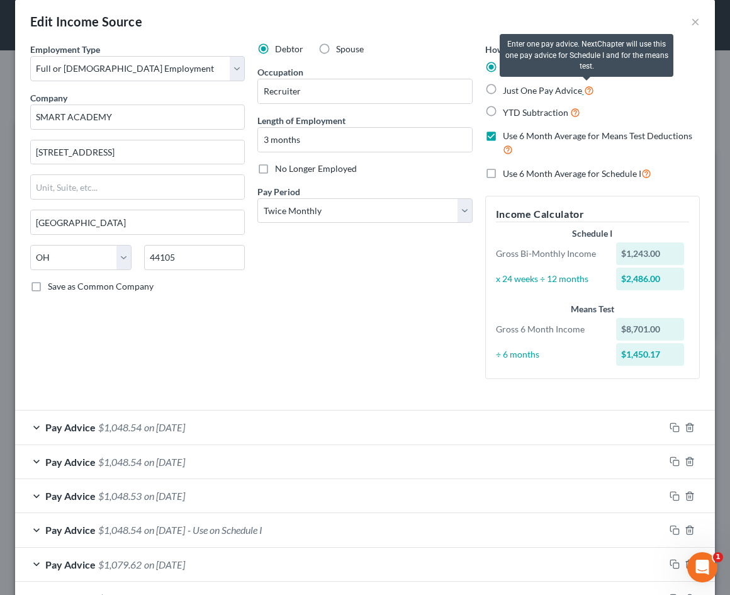
click at [589, 90] on icon at bounding box center [589, 90] width 10 height 12
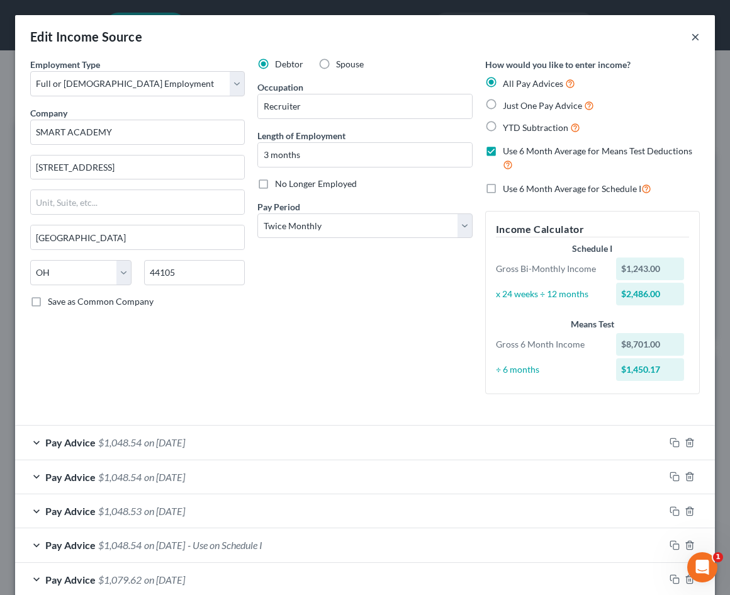
scroll to position [0, 0]
click at [695, 33] on button "×" at bounding box center [695, 36] width 9 height 15
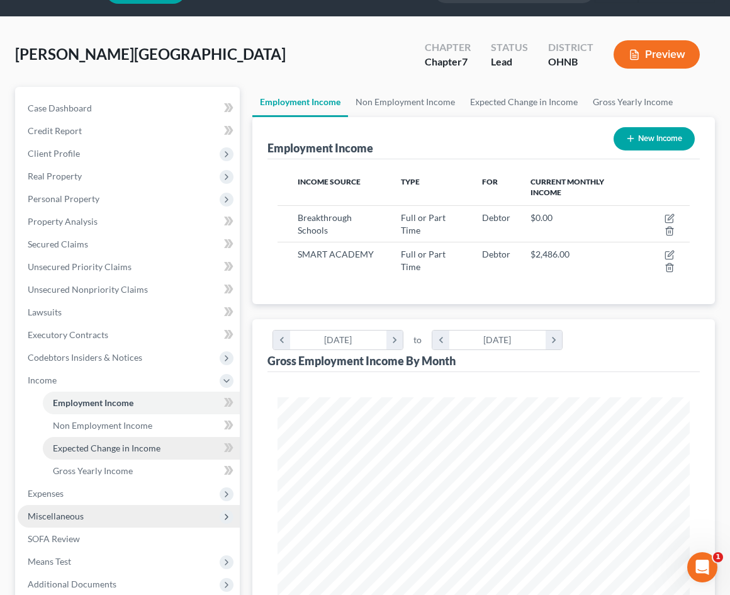
scroll to position [64, 0]
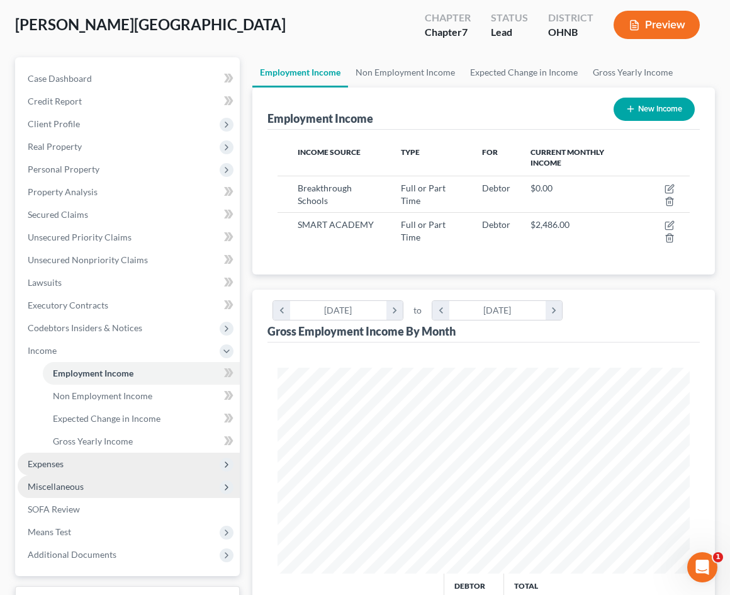
click at [55, 465] on span "Expenses" at bounding box center [46, 463] width 36 height 11
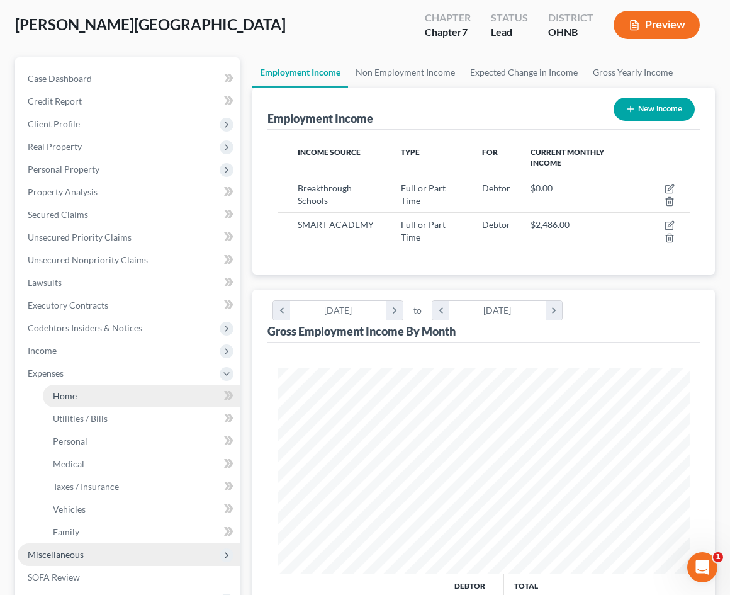
click at [76, 395] on span "Home" at bounding box center [65, 395] width 24 height 11
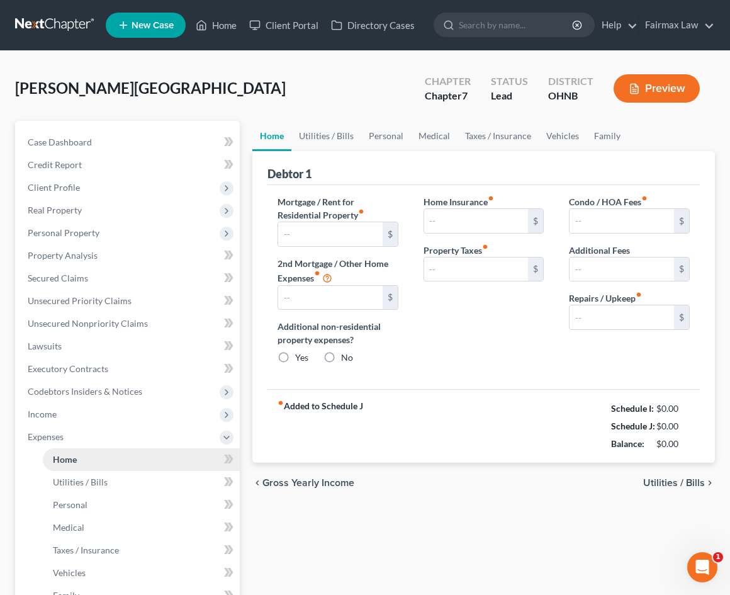
type input "900.00"
type input "0.00"
radio input "true"
type input "0.00"
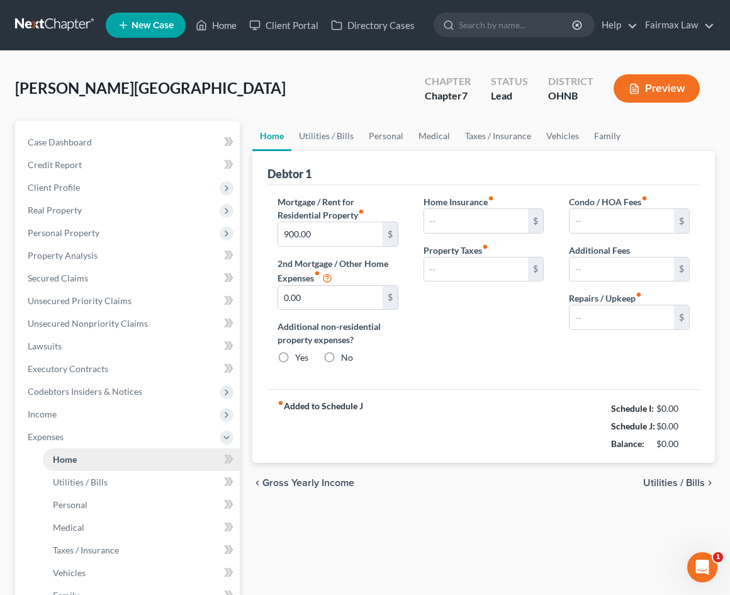
type input "0.00"
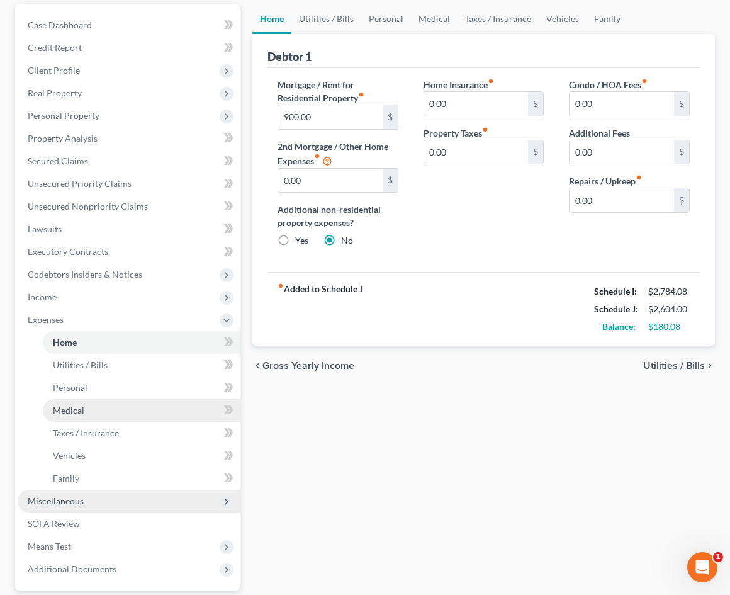
scroll to position [117, 0]
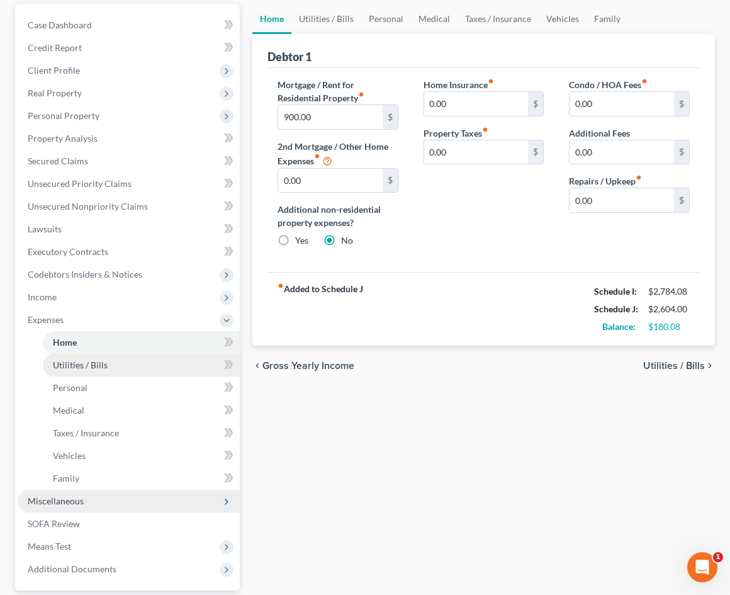
click at [74, 371] on link "Utilities / Bills" at bounding box center [141, 365] width 197 height 23
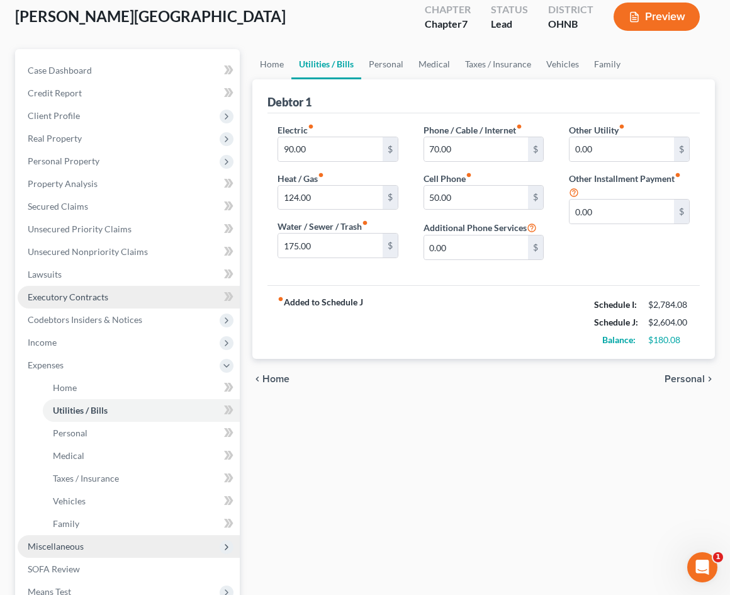
scroll to position [87, 0]
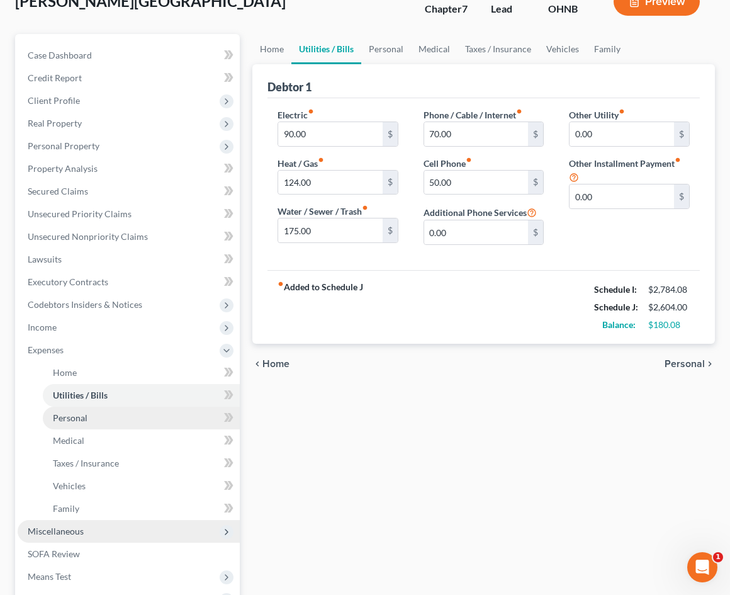
click at [77, 412] on span "Personal" at bounding box center [70, 417] width 35 height 11
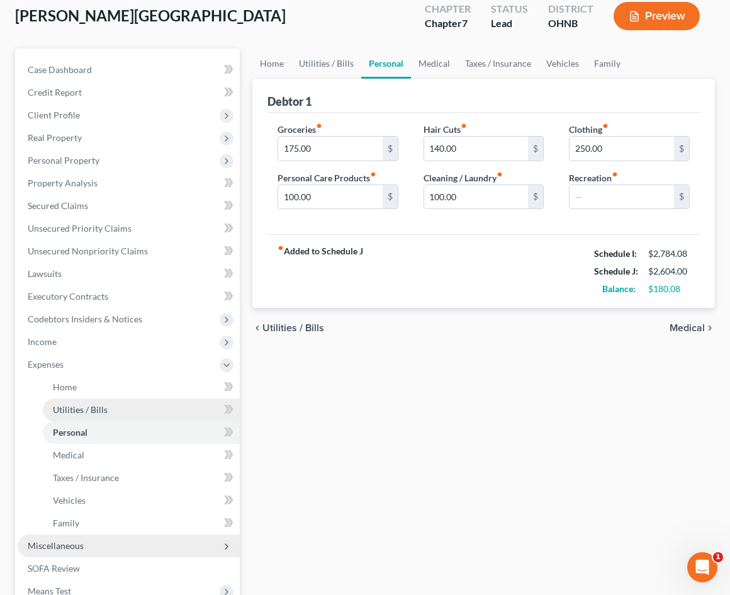
scroll to position [76, 0]
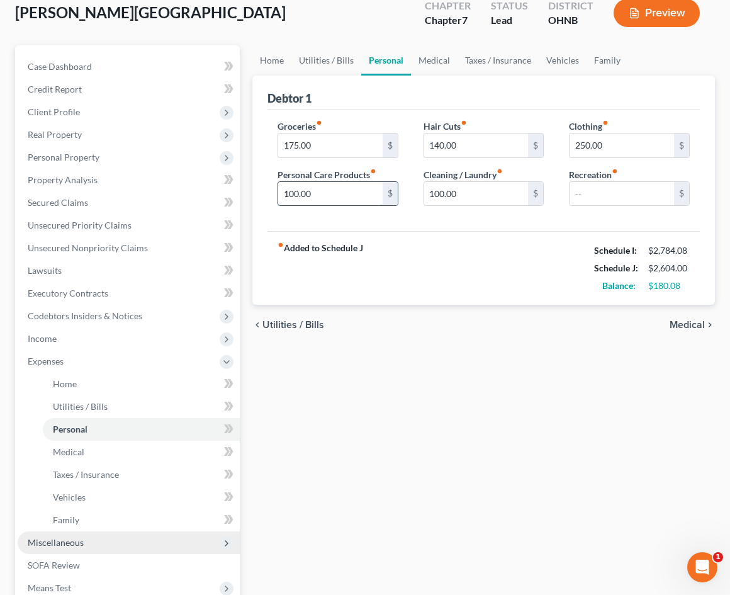
click at [293, 195] on input "100.00" at bounding box center [330, 194] width 105 height 24
type input "200.00"
click at [627, 155] on input "250.00" at bounding box center [622, 145] width 105 height 24
click at [488, 273] on div "fiber_manual_record Added to Schedule J Schedule I: $2,784.08 Schedule J: $2,56…" at bounding box center [484, 268] width 433 height 74
click at [590, 197] on input "text" at bounding box center [622, 194] width 105 height 24
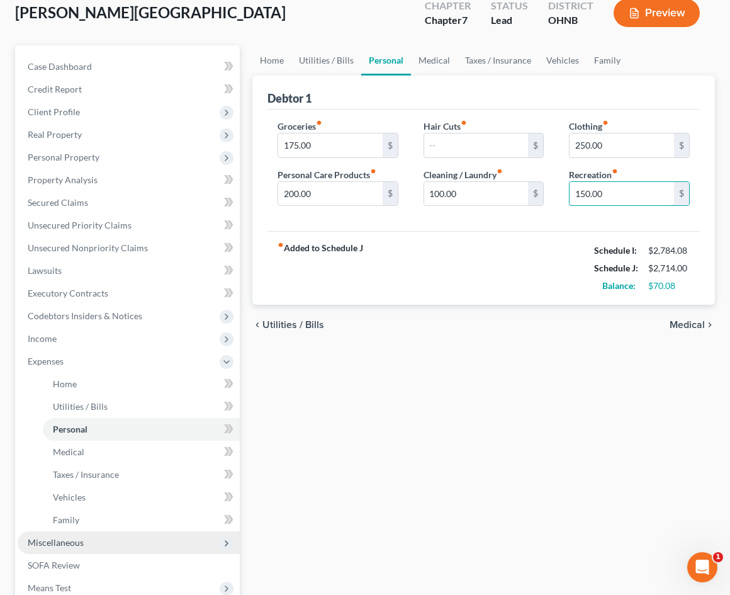
type input "150.00"
click at [482, 374] on div "Home Utilities / Bills Personal Medical Taxes / Insurance Vehicles Family Debto…" at bounding box center [483, 374] width 475 height 659
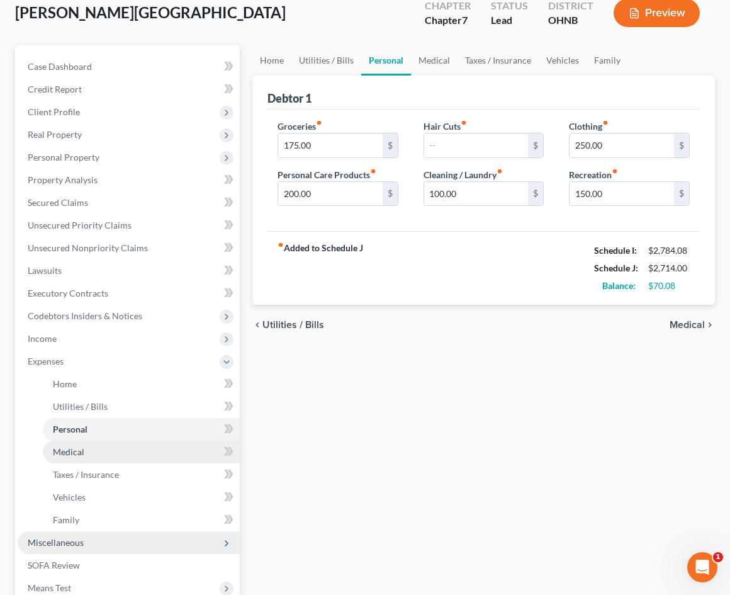
click at [157, 451] on link "Medical" at bounding box center [141, 452] width 197 height 23
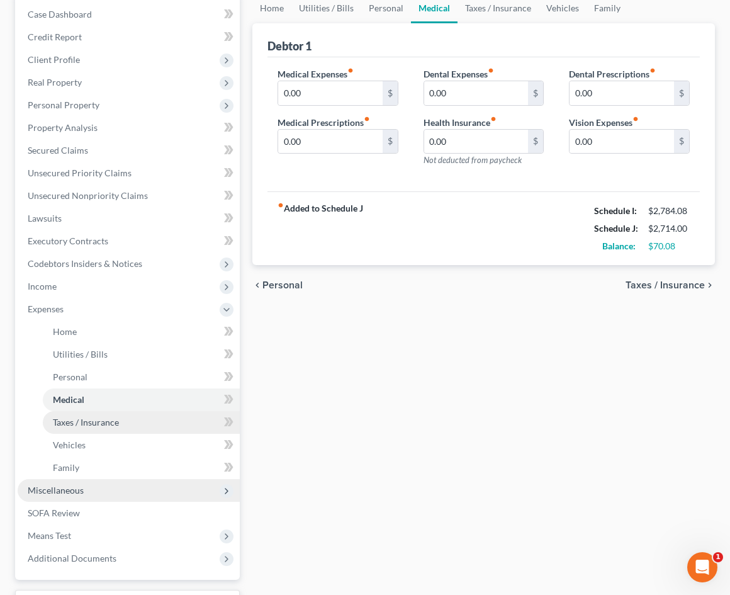
click at [125, 417] on link "Taxes / Insurance" at bounding box center [141, 422] width 197 height 23
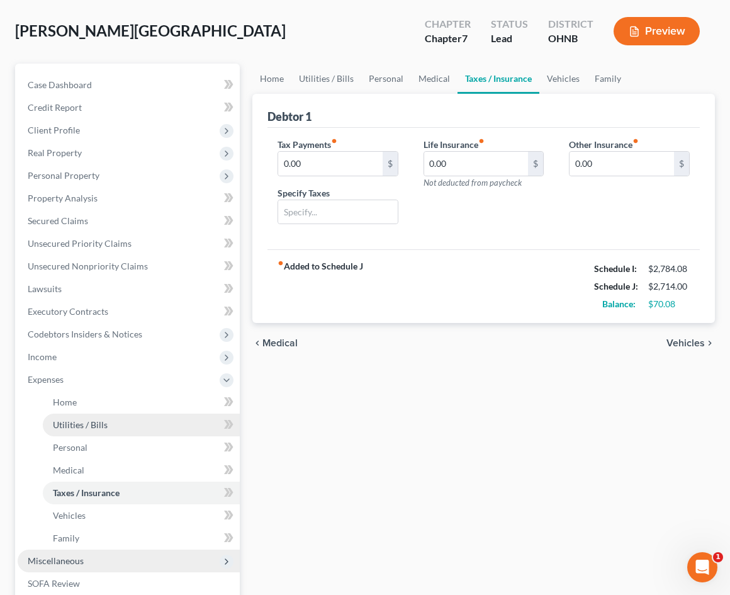
scroll to position [60, 0]
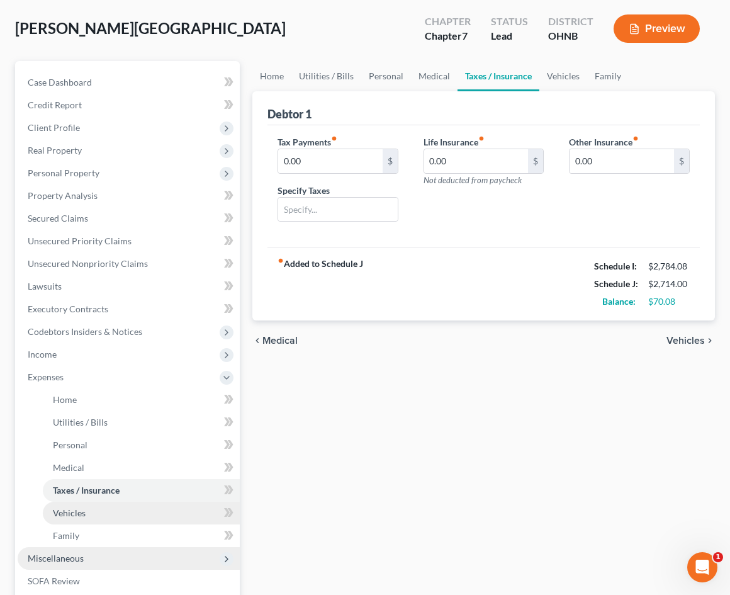
click at [95, 506] on link "Vehicles" at bounding box center [141, 513] width 197 height 23
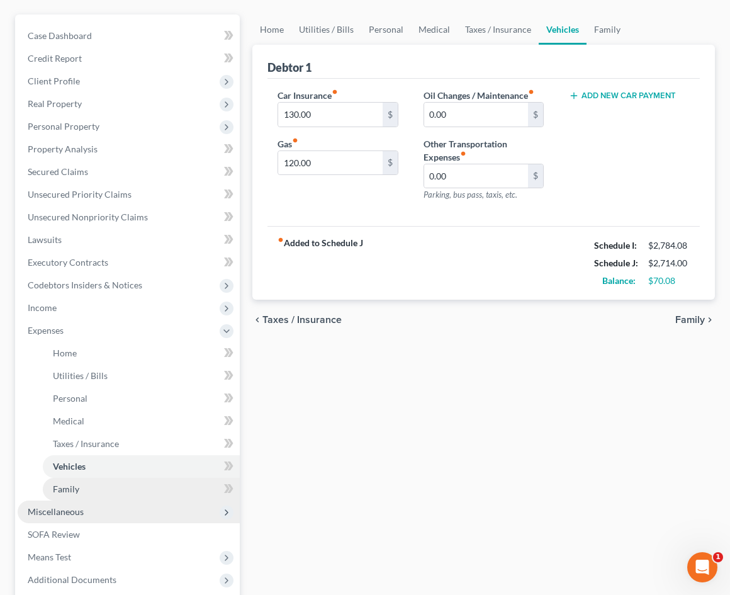
click at [93, 485] on link "Family" at bounding box center [141, 489] width 197 height 23
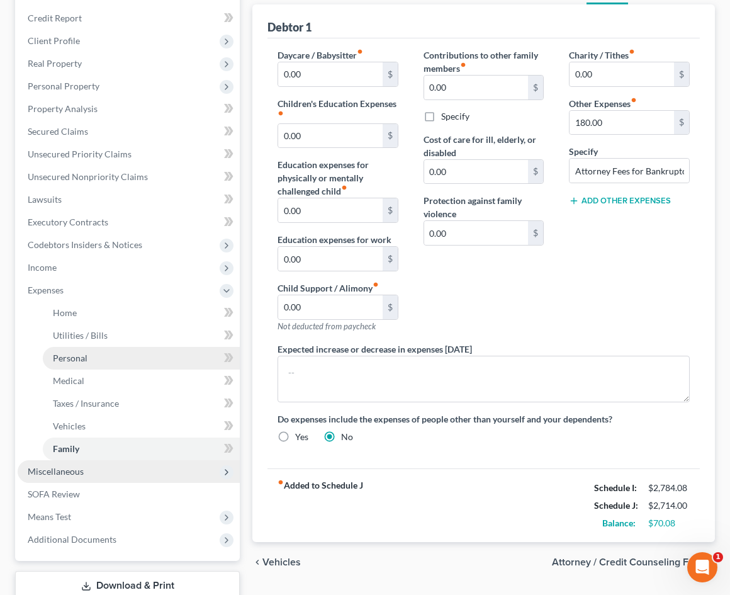
scroll to position [167, 0]
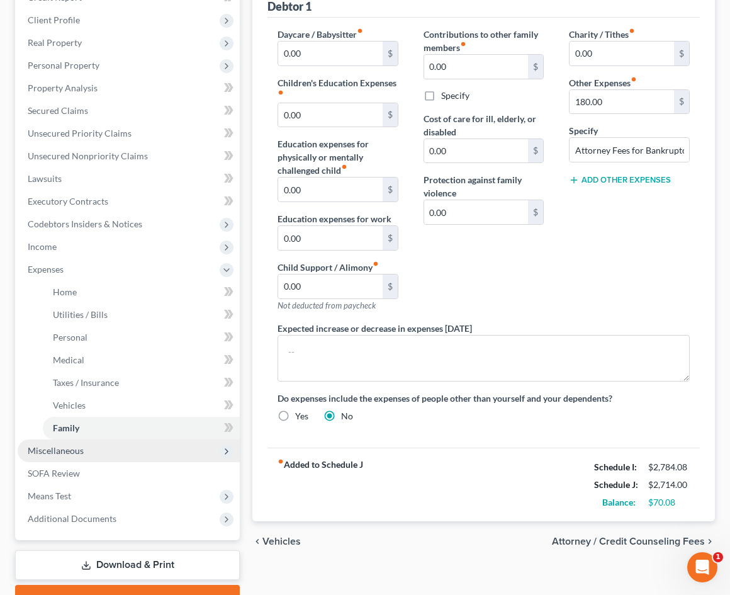
click at [113, 458] on span "Miscellaneous" at bounding box center [129, 451] width 222 height 23
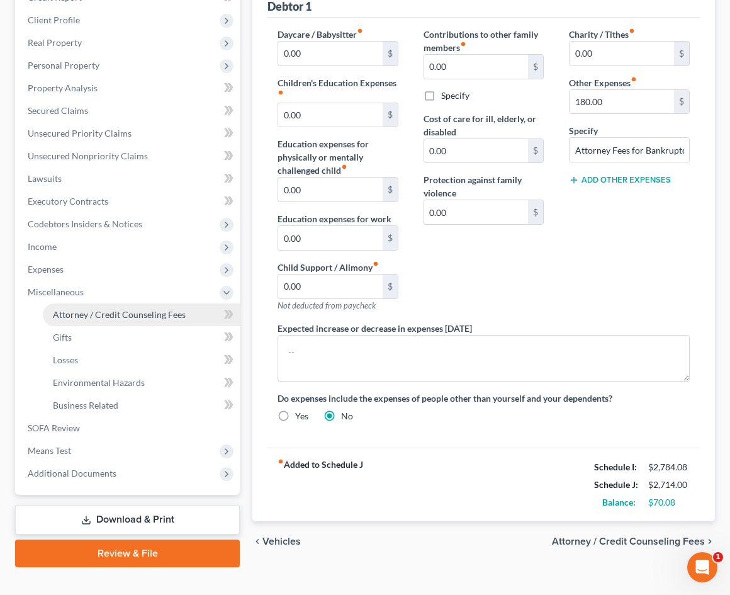
click at [116, 319] on span "Attorney / Credit Counseling Fees" at bounding box center [119, 314] width 133 height 11
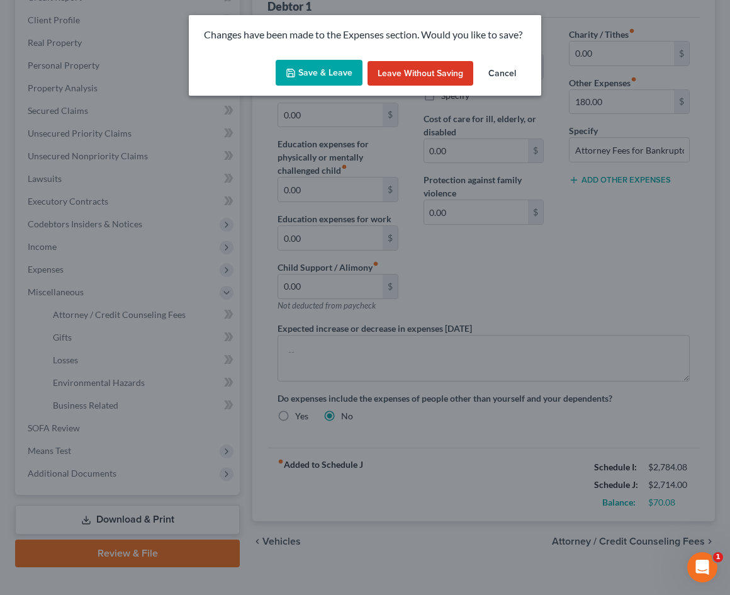
click at [341, 81] on button "Save & Leave" at bounding box center [319, 73] width 87 height 26
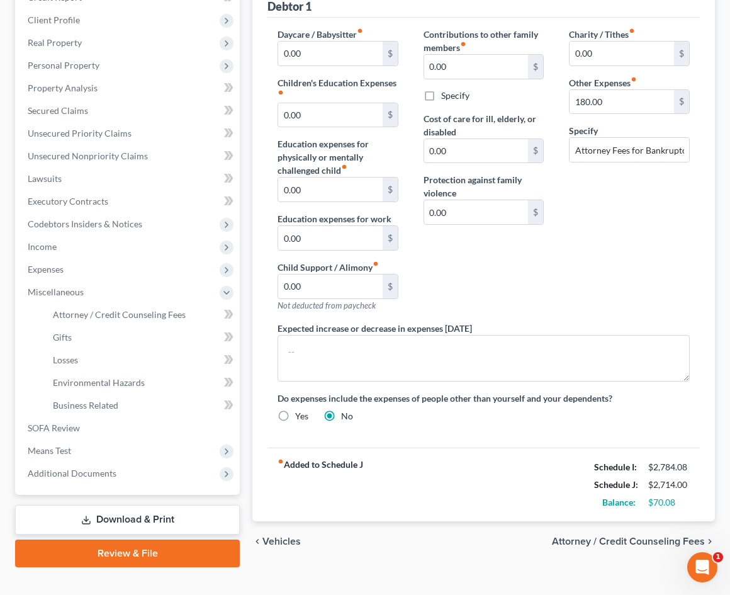
select select "1"
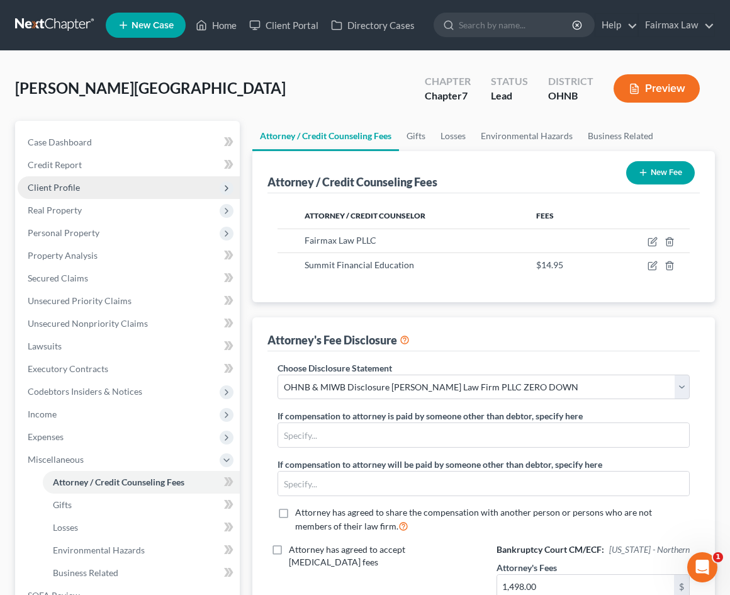
click at [152, 193] on span "Client Profile" at bounding box center [129, 187] width 222 height 23
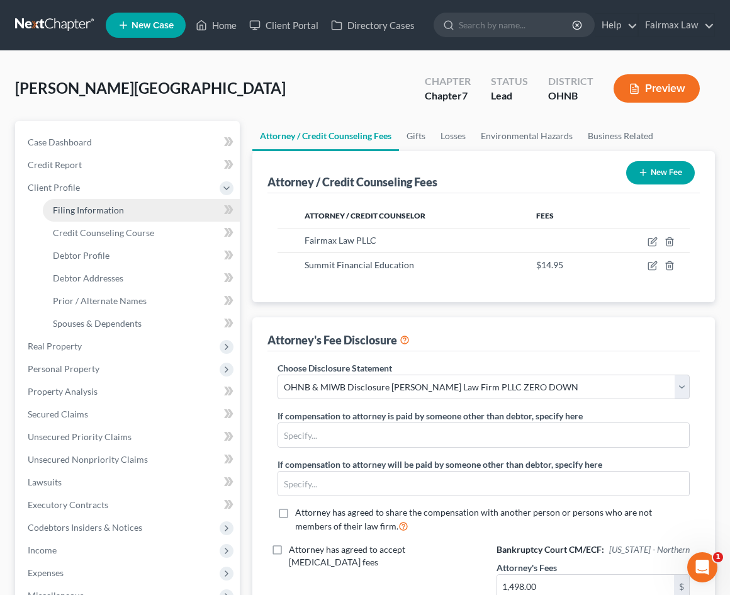
click at [142, 212] on link "Filing Information" at bounding box center [141, 210] width 197 height 23
select select "1"
select select "0"
select select "61"
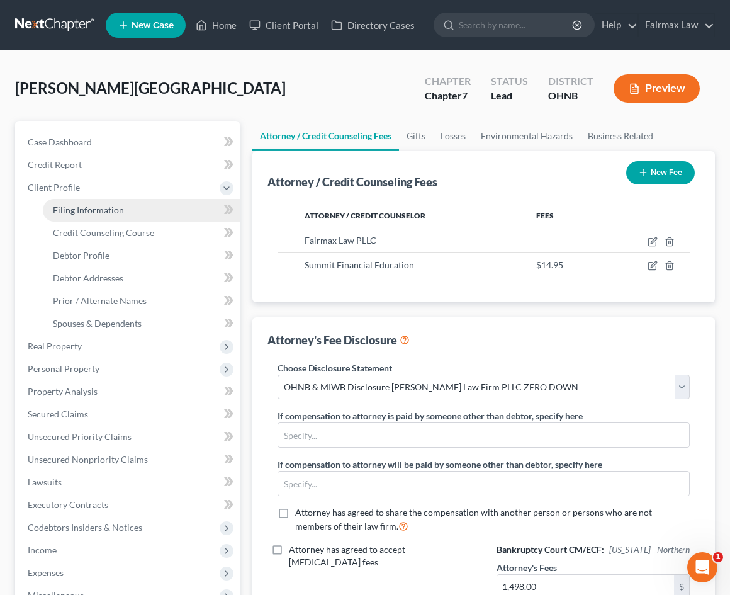
select select "12"
select select "0"
select select "36"
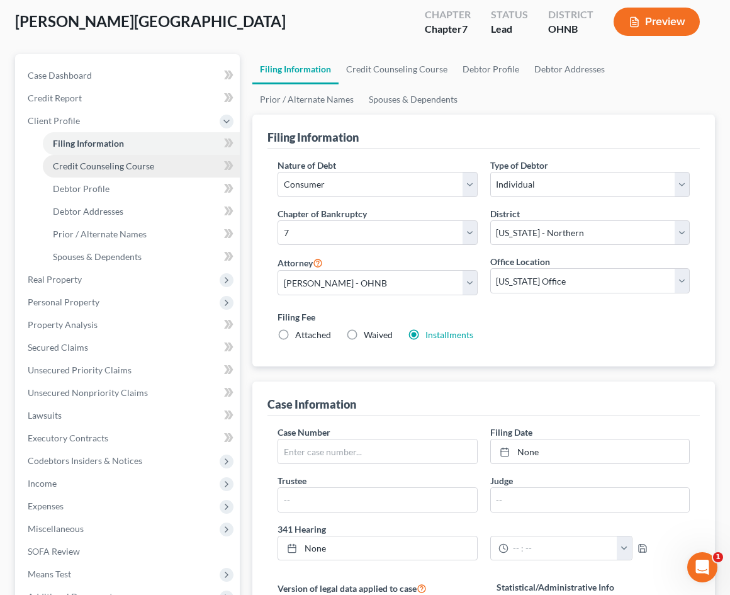
click at [140, 166] on span "Credit Counseling Course" at bounding box center [103, 166] width 101 height 11
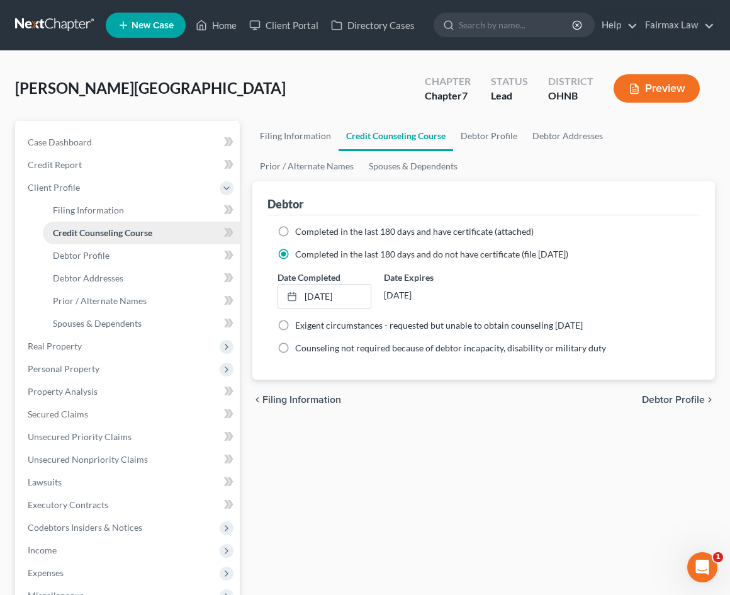
click at [141, 242] on link "Credit Counseling Course" at bounding box center [141, 233] width 197 height 23
click at [141, 253] on link "Debtor Profile" at bounding box center [141, 255] width 197 height 23
select select "0"
select select "3"
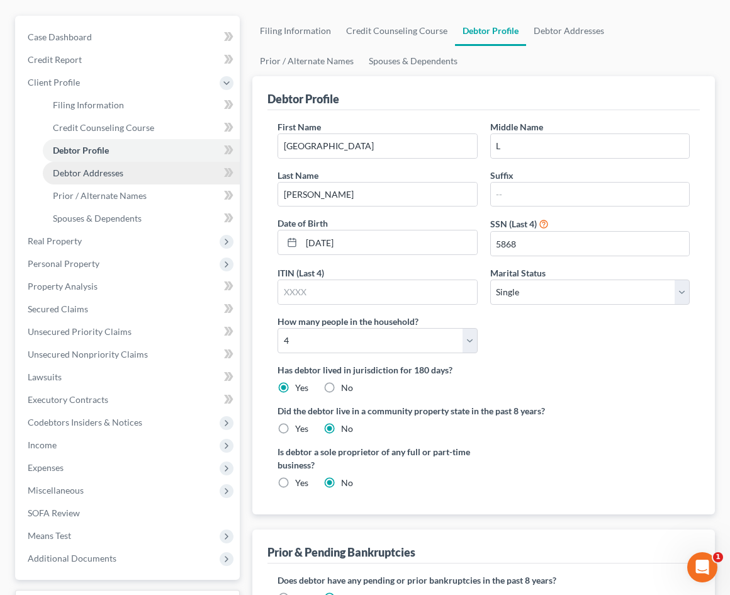
click at [127, 178] on link "Debtor Addresses" at bounding box center [141, 173] width 197 height 23
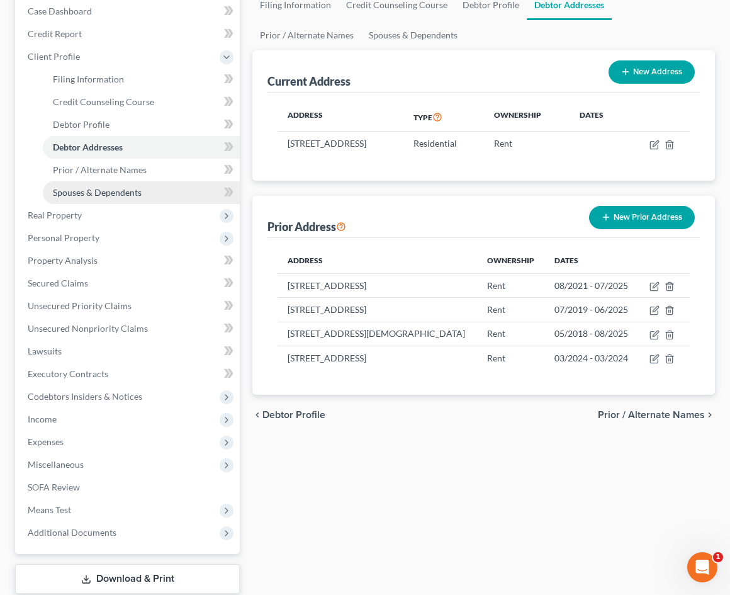
click at [123, 193] on span "Spouses & Dependents" at bounding box center [97, 192] width 89 height 11
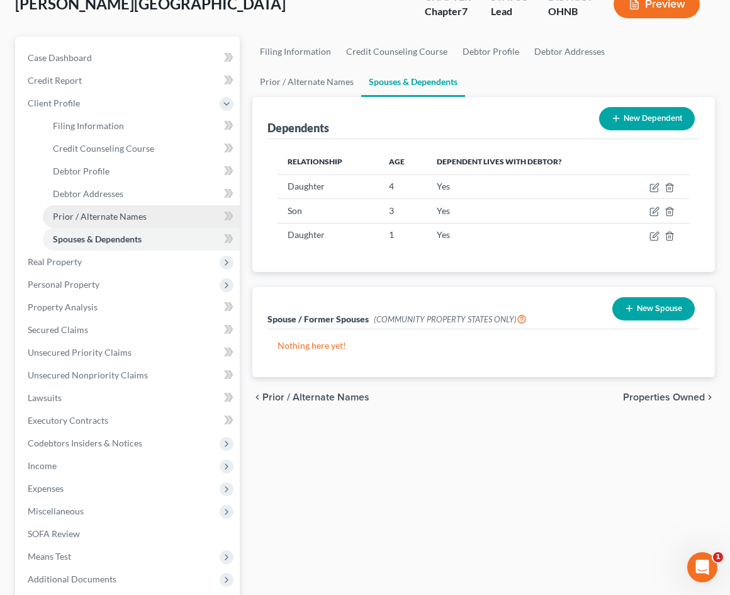
click at [122, 218] on span "Prior / Alternate Names" at bounding box center [100, 216] width 94 height 11
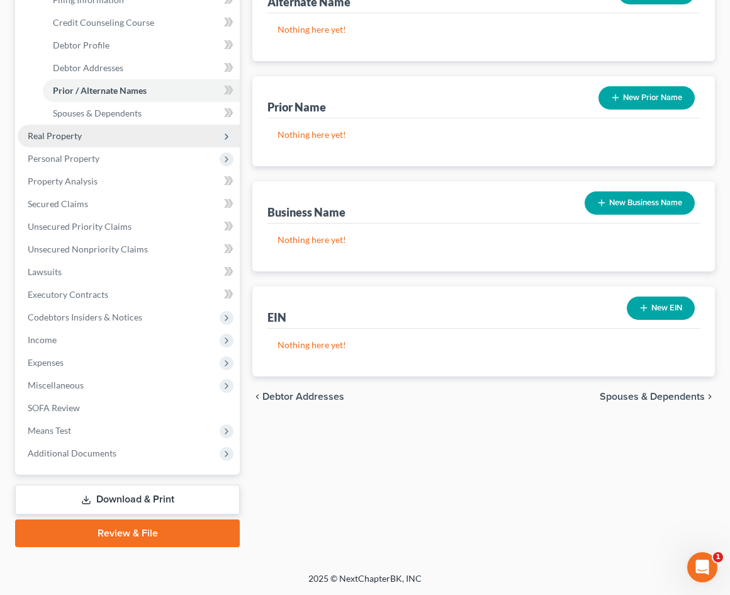
click at [98, 139] on span "Real Property" at bounding box center [129, 136] width 222 height 23
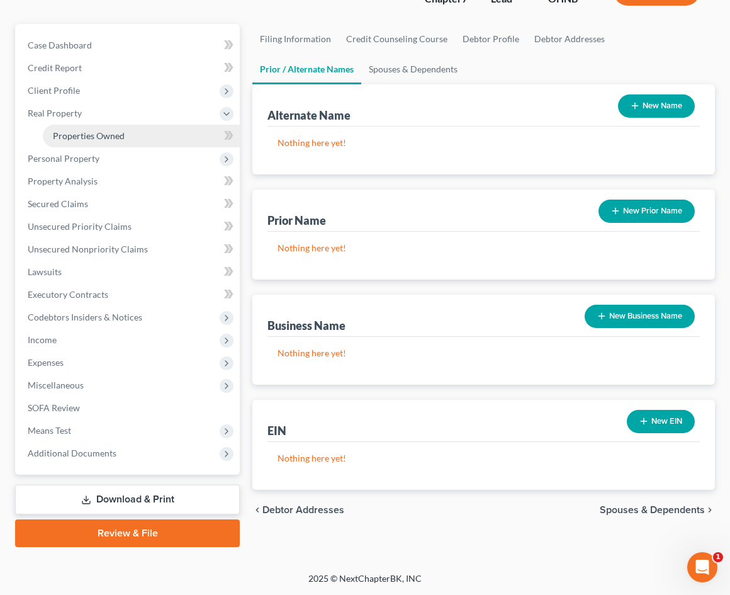
click at [96, 135] on span "Properties Owned" at bounding box center [89, 135] width 72 height 11
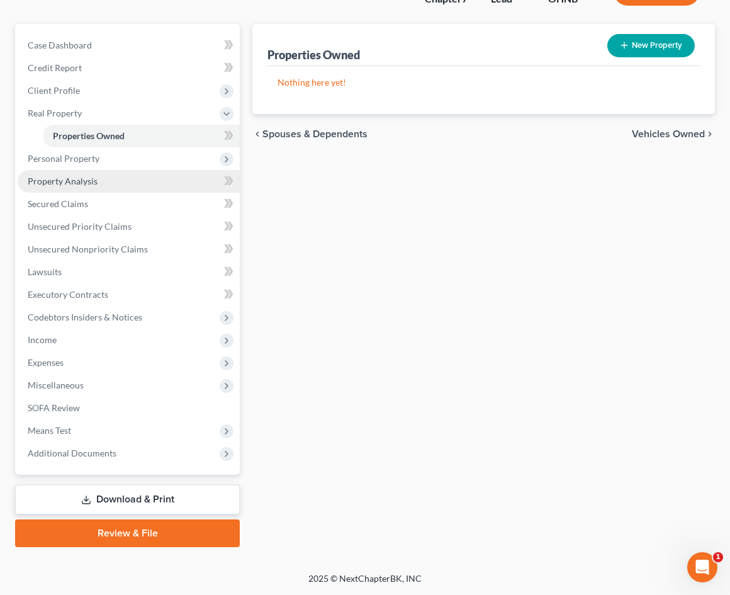
click at [91, 181] on span "Property Analysis" at bounding box center [63, 181] width 70 height 11
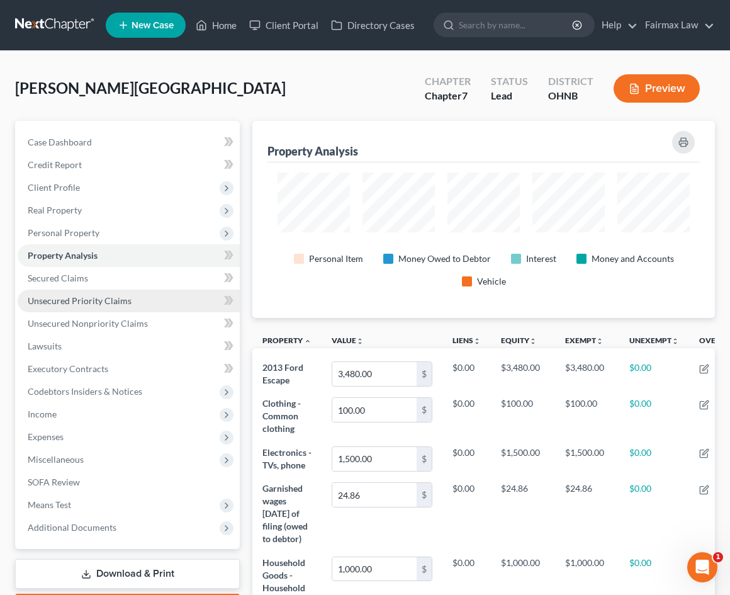
click at [93, 292] on link "Unsecured Priority Claims" at bounding box center [129, 301] width 222 height 23
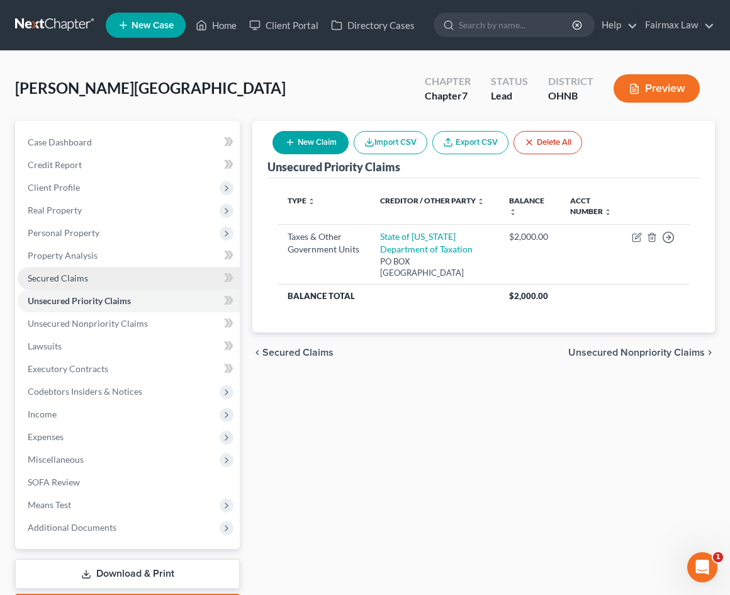
click at [96, 280] on link "Secured Claims" at bounding box center [129, 278] width 222 height 23
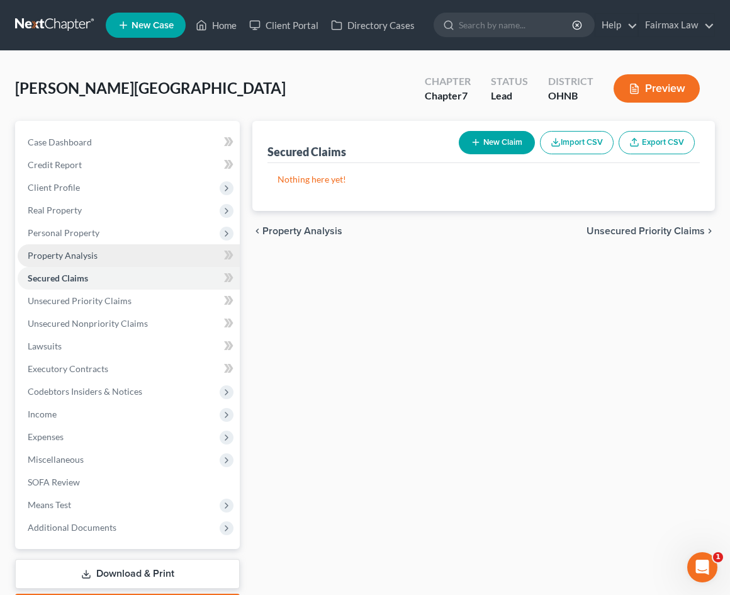
click at [98, 263] on link "Property Analysis" at bounding box center [129, 255] width 222 height 23
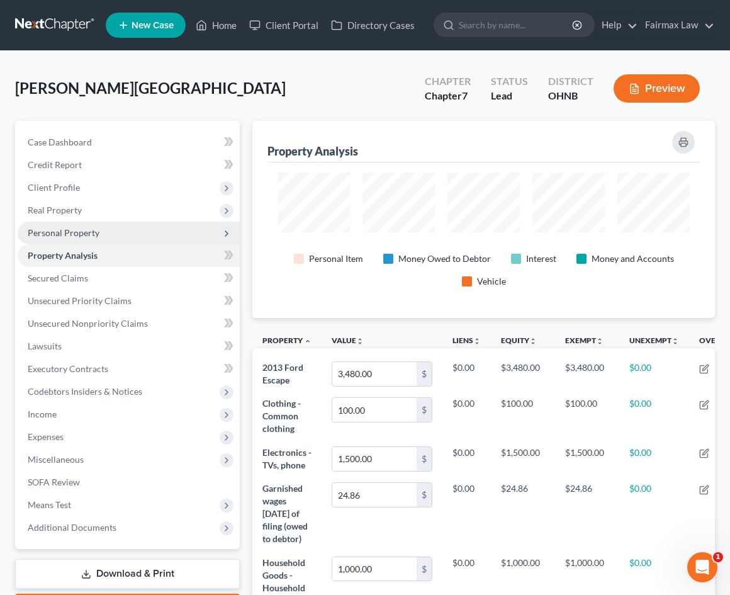
click at [113, 234] on span "Personal Property" at bounding box center [129, 233] width 222 height 23
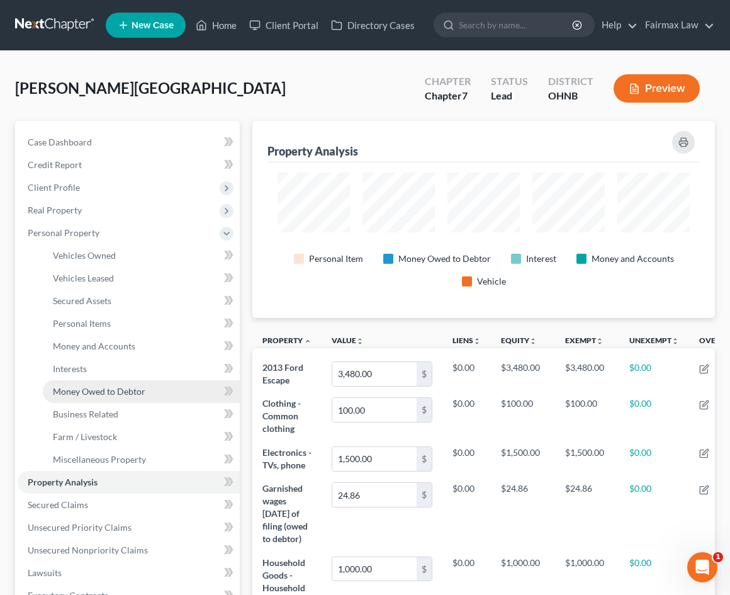
click at [125, 389] on span "Money Owed to Debtor" at bounding box center [99, 391] width 93 height 11
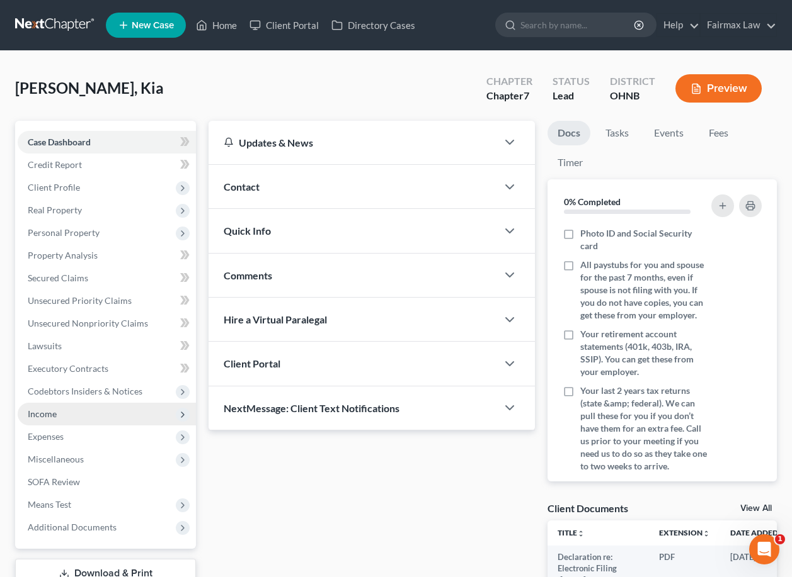
click at [74, 421] on span "Income" at bounding box center [107, 414] width 178 height 23
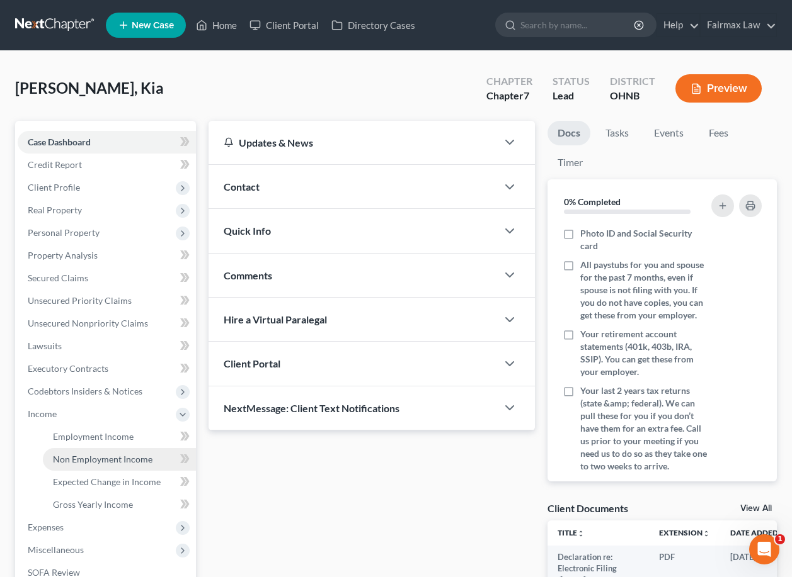
click at [82, 460] on span "Non Employment Income" at bounding box center [102, 459] width 99 height 11
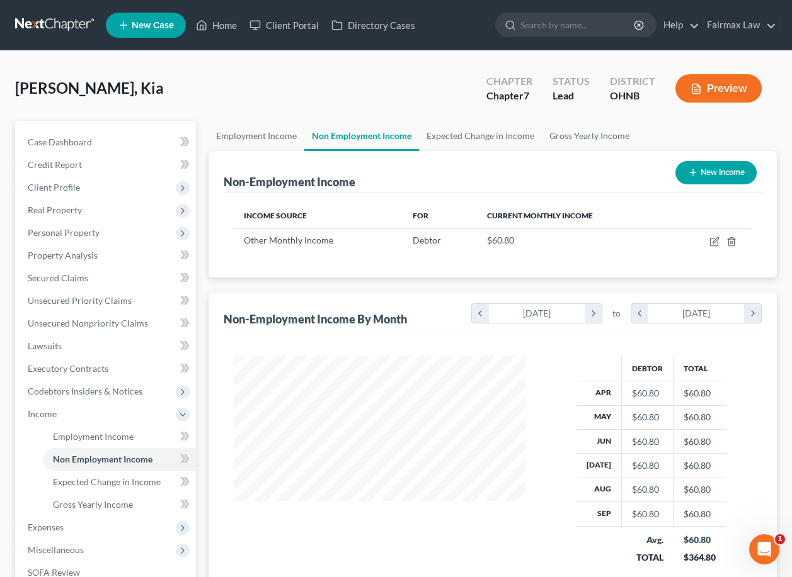
scroll to position [225, 316]
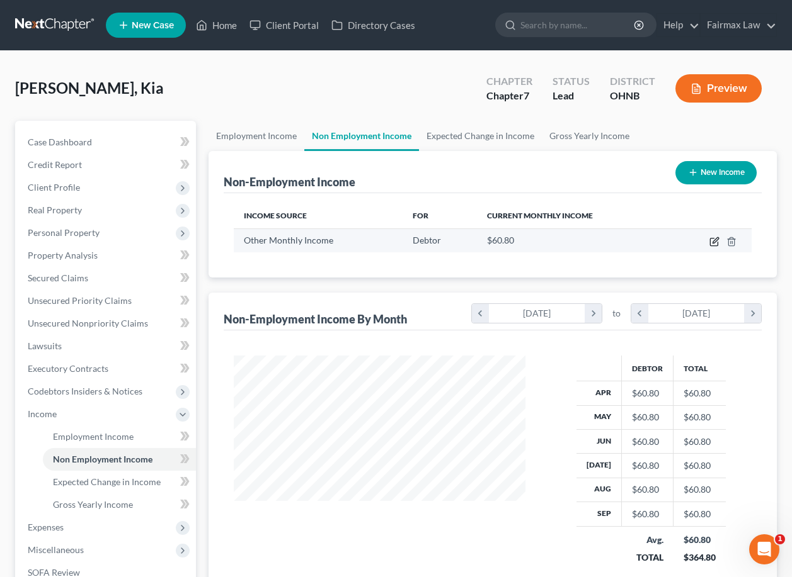
click at [716, 242] on icon "button" at bounding box center [714, 242] width 10 height 10
select select "13"
select select "0"
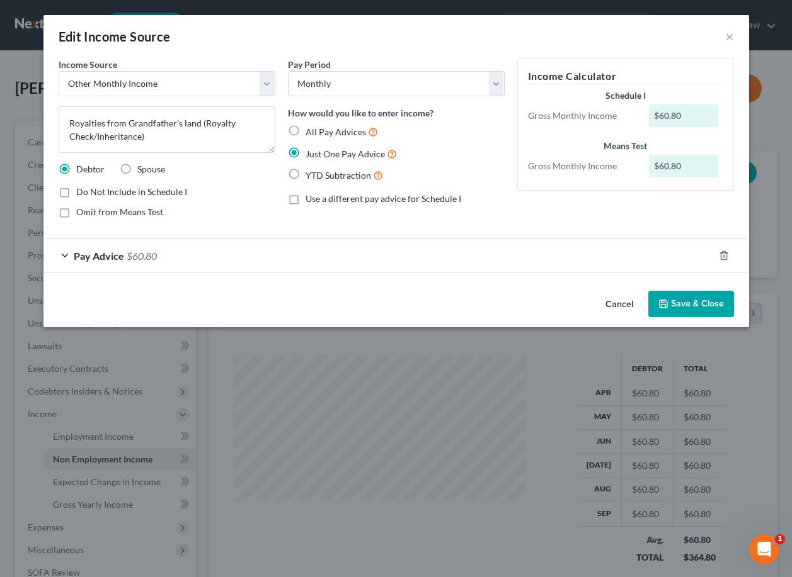
click at [683, 307] on button "Save & Close" at bounding box center [691, 304] width 86 height 26
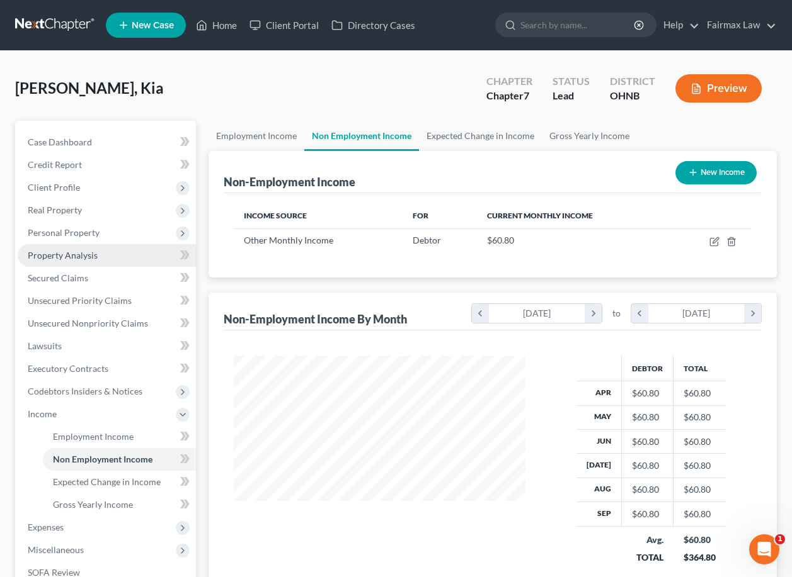
click at [123, 260] on link "Property Analysis" at bounding box center [107, 255] width 178 height 23
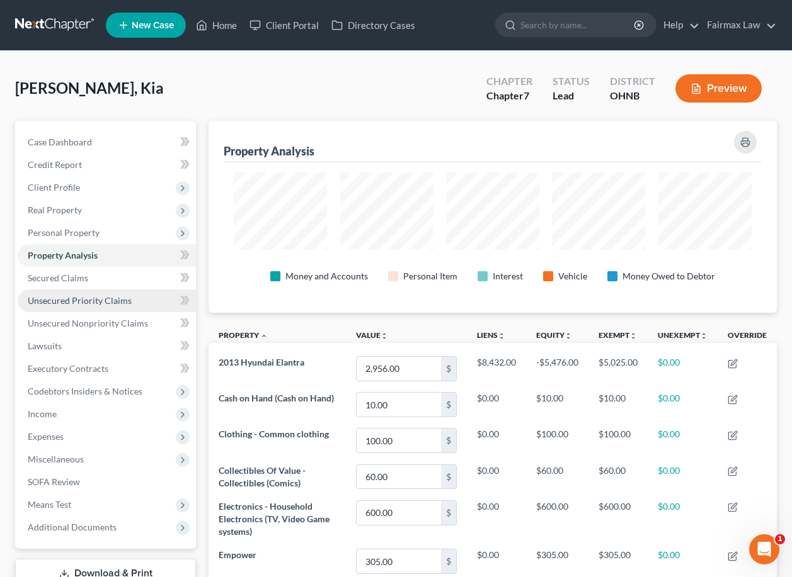
click at [105, 302] on span "Unsecured Priority Claims" at bounding box center [80, 300] width 104 height 11
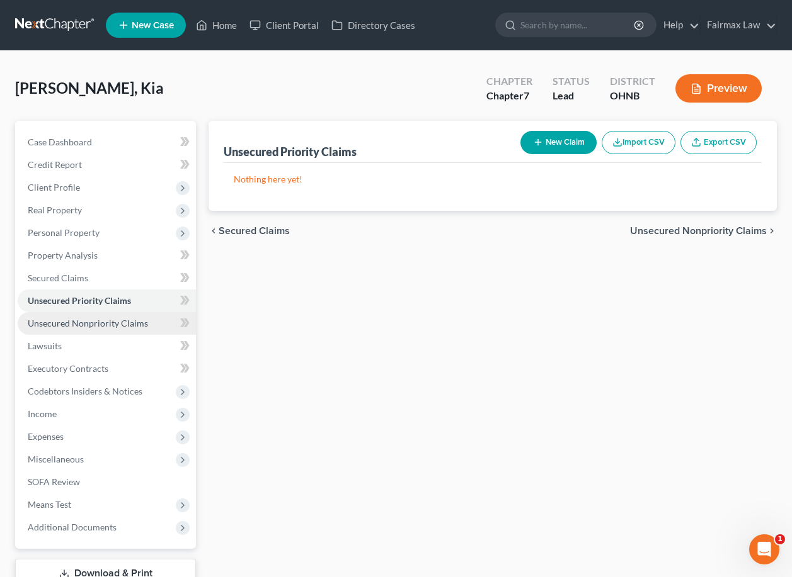
click at [105, 319] on span "Unsecured Nonpriority Claims" at bounding box center [88, 323] width 120 height 11
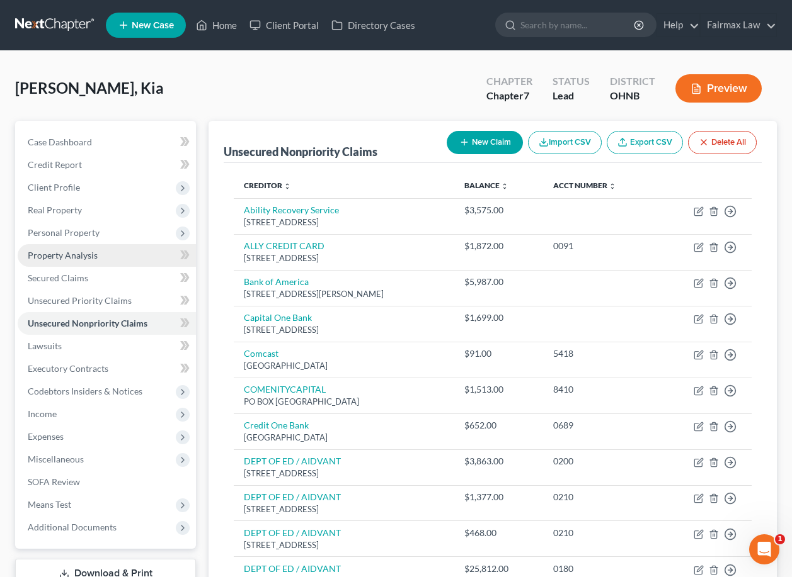
click at [96, 256] on span "Property Analysis" at bounding box center [63, 255] width 70 height 11
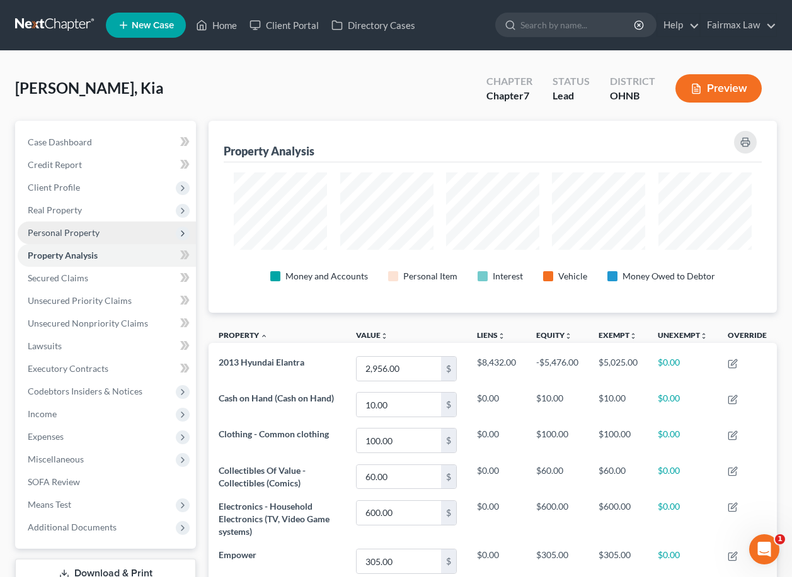
scroll to position [192, 568]
click at [109, 225] on span "Personal Property" at bounding box center [107, 233] width 178 height 23
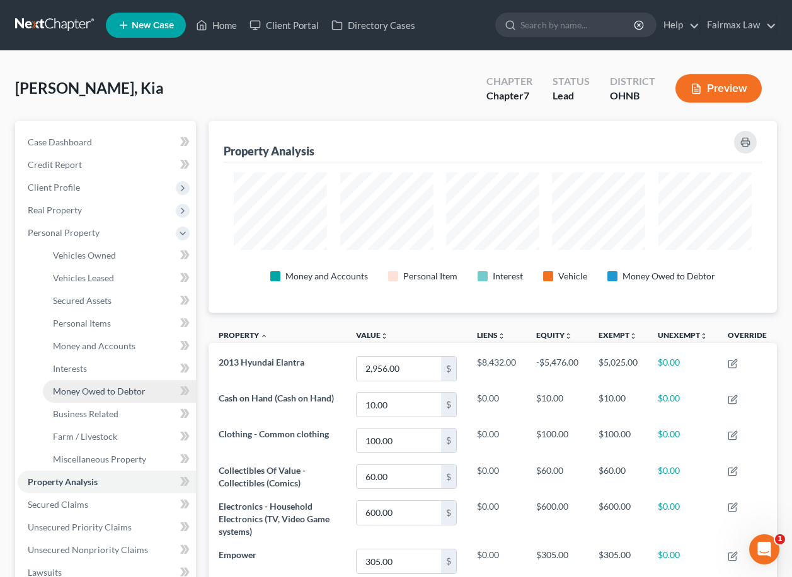
click at [104, 395] on span "Money Owed to Debtor" at bounding box center [99, 391] width 93 height 11
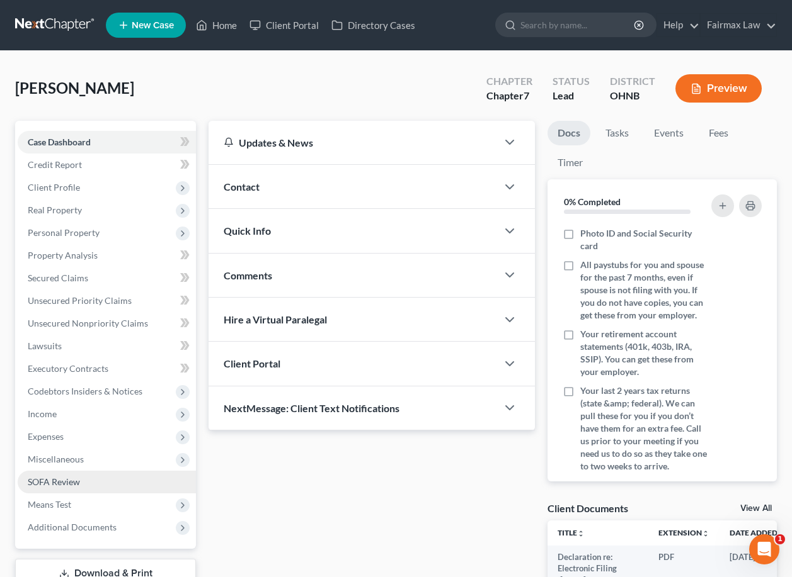
click at [70, 482] on span "SOFA Review" at bounding box center [54, 482] width 52 height 11
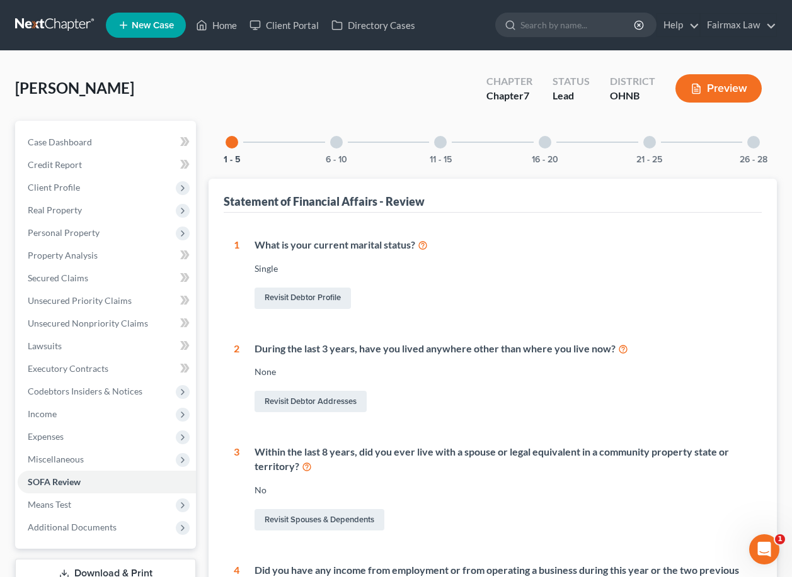
scroll to position [-1, 0]
click at [332, 152] on div "6 - 10" at bounding box center [336, 142] width 43 height 43
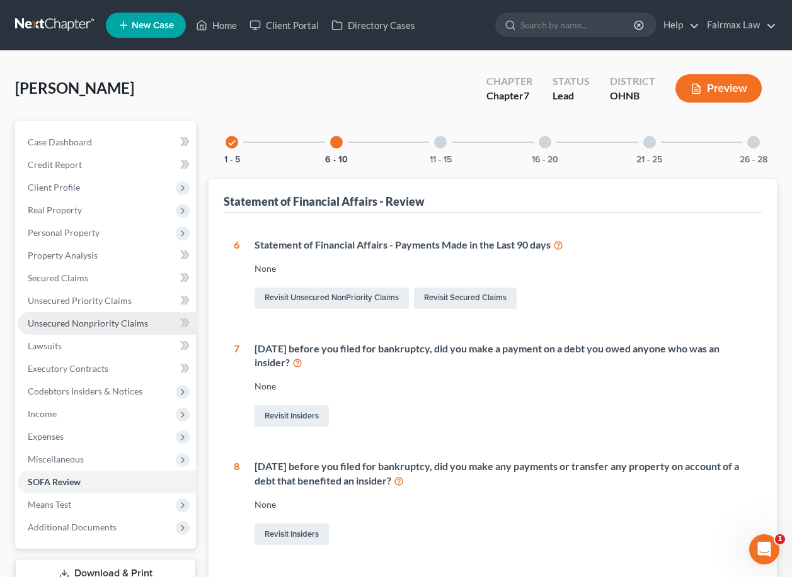
scroll to position [0, 0]
click at [64, 355] on link "Lawsuits" at bounding box center [107, 346] width 178 height 23
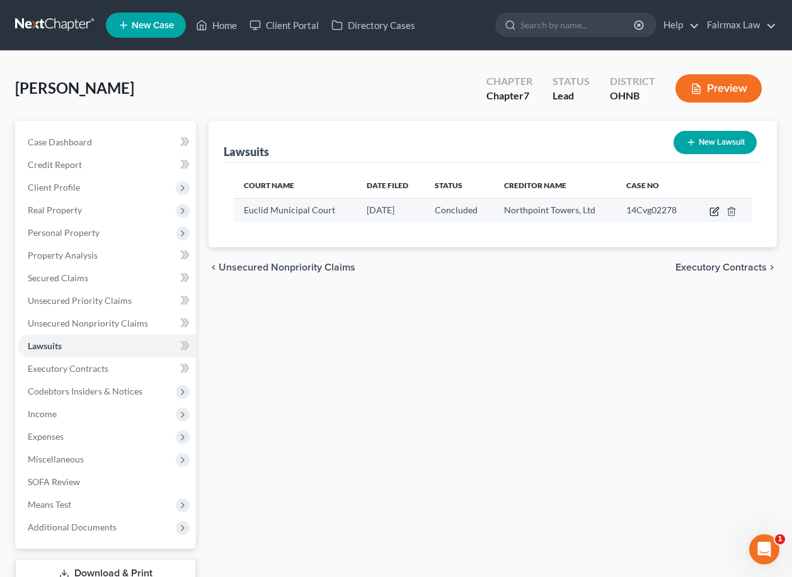
click at [717, 211] on icon "button" at bounding box center [715, 210] width 6 height 6
select select "36"
select select "2"
select select "1"
select select "36"
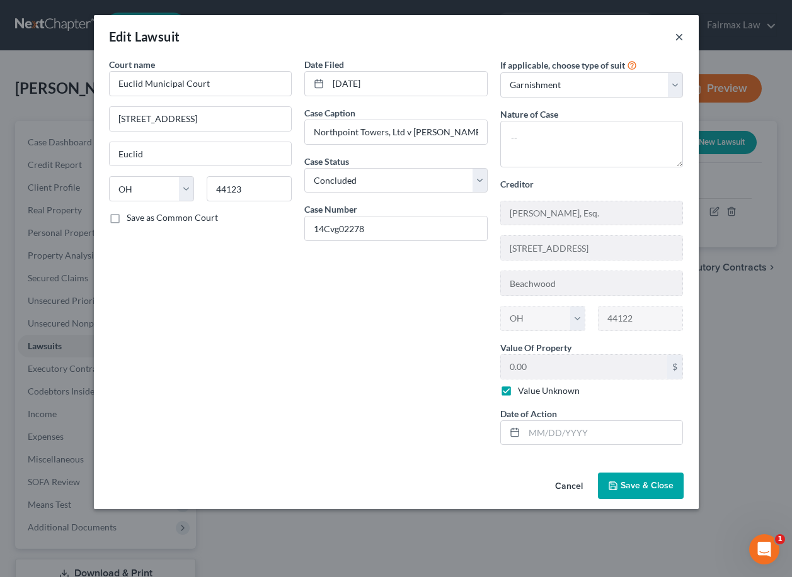
click at [680, 36] on button "×" at bounding box center [678, 36] width 9 height 15
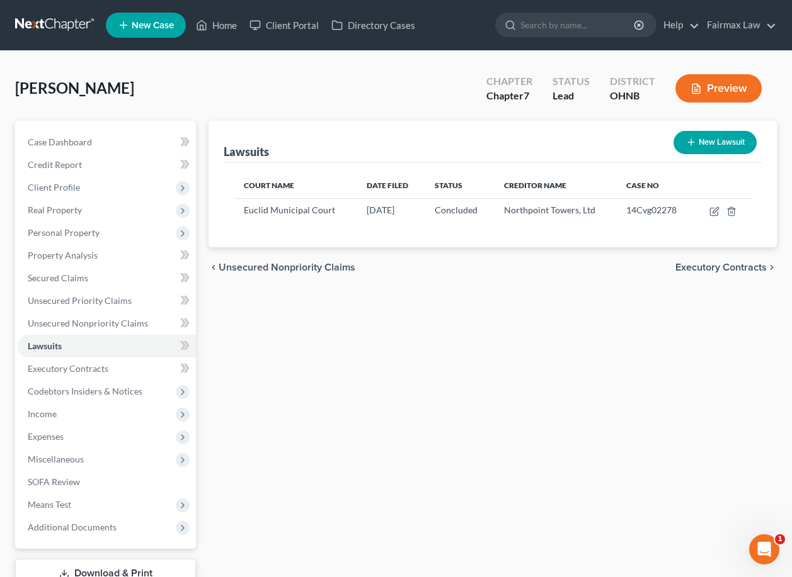
click at [73, 324] on span "Unsecured Nonpriority Claims" at bounding box center [88, 323] width 120 height 11
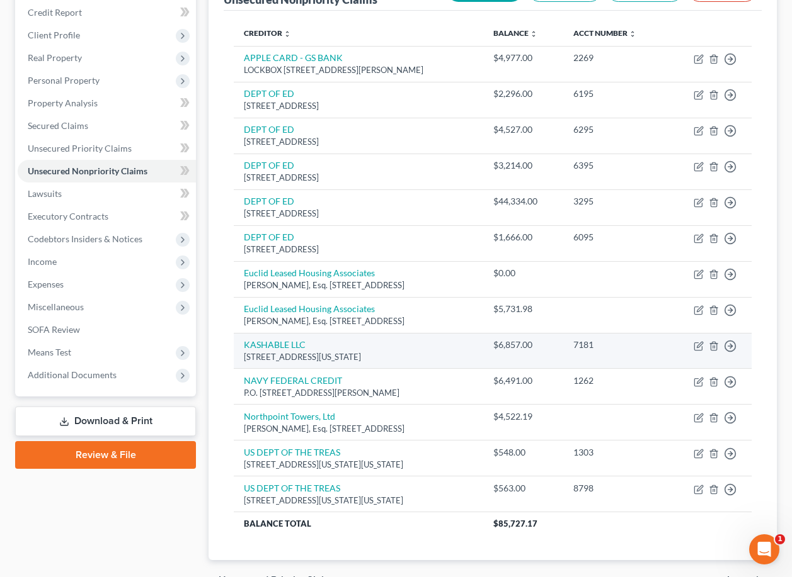
scroll to position [149, 0]
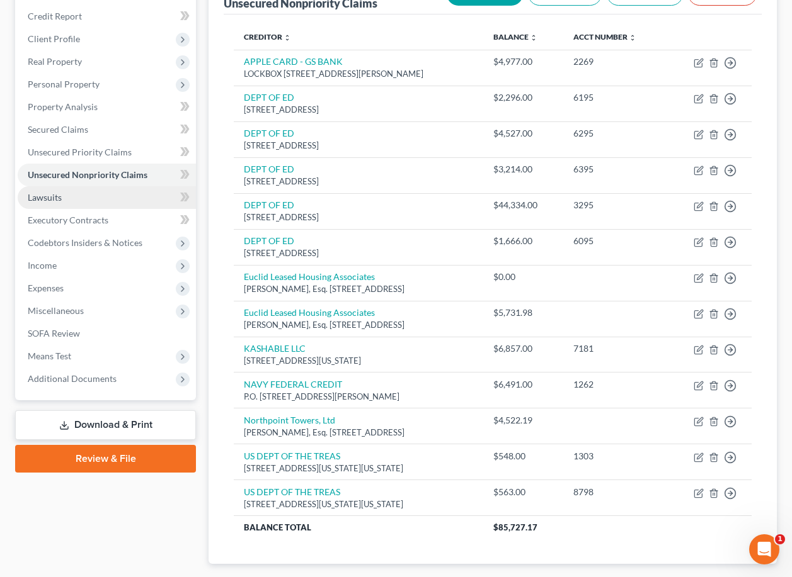
click at [125, 202] on link "Lawsuits" at bounding box center [107, 197] width 178 height 23
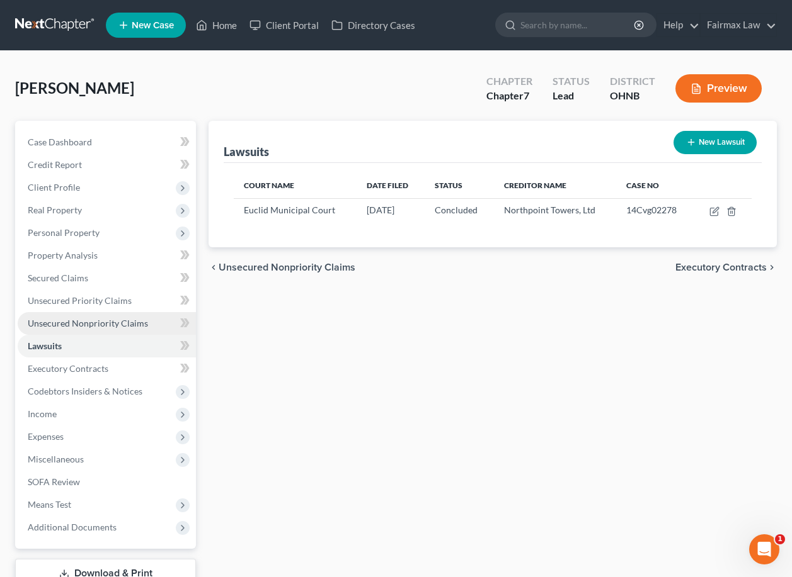
click at [121, 324] on span "Unsecured Nonpriority Claims" at bounding box center [88, 323] width 120 height 11
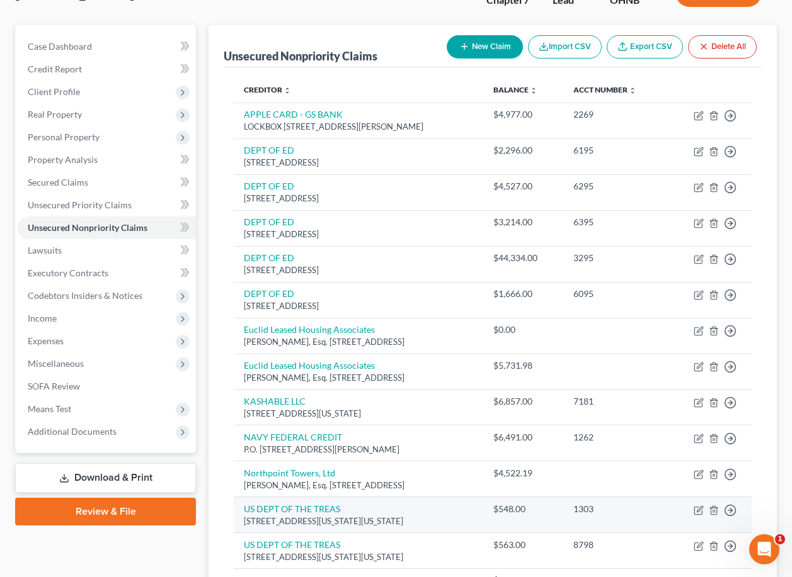
scroll to position [97, 0]
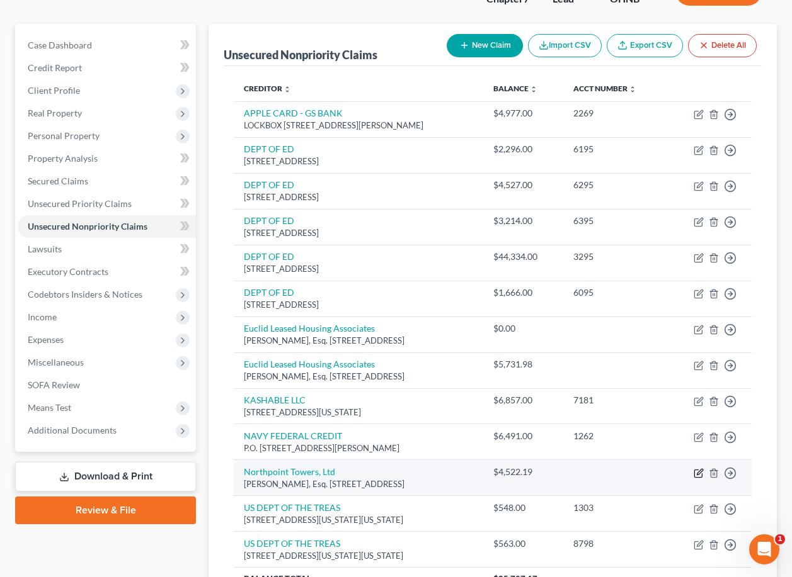
click at [696, 479] on icon "button" at bounding box center [698, 473] width 10 height 10
select select "36"
select select "14"
select select "0"
select select "1"
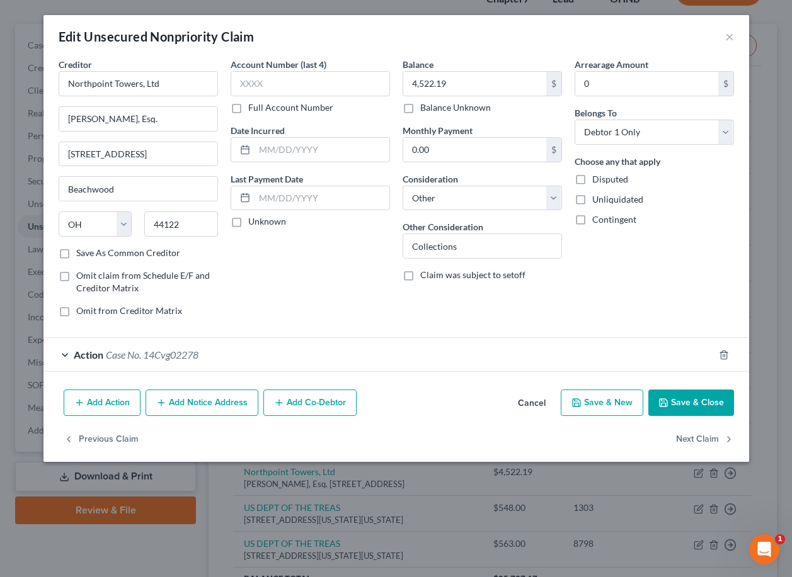
click at [460, 353] on div "Action Case No. 14Cvg02278" at bounding box center [378, 354] width 670 height 33
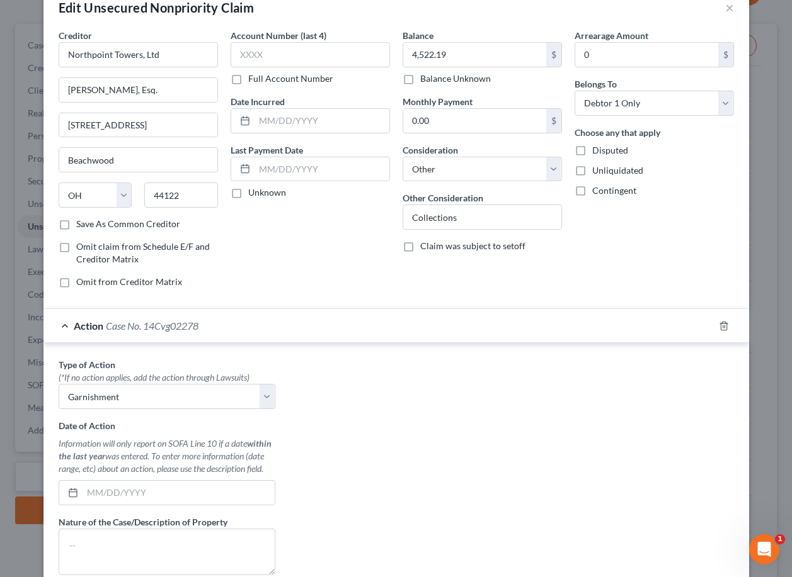
scroll to position [13, 0]
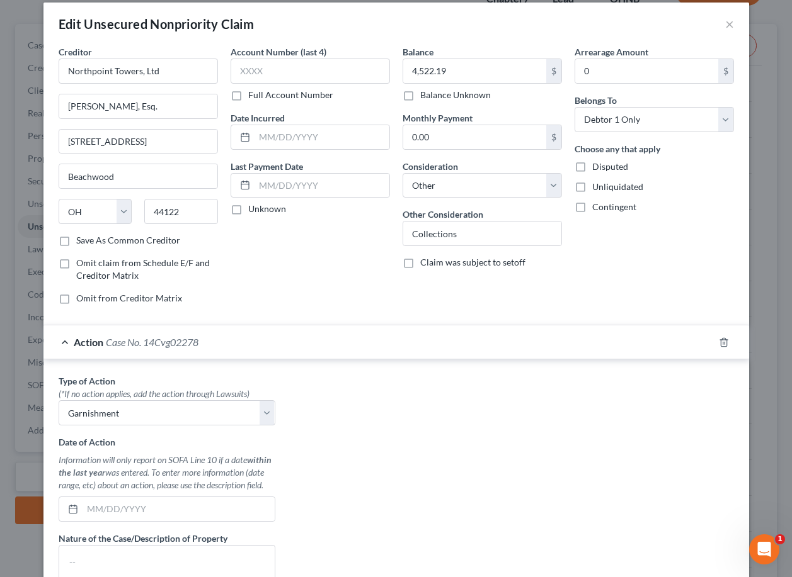
click at [398, 344] on div "Action Case No. 14Cvg02278" at bounding box center [378, 342] width 670 height 33
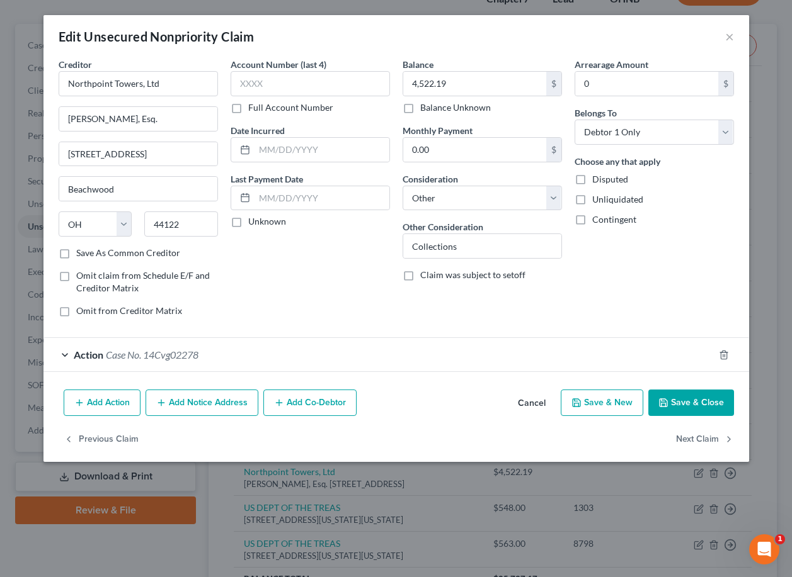
scroll to position [0, 0]
click at [264, 367] on div "Action Case No. 14Cvg02278" at bounding box center [378, 354] width 670 height 33
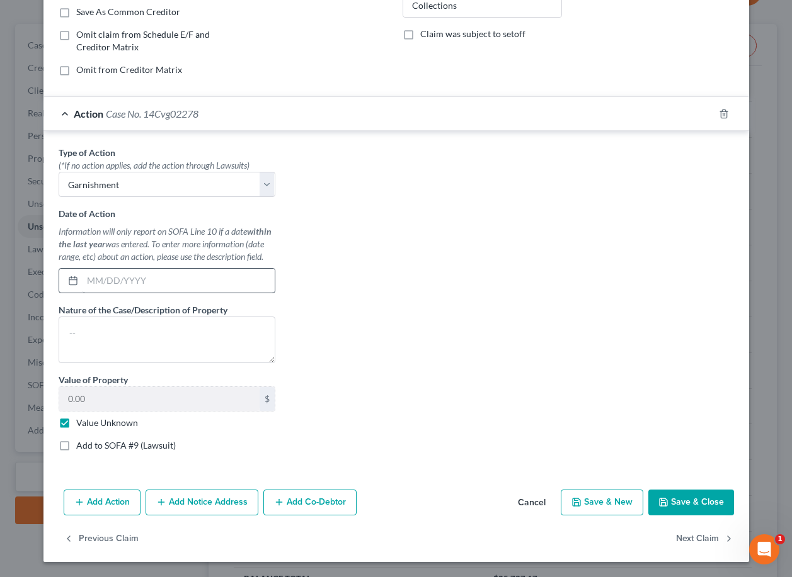
scroll to position [241, 0]
type input "[DATE]"
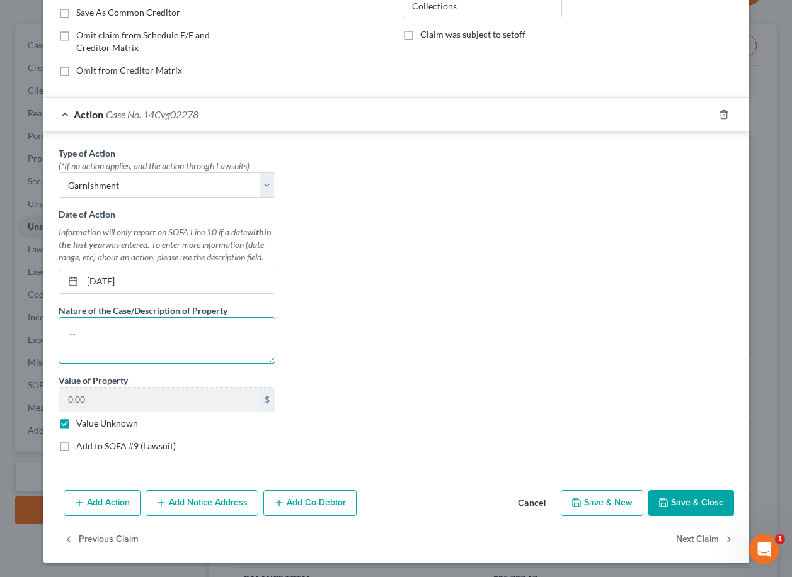
click at [177, 339] on textarea at bounding box center [167, 340] width 217 height 47
type textarea "Breach of contract"
click at [702, 507] on button "Save & Close" at bounding box center [691, 504] width 86 height 26
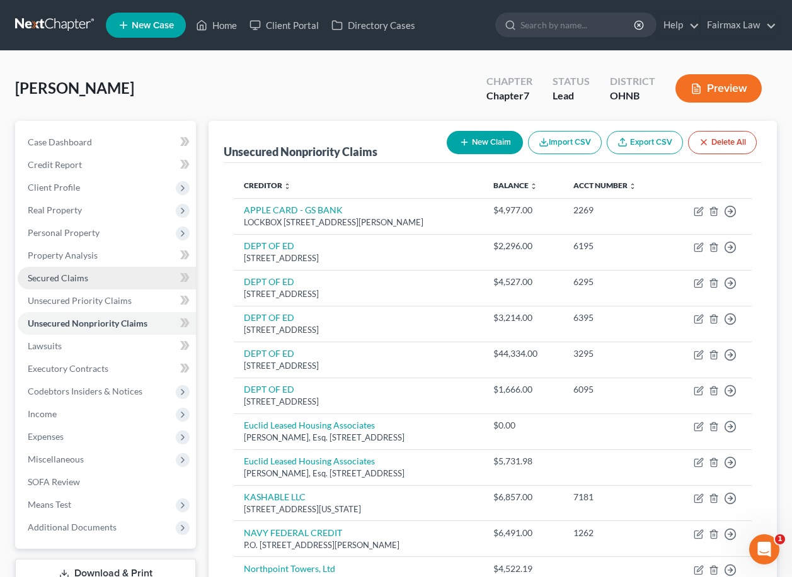
scroll to position [0, 0]
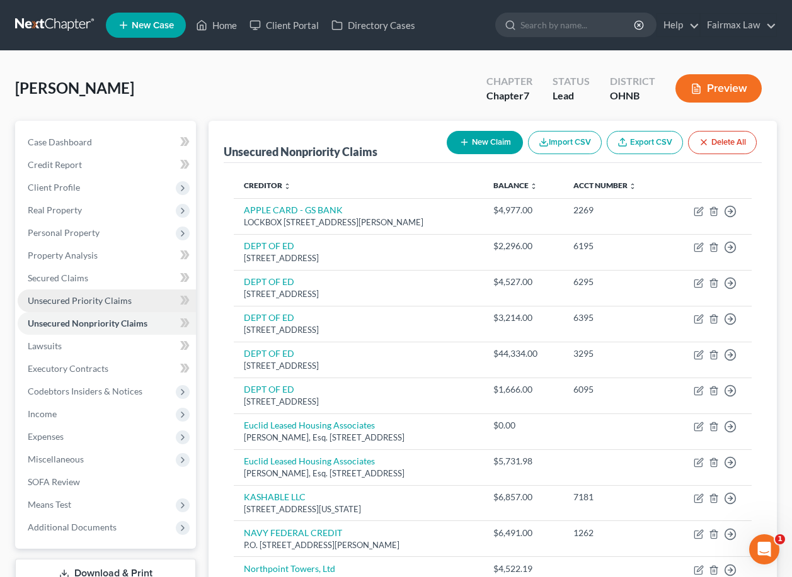
click at [94, 298] on span "Unsecured Priority Claims" at bounding box center [80, 300] width 104 height 11
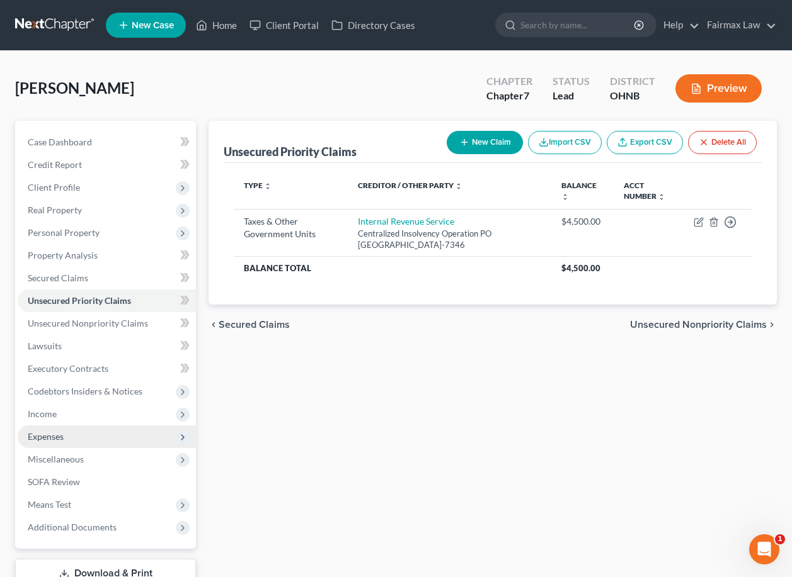
click at [110, 426] on span "Expenses" at bounding box center [107, 437] width 178 height 23
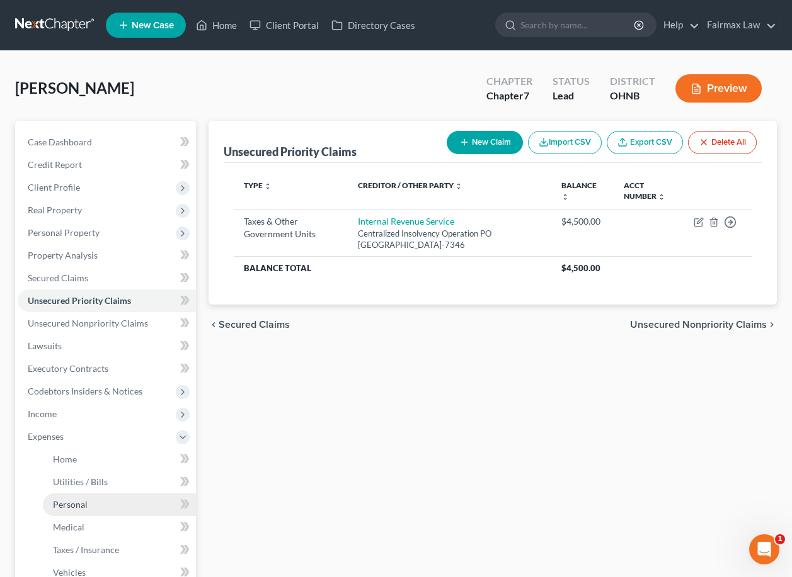
click at [115, 514] on link "Personal" at bounding box center [119, 505] width 153 height 23
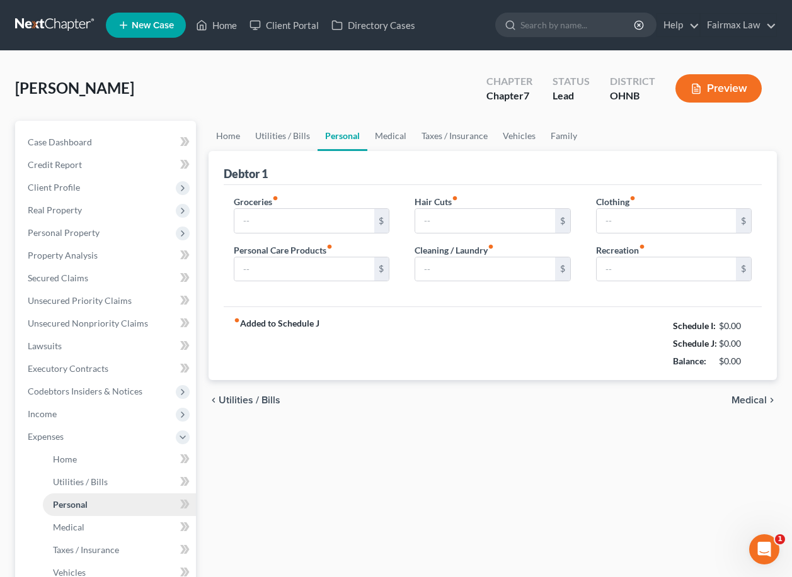
type input "431.00"
type input "45.00"
type input "0.00"
type input "40.00"
type input "99.00"
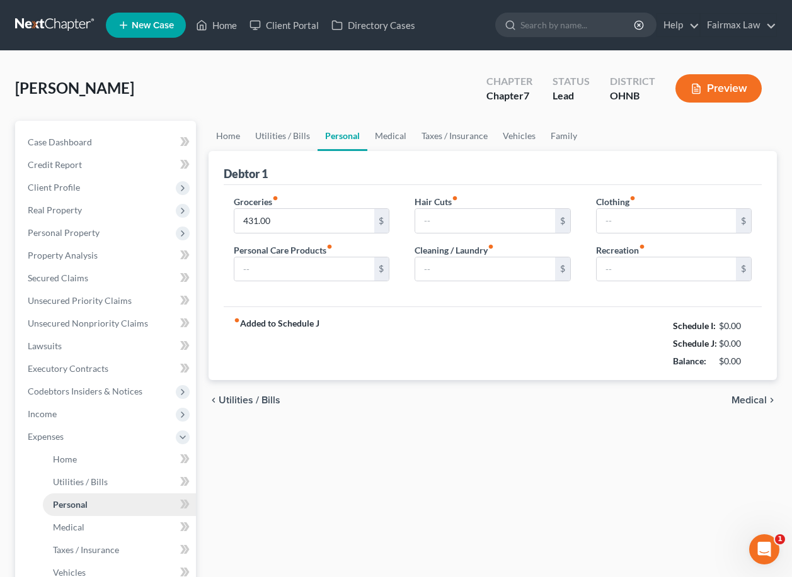
type input "170.00"
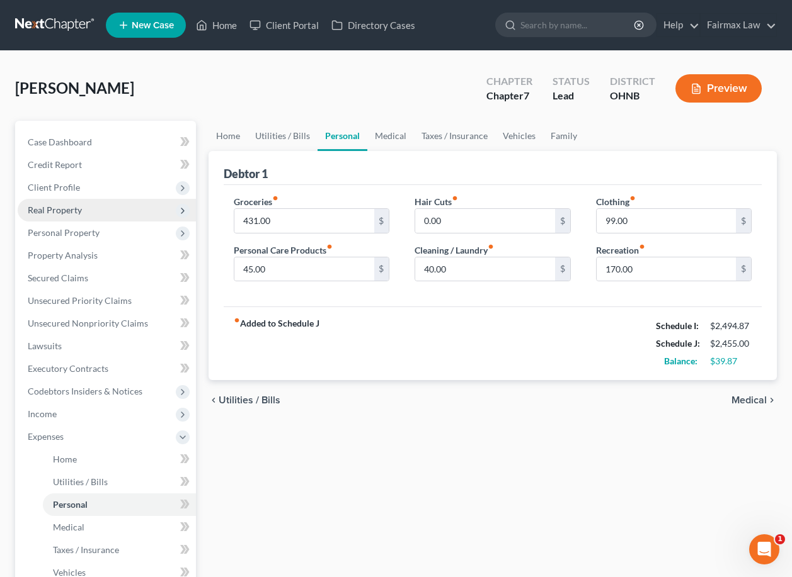
click at [130, 211] on span "Real Property" at bounding box center [107, 210] width 178 height 23
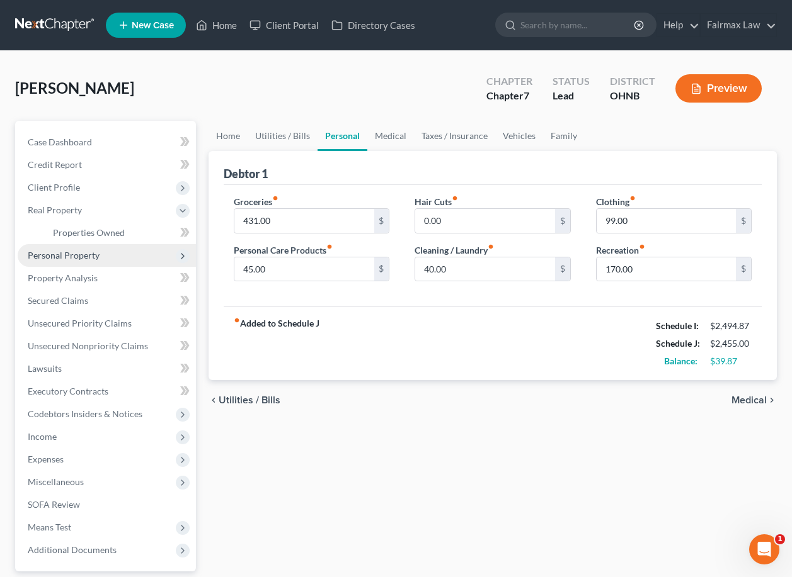
click at [118, 256] on span "Personal Property" at bounding box center [107, 255] width 178 height 23
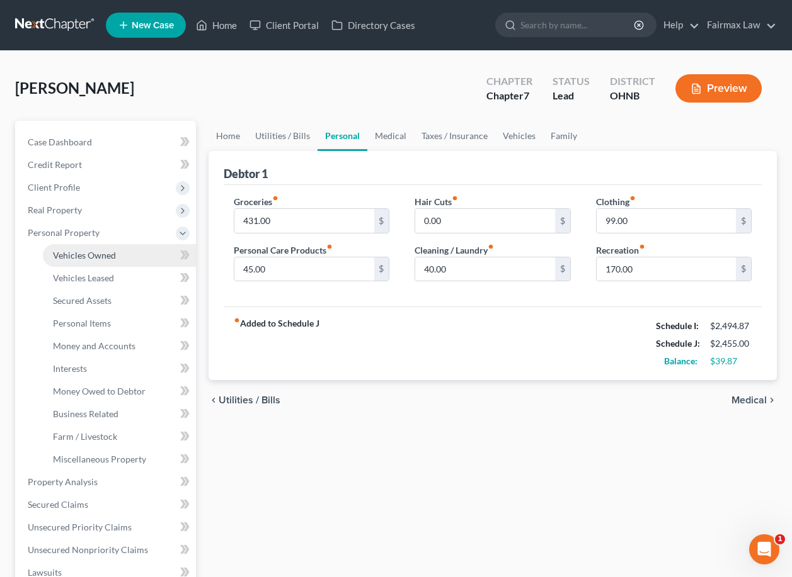
click at [108, 258] on span "Vehicles Owned" at bounding box center [84, 255] width 63 height 11
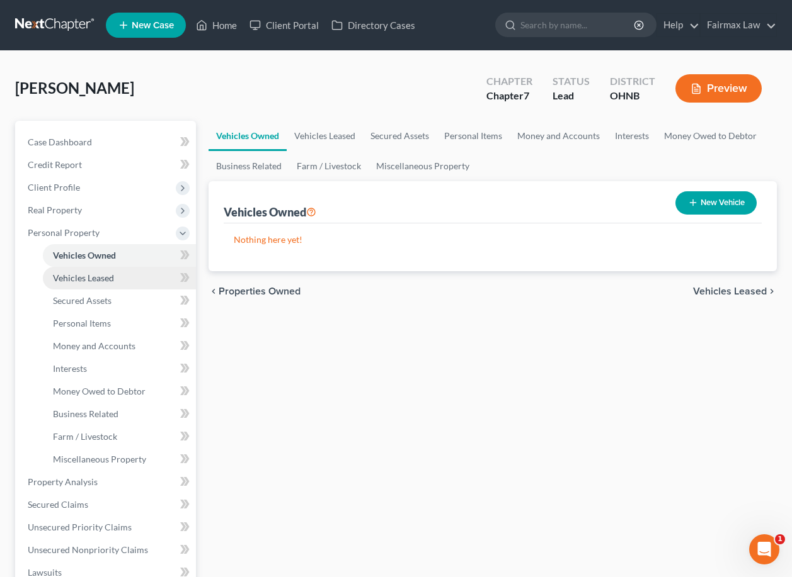
click at [106, 278] on span "Vehicles Leased" at bounding box center [83, 278] width 61 height 11
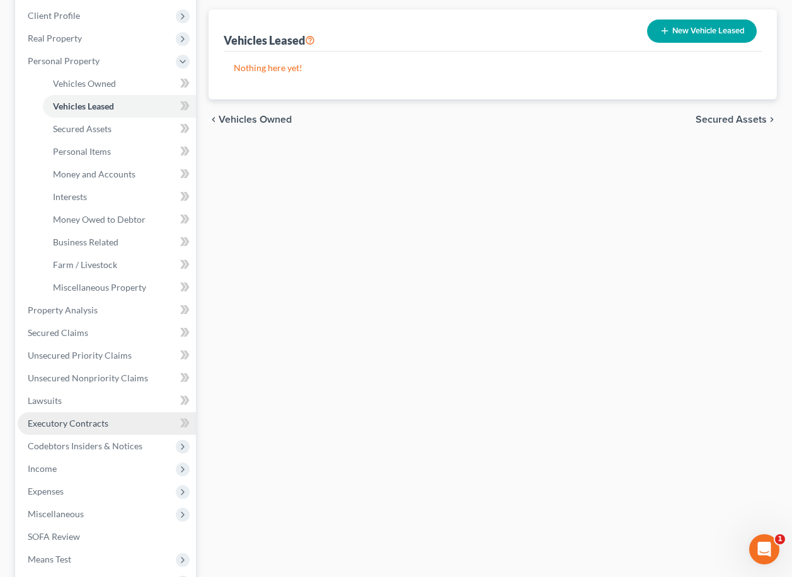
scroll to position [173, 0]
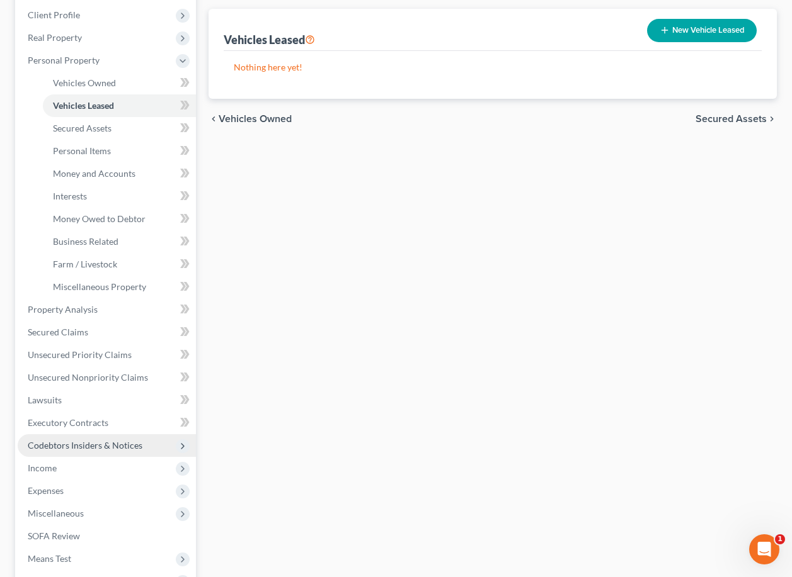
click at [149, 452] on span "Codebtors Insiders & Notices" at bounding box center [107, 445] width 178 height 23
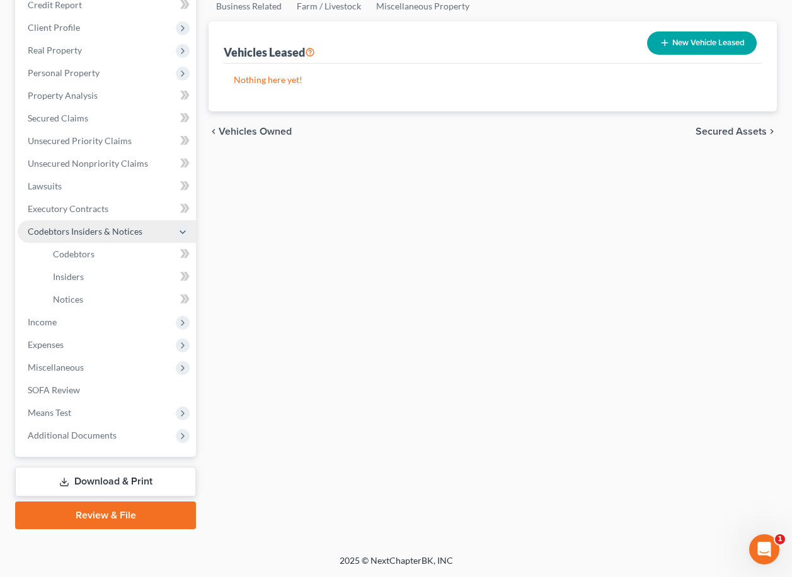
scroll to position [160, 0]
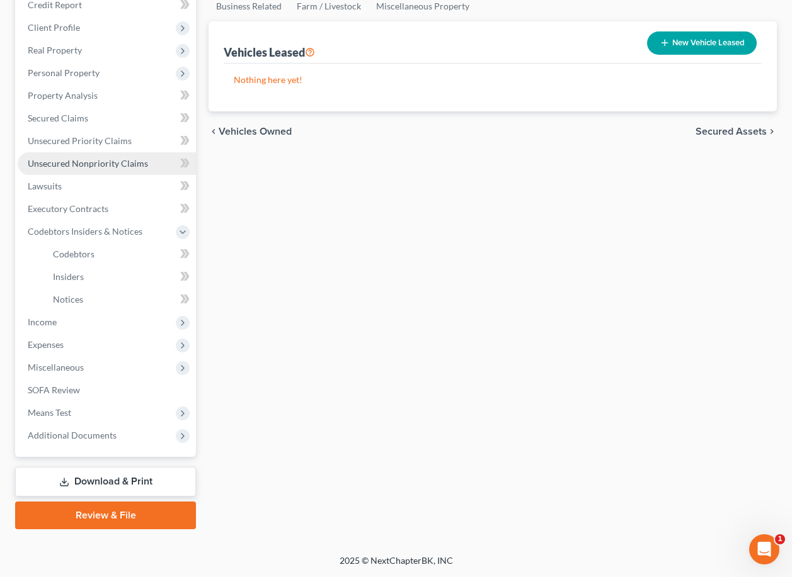
click at [148, 164] on link "Unsecured Nonpriority Claims" at bounding box center [107, 163] width 178 height 23
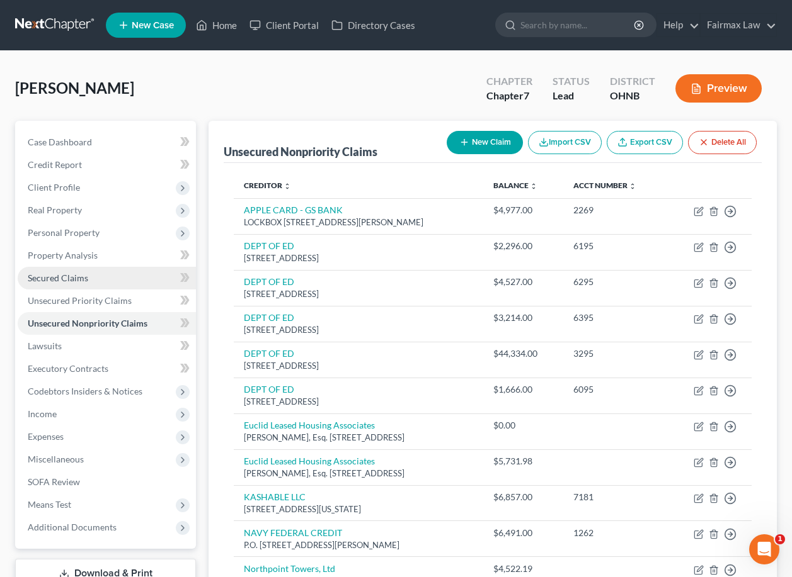
click at [88, 277] on link "Secured Claims" at bounding box center [107, 278] width 178 height 23
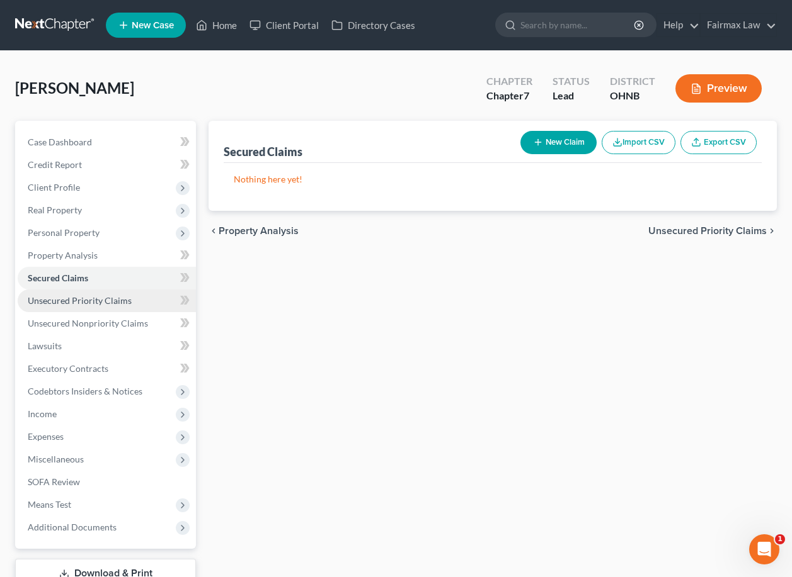
click at [89, 303] on span "Unsecured Priority Claims" at bounding box center [80, 300] width 104 height 11
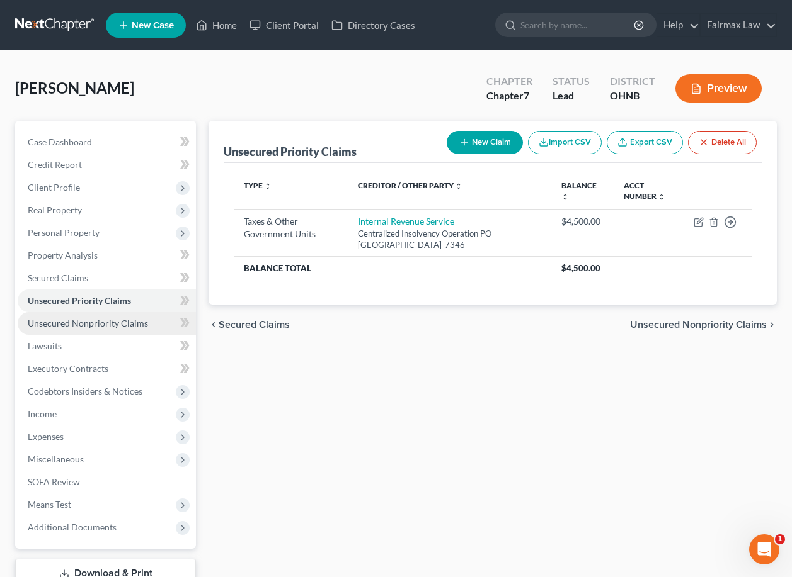
click at [89, 318] on span "Unsecured Nonpriority Claims" at bounding box center [88, 323] width 120 height 11
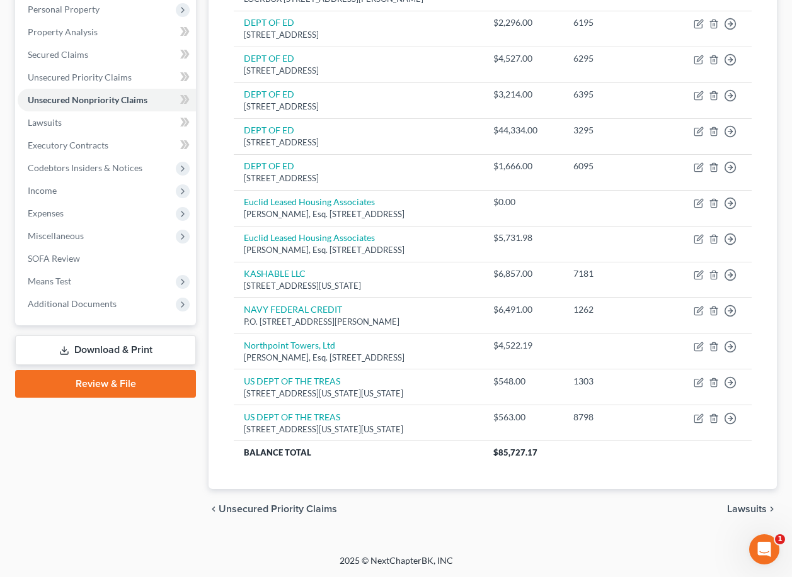
scroll to position [241, 0]
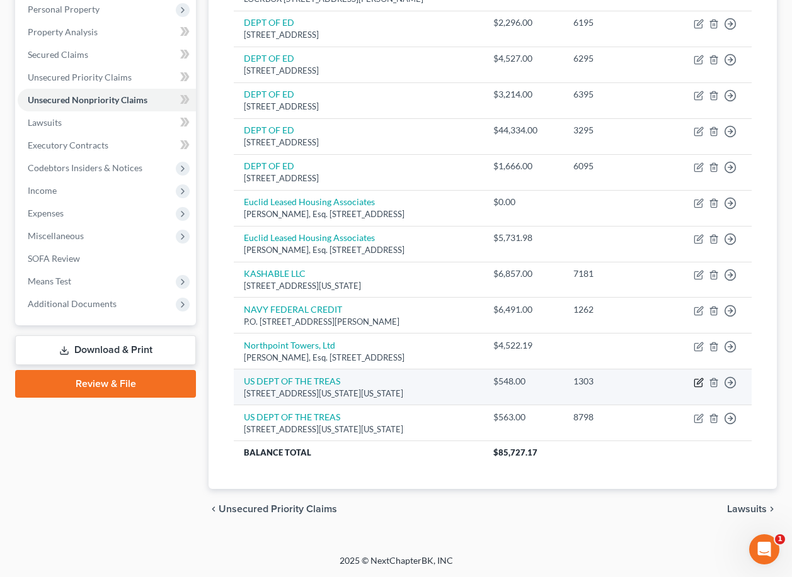
click at [696, 383] on icon "button" at bounding box center [698, 383] width 10 height 10
select select "8"
select select "14"
select select "0"
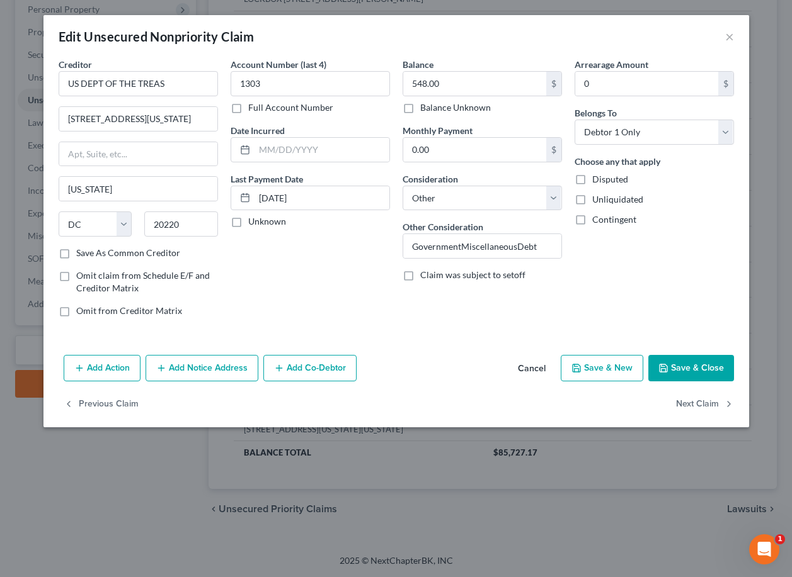
click at [530, 373] on button "Cancel" at bounding box center [532, 368] width 48 height 25
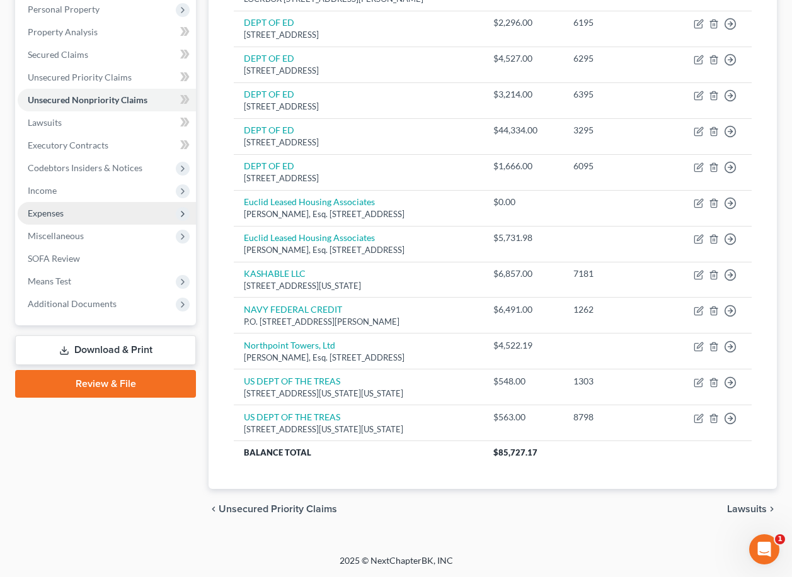
click at [72, 202] on span "Expenses" at bounding box center [107, 213] width 178 height 23
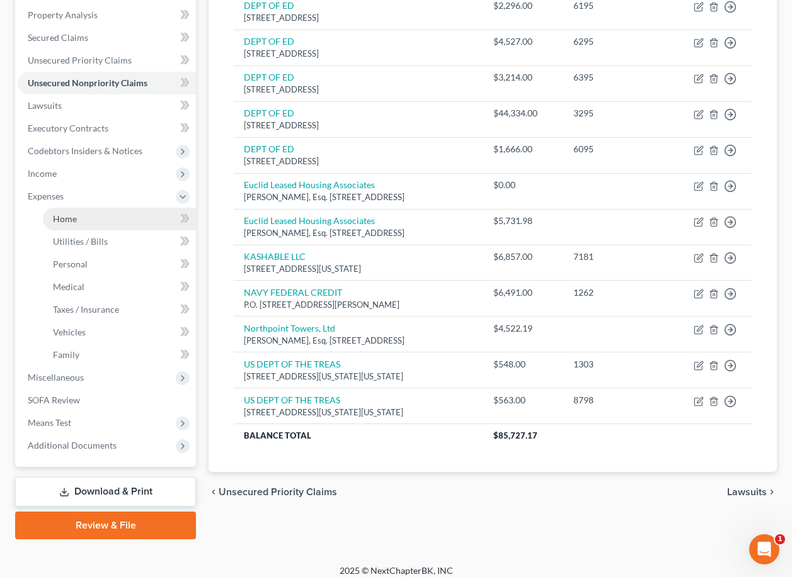
click at [79, 220] on link "Home" at bounding box center [119, 219] width 153 height 23
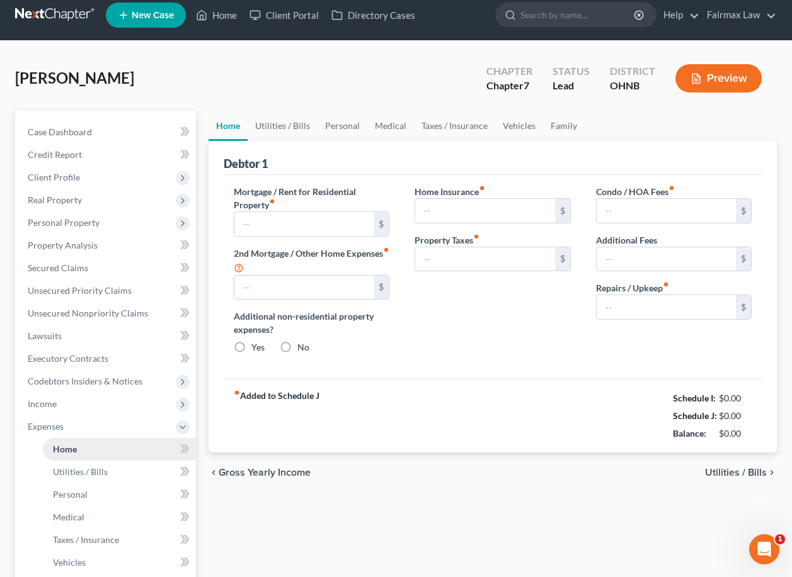
type input "900.00"
type input "0.00"
radio input "true"
type input "0.00"
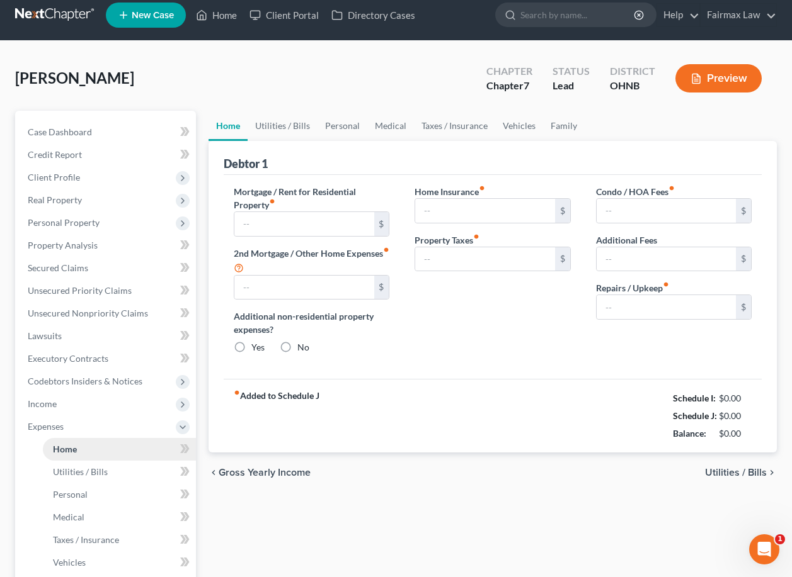
type input "0.00"
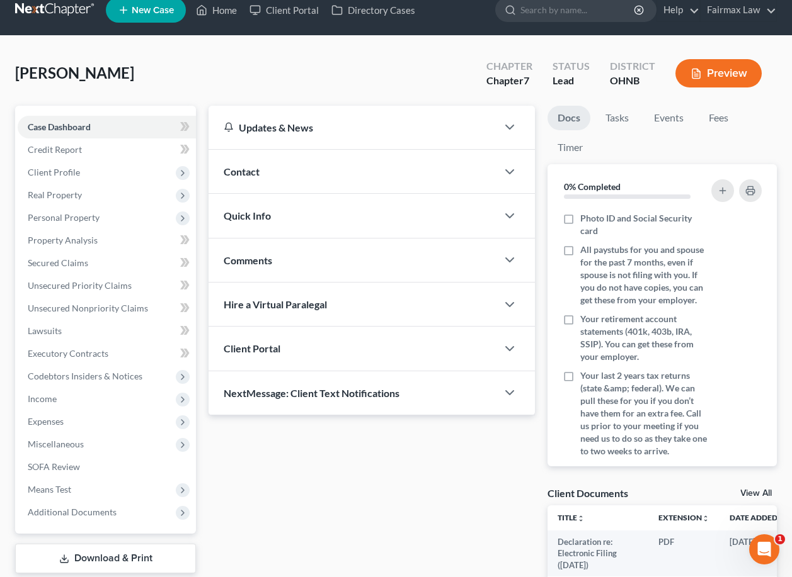
scroll to position [37, 0]
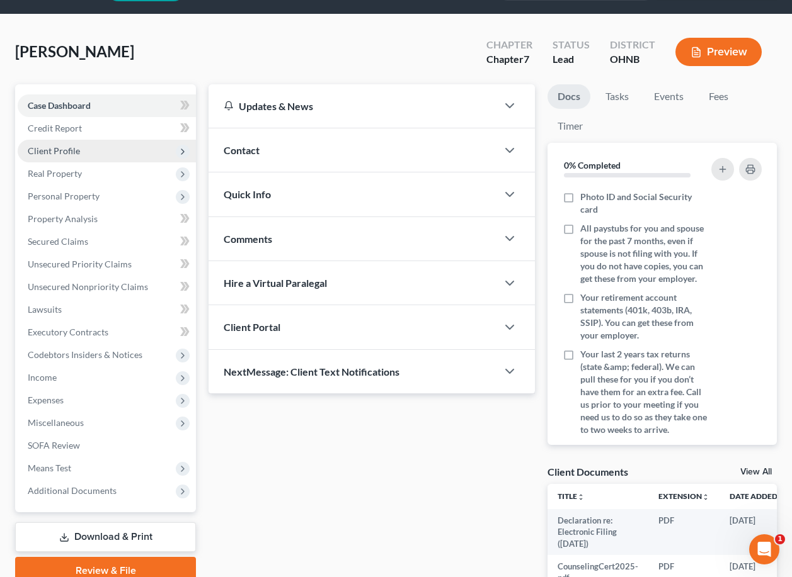
click at [92, 147] on span "Client Profile" at bounding box center [107, 151] width 178 height 23
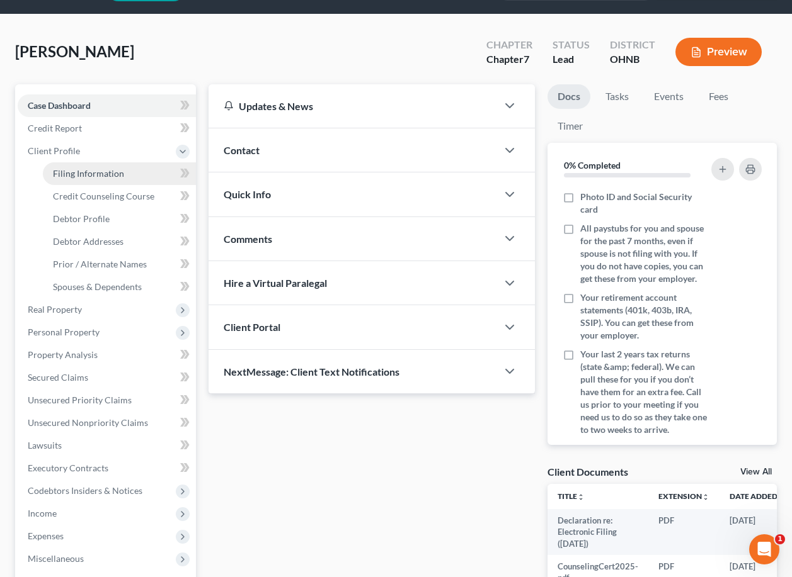
click at [91, 179] on link "Filing Information" at bounding box center [119, 173] width 153 height 23
select select "1"
select select "0"
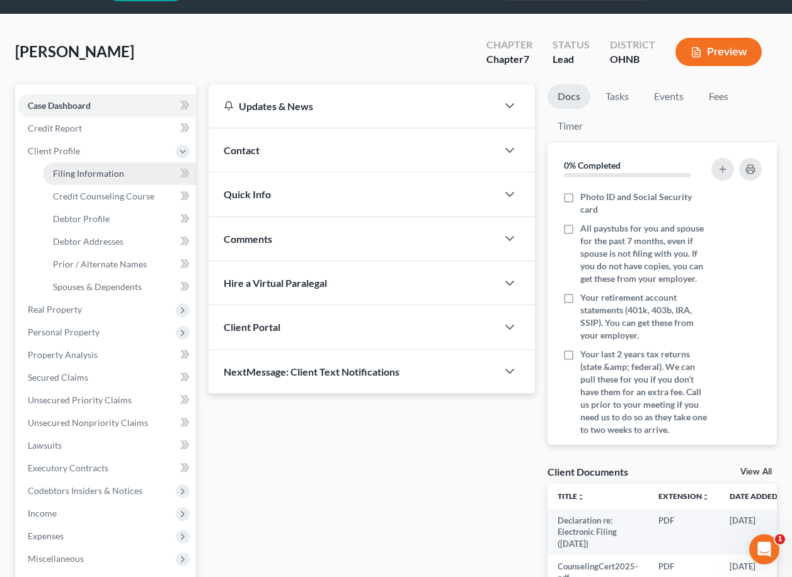
select select "36"
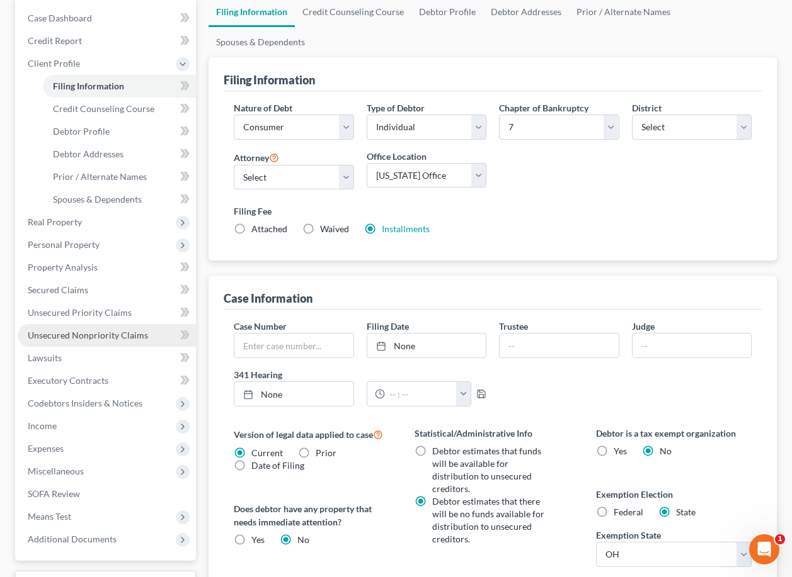
scroll to position [119, 0]
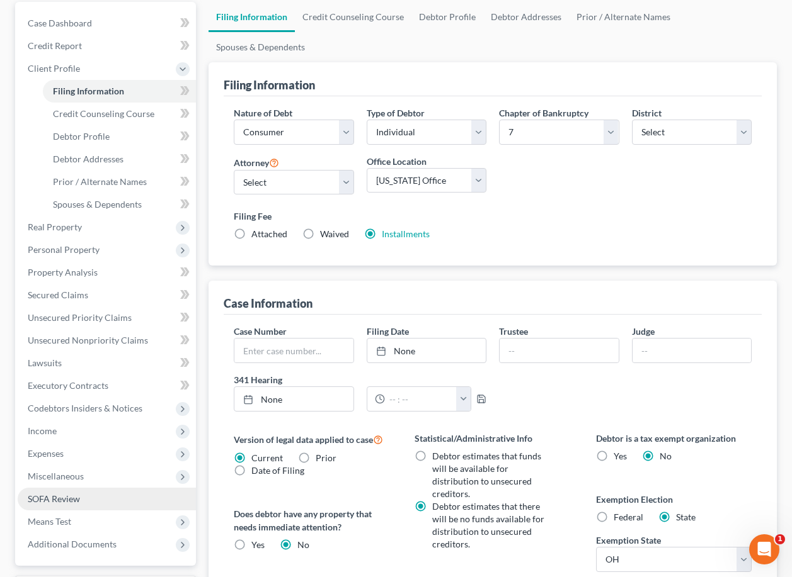
click at [111, 497] on link "SOFA Review" at bounding box center [107, 499] width 178 height 23
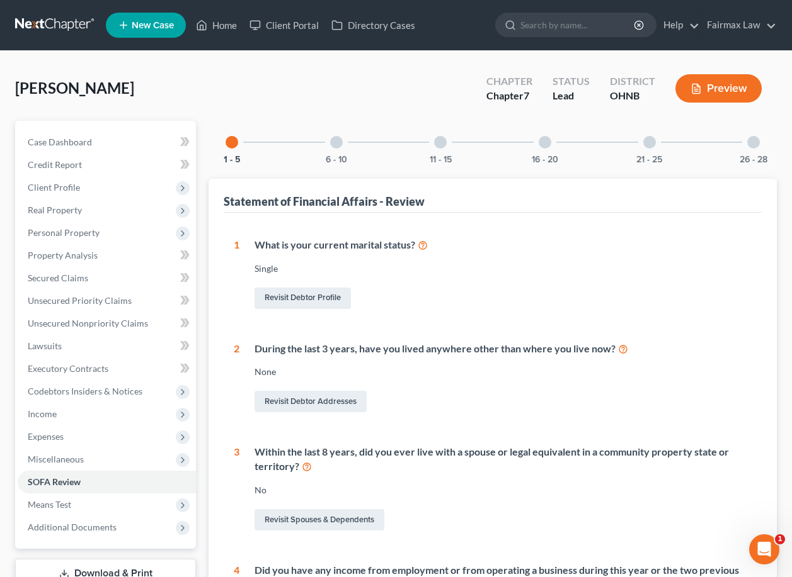
click at [737, 144] on div "26 - 28" at bounding box center [753, 142] width 43 height 43
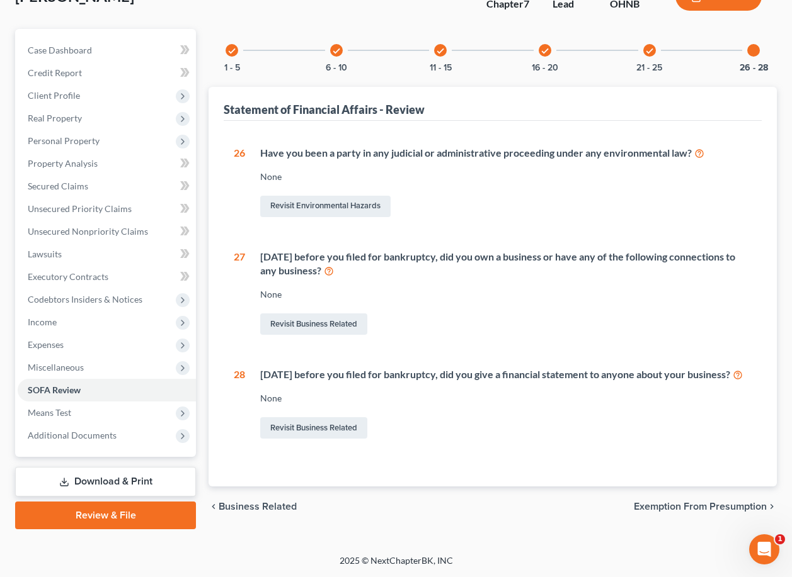
scroll to position [101, 0]
click at [341, 316] on link "Revisit Business Related" at bounding box center [313, 324] width 107 height 21
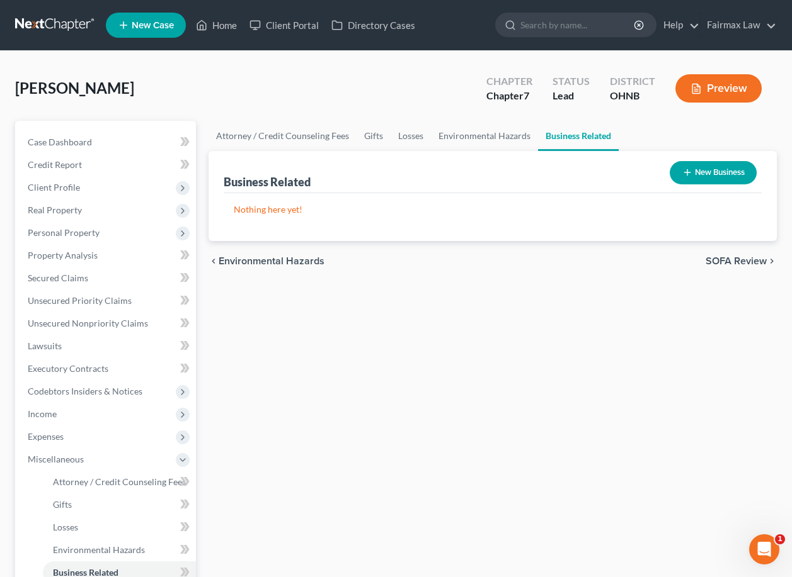
click at [723, 182] on button "New Business" at bounding box center [712, 172] width 87 height 23
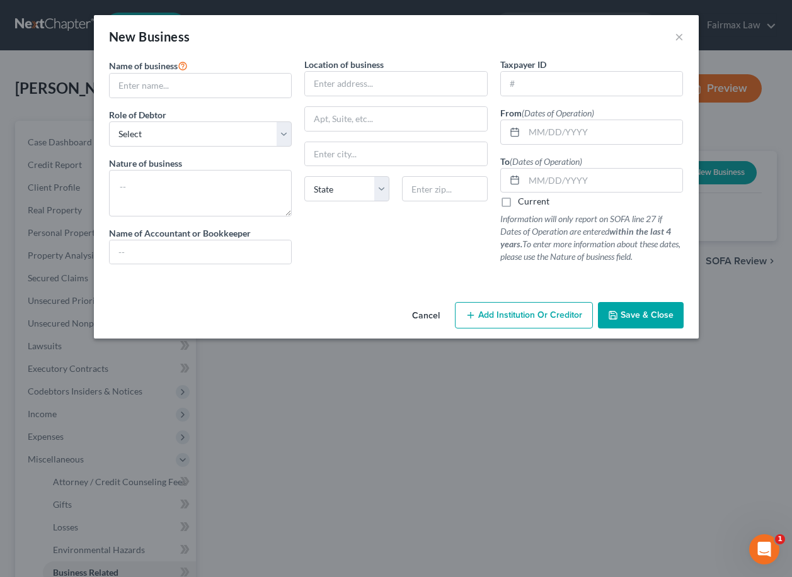
click at [186, 99] on div "Name of business * Role of Debtor * Select A member of a limited liability comp…" at bounding box center [201, 166] width 196 height 217
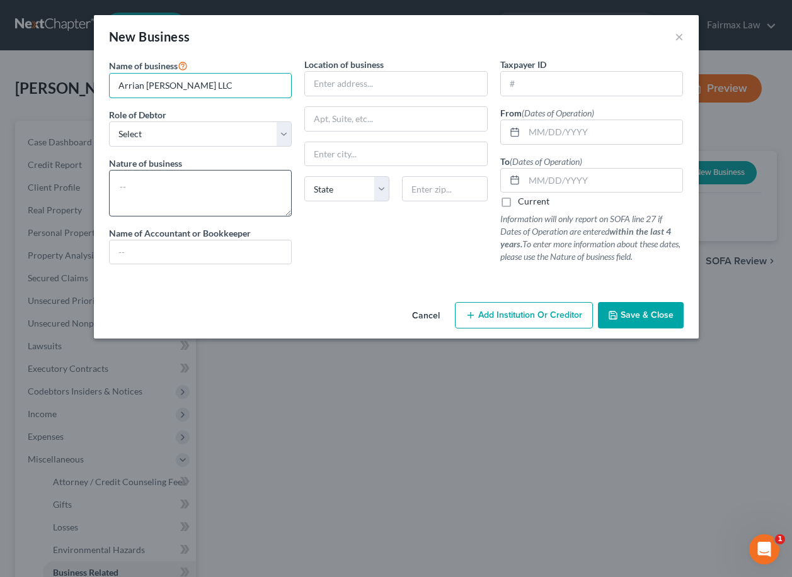
type input "Arrian [PERSON_NAME] LLC"
click at [235, 190] on textarea at bounding box center [200, 193] width 183 height 47
type textarea "Jewelry making"
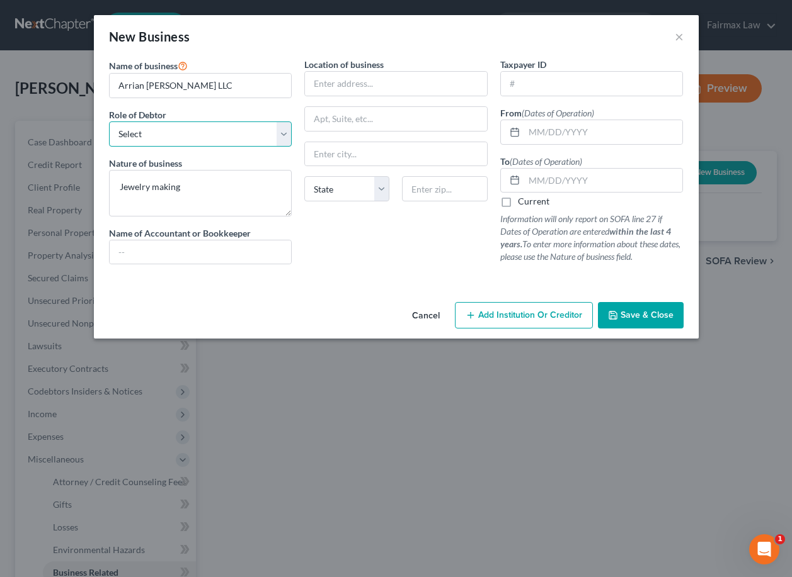
select select "member"
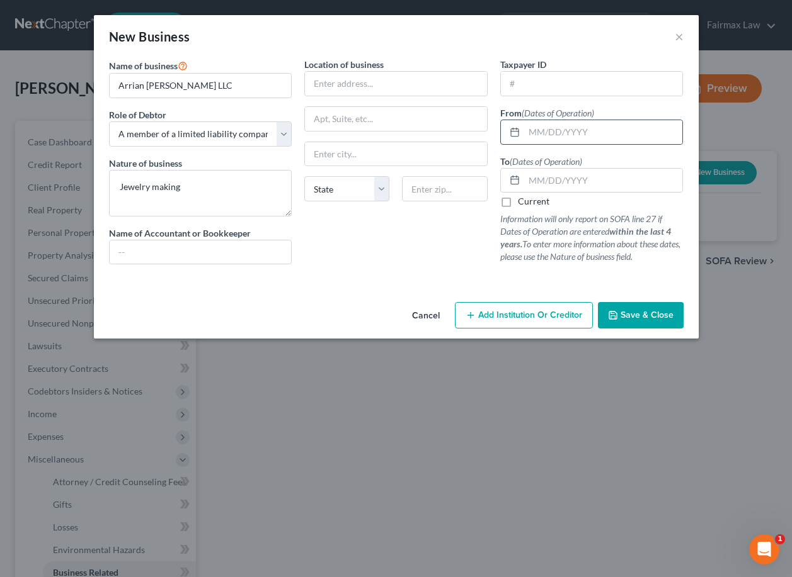
click at [515, 131] on line at bounding box center [515, 131] width 8 height 0
click at [557, 130] on input "text" at bounding box center [603, 132] width 159 height 24
click at [554, 186] on input "text" at bounding box center [603, 181] width 159 height 24
click at [527, 203] on label "Current" at bounding box center [533, 201] width 31 height 13
click at [527, 203] on input "Current" at bounding box center [527, 199] width 8 height 8
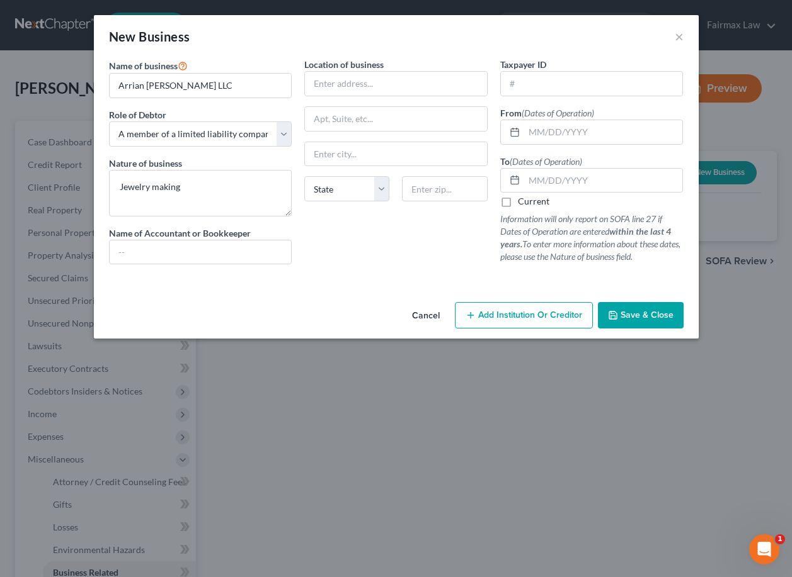
checkbox input "true"
click at [546, 140] on input "text" at bounding box center [603, 132] width 159 height 24
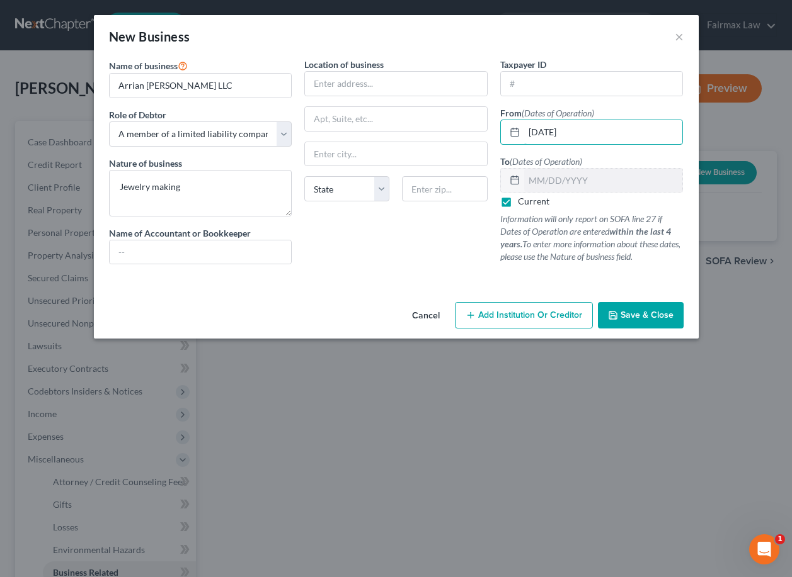
type input "[DATE]"
click at [643, 314] on span "Save & Close" at bounding box center [646, 315] width 53 height 11
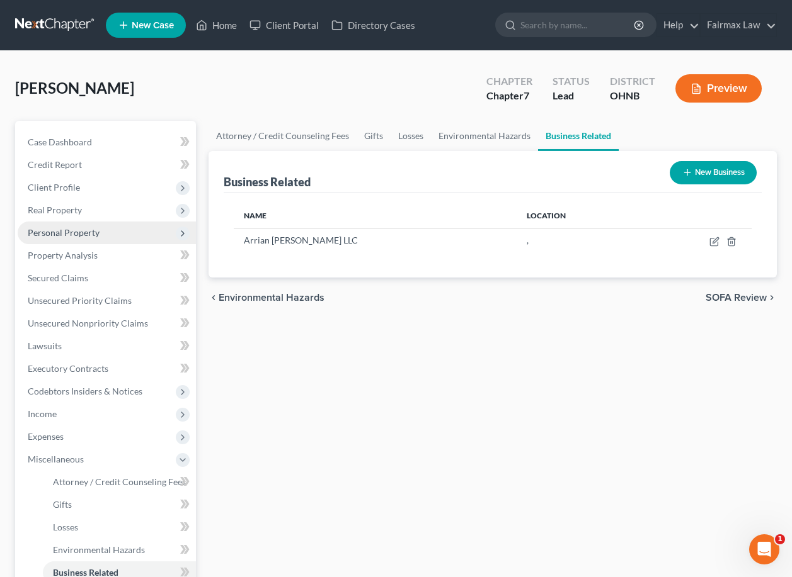
click at [119, 222] on span "Personal Property" at bounding box center [107, 233] width 178 height 23
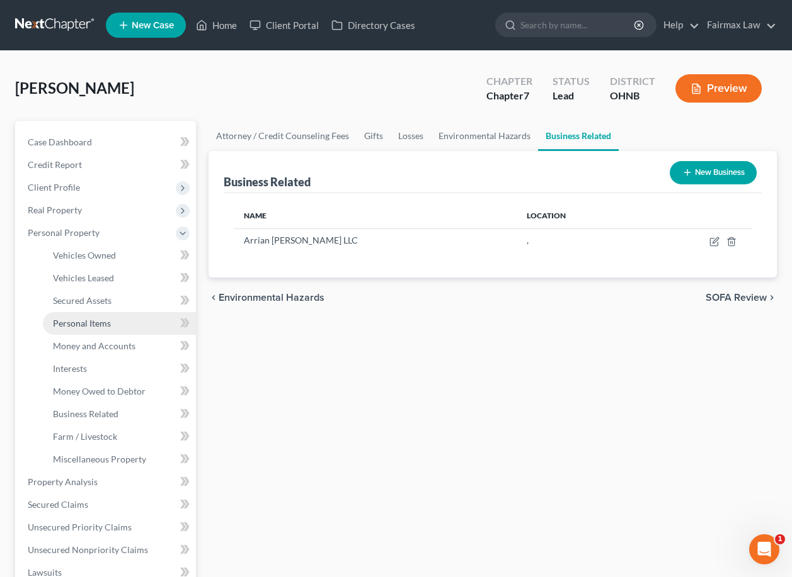
click at [113, 325] on link "Personal Items" at bounding box center [119, 323] width 153 height 23
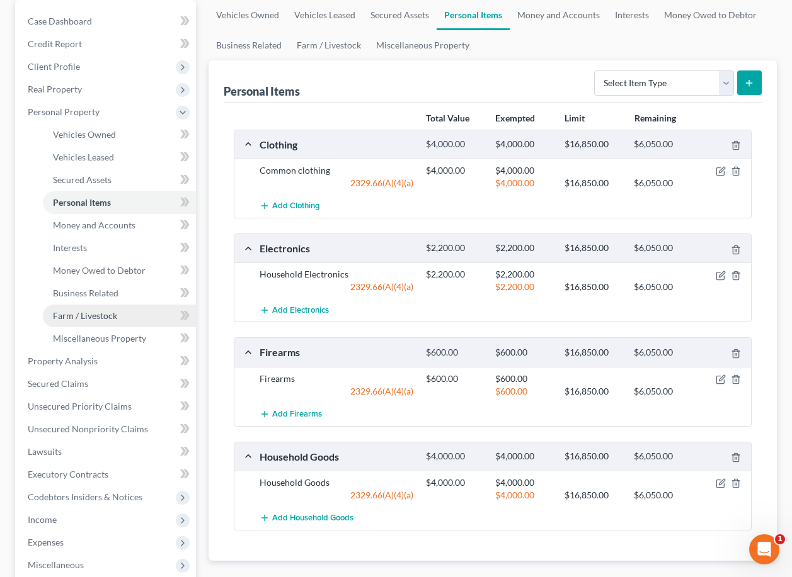
scroll to position [122, 0]
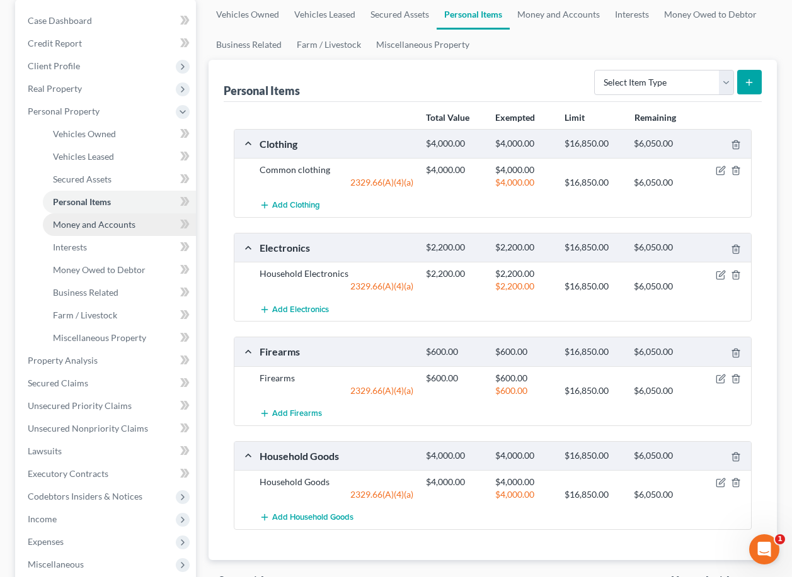
click at [111, 219] on span "Money and Accounts" at bounding box center [94, 224] width 82 height 11
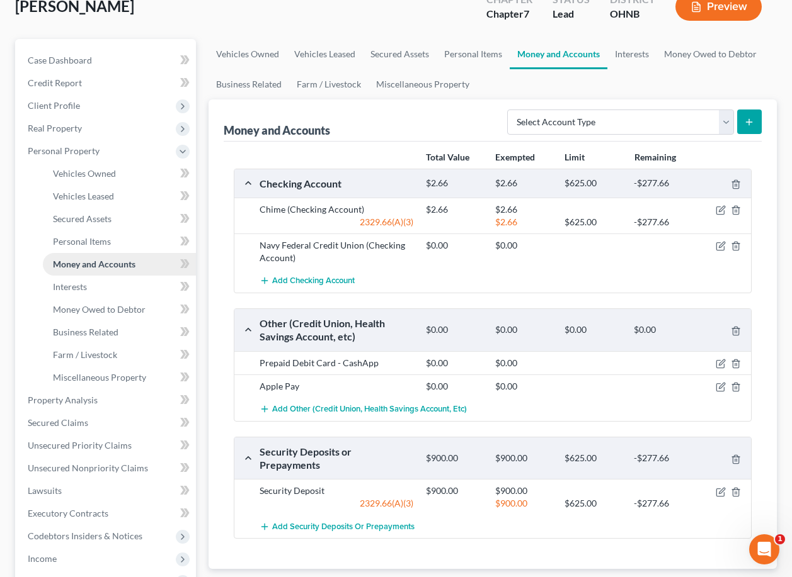
scroll to position [115, 0]
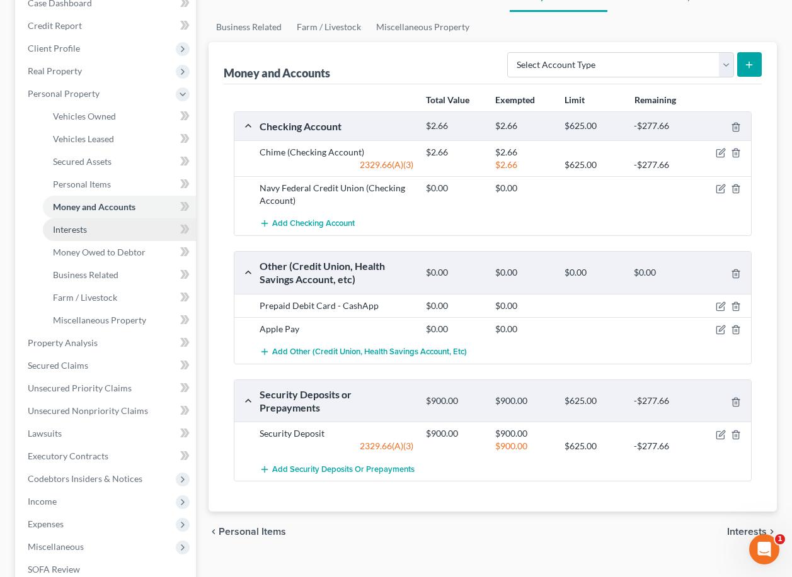
click at [124, 235] on link "Interests" at bounding box center [119, 229] width 153 height 23
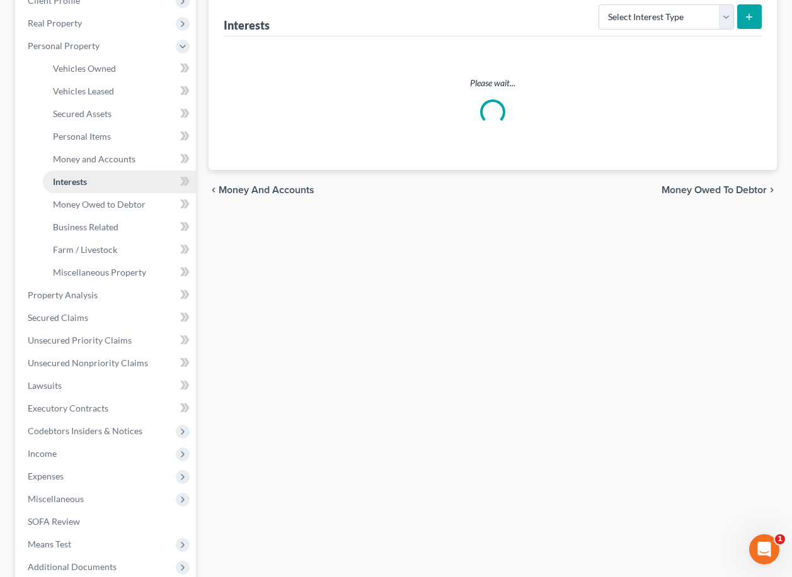
scroll to position [191, 0]
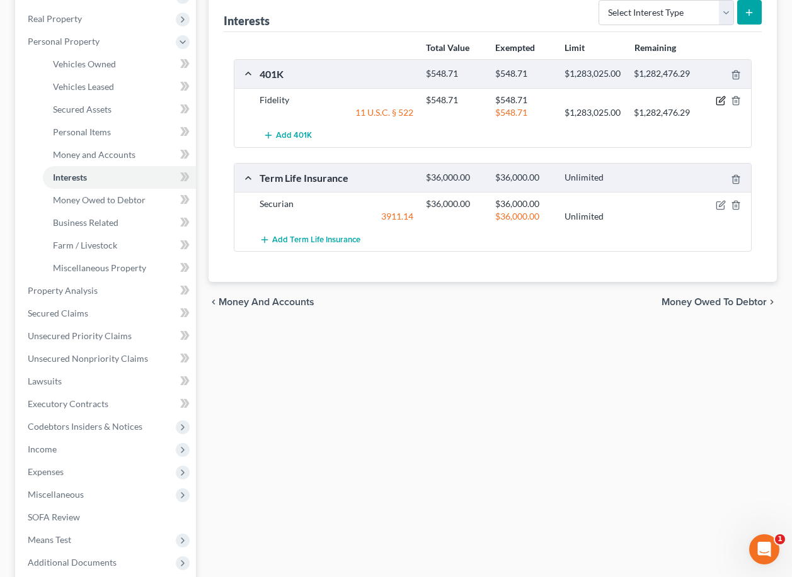
click at [719, 106] on icon "button" at bounding box center [720, 101] width 10 height 10
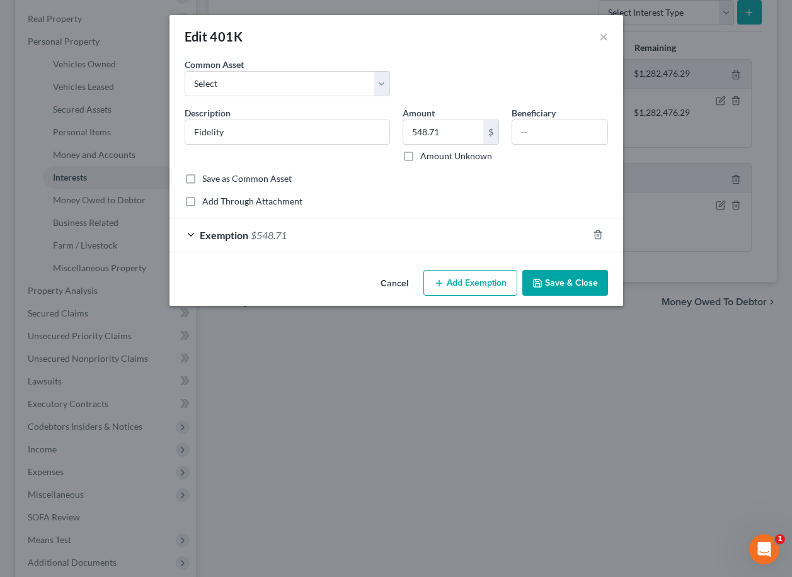
click at [284, 244] on div "Exemption $548.71" at bounding box center [378, 234] width 418 height 33
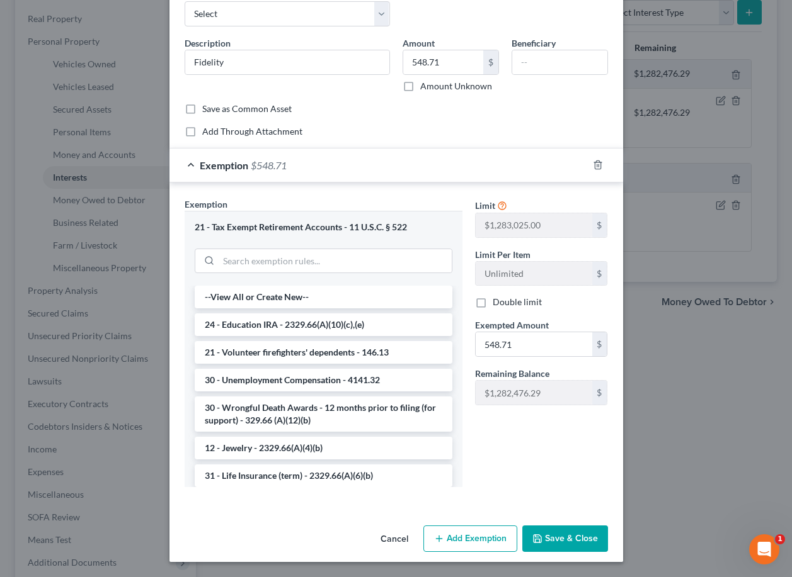
scroll to position [69, 0]
click at [281, 265] on input "search" at bounding box center [334, 262] width 233 height 24
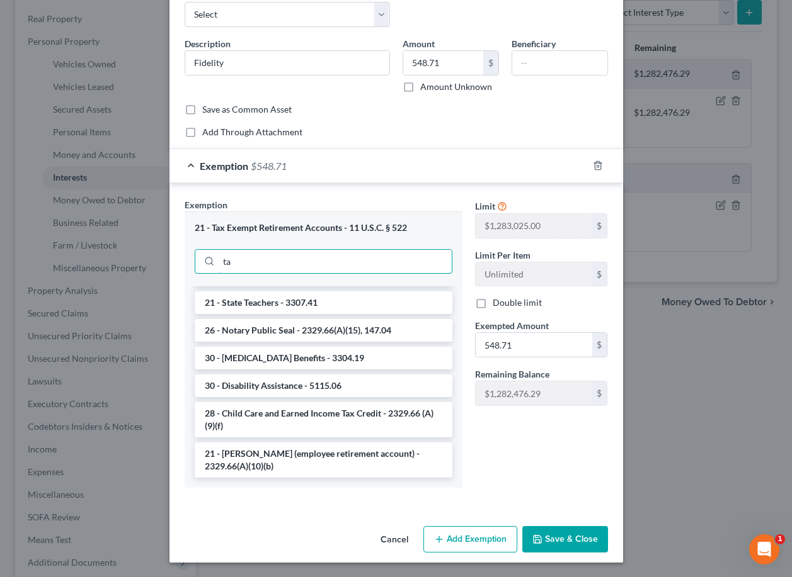
scroll to position [229, 0]
type input "ta"
click at [300, 459] on li "21 - [PERSON_NAME] (employee retirement account) - 2329.66(A)(10)(b)" at bounding box center [324, 460] width 258 height 35
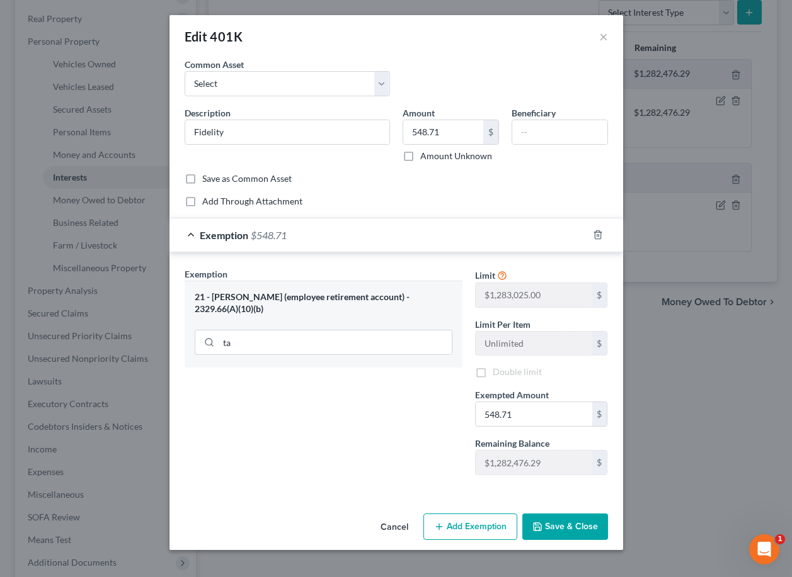
scroll to position [0, 0]
click at [555, 535] on button "Save & Close" at bounding box center [565, 527] width 86 height 26
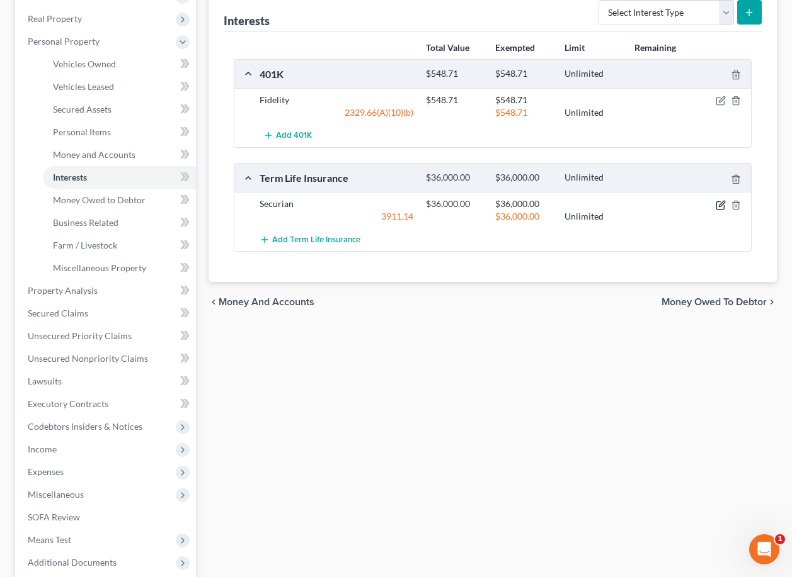
click at [719, 209] on icon "button" at bounding box center [720, 205] width 8 height 8
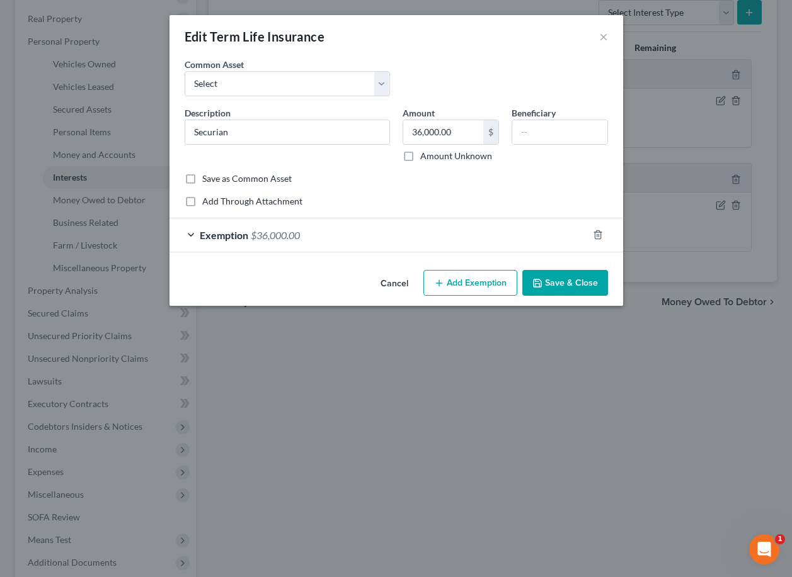
click at [355, 243] on div "Exemption $36,000.00" at bounding box center [378, 234] width 418 height 33
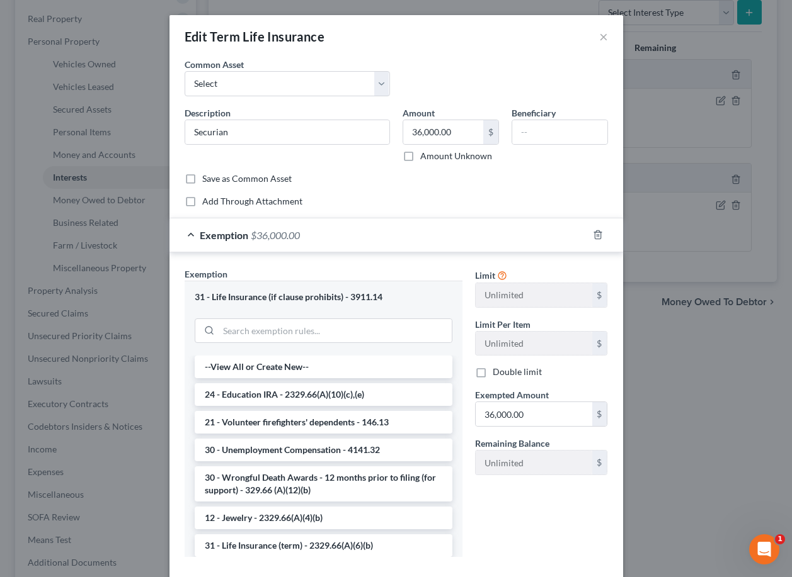
drag, startPoint x: 601, startPoint y: 36, endPoint x: 392, endPoint y: 265, distance: 310.2
click at [392, 265] on div "Edit Term Life Insurance × An exemption set must first be selected from the Fil…" at bounding box center [395, 323] width 453 height 617
click at [361, 336] on input "search" at bounding box center [334, 331] width 233 height 24
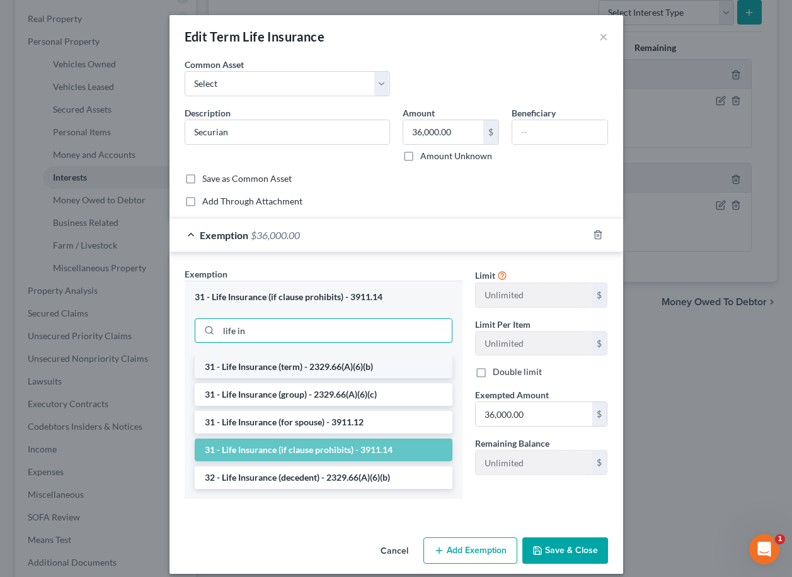
type input "life in"
click at [361, 367] on li "31 - Life Insurance (term) - 2329.66(A)(6)(b)" at bounding box center [324, 367] width 258 height 23
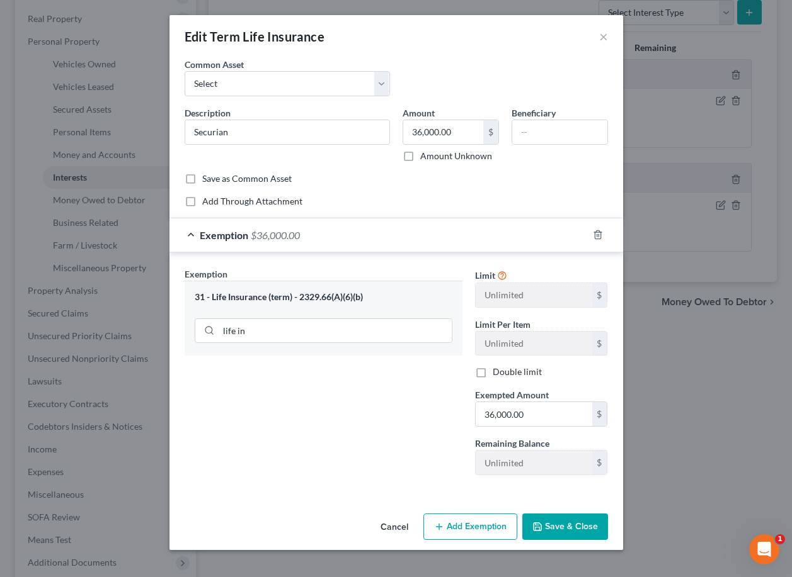
click at [557, 530] on button "Save & Close" at bounding box center [565, 527] width 86 height 26
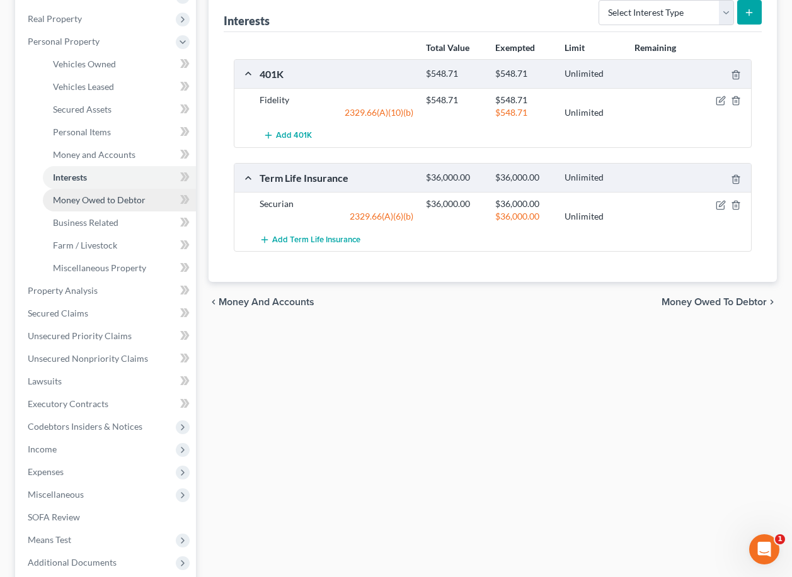
click at [111, 203] on span "Money Owed to Debtor" at bounding box center [99, 200] width 93 height 11
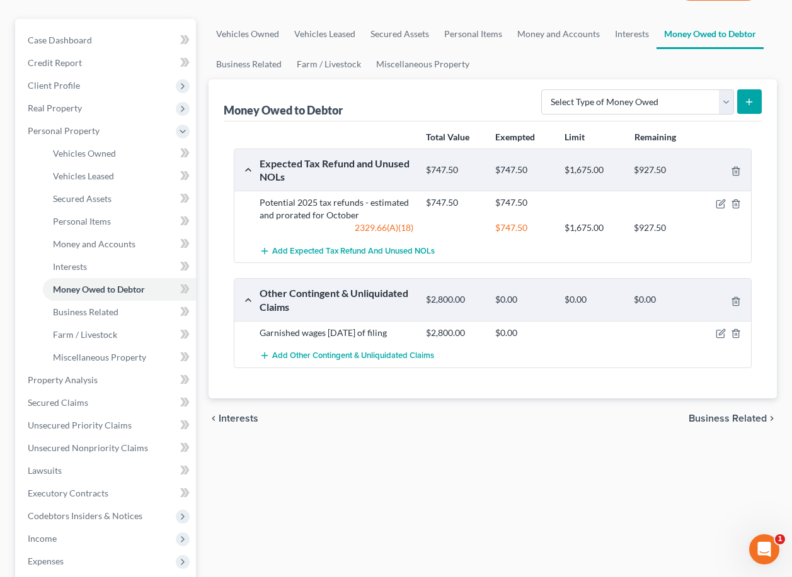
scroll to position [107, 0]
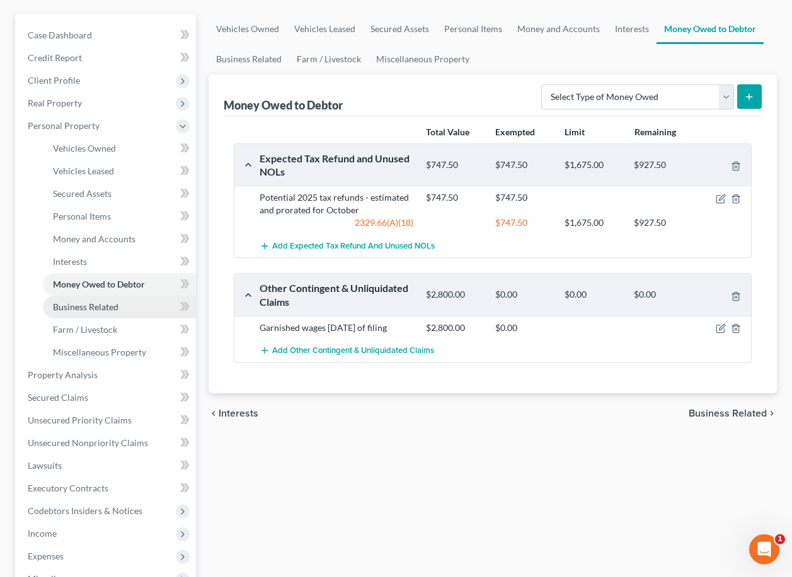
click at [107, 307] on span "Business Related" at bounding box center [85, 307] width 65 height 11
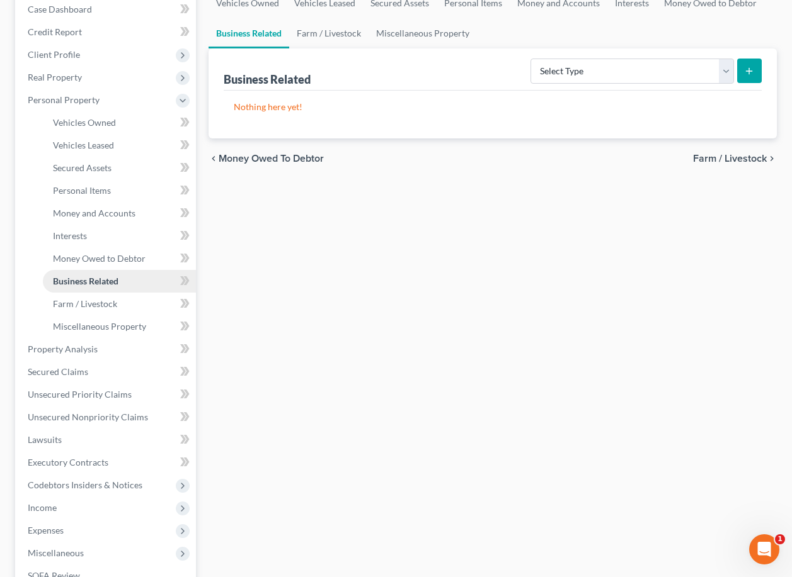
scroll to position [137, 0]
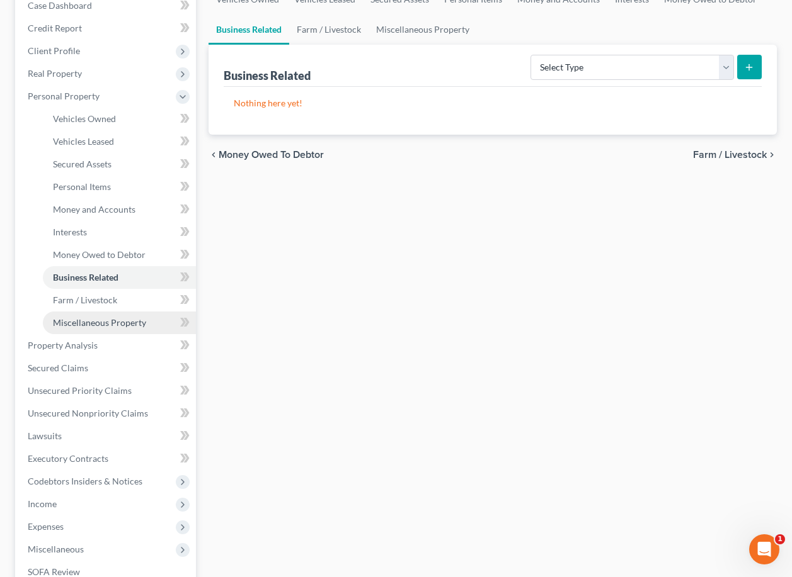
click at [98, 327] on span "Miscellaneous Property" at bounding box center [99, 322] width 93 height 11
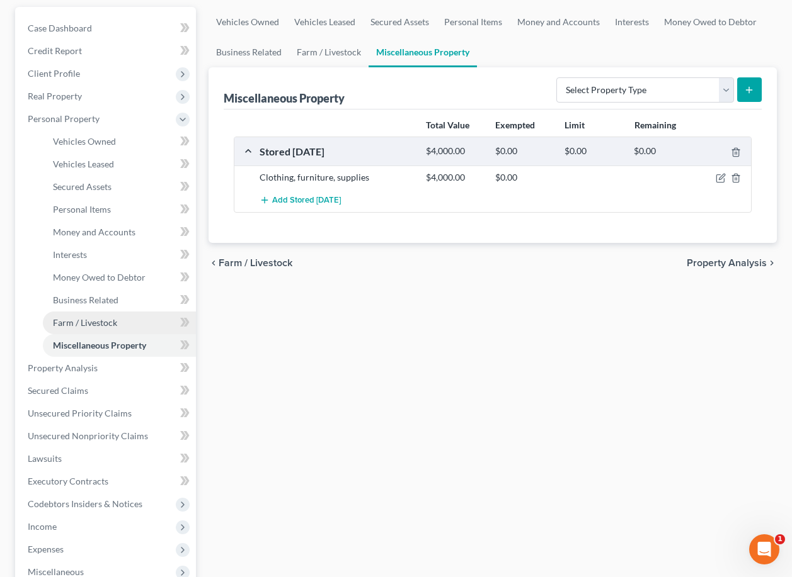
scroll to position [171, 0]
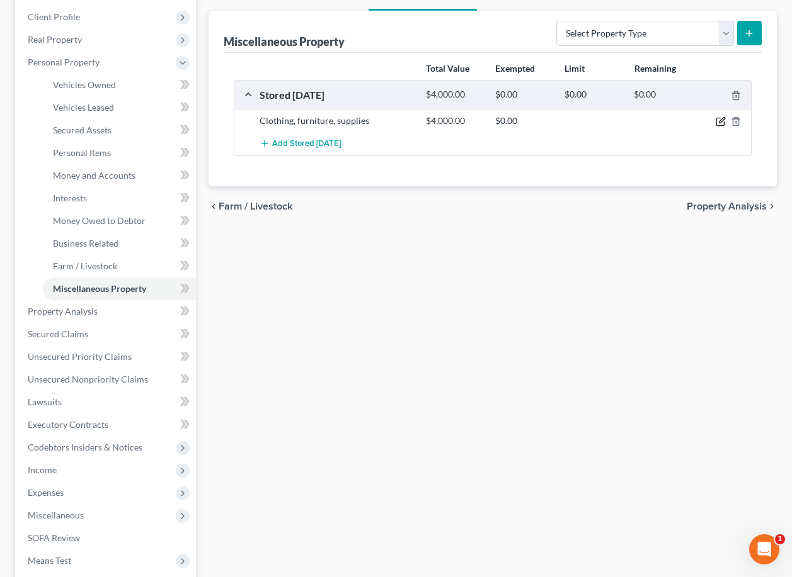
click at [721, 125] on icon "button" at bounding box center [720, 121] width 10 height 10
select select "36"
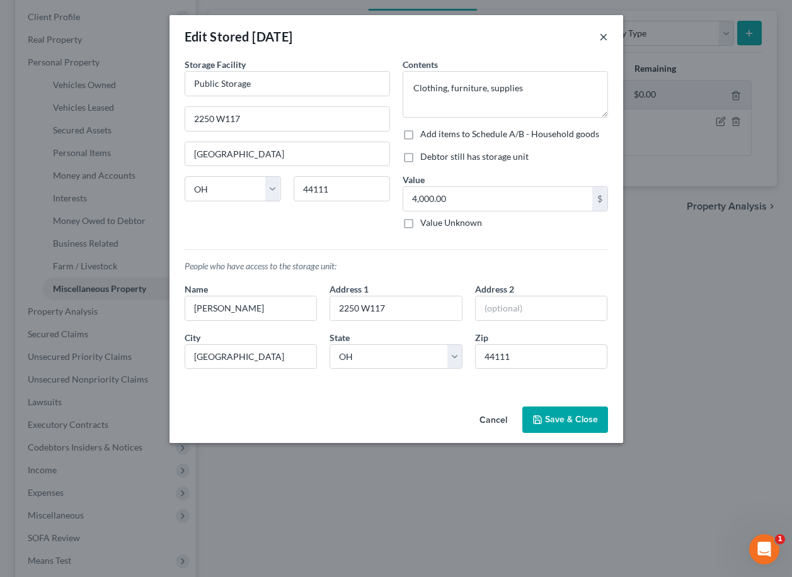
click at [603, 33] on button "×" at bounding box center [603, 36] width 9 height 15
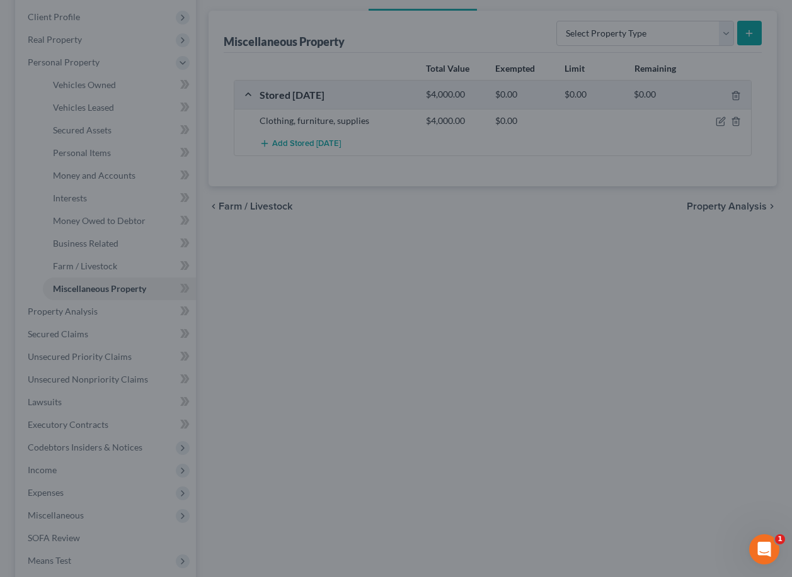
click at [603, 34] on div "Edit Stored [DATE] × An exemption set must first be selected from the Filing In…" at bounding box center [396, 288] width 792 height 577
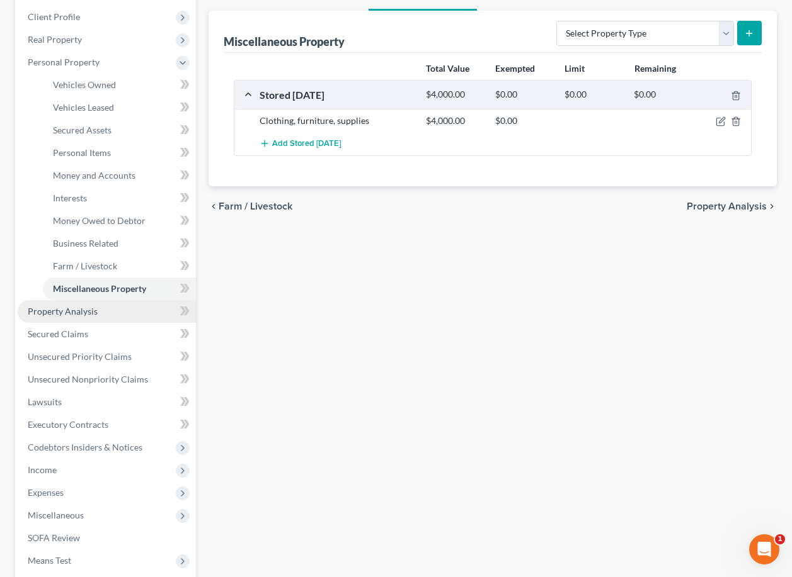
click at [93, 313] on span "Property Analysis" at bounding box center [63, 311] width 70 height 11
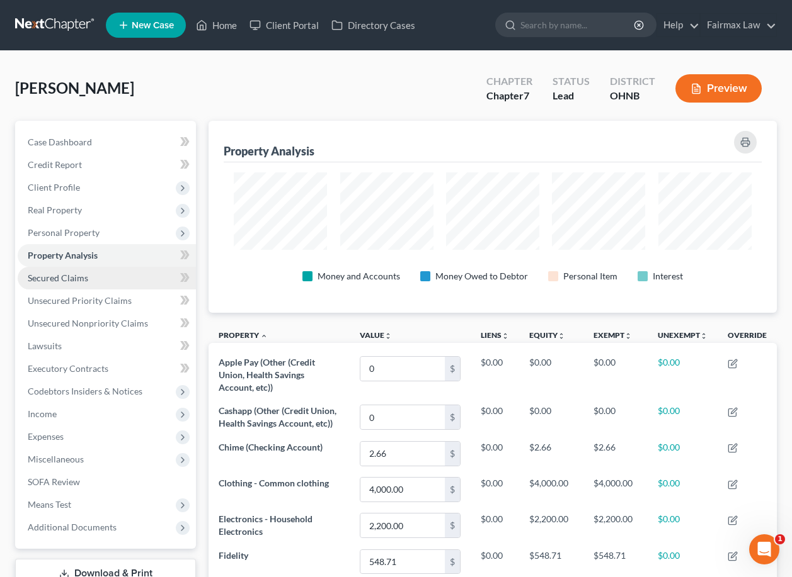
click at [88, 290] on link "Unsecured Priority Claims" at bounding box center [107, 301] width 178 height 23
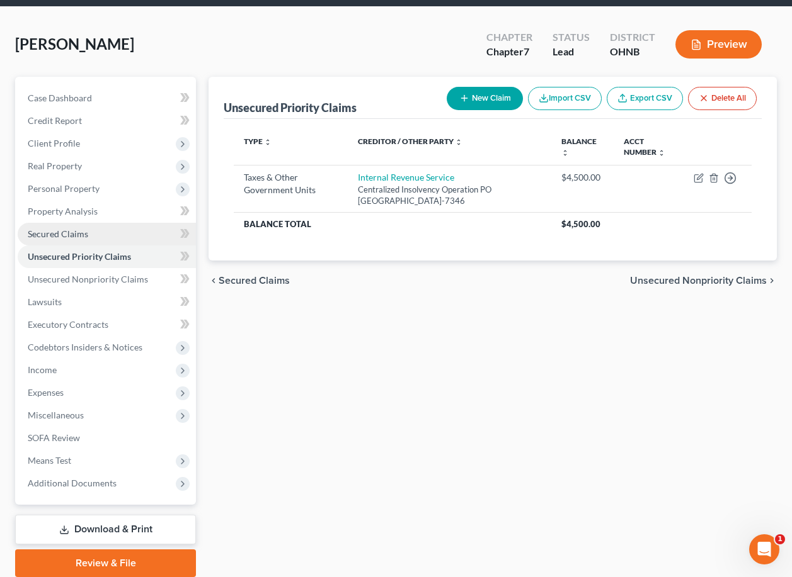
scroll to position [45, 0]
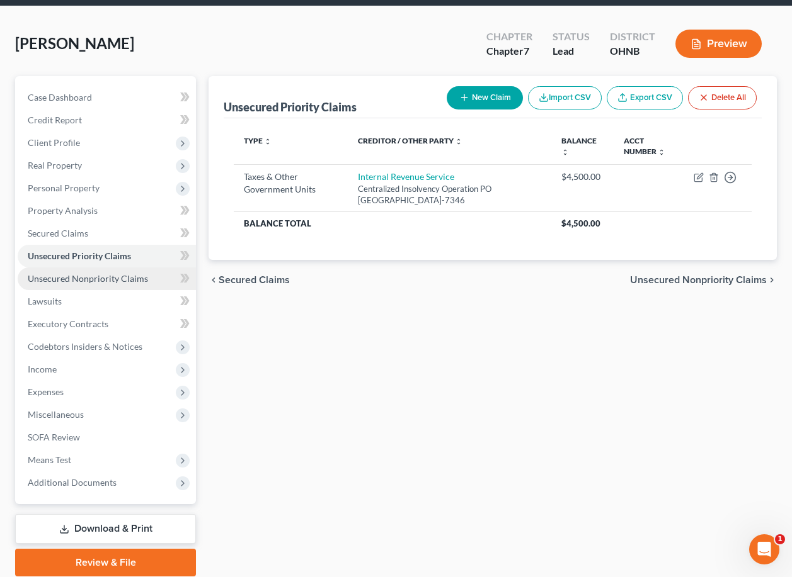
click at [105, 279] on span "Unsecured Nonpriority Claims" at bounding box center [88, 278] width 120 height 11
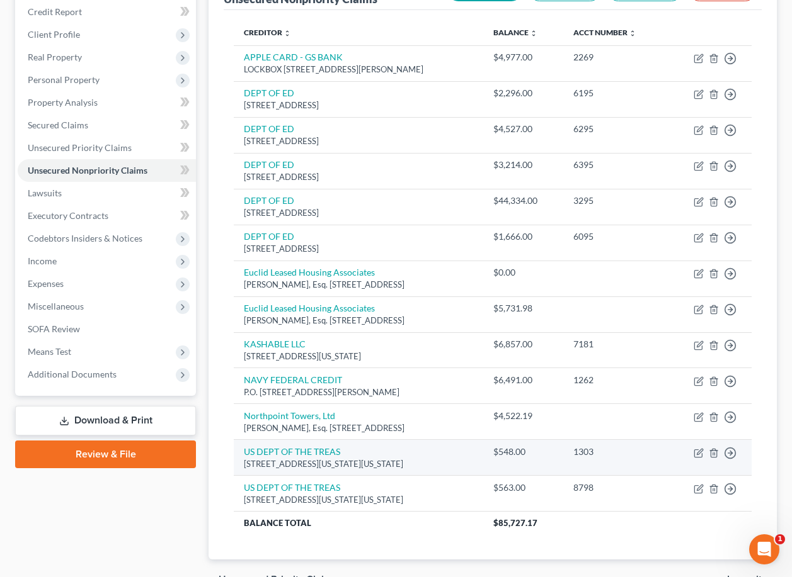
scroll to position [153, 0]
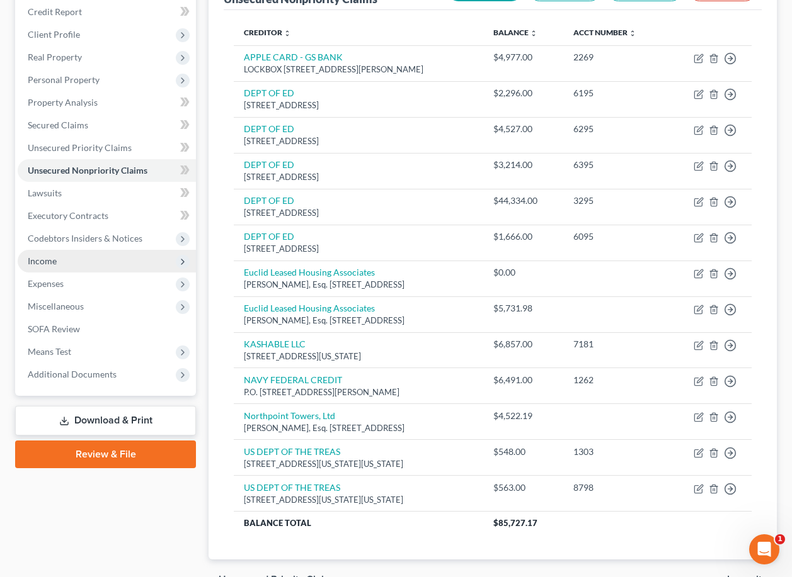
click at [109, 257] on span "Income" at bounding box center [107, 261] width 178 height 23
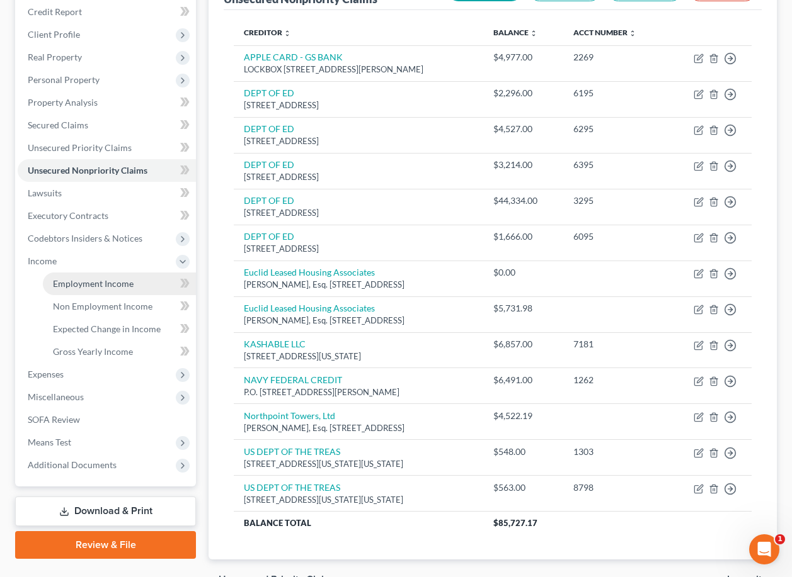
click at [114, 288] on span "Employment Income" at bounding box center [93, 283] width 81 height 11
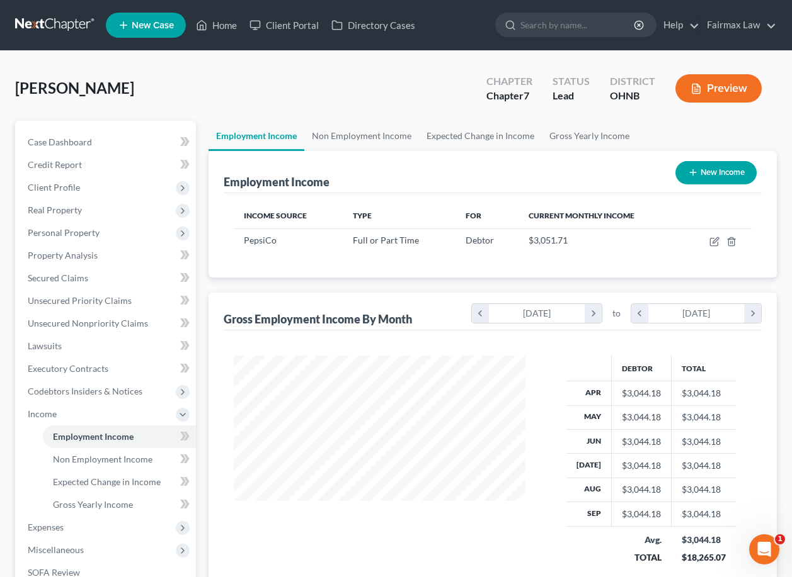
scroll to position [225, 316]
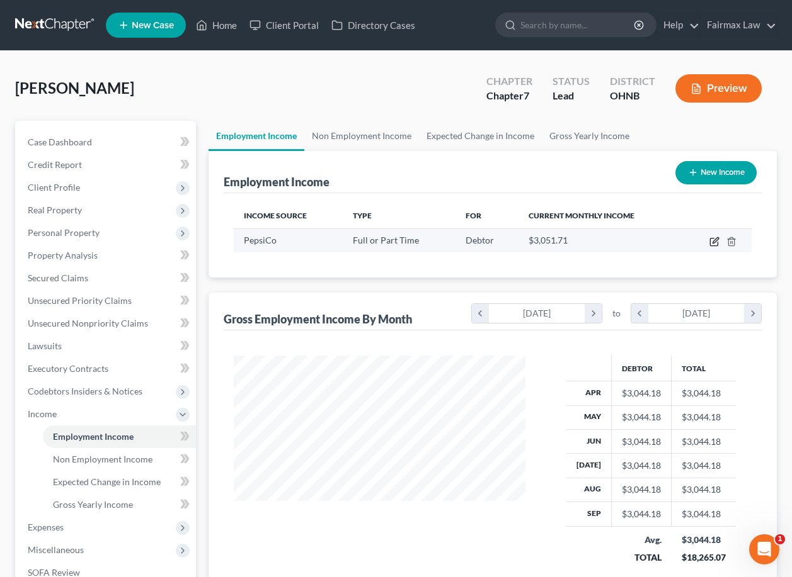
click at [712, 246] on icon "button" at bounding box center [714, 243] width 8 height 8
select select "0"
select select "36"
select select "3"
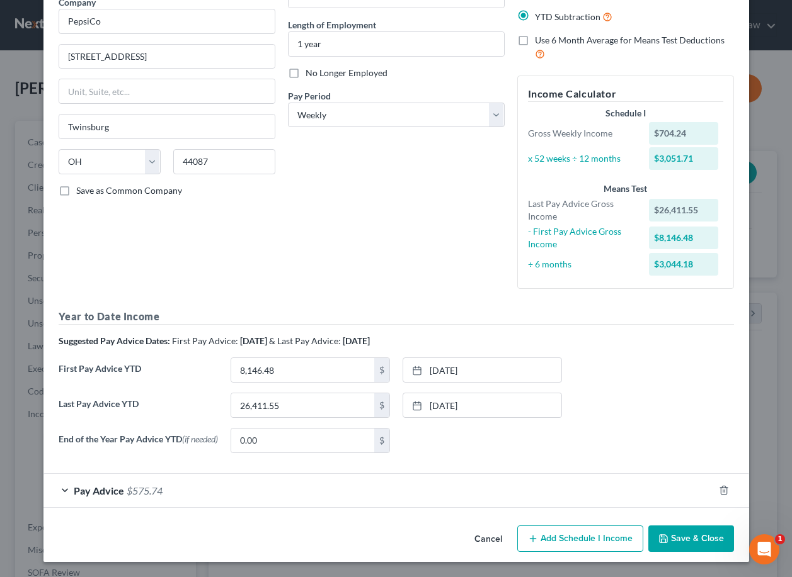
scroll to position [111, 0]
click at [331, 497] on div "Pay Advice $575.74" at bounding box center [378, 490] width 670 height 33
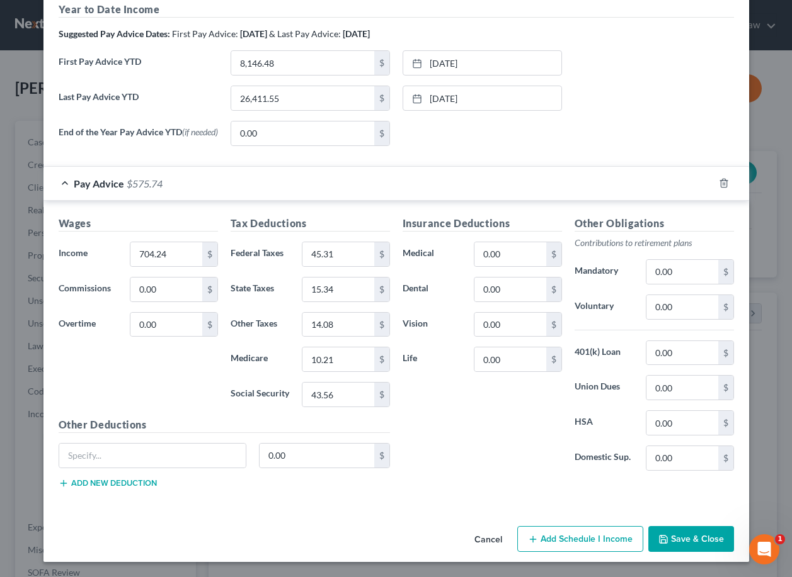
scroll to position [419, 0]
click at [683, 540] on button "Save & Close" at bounding box center [691, 539] width 86 height 26
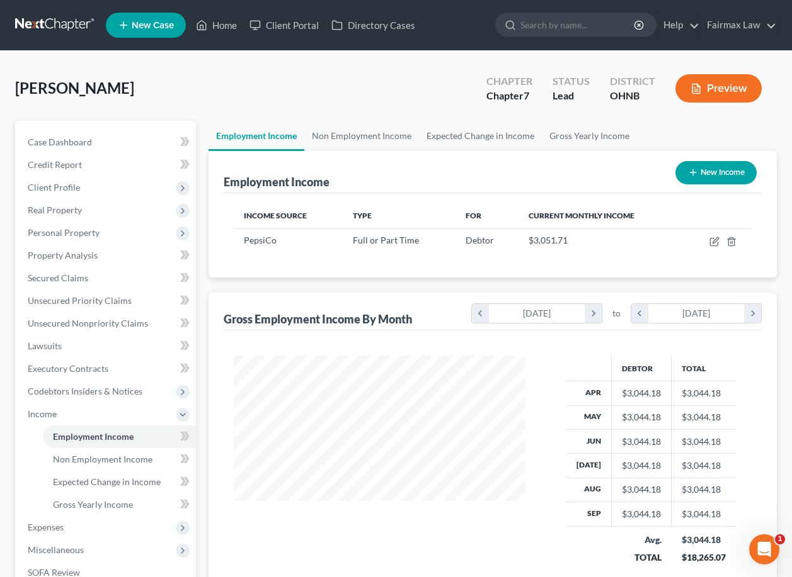
scroll to position [0, 0]
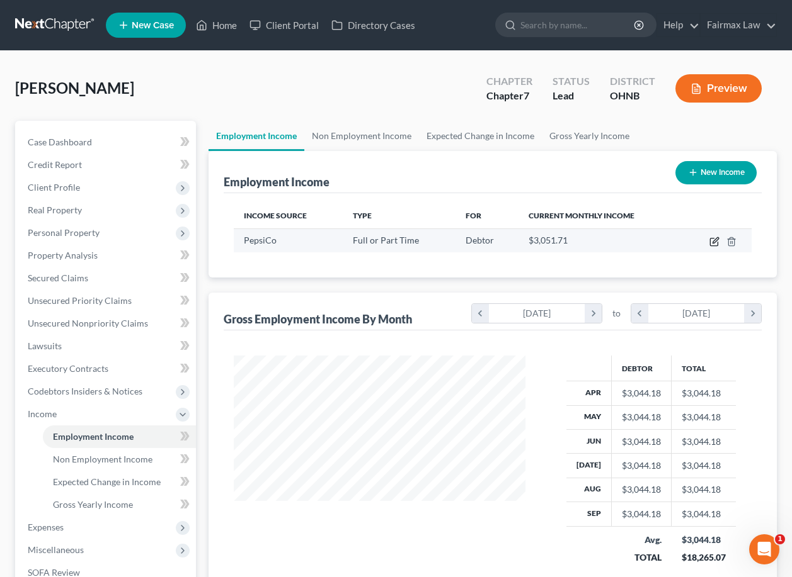
click at [714, 244] on icon "button" at bounding box center [714, 242] width 10 height 10
select select "0"
select select "36"
select select "3"
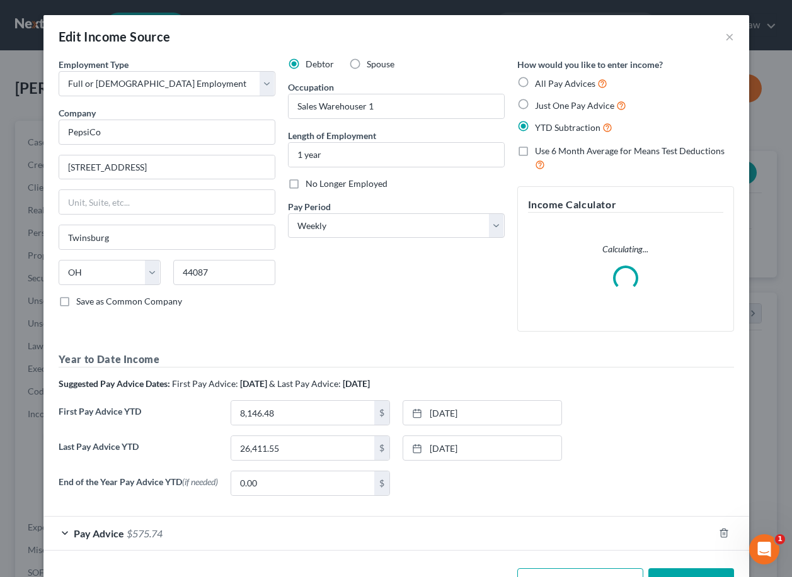
scroll to position [43, 0]
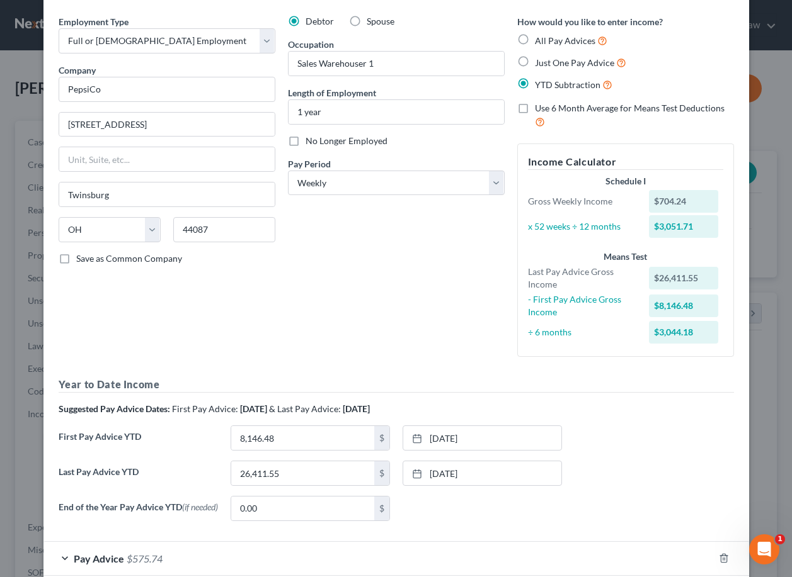
click at [693, 537] on form "Employment Type * Select Full or [DEMOGRAPHIC_DATA] Employment Self Employment …" at bounding box center [396, 295] width 675 height 561
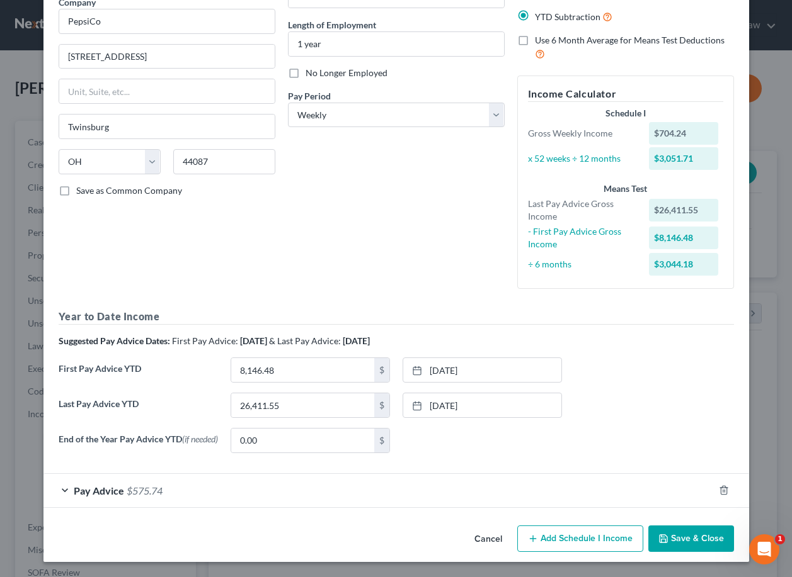
scroll to position [111, 0]
click at [672, 540] on button "Save & Close" at bounding box center [691, 539] width 86 height 26
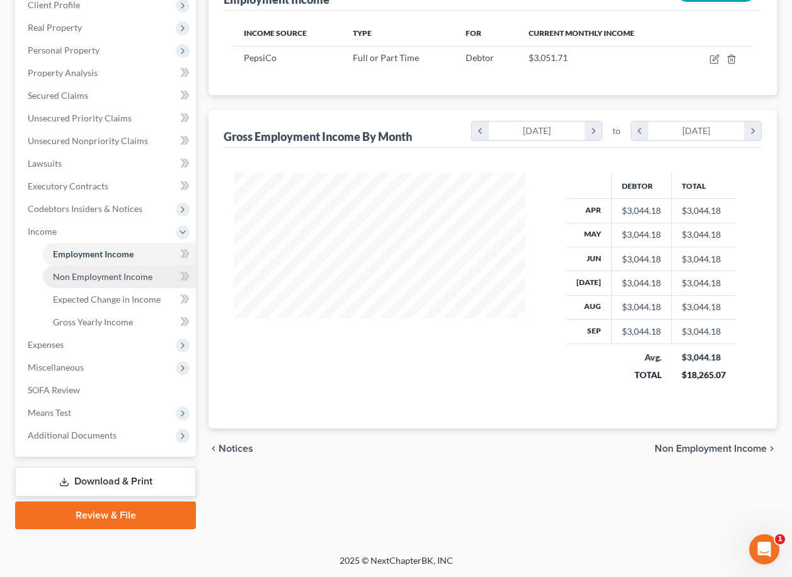
click at [138, 280] on span "Non Employment Income" at bounding box center [102, 276] width 99 height 11
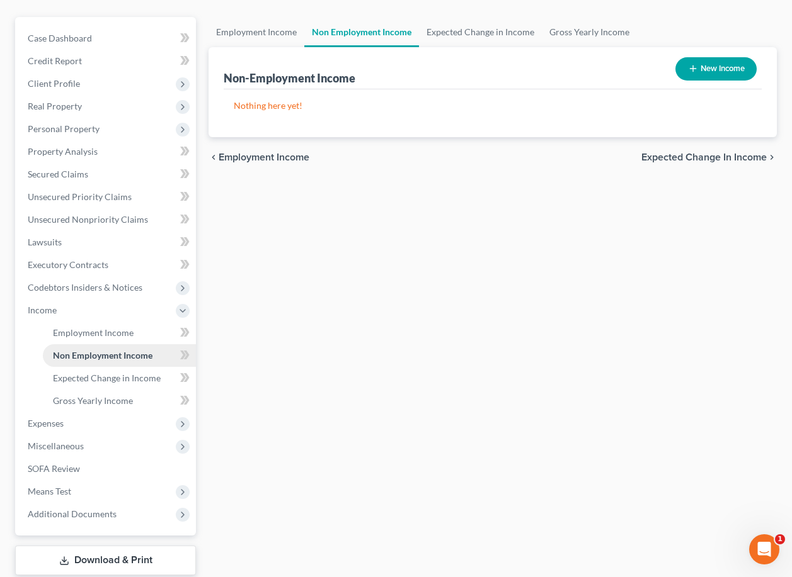
scroll to position [99, 0]
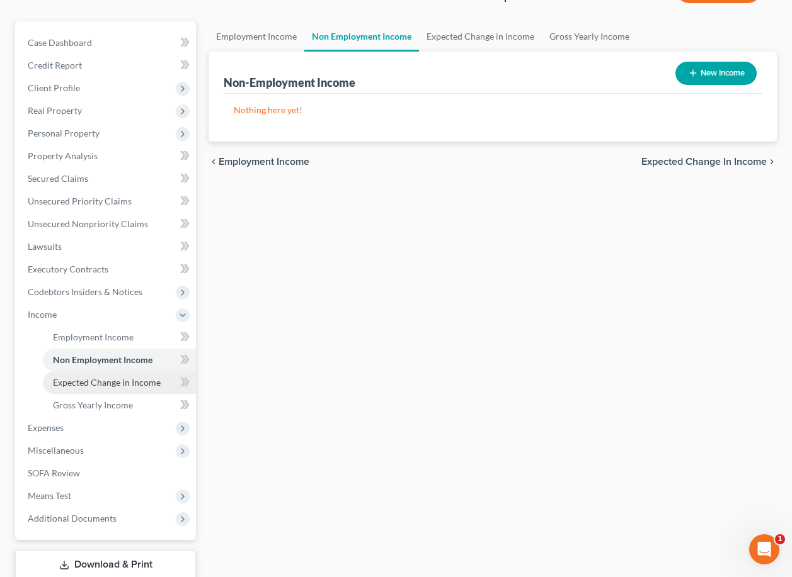
click at [120, 389] on link "Expected Change in Income" at bounding box center [119, 383] width 153 height 23
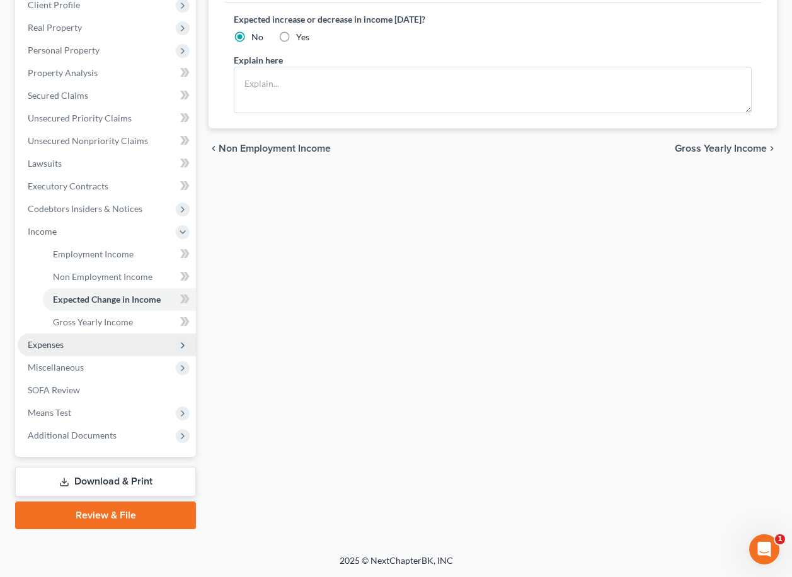
scroll to position [183, 0]
click at [117, 326] on span "Gross Yearly Income" at bounding box center [93, 322] width 80 height 11
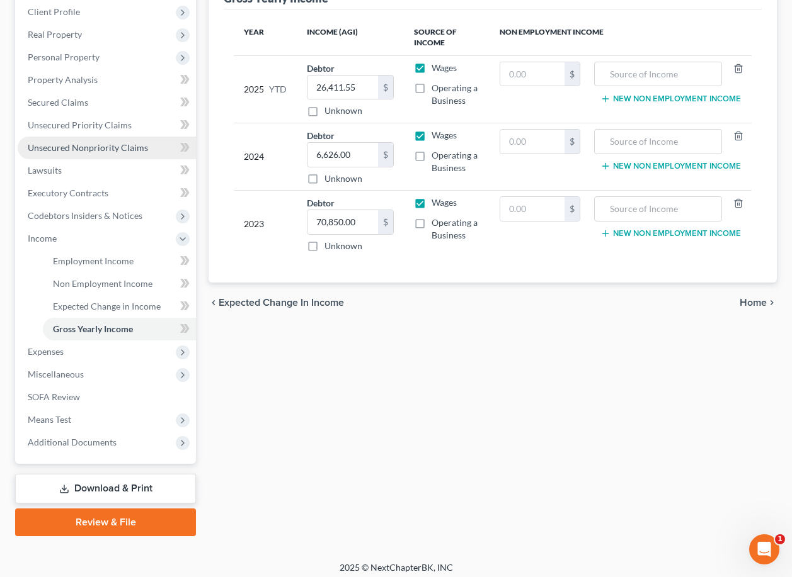
scroll to position [176, 0]
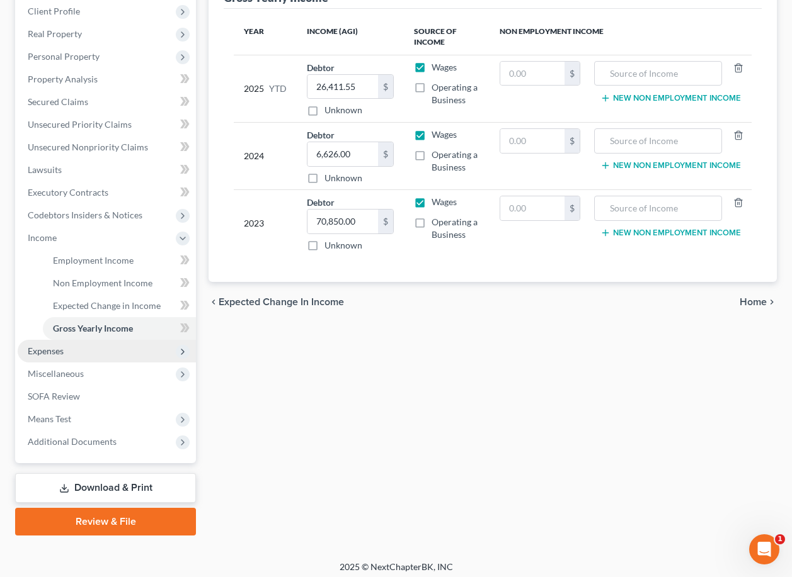
click at [77, 358] on span "Expenses" at bounding box center [107, 351] width 178 height 23
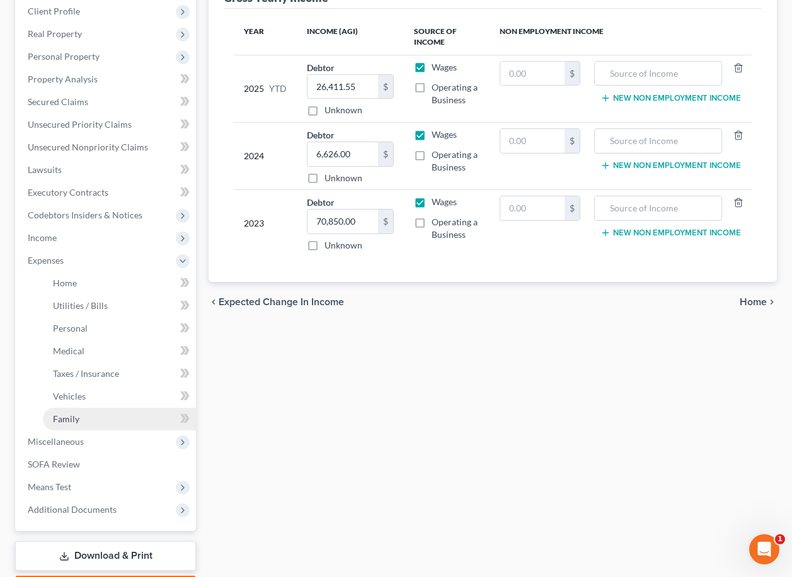
click at [90, 426] on link "Family" at bounding box center [119, 419] width 153 height 23
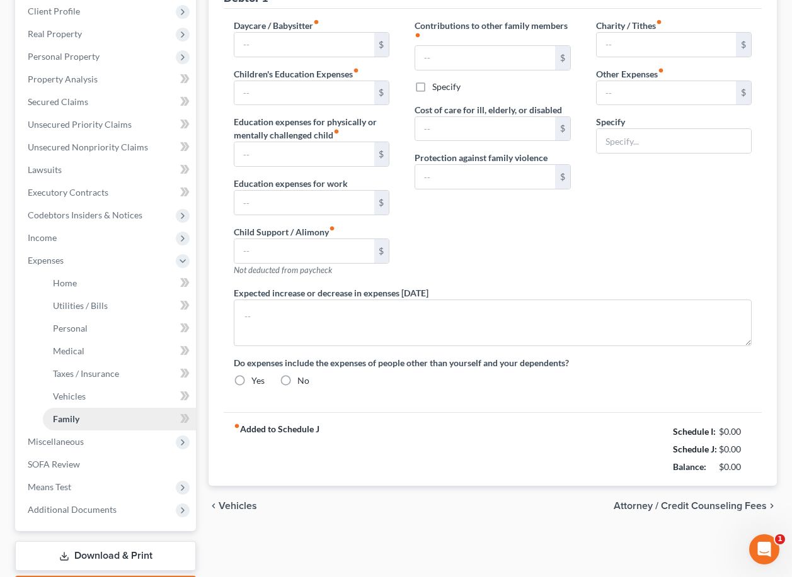
scroll to position [23, 0]
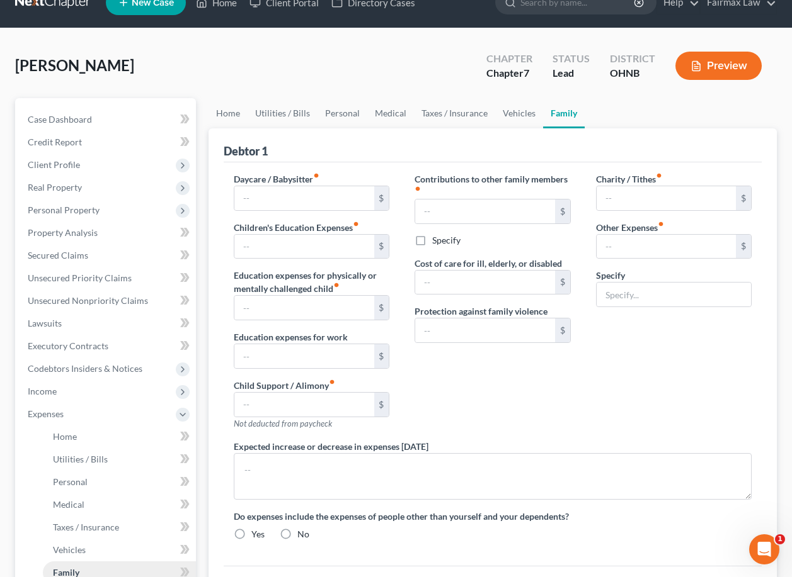
type input "0.00"
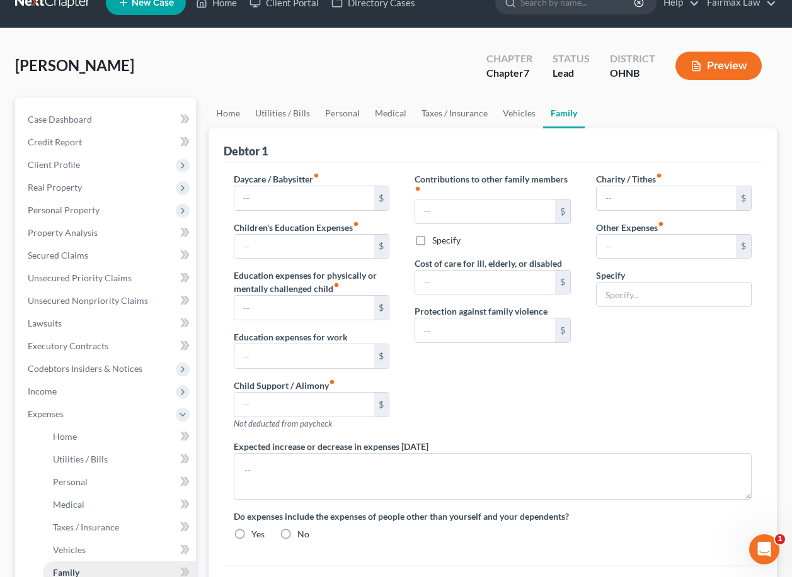
type input "0.00"
type input "180.00"
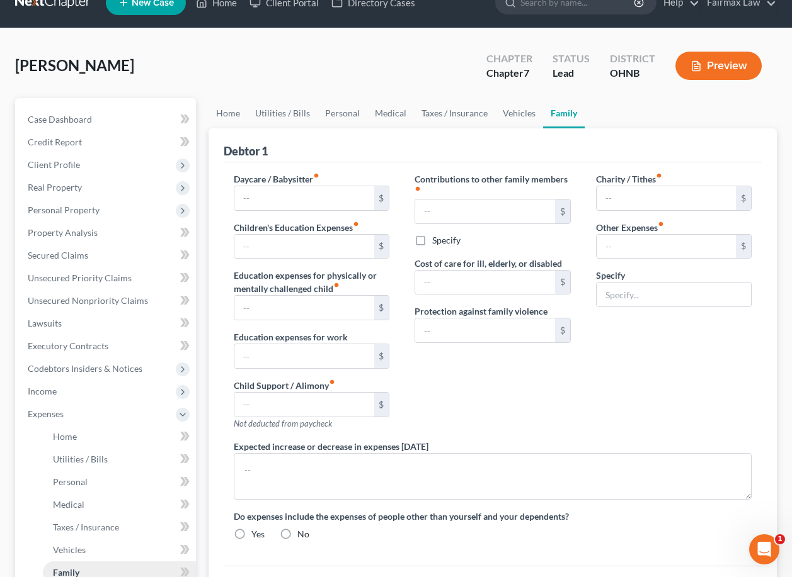
type input "Attorney Fees for Bankruptcy"
radio input "true"
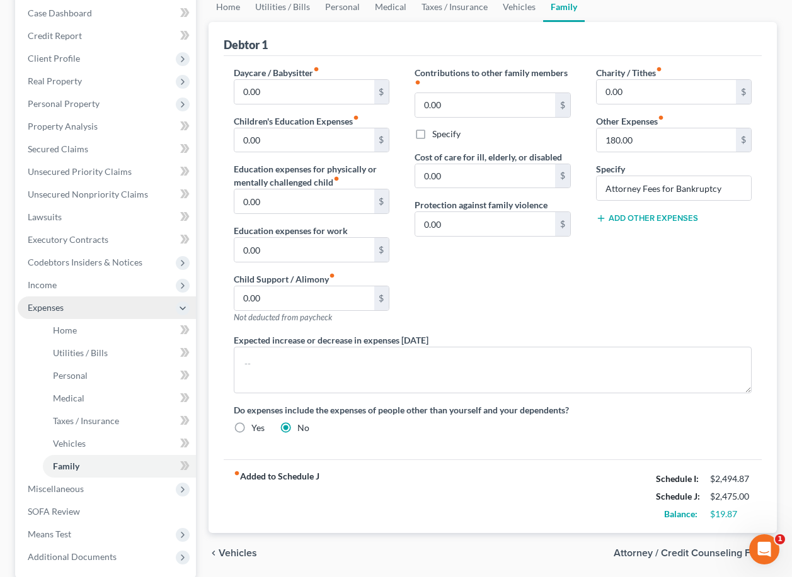
scroll to position [145, 0]
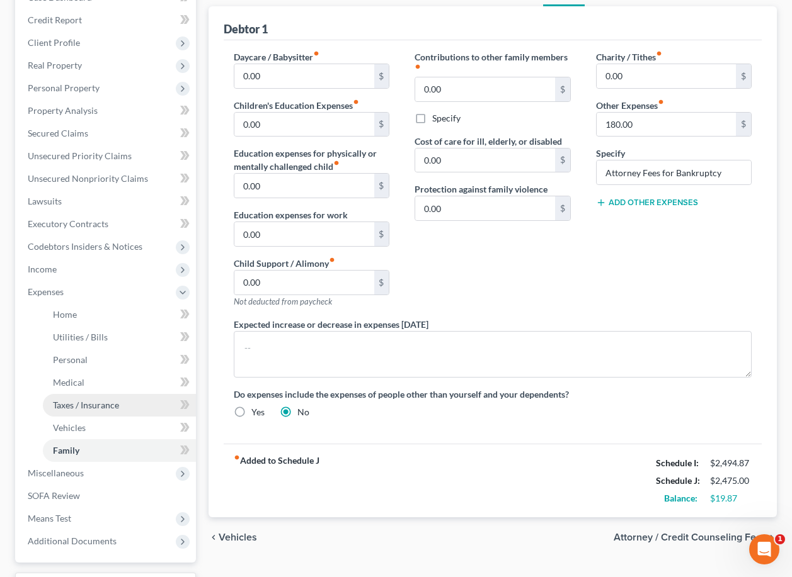
click at [97, 405] on span "Taxes / Insurance" at bounding box center [86, 405] width 66 height 11
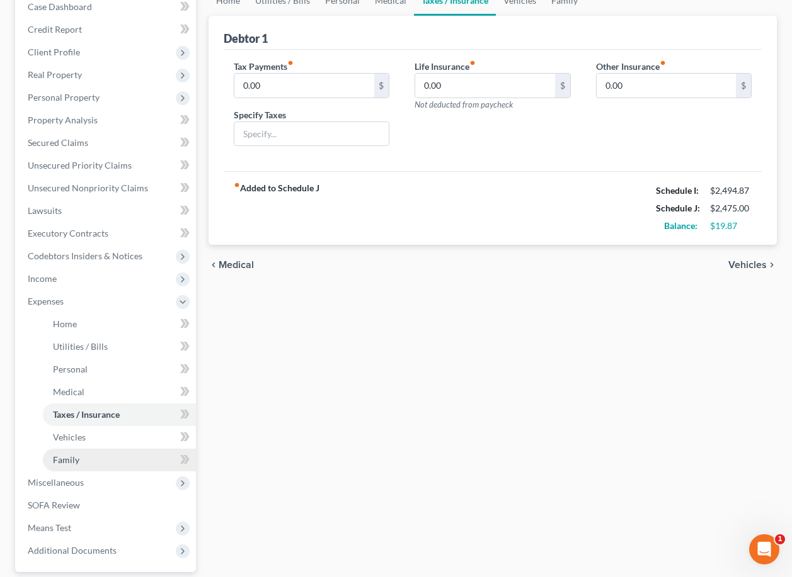
click at [89, 449] on link "Family" at bounding box center [119, 460] width 153 height 23
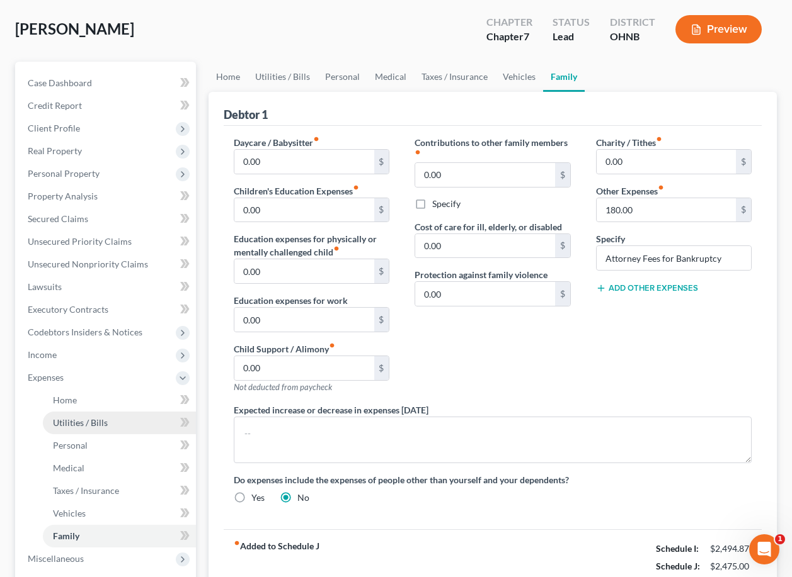
scroll to position [131, 0]
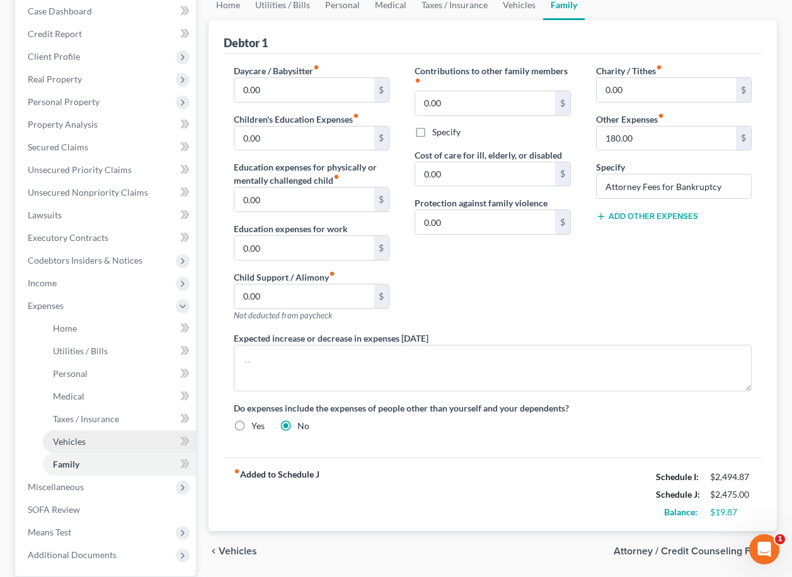
click at [83, 451] on link "Vehicles" at bounding box center [119, 442] width 153 height 23
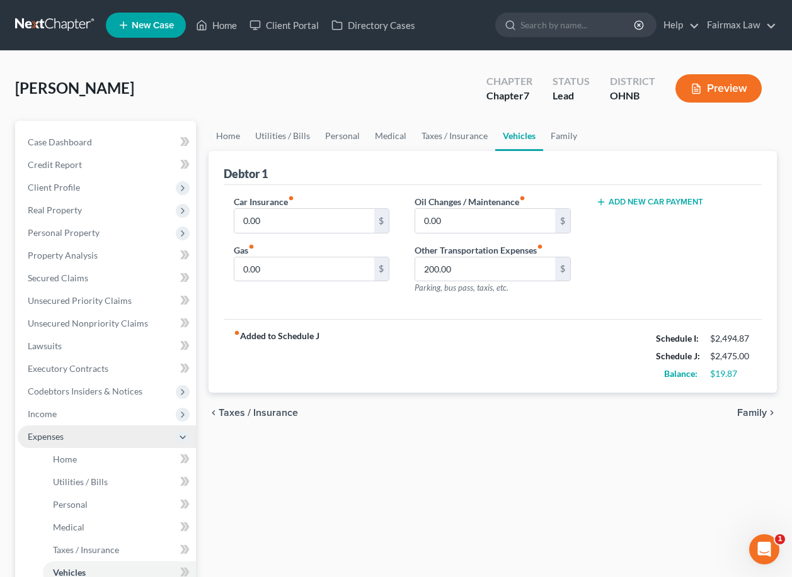
click at [182, 440] on icon at bounding box center [183, 438] width 10 height 10
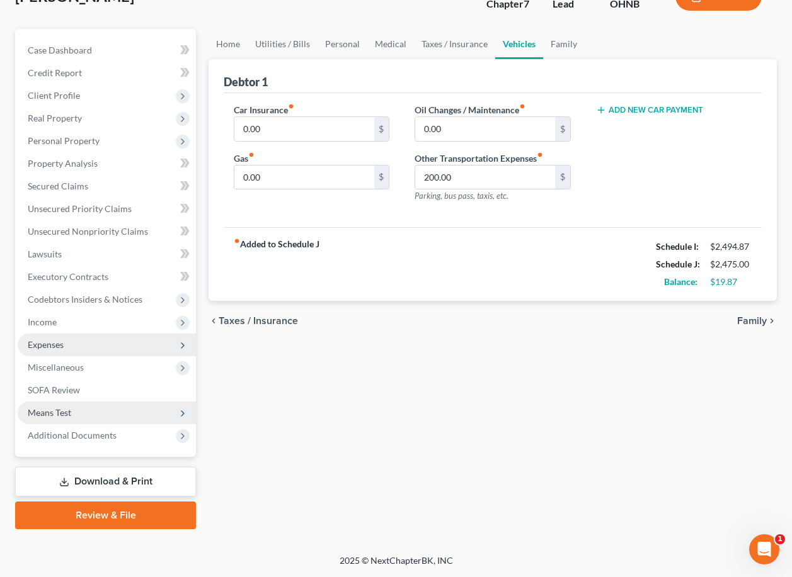
scroll to position [92, 0]
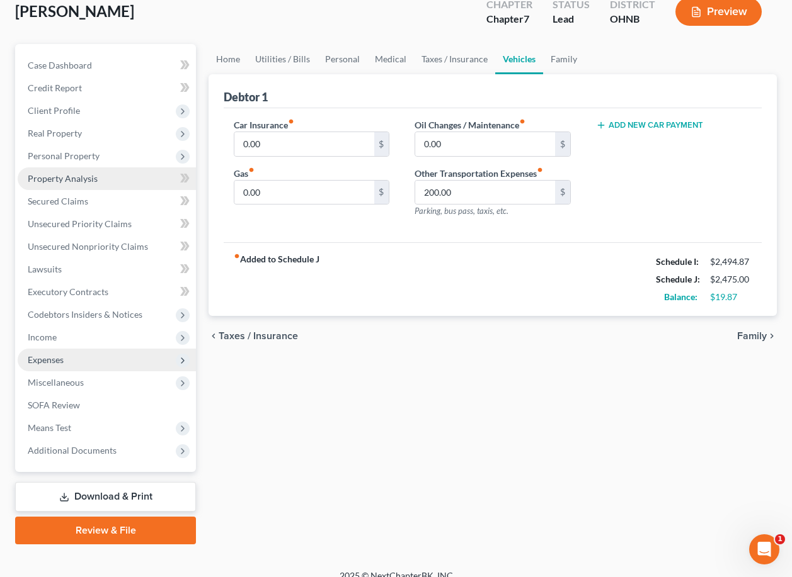
click at [126, 179] on link "Property Analysis" at bounding box center [107, 178] width 178 height 23
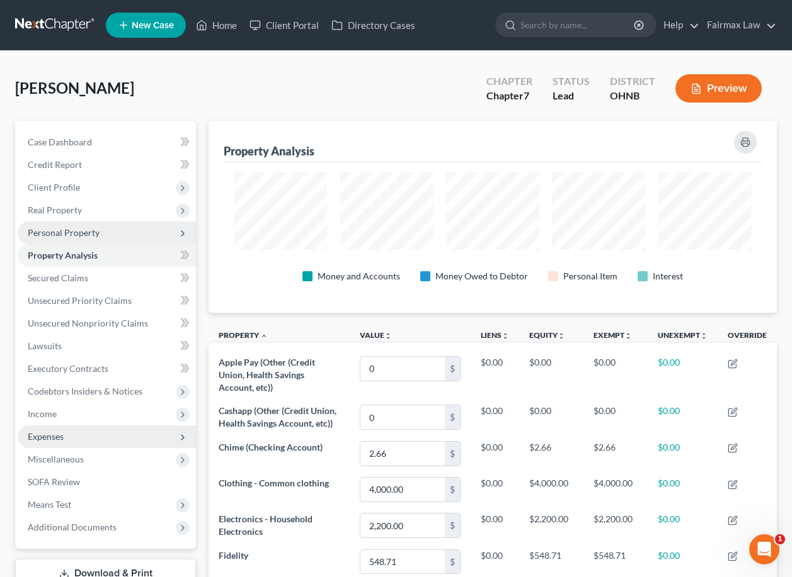
click at [142, 230] on span "Personal Property" at bounding box center [107, 233] width 178 height 23
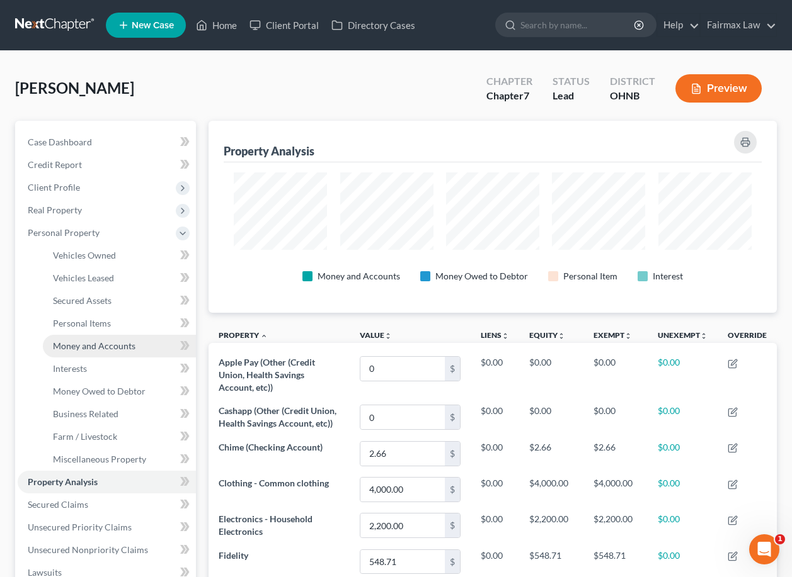
click at [120, 341] on span "Money and Accounts" at bounding box center [94, 346] width 82 height 11
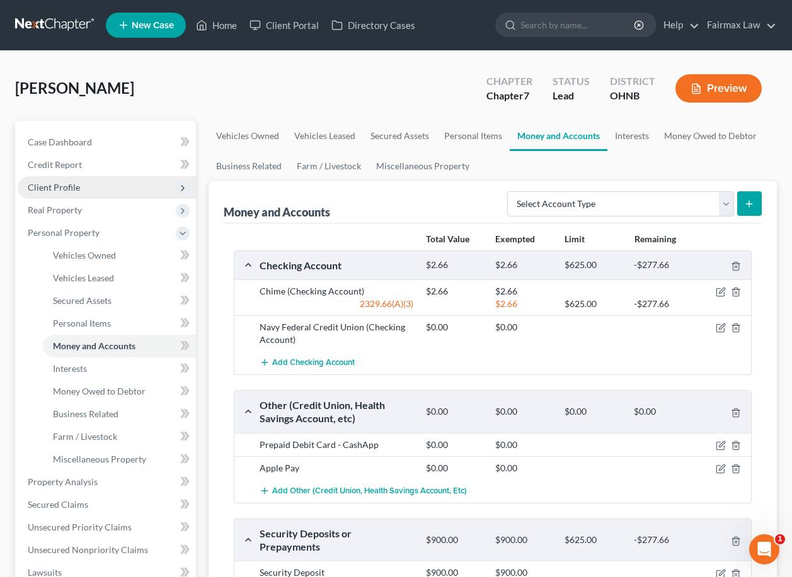
click at [171, 191] on span "Client Profile" at bounding box center [107, 187] width 178 height 23
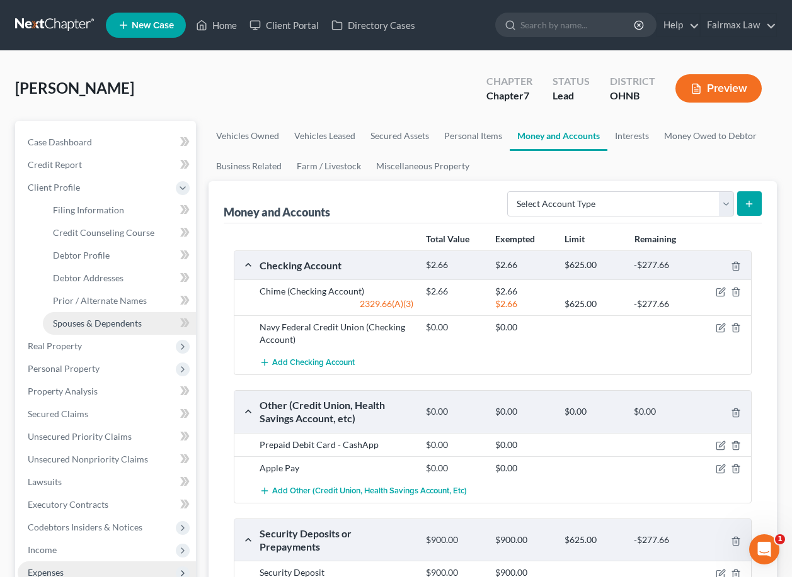
click at [128, 318] on span "Spouses & Dependents" at bounding box center [97, 323] width 89 height 11
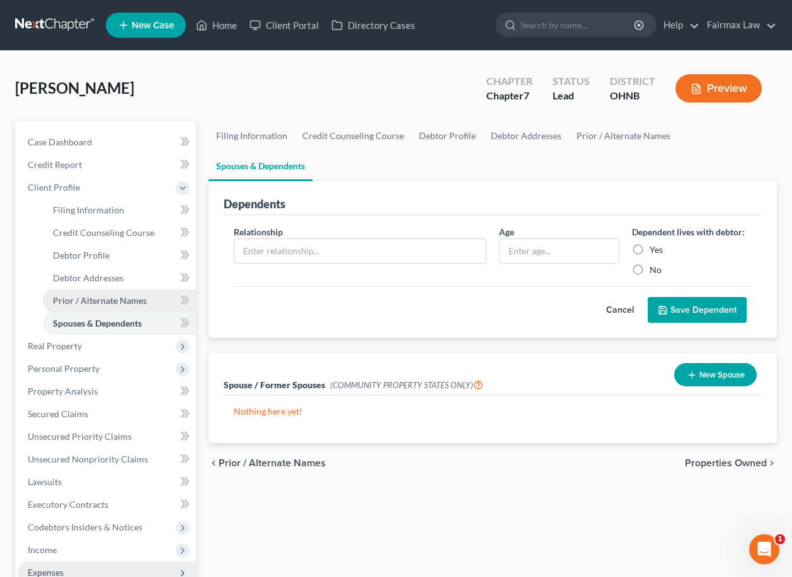
click at [125, 297] on span "Prior / Alternate Names" at bounding box center [100, 300] width 94 height 11
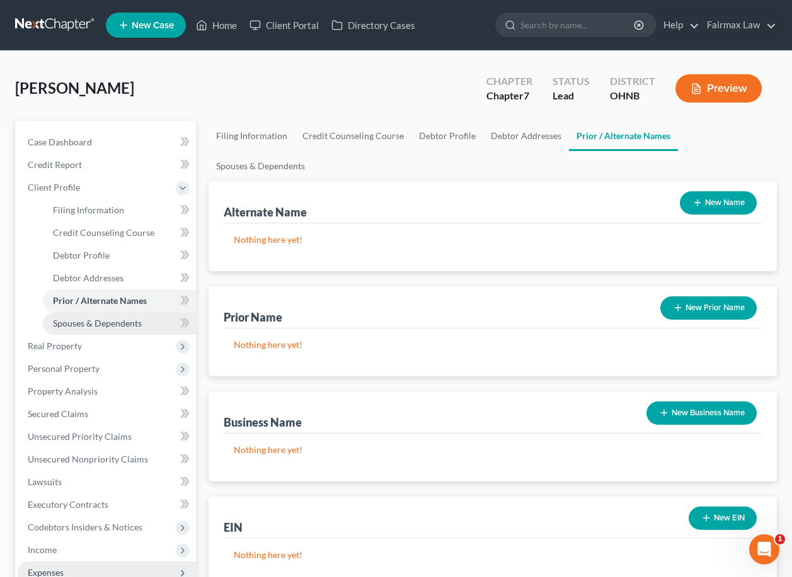
click at [125, 319] on span "Spouses & Dependents" at bounding box center [97, 323] width 89 height 11
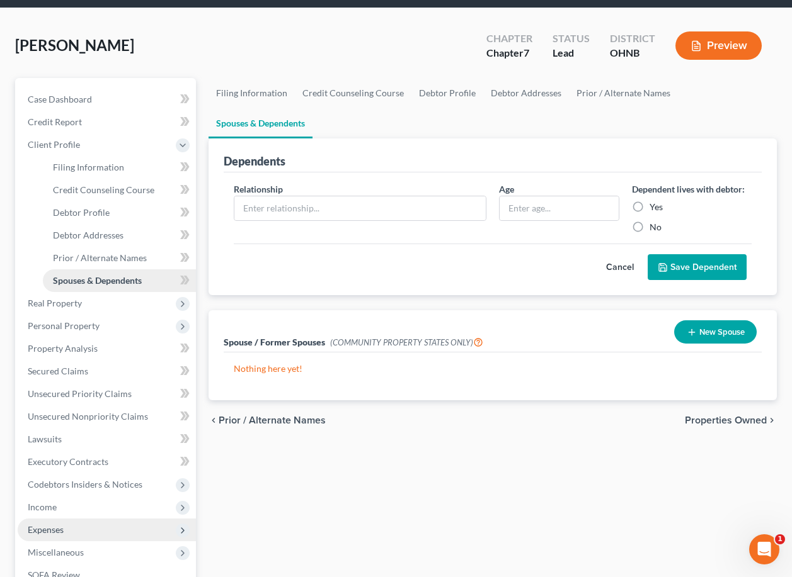
scroll to position [46, 0]
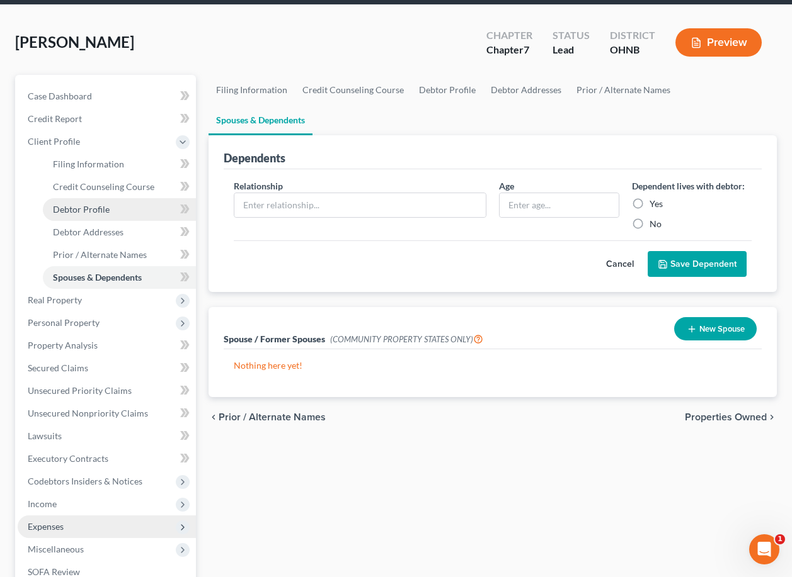
click at [140, 218] on link "Debtor Profile" at bounding box center [119, 209] width 153 height 23
select select "0"
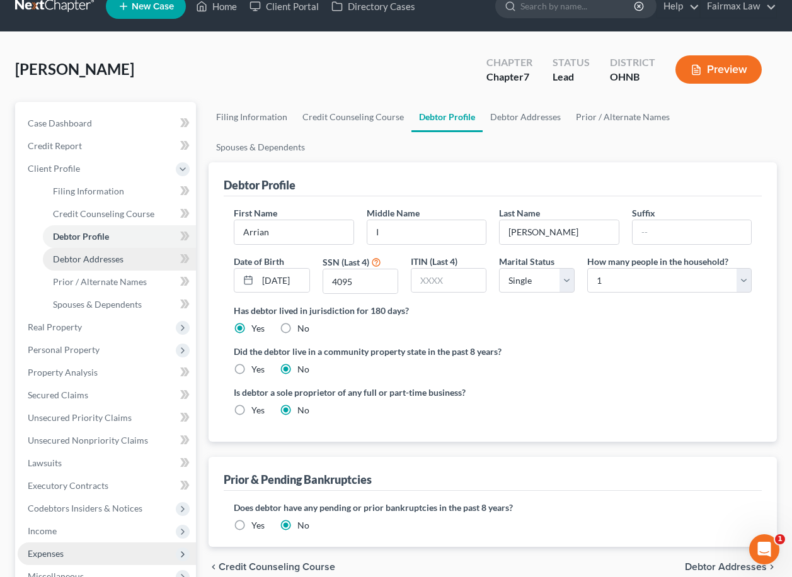
scroll to position [25, 0]
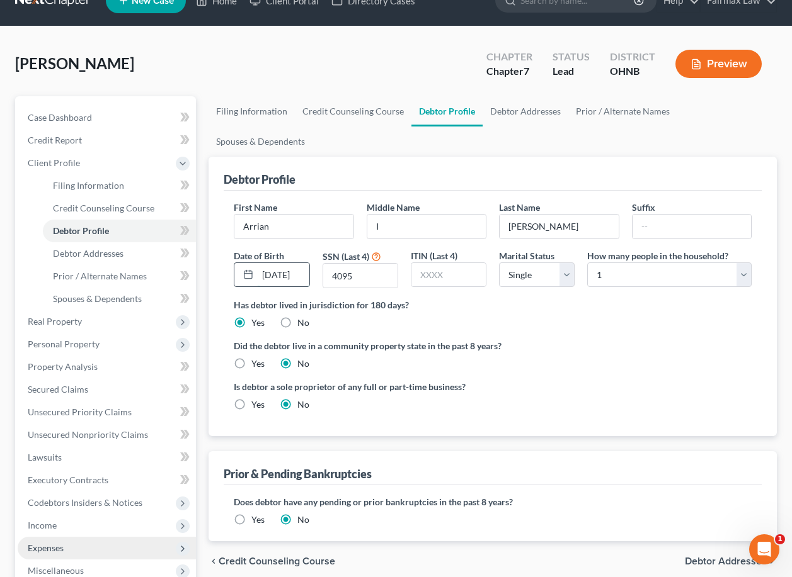
click at [288, 263] on input "[DATE]" at bounding box center [283, 275] width 51 height 24
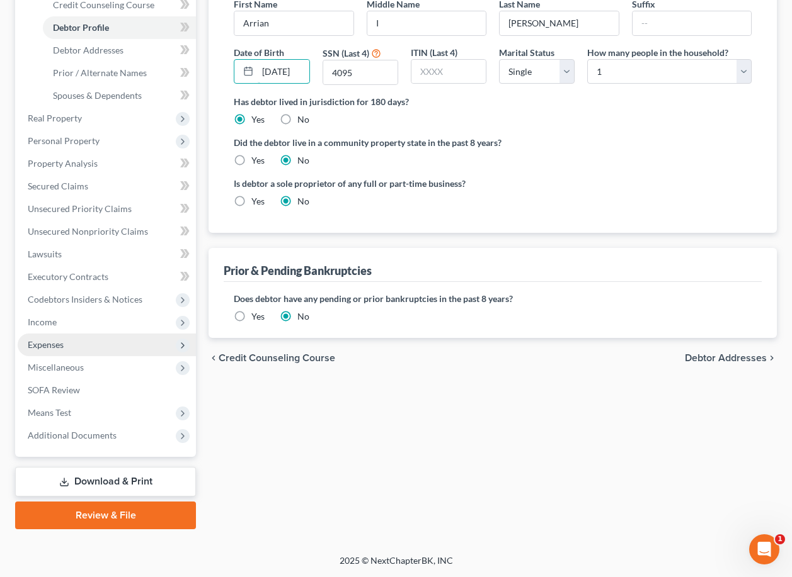
scroll to position [219, 0]
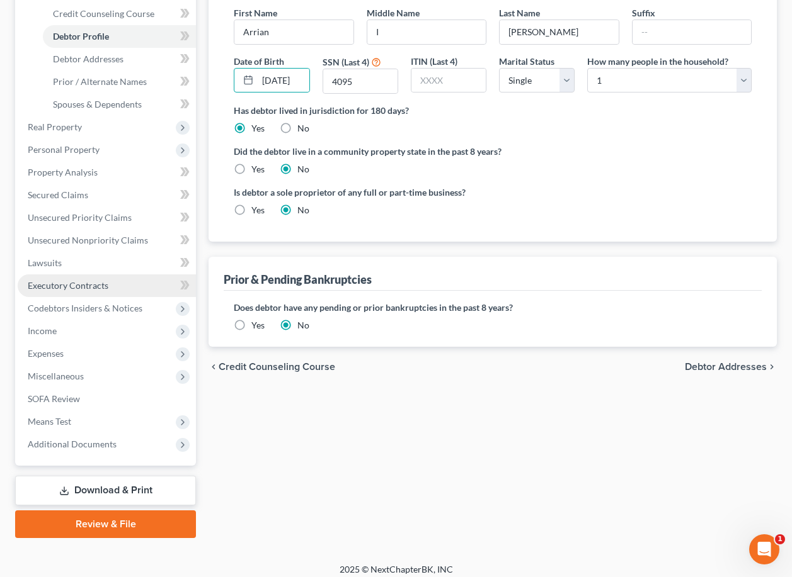
click at [103, 286] on span "Executory Contracts" at bounding box center [68, 285] width 81 height 11
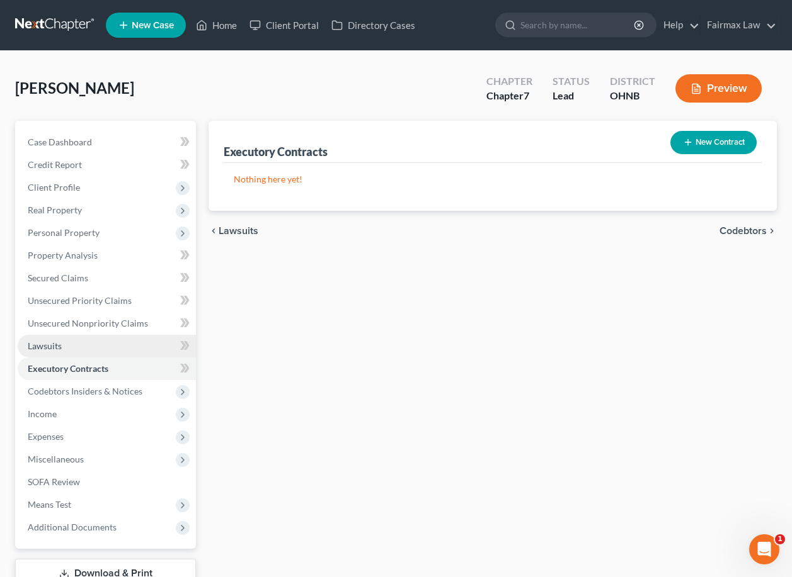
click at [132, 355] on link "Lawsuits" at bounding box center [107, 346] width 178 height 23
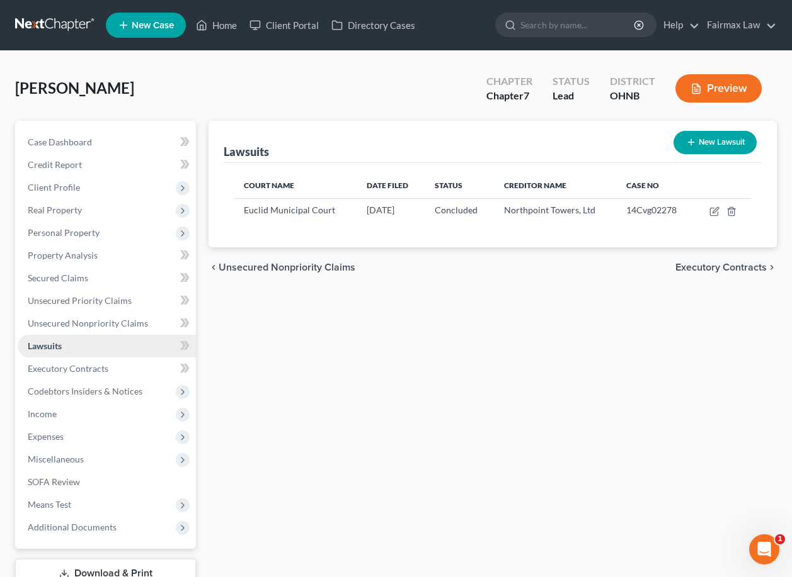
scroll to position [6, 0]
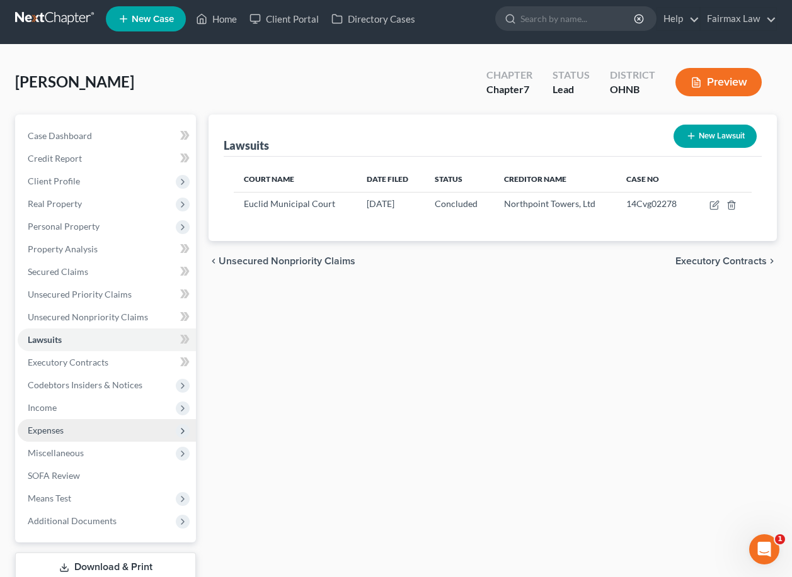
click at [76, 431] on span "Expenses" at bounding box center [107, 430] width 178 height 23
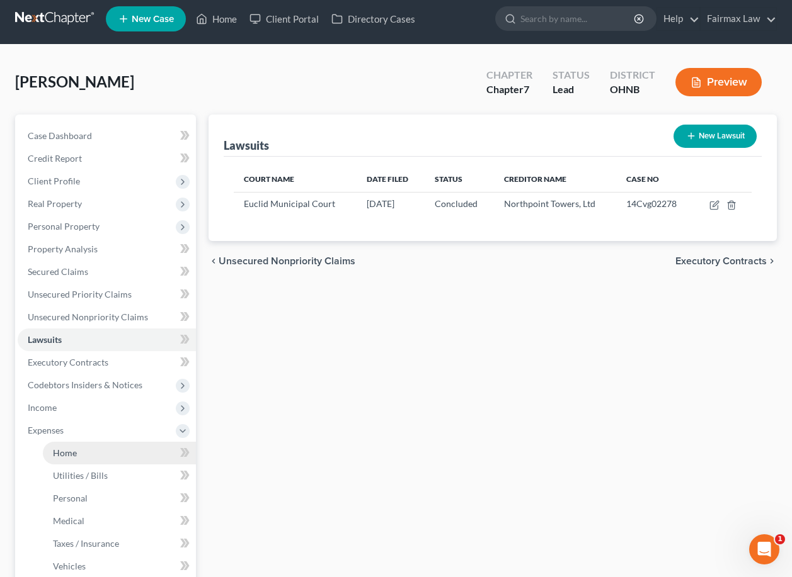
click at [84, 449] on link "Home" at bounding box center [119, 453] width 153 height 23
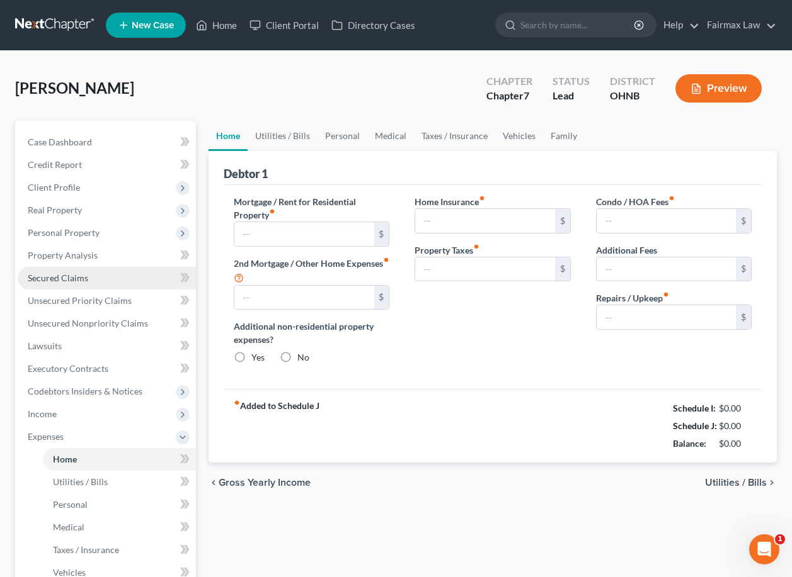
type input "900.00"
type input "0.00"
radio input "true"
type input "0.00"
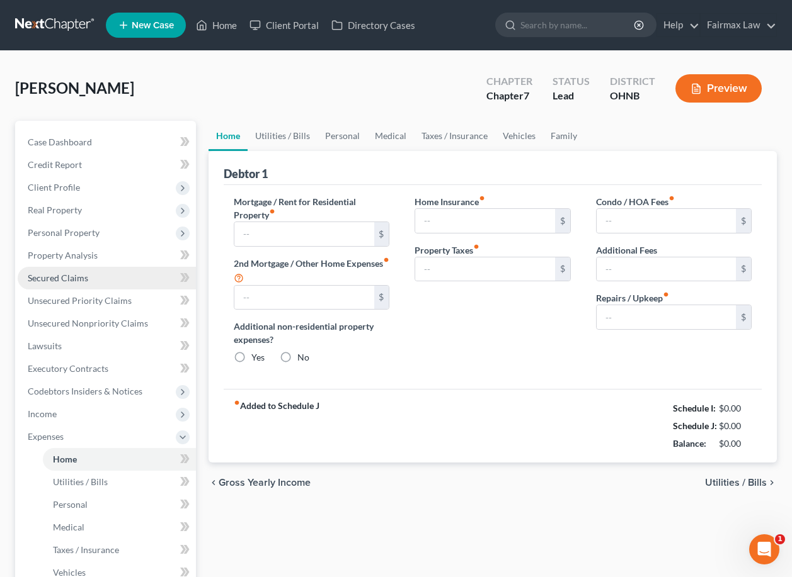
type input "0.00"
type input "25.00"
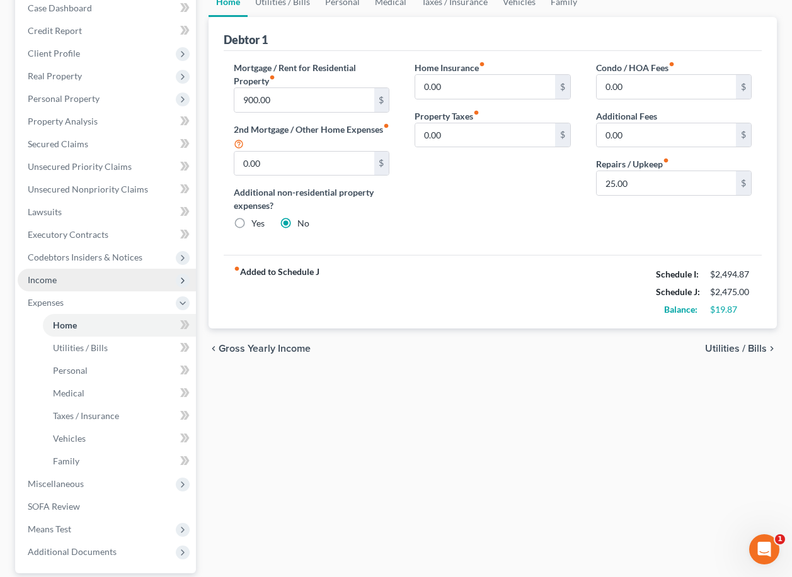
scroll to position [135, 0]
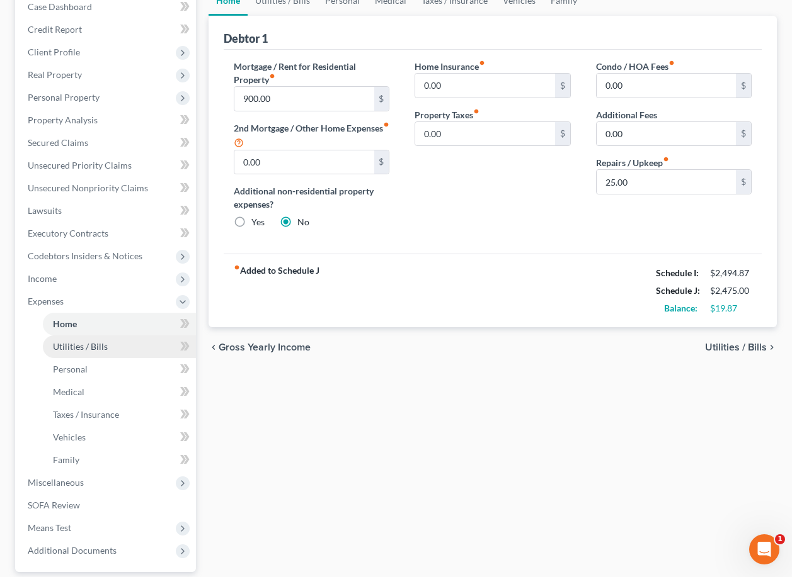
click at [98, 344] on span "Utilities / Bills" at bounding box center [80, 346] width 55 height 11
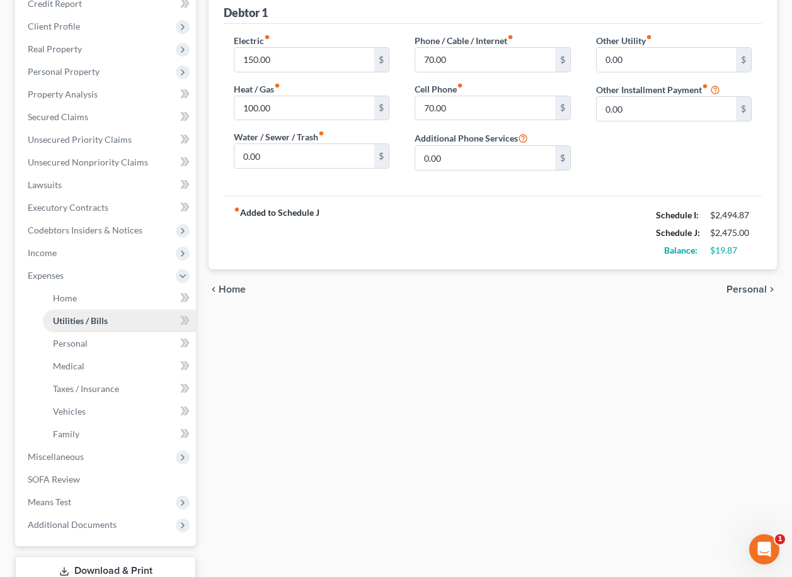
scroll to position [181, 0]
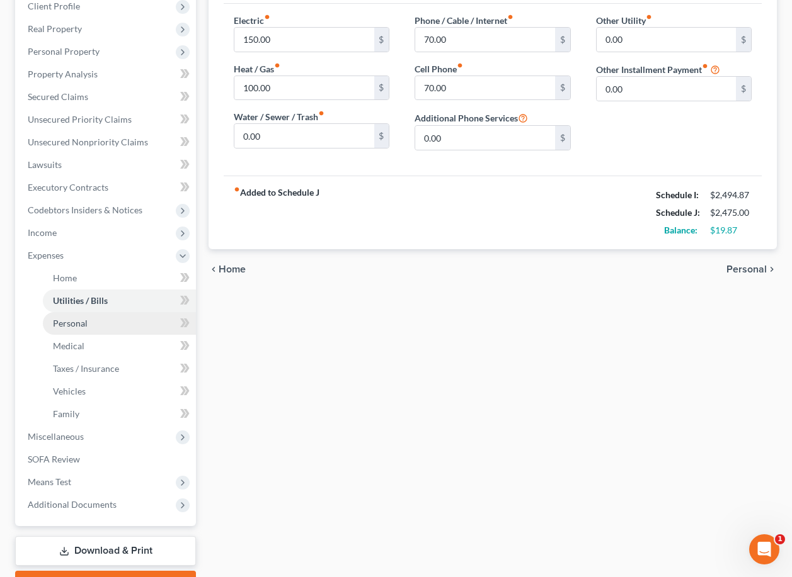
click at [93, 327] on link "Personal" at bounding box center [119, 323] width 153 height 23
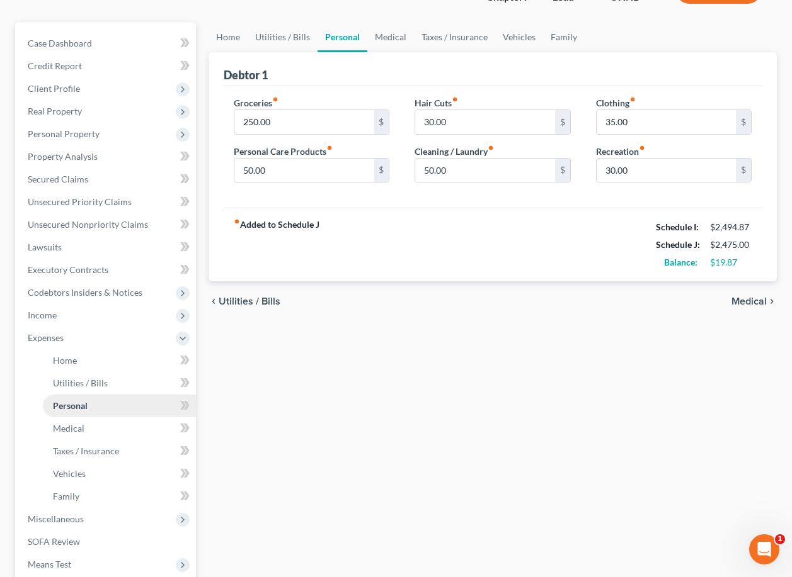
scroll to position [130, 0]
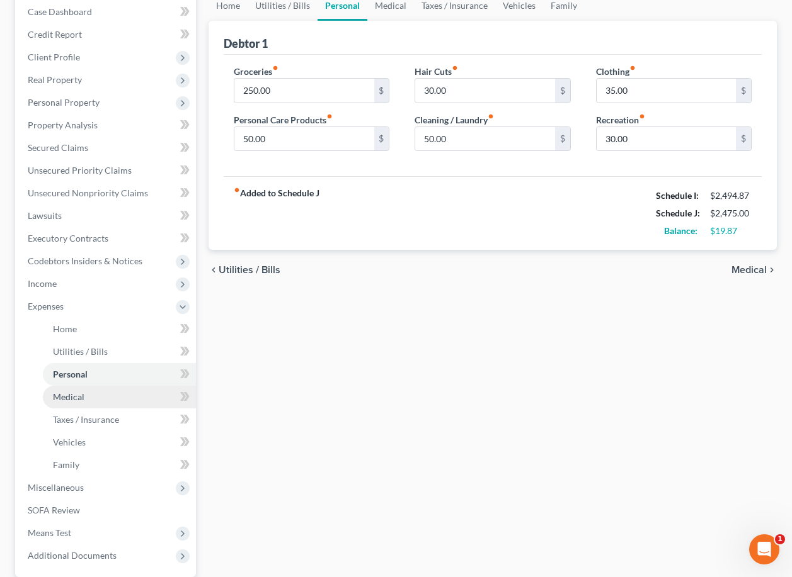
click at [93, 396] on link "Medical" at bounding box center [119, 397] width 153 height 23
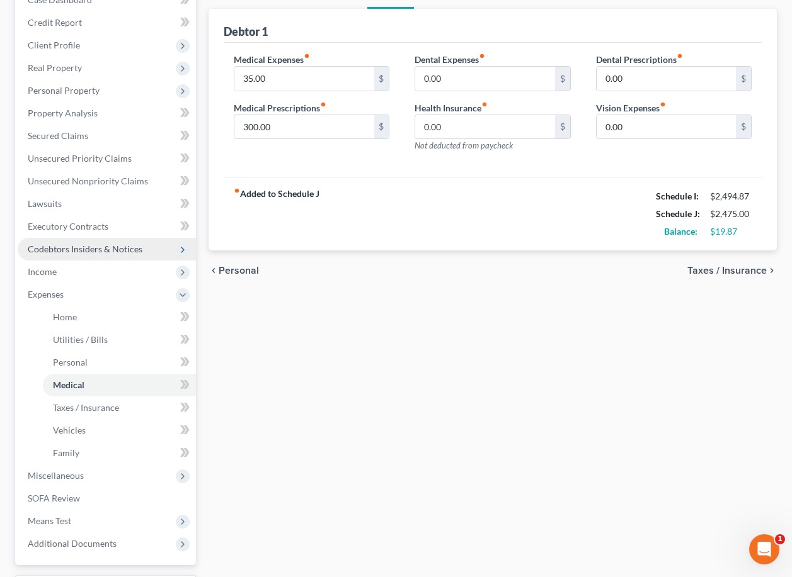
scroll to position [144, 0]
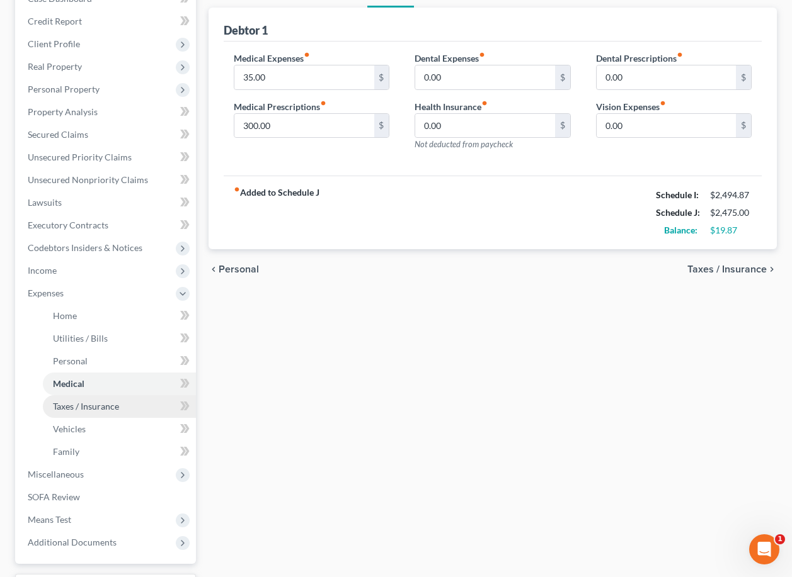
click at [150, 401] on link "Taxes / Insurance" at bounding box center [119, 406] width 153 height 23
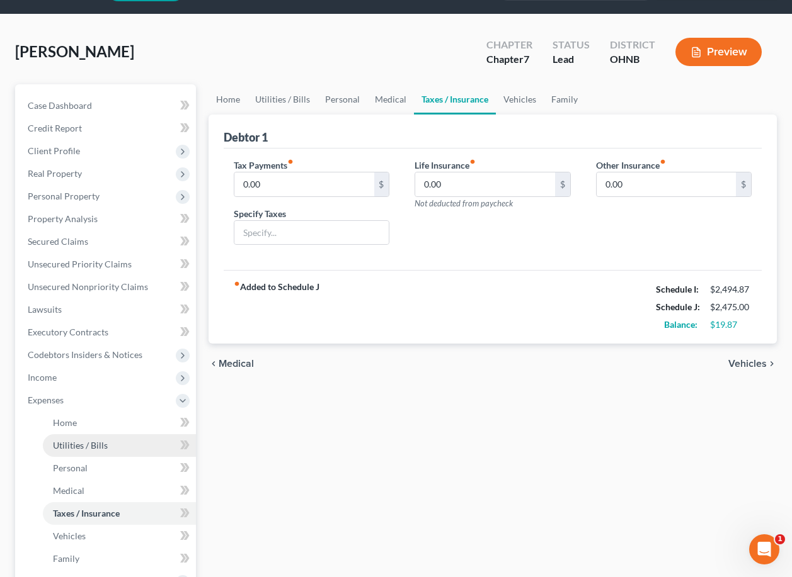
scroll to position [72, 0]
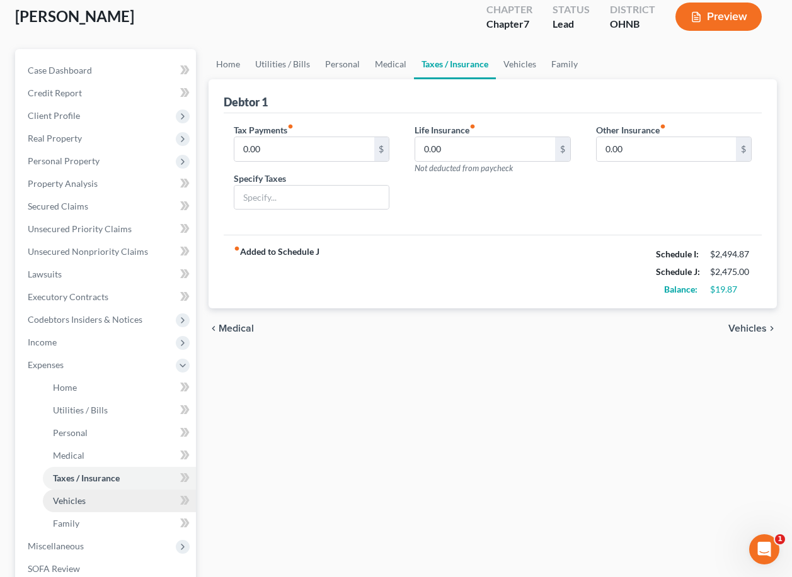
click at [110, 502] on link "Vehicles" at bounding box center [119, 501] width 153 height 23
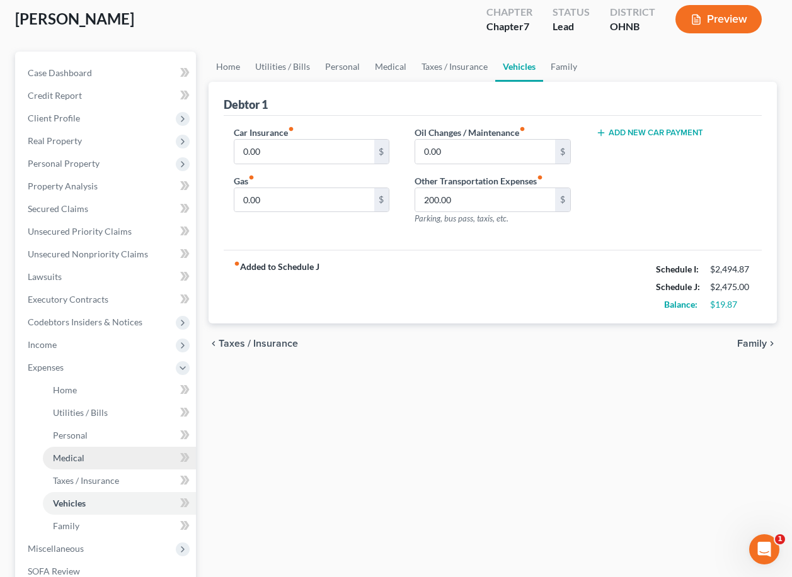
scroll to position [122, 0]
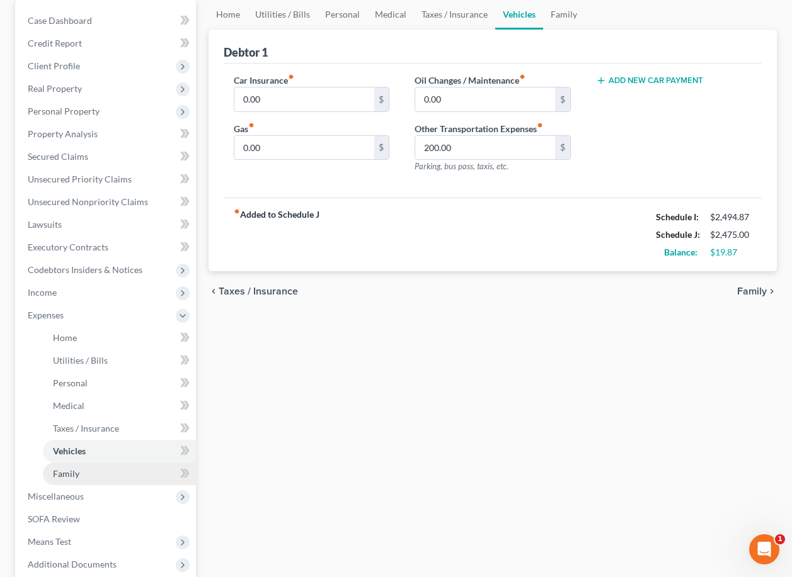
click at [103, 468] on link "Family" at bounding box center [119, 474] width 153 height 23
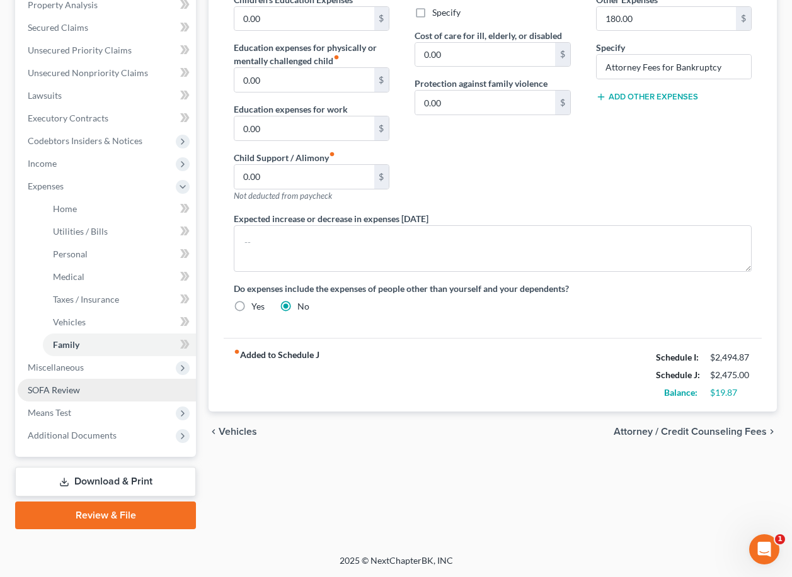
click at [76, 390] on span "SOFA Review" at bounding box center [54, 390] width 52 height 11
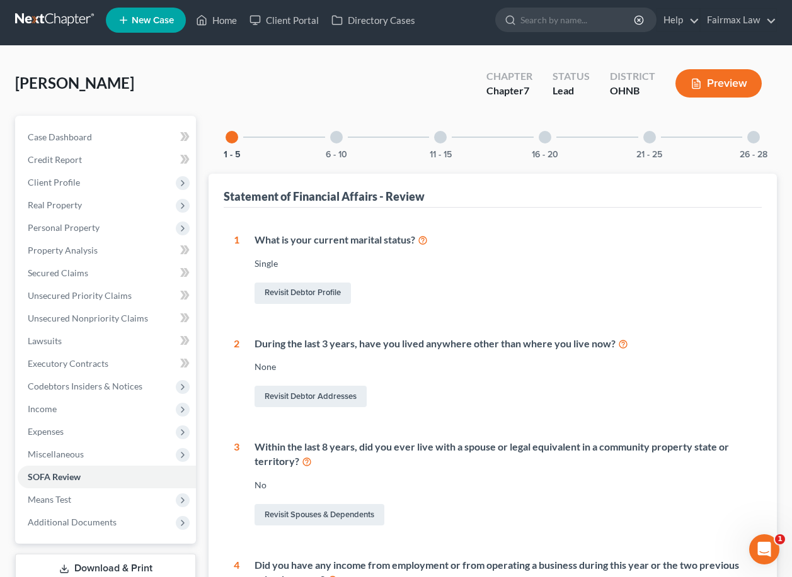
scroll to position [13, 0]
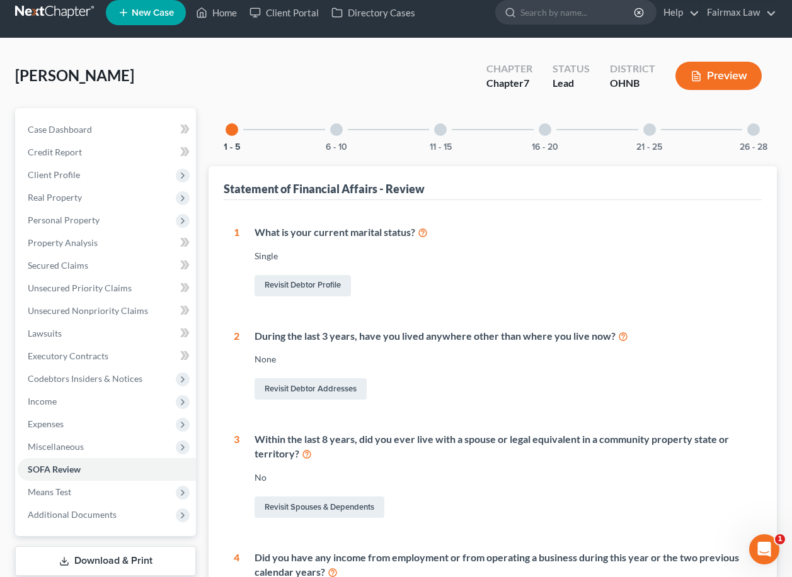
click at [754, 138] on div "26 - 28" at bounding box center [753, 129] width 43 height 43
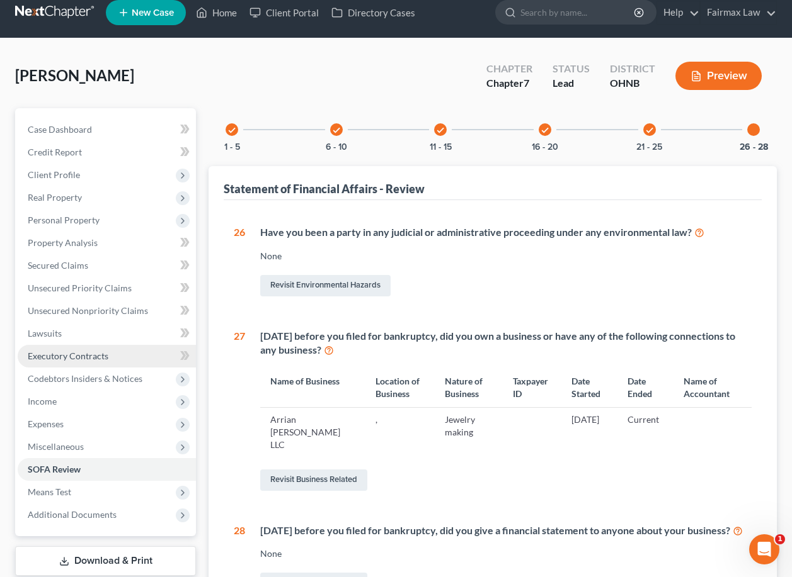
click at [86, 355] on span "Executory Contracts" at bounding box center [68, 356] width 81 height 11
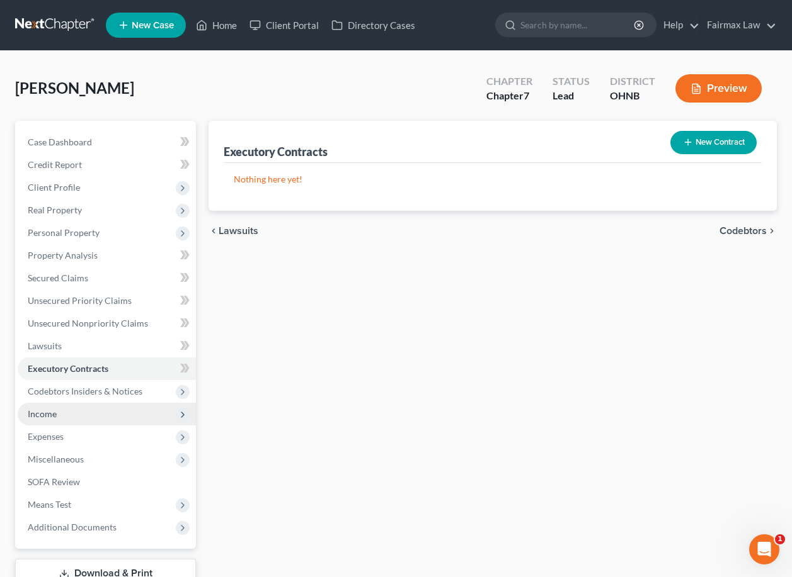
click at [133, 406] on span "Income" at bounding box center [107, 414] width 178 height 23
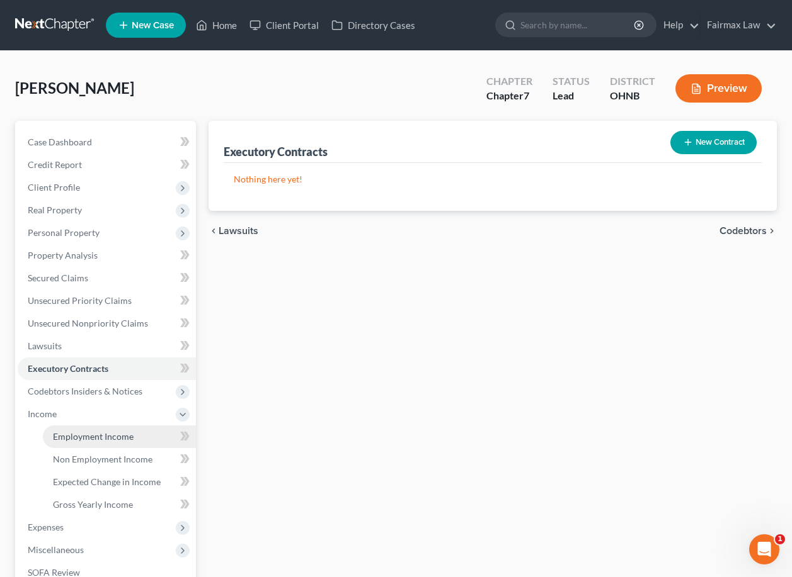
click at [139, 442] on link "Employment Income" at bounding box center [119, 437] width 153 height 23
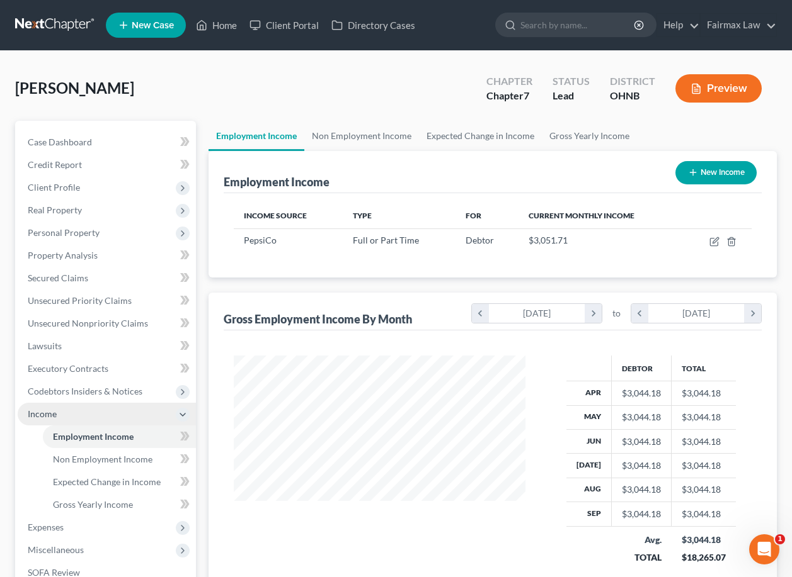
scroll to position [225, 316]
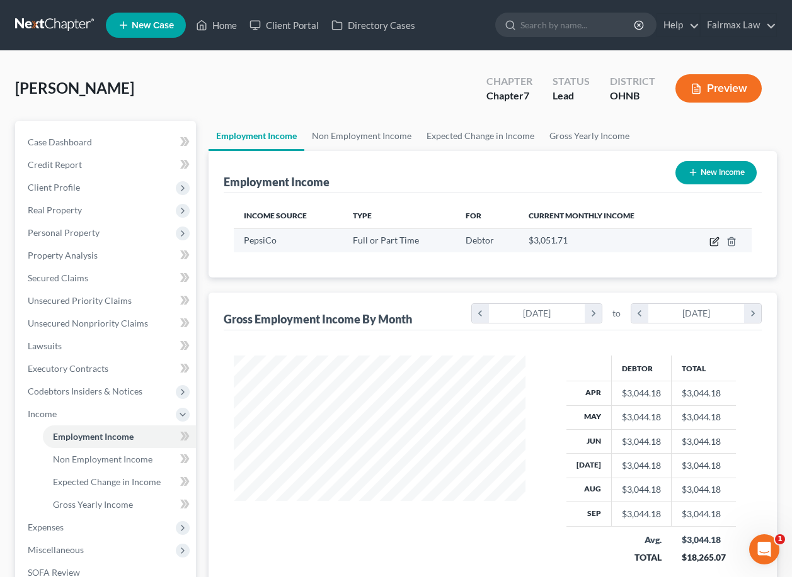
click at [717, 246] on icon "button" at bounding box center [714, 243] width 8 height 8
select select "0"
select select "36"
select select "3"
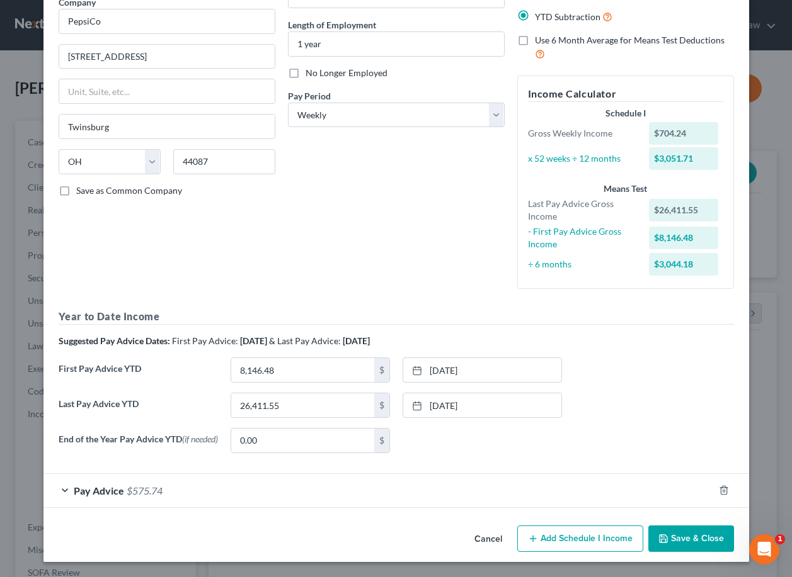
scroll to position [111, 0]
click at [479, 543] on button "Cancel" at bounding box center [488, 539] width 48 height 25
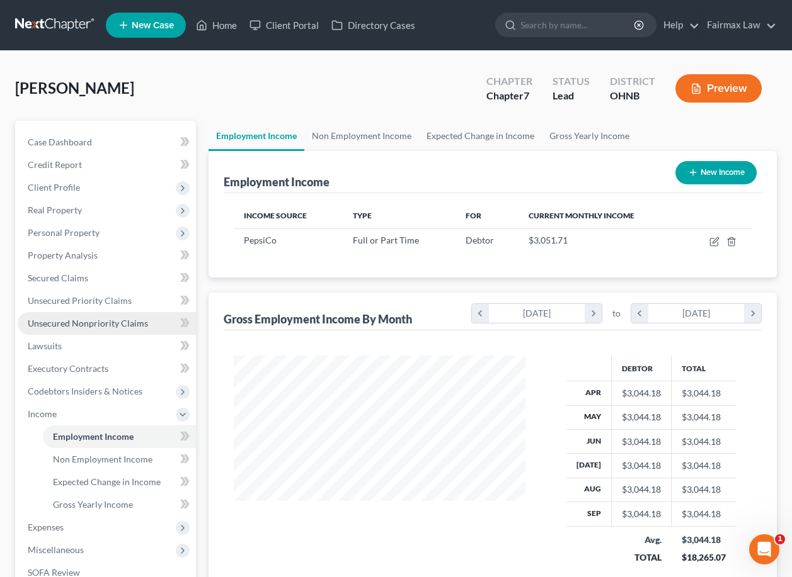
click at [106, 322] on span "Unsecured Nonpriority Claims" at bounding box center [88, 323] width 120 height 11
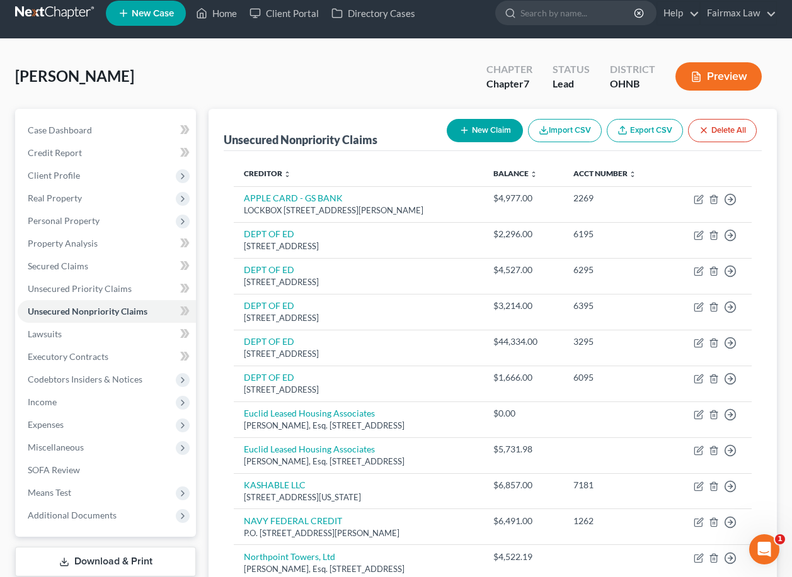
scroll to position [13, 0]
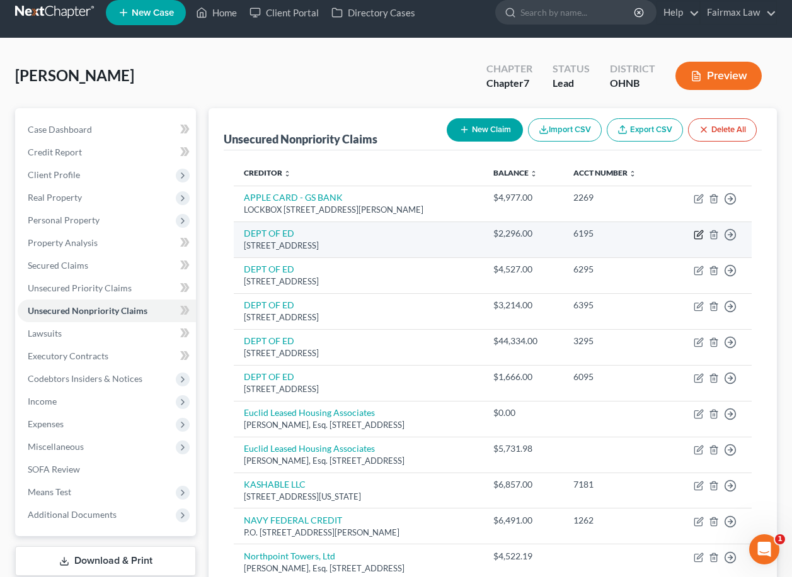
click at [695, 240] on icon "button" at bounding box center [698, 235] width 10 height 10
select select "30"
select select "17"
select select "0"
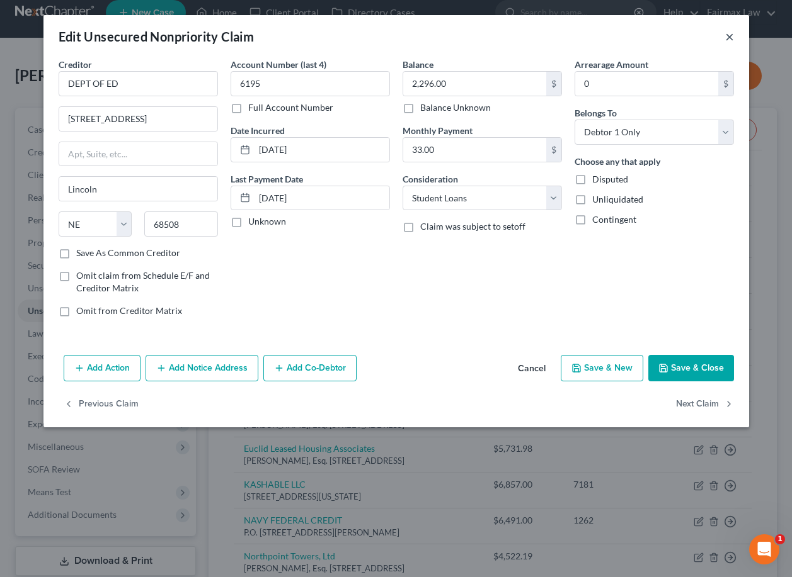
click at [727, 40] on button "×" at bounding box center [729, 36] width 9 height 15
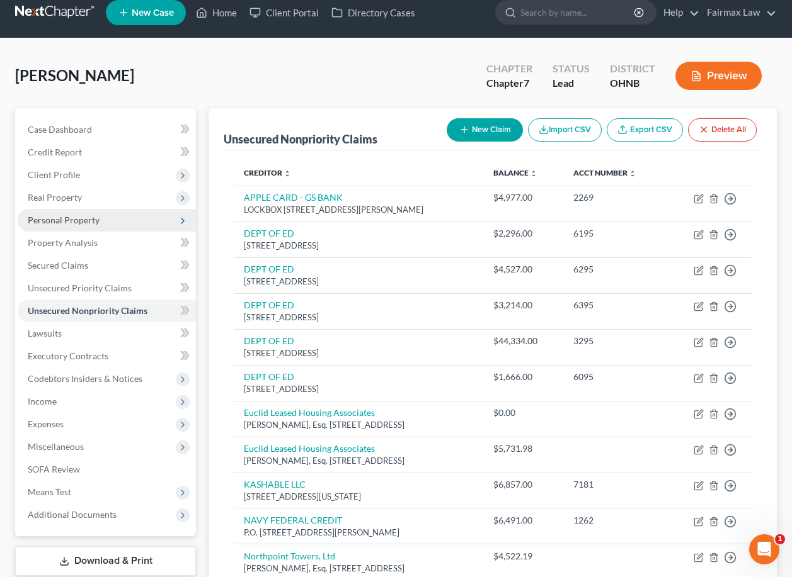
click at [139, 226] on span "Personal Property" at bounding box center [107, 220] width 178 height 23
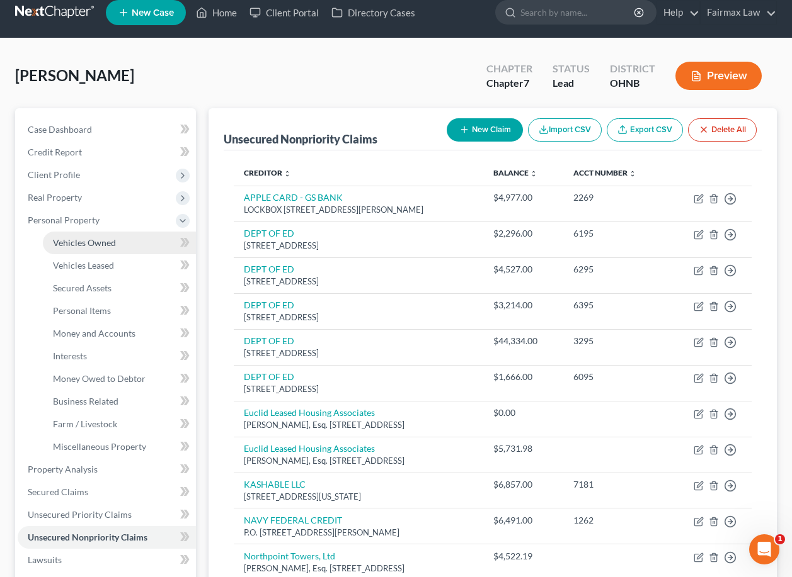
click at [137, 242] on link "Vehicles Owned" at bounding box center [119, 243] width 153 height 23
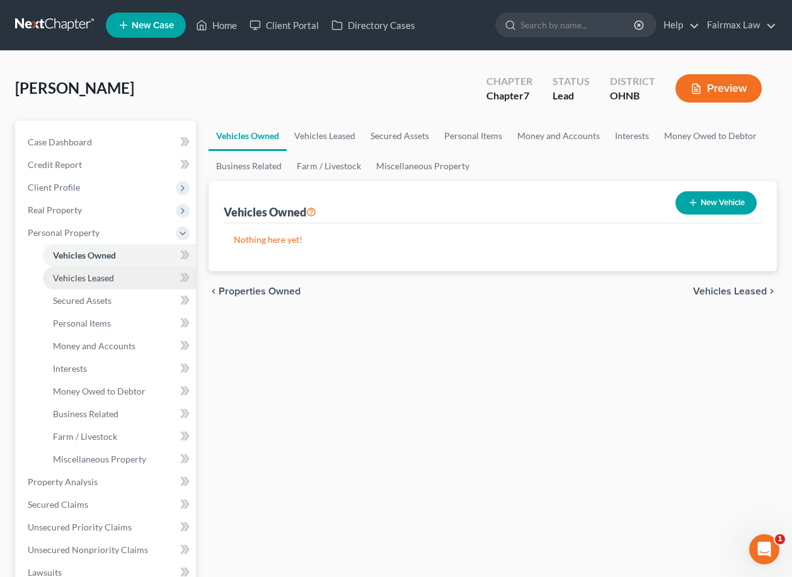
click at [137, 284] on link "Vehicles Leased" at bounding box center [119, 278] width 153 height 23
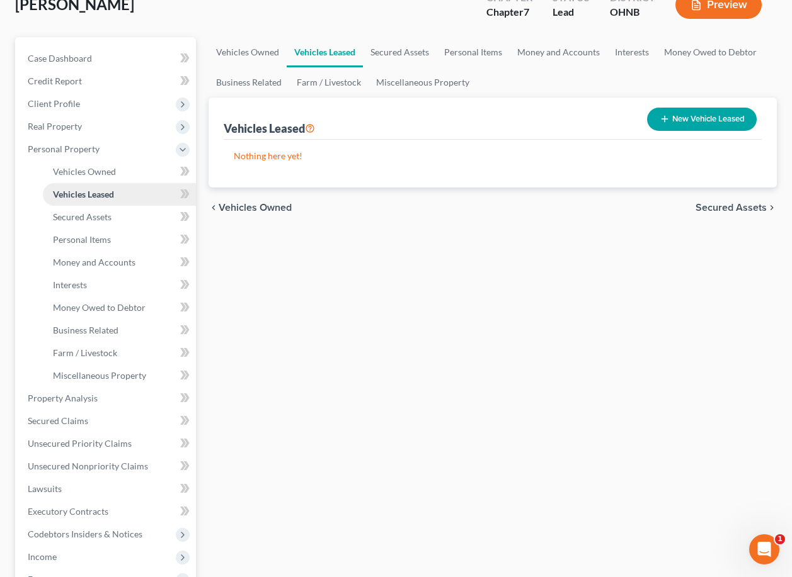
scroll to position [86, 0]
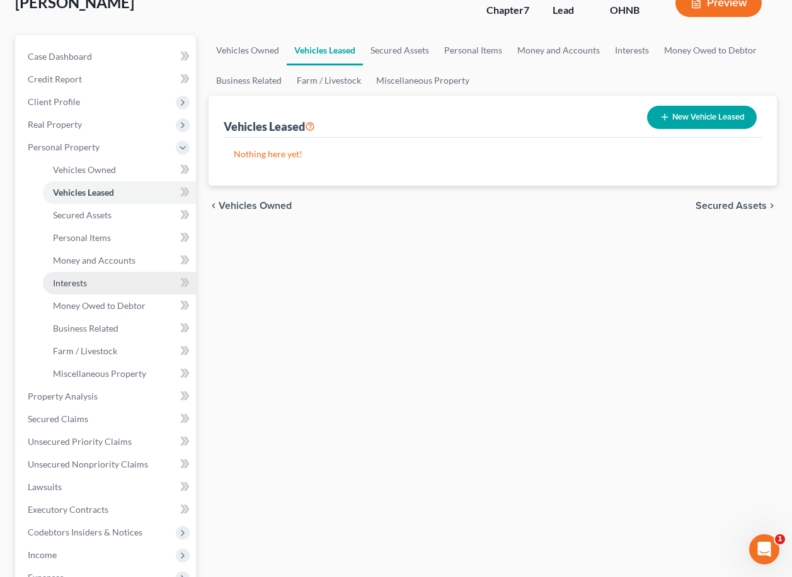
click at [137, 284] on link "Interests" at bounding box center [119, 283] width 153 height 23
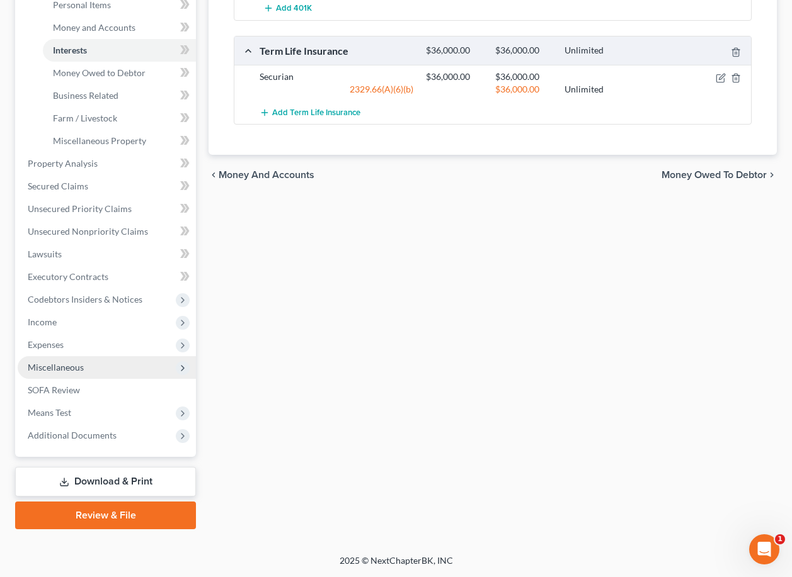
click at [142, 370] on span "Miscellaneous" at bounding box center [107, 367] width 178 height 23
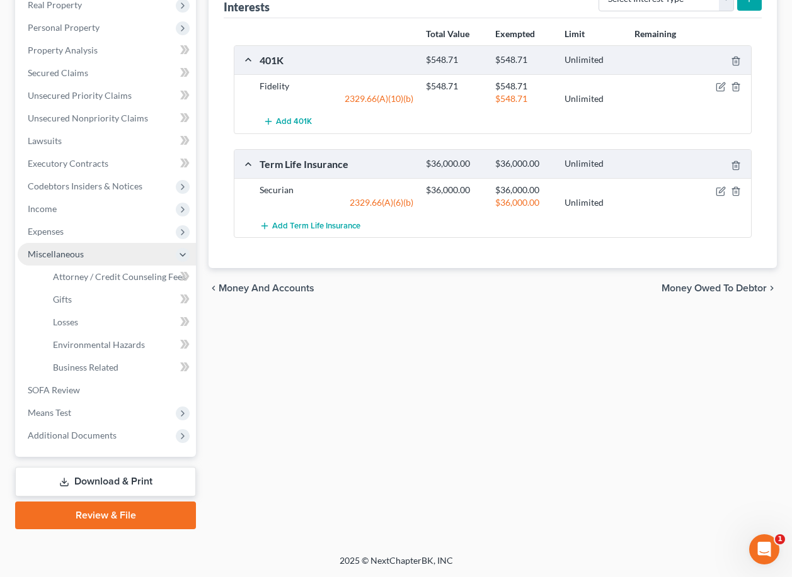
scroll to position [205, 0]
click at [121, 242] on span "Expenses" at bounding box center [107, 231] width 178 height 23
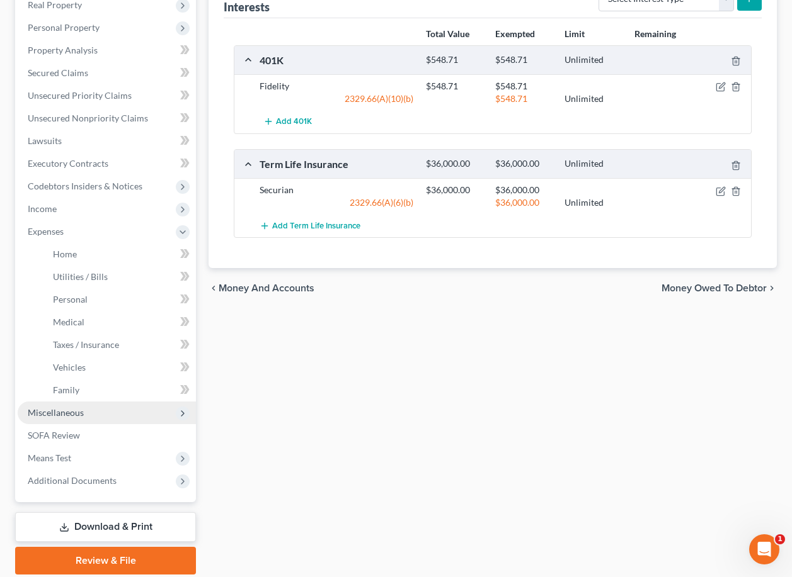
click at [106, 421] on span "Miscellaneous" at bounding box center [107, 413] width 178 height 23
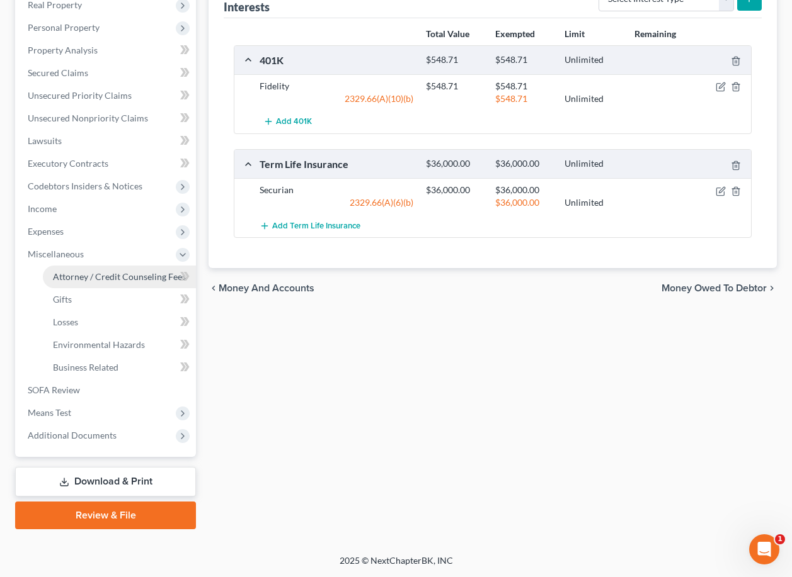
click at [139, 283] on link "Attorney / Credit Counseling Fees" at bounding box center [119, 277] width 153 height 23
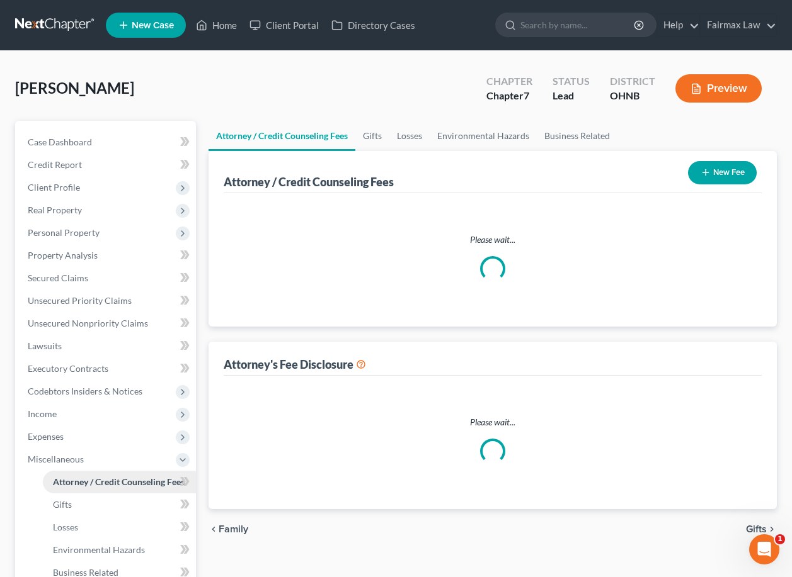
select select "1"
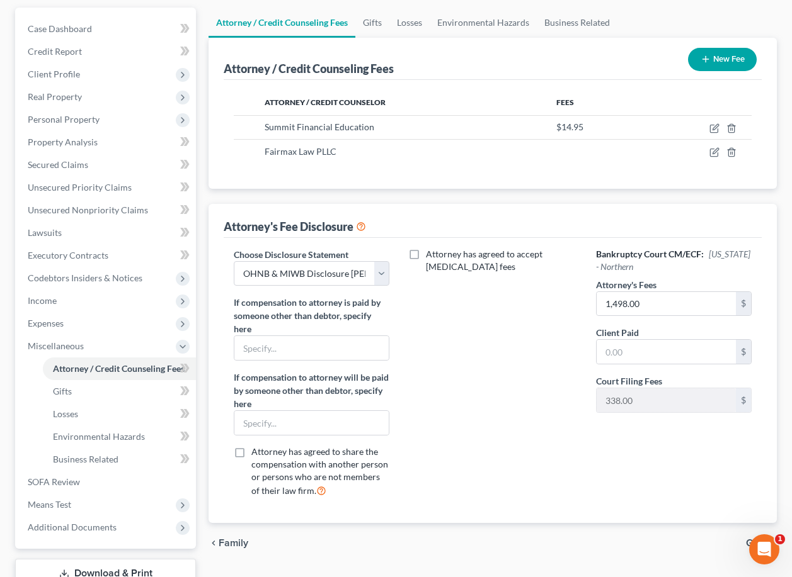
scroll to position [156, 0]
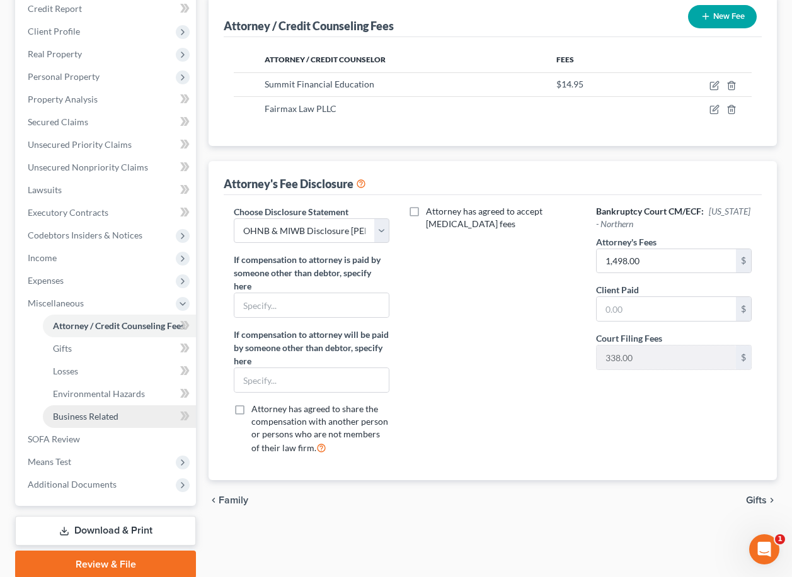
click at [118, 418] on link "Business Related" at bounding box center [119, 417] width 153 height 23
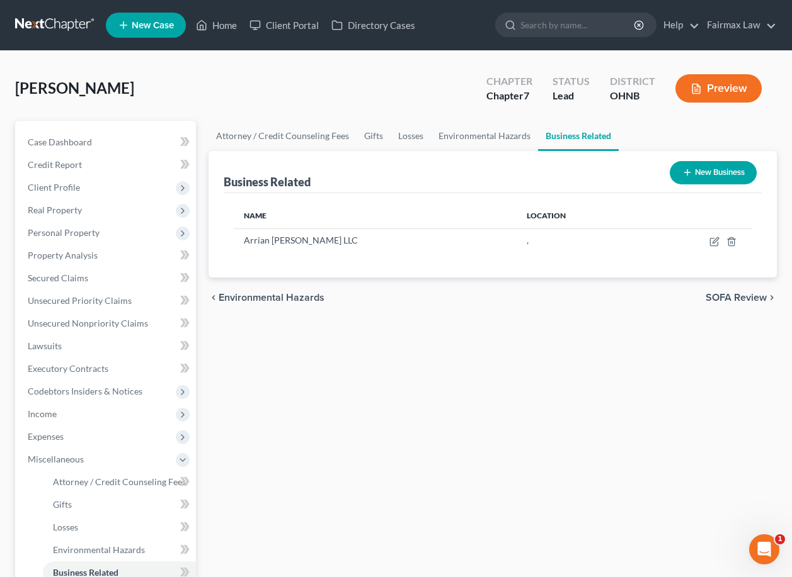
click at [627, 1] on nav "Home New Case Client Portal Directory Cases Fairmax Law [EMAIL_ADDRESS][DOMAIN_…" at bounding box center [396, 25] width 792 height 50
